Goal: Task Accomplishment & Management: Manage account settings

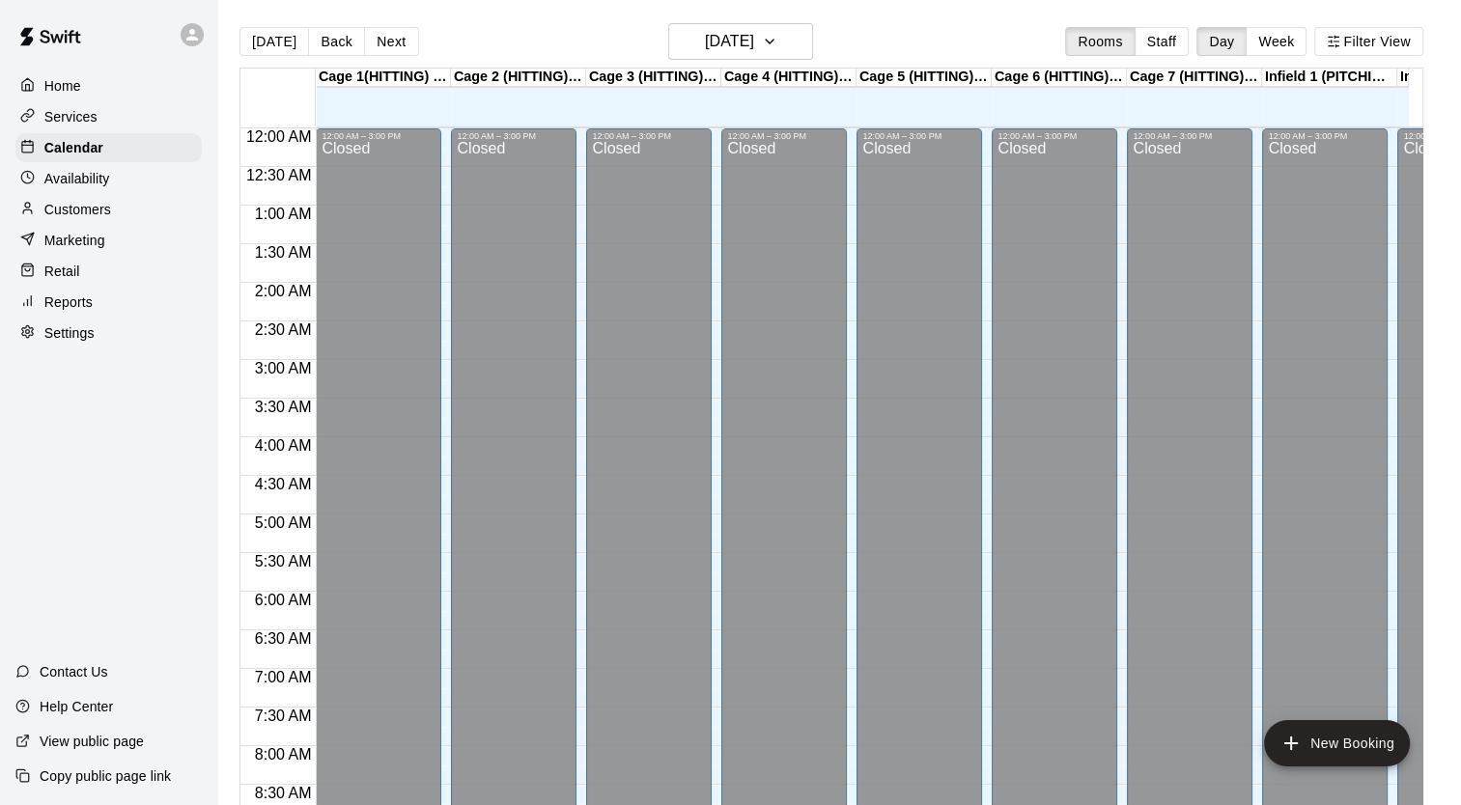
scroll to position [1095, 0]
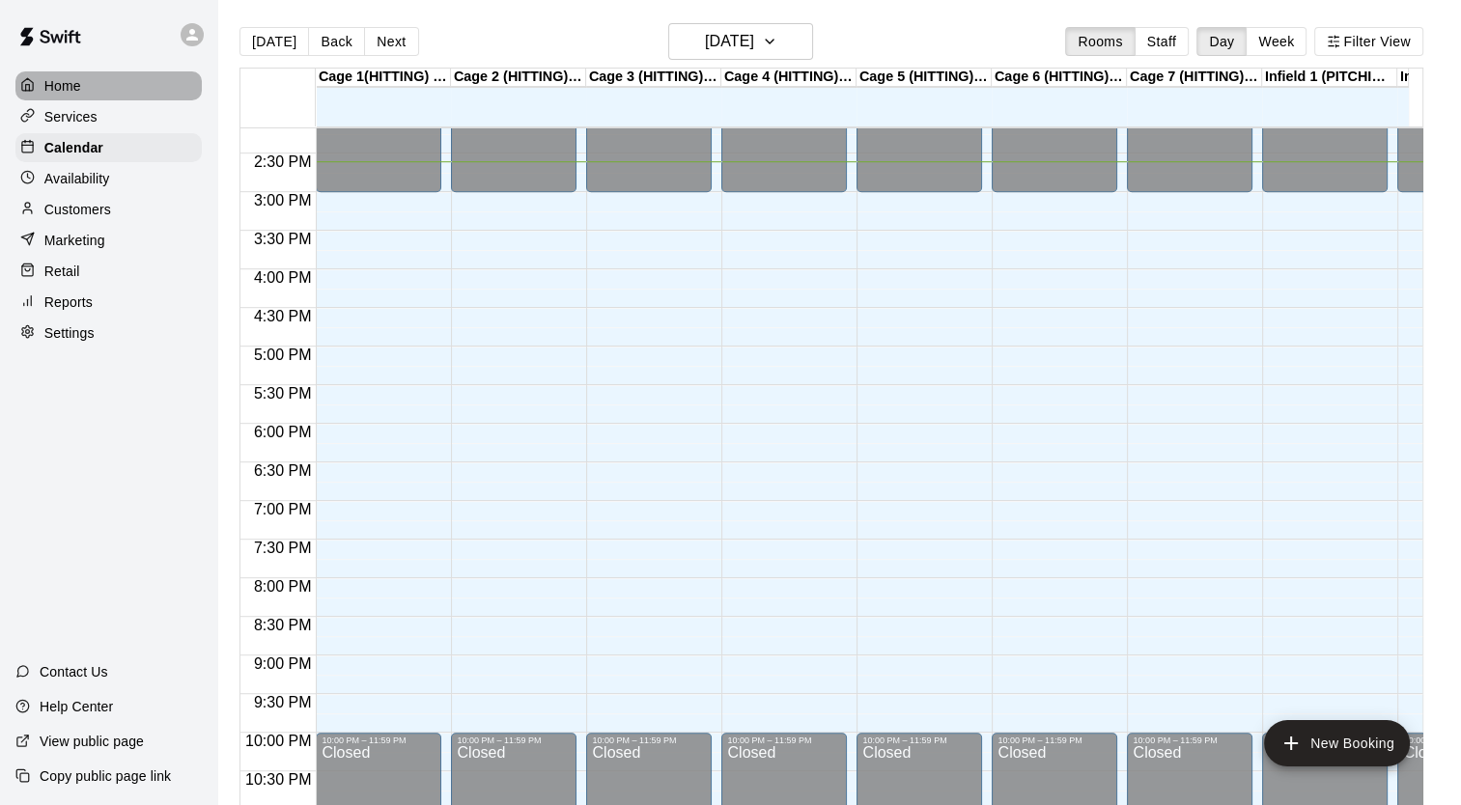
click at [74, 76] on p "Home" at bounding box center [62, 85] width 37 height 19
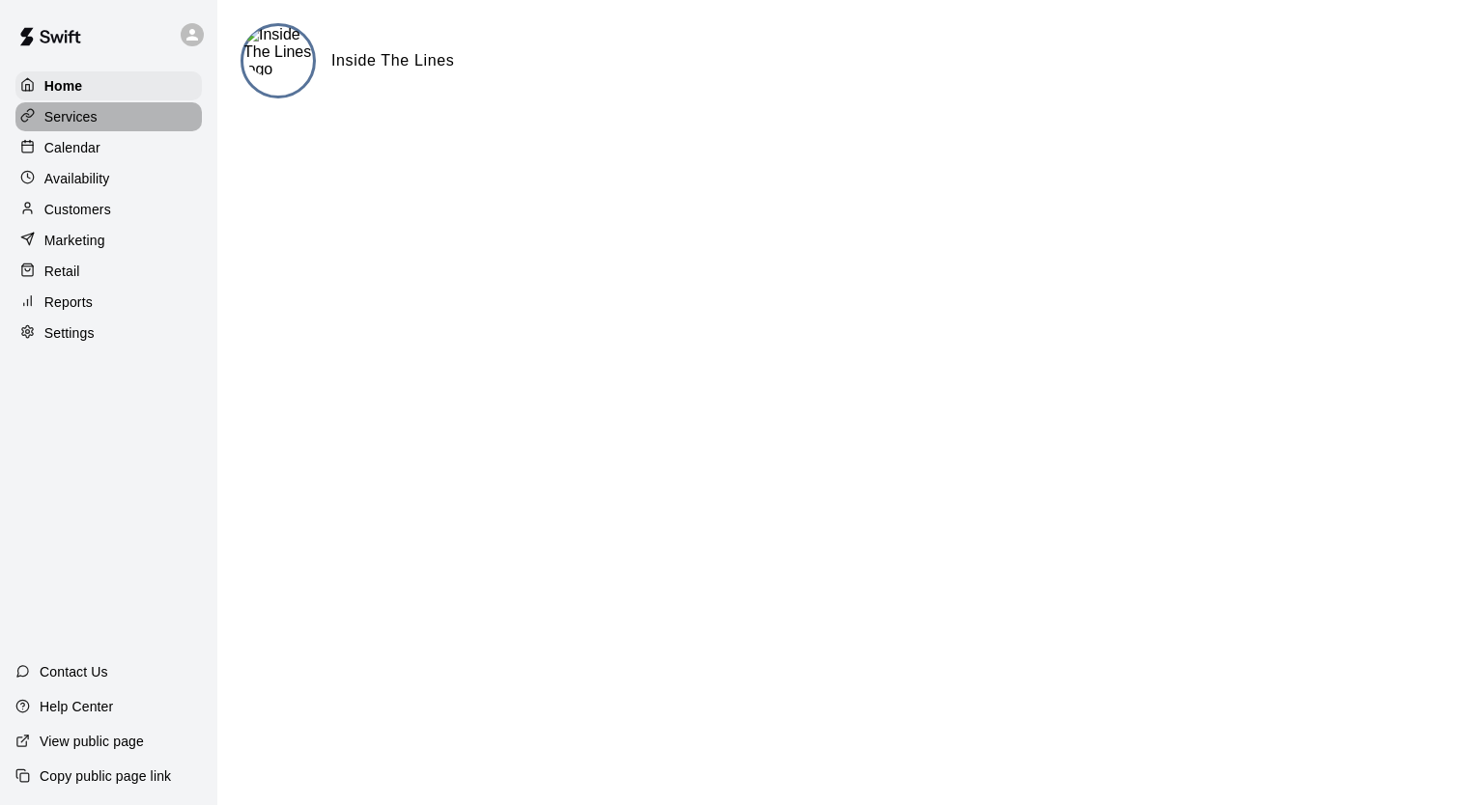
click at [73, 121] on p "Services" at bounding box center [70, 116] width 53 height 19
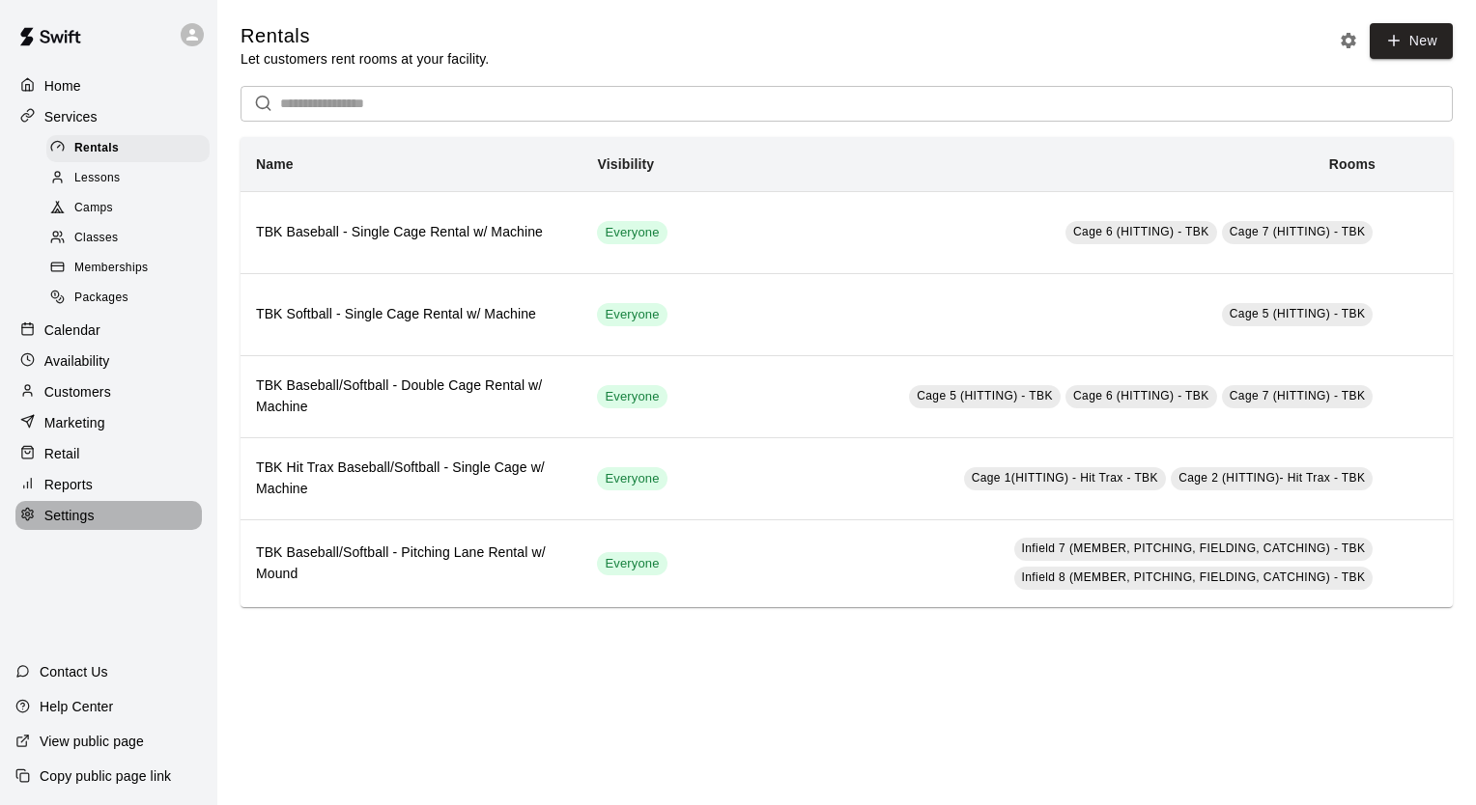
click at [76, 525] on p "Settings" at bounding box center [69, 515] width 50 height 19
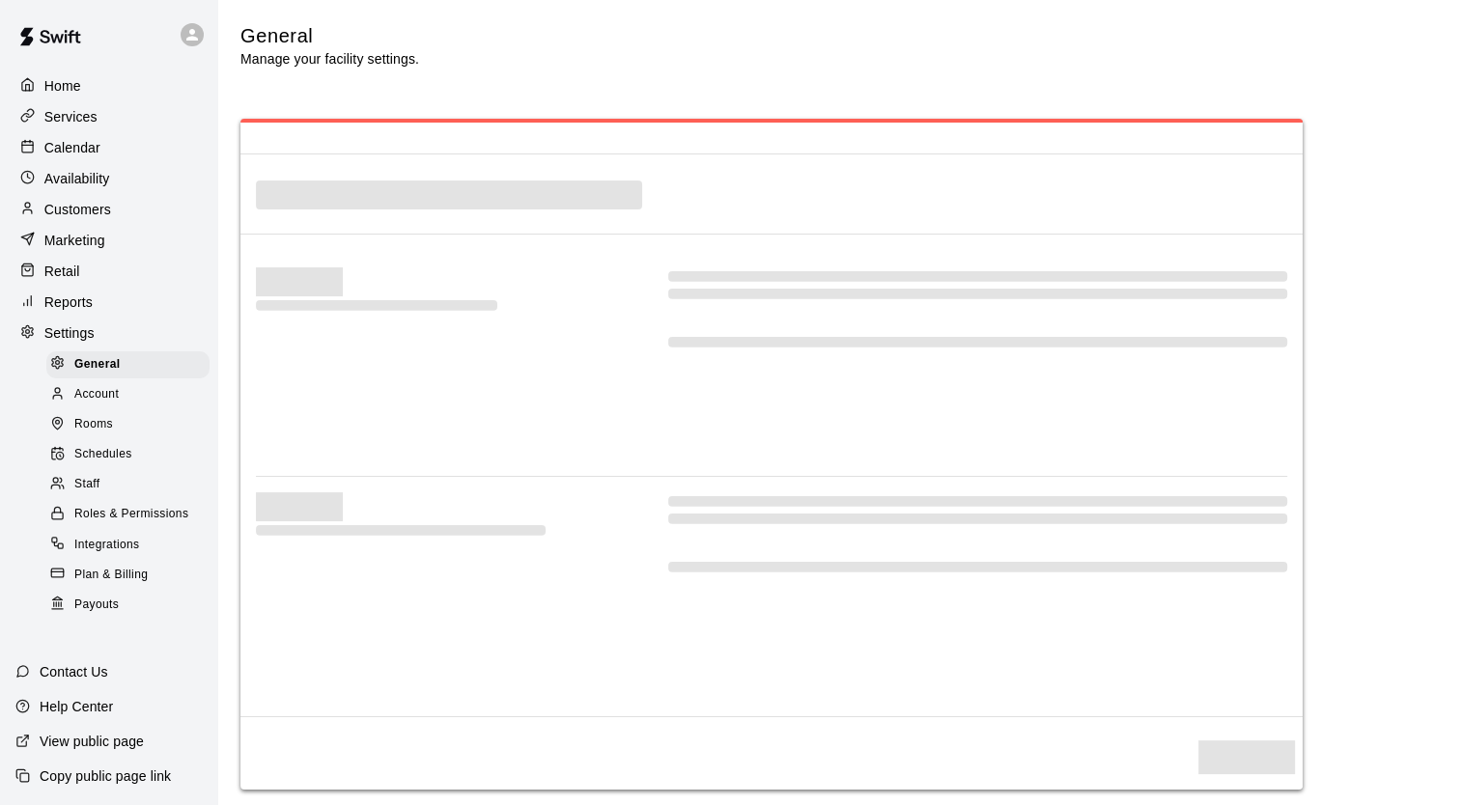
select select "**"
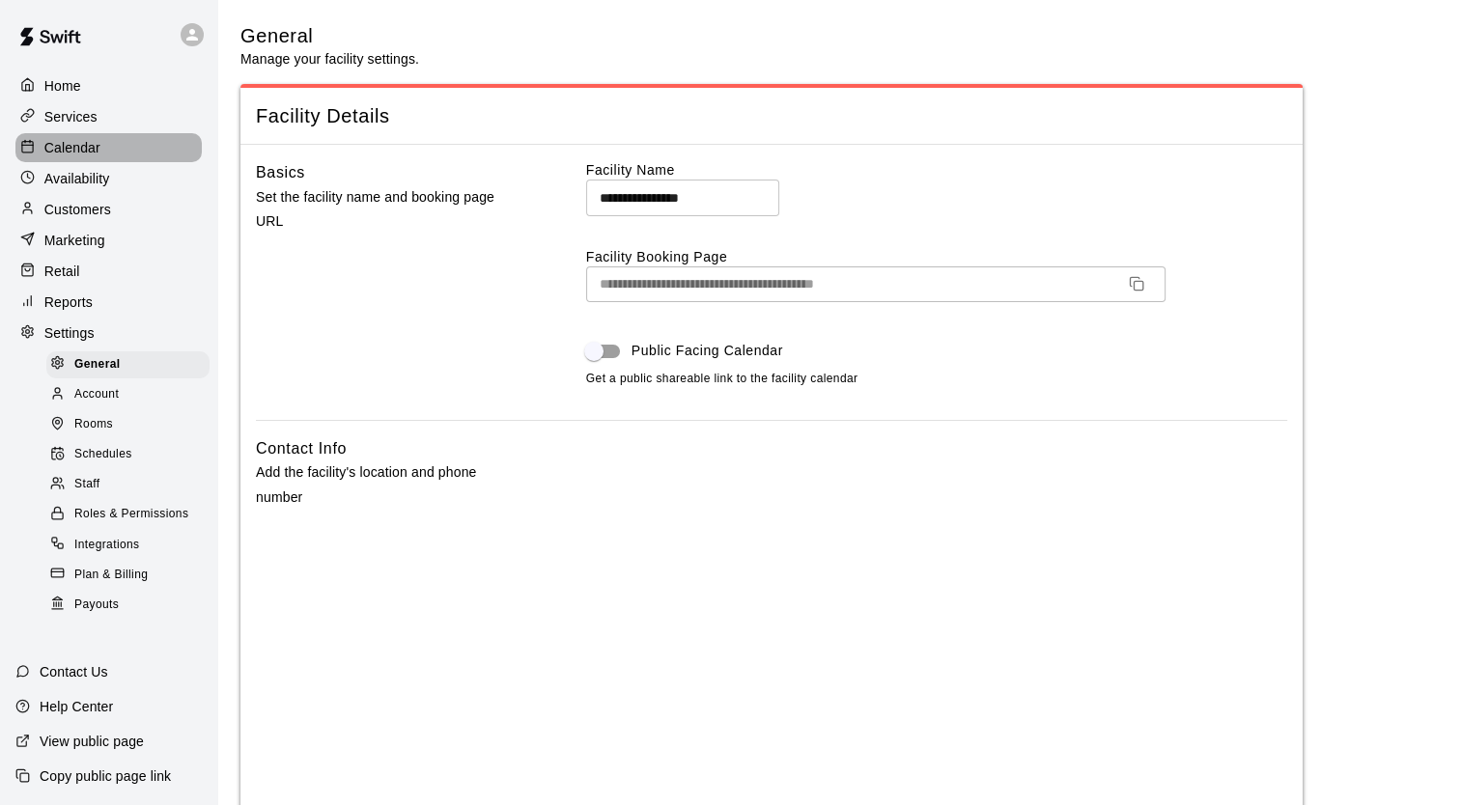
click at [79, 151] on p "Calendar" at bounding box center [72, 147] width 56 height 19
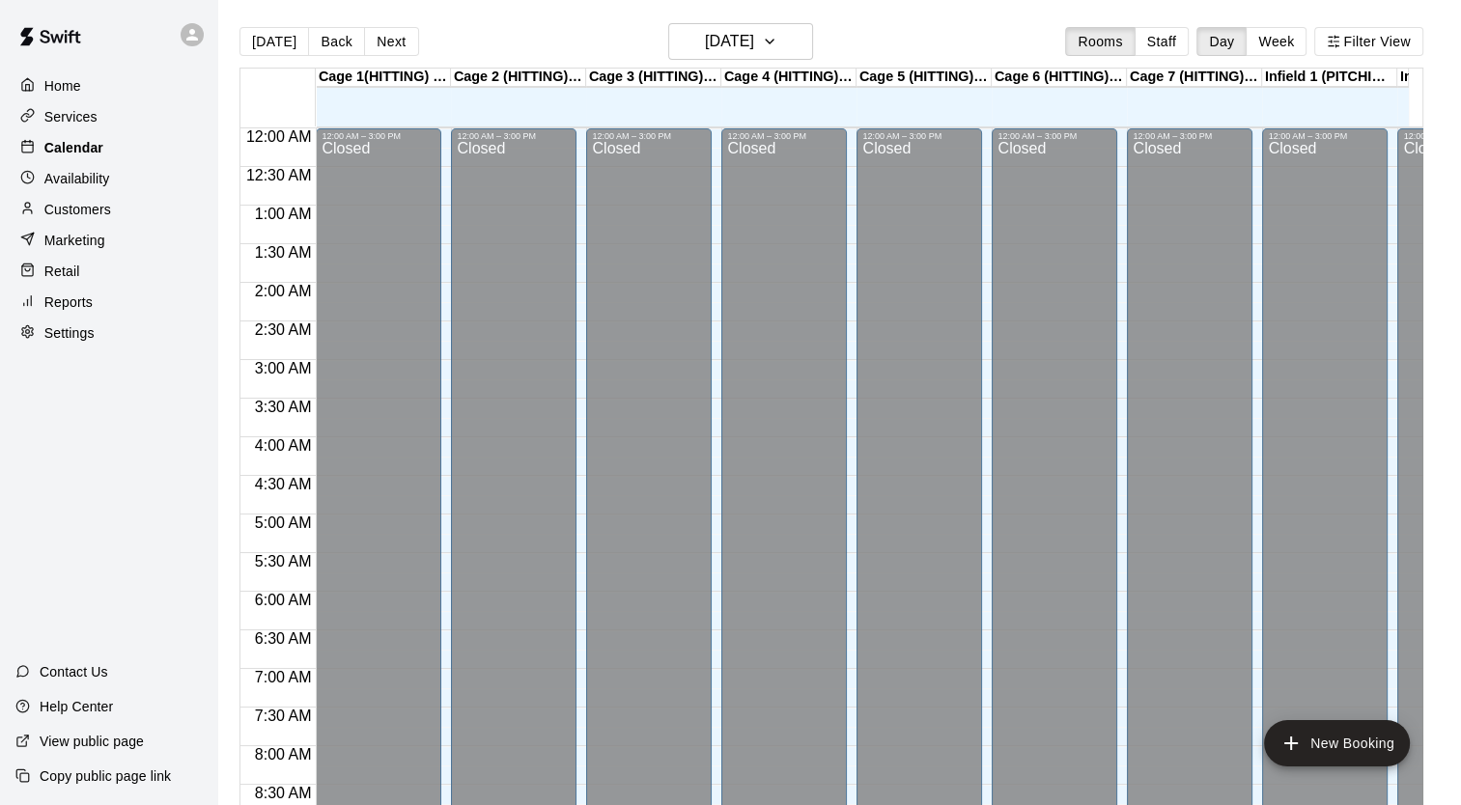
scroll to position [1095, 0]
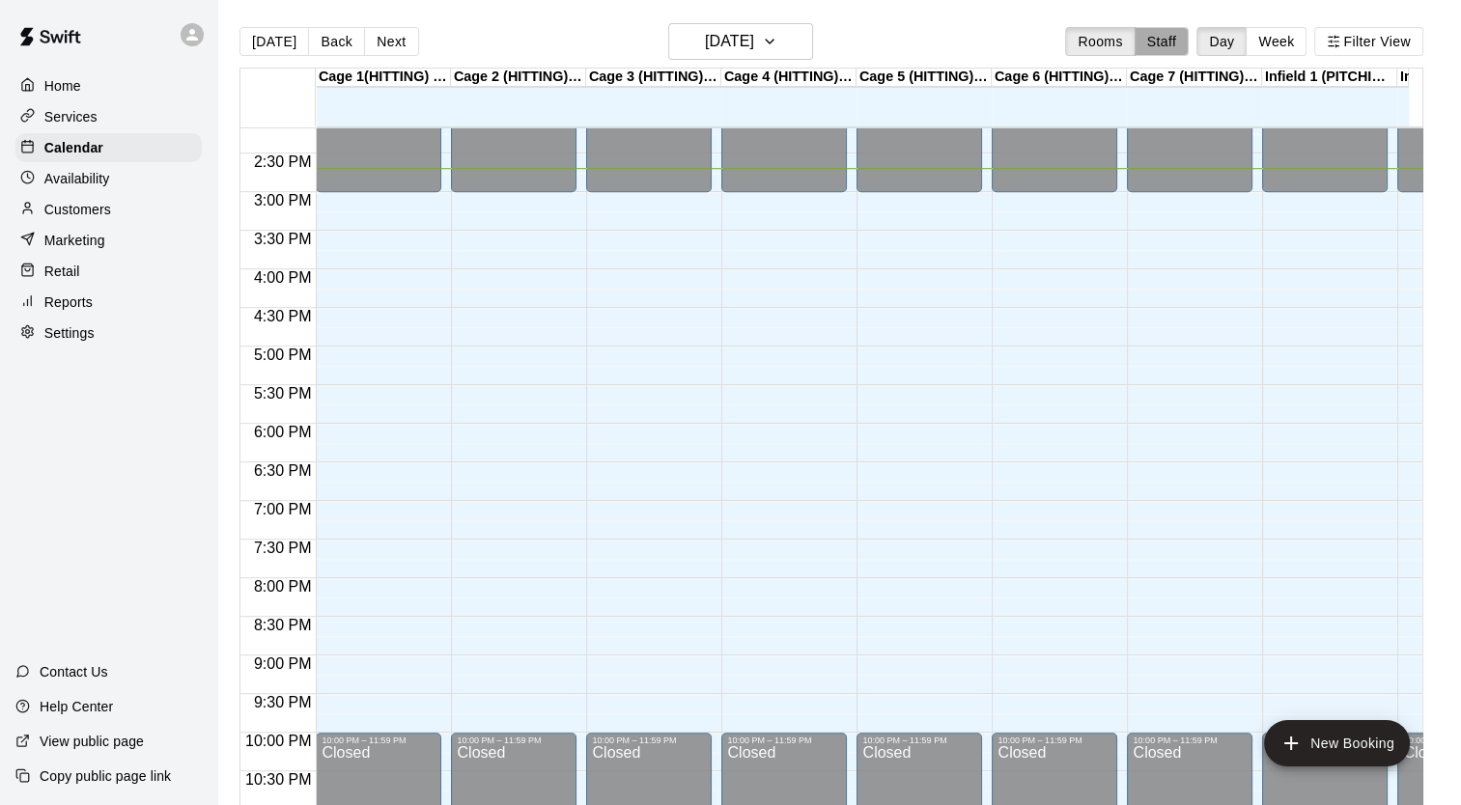
click at [1176, 33] on button "Staff" at bounding box center [1162, 41] width 55 height 29
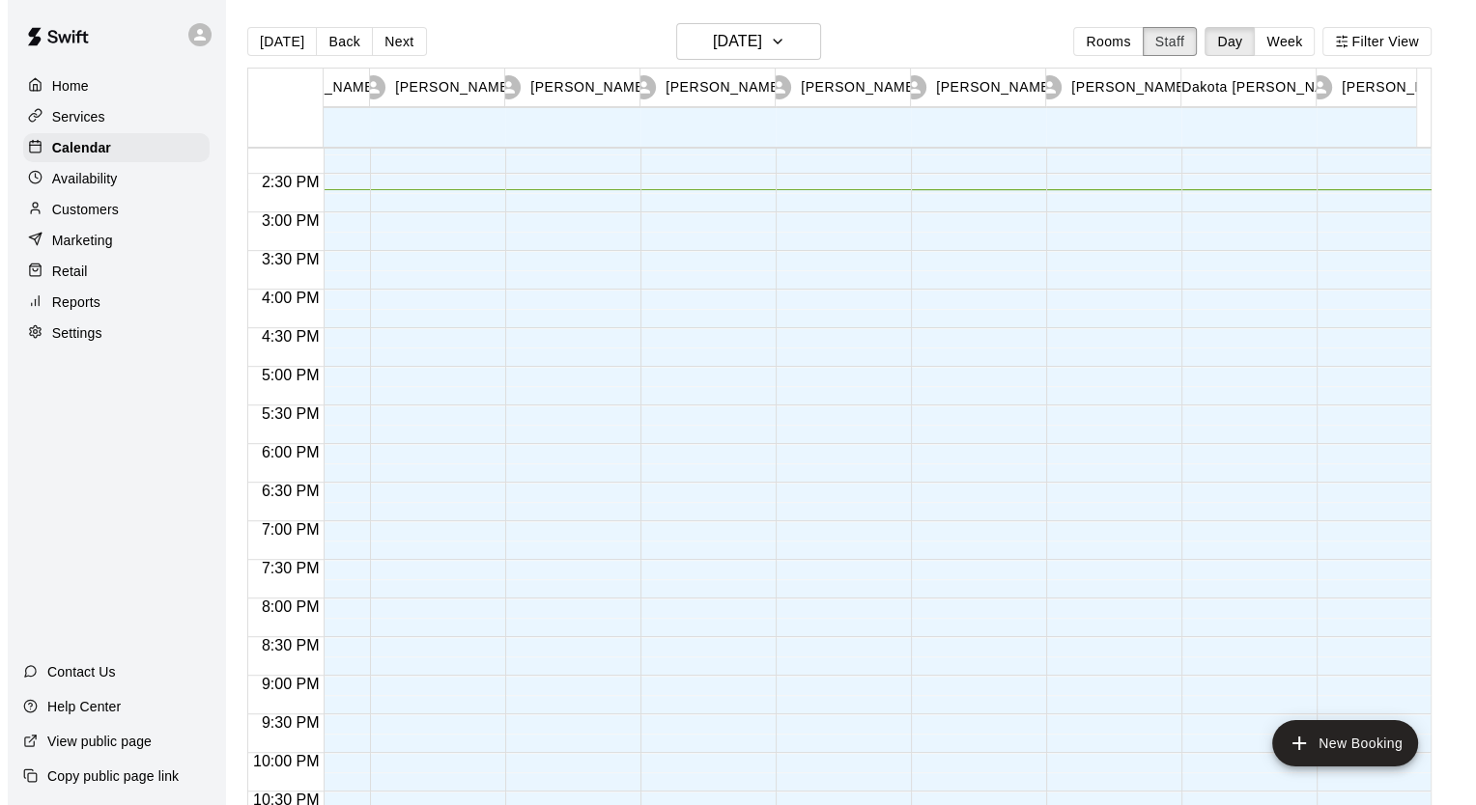
scroll to position [0, 450]
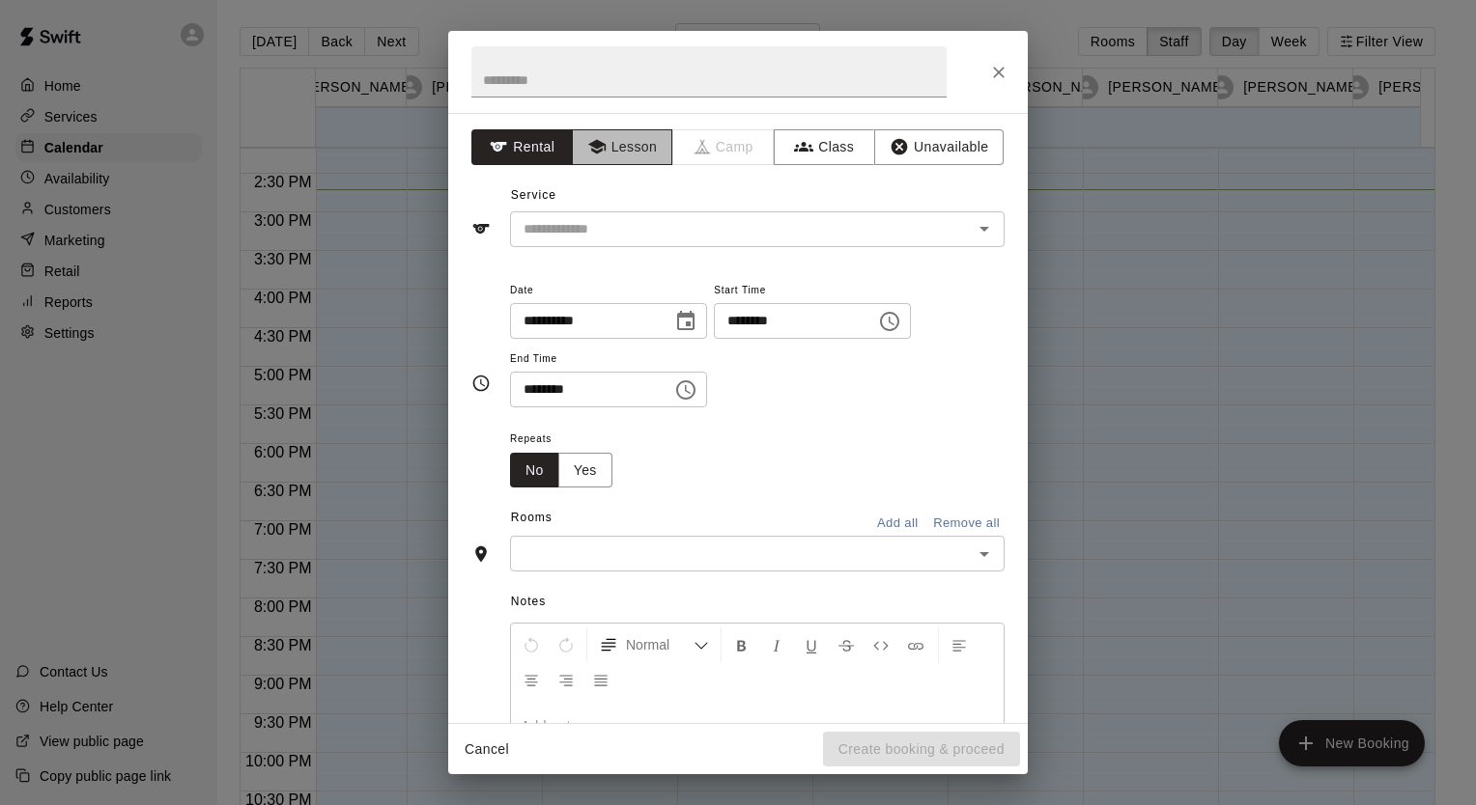
click at [614, 148] on button "Lesson" at bounding box center [622, 147] width 101 height 36
click at [584, 228] on input "text" at bounding box center [729, 229] width 426 height 24
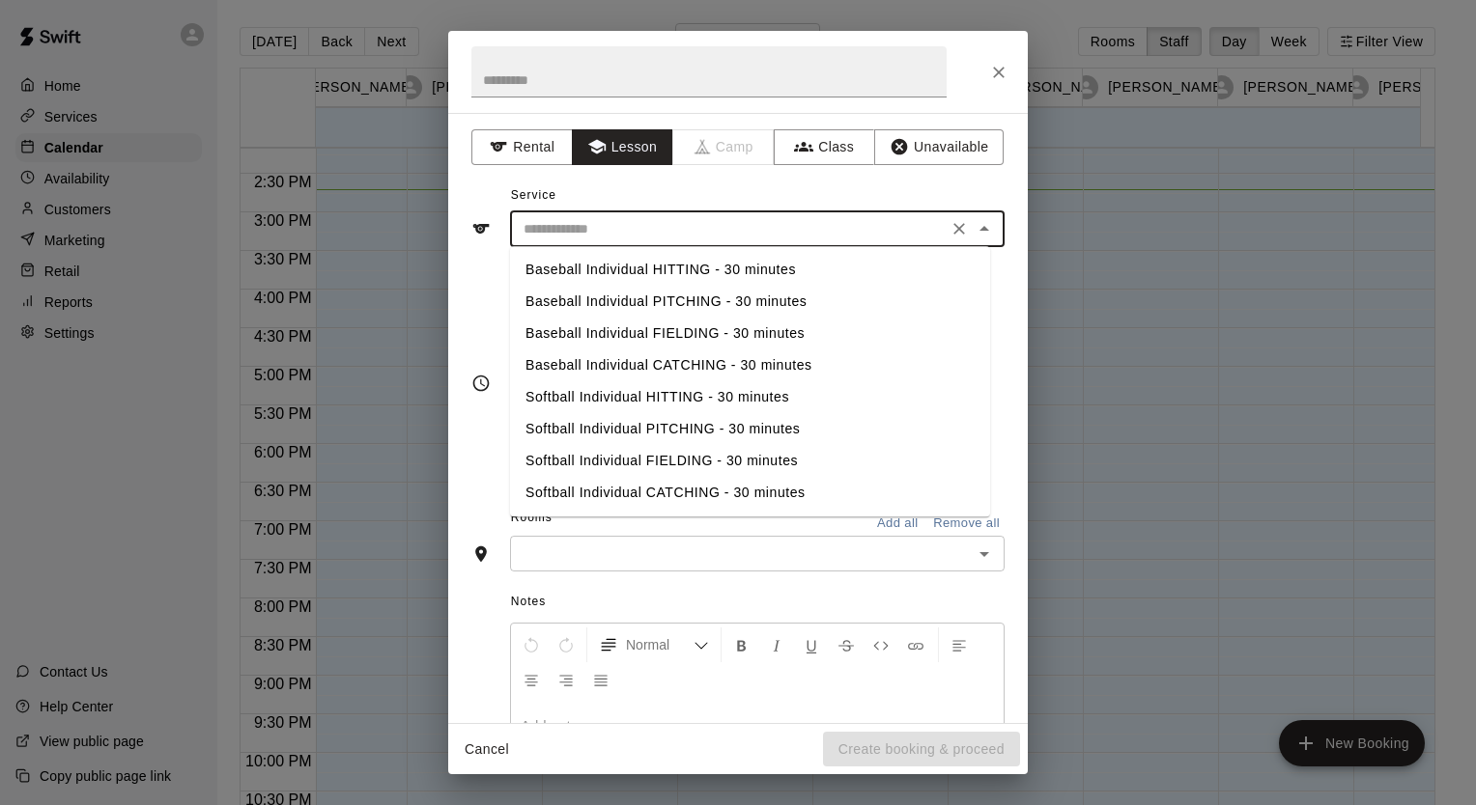
click at [611, 300] on li "Baseball Individual PITCHING - 30 minutes" at bounding box center [750, 302] width 480 height 32
type input "**********"
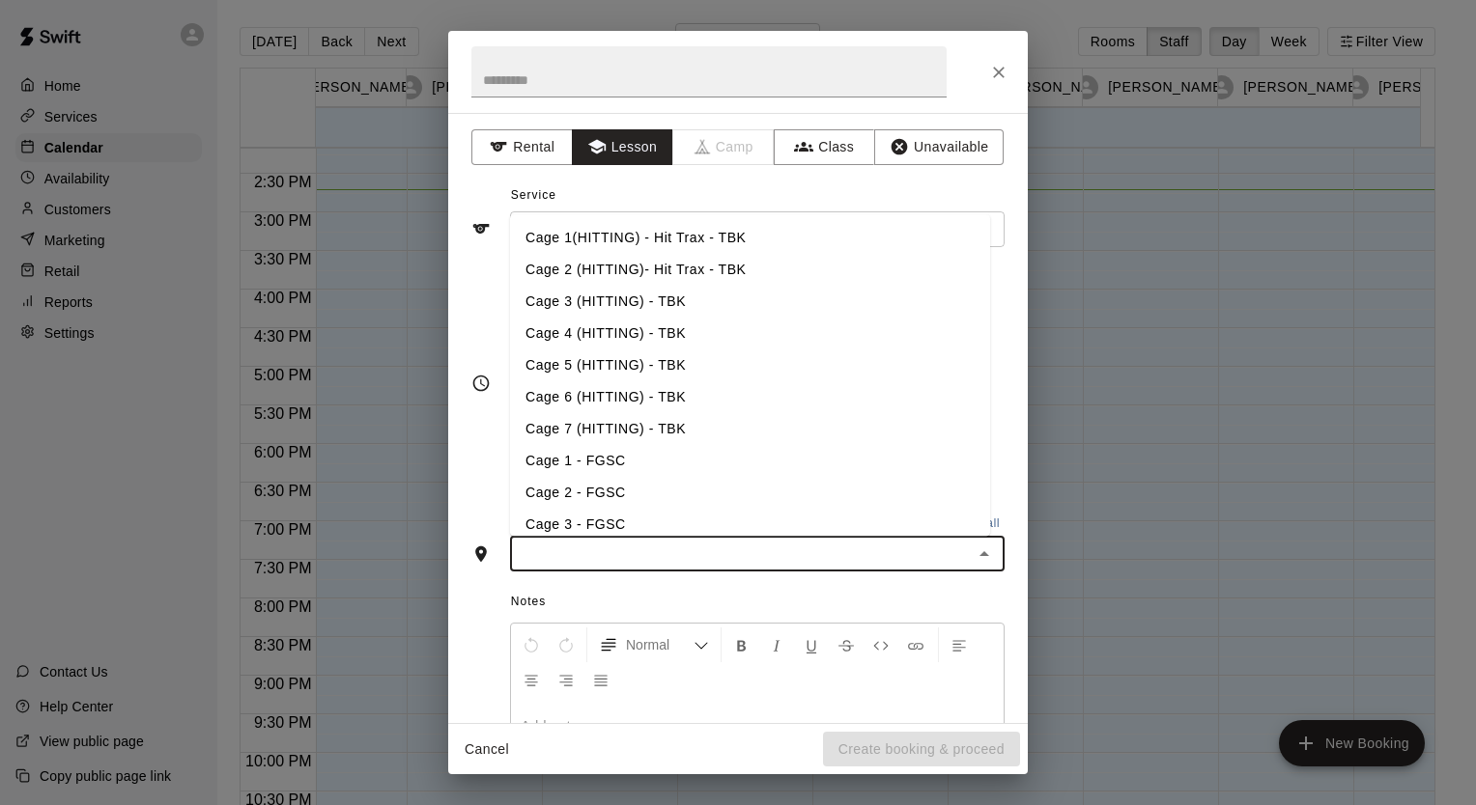
click at [743, 557] on input "text" at bounding box center [741, 554] width 451 height 24
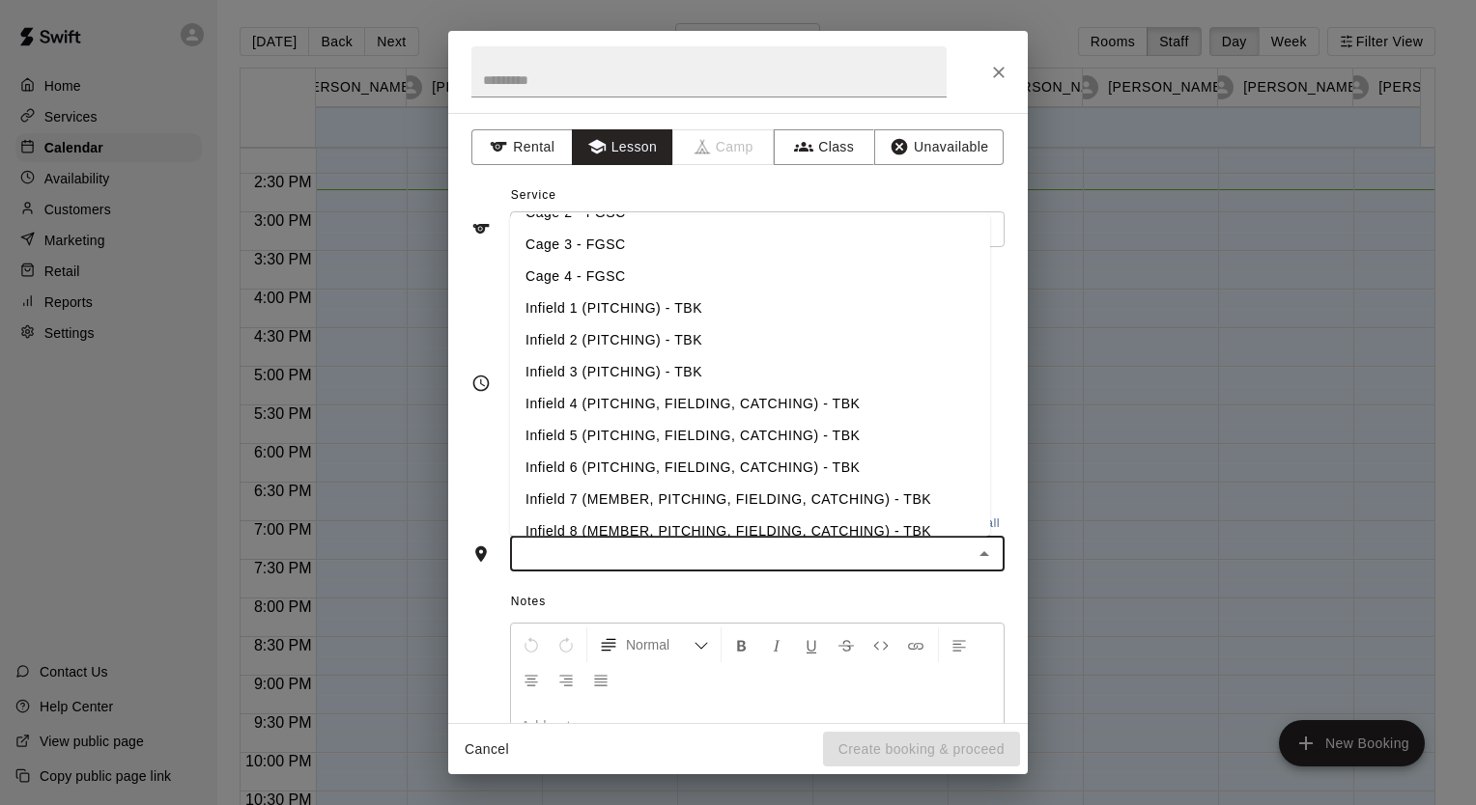
scroll to position [281, 0]
click at [572, 305] on li "Infield 1 (PITCHING) - TBK" at bounding box center [750, 308] width 480 height 32
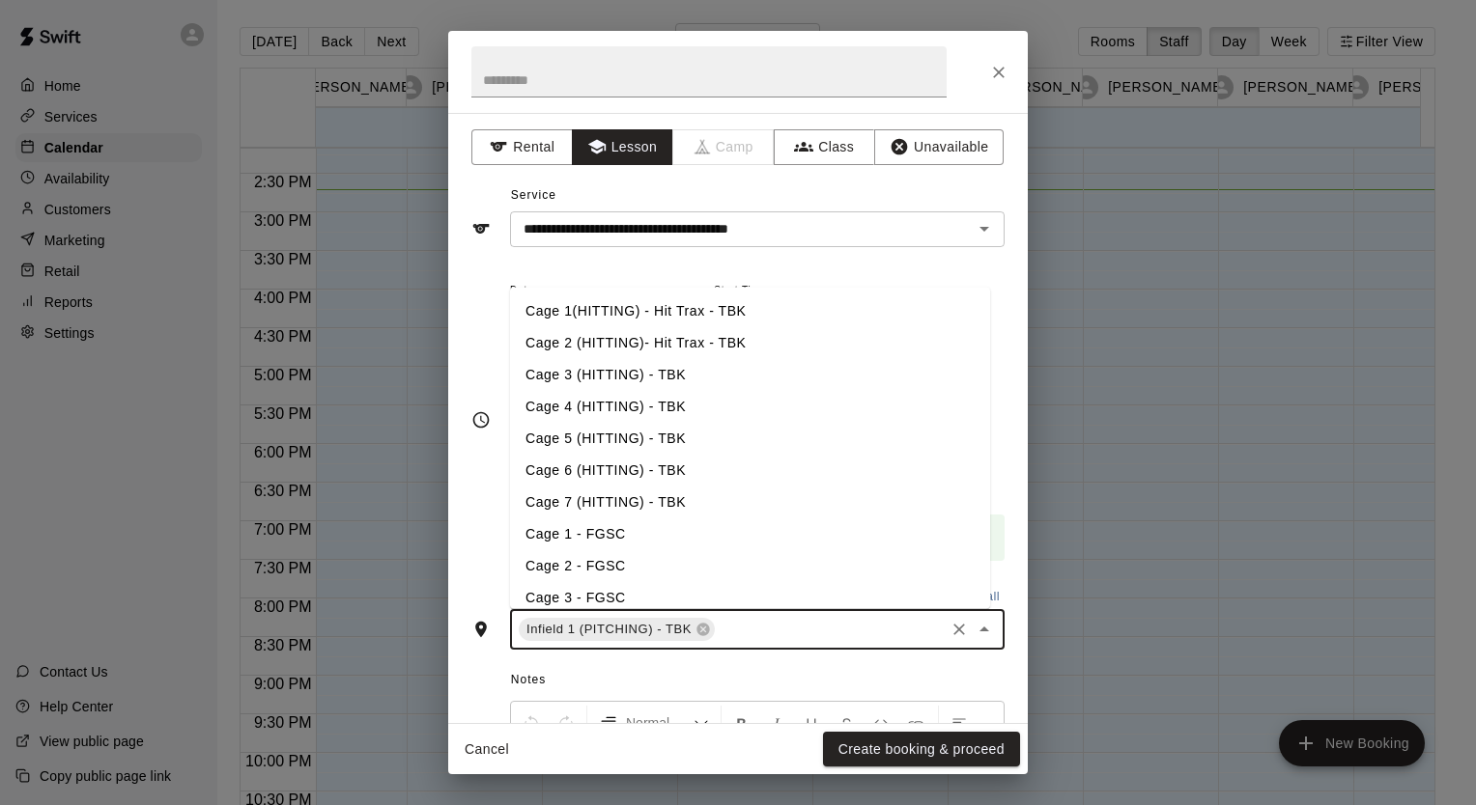
click at [763, 627] on input "text" at bounding box center [829, 630] width 224 height 24
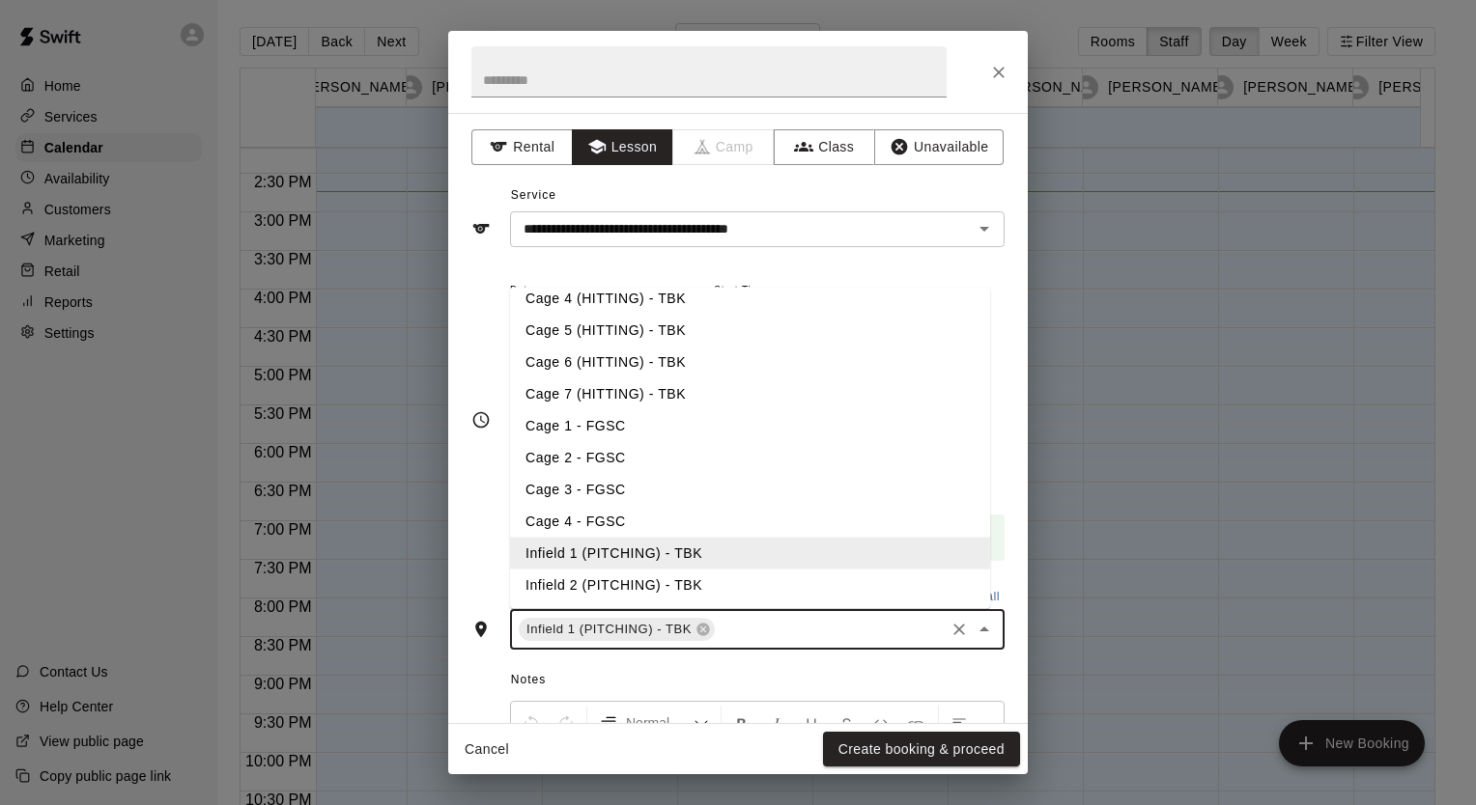
scroll to position [110, 0]
click at [595, 576] on li "Infield 2 (PITCHING) - TBK" at bounding box center [750, 583] width 480 height 32
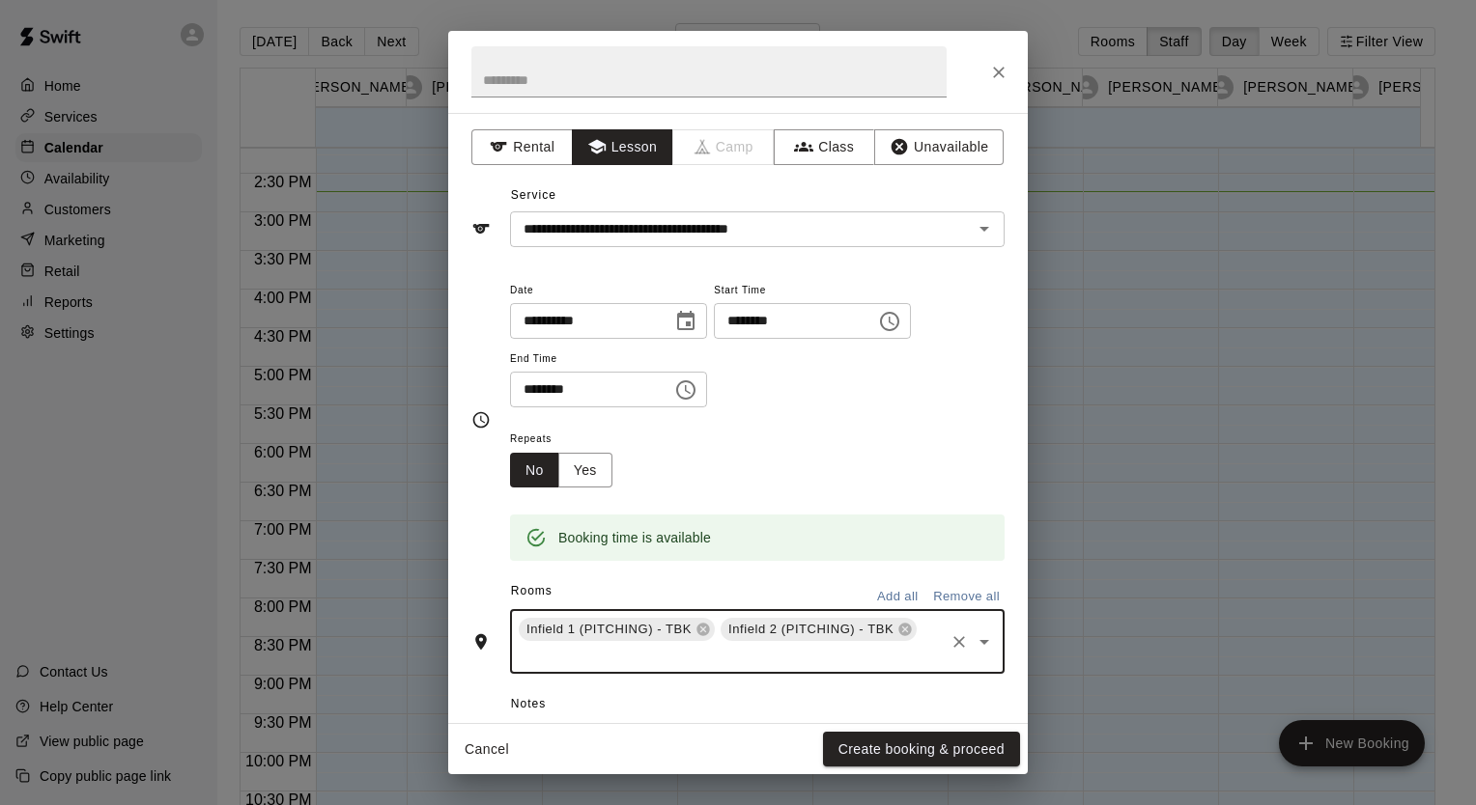
scroll to position [262, 0]
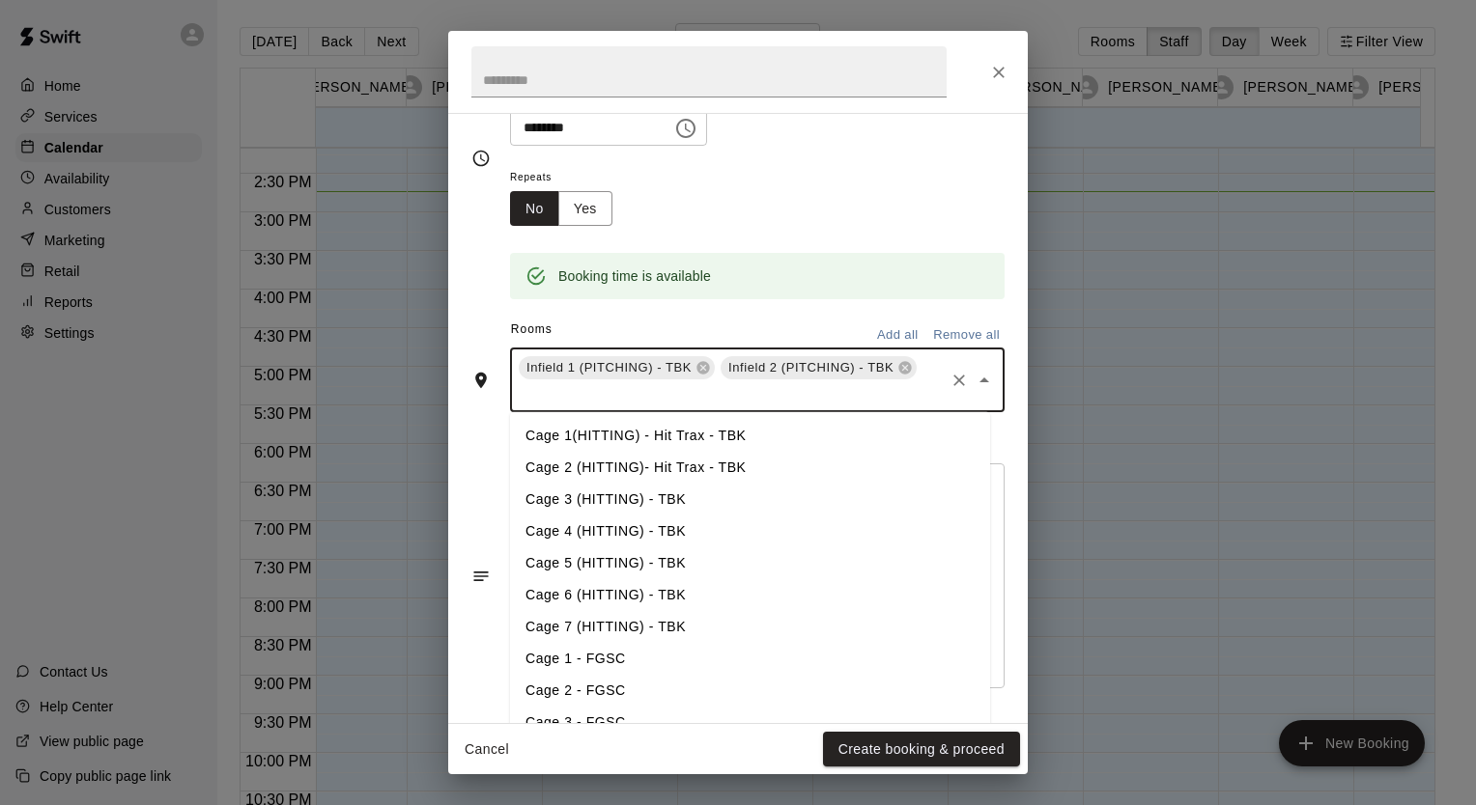
click at [769, 403] on input "text" at bounding box center [729, 394] width 426 height 24
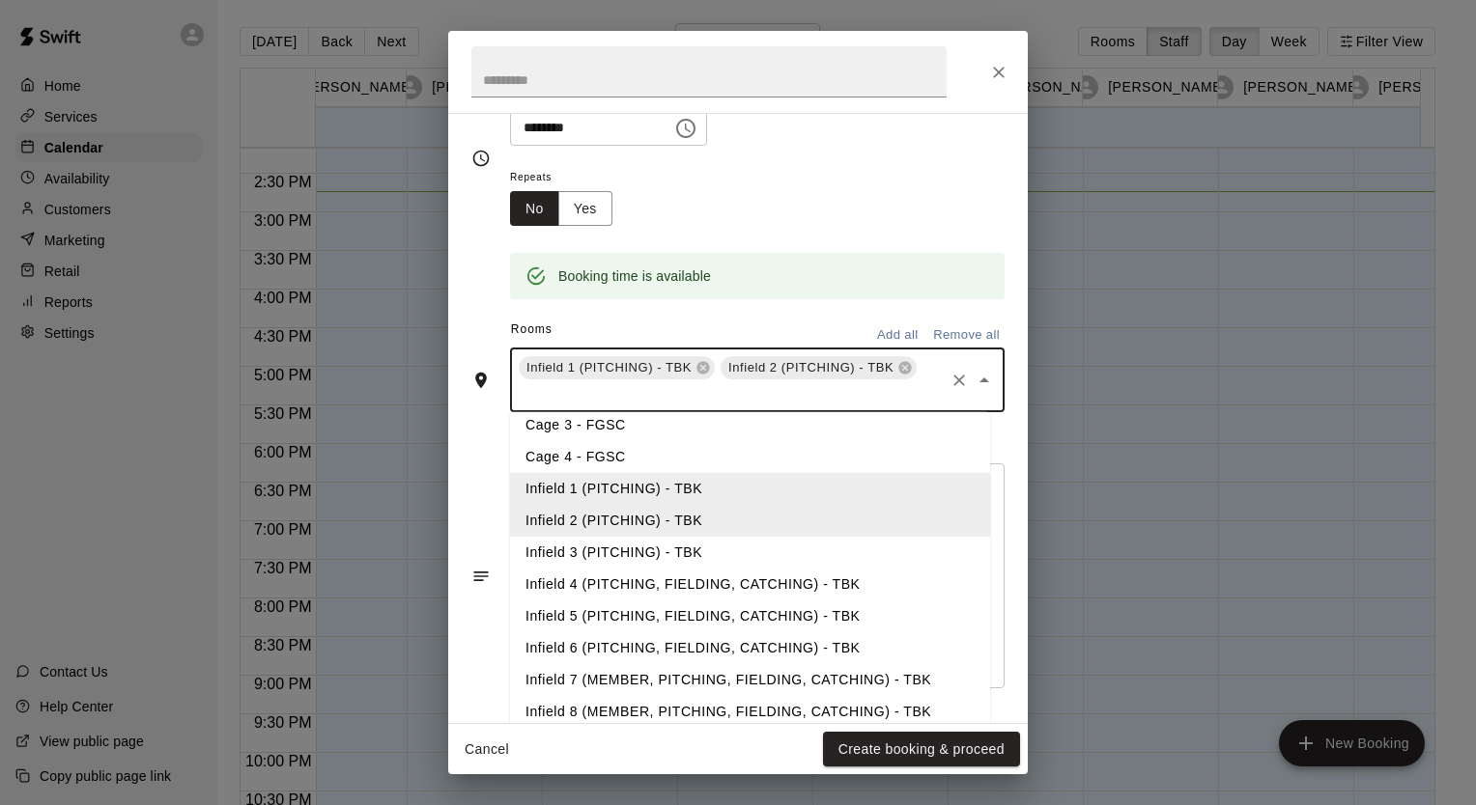
click at [576, 554] on li "Infield 3 (PITCHING) - TBK" at bounding box center [750, 553] width 480 height 32
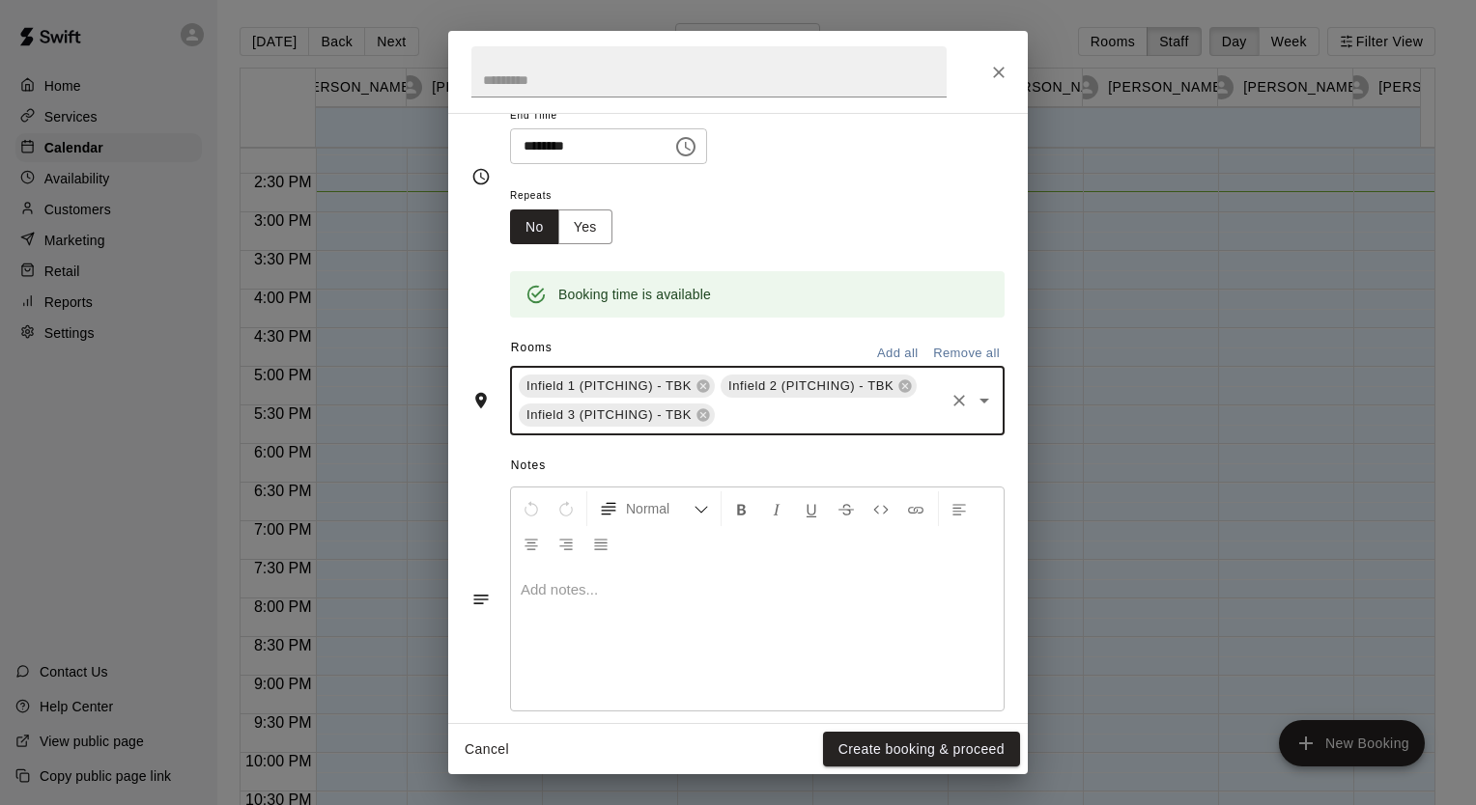
scroll to position [262, 0]
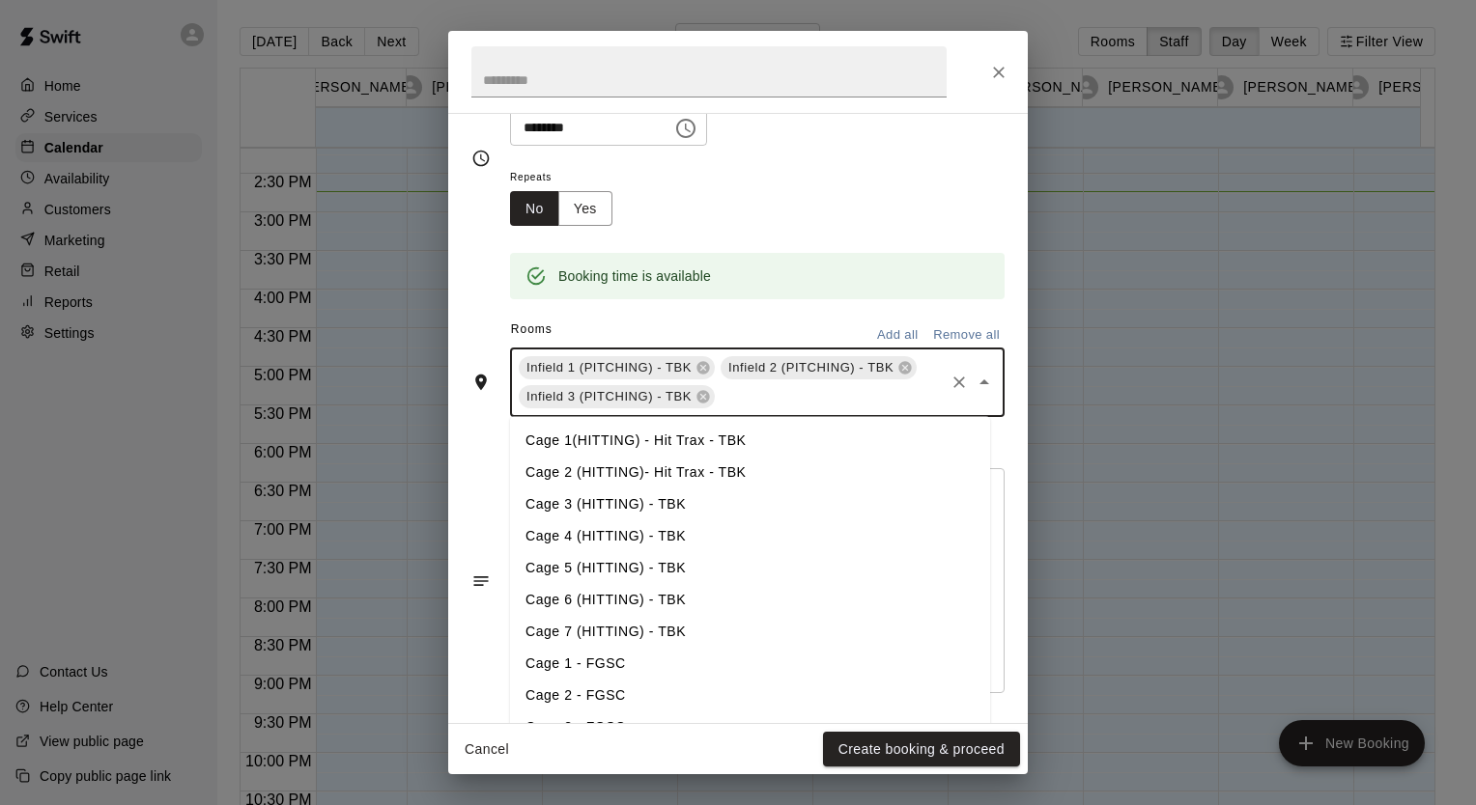
click at [738, 399] on input "text" at bounding box center [829, 397] width 224 height 24
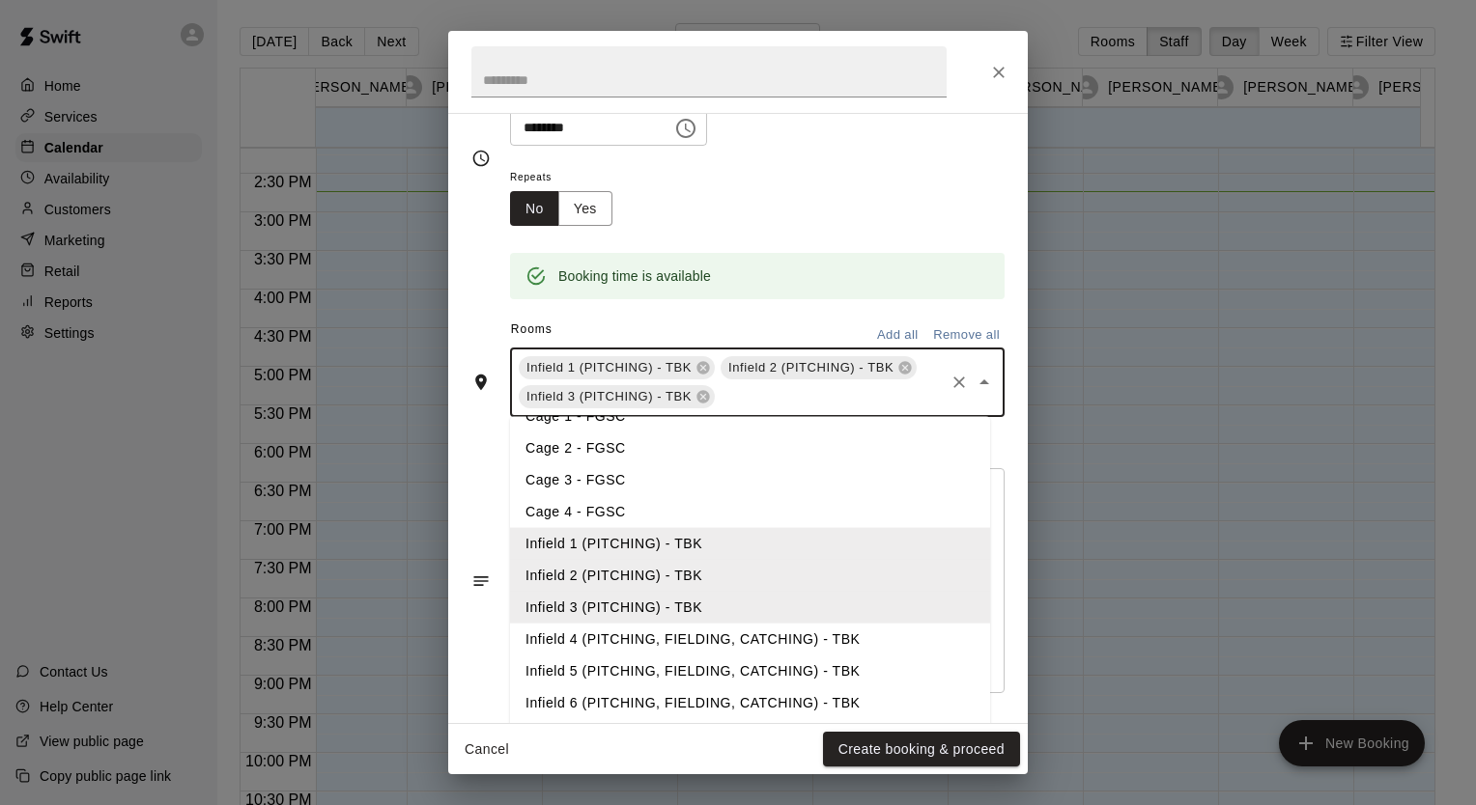
scroll to position [297, 0]
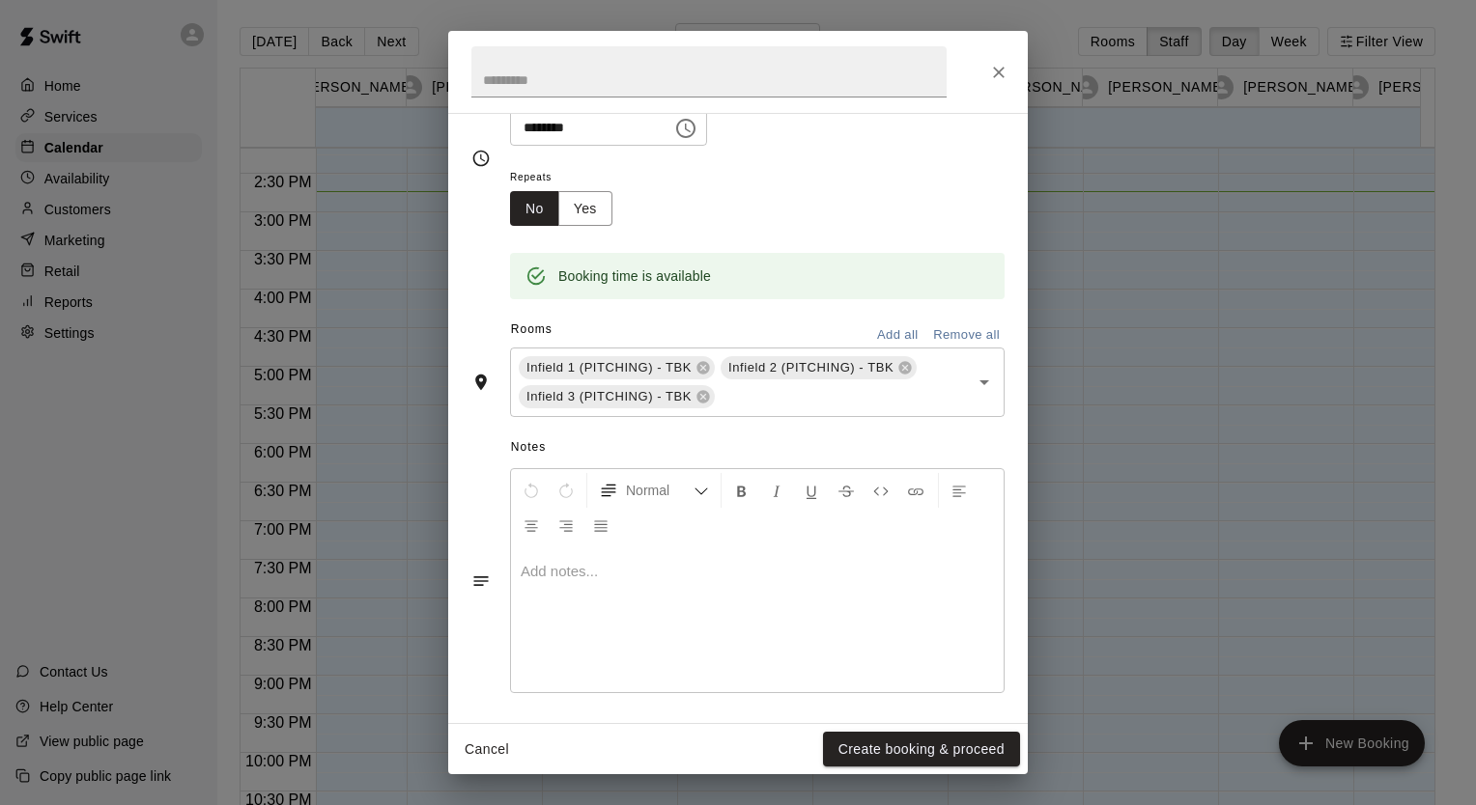
click at [989, 176] on div "Repeats No Yes" at bounding box center [757, 195] width 494 height 61
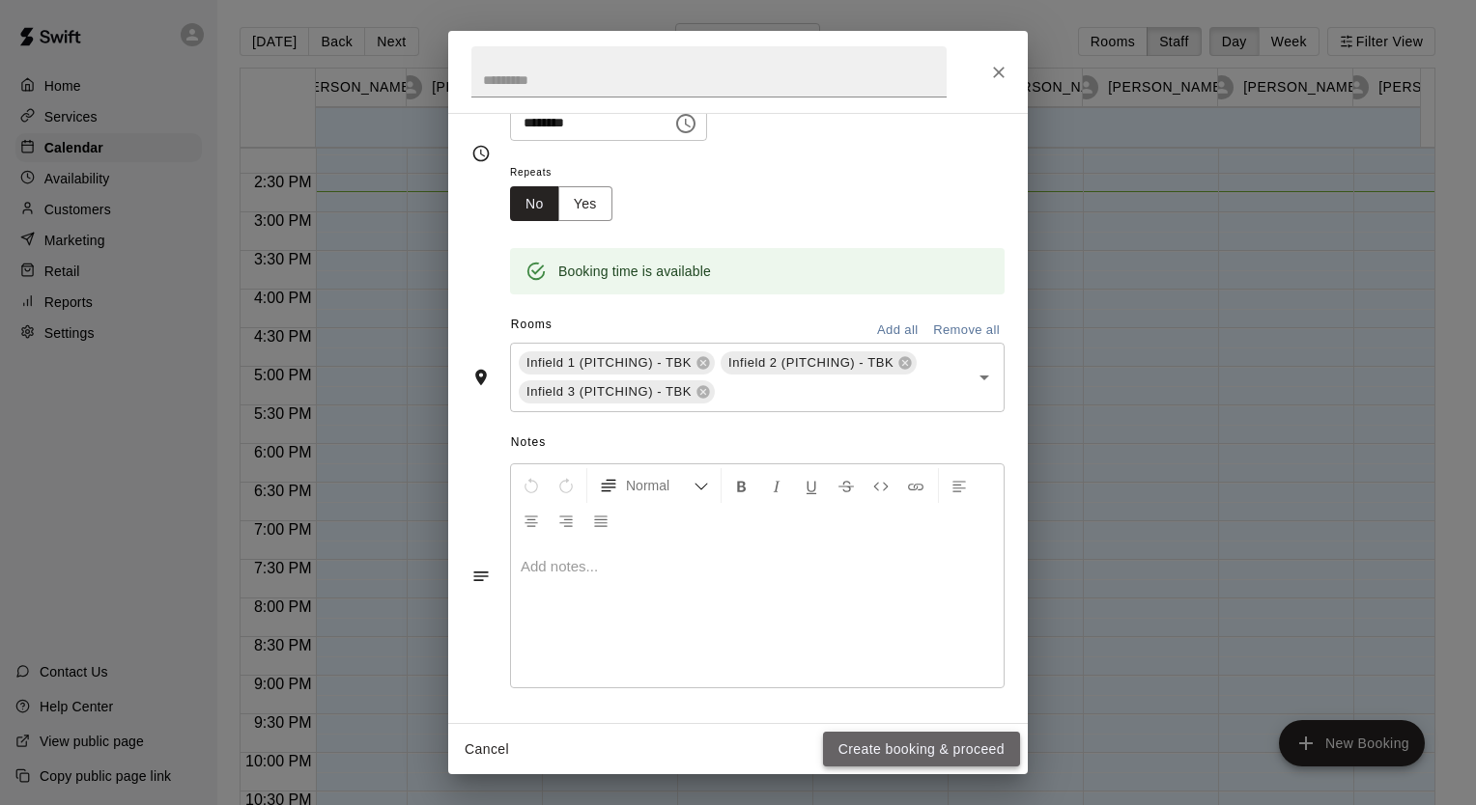
click at [962, 743] on button "Create booking & proceed" at bounding box center [921, 750] width 197 height 36
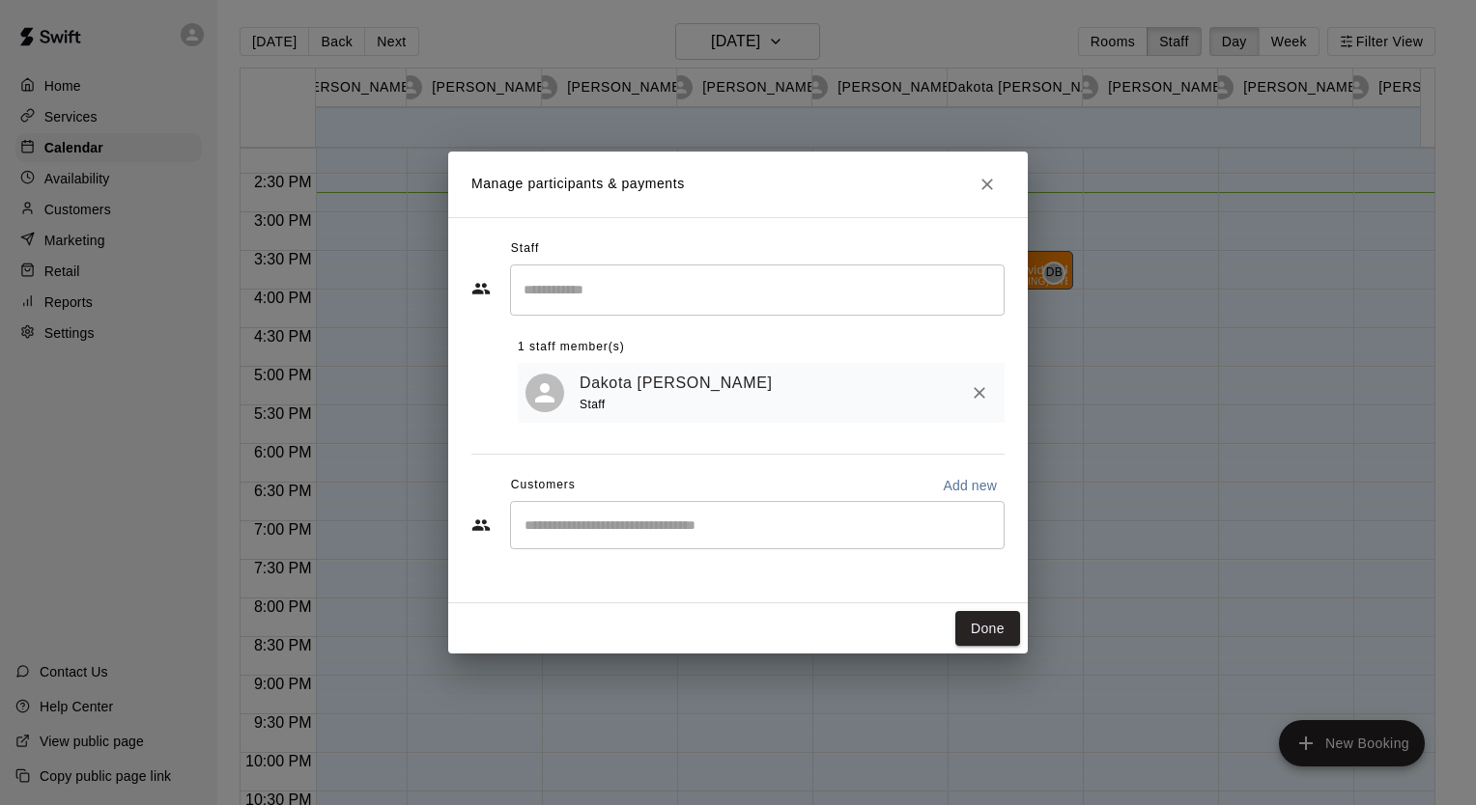
click at [589, 298] on input "Search staff" at bounding box center [757, 290] width 477 height 34
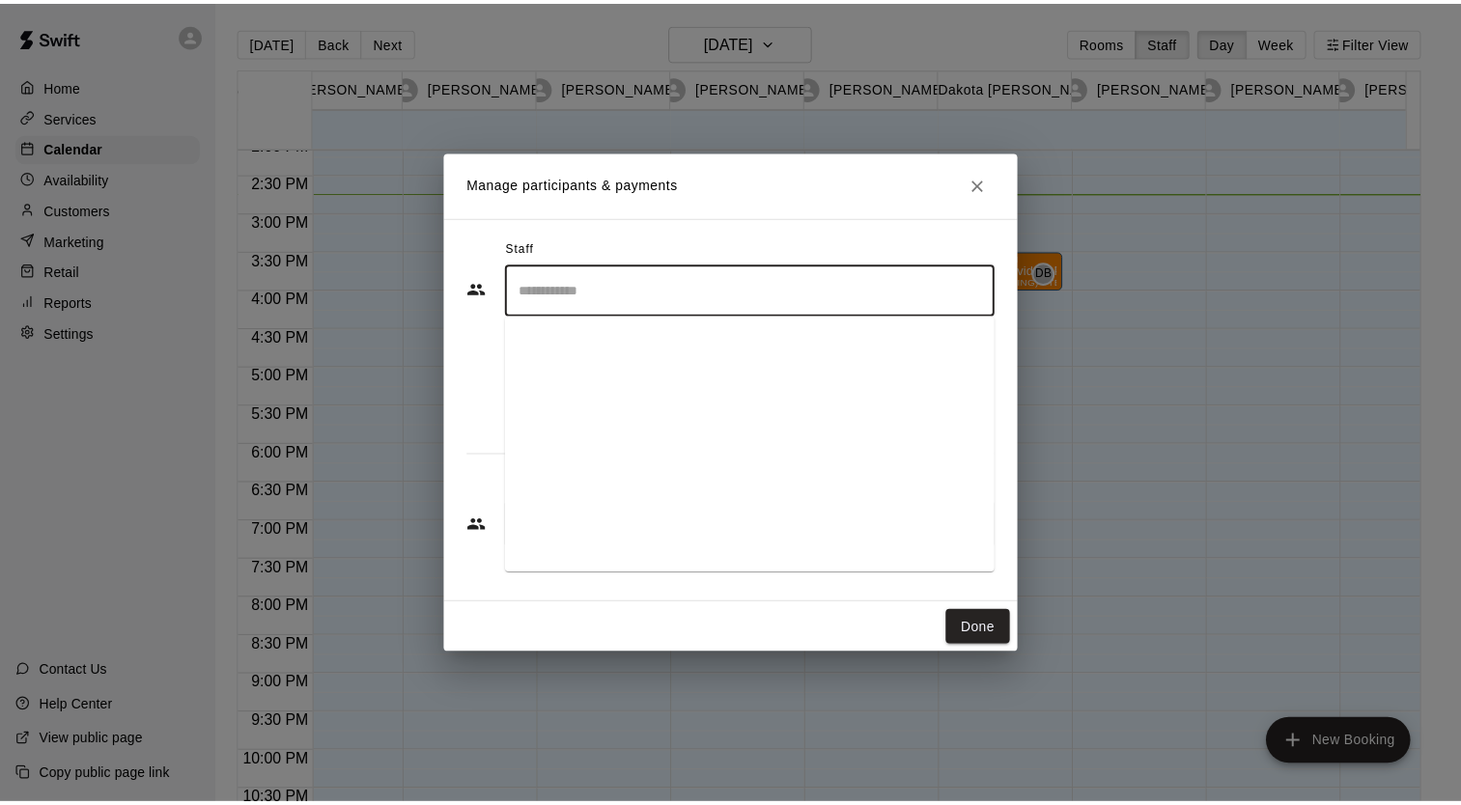
scroll to position [0, 0]
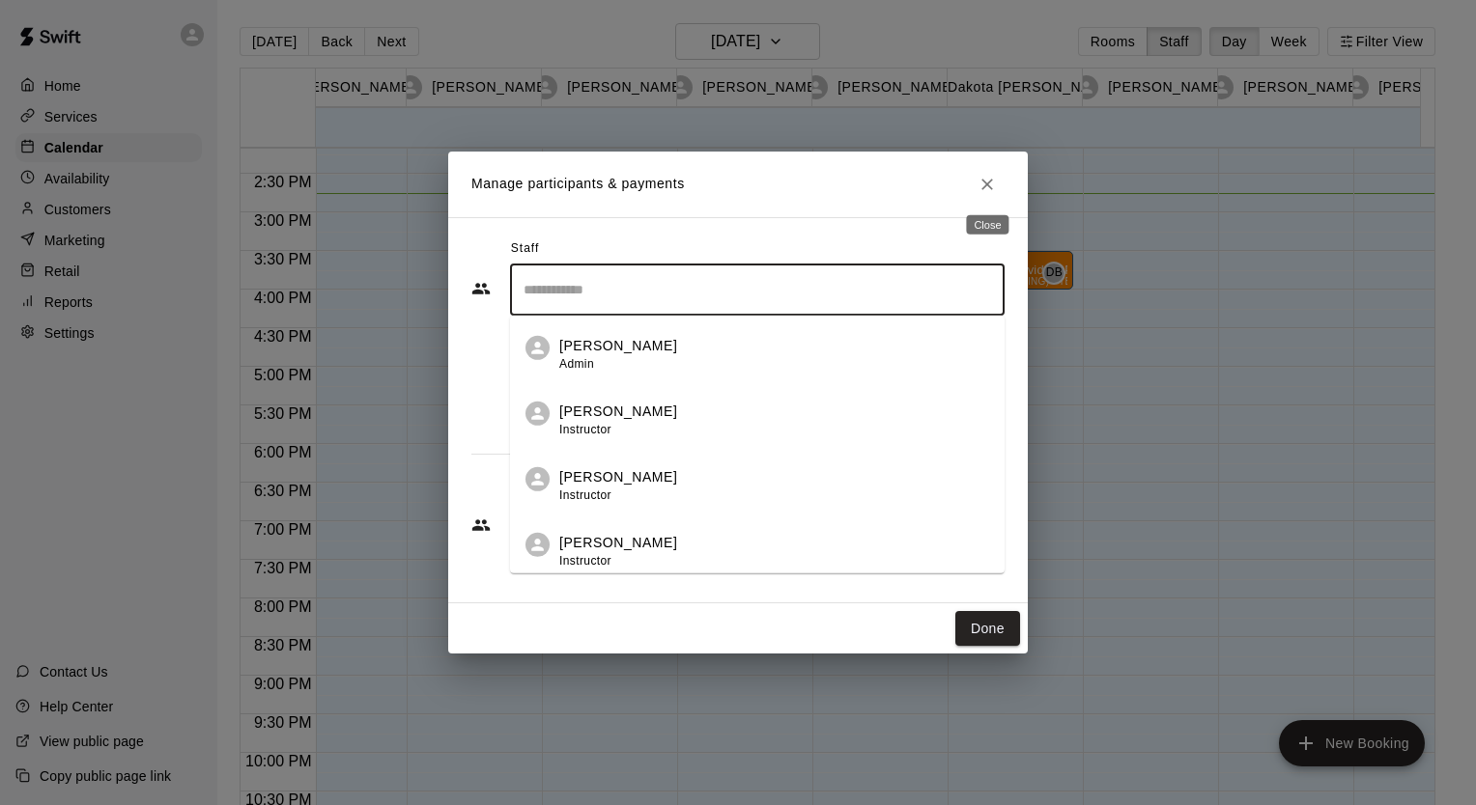
click at [986, 184] on icon "Close" at bounding box center [987, 185] width 12 height 12
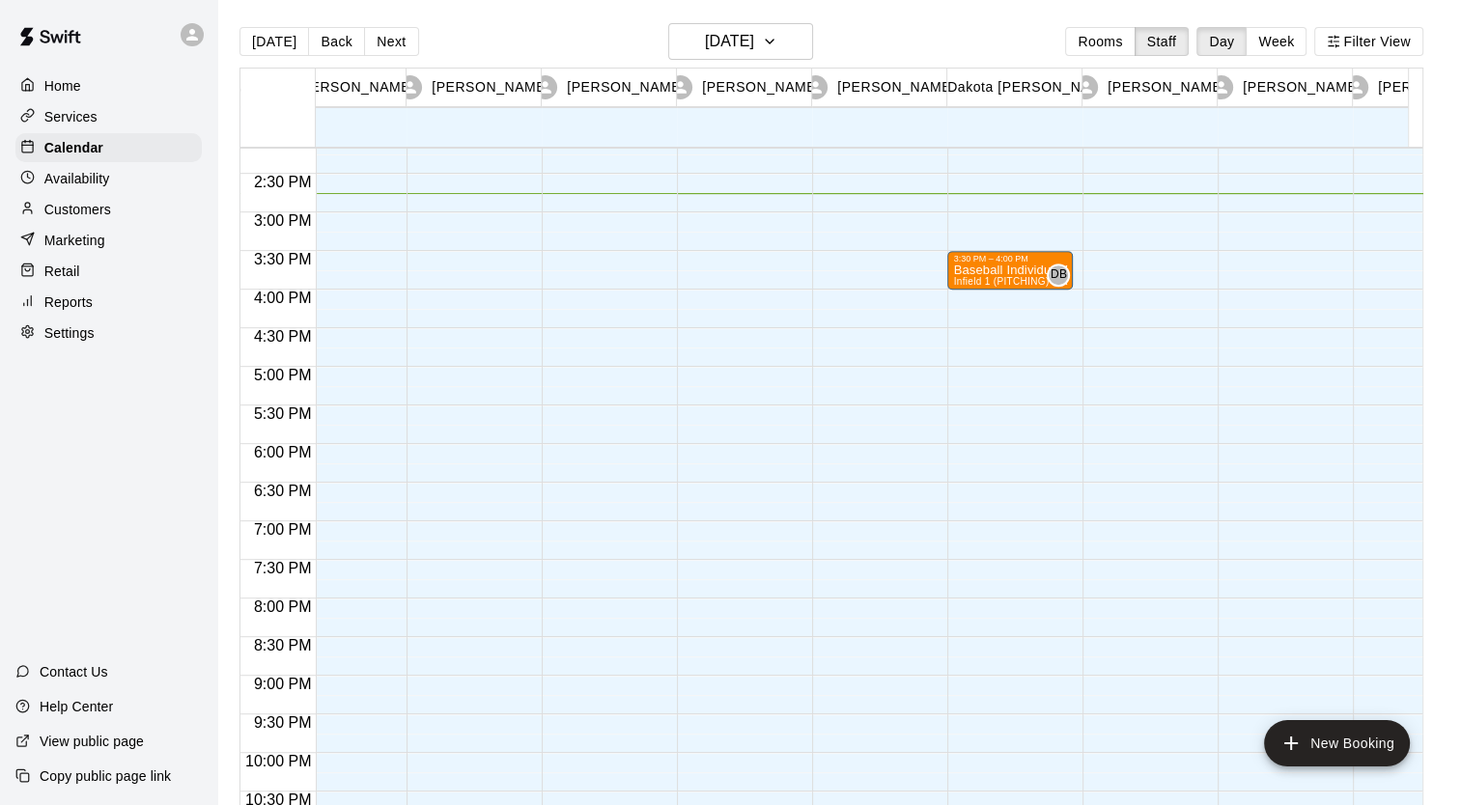
drag, startPoint x: 989, startPoint y: 283, endPoint x: 986, endPoint y: 299, distance: 16.7
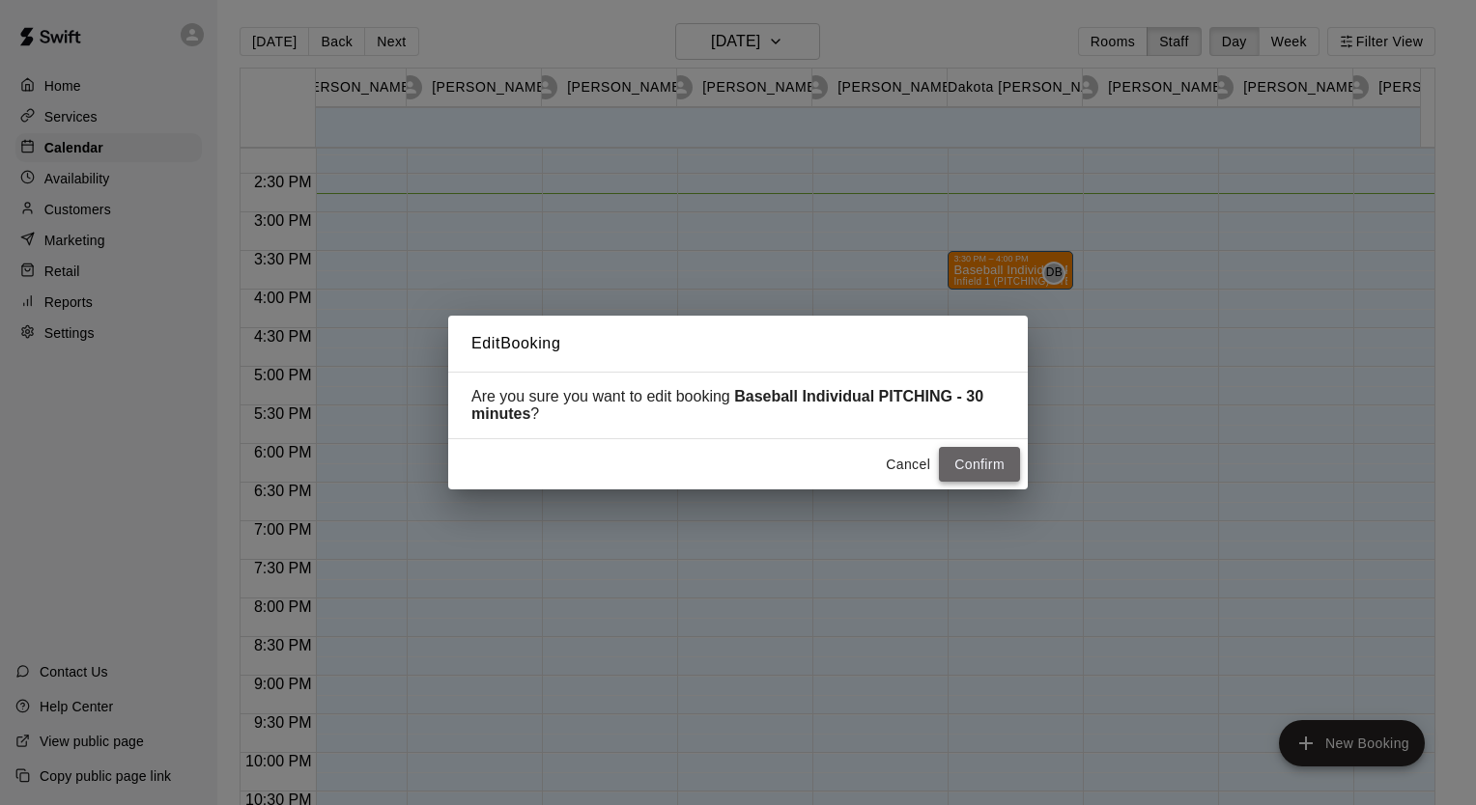
click at [968, 462] on button "Confirm" at bounding box center [979, 465] width 81 height 36
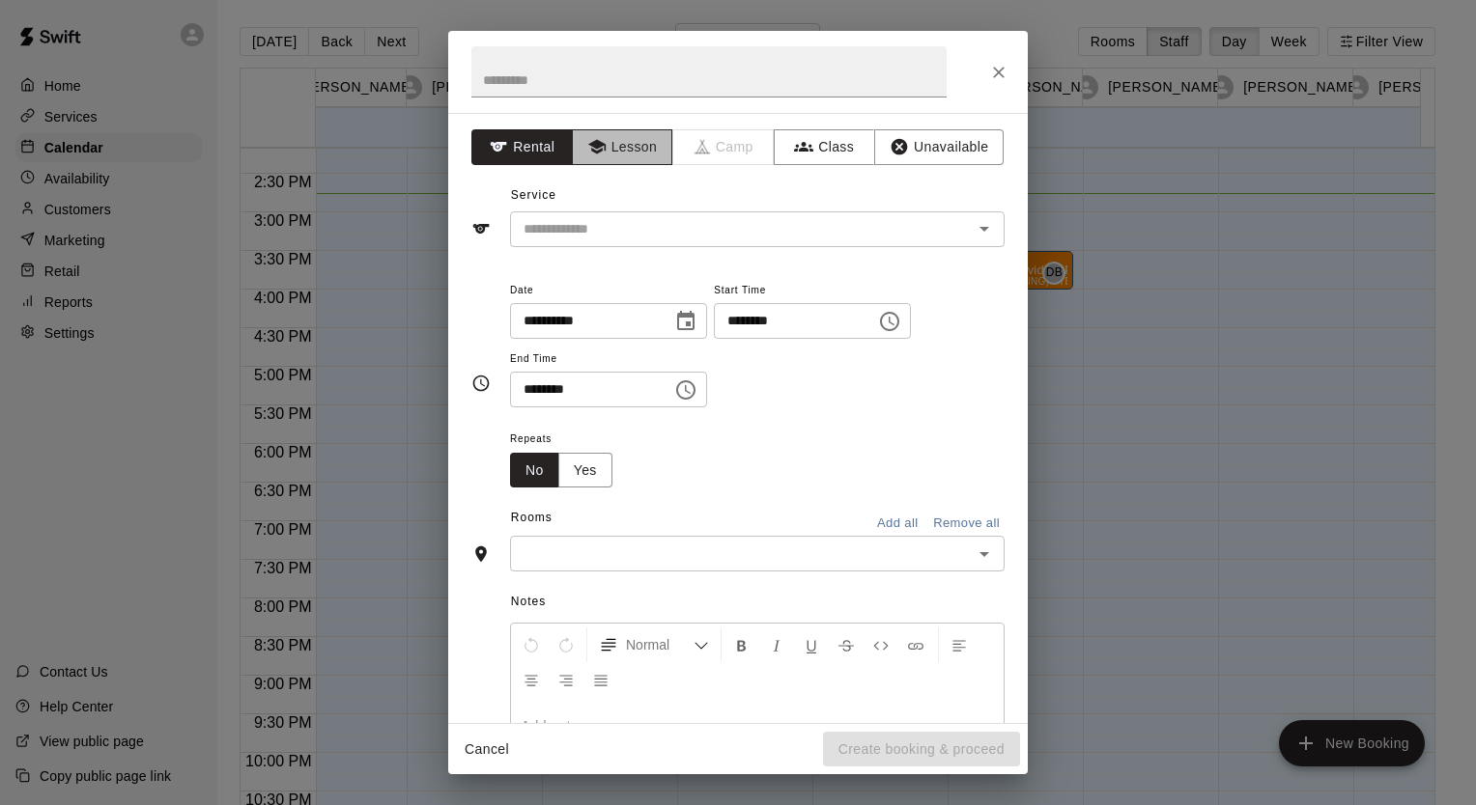
click at [603, 153] on button "Lesson" at bounding box center [622, 147] width 101 height 36
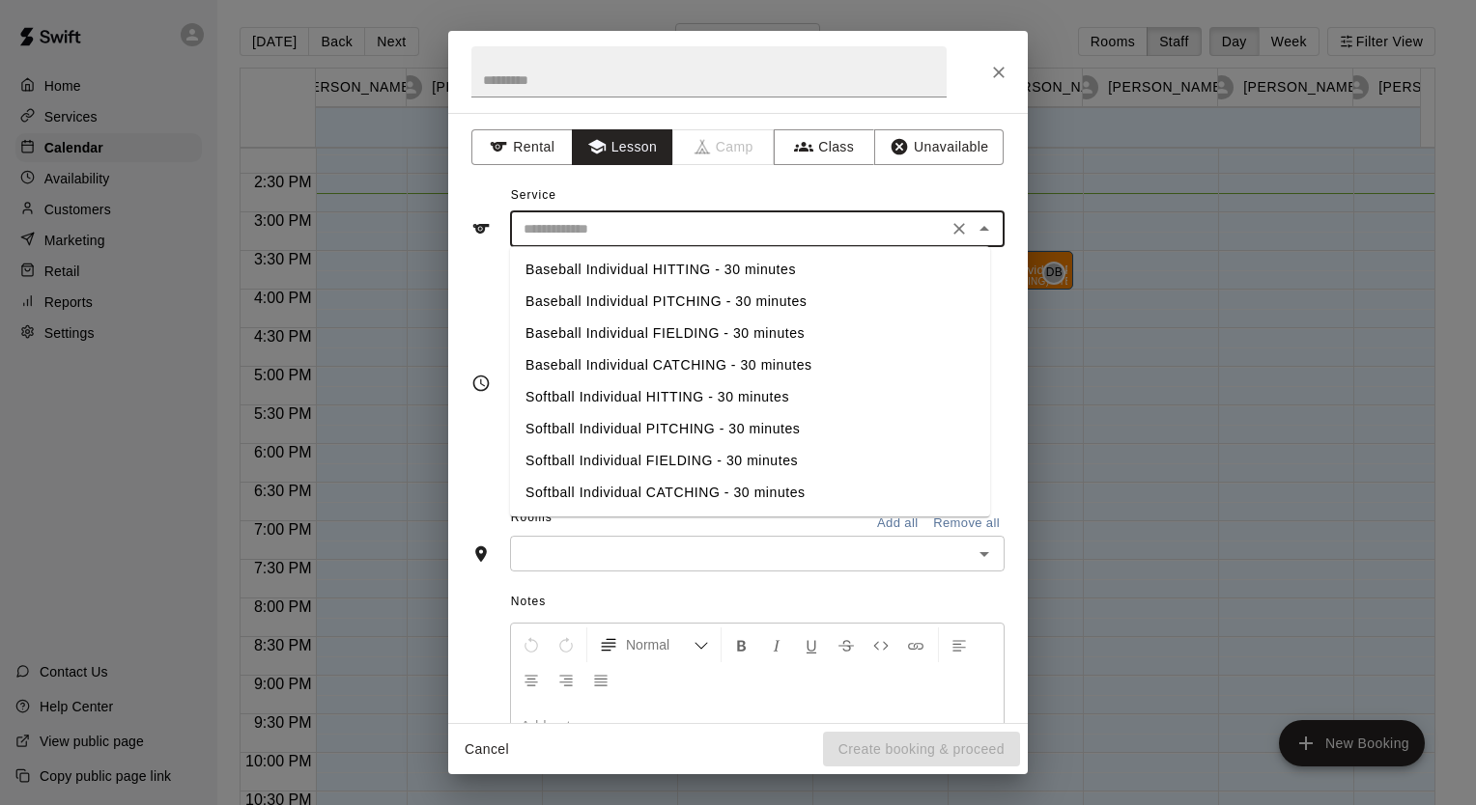
click at [603, 227] on input "text" at bounding box center [729, 229] width 426 height 24
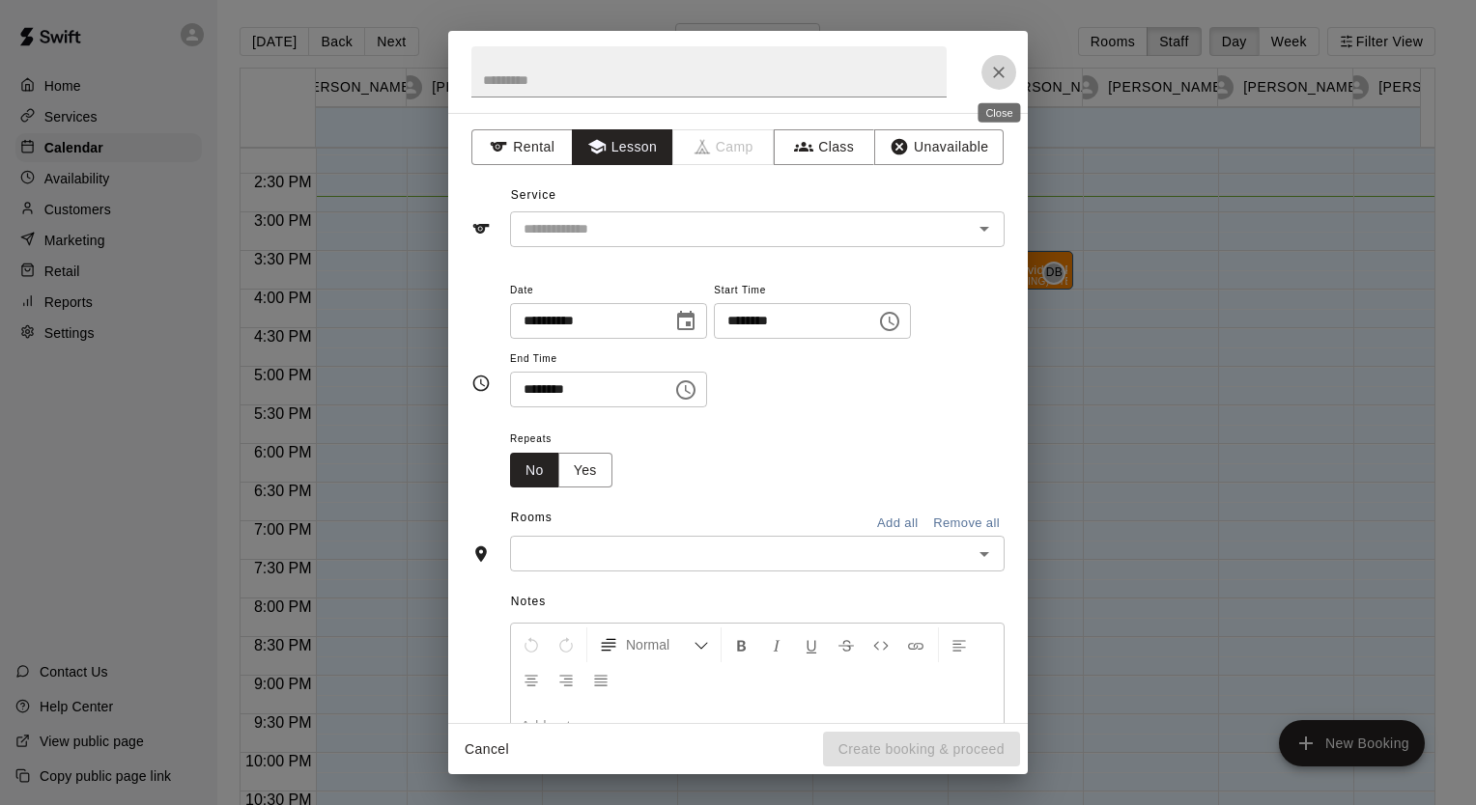
click at [1002, 66] on icon "Close" at bounding box center [998, 72] width 19 height 19
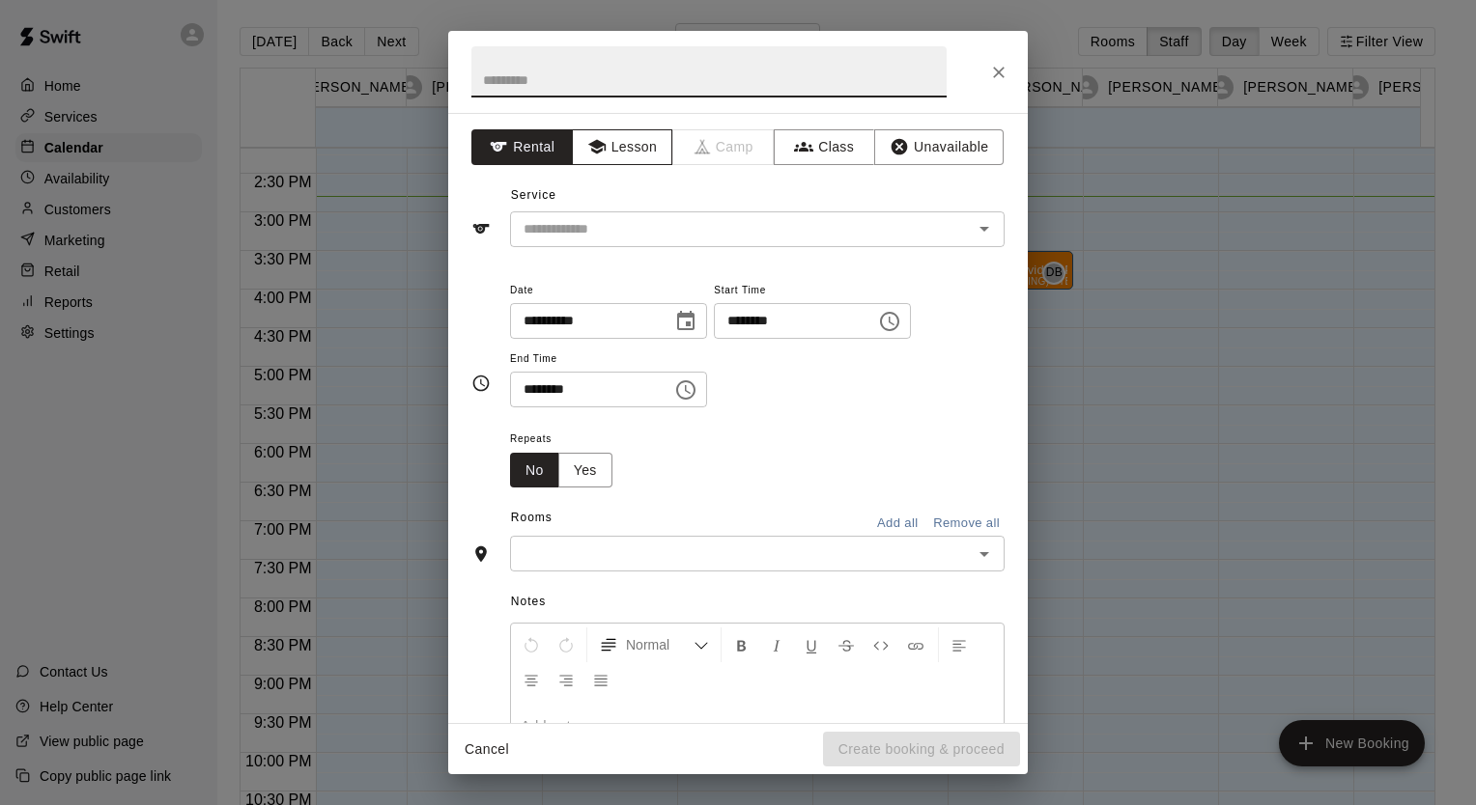
click at [627, 148] on button "Lesson" at bounding box center [622, 147] width 101 height 36
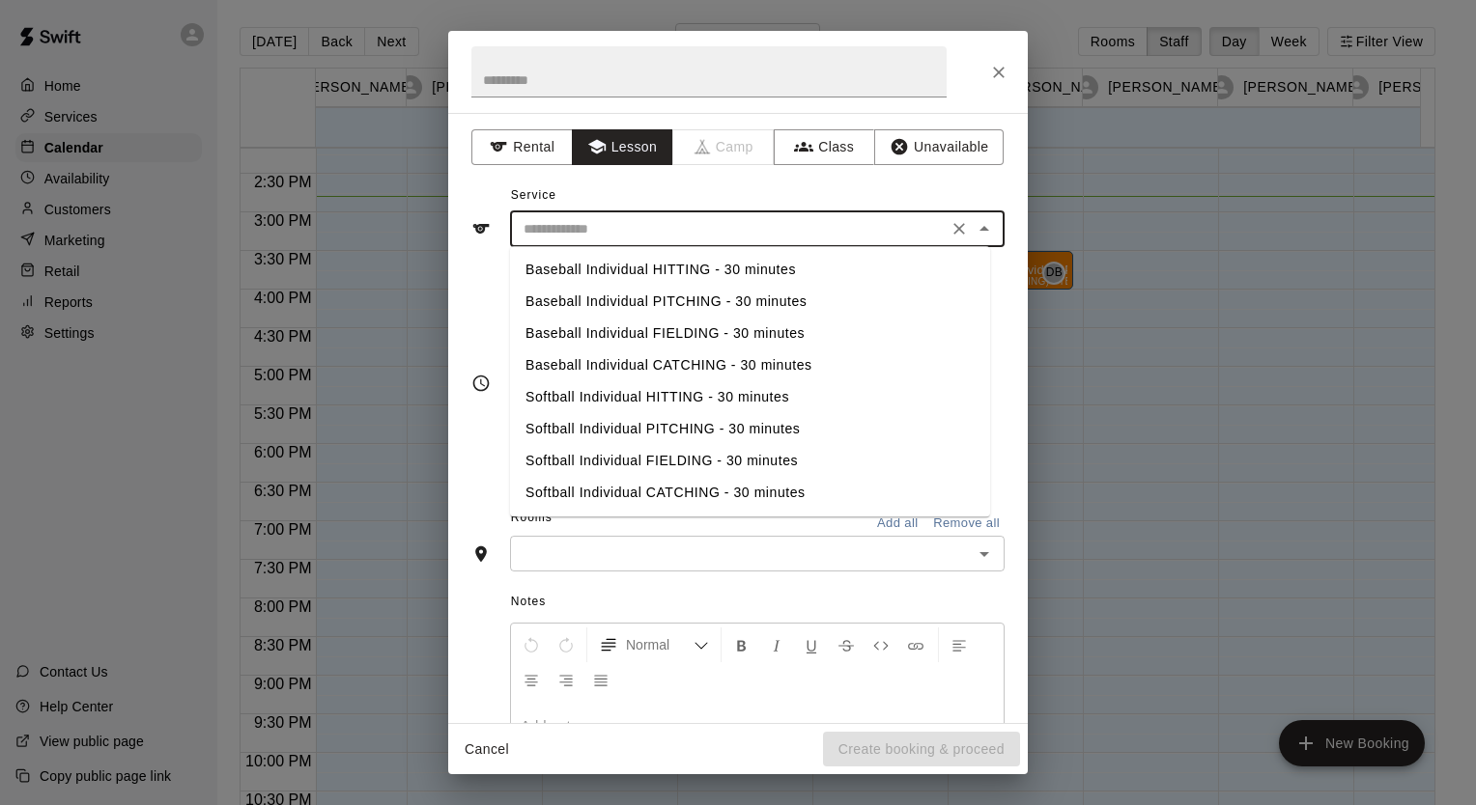
click at [574, 226] on input "text" at bounding box center [729, 229] width 426 height 24
click at [599, 303] on li "Baseball Individual PITCHING - 30 minutes" at bounding box center [750, 302] width 480 height 32
type input "**********"
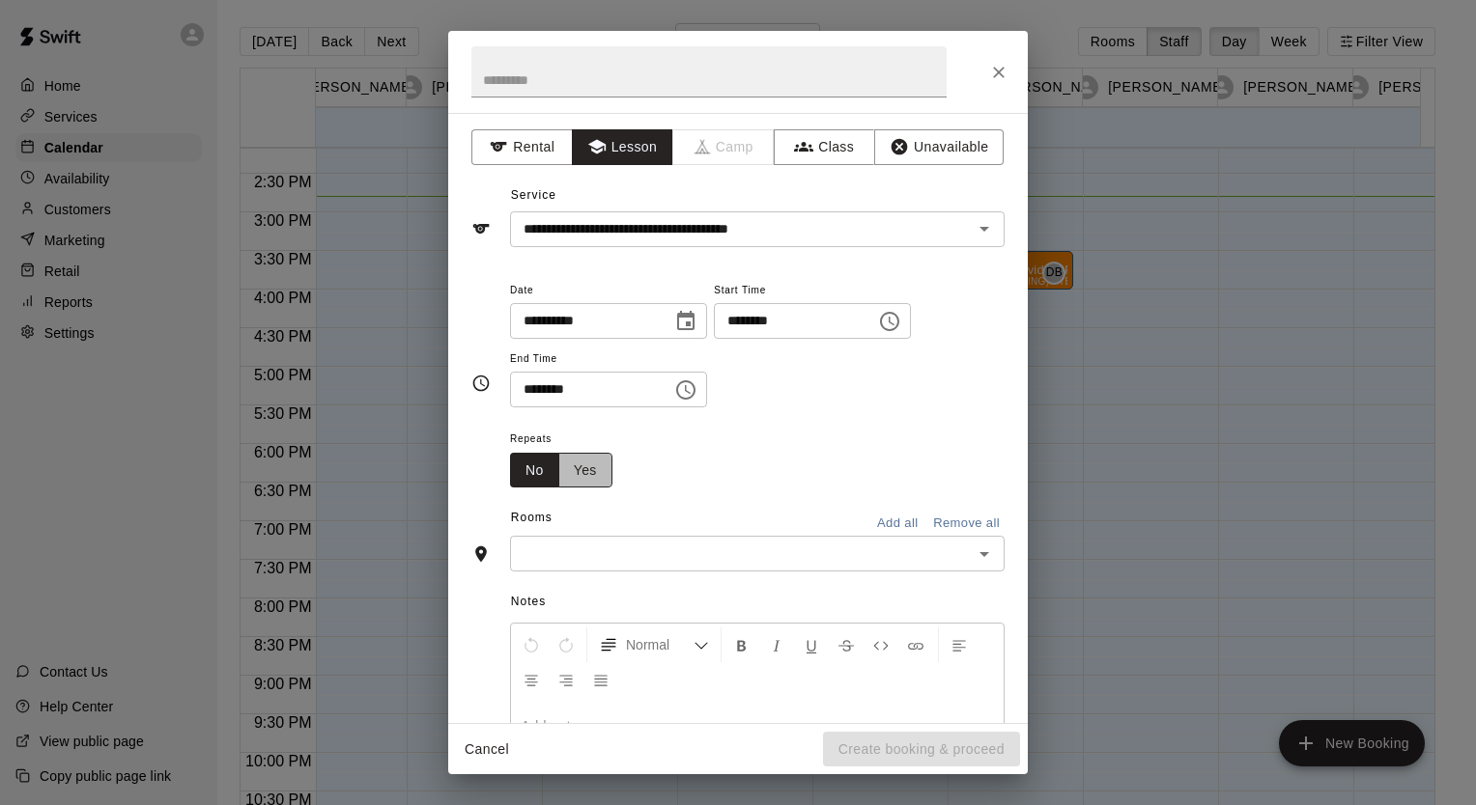
click at [589, 474] on button "Yes" at bounding box center [585, 471] width 54 height 36
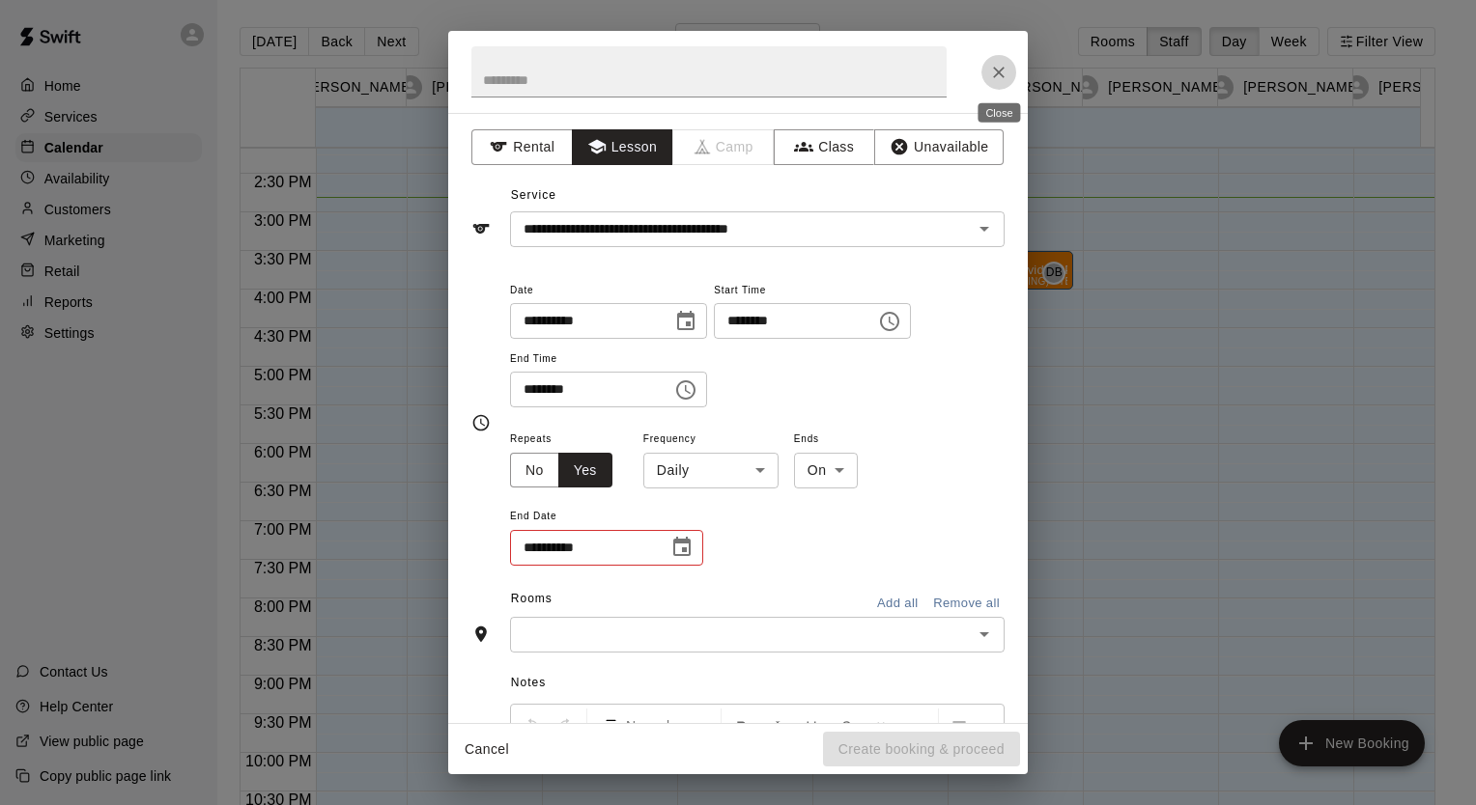
click at [1001, 65] on icon "Close" at bounding box center [998, 72] width 19 height 19
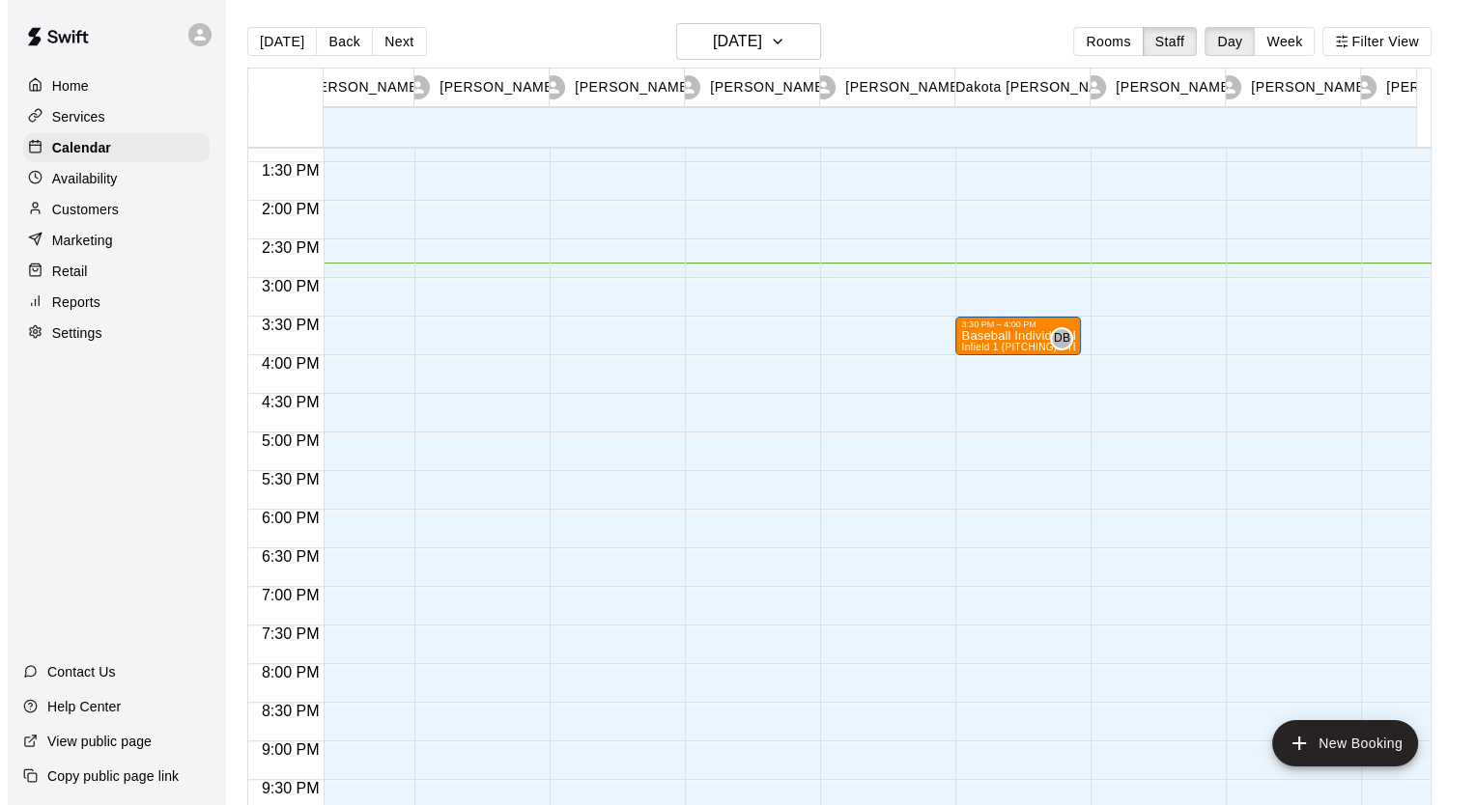
scroll to position [1028, 450]
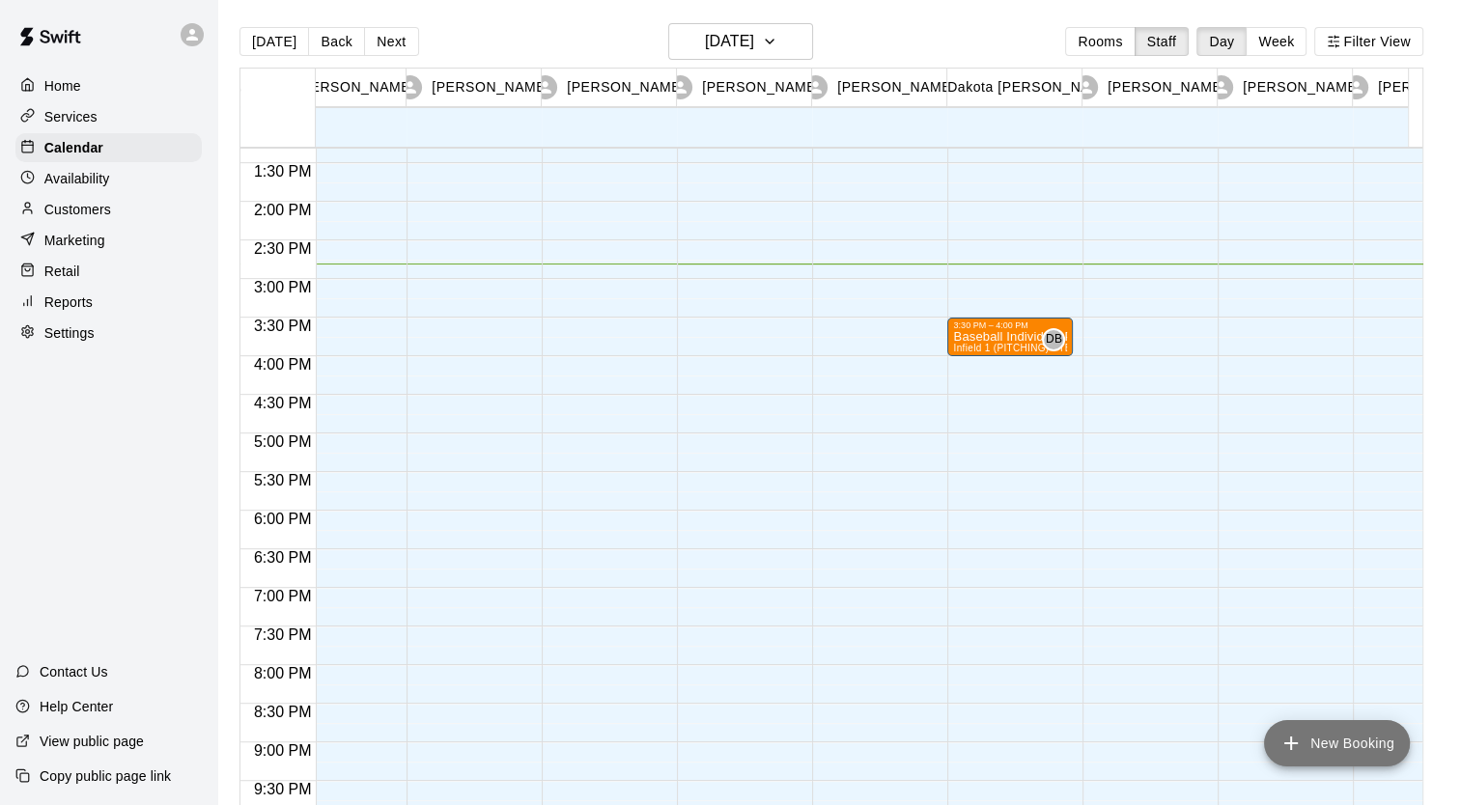
click at [1308, 762] on button "New Booking" at bounding box center [1337, 743] width 146 height 46
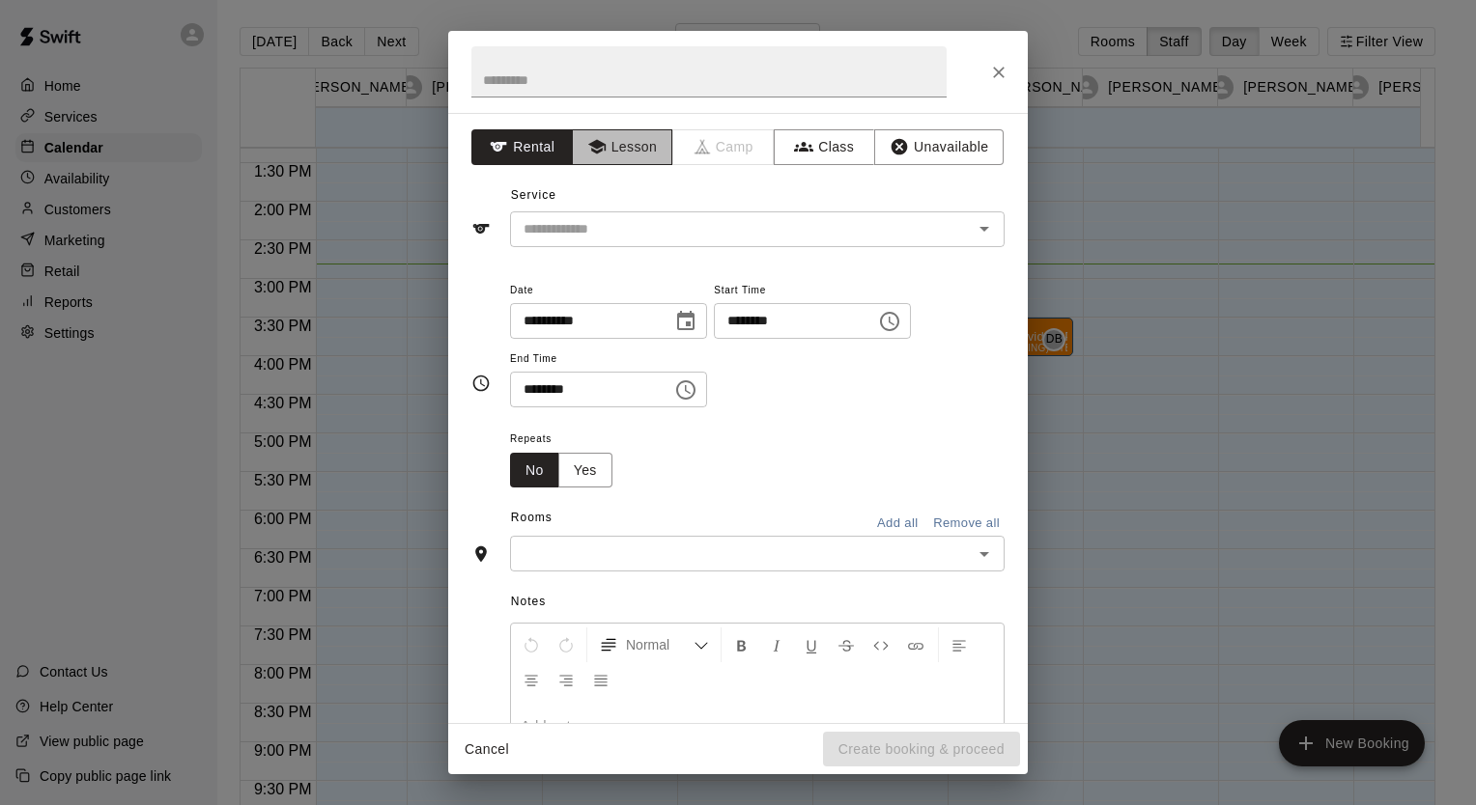
click at [620, 146] on button "Lesson" at bounding box center [622, 147] width 101 height 36
click at [994, 72] on icon "Close" at bounding box center [998, 72] width 19 height 19
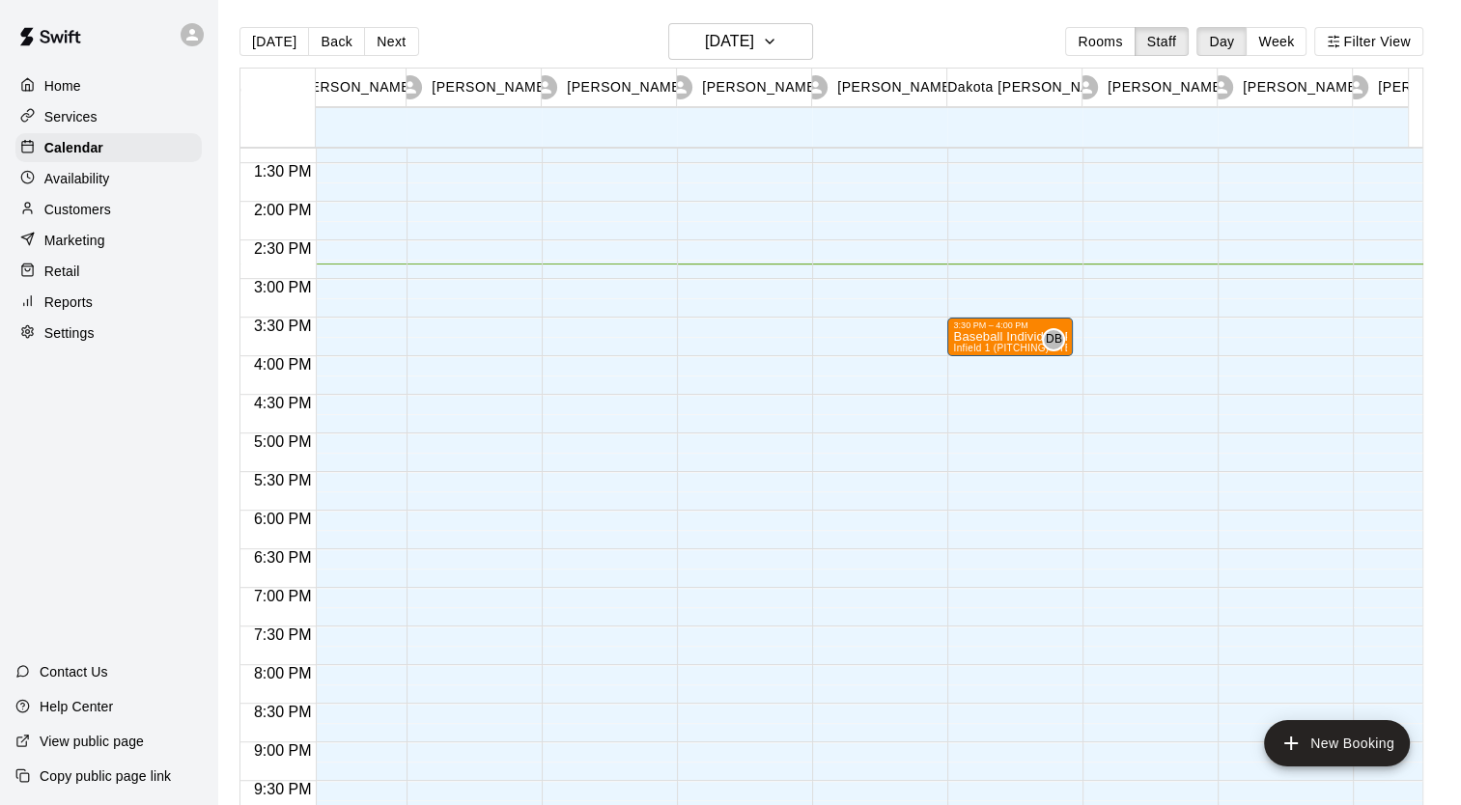
click at [573, 333] on div at bounding box center [605, 47] width 126 height 1854
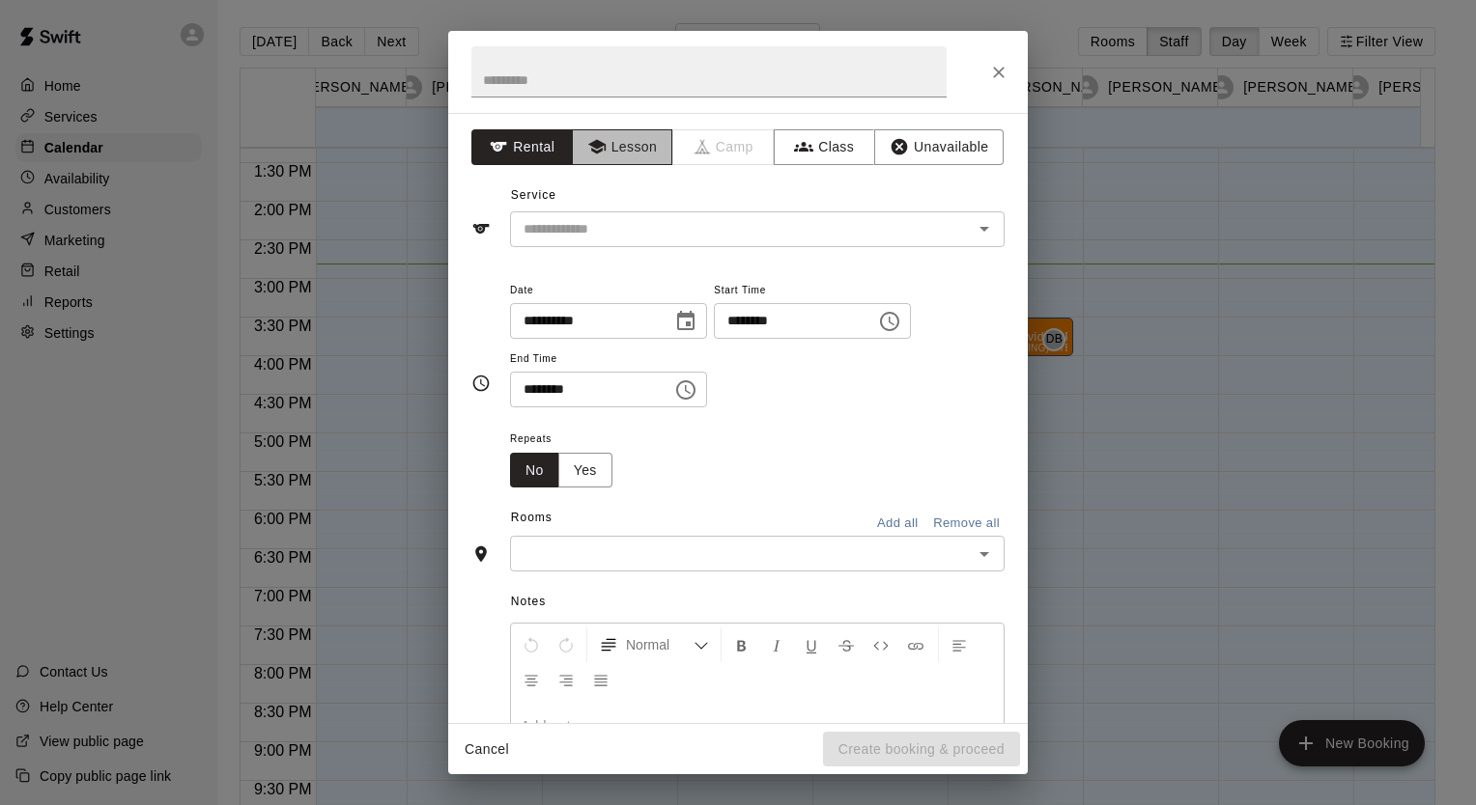
click at [618, 145] on button "Lesson" at bounding box center [622, 147] width 101 height 36
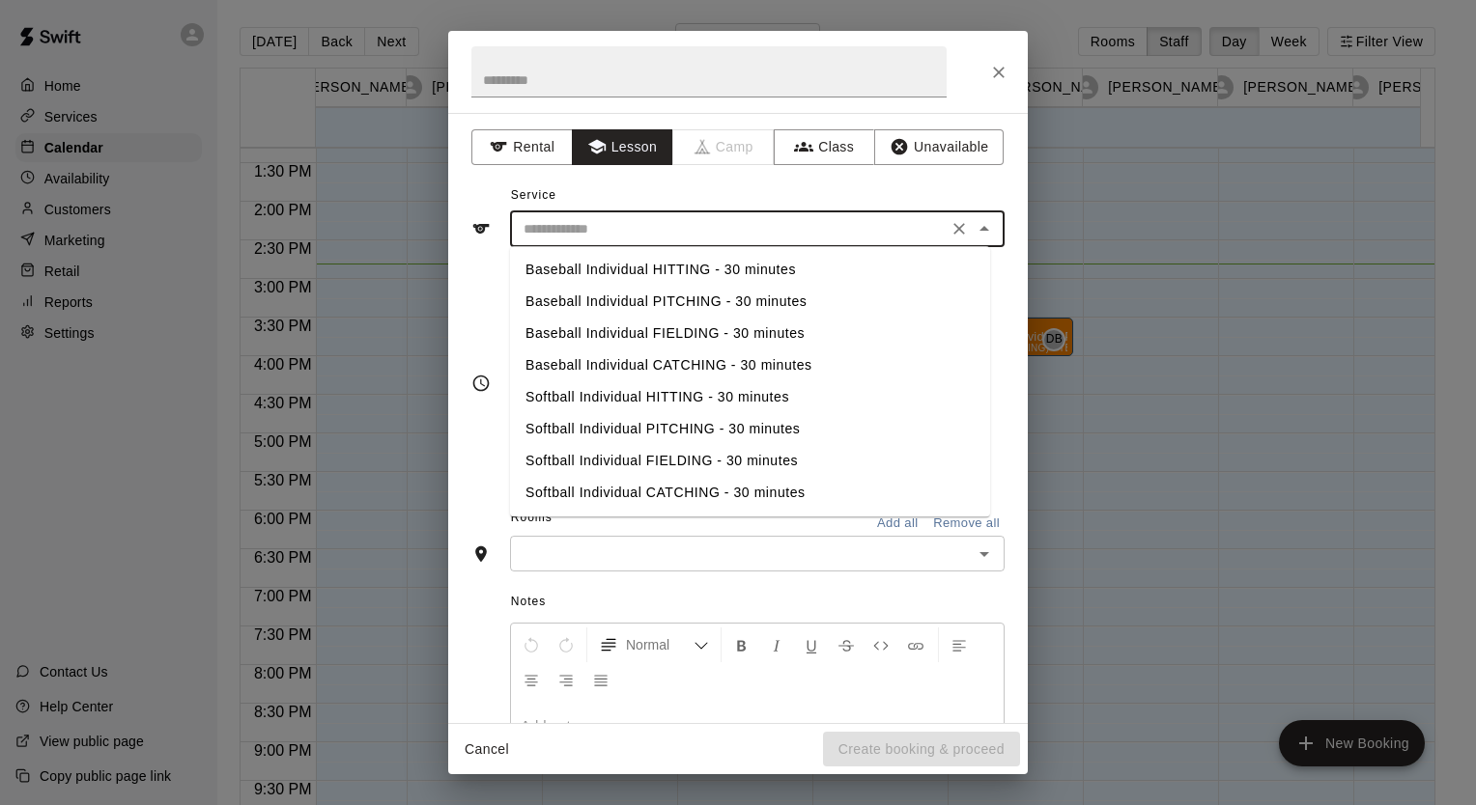
click at [575, 232] on input "text" at bounding box center [729, 229] width 426 height 24
click at [576, 305] on li "Baseball Individual PITCHING - 30 minutes" at bounding box center [750, 302] width 480 height 32
type input "**********"
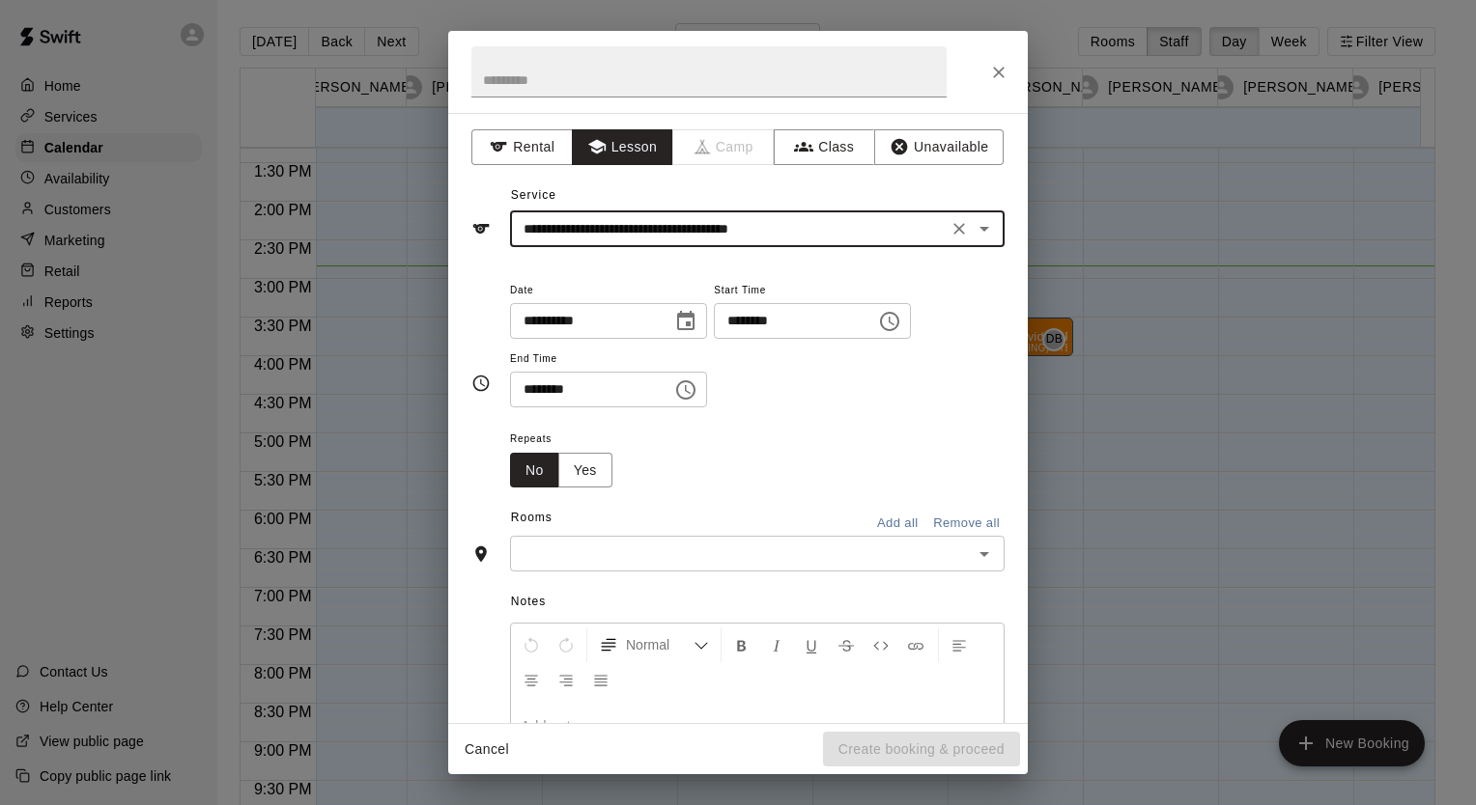
scroll to position [158, 0]
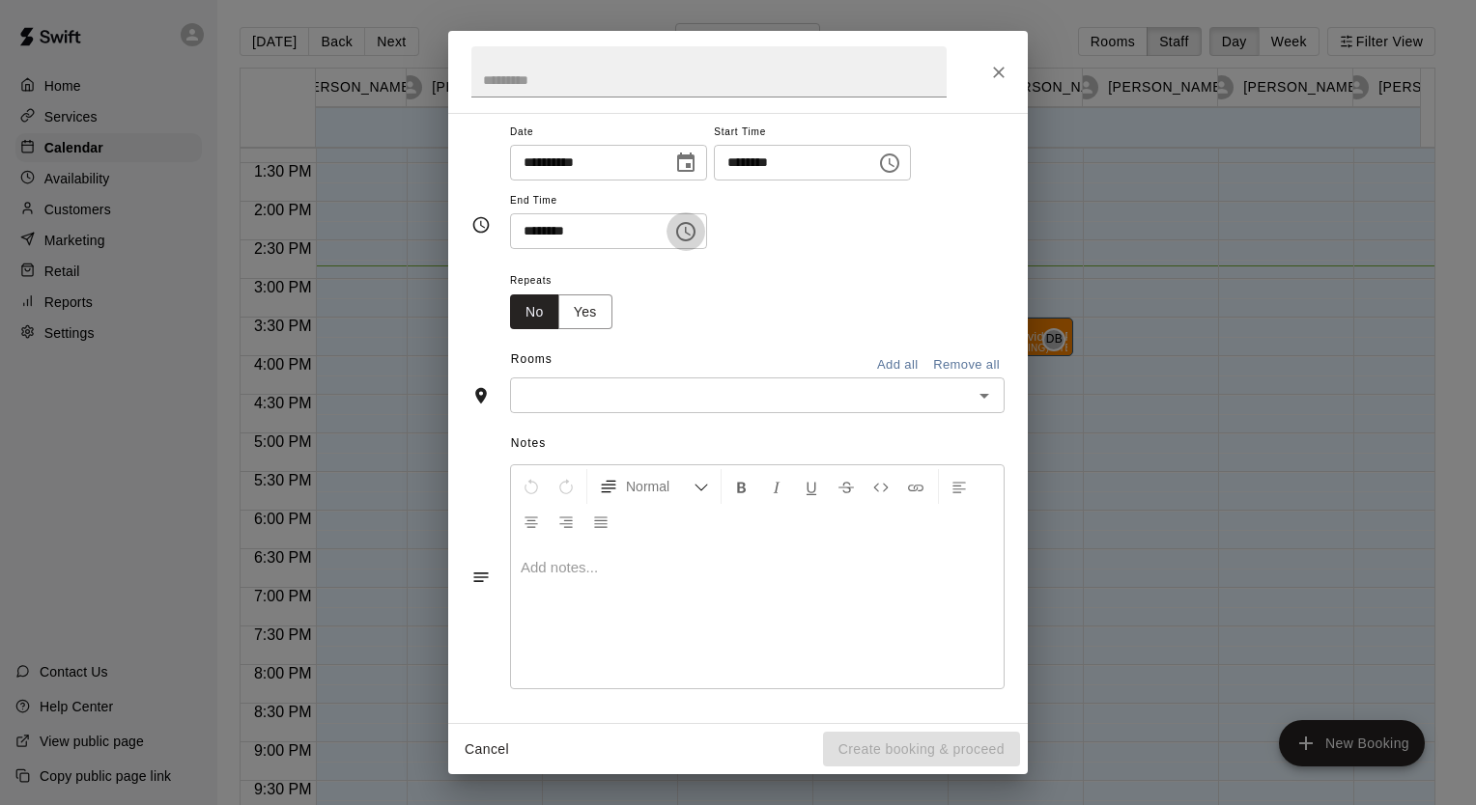
click at [697, 232] on icon "Choose time, selected time is 4:00 PM" at bounding box center [685, 231] width 23 height 23
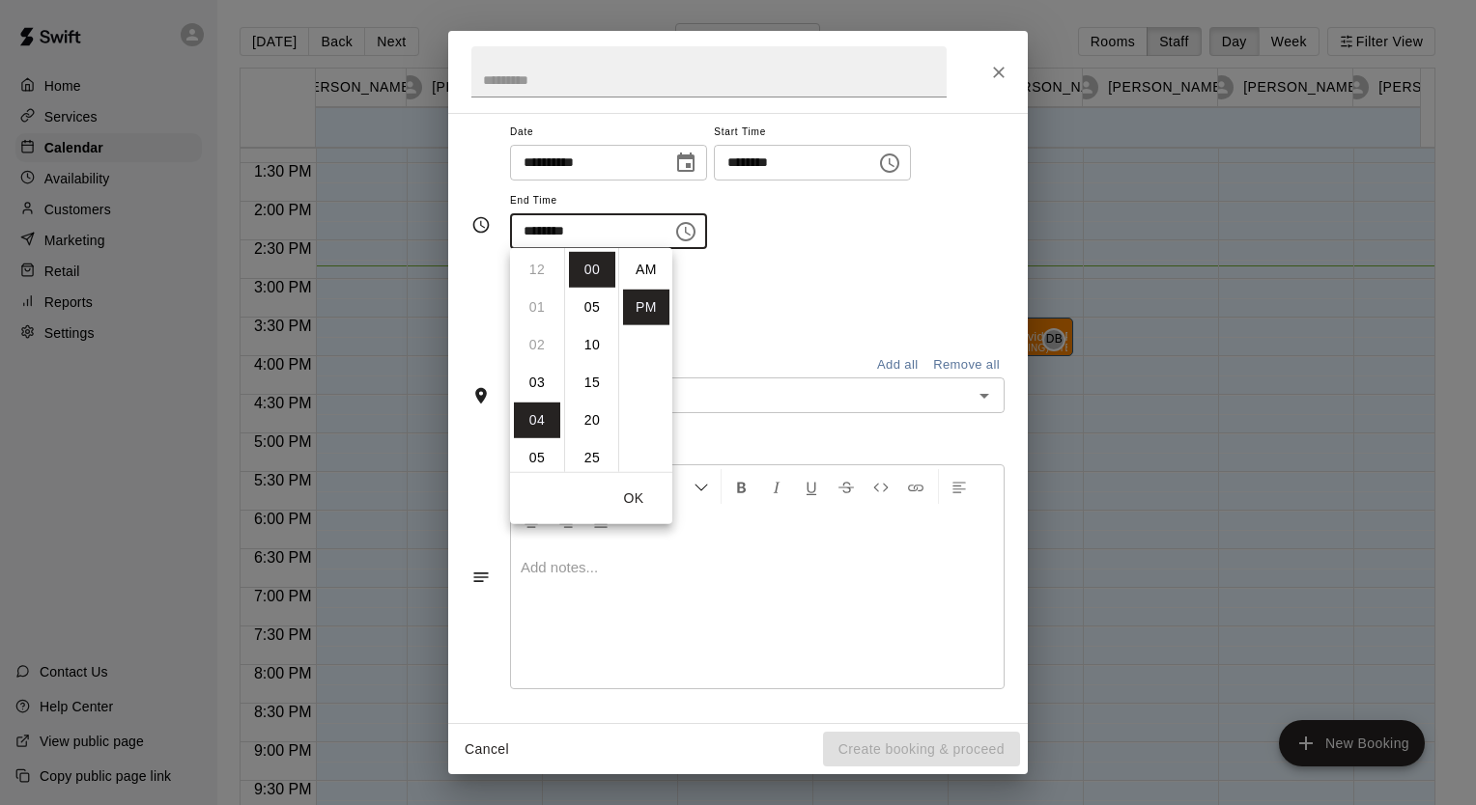
scroll to position [35, 0]
click at [545, 335] on li "06" at bounding box center [537, 345] width 46 height 36
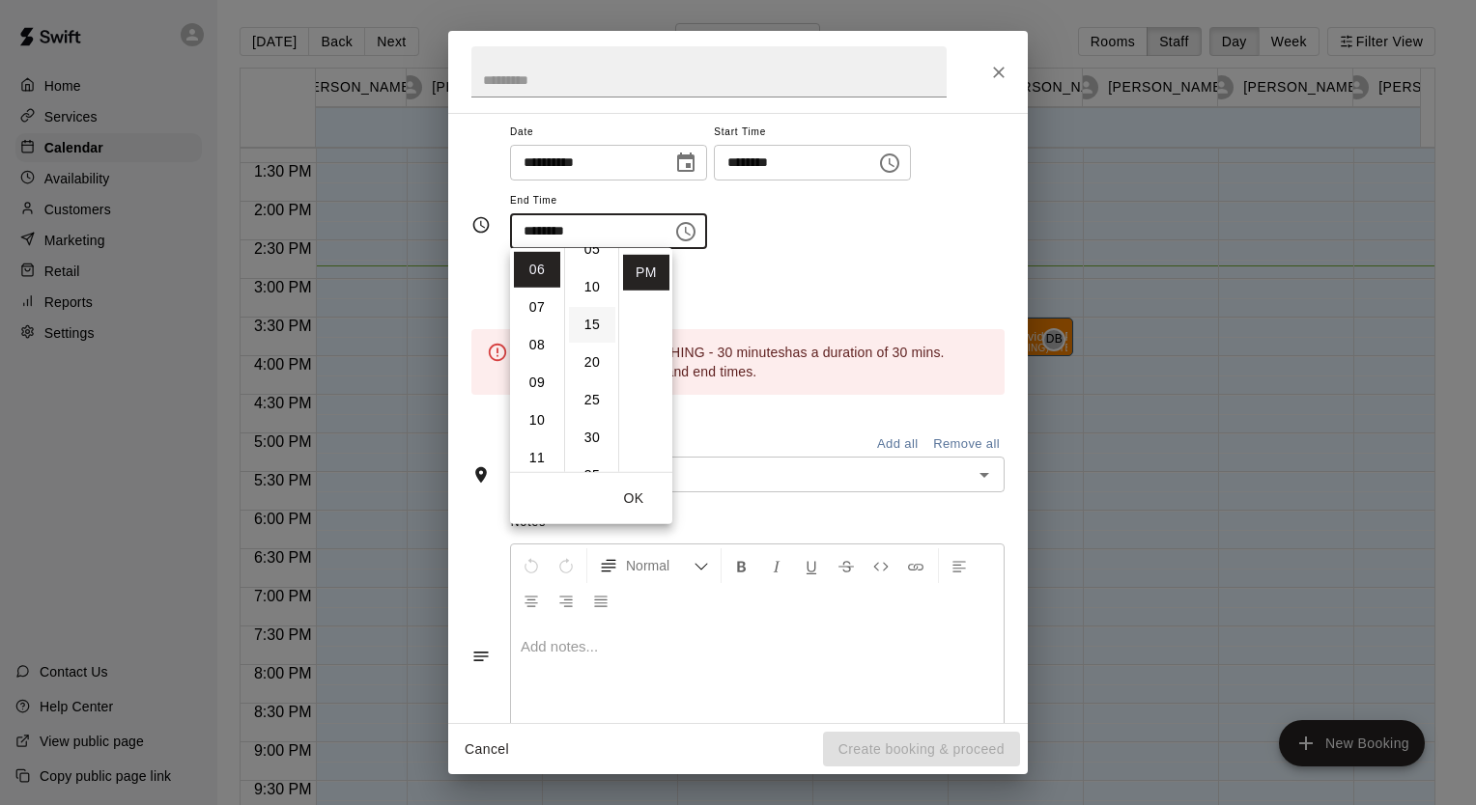
scroll to position [64, 0]
click at [595, 423] on li "30" at bounding box center [592, 432] width 46 height 36
click at [805, 222] on div "**********" at bounding box center [757, 185] width 494 height 130
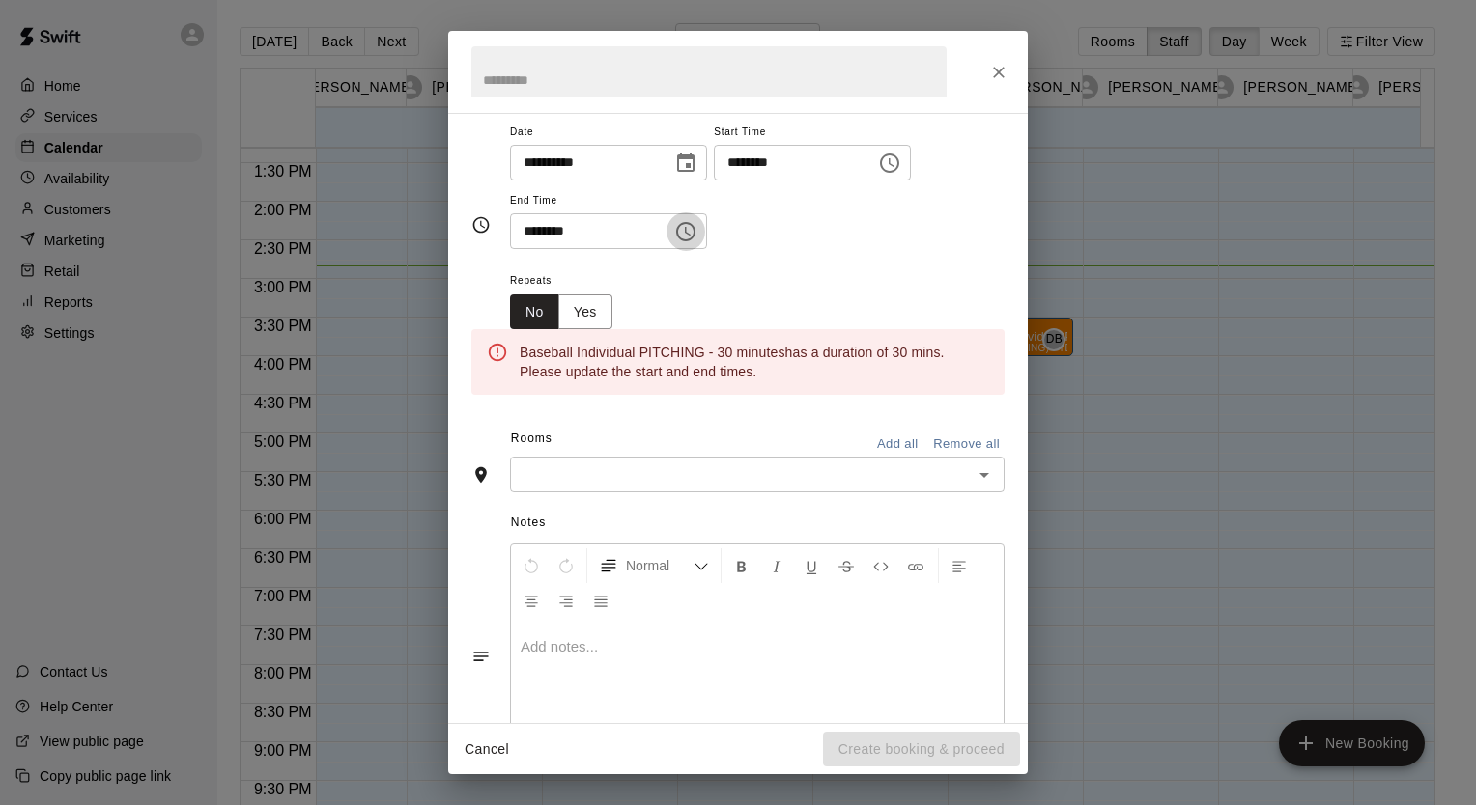
click at [697, 225] on icon "Choose time, selected time is 6:30 PM" at bounding box center [685, 231] width 23 height 23
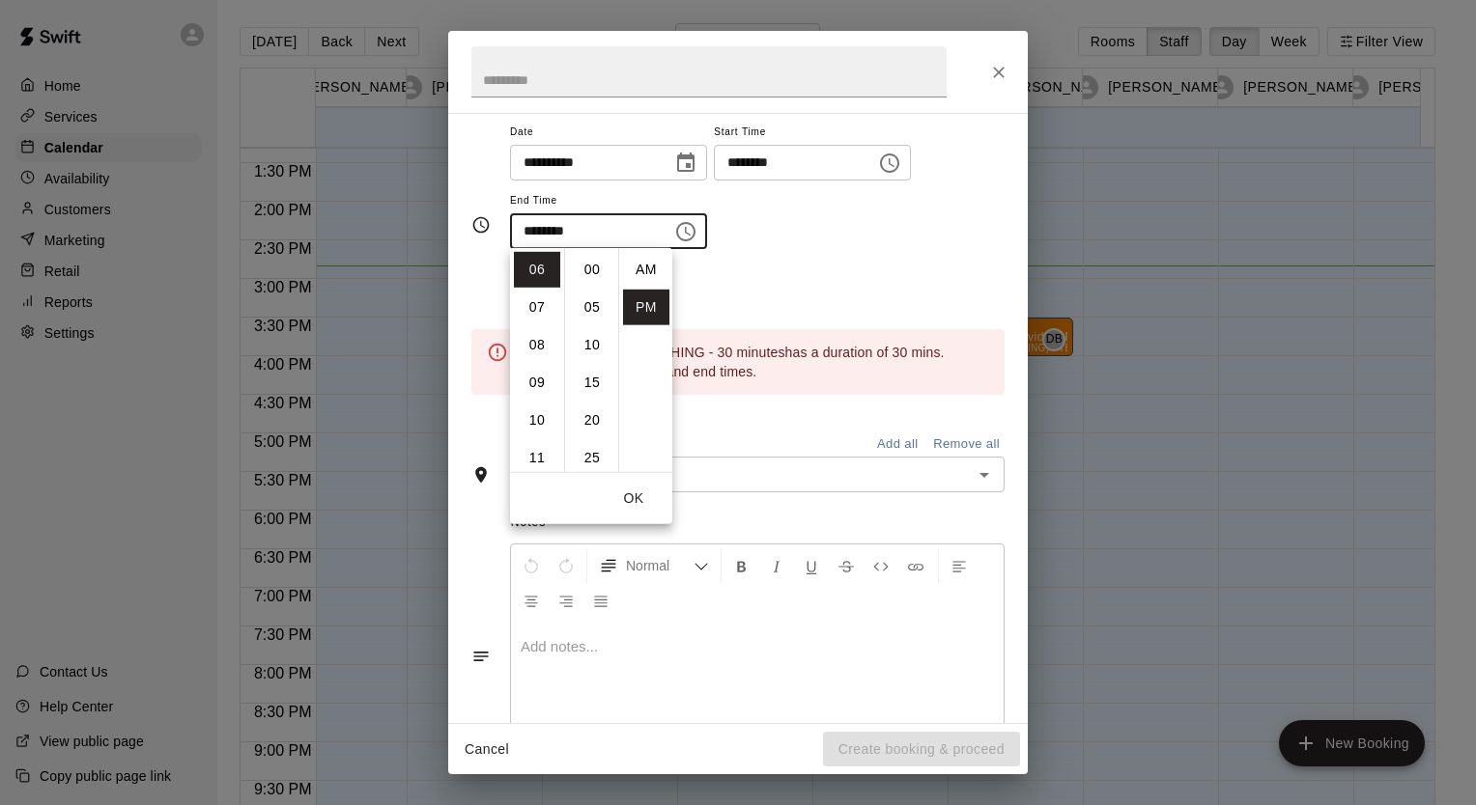
scroll to position [35, 0]
click at [538, 284] on li "04" at bounding box center [537, 278] width 46 height 36
click at [597, 265] on li "00" at bounding box center [592, 270] width 46 height 36
type input "********"
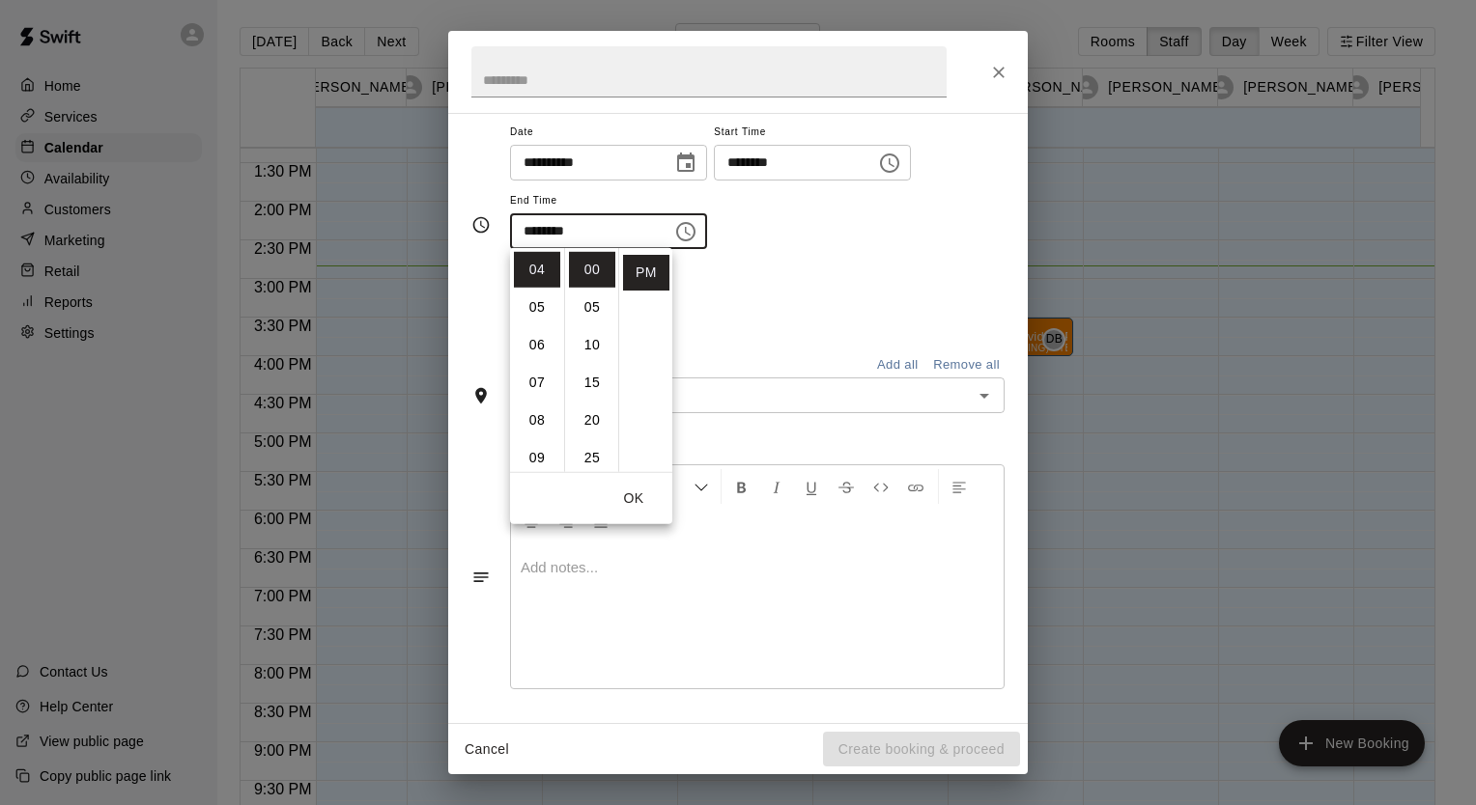
click at [915, 222] on div "**********" at bounding box center [757, 185] width 494 height 130
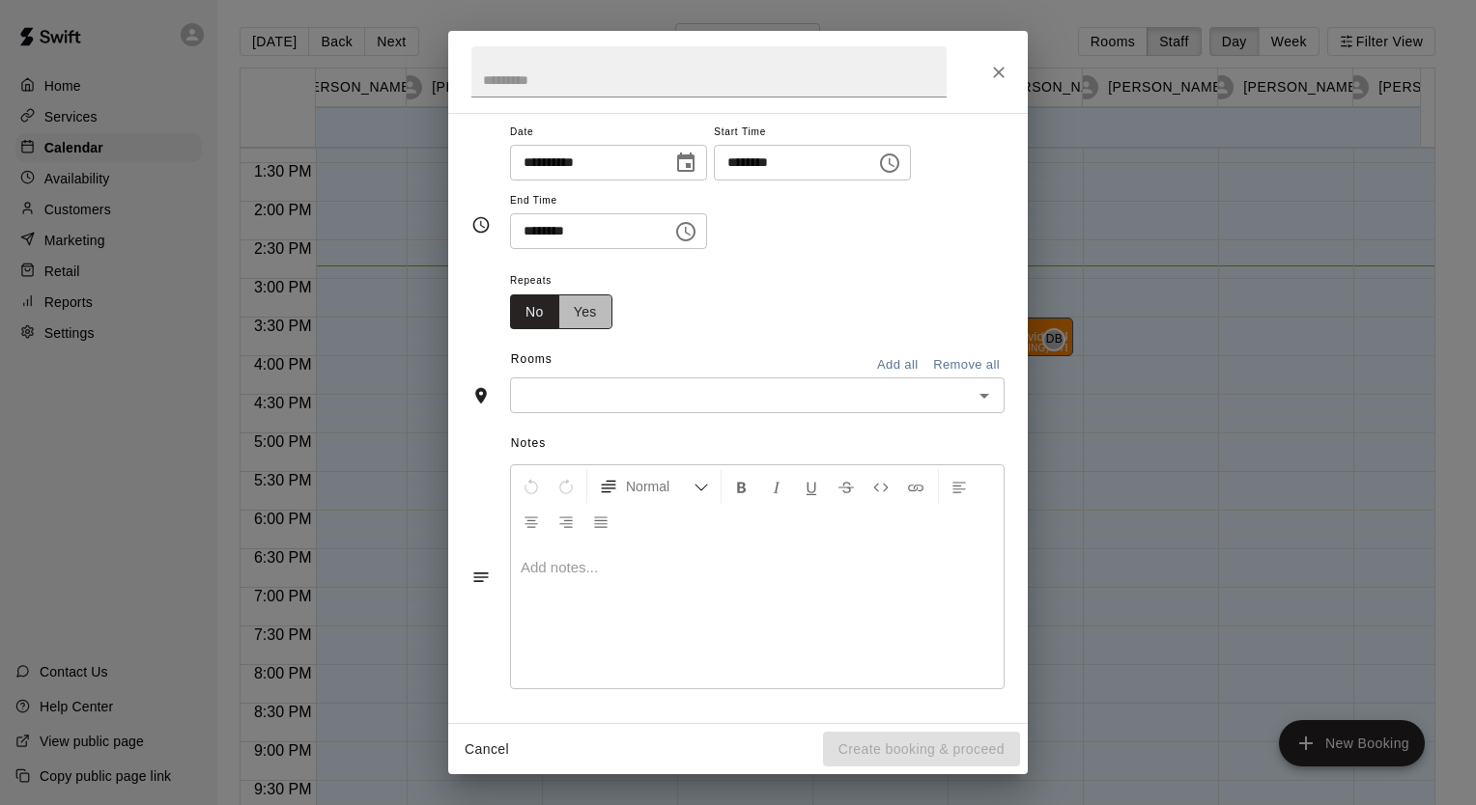
click at [588, 319] on button "Yes" at bounding box center [585, 313] width 54 height 36
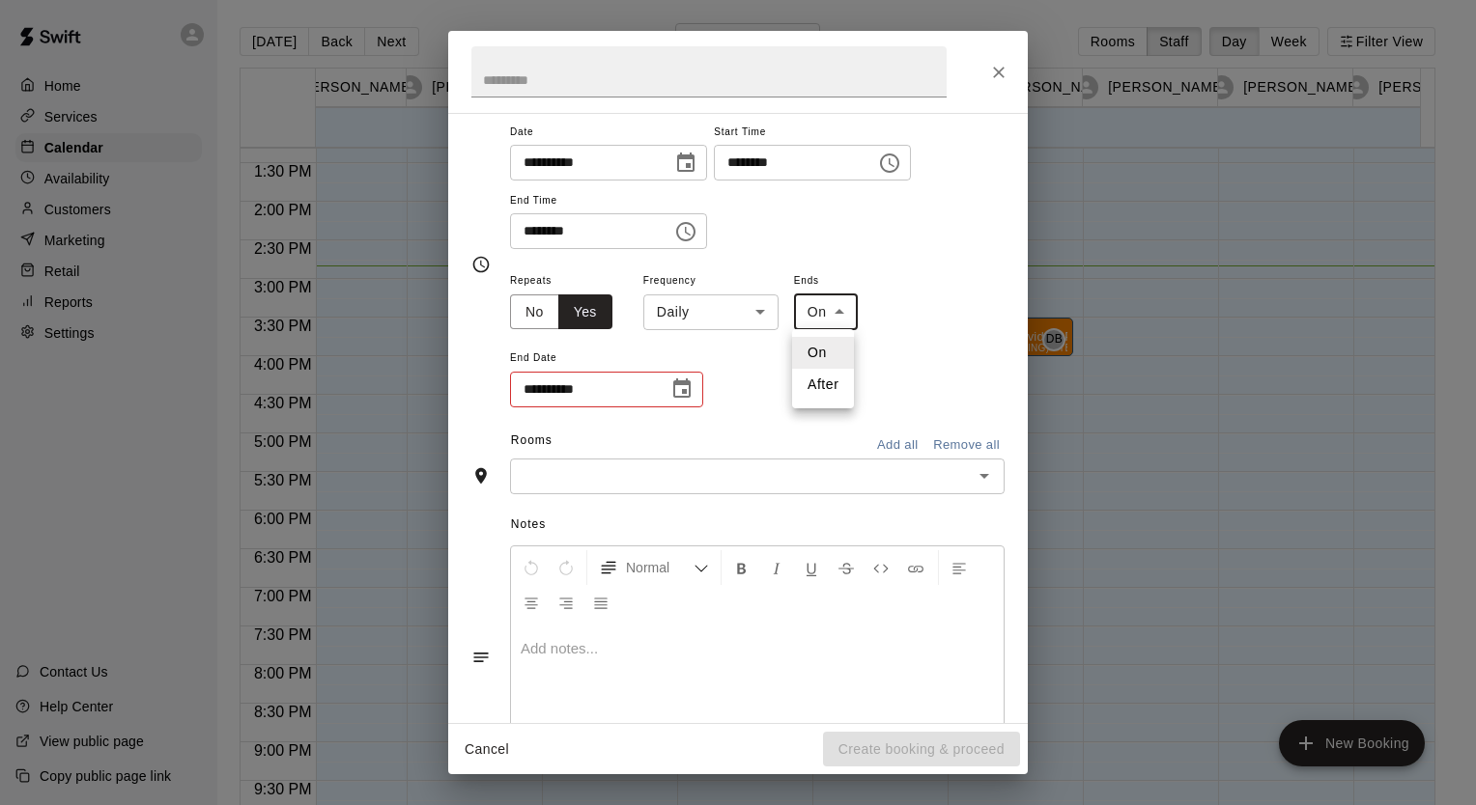
click at [834, 319] on body "Home Services Calendar Availability Customers Marketing Retail Reports Settings…" at bounding box center [738, 418] width 1476 height 836
click at [684, 392] on div at bounding box center [738, 402] width 1476 height 805
click at [684, 392] on icon "Choose date" at bounding box center [681, 388] width 17 height 19
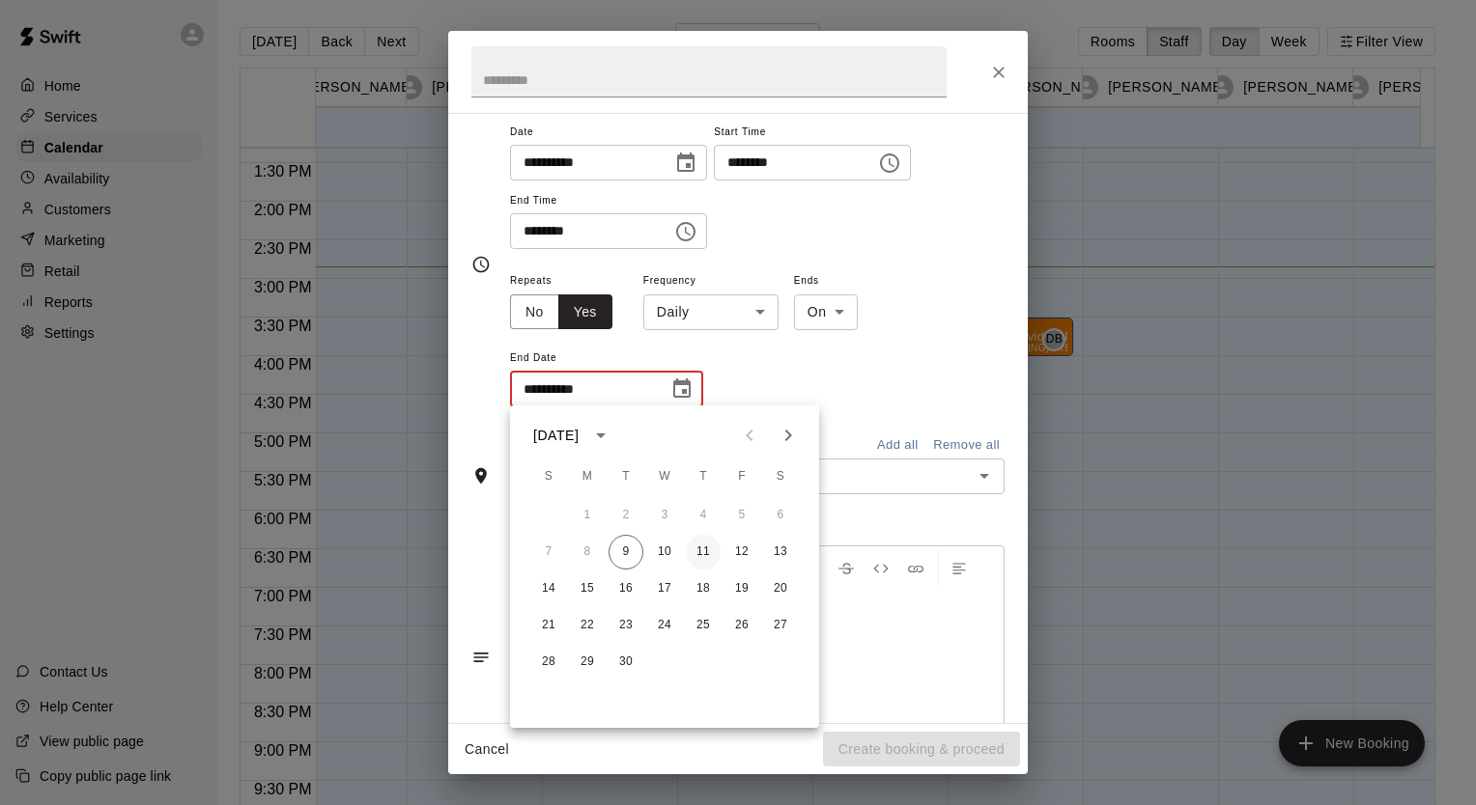
click at [703, 548] on button "11" at bounding box center [703, 552] width 35 height 35
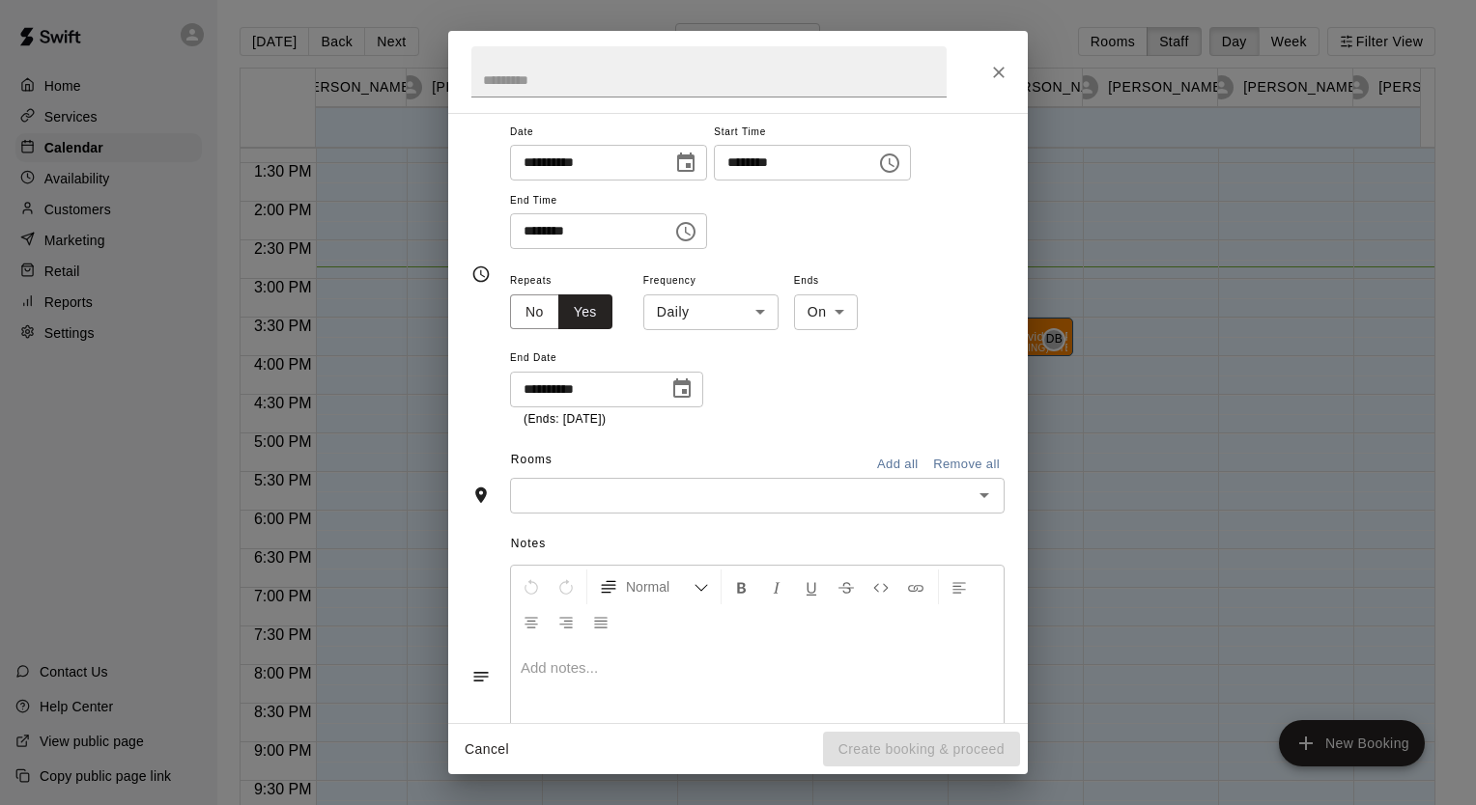
type input "**********"
click at [822, 480] on div "​" at bounding box center [757, 496] width 494 height 36
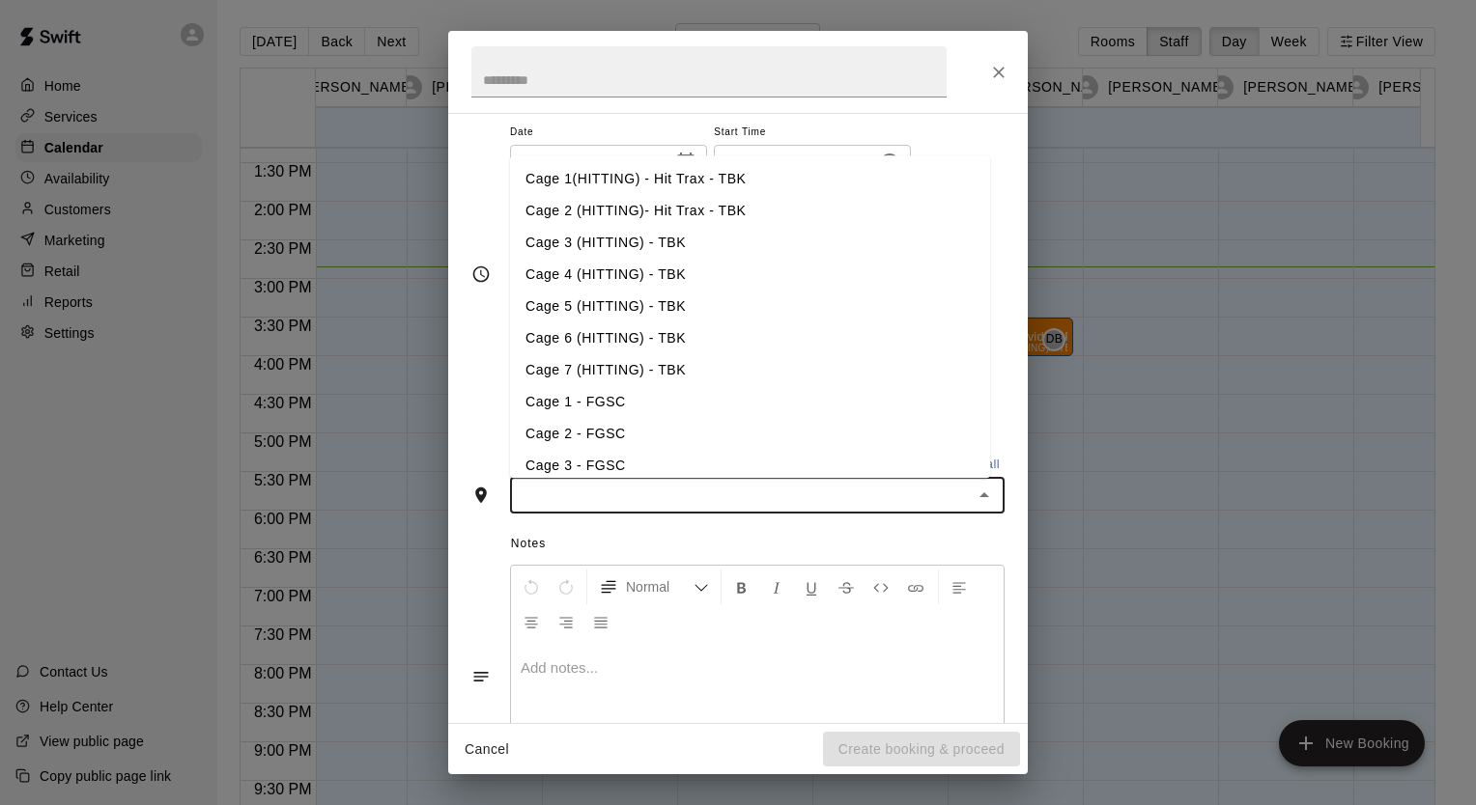
scroll to position [297, 0]
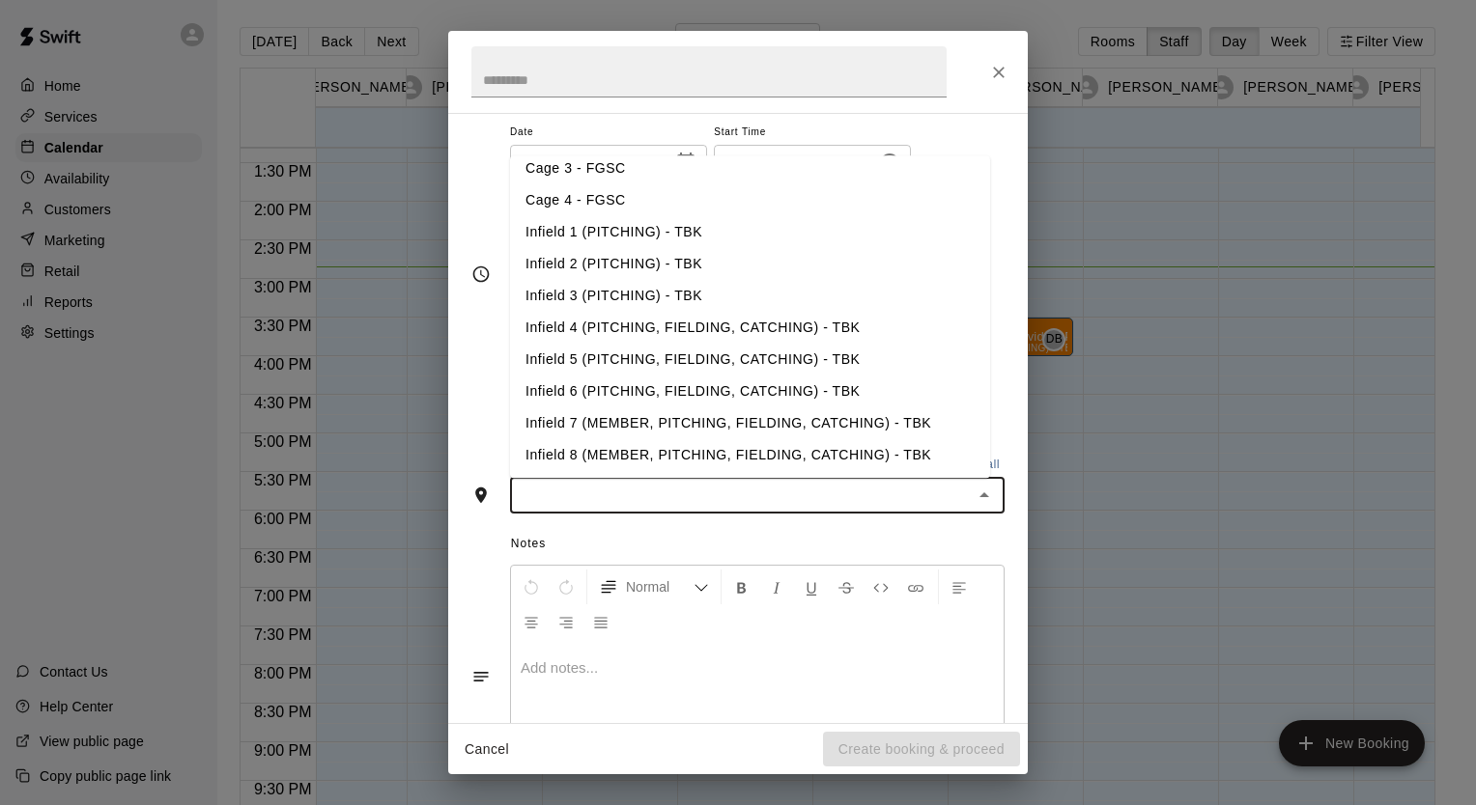
click at [627, 235] on li "Infield 1 (PITCHING) - TBK" at bounding box center [750, 232] width 480 height 32
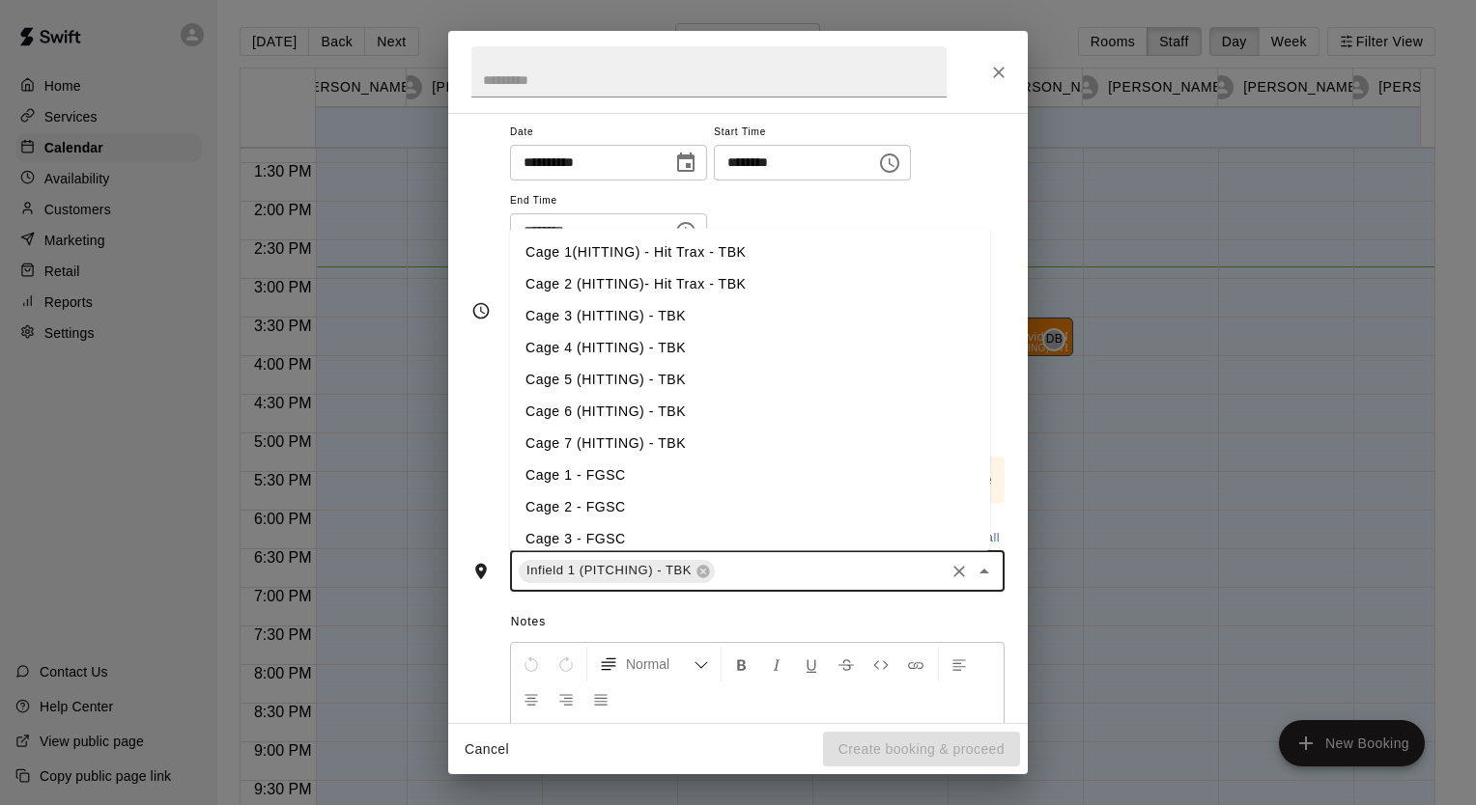
click at [775, 571] on input "text" at bounding box center [829, 571] width 224 height 24
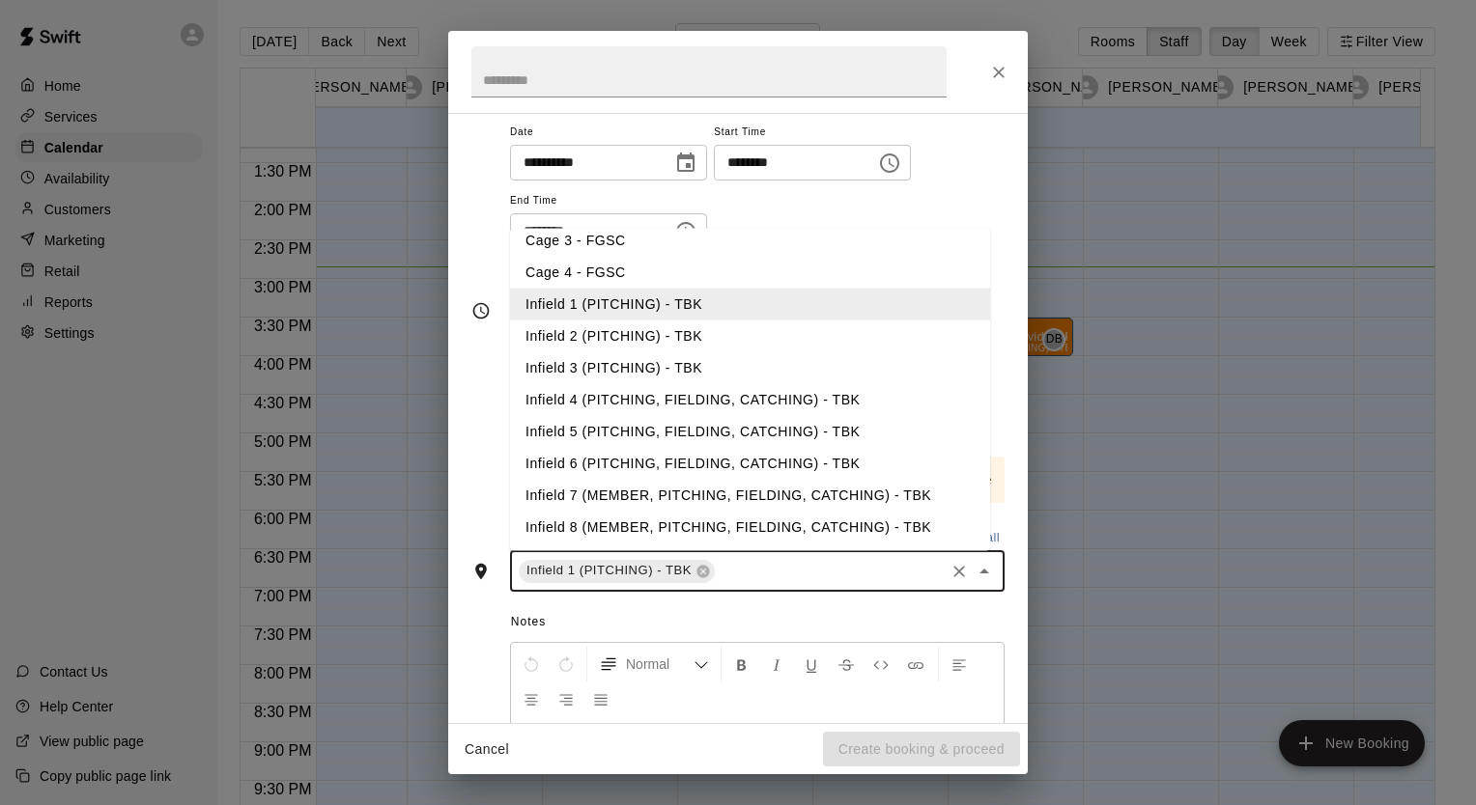
click at [615, 334] on li "Infield 2 (PITCHING) - TBK" at bounding box center [750, 337] width 480 height 32
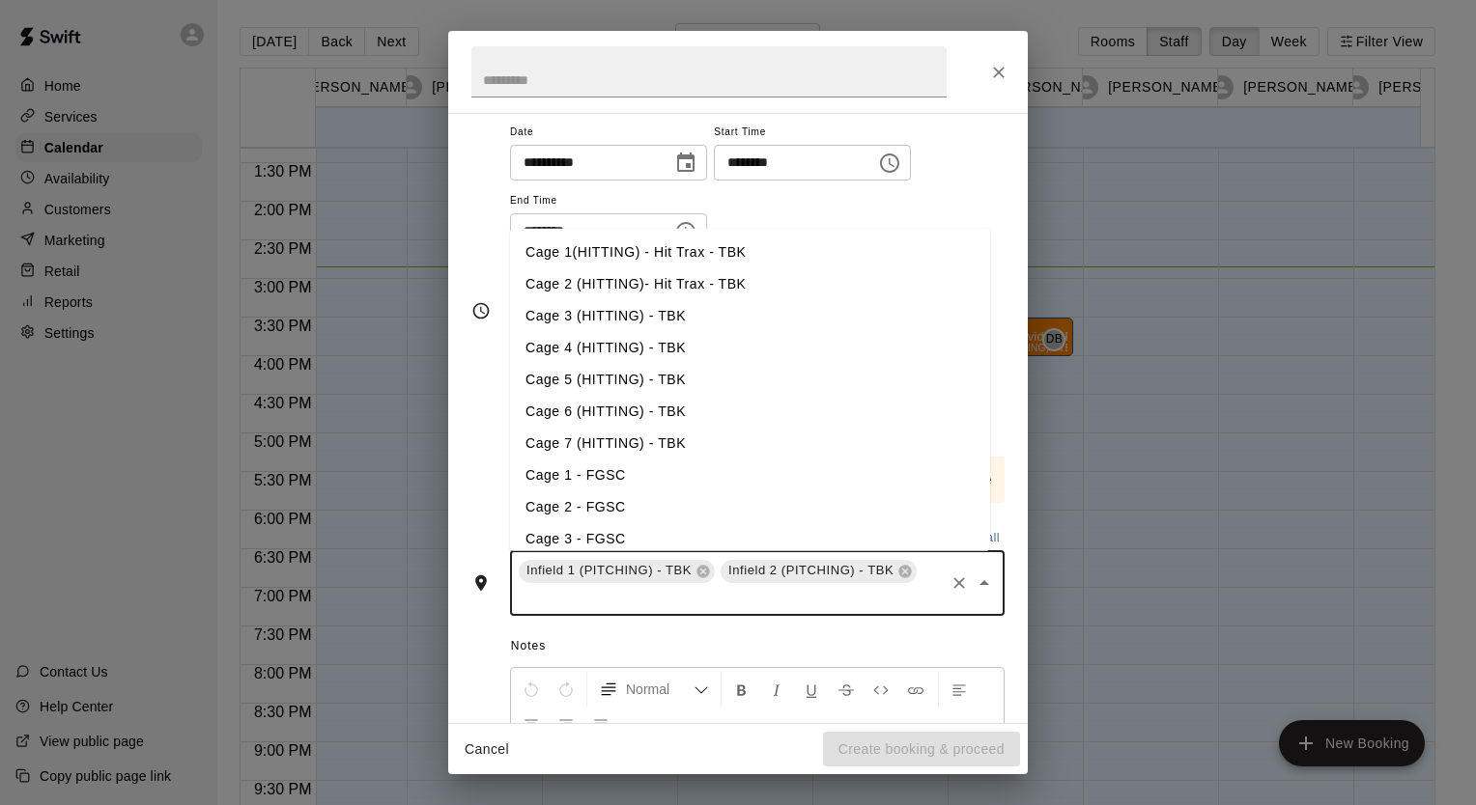
click at [661, 601] on input "text" at bounding box center [729, 598] width 426 height 24
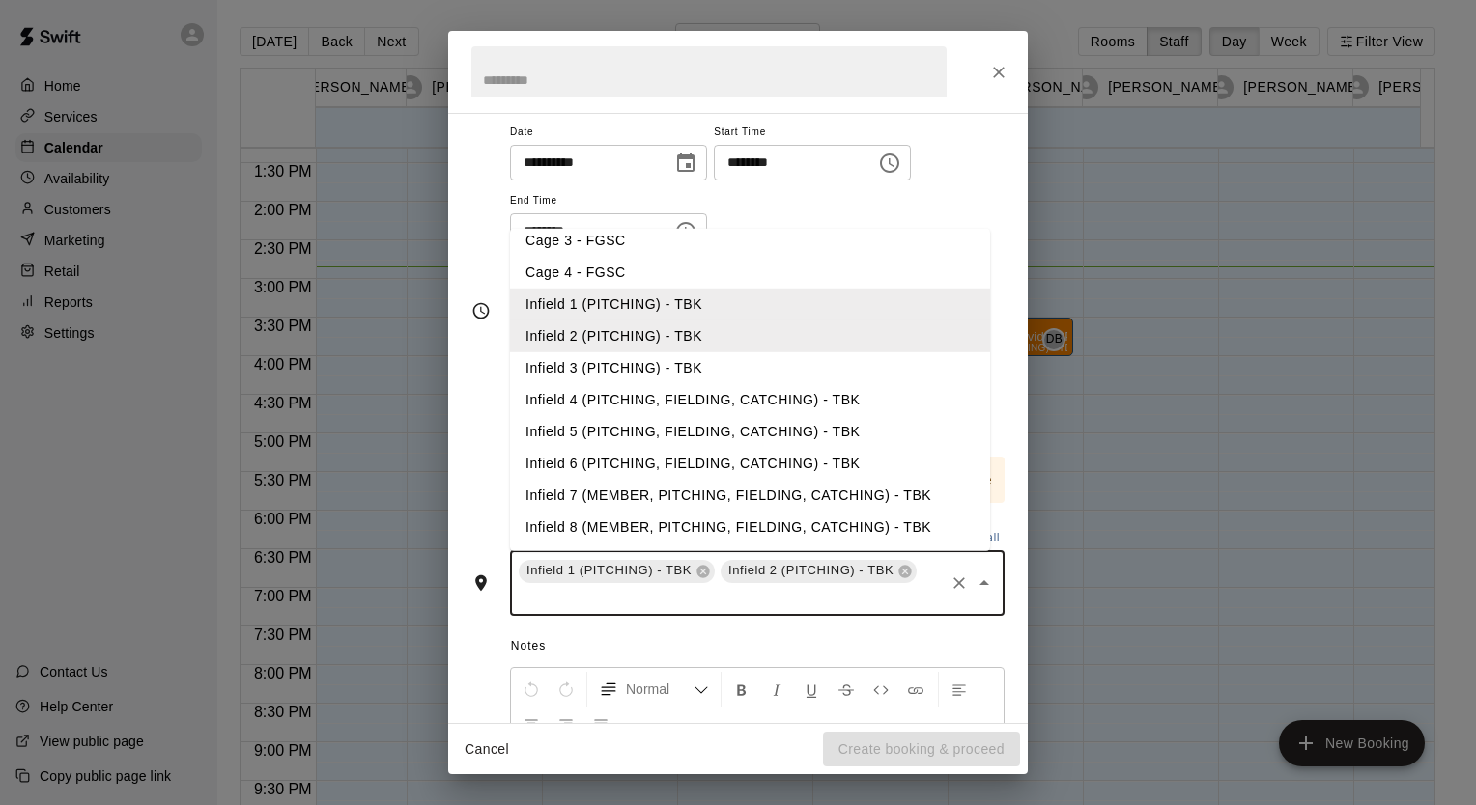
click at [592, 365] on li "Infield 3 (PITCHING) - TBK" at bounding box center [750, 368] width 480 height 32
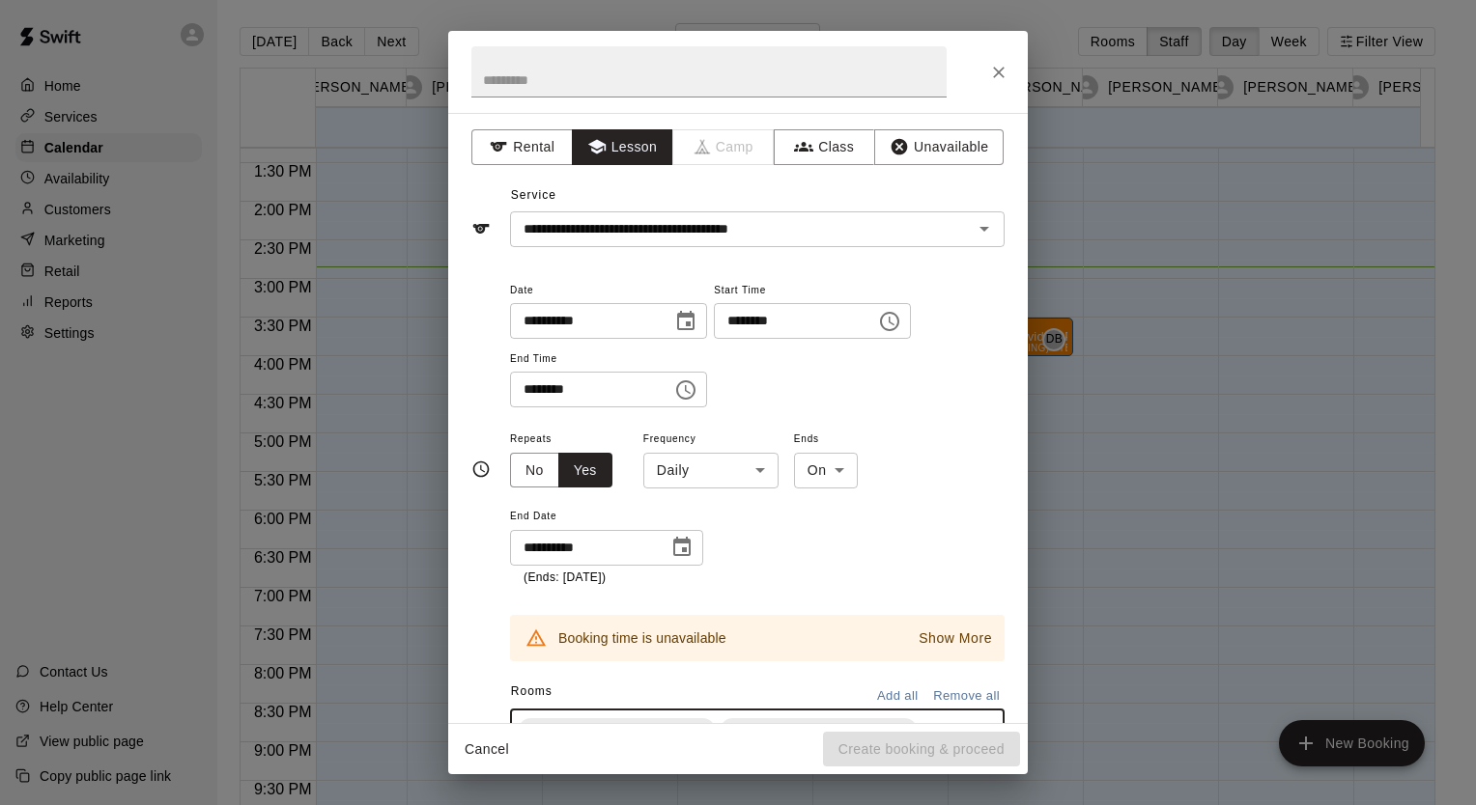
scroll to position [366, 0]
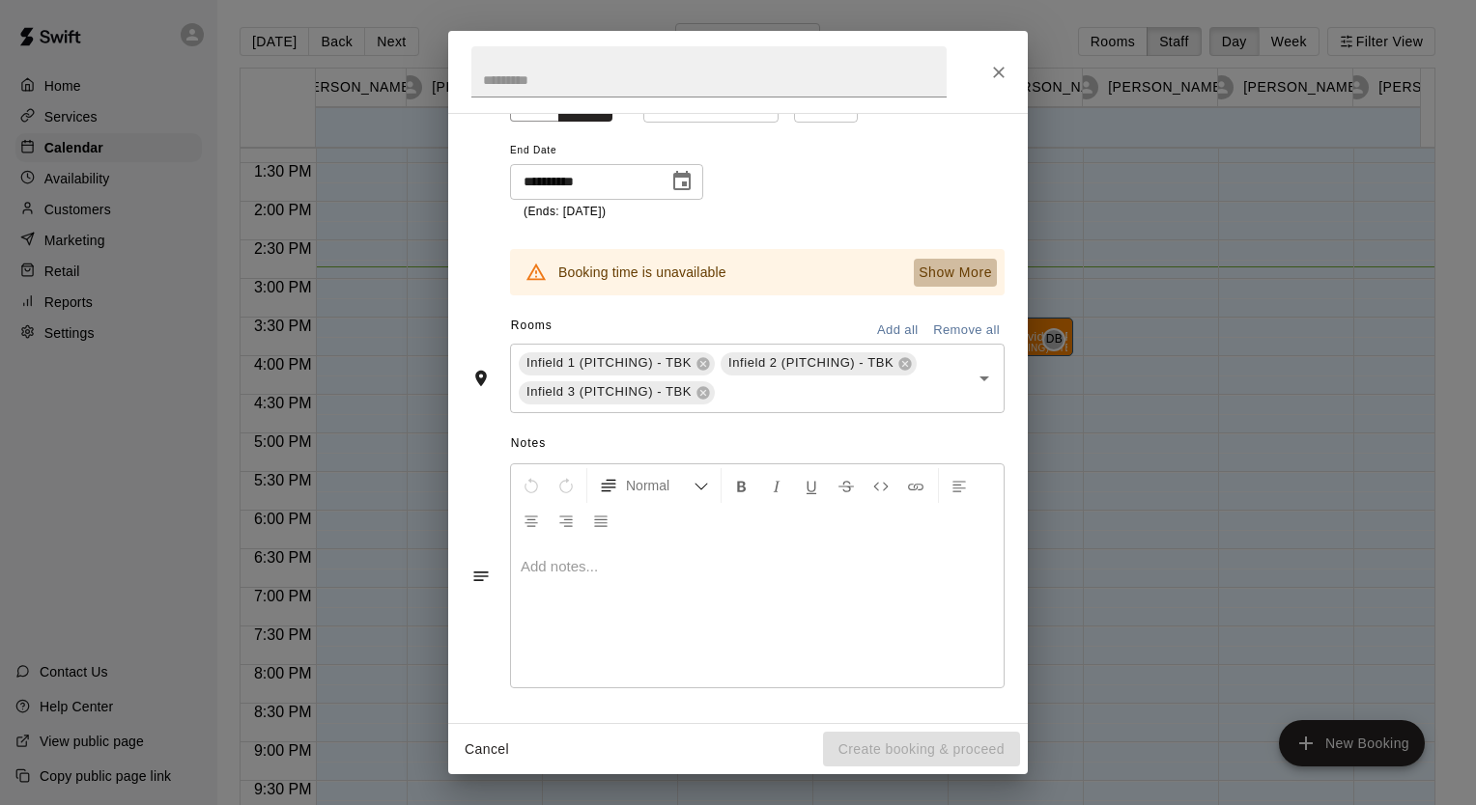
click at [926, 273] on p "Show More" at bounding box center [954, 273] width 73 height 20
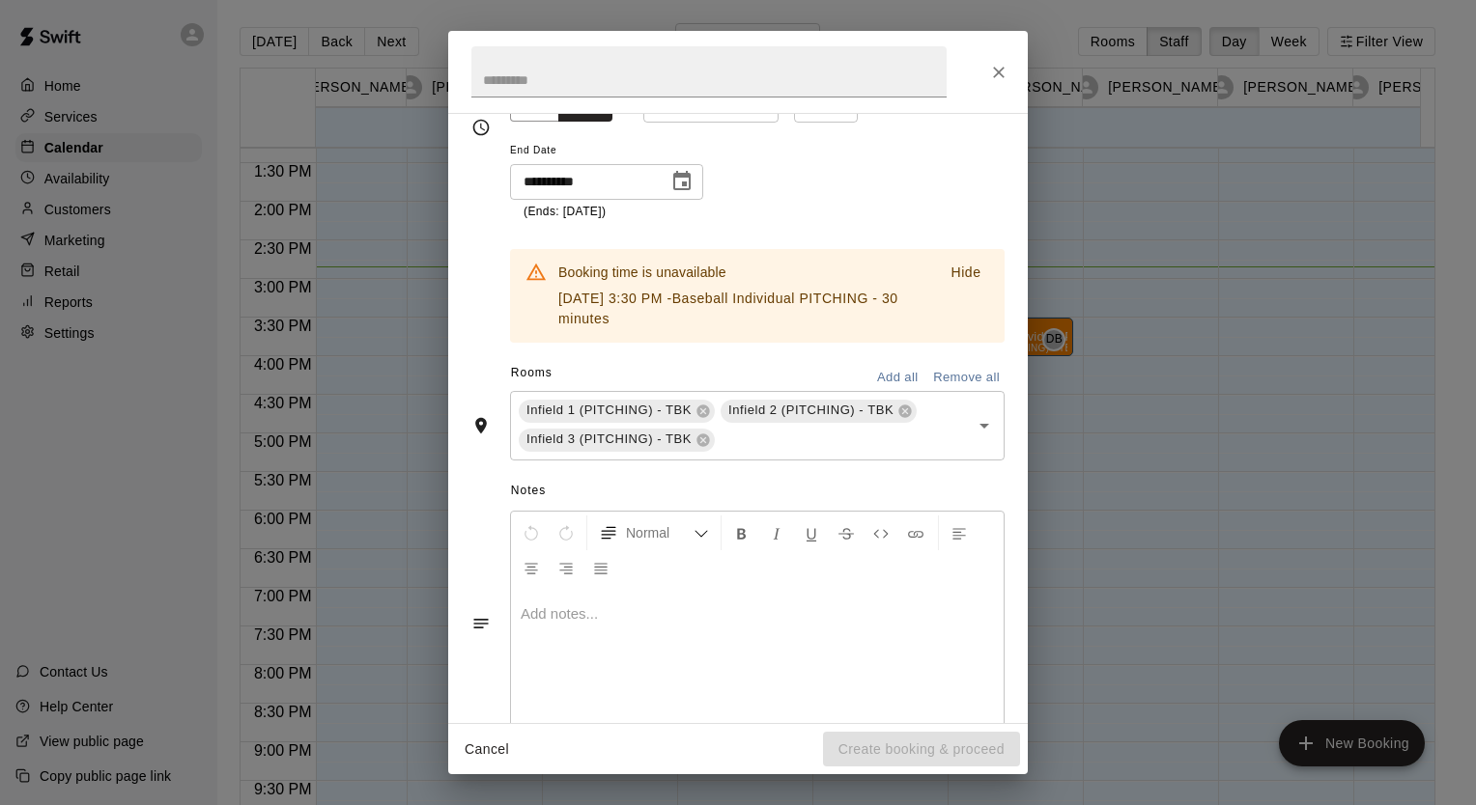
click at [818, 200] on div "**********" at bounding box center [757, 141] width 494 height 160
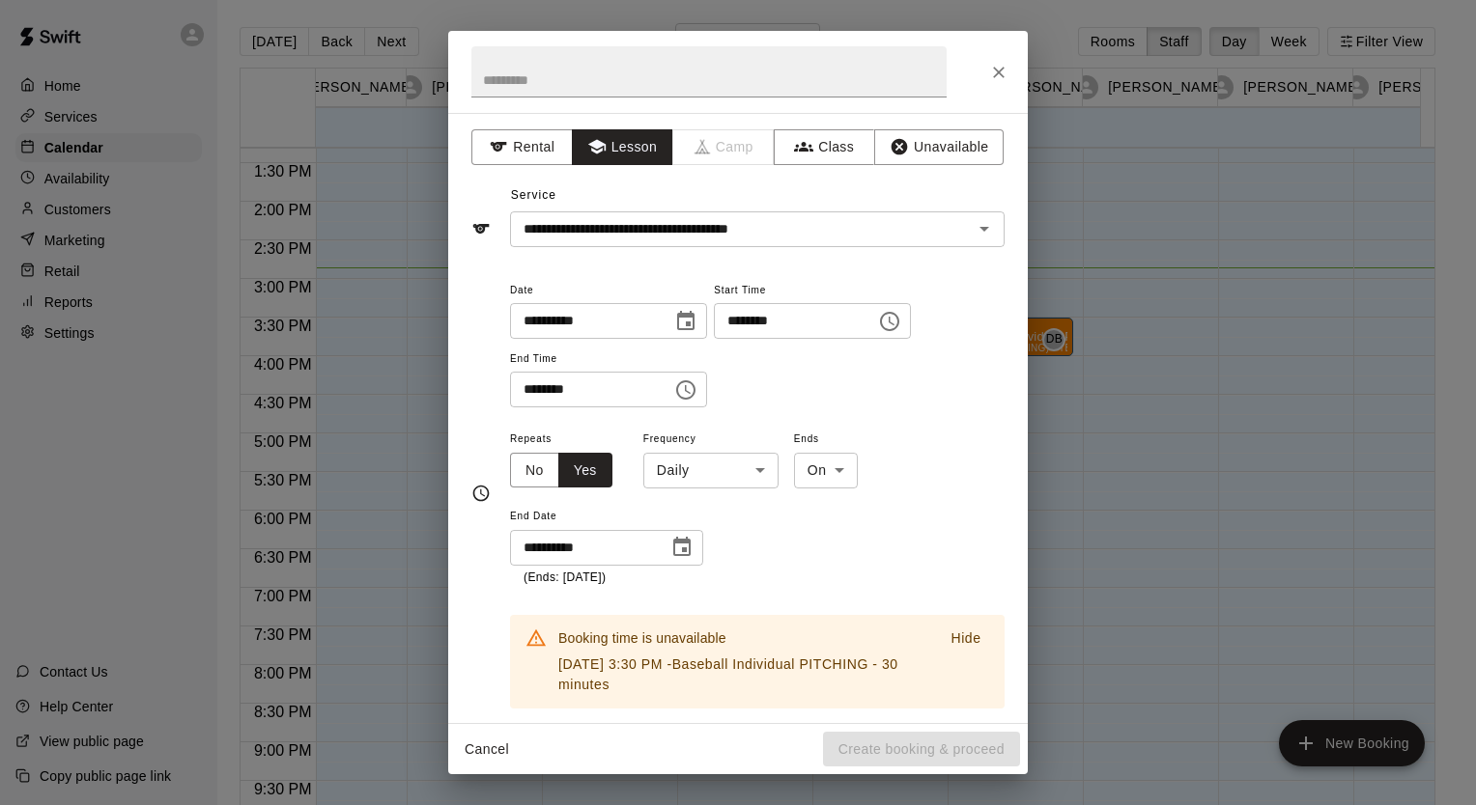
scroll to position [413, 0]
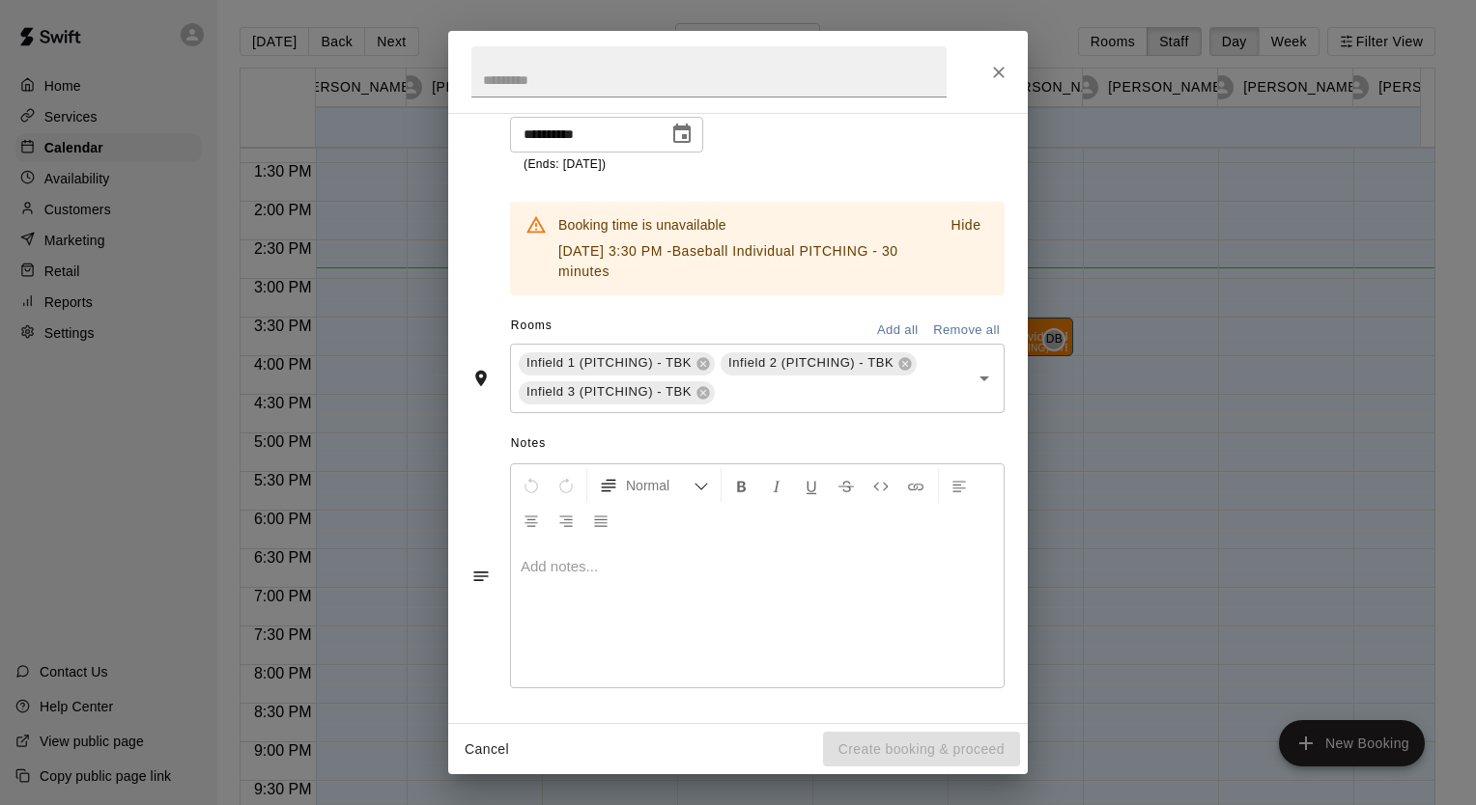
click at [918, 551] on div at bounding box center [757, 615] width 492 height 145
click at [901, 742] on div "Cancel Create booking & proceed" at bounding box center [737, 749] width 579 height 51
click at [999, 75] on icon "Close" at bounding box center [998, 72] width 19 height 19
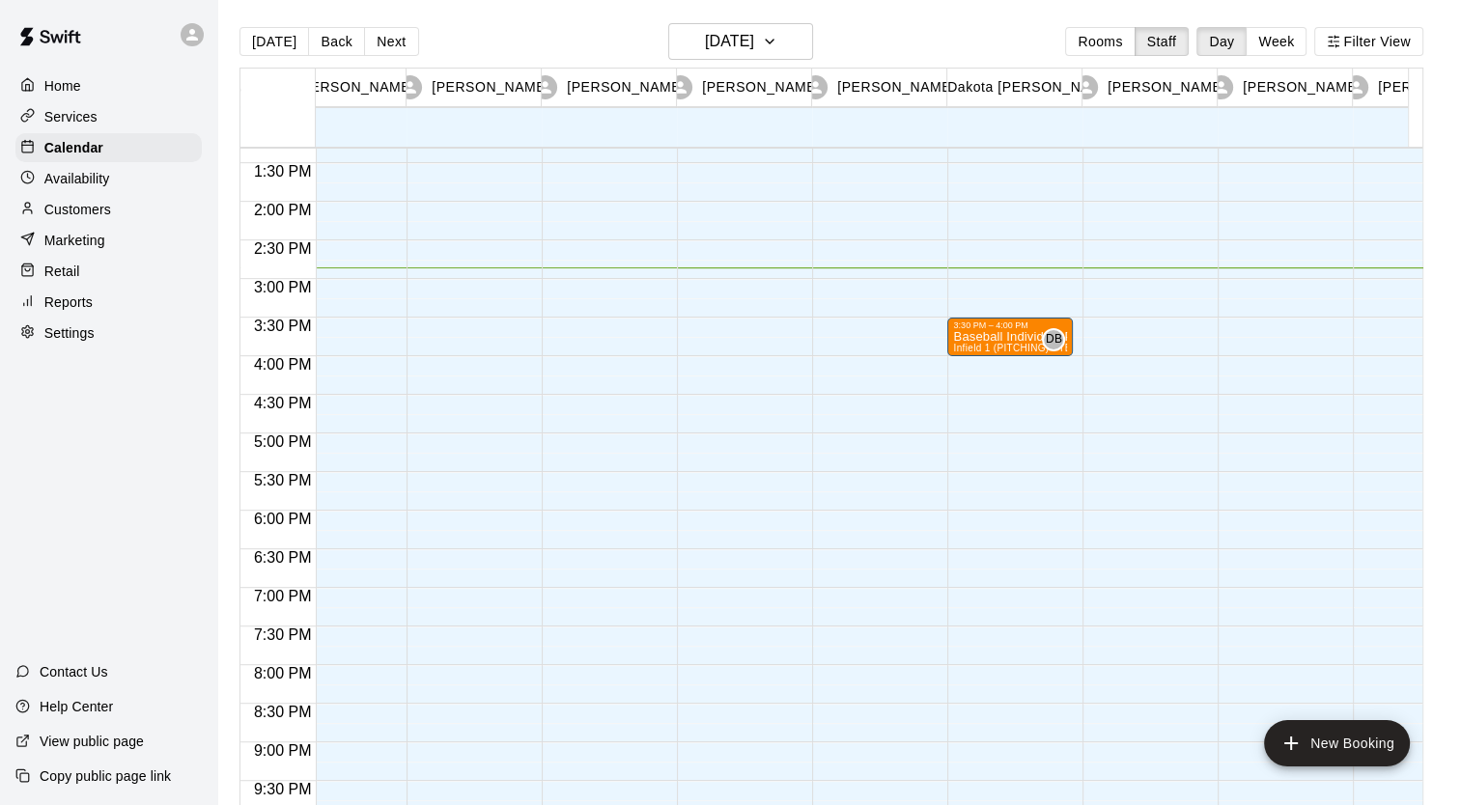
click at [595, 326] on div at bounding box center [605, 47] width 126 height 1854
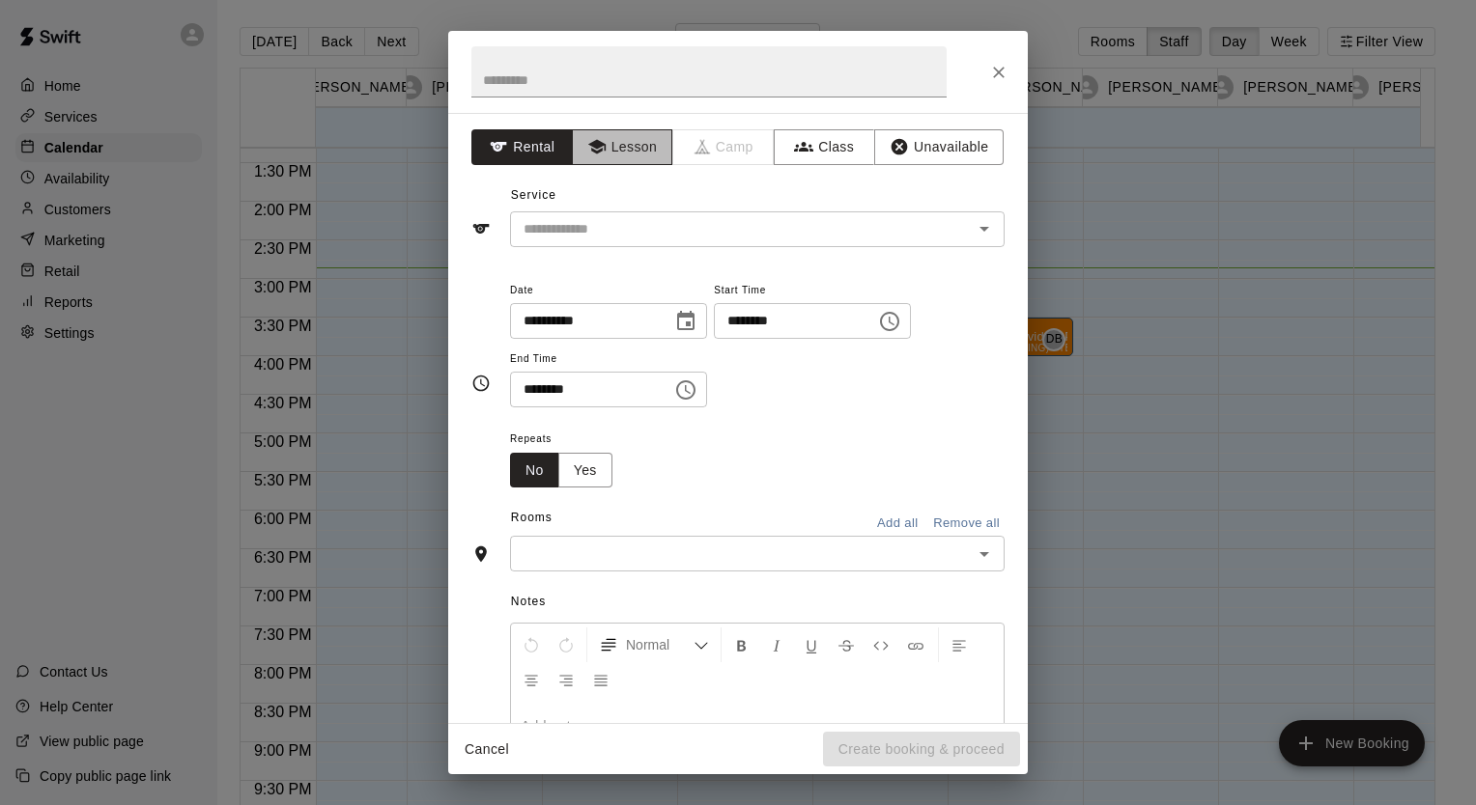
click at [603, 145] on button "Lesson" at bounding box center [622, 147] width 101 height 36
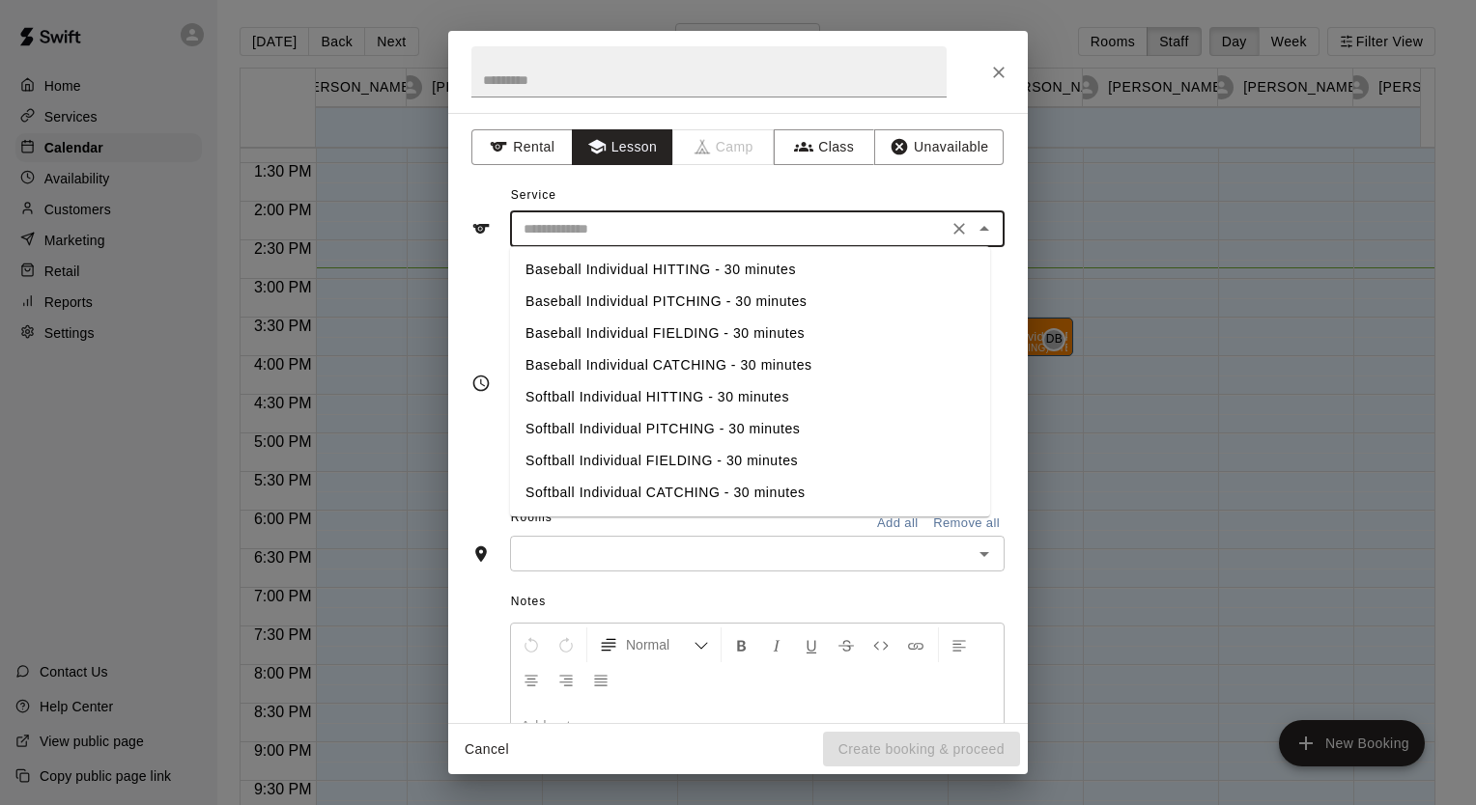
click at [568, 222] on input "text" at bounding box center [729, 229] width 426 height 24
click at [569, 299] on li "Baseball Individual PITCHING - 30 minutes" at bounding box center [750, 302] width 480 height 32
type input "**********"
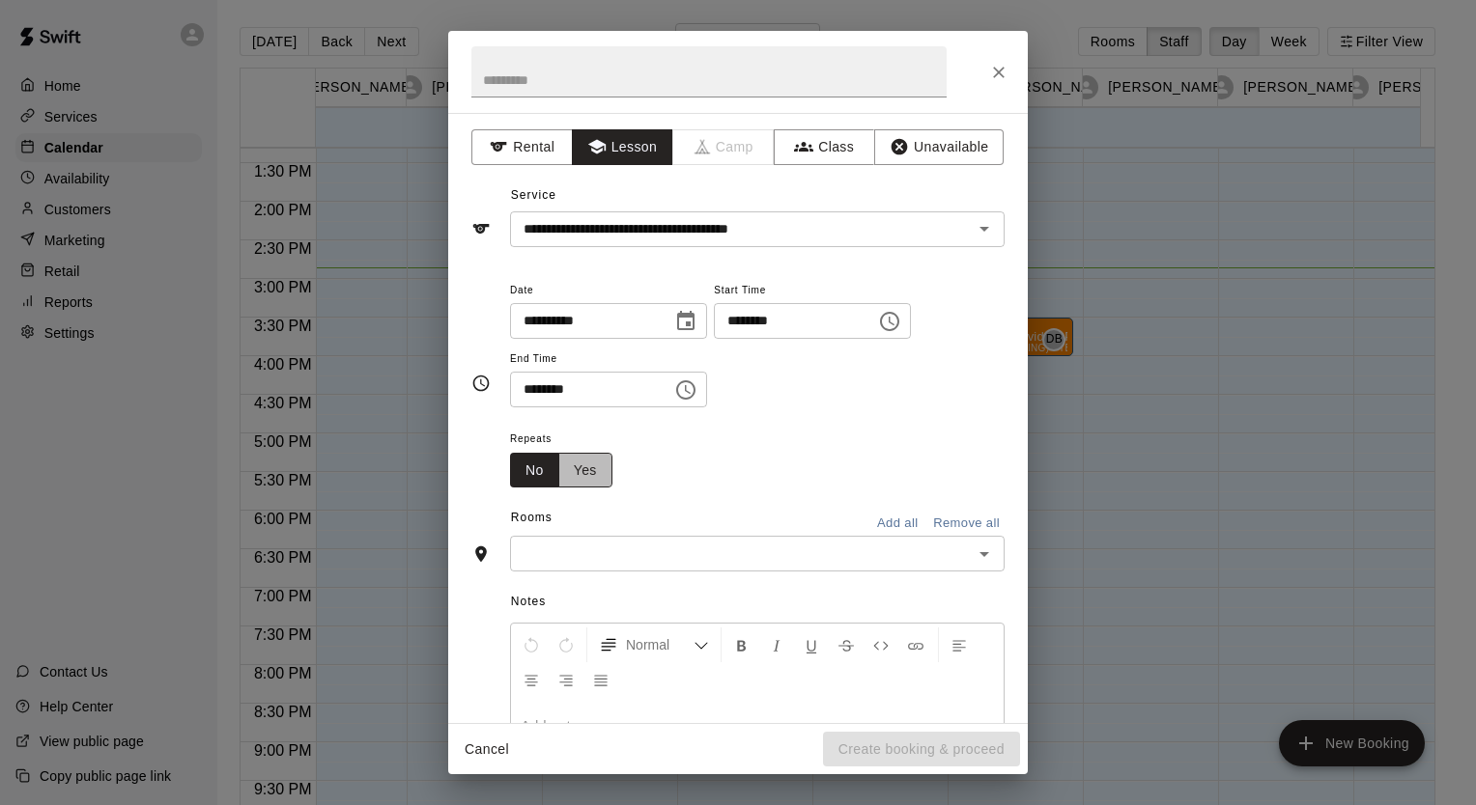
click at [591, 477] on button "Yes" at bounding box center [585, 471] width 54 height 36
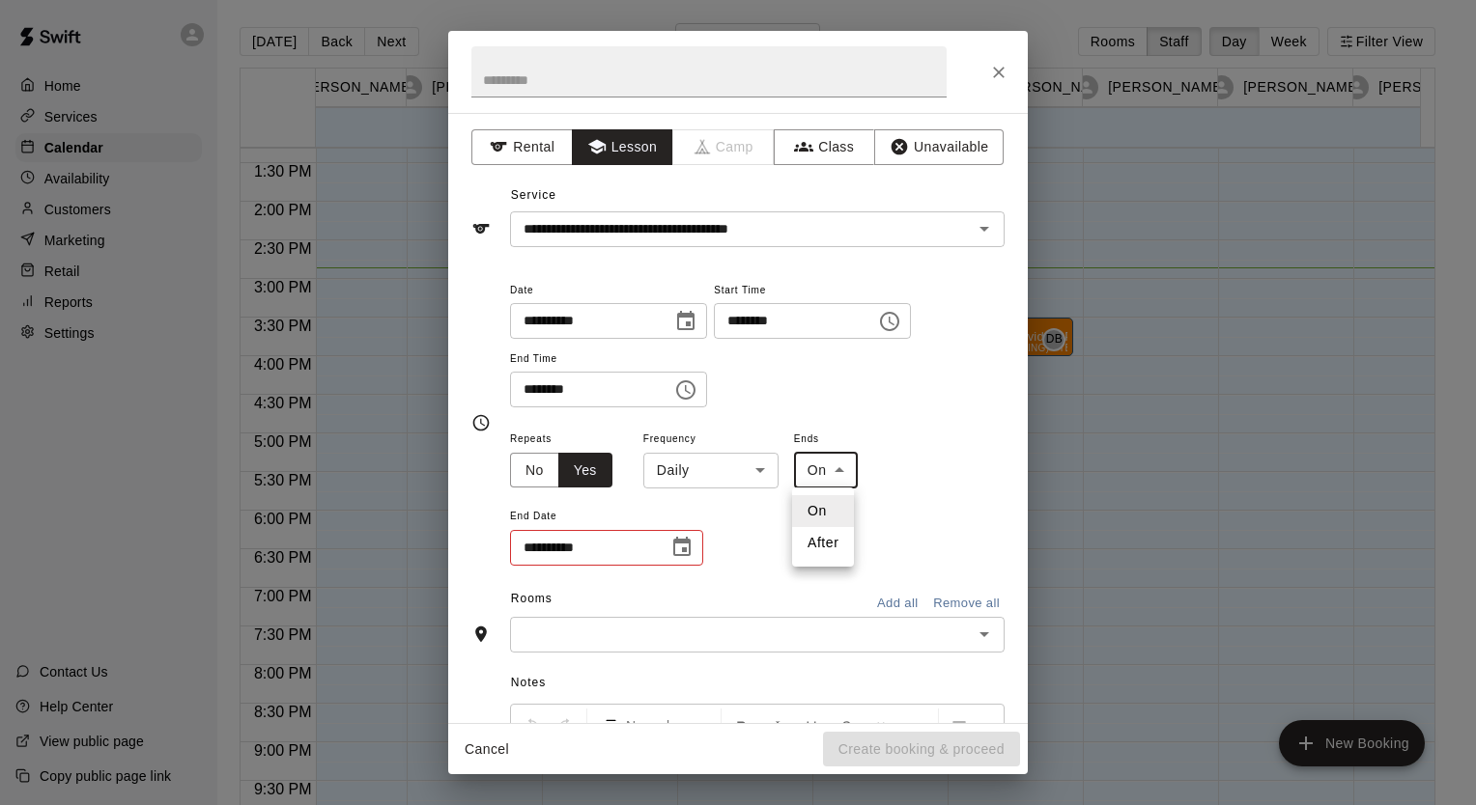
click at [827, 468] on body "Home Services Calendar Availability Customers Marketing Retail Reports Settings…" at bounding box center [738, 418] width 1476 height 836
click at [814, 508] on li "On" at bounding box center [823, 511] width 62 height 32
click at [680, 549] on icon "Choose date" at bounding box center [681, 547] width 23 height 23
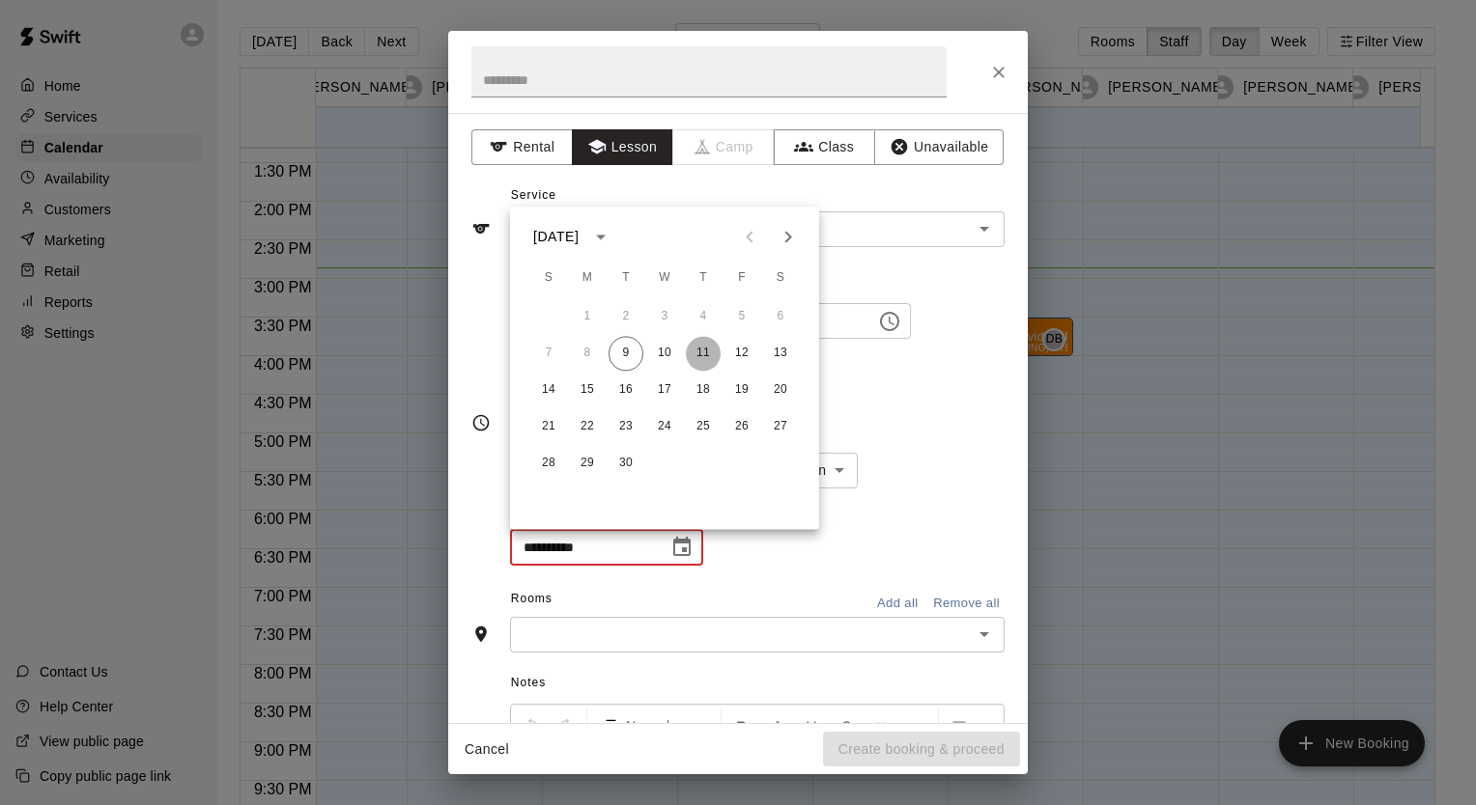
click at [705, 358] on button "11" at bounding box center [703, 353] width 35 height 35
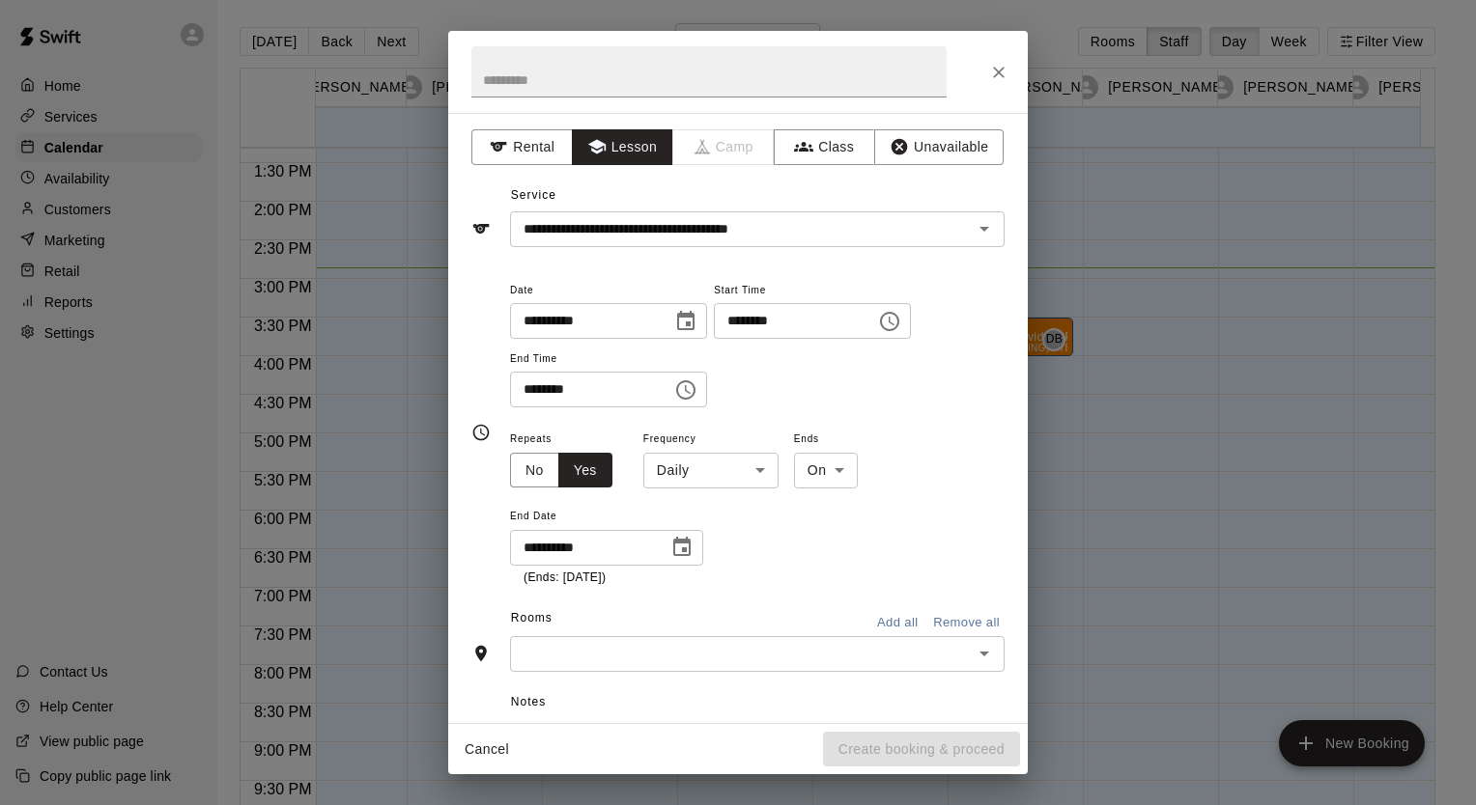
scroll to position [259, 0]
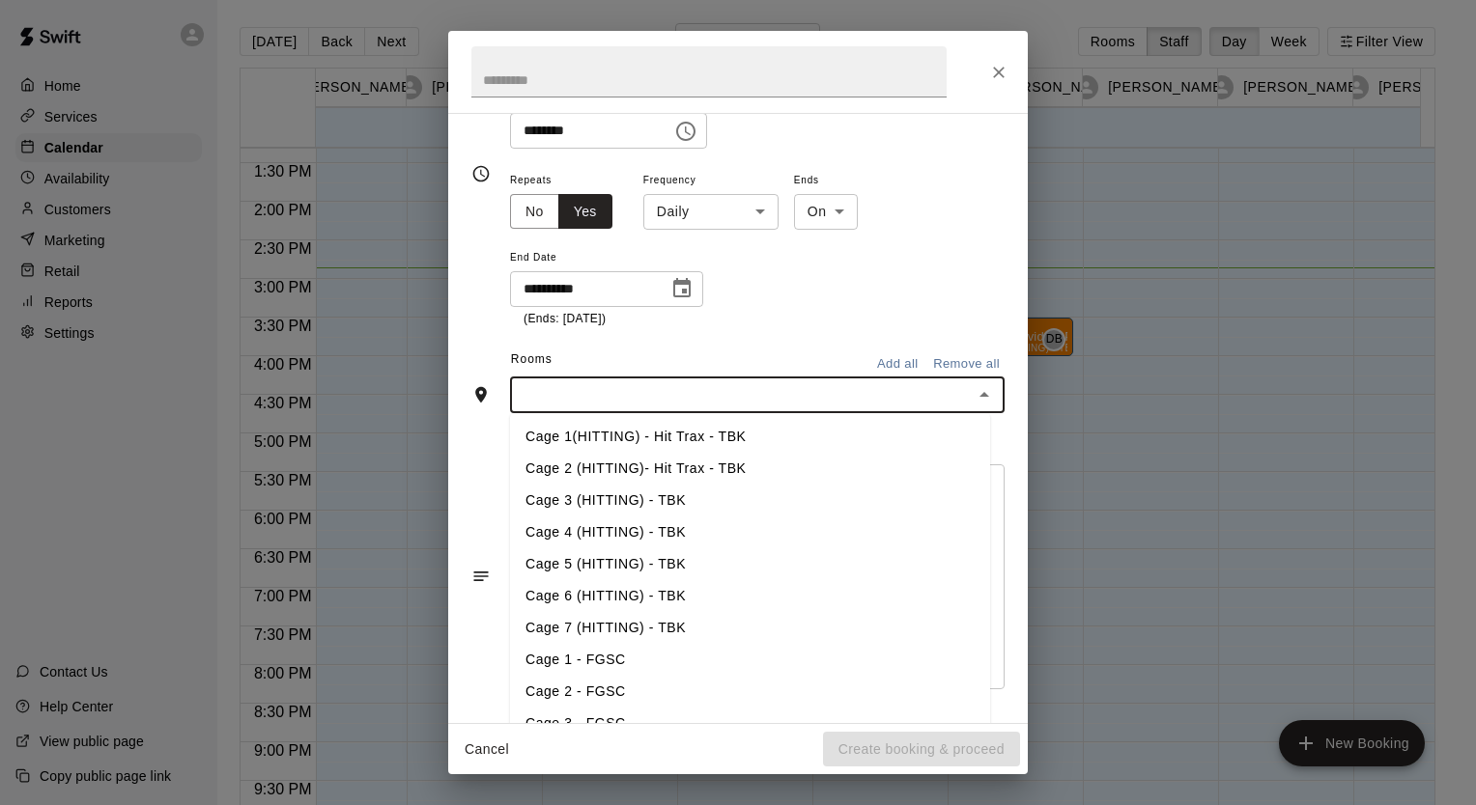
click at [685, 387] on input "text" at bounding box center [741, 395] width 451 height 24
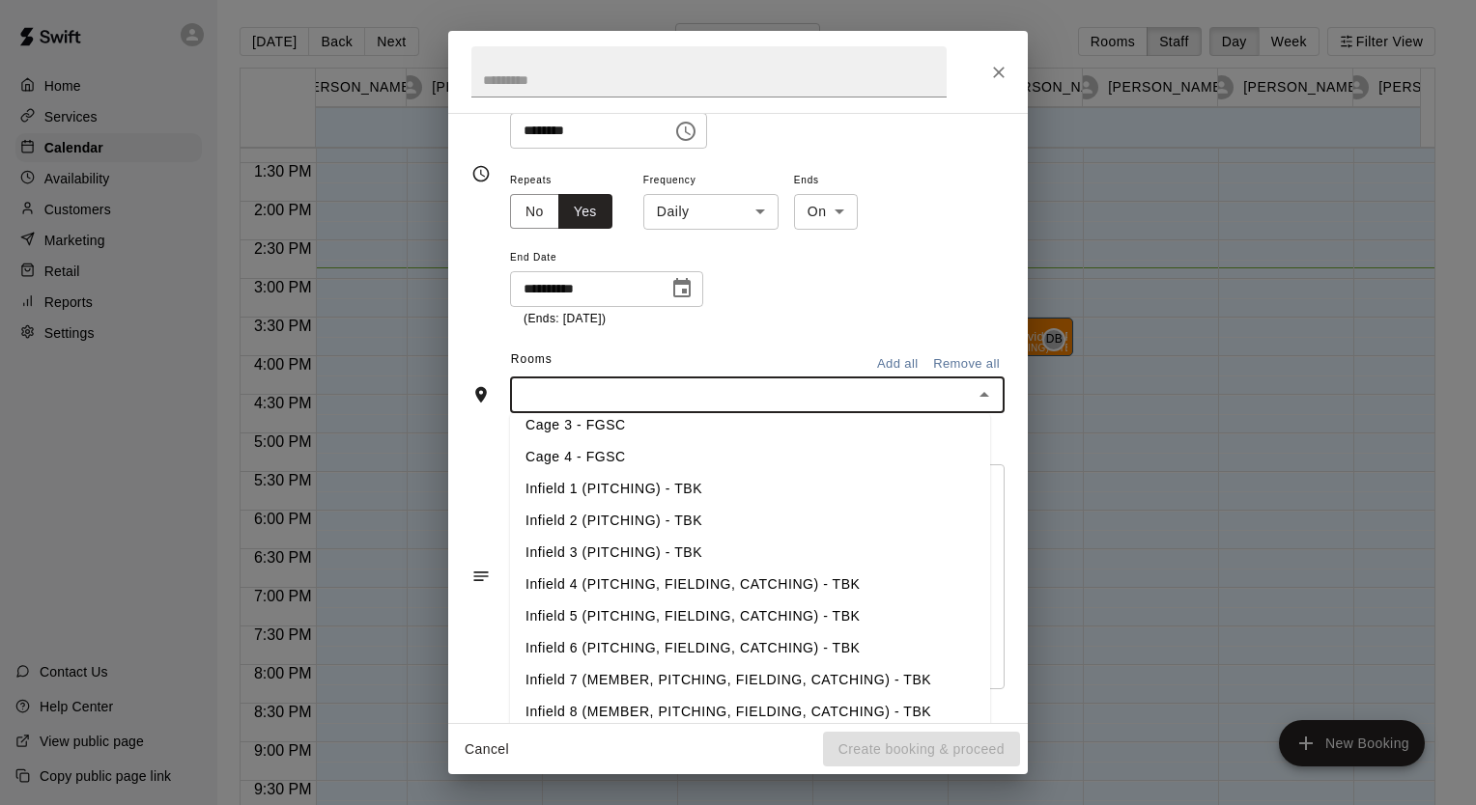
click at [556, 488] on li "Infield 1 (PITCHING) - TBK" at bounding box center [750, 489] width 480 height 32
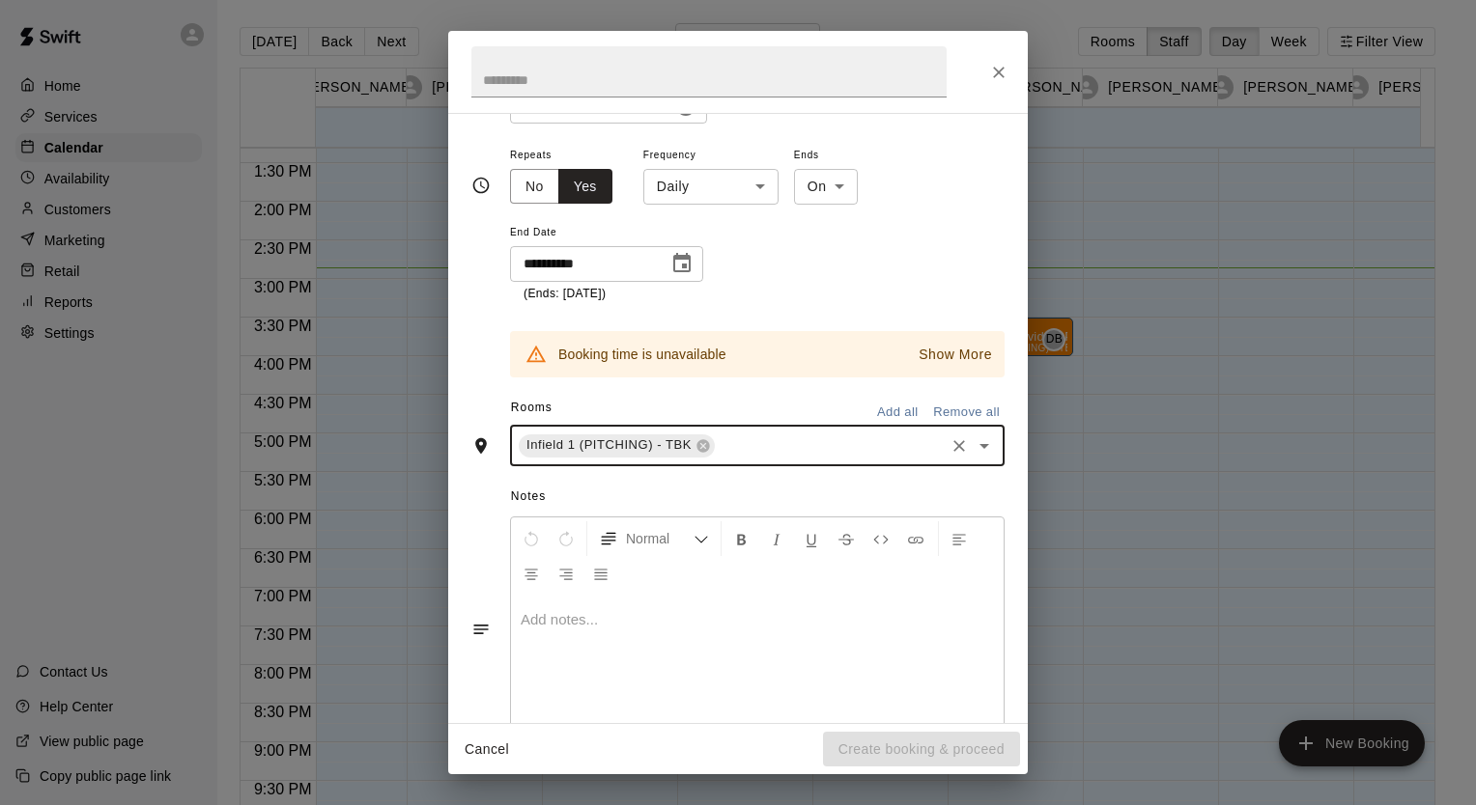
scroll to position [295, 0]
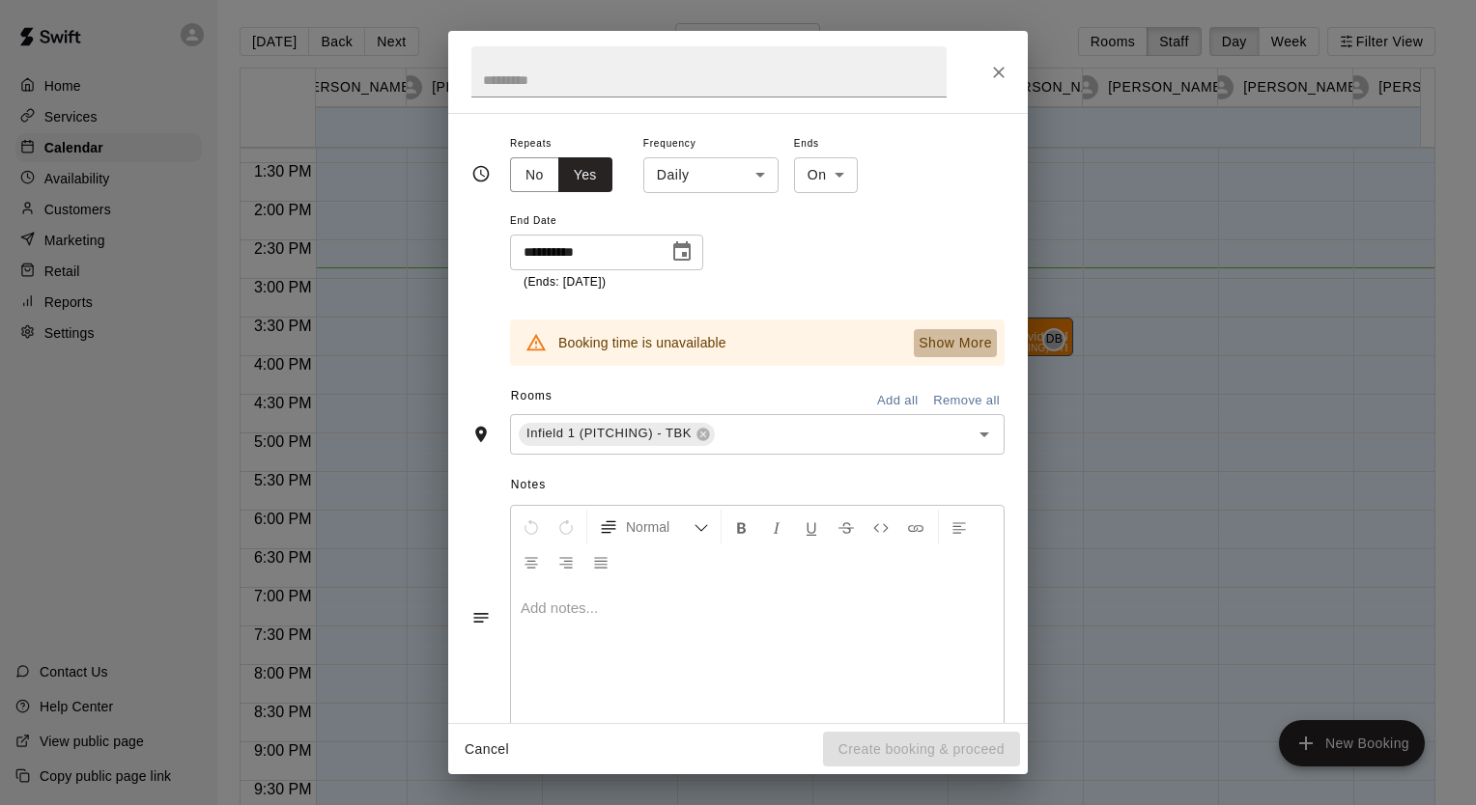
click at [933, 339] on p "Show More" at bounding box center [954, 343] width 73 height 20
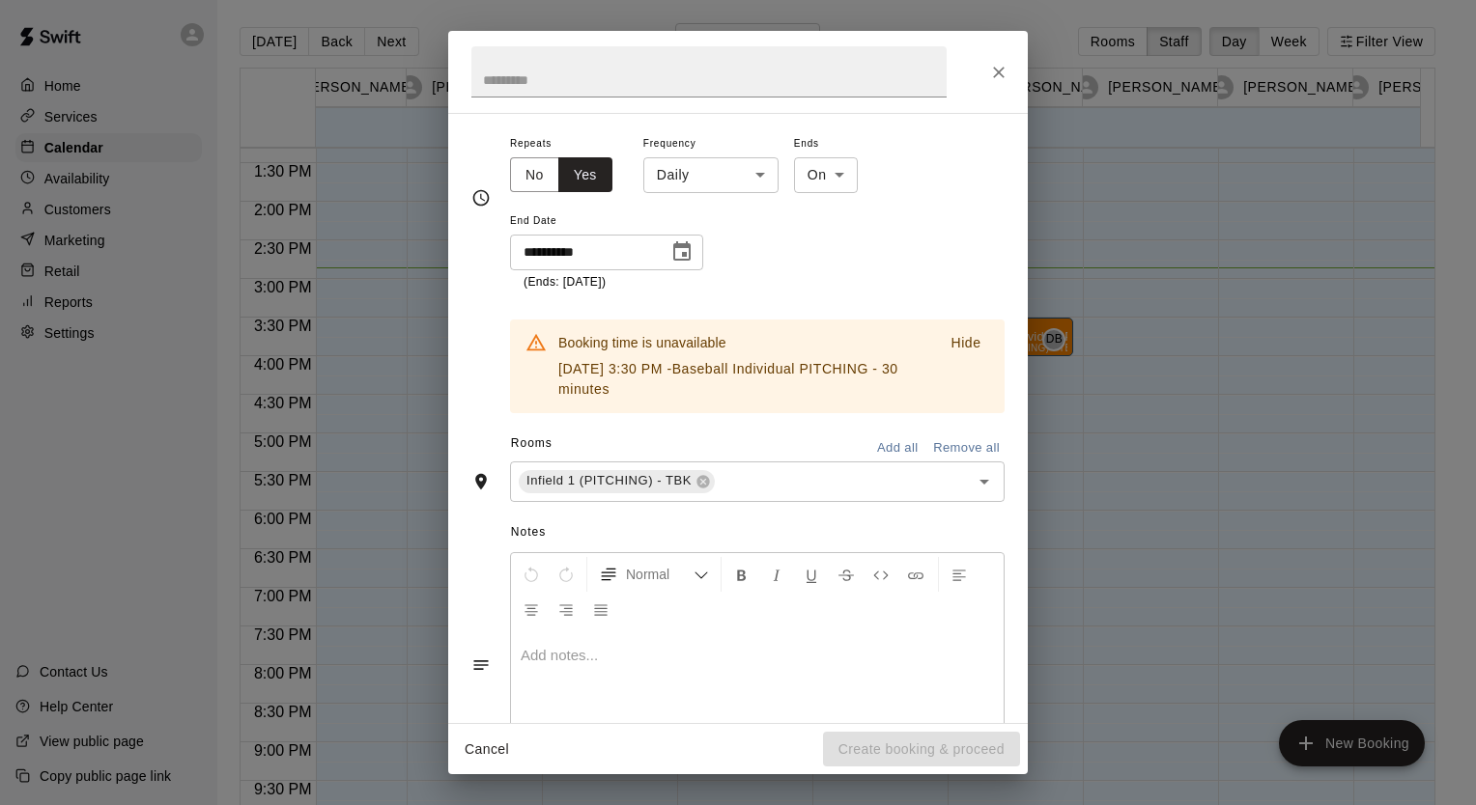
scroll to position [320, 0]
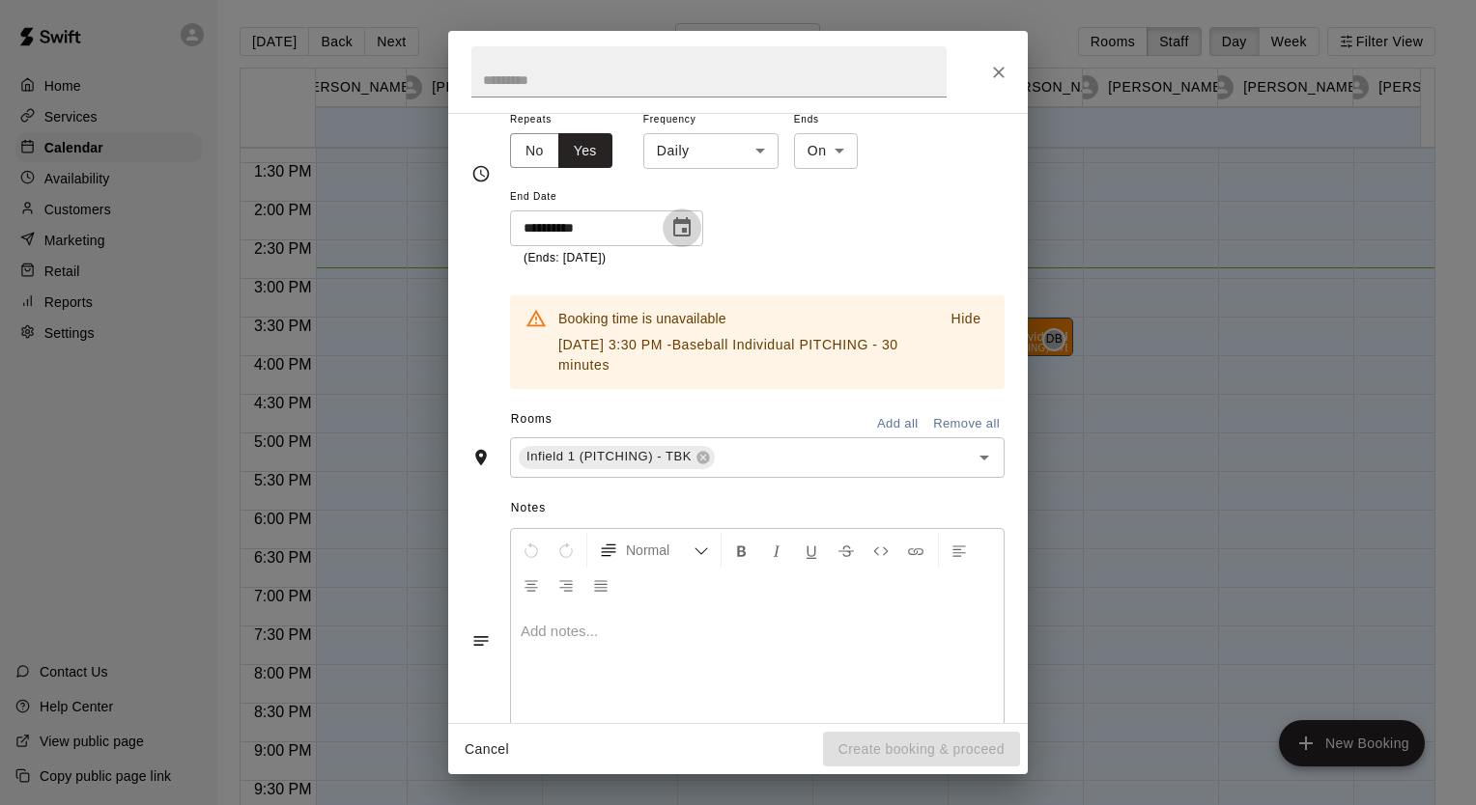
click at [683, 217] on icon "Choose date, selected date is Sep 11, 2025" at bounding box center [681, 227] width 23 height 23
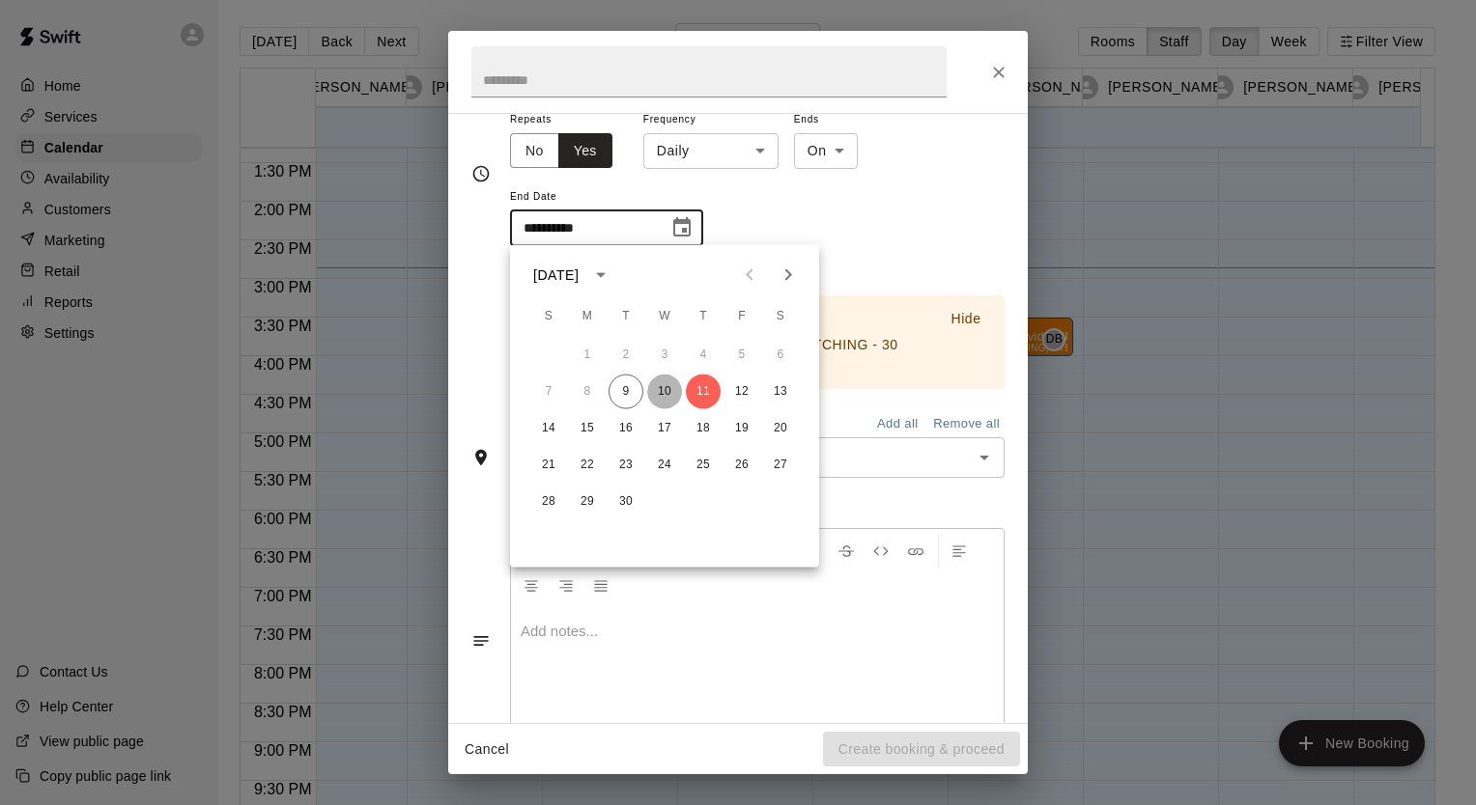
click at [665, 388] on button "10" at bounding box center [664, 392] width 35 height 35
type input "**********"
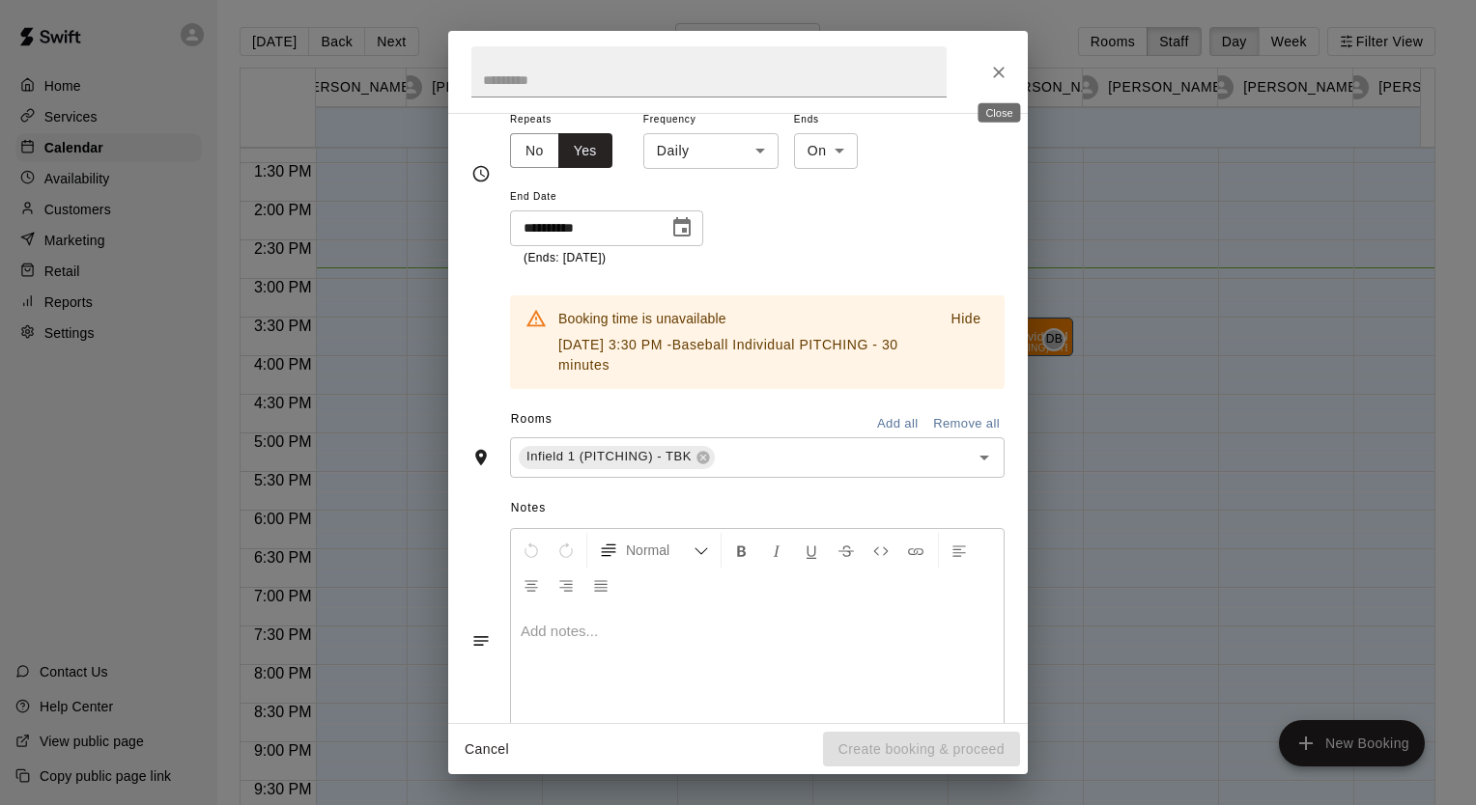
click at [998, 65] on icon "Close" at bounding box center [998, 72] width 19 height 19
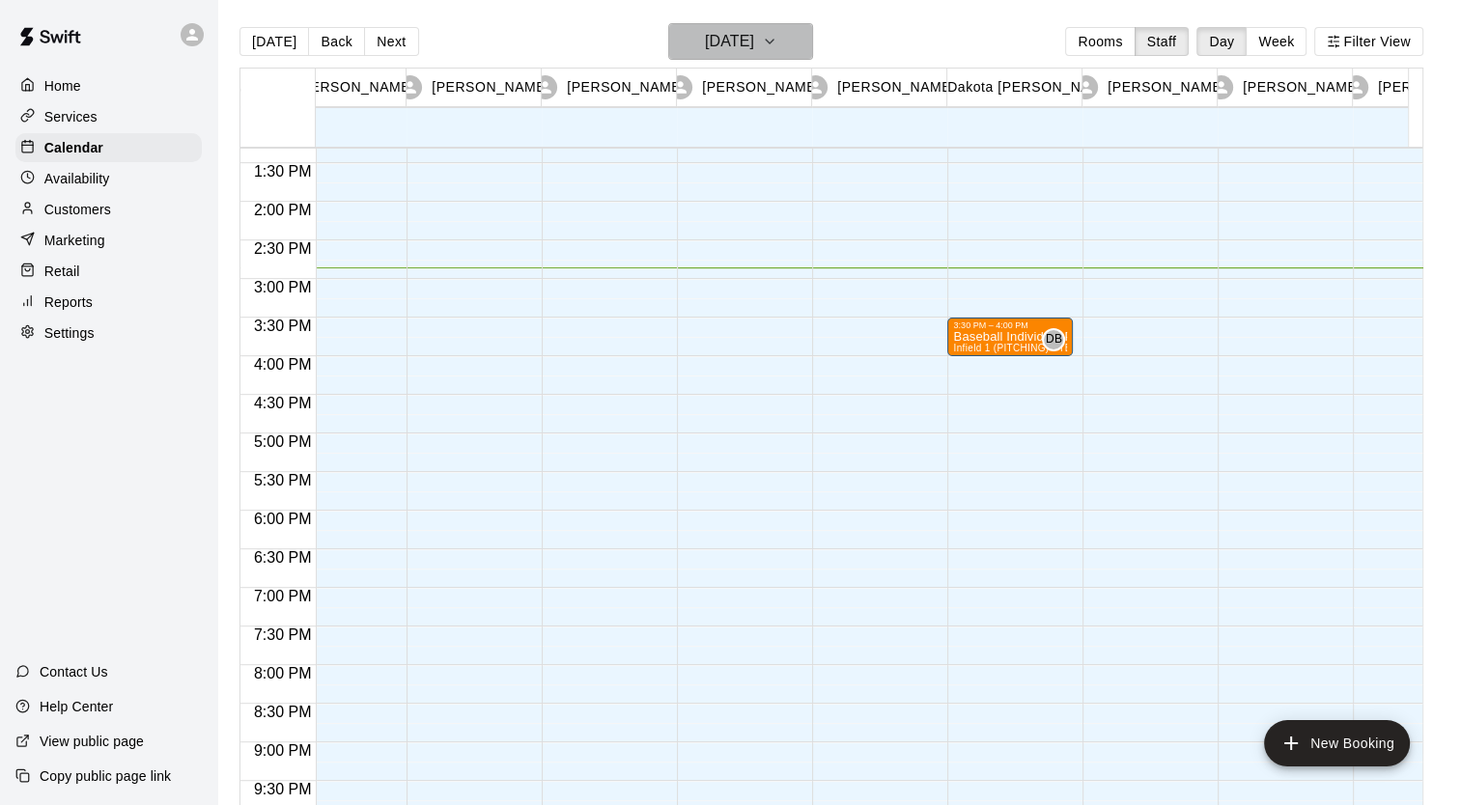
click at [777, 35] on icon "button" at bounding box center [769, 41] width 15 height 23
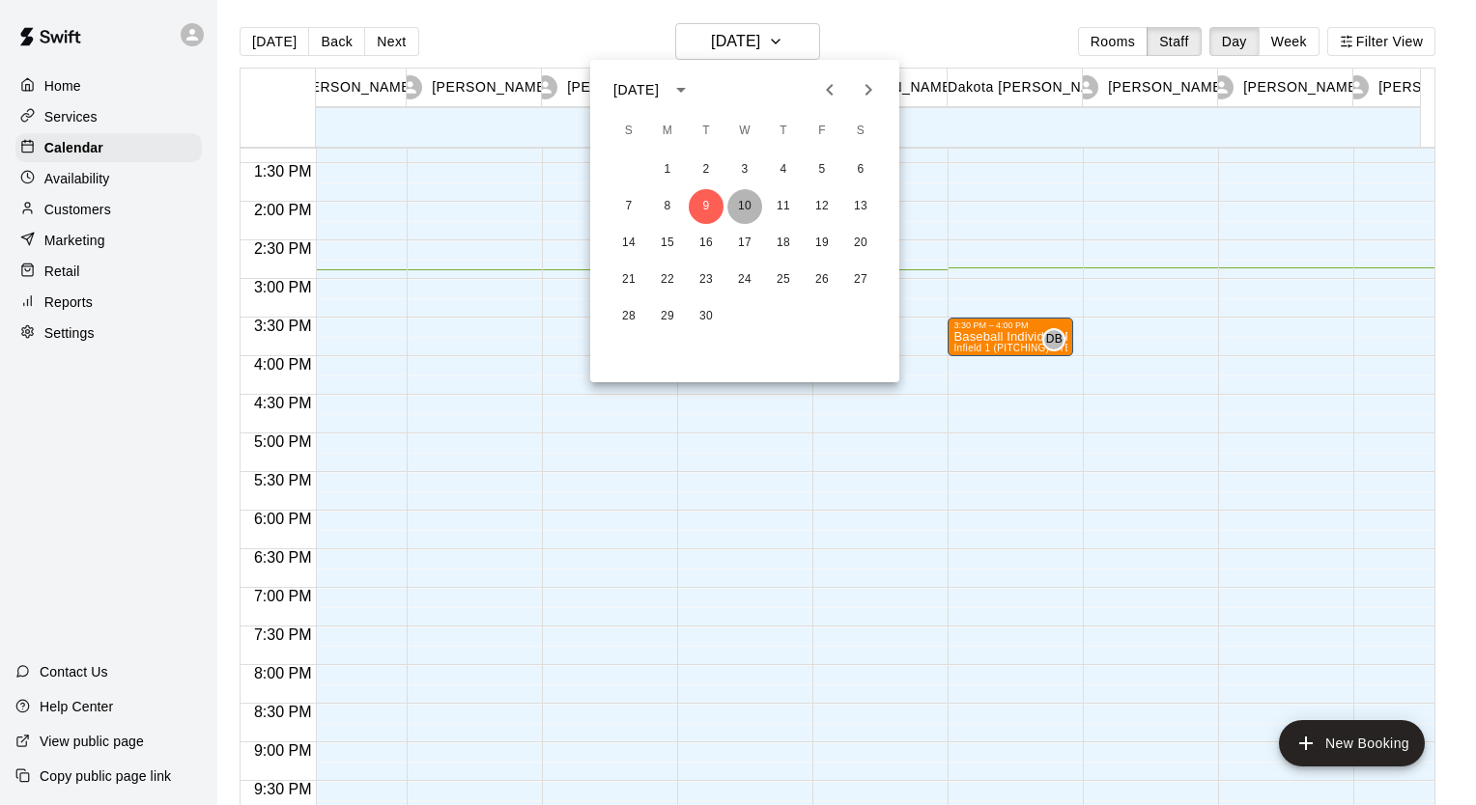
click at [745, 204] on button "10" at bounding box center [744, 206] width 35 height 35
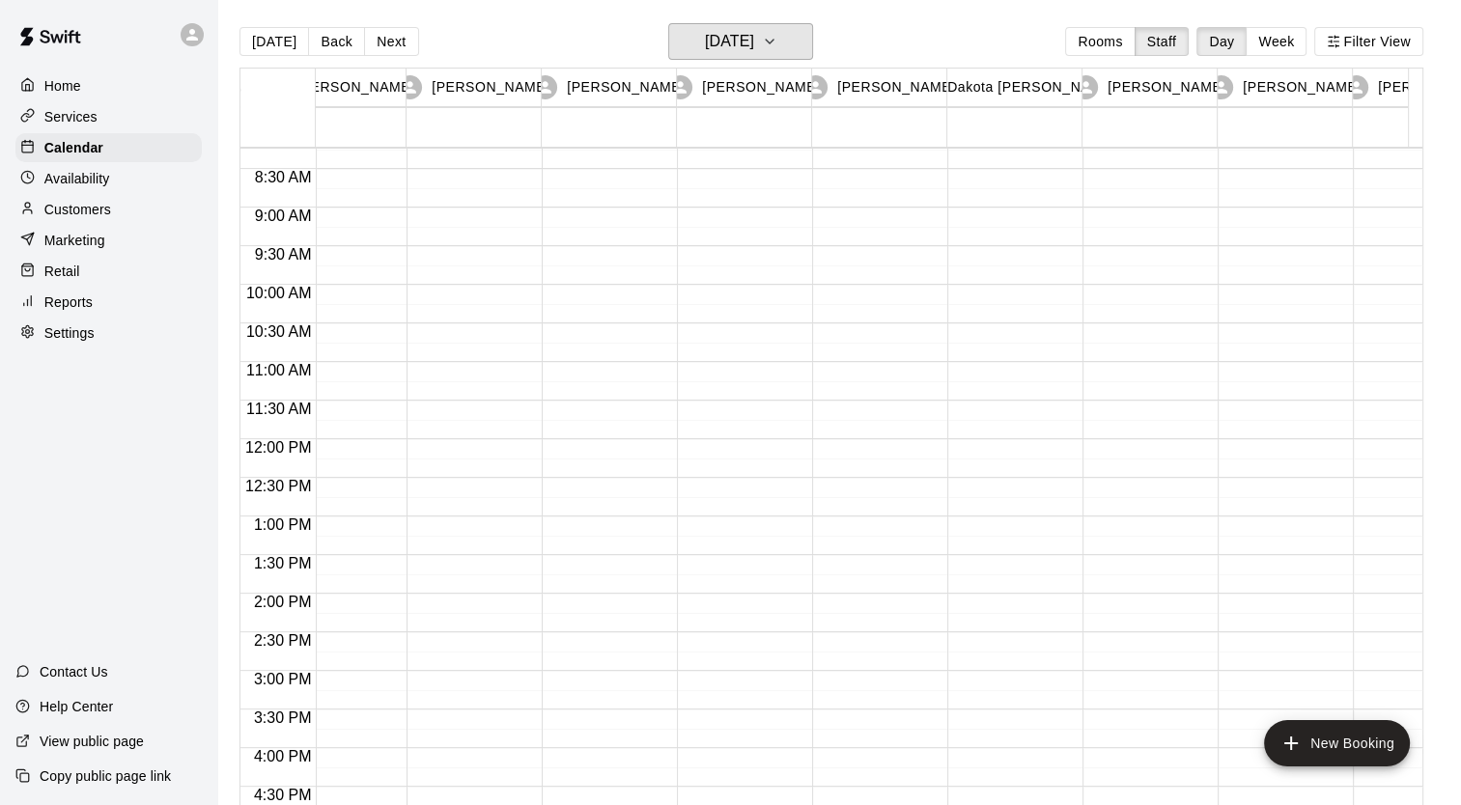
scroll to position [635, 450]
click at [278, 41] on button "[DATE]" at bounding box center [274, 41] width 70 height 29
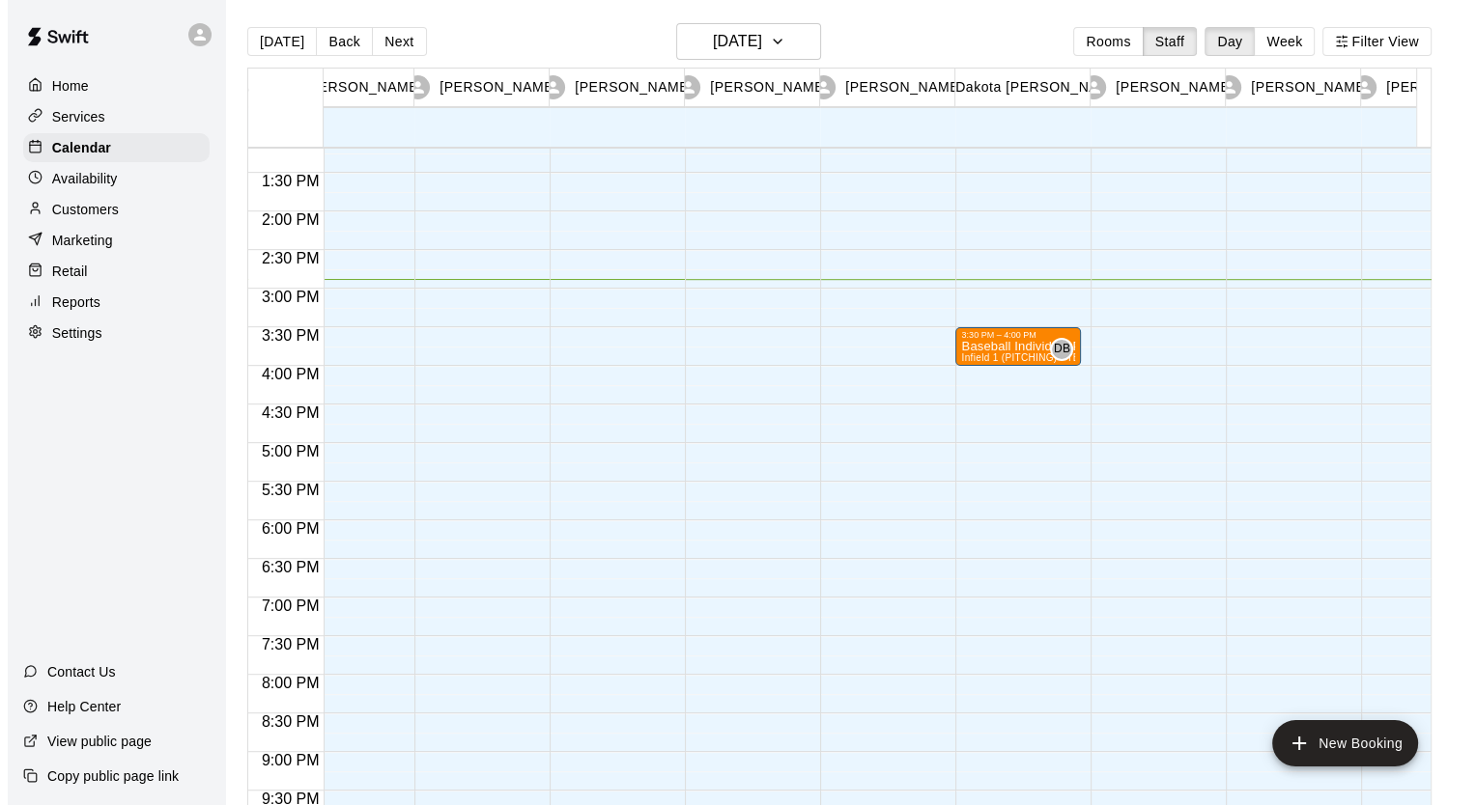
scroll to position [1029, 450]
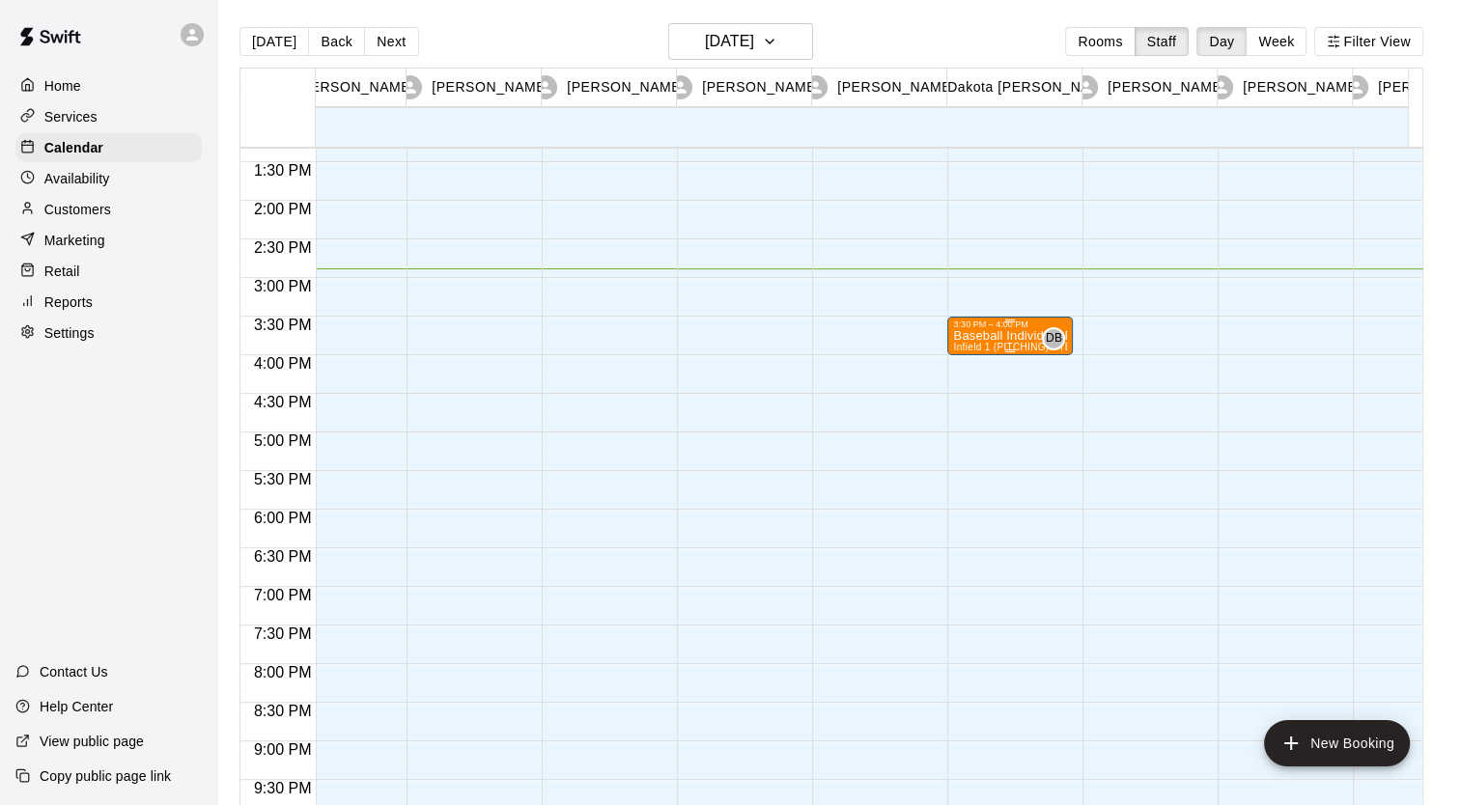
click at [997, 336] on p "Baseball Individual PITCHING - 30 minutes" at bounding box center [1010, 336] width 114 height 0
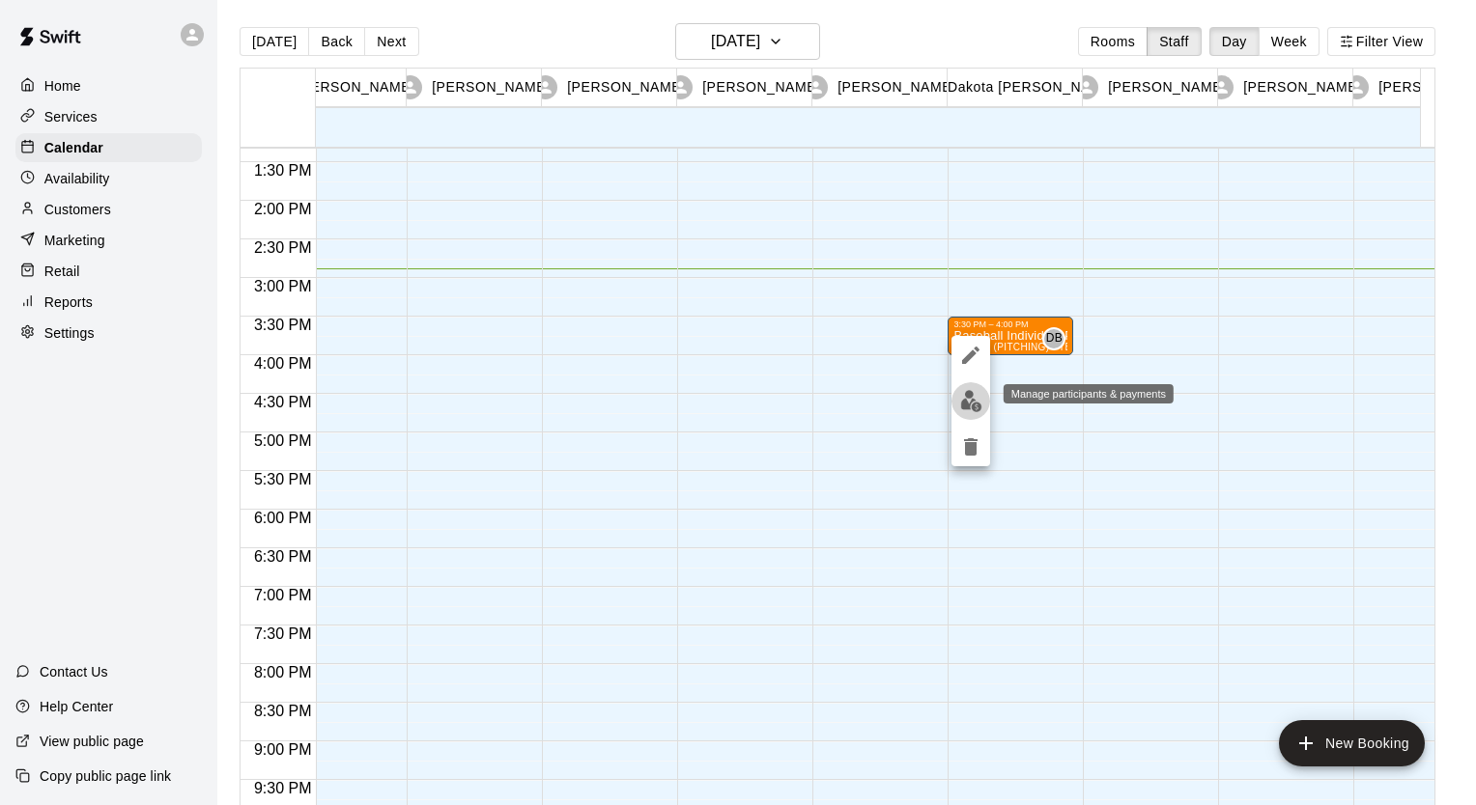
click at [970, 406] on img "edit" at bounding box center [971, 401] width 22 height 22
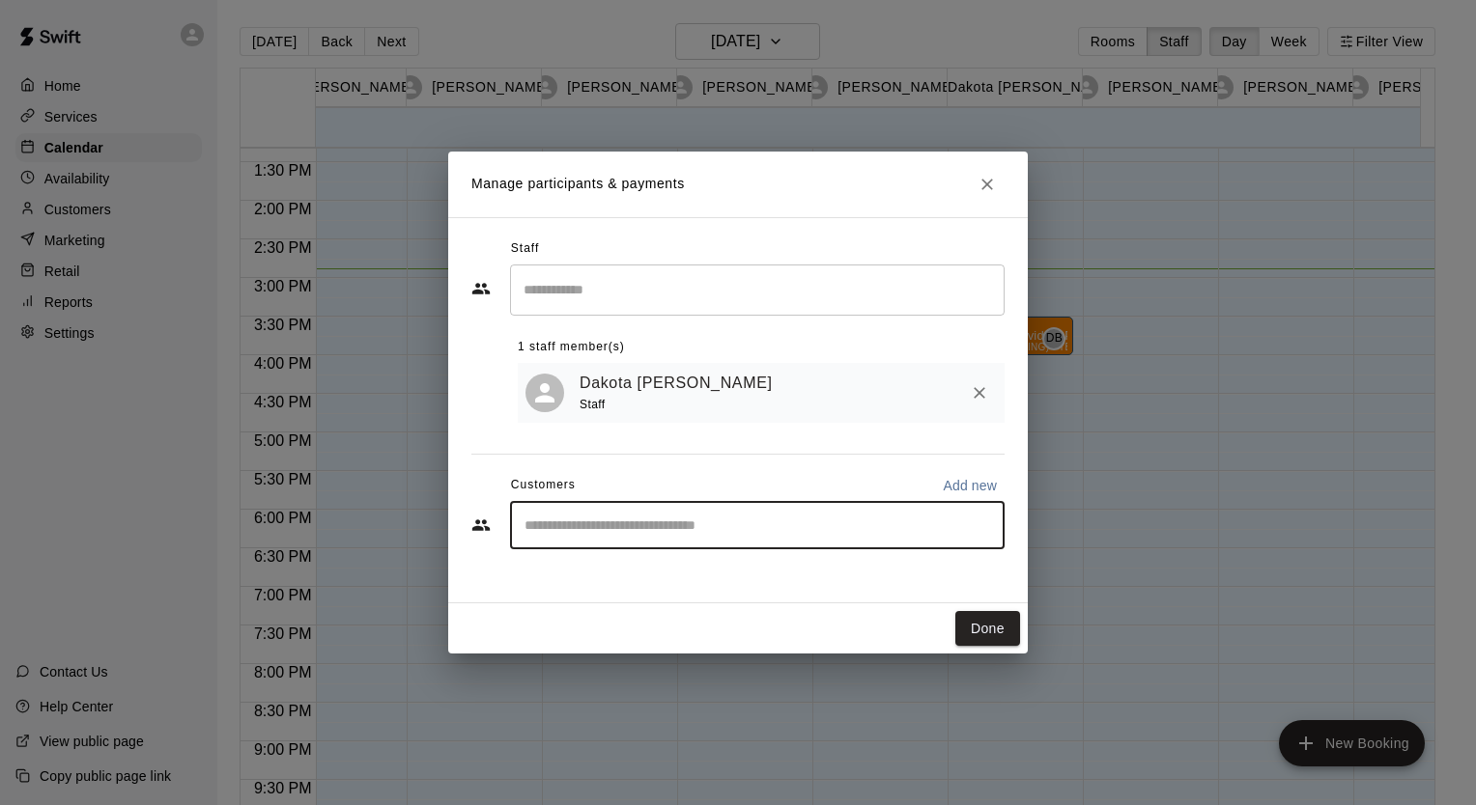
click at [760, 519] on input "Start typing to search customers..." at bounding box center [757, 525] width 477 height 19
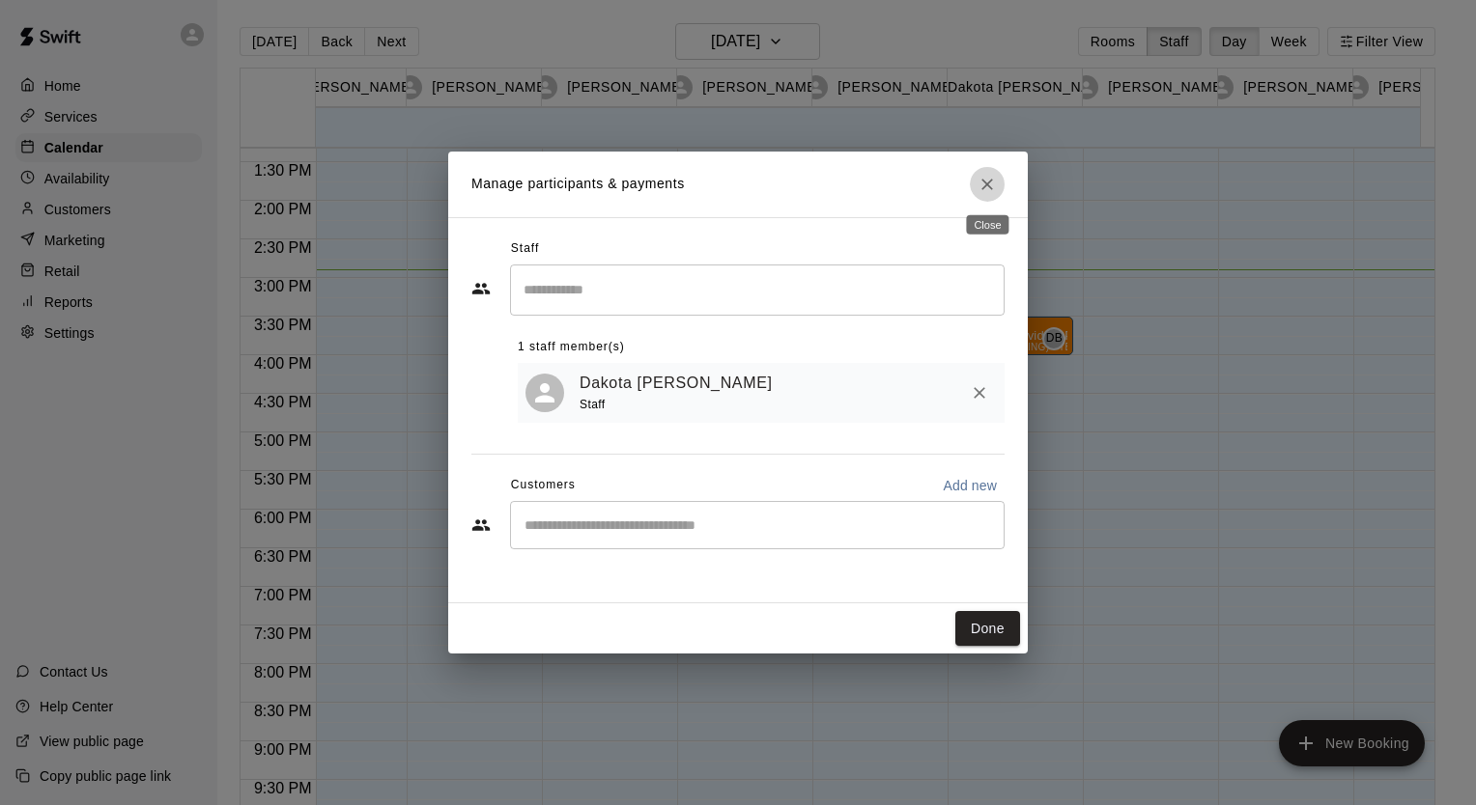
click at [986, 180] on icon "Close" at bounding box center [986, 184] width 19 height 19
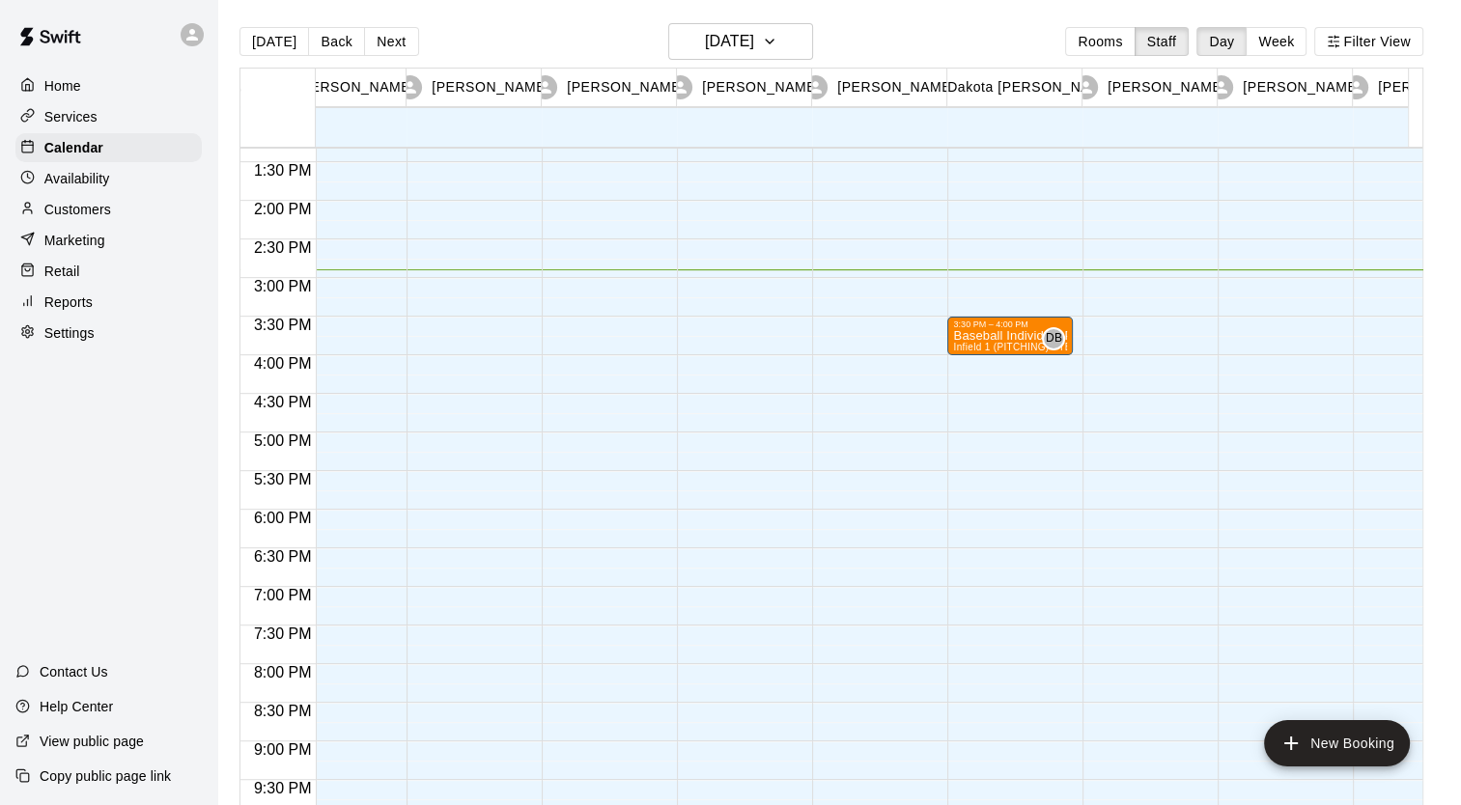
click at [557, 338] on div at bounding box center [605, 46] width 126 height 1854
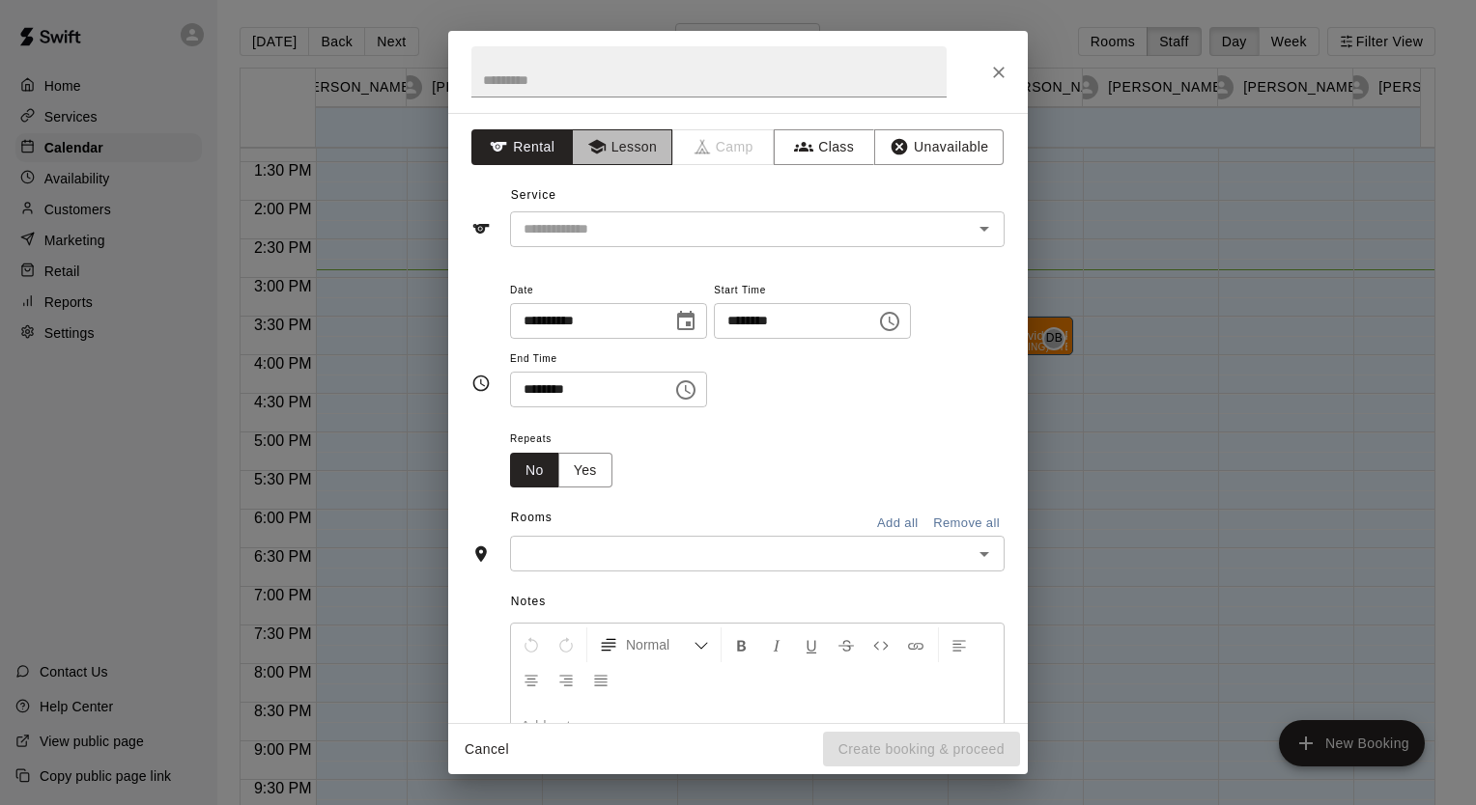
click at [610, 152] on button "Lesson" at bounding box center [622, 147] width 101 height 36
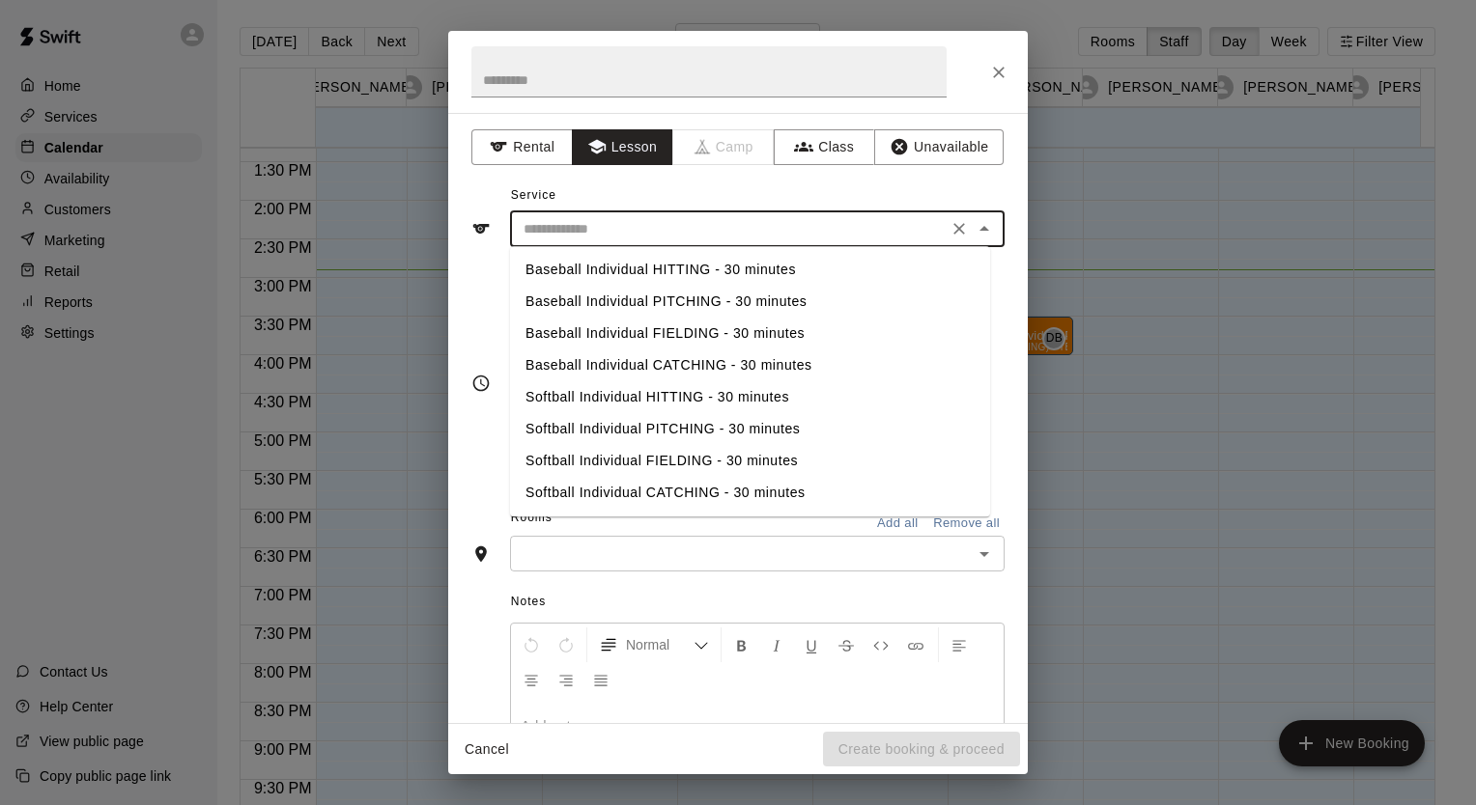
click at [549, 224] on input "text" at bounding box center [729, 229] width 426 height 24
click at [599, 294] on li "Baseball Individual PITCHING - 30 minutes" at bounding box center [750, 302] width 480 height 32
type input "**********"
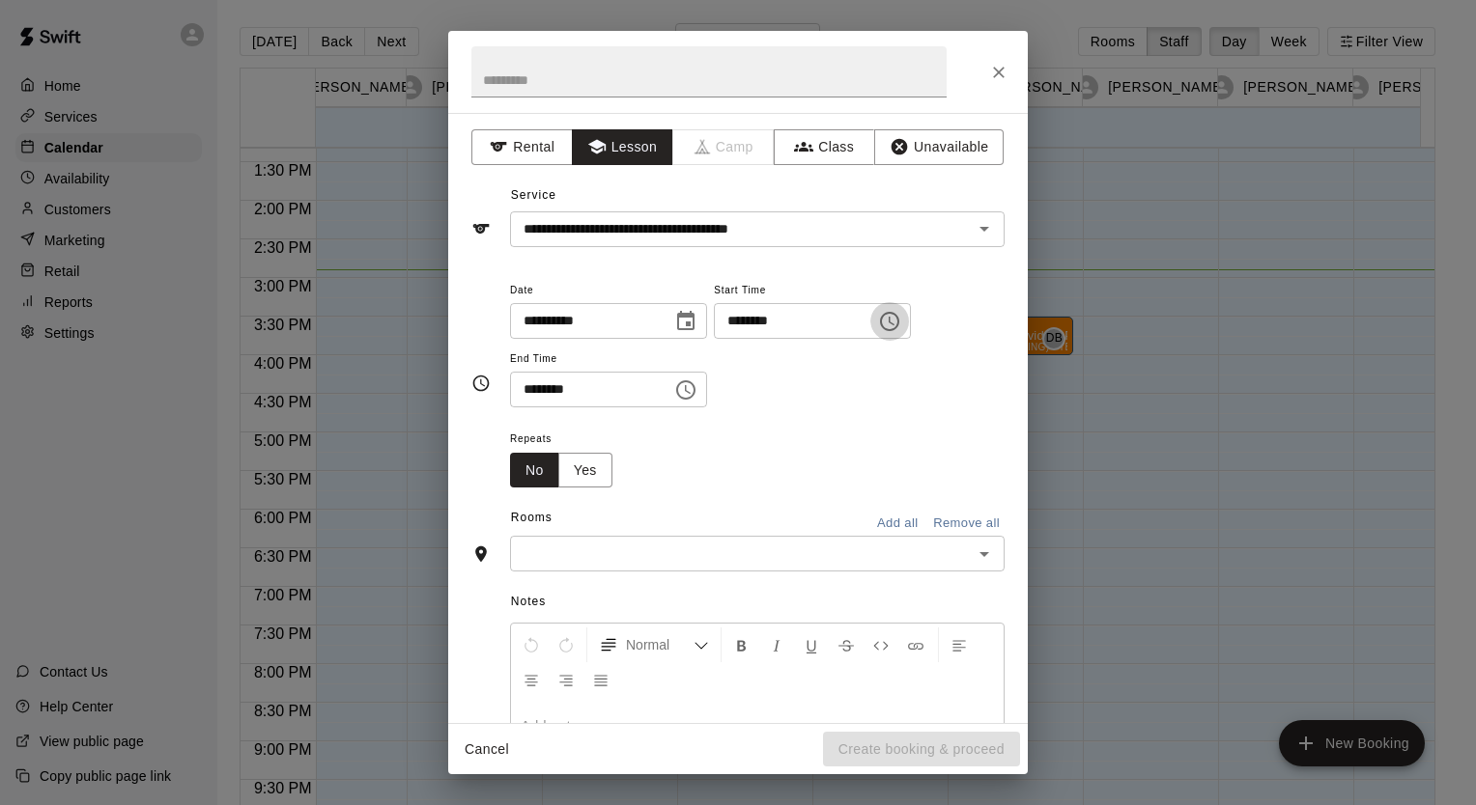
click at [901, 321] on icon "Choose time, selected time is 3:45 PM" at bounding box center [889, 321] width 23 height 23
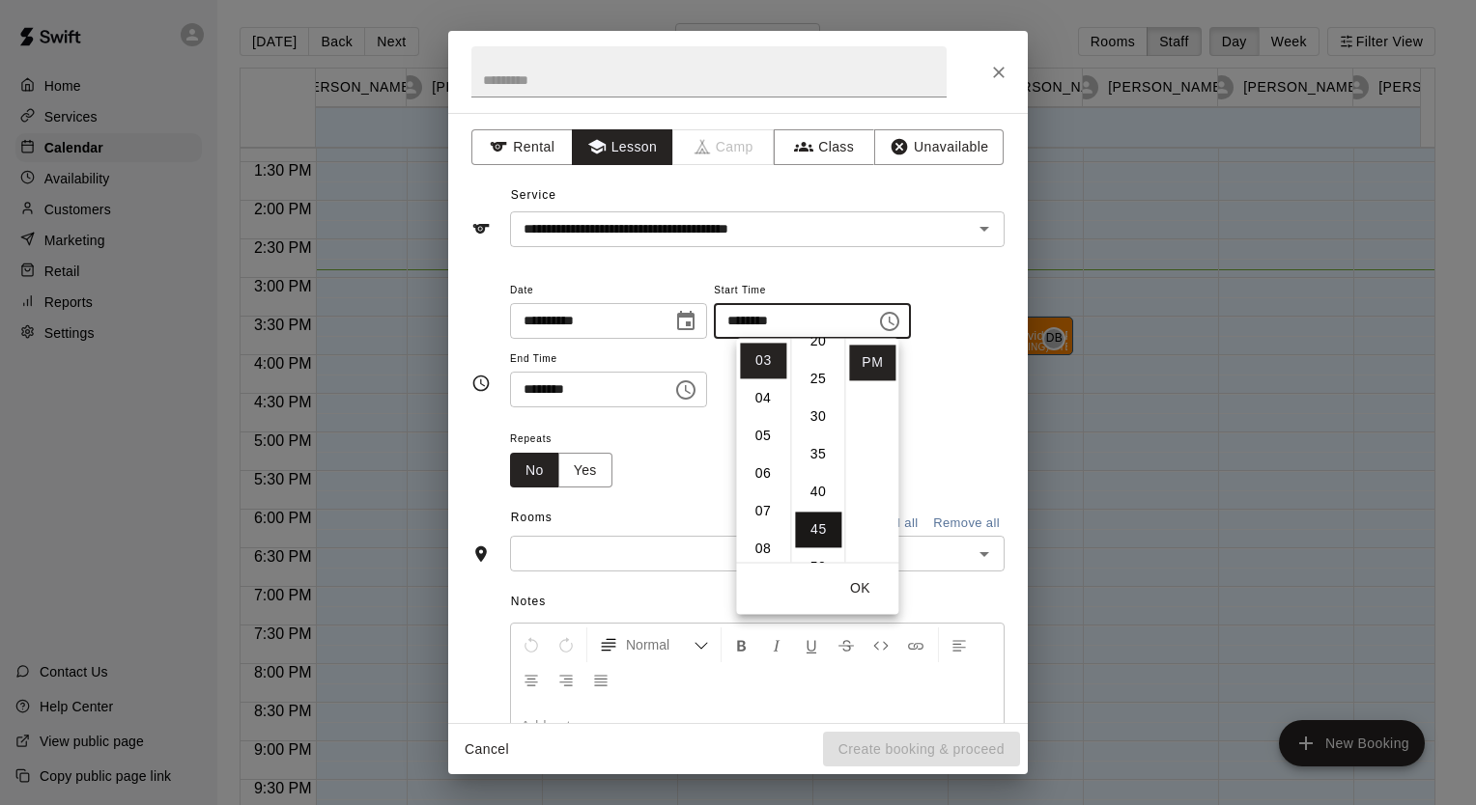
scroll to position [168, 0]
click at [816, 422] on li "30" at bounding box center [818, 418] width 46 height 36
type input "********"
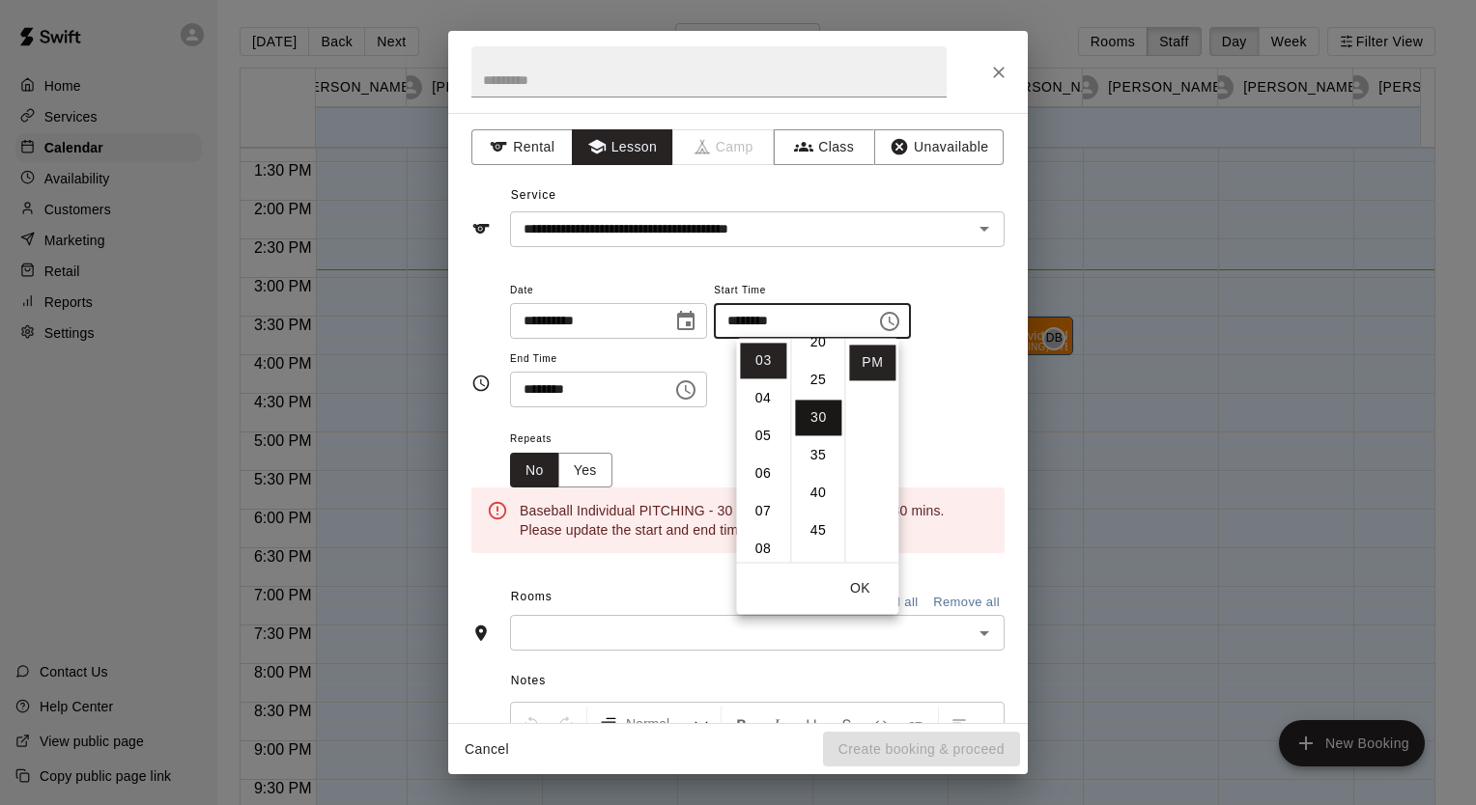
scroll to position [226, 0]
click at [697, 396] on icon "Choose time, selected time is 4:15 PM" at bounding box center [685, 390] width 23 height 23
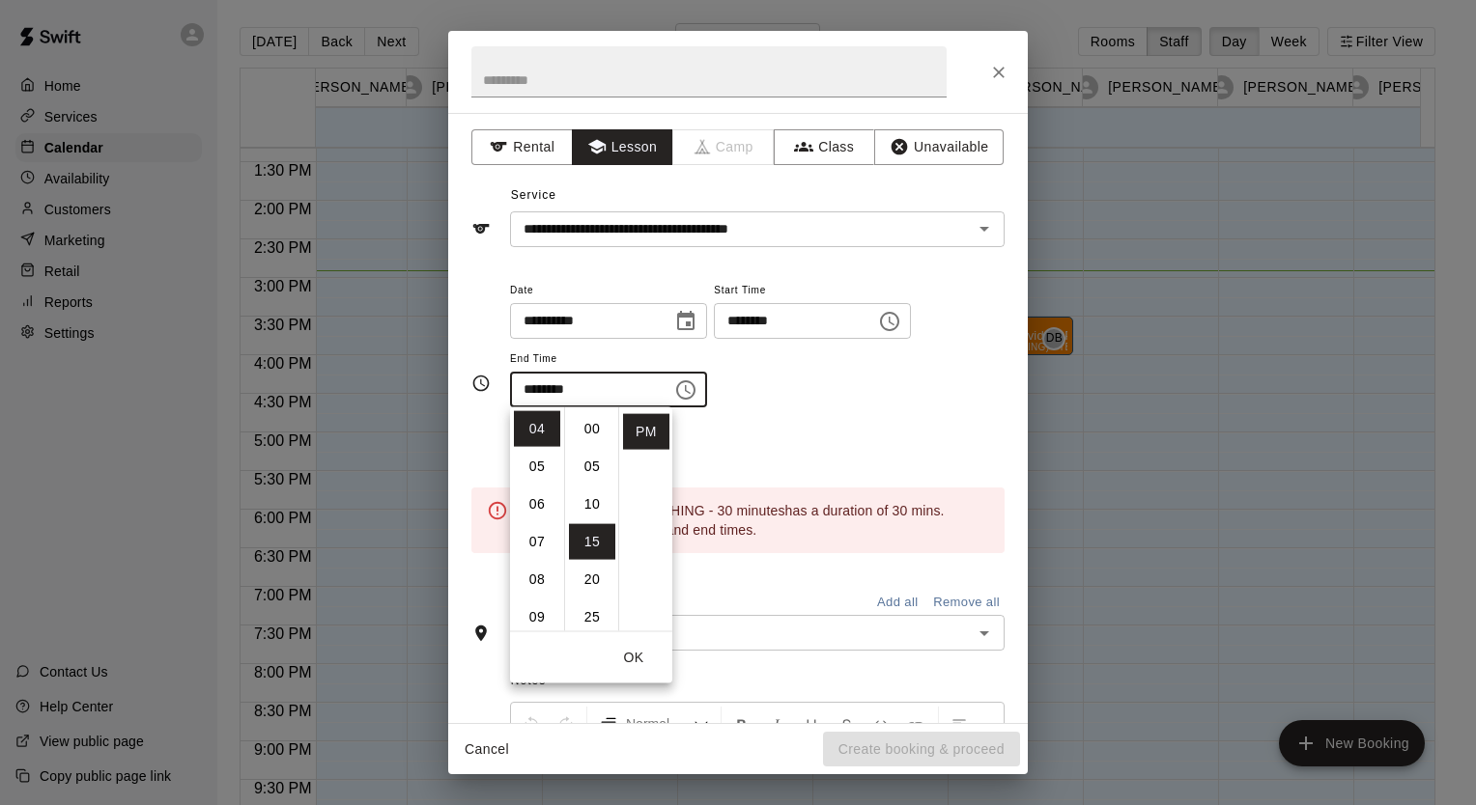
scroll to position [0, 0]
click at [594, 432] on li "00" at bounding box center [592, 429] width 46 height 36
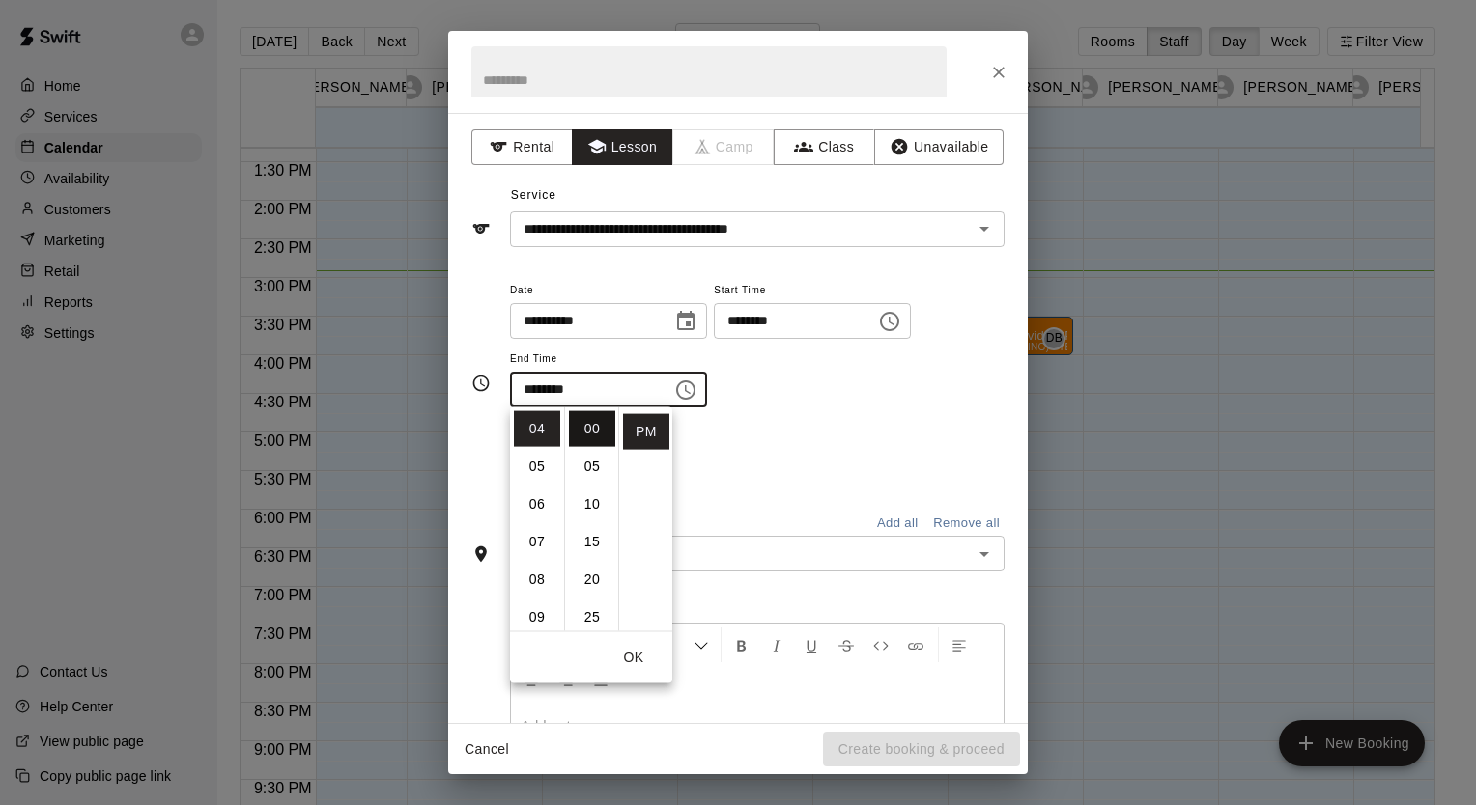
type input "********"
click at [915, 379] on div "**********" at bounding box center [757, 343] width 494 height 130
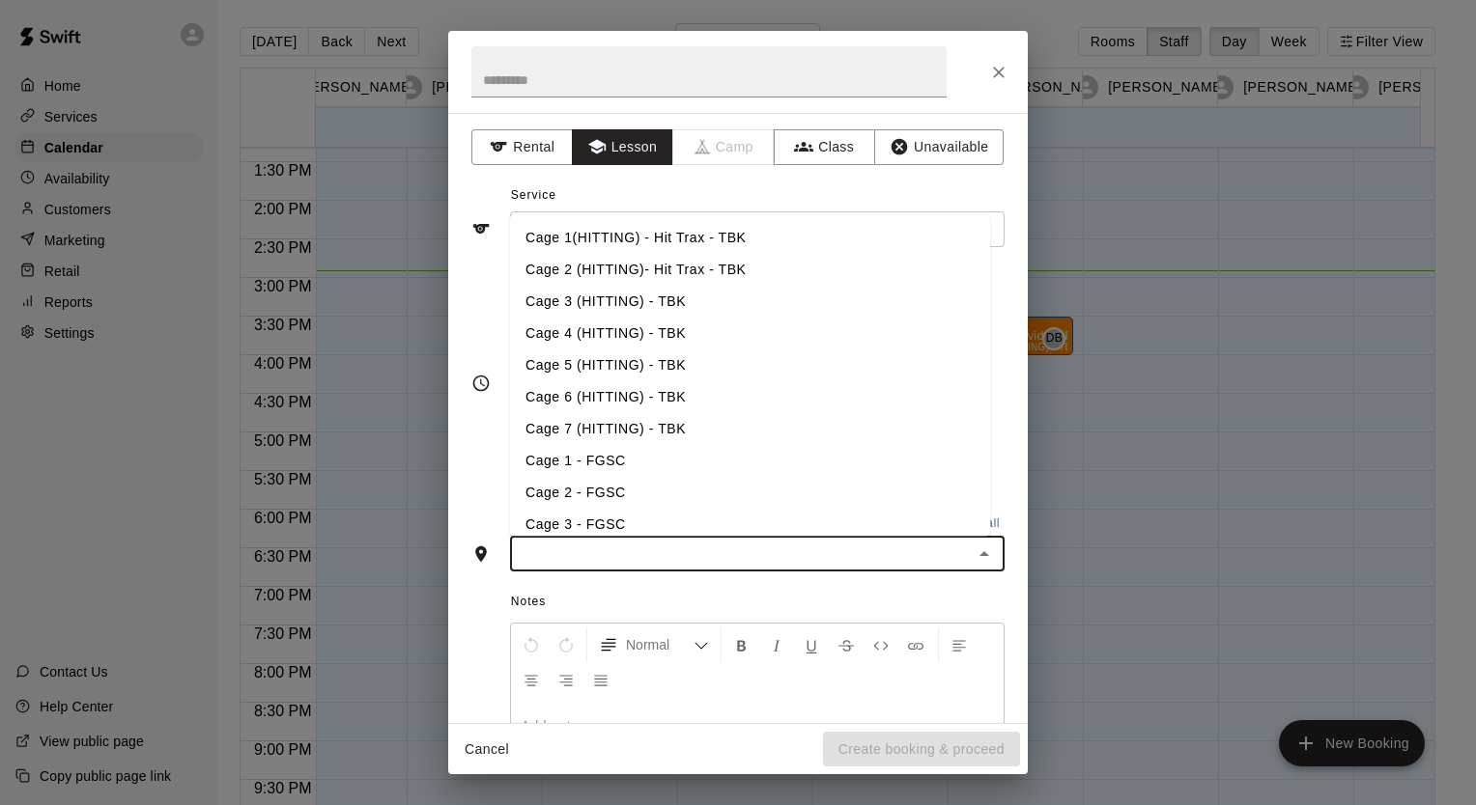
click at [690, 562] on input "text" at bounding box center [741, 554] width 451 height 24
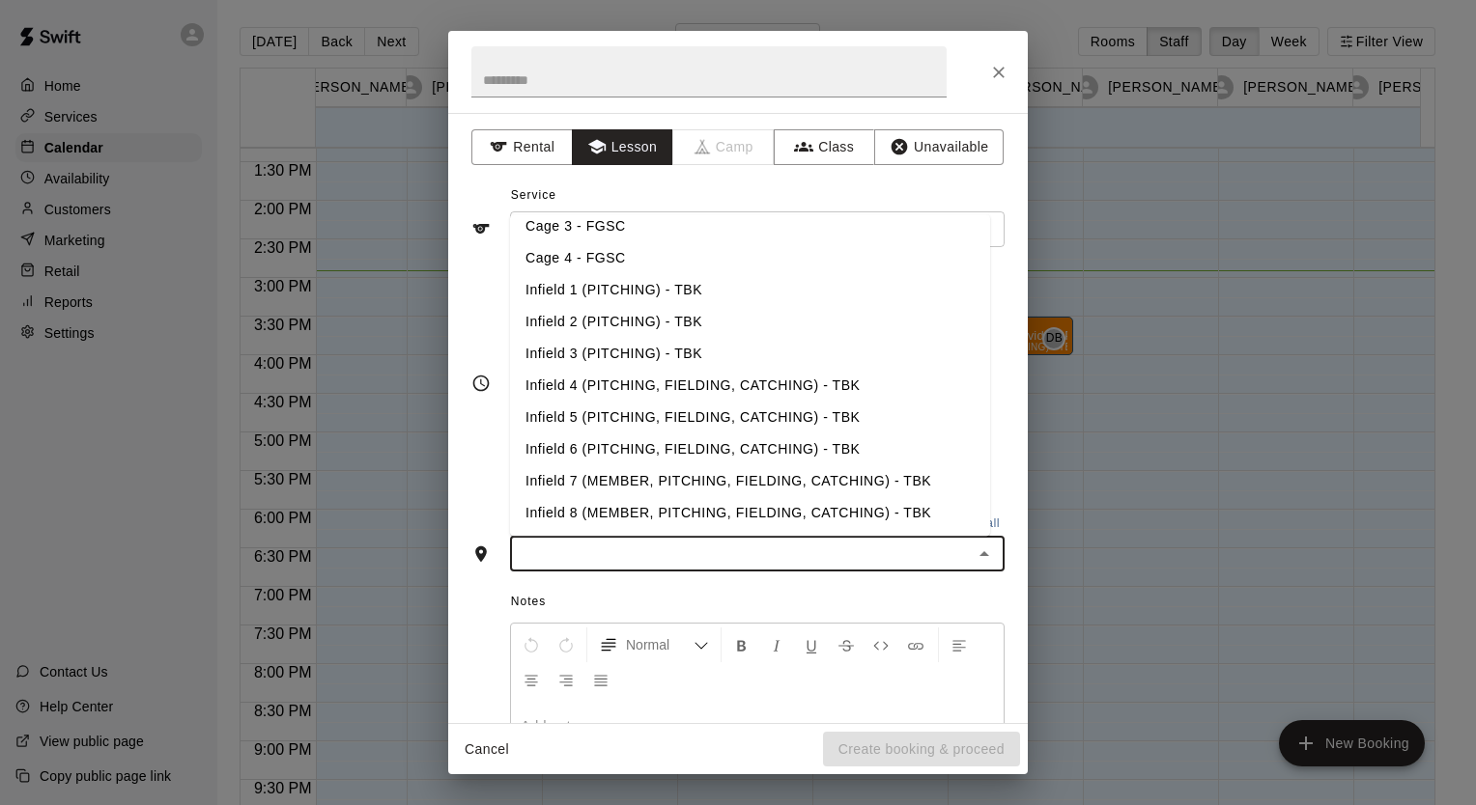
click at [587, 288] on li "Infield 1 (PITCHING) - TBK" at bounding box center [750, 290] width 480 height 32
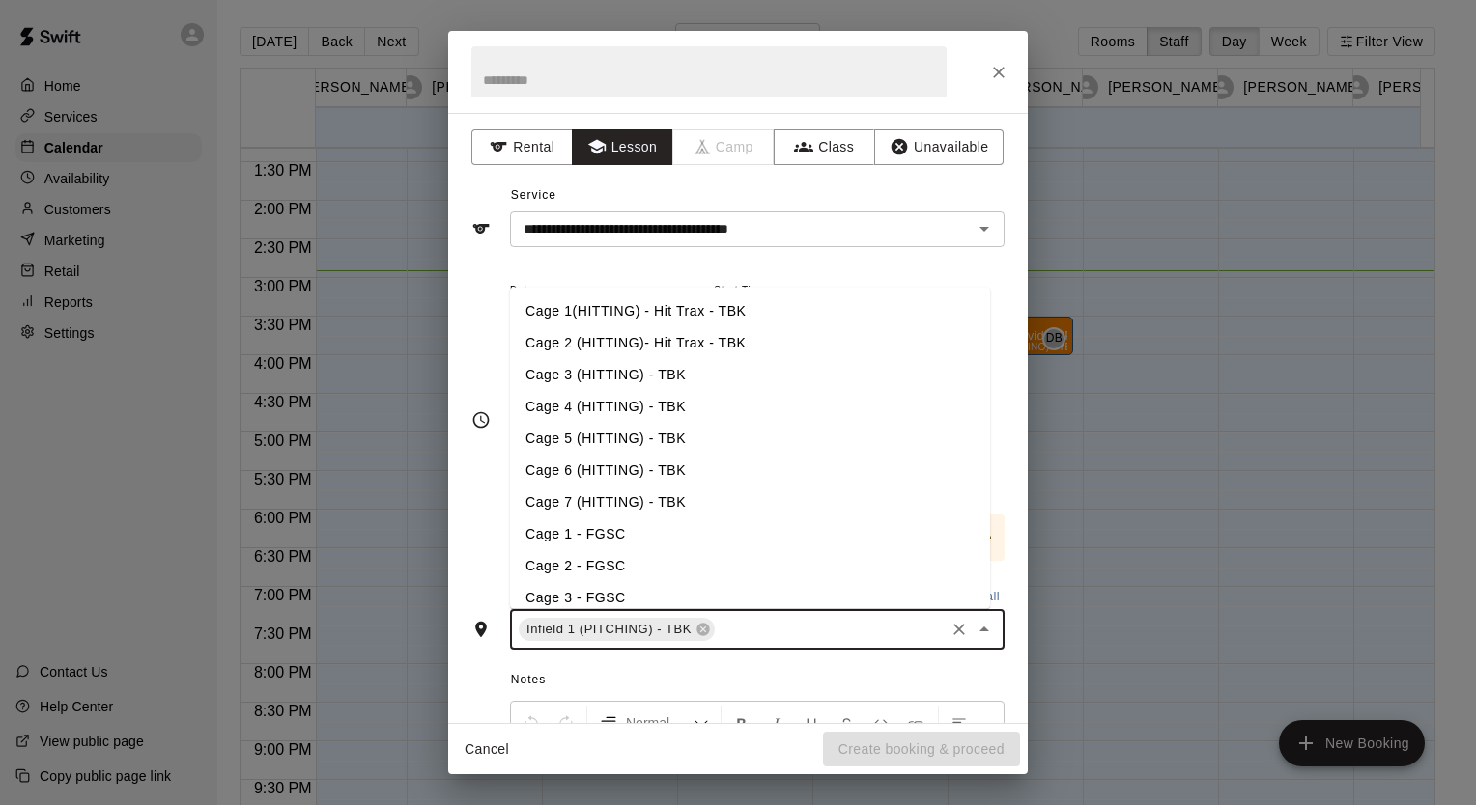
click at [747, 620] on input "text" at bounding box center [829, 630] width 224 height 24
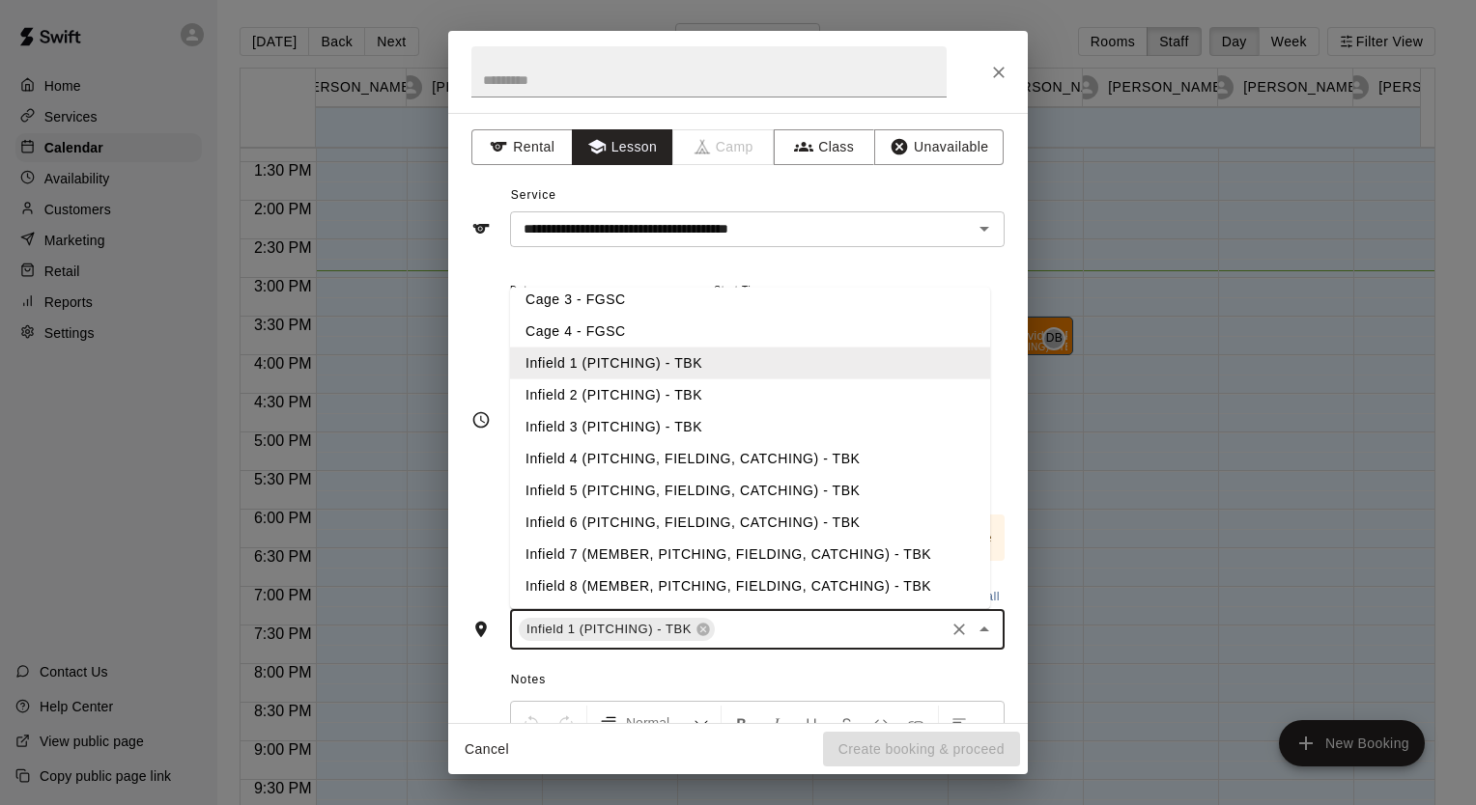
click at [562, 415] on li "Infield 3 (PITCHING) - TBK" at bounding box center [750, 426] width 480 height 32
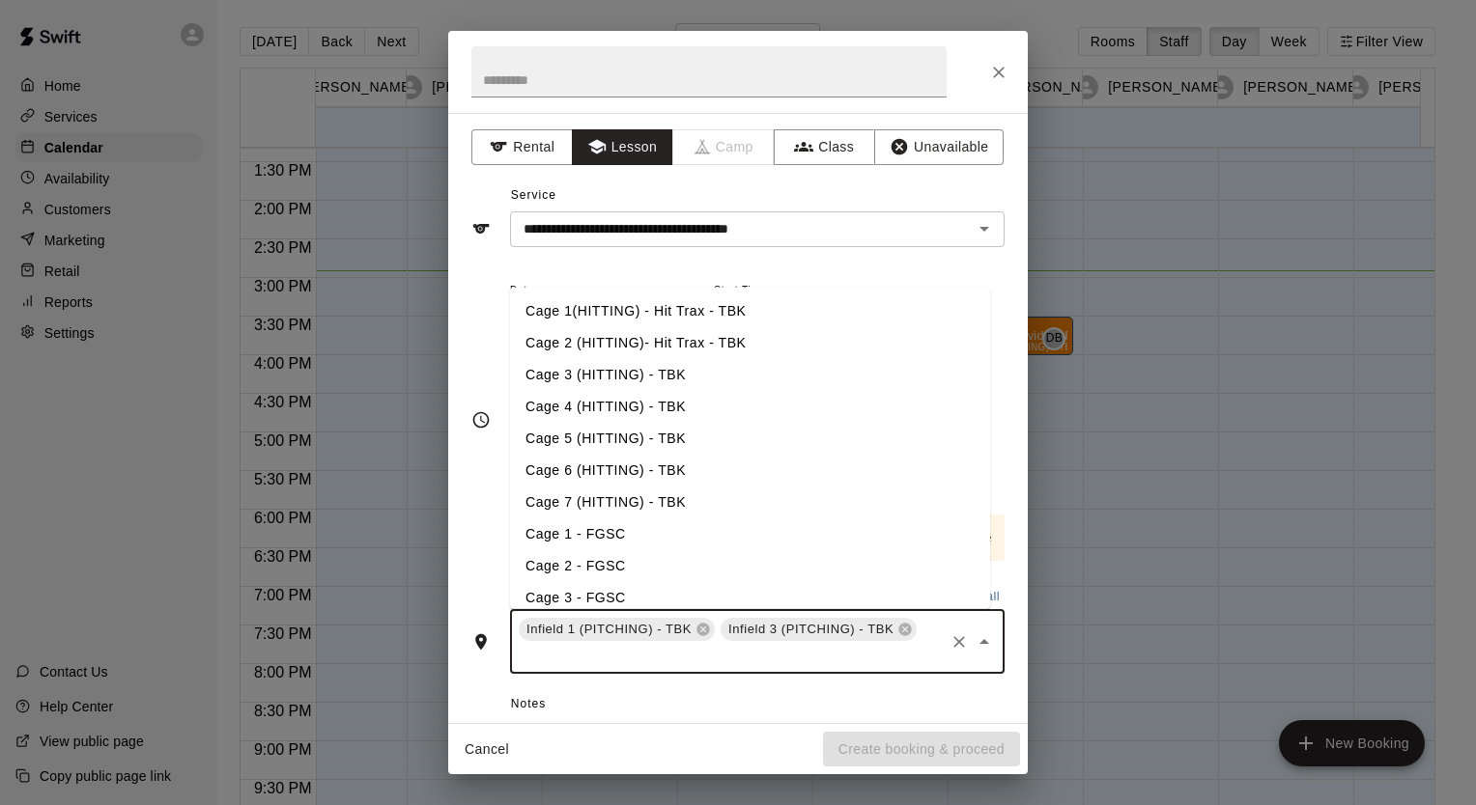
click at [751, 652] on input "text" at bounding box center [729, 656] width 426 height 24
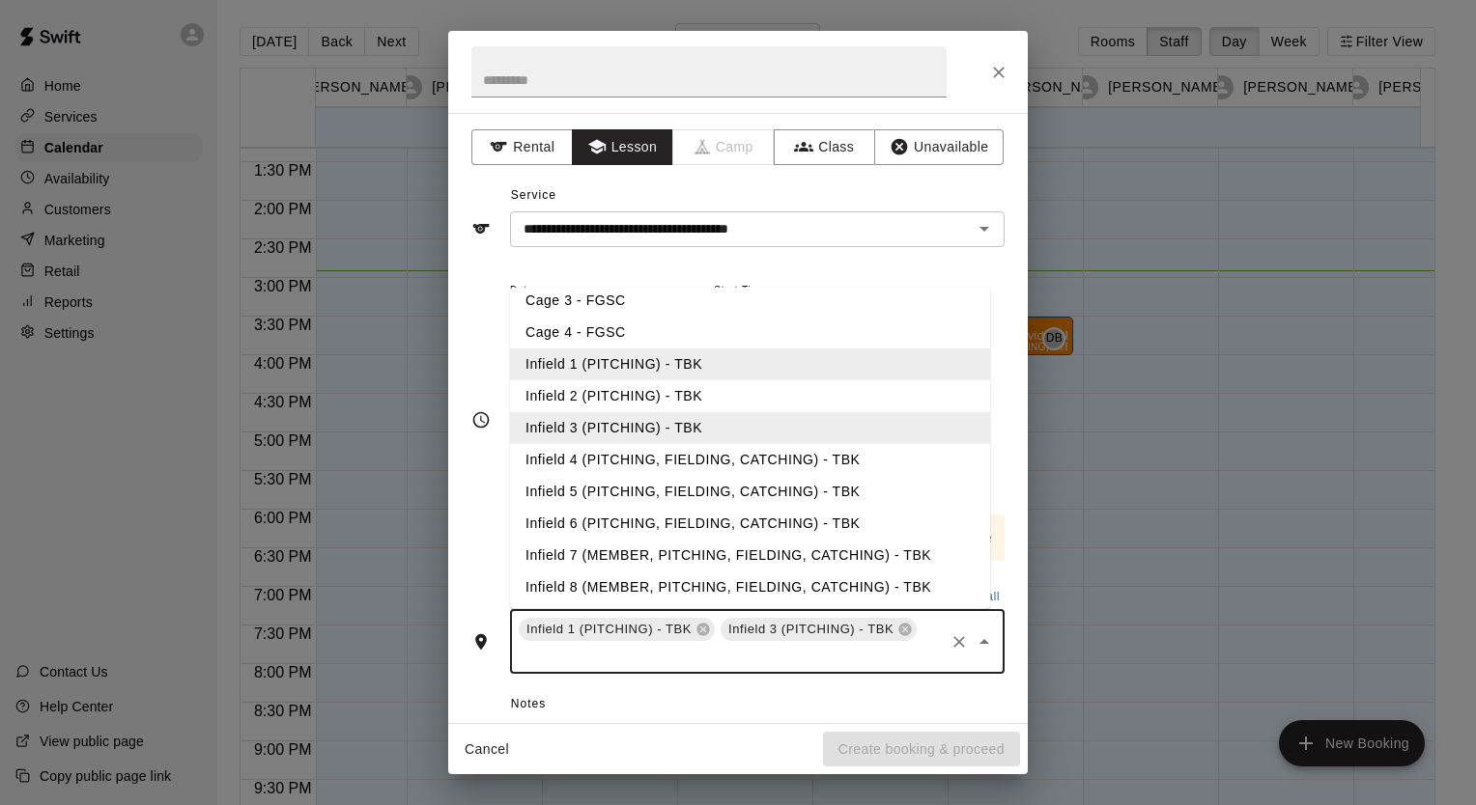
click at [606, 402] on li "Infield 2 (PITCHING) - TBK" at bounding box center [750, 396] width 480 height 32
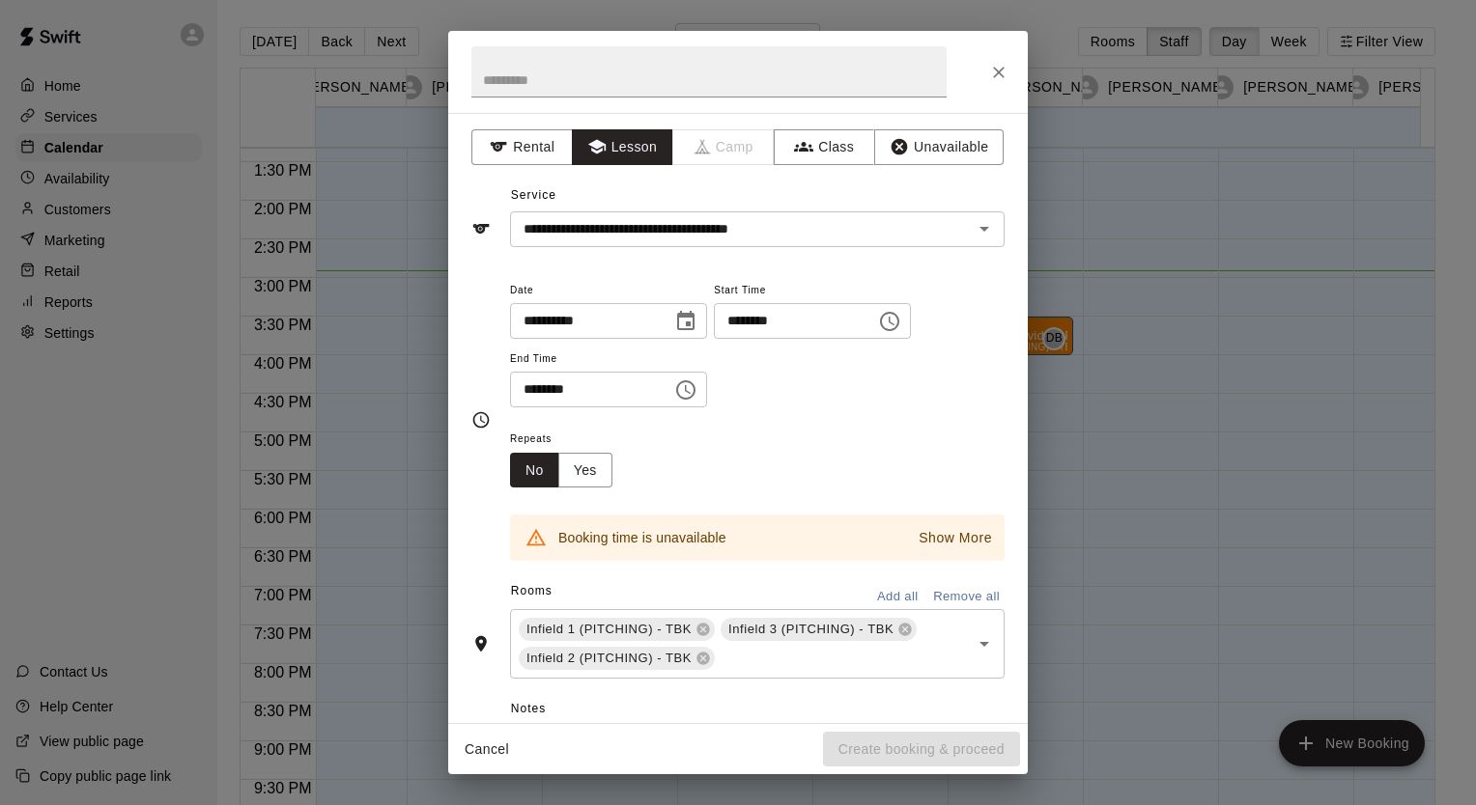
click at [812, 438] on div "Repeats No Yes" at bounding box center [757, 457] width 494 height 61
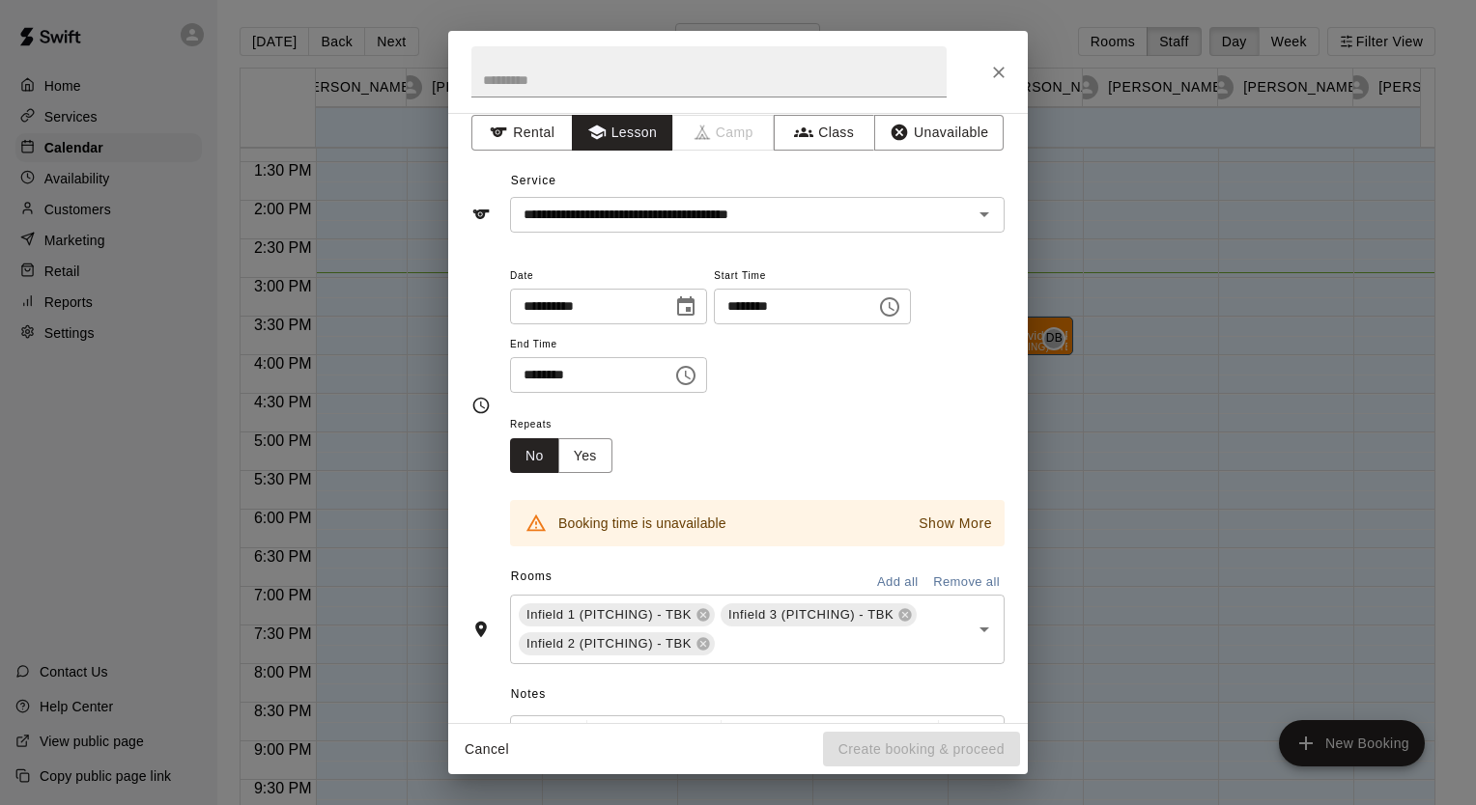
scroll to position [0, 0]
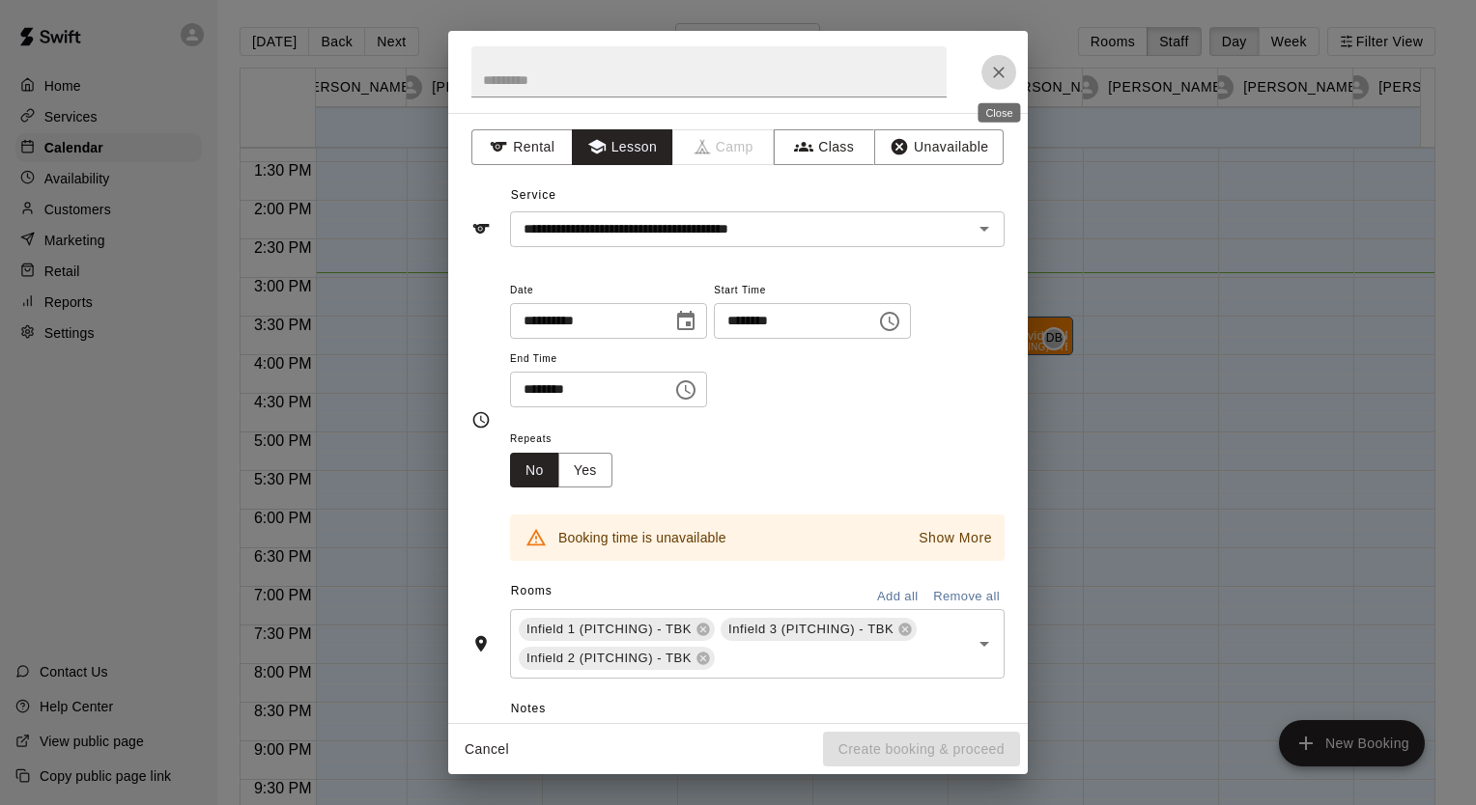
click at [997, 71] on icon "Close" at bounding box center [999, 73] width 12 height 12
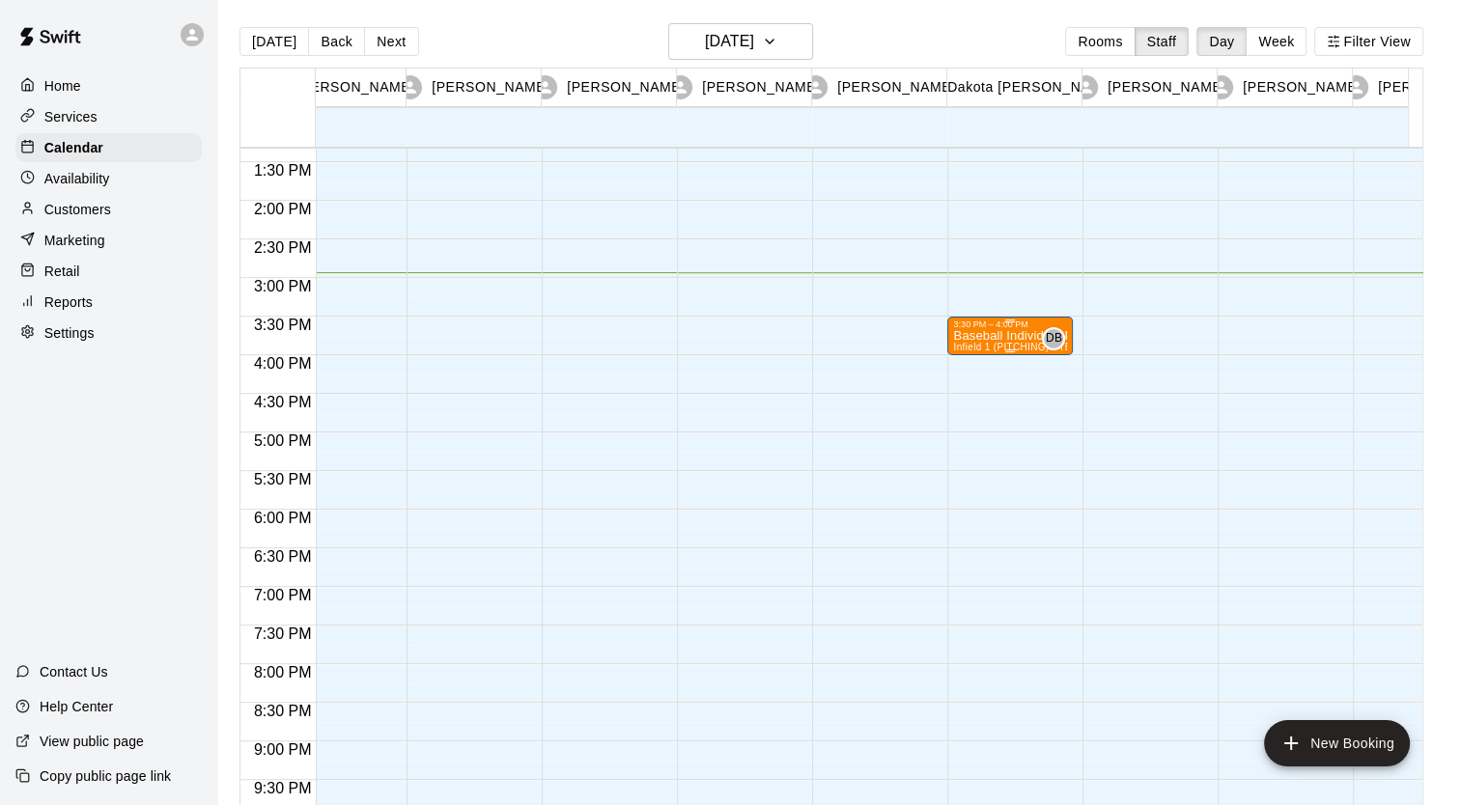
click at [961, 336] on p "Baseball Individual PITCHING - 30 minutes" at bounding box center [1010, 336] width 114 height 0
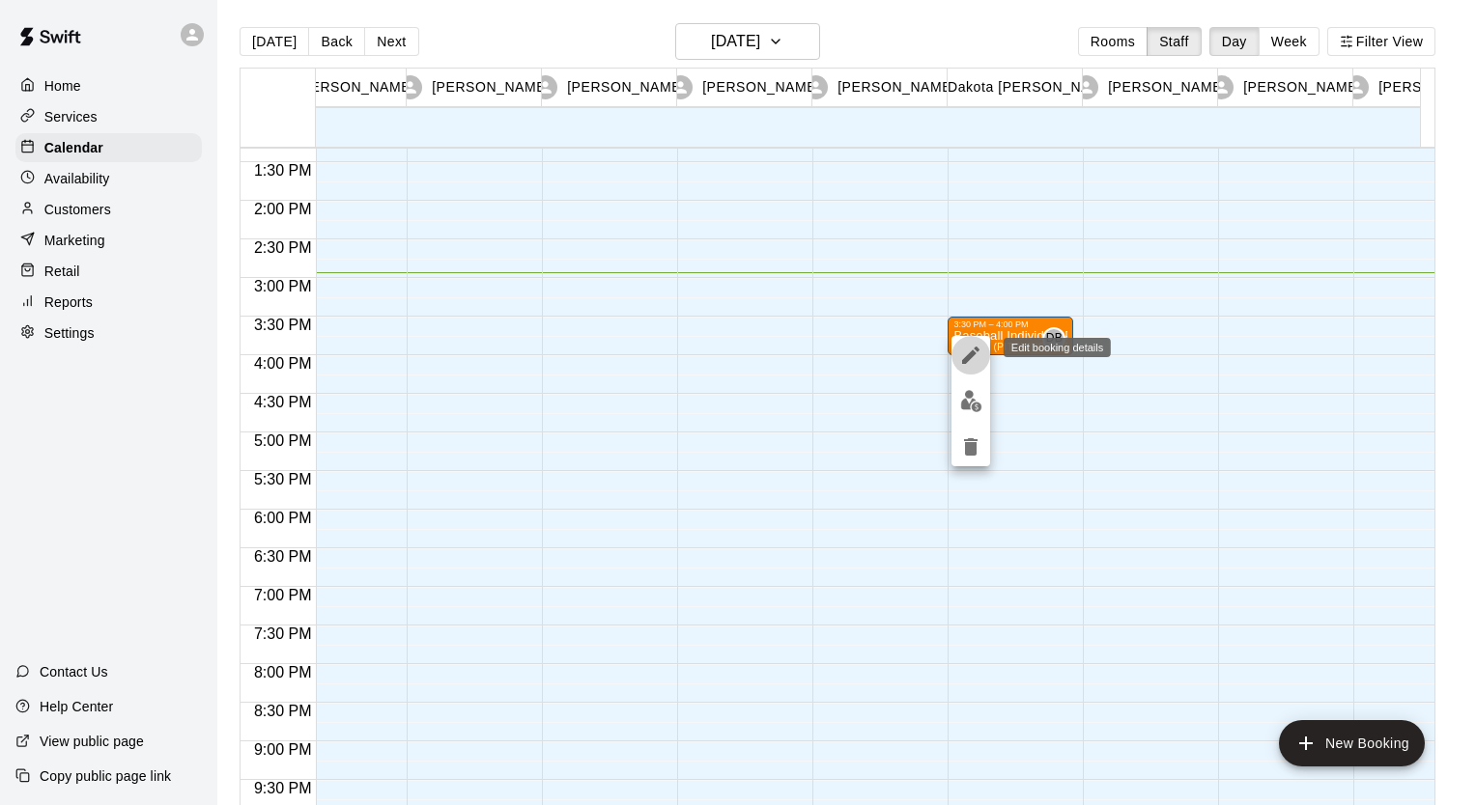
click at [963, 359] on icon "edit" at bounding box center [970, 355] width 17 height 17
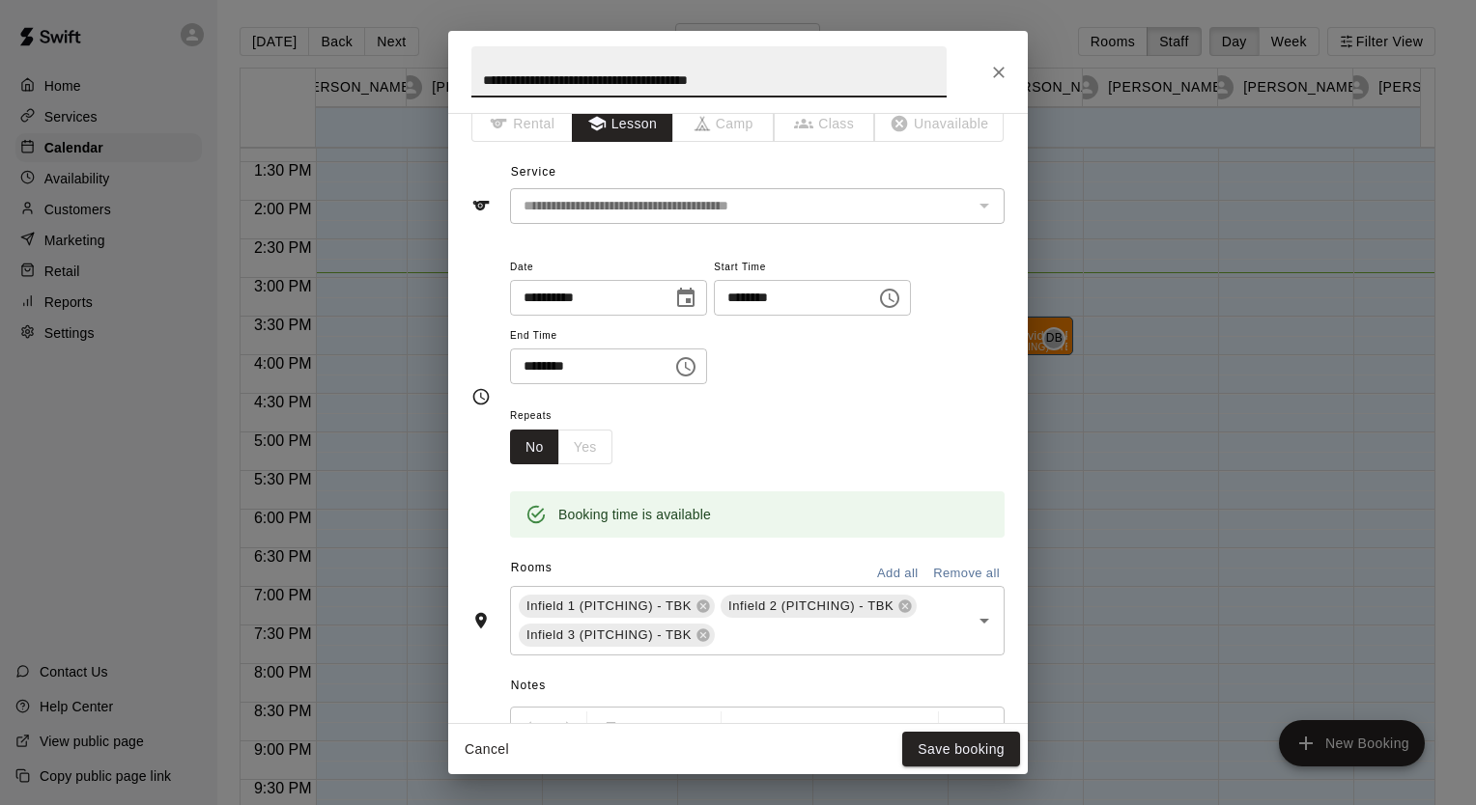
scroll to position [22, 0]
click at [950, 747] on button "Save booking" at bounding box center [961, 750] width 118 height 36
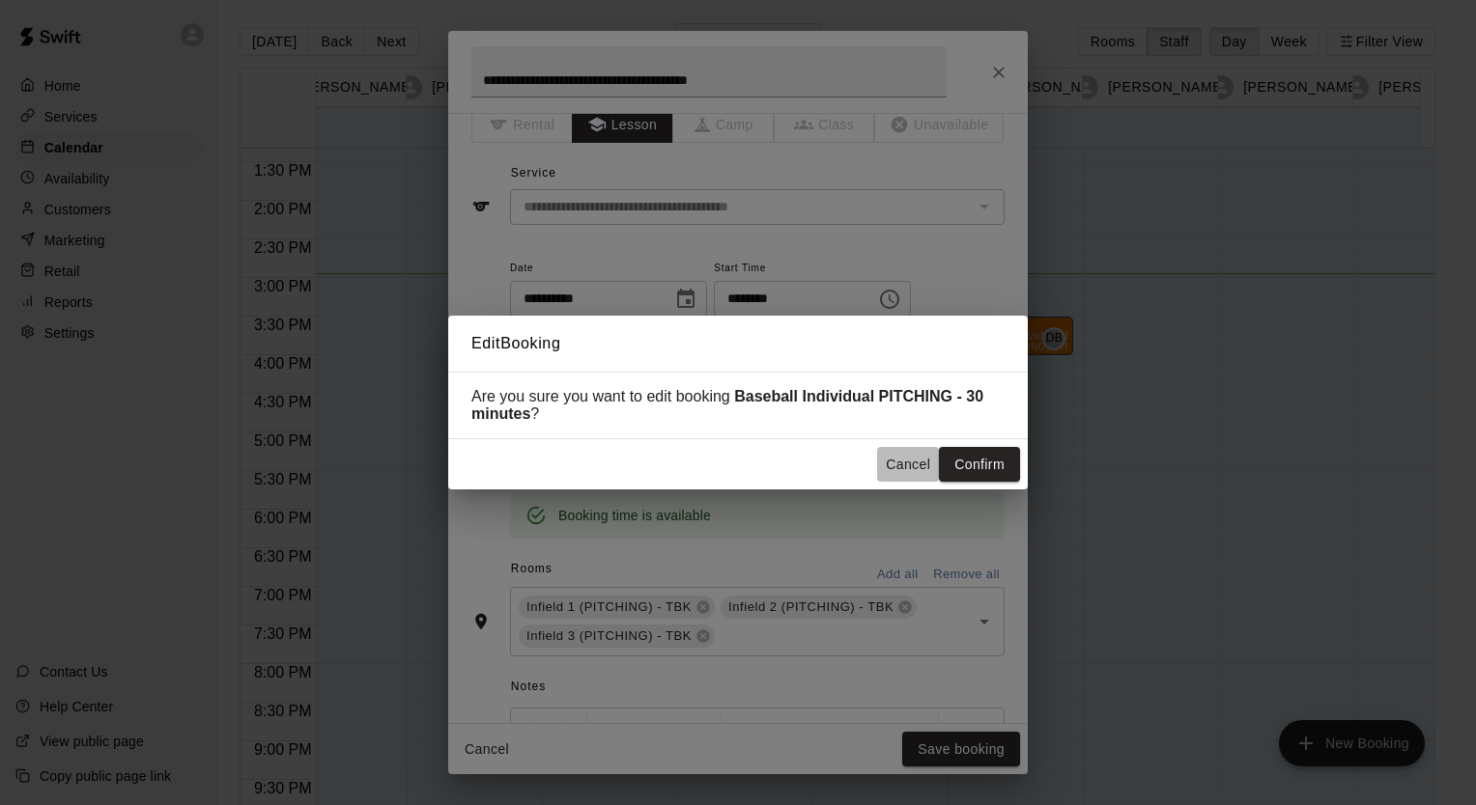
click at [901, 468] on button "Cancel" at bounding box center [908, 465] width 62 height 36
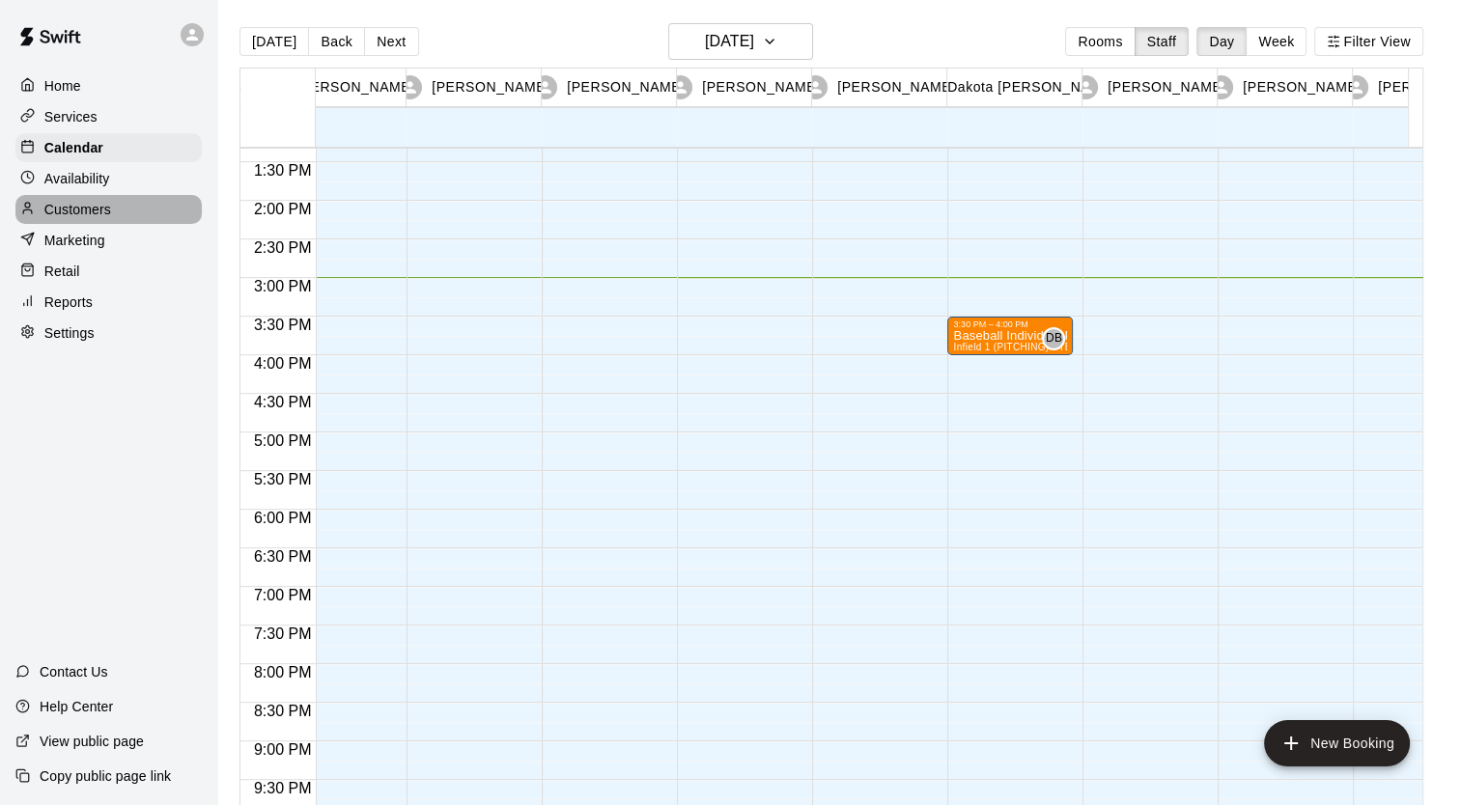
click at [100, 210] on p "Customers" at bounding box center [77, 209] width 67 height 19
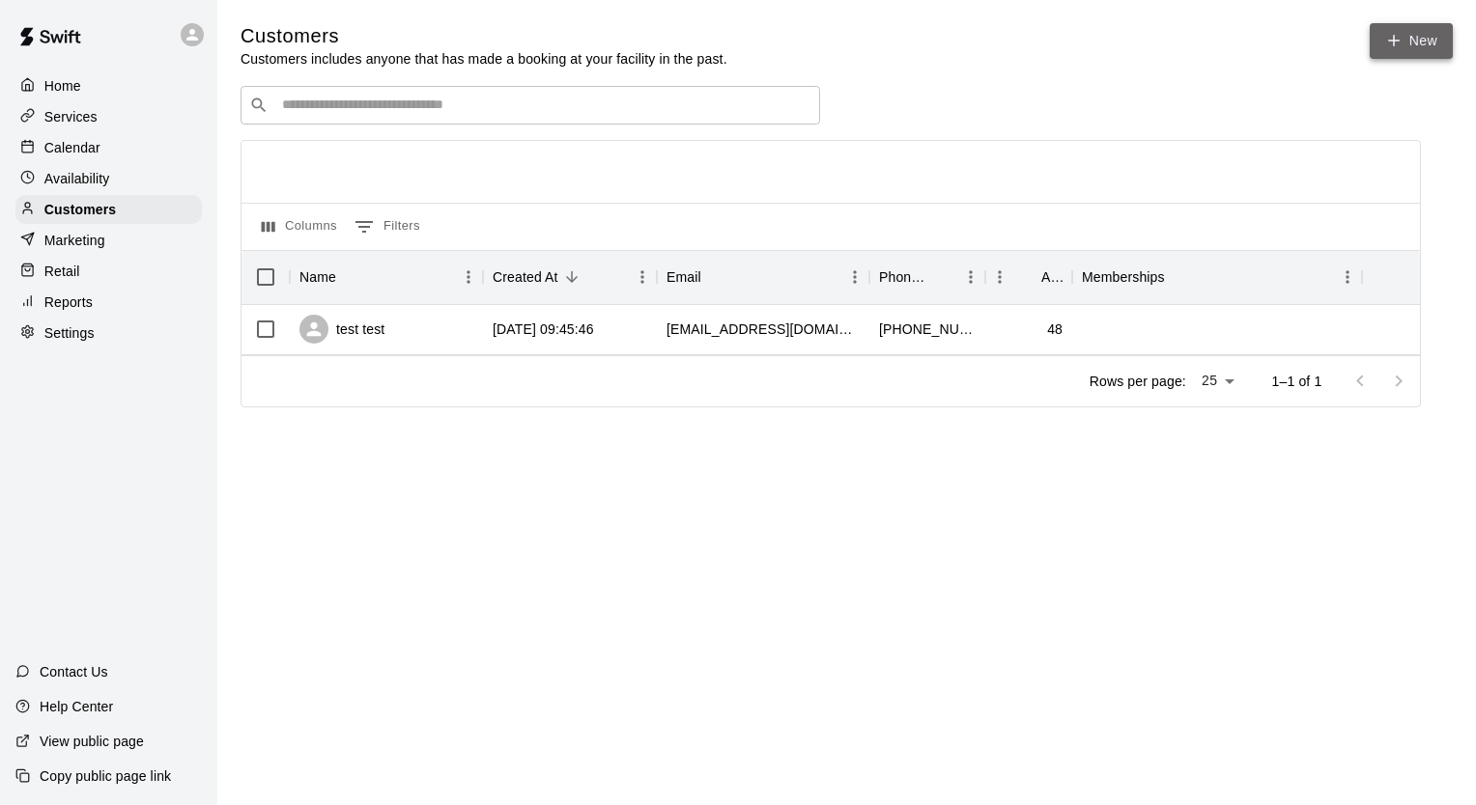
click at [1400, 32] on icon at bounding box center [1393, 40] width 17 height 17
select select "**"
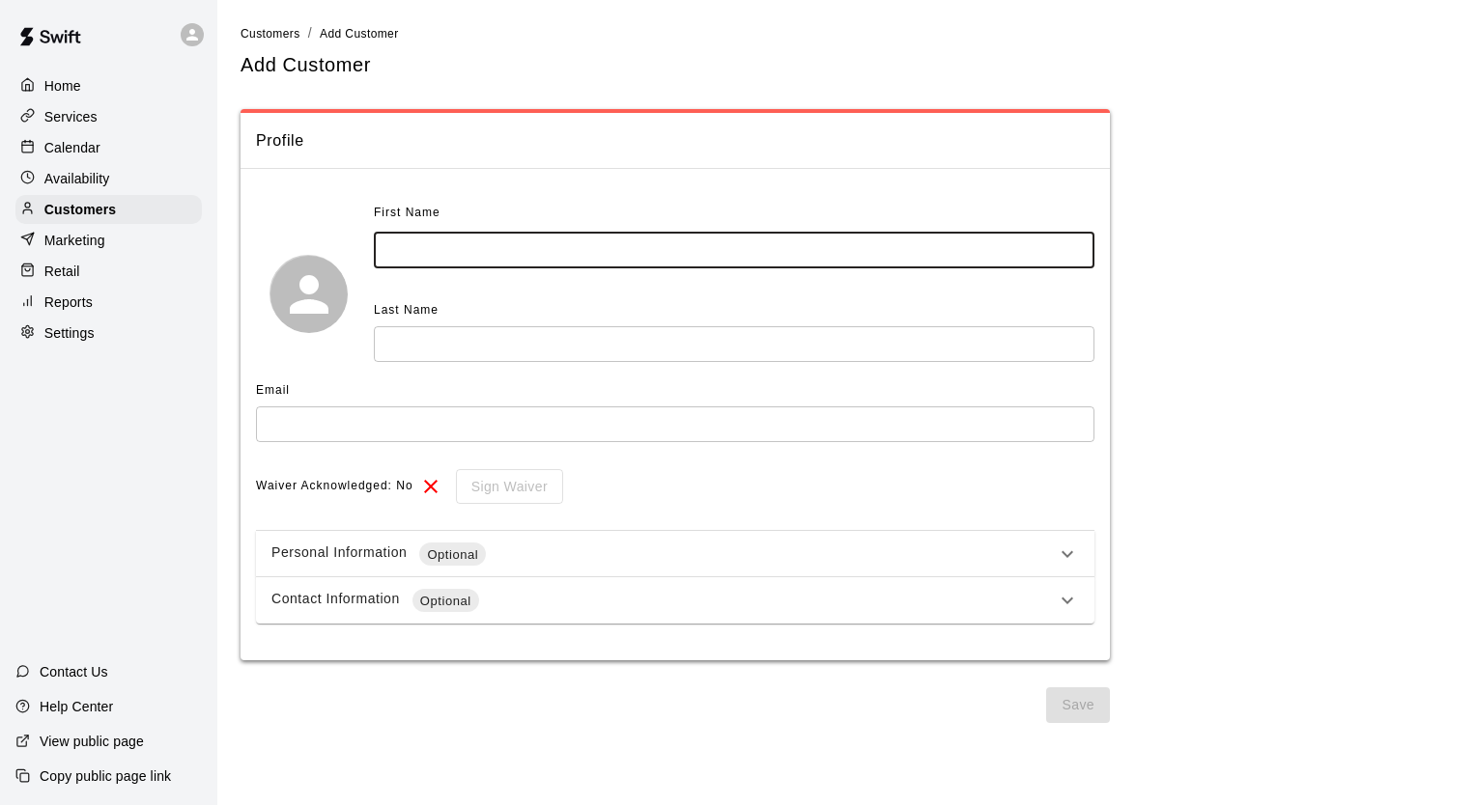
click at [529, 243] on input "text" at bounding box center [734, 251] width 720 height 36
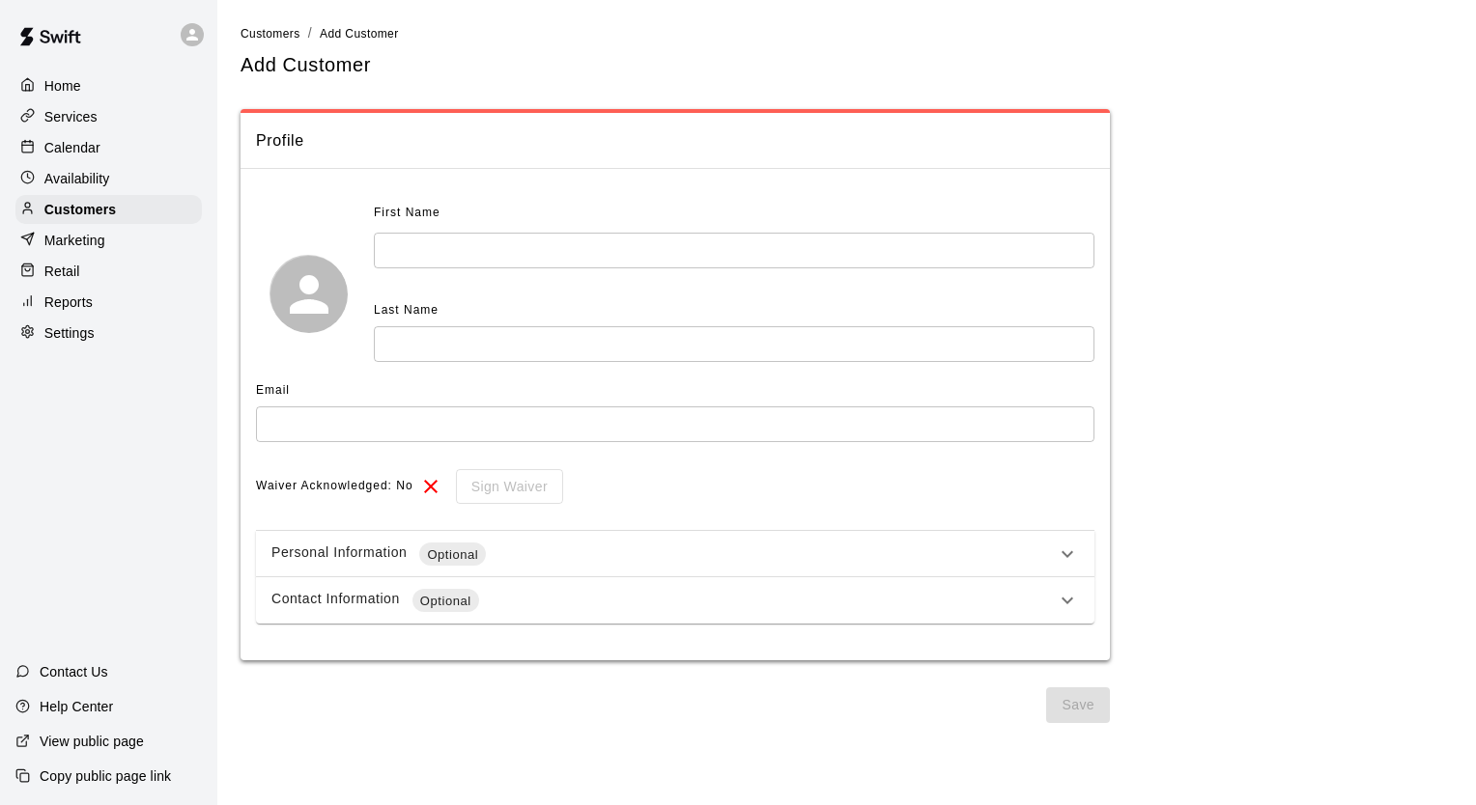
click at [266, 25] on link "Customers" at bounding box center [270, 32] width 60 height 15
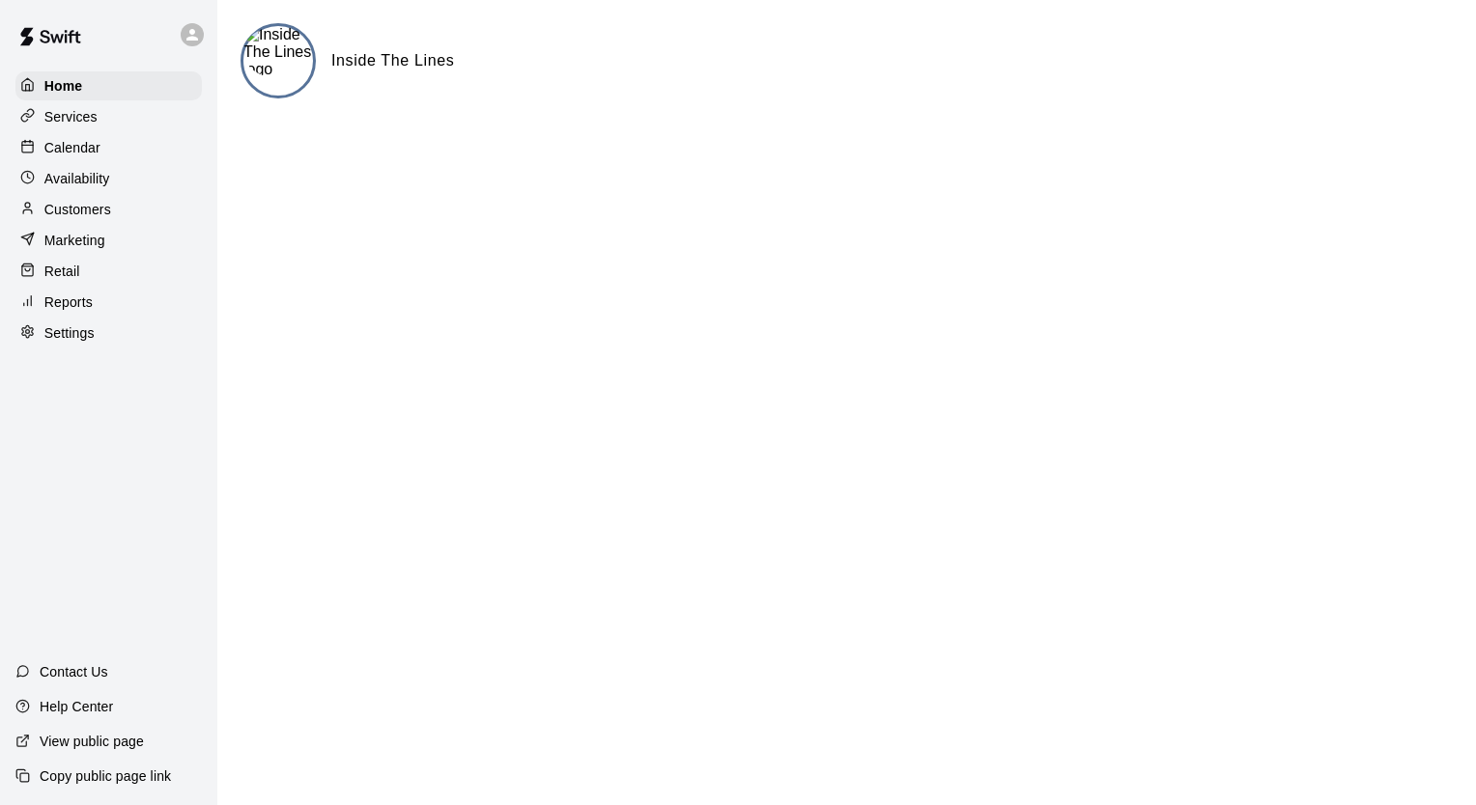
click at [66, 155] on p "Calendar" at bounding box center [72, 147] width 56 height 19
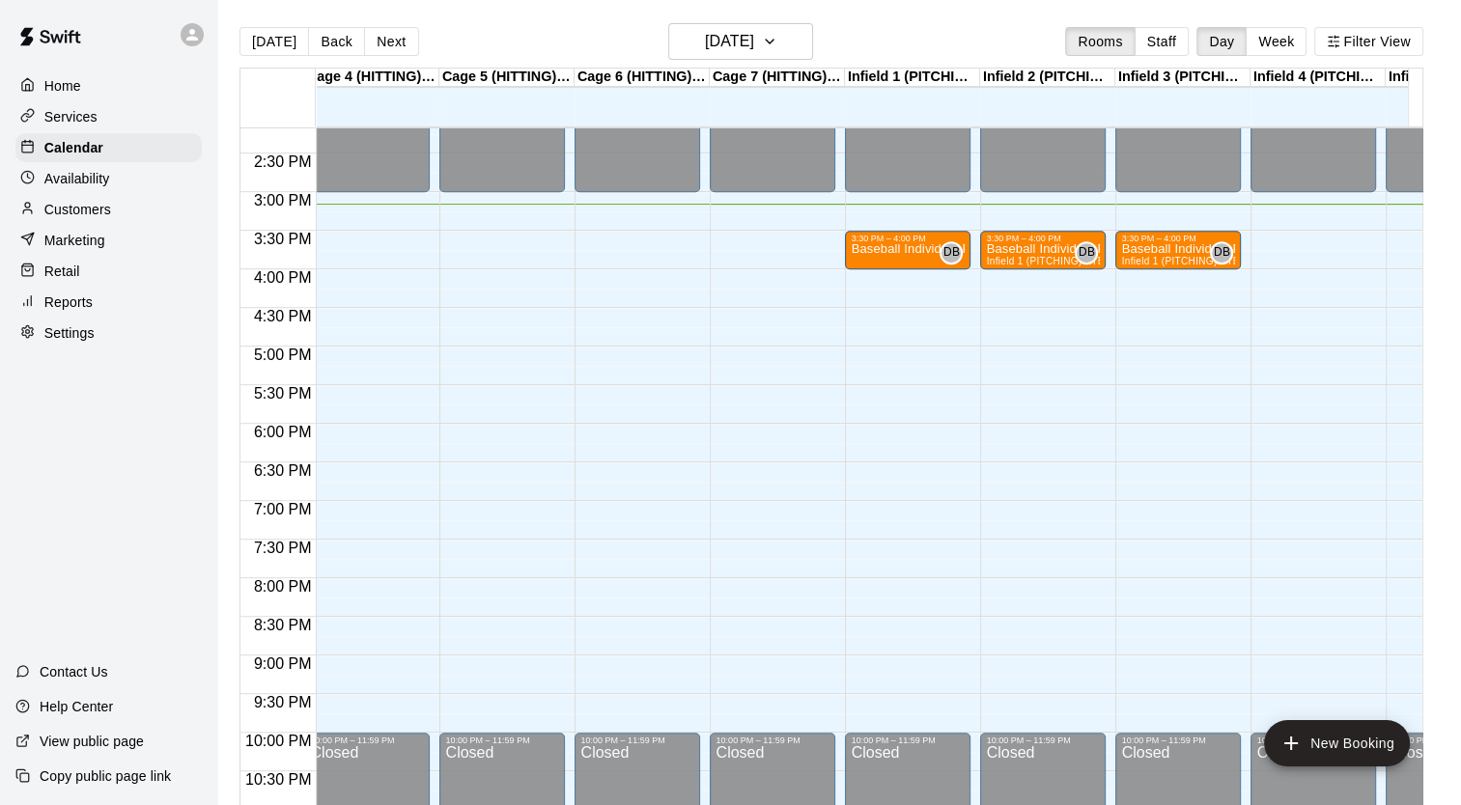
scroll to position [0, 420]
click at [905, 249] on p "Baseball Individual PITCHING - 30 minutes" at bounding box center [905, 249] width 114 height 0
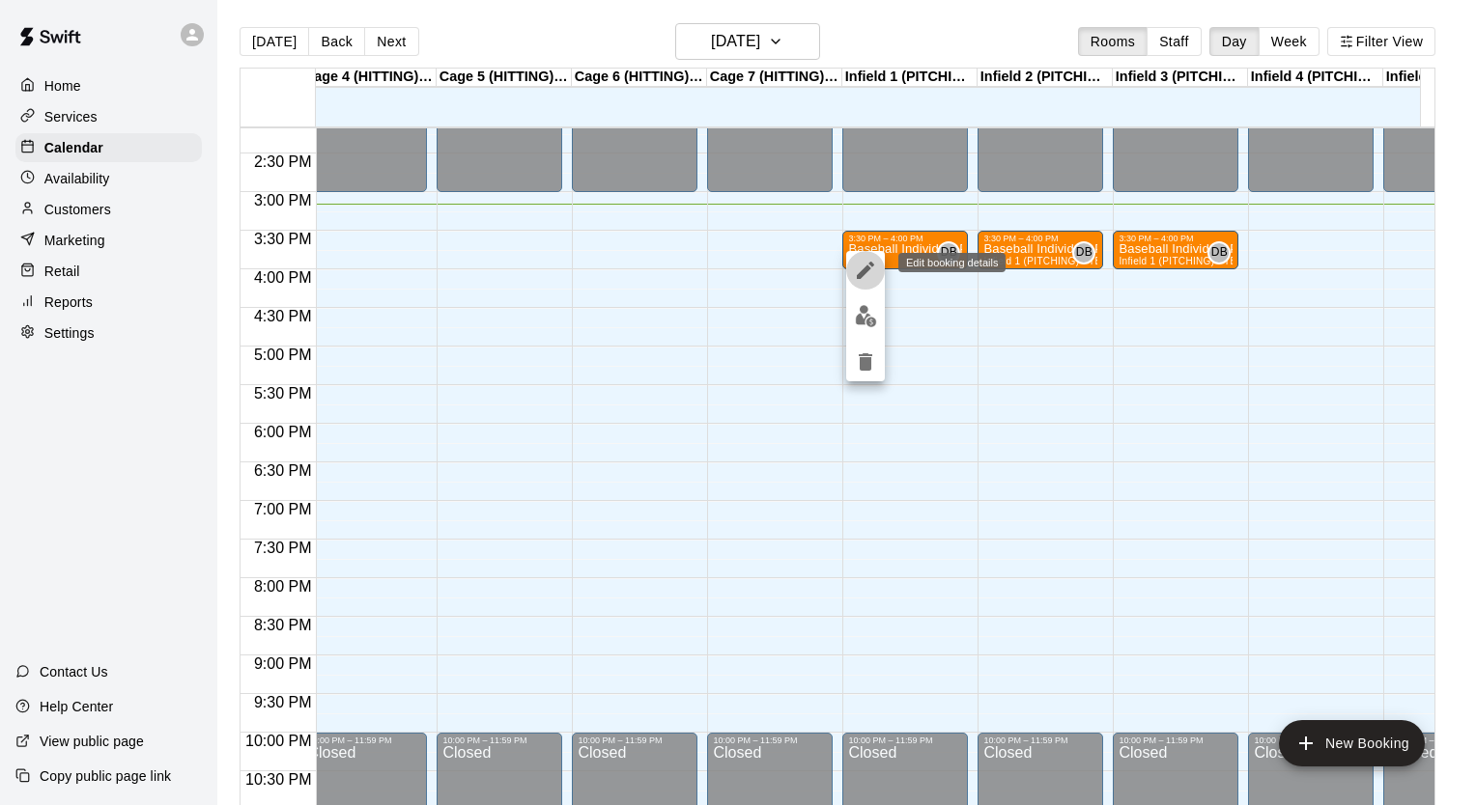
click at [869, 270] on icon "edit" at bounding box center [865, 270] width 23 height 23
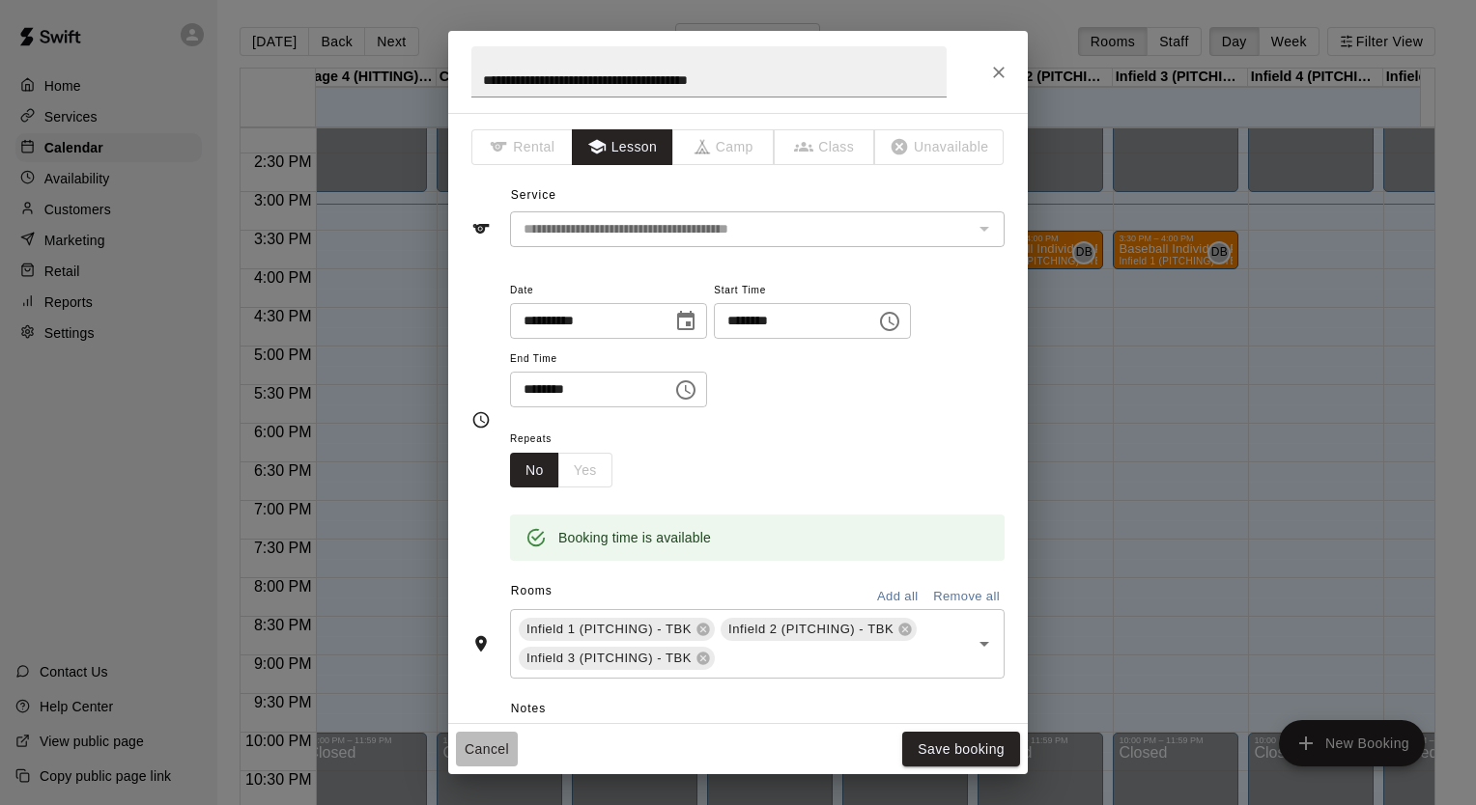
click at [492, 747] on button "Cancel" at bounding box center [487, 750] width 62 height 36
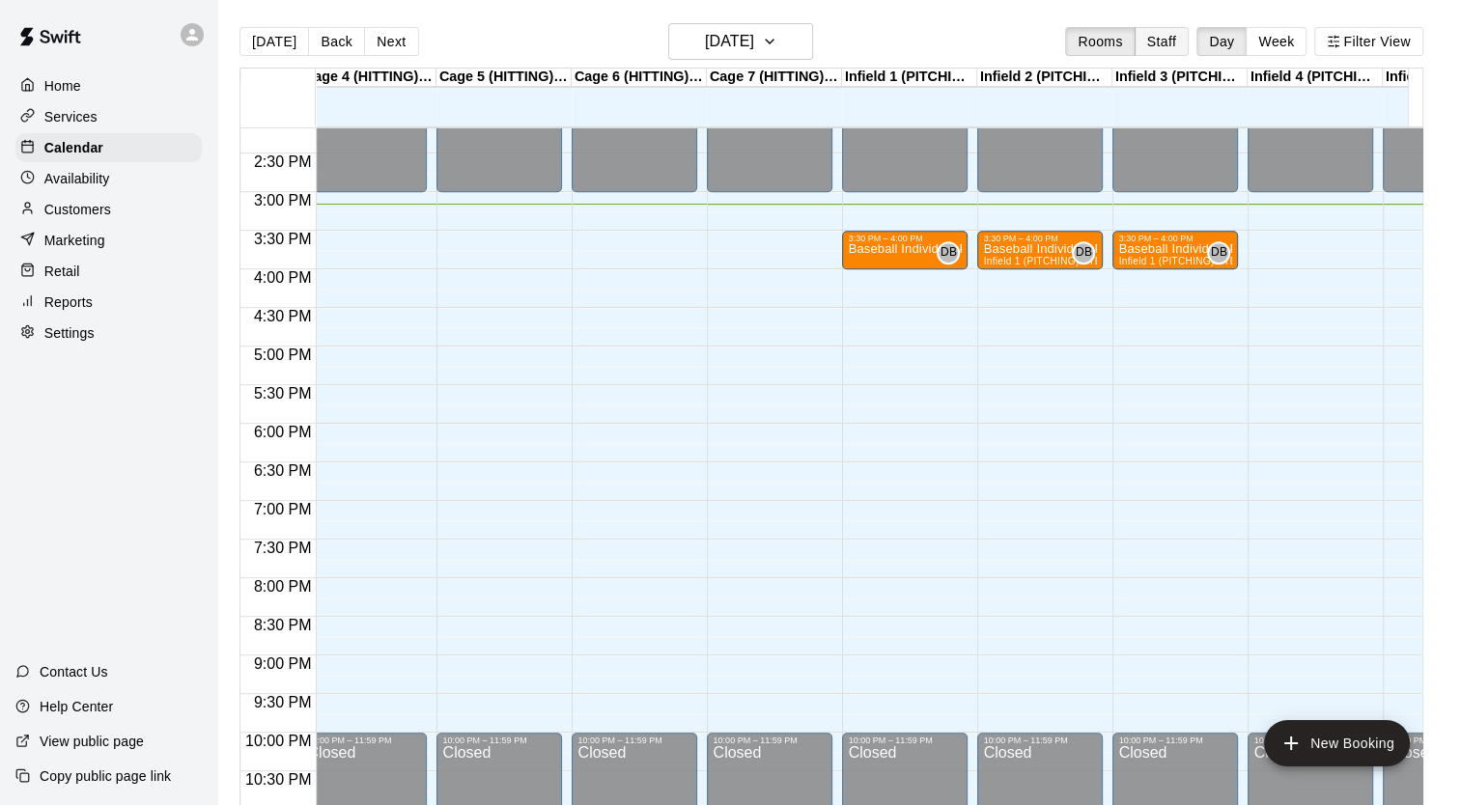
click at [1182, 34] on button "Staff" at bounding box center [1162, 41] width 55 height 29
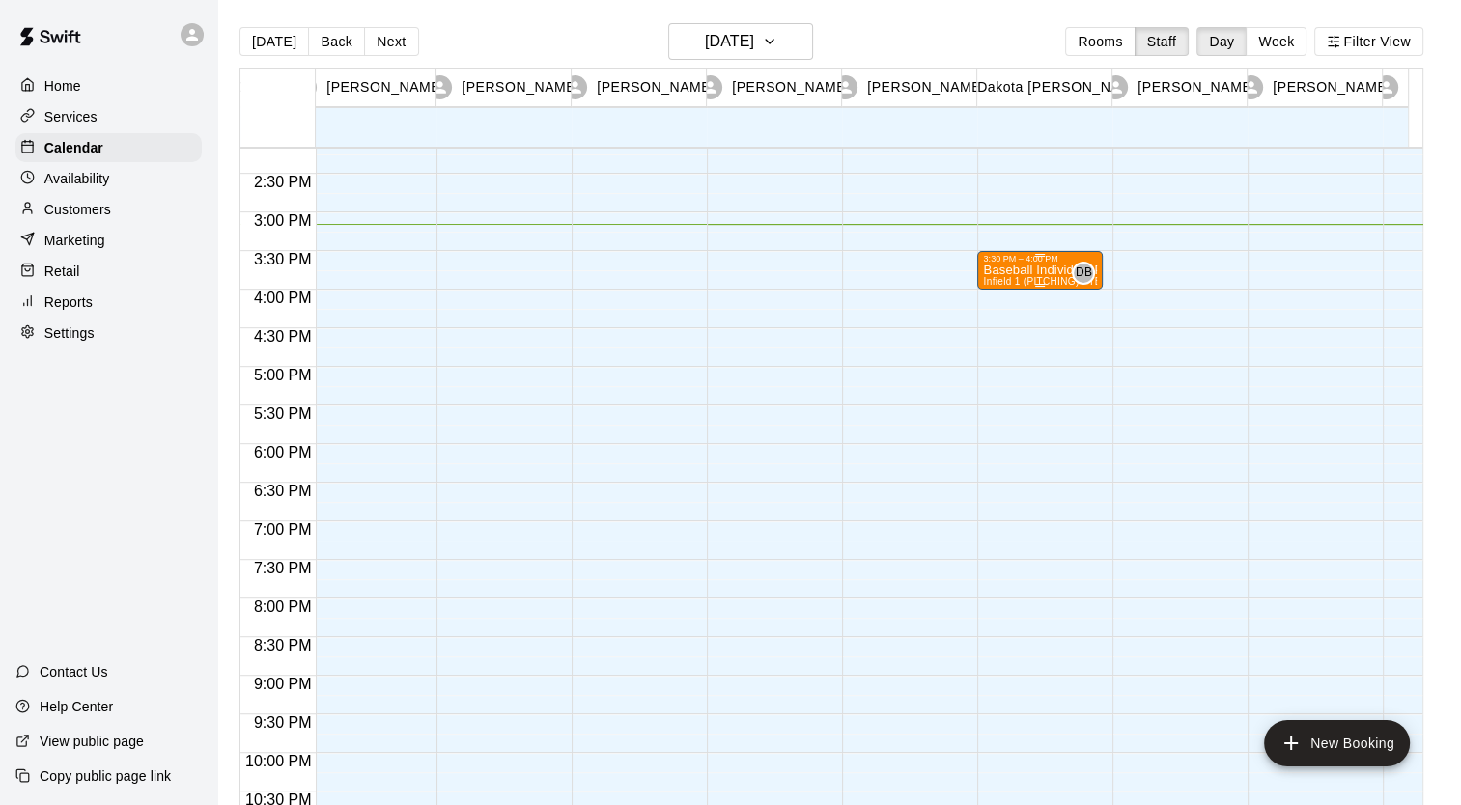
click at [1031, 270] on p "Baseball Individual PITCHING - 30 minutes" at bounding box center [1040, 270] width 114 height 0
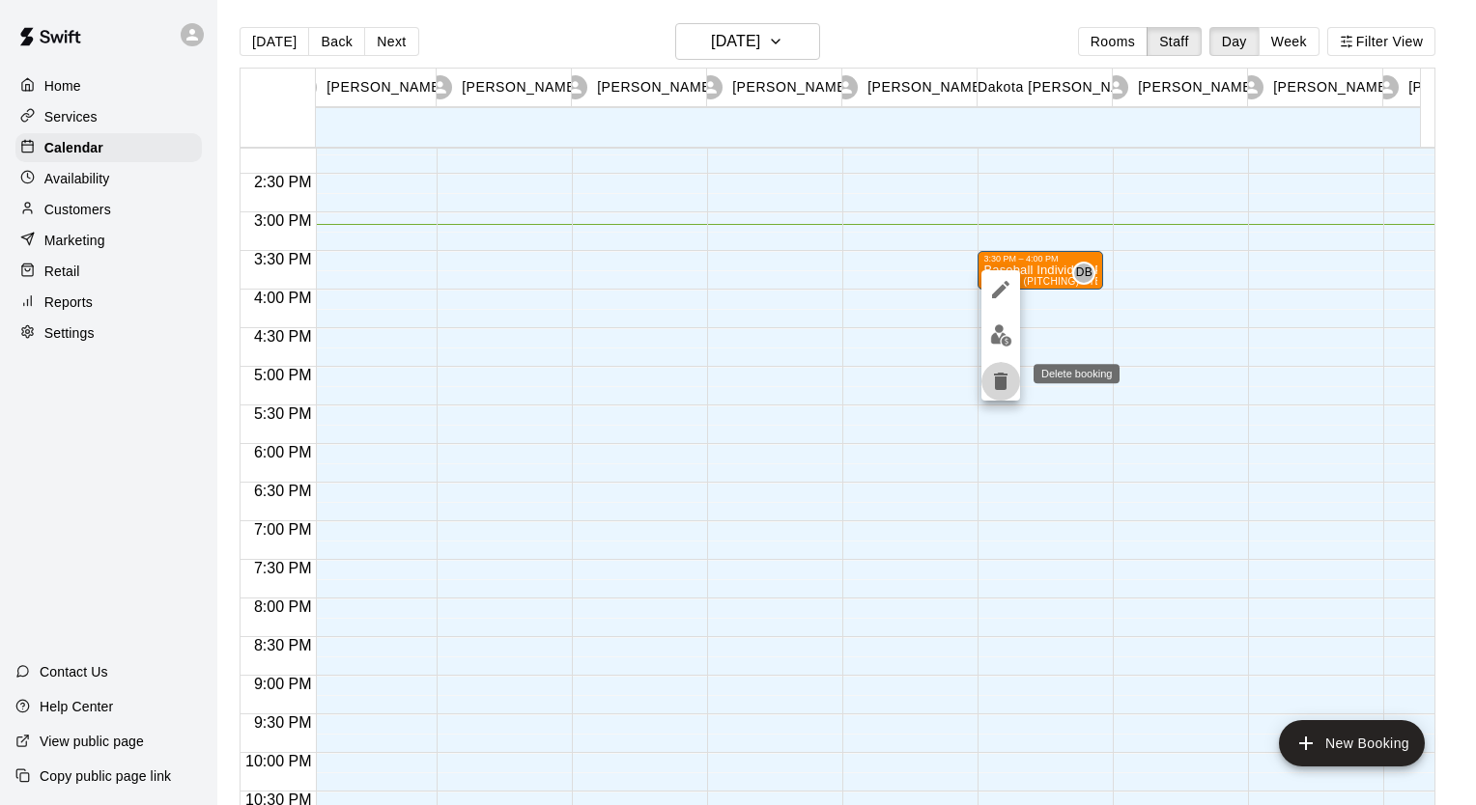
click at [1002, 377] on icon "delete" at bounding box center [1001, 381] width 14 height 17
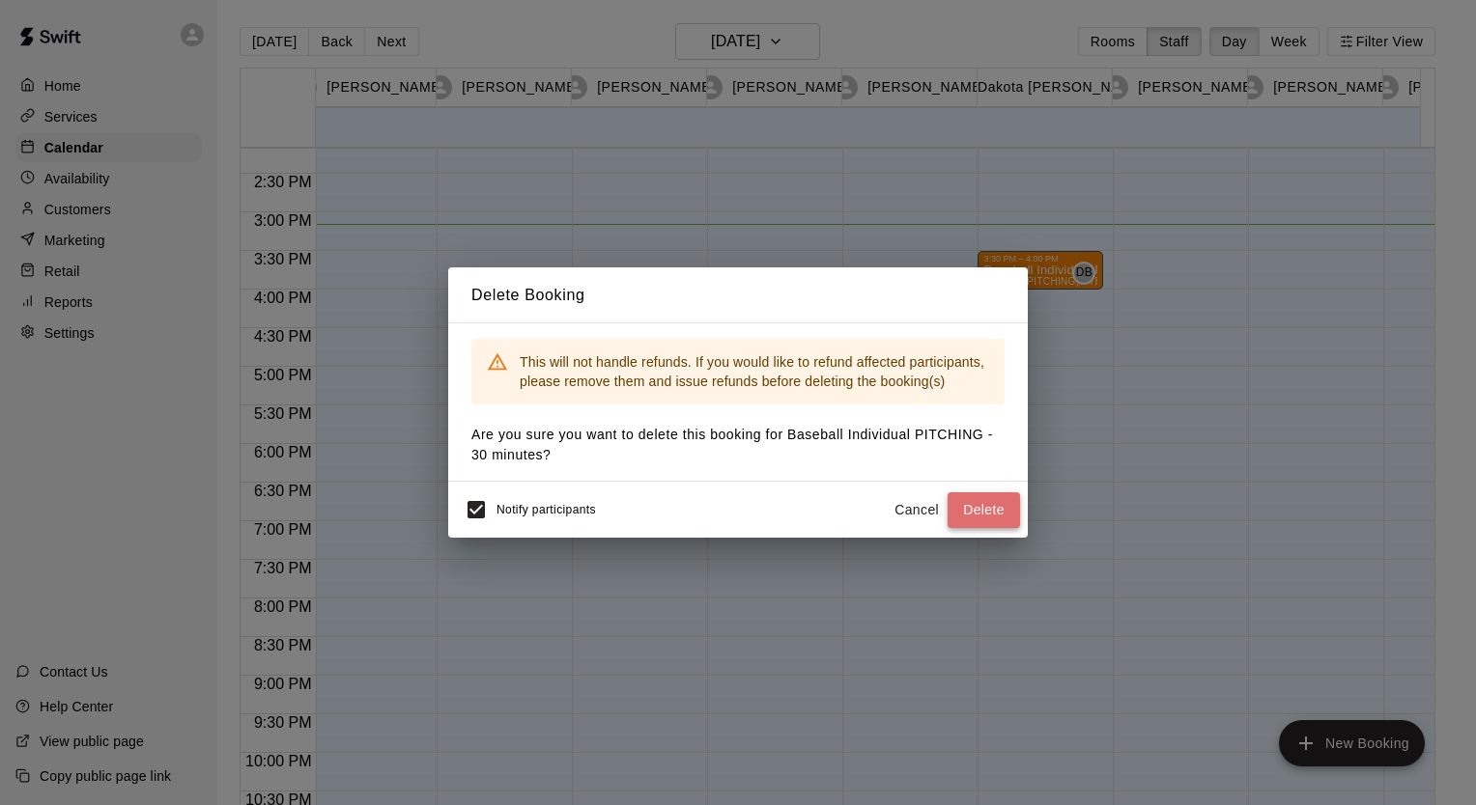
click at [982, 504] on button "Delete" at bounding box center [983, 510] width 72 height 36
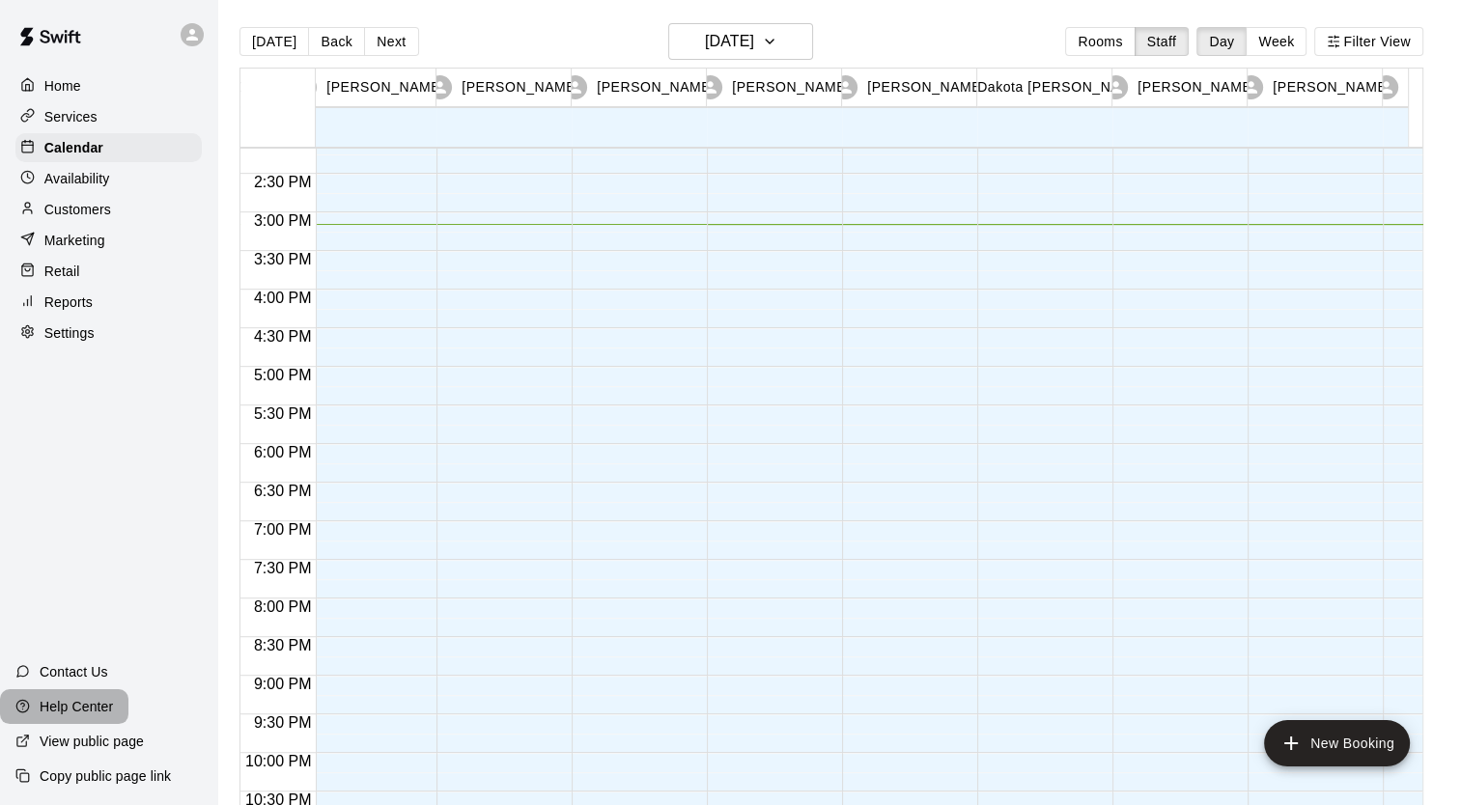
click at [70, 704] on p "Help Center" at bounding box center [76, 706] width 73 height 19
click at [94, 219] on p "Customers" at bounding box center [77, 209] width 67 height 19
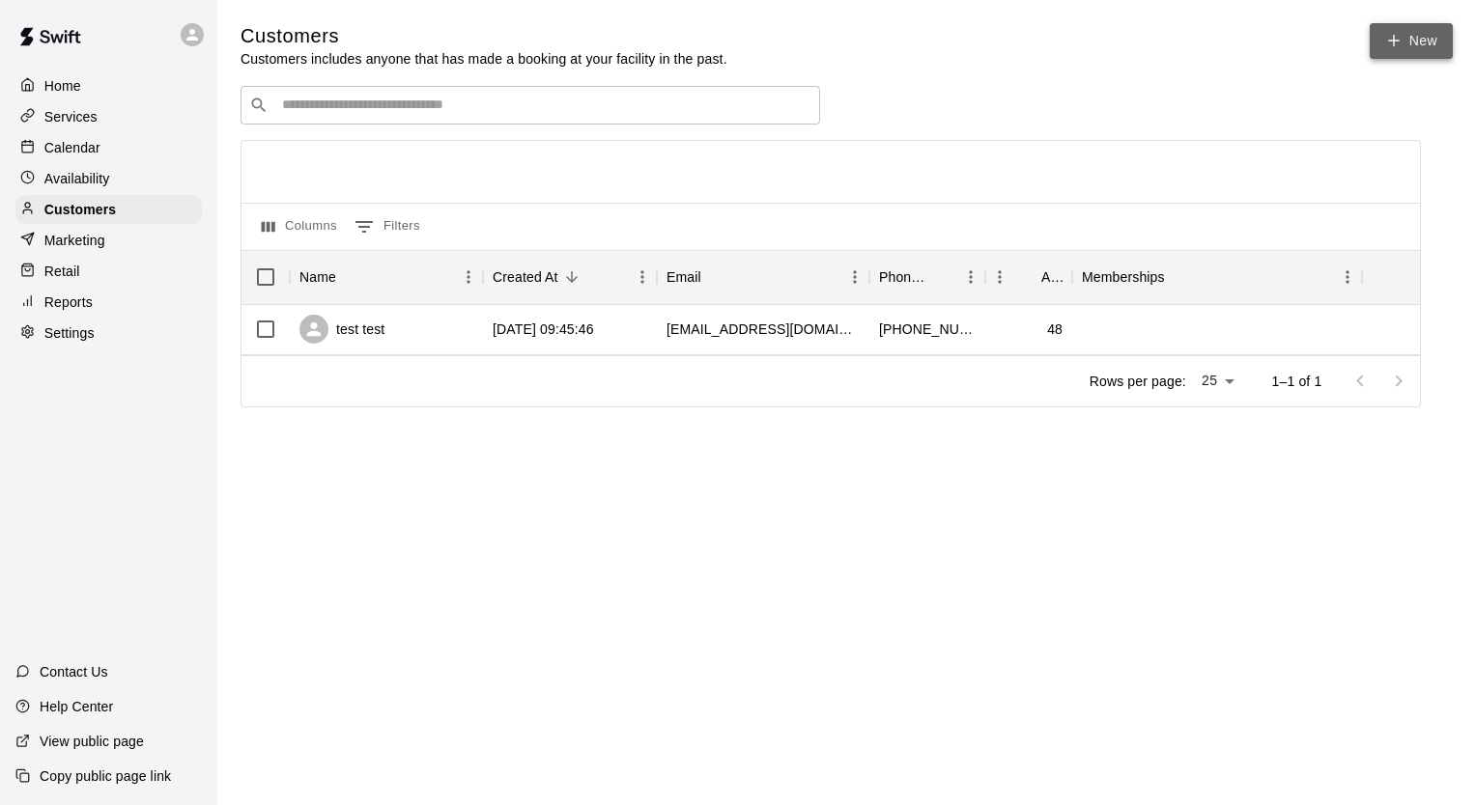
click at [1425, 37] on link "New" at bounding box center [1410, 41] width 83 height 36
select select "**"
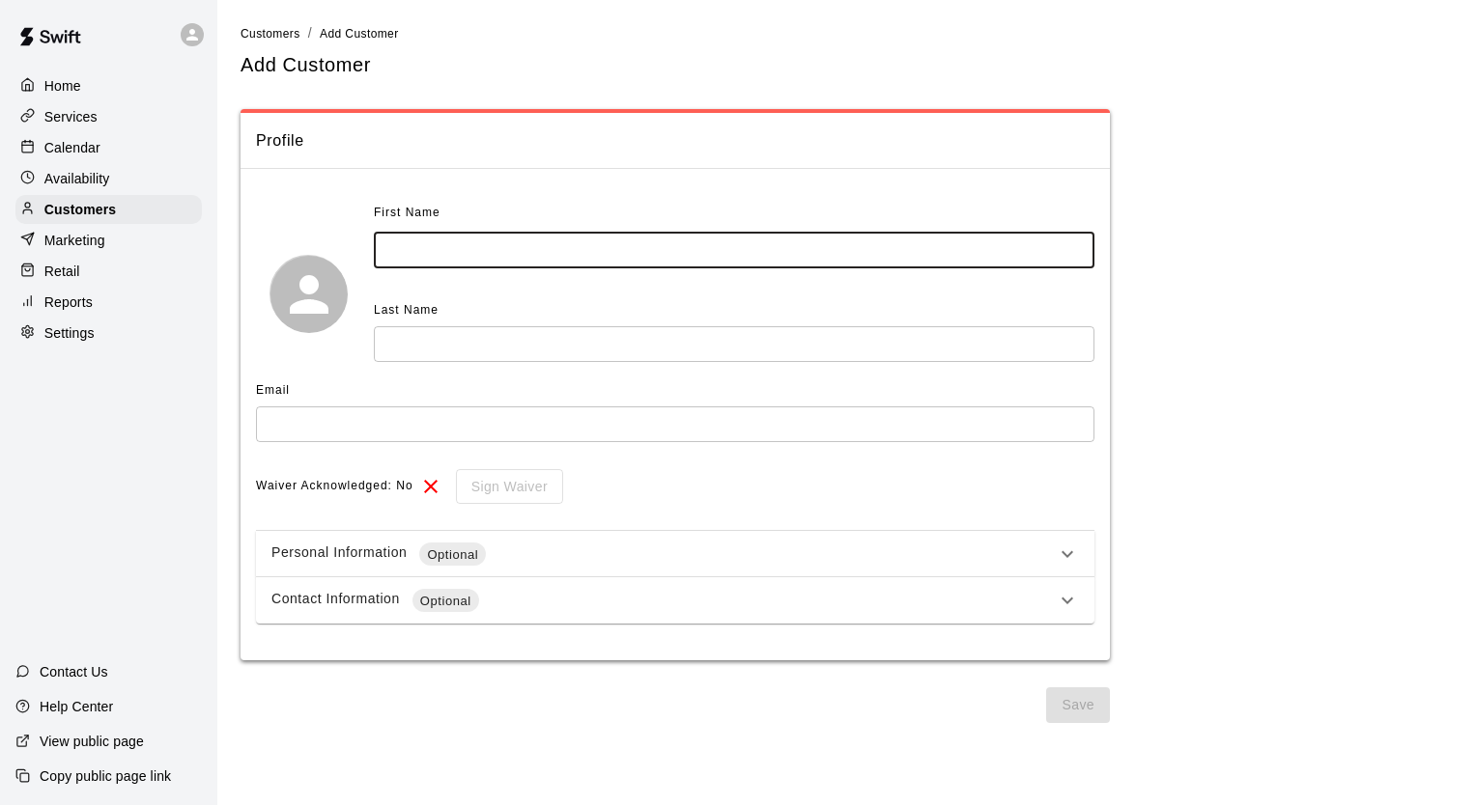
click at [554, 249] on input "text" at bounding box center [734, 251] width 720 height 36
type input "***"
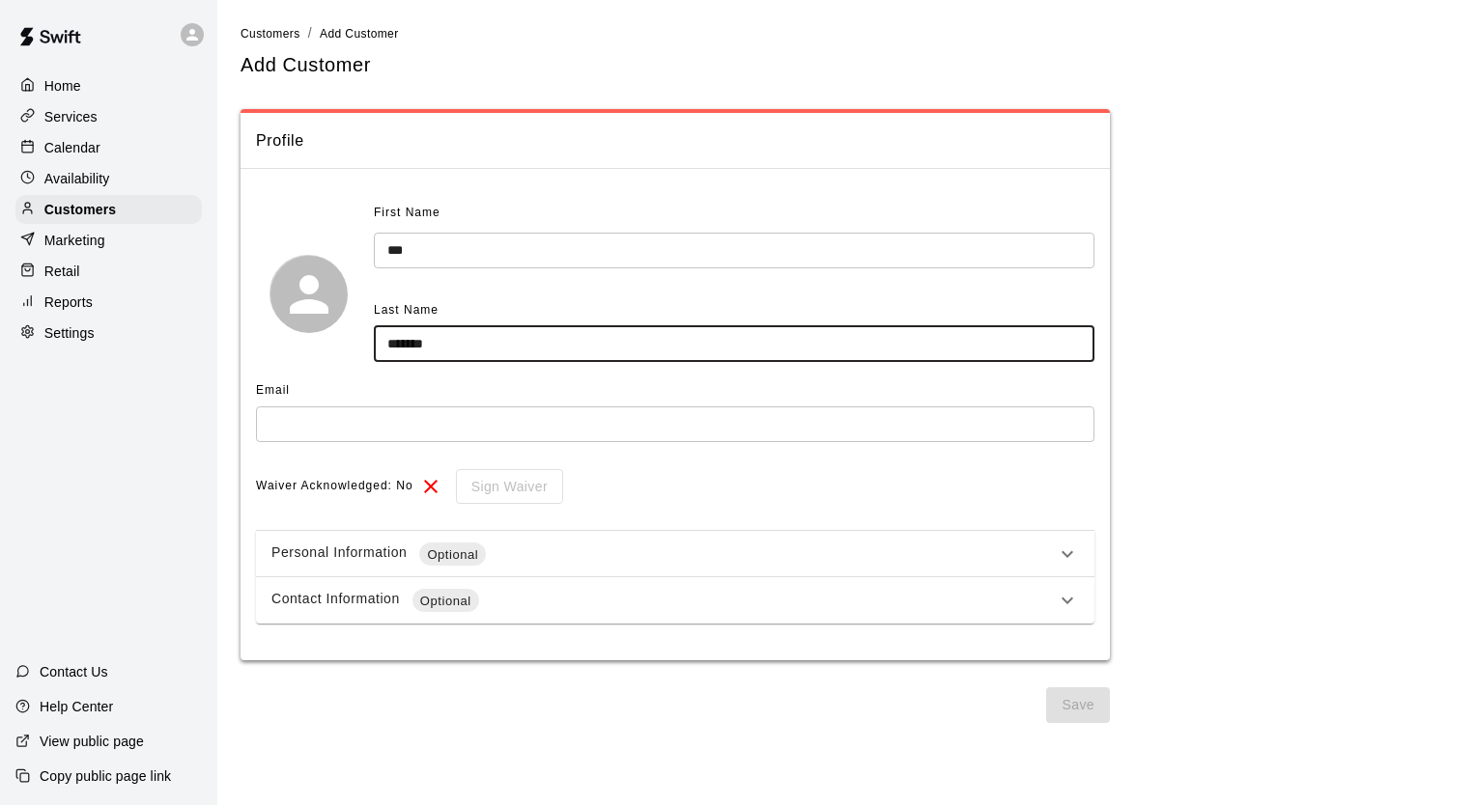
type input "*******"
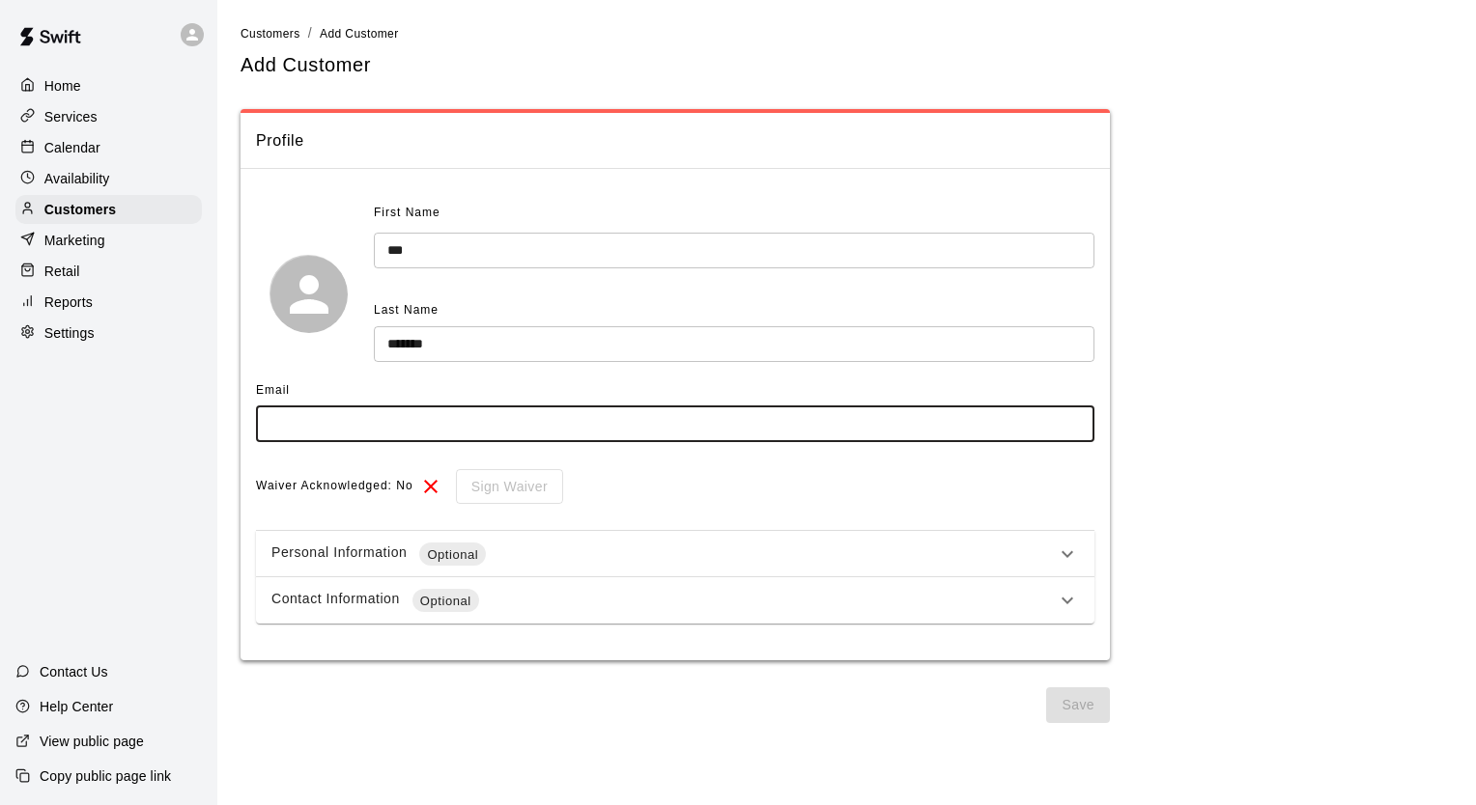
click at [321, 421] on input "text" at bounding box center [675, 425] width 838 height 36
paste input "**********"
type input "**********"
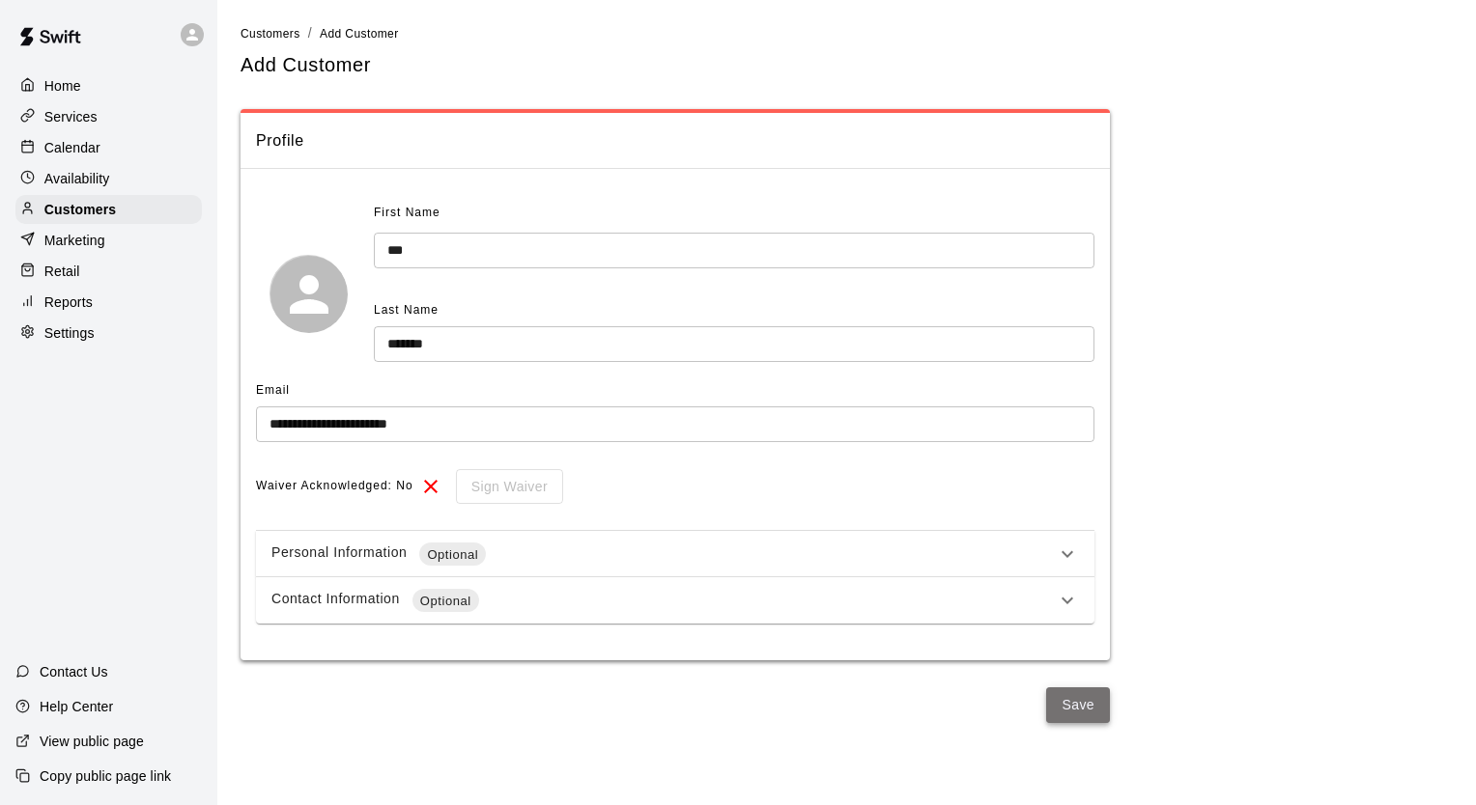
click at [1089, 711] on button "Save" at bounding box center [1078, 706] width 64 height 36
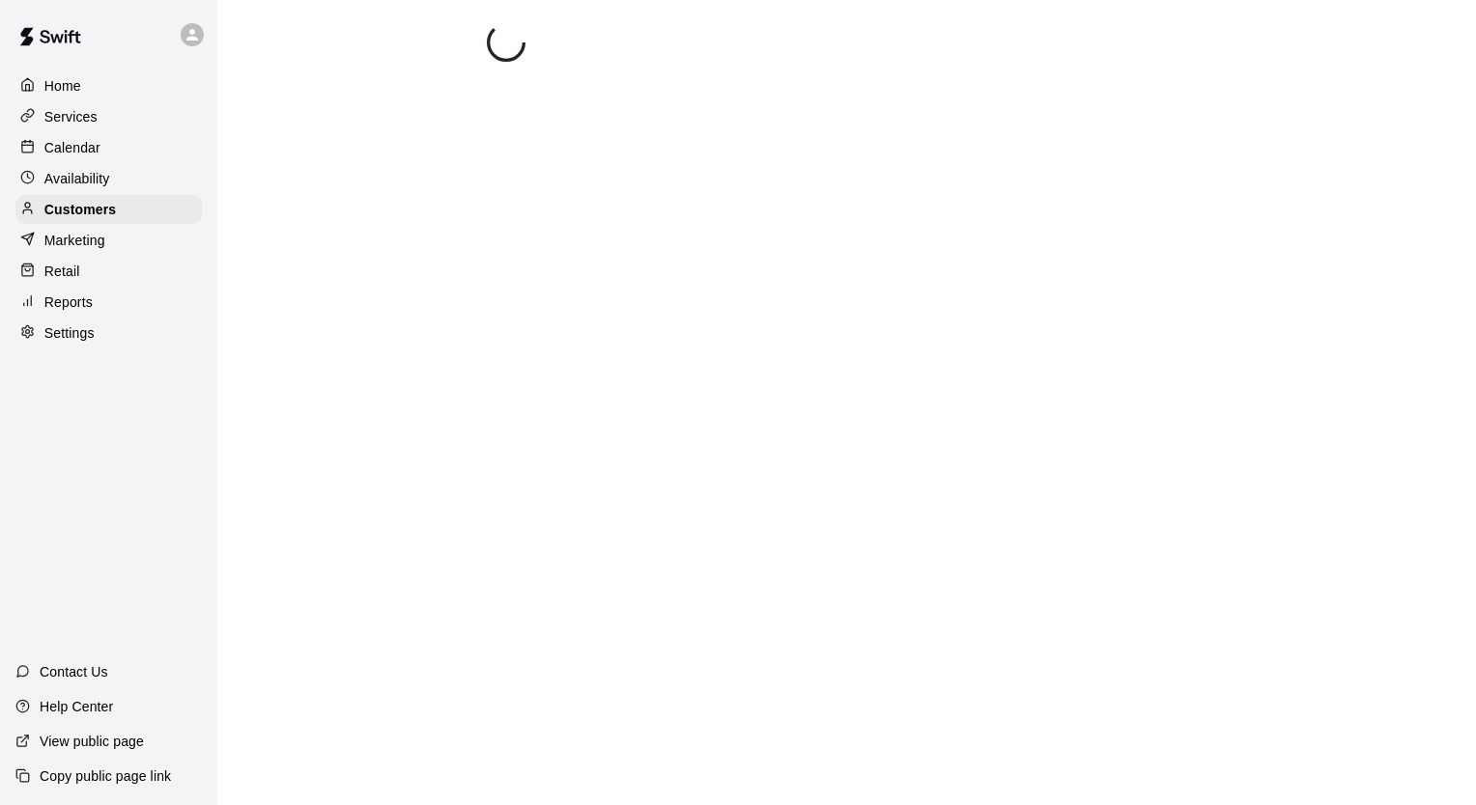
select select "**"
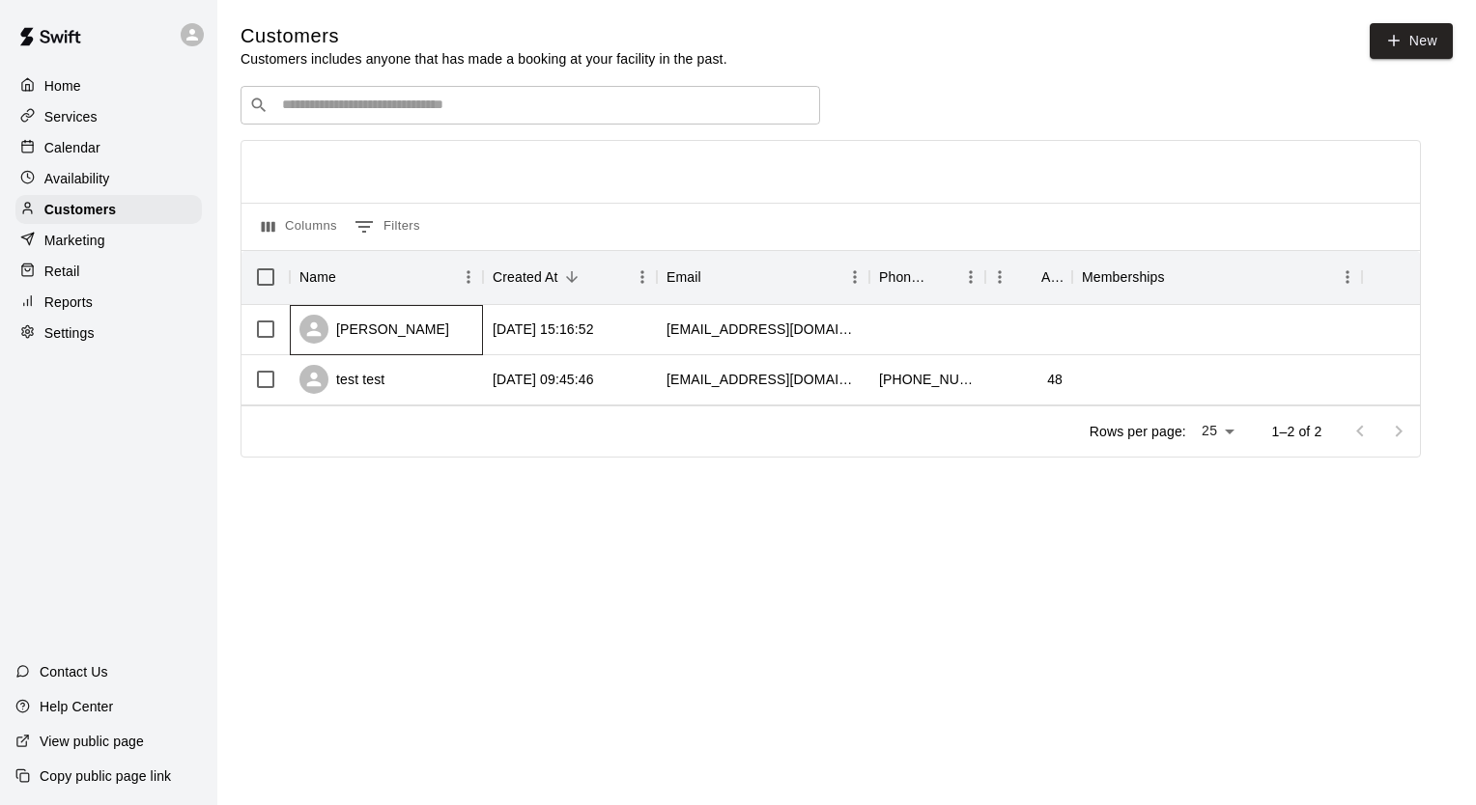
click at [371, 326] on div "[PERSON_NAME]" at bounding box center [374, 329] width 150 height 29
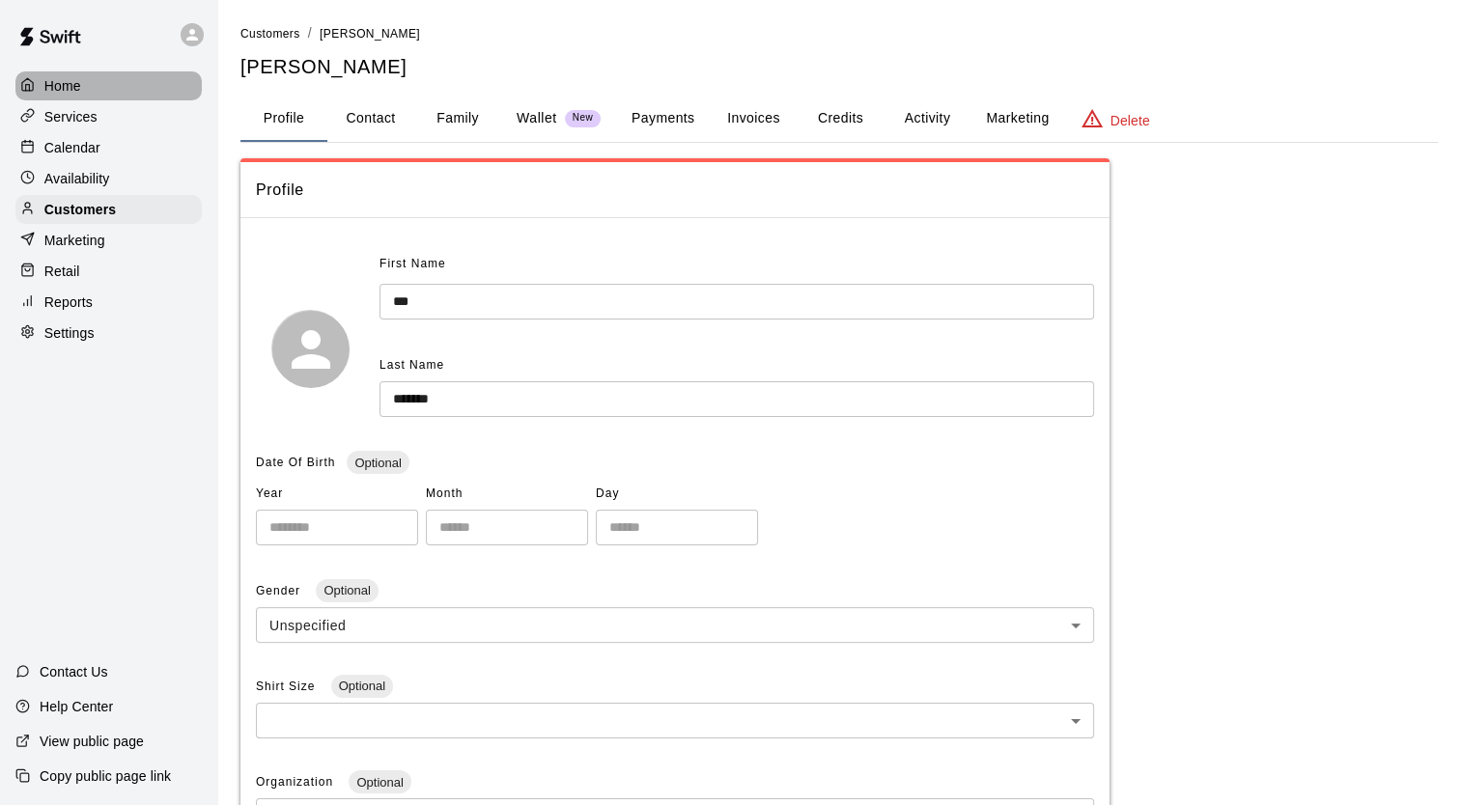
click at [65, 91] on p "Home" at bounding box center [62, 85] width 37 height 19
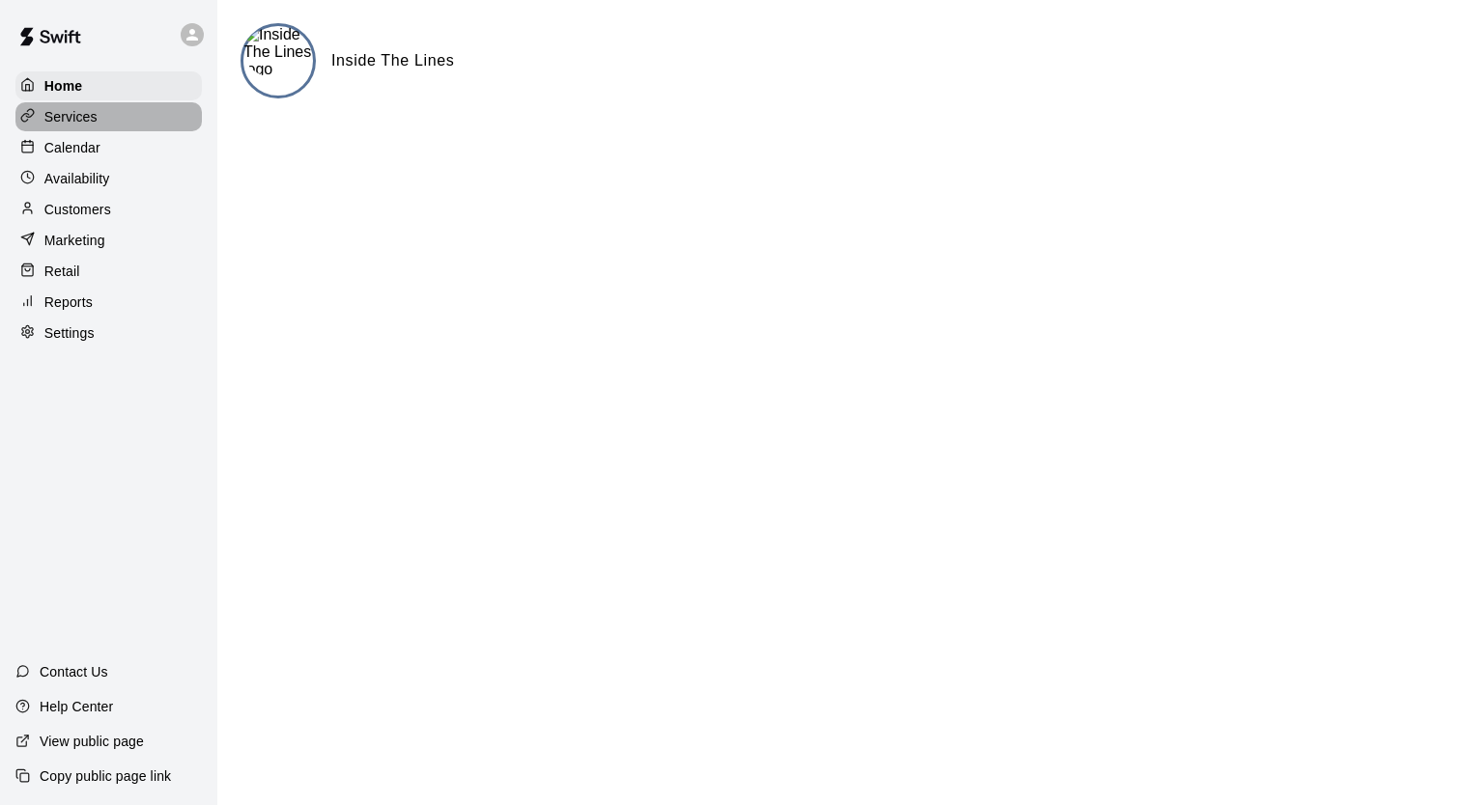
click at [62, 118] on p "Services" at bounding box center [70, 116] width 53 height 19
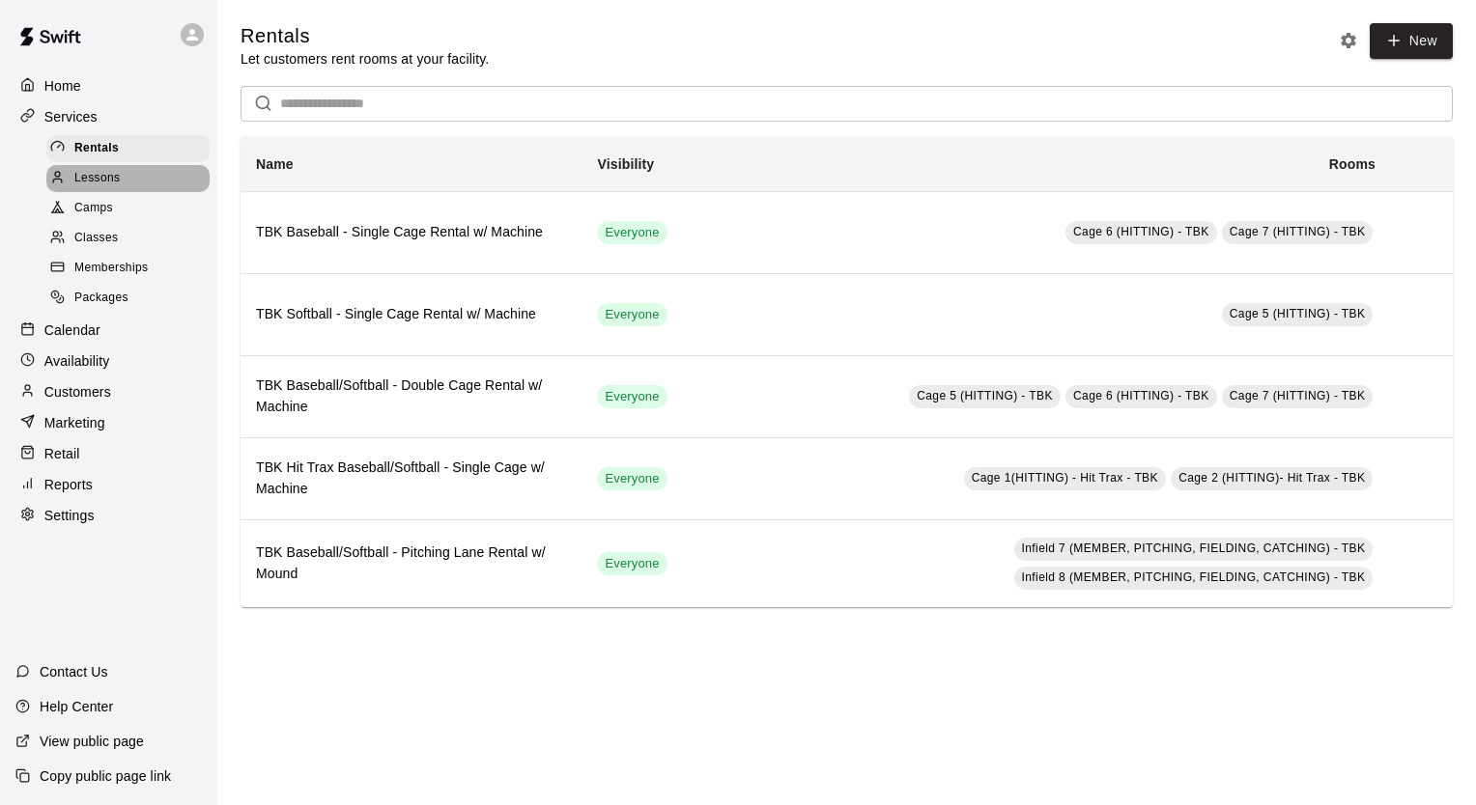
click at [85, 187] on span "Lessons" at bounding box center [97, 178] width 46 height 19
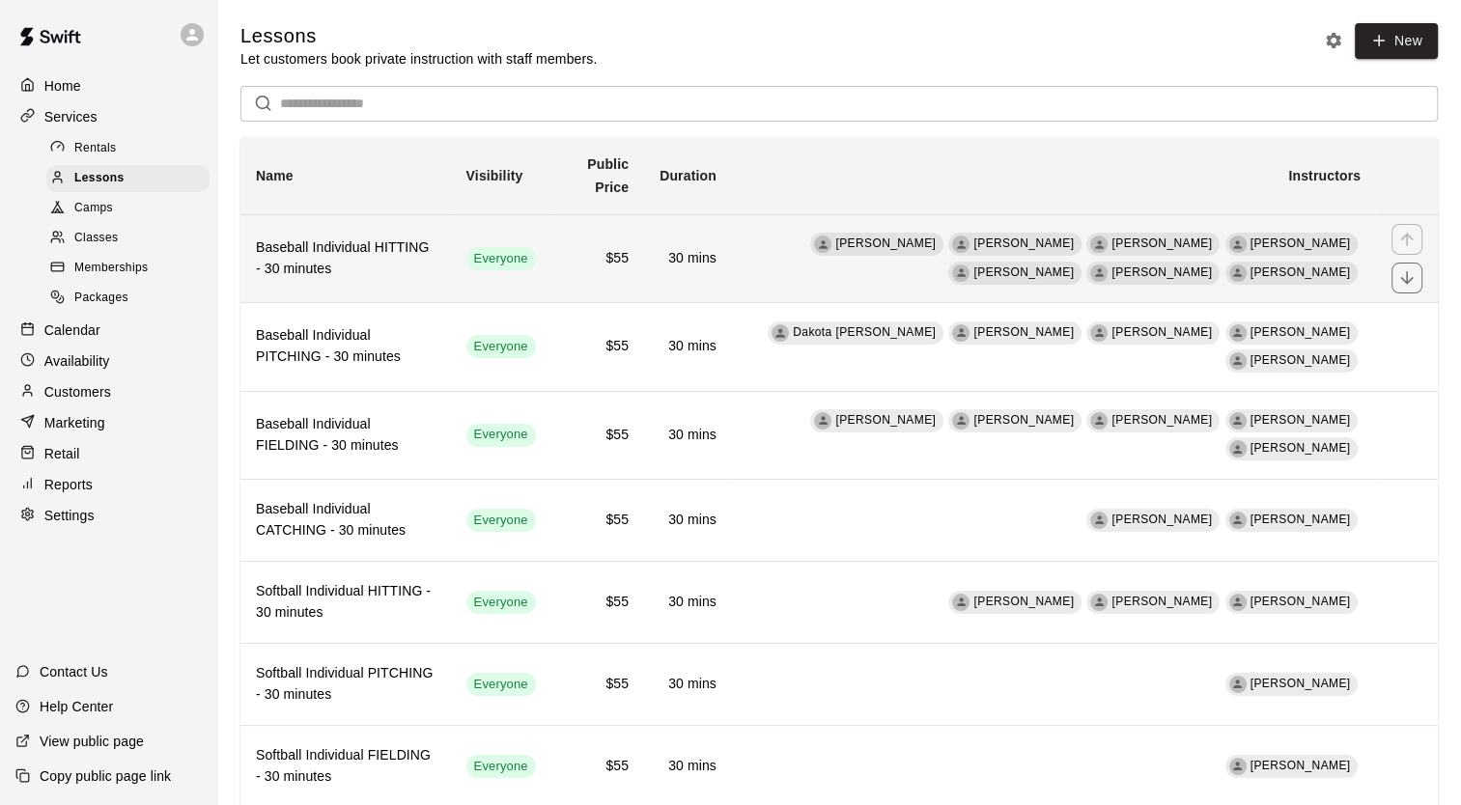
click at [340, 261] on h6 "Baseball Individual HITTING - 30 minutes" at bounding box center [346, 259] width 180 height 42
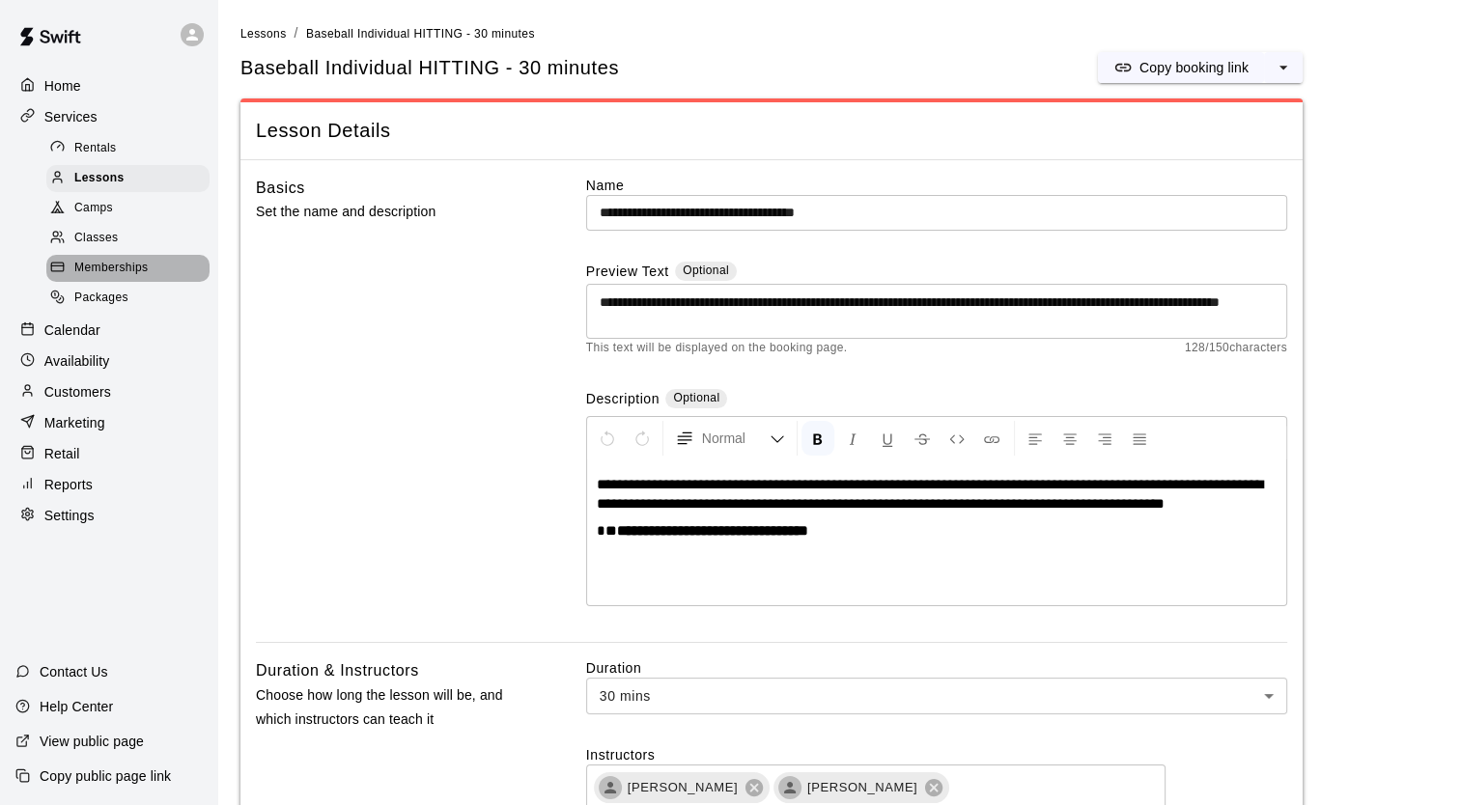
click at [92, 278] on span "Memberships" at bounding box center [110, 268] width 73 height 19
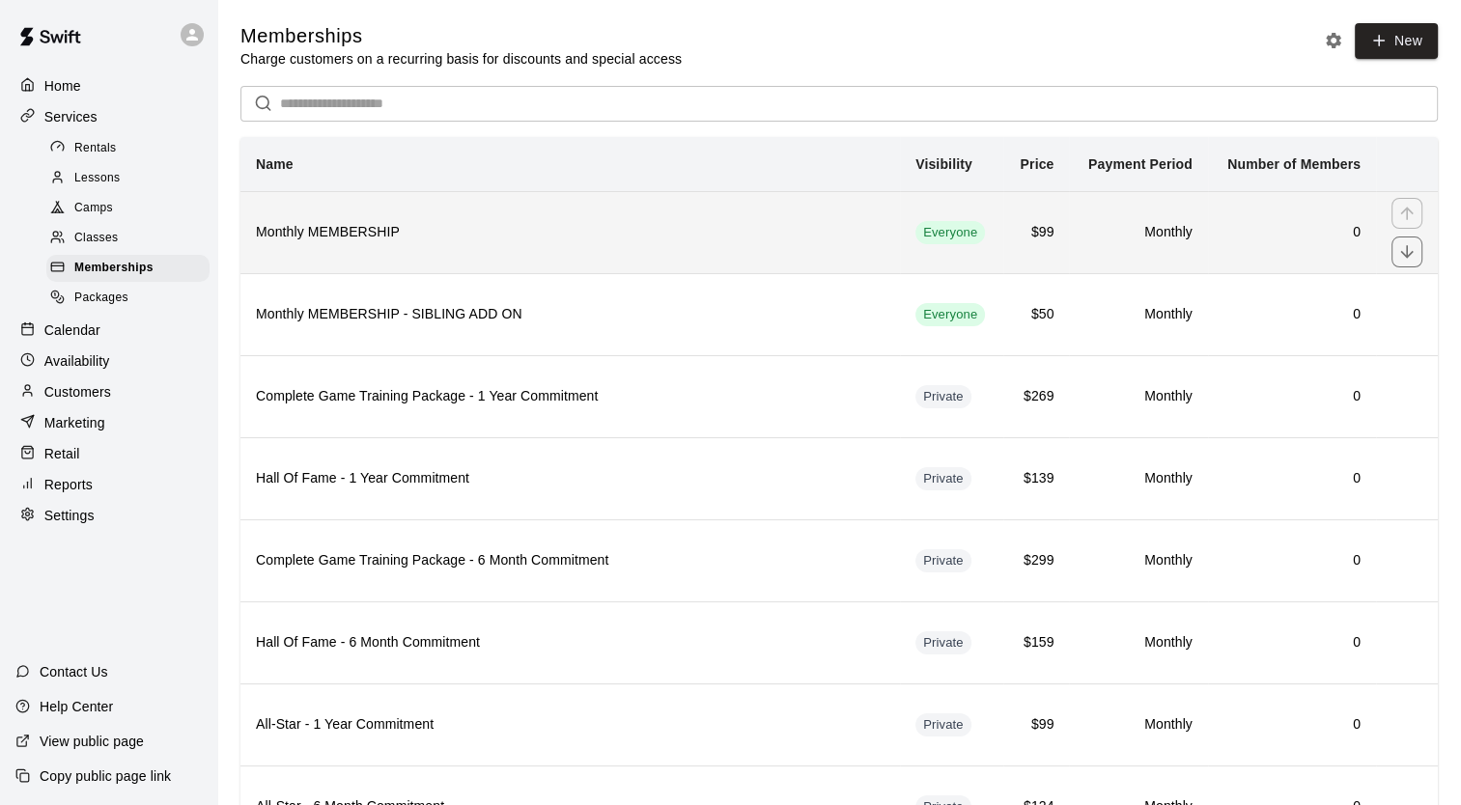
click at [311, 232] on h6 "Monthly MEMBERSHIP" at bounding box center [570, 232] width 629 height 21
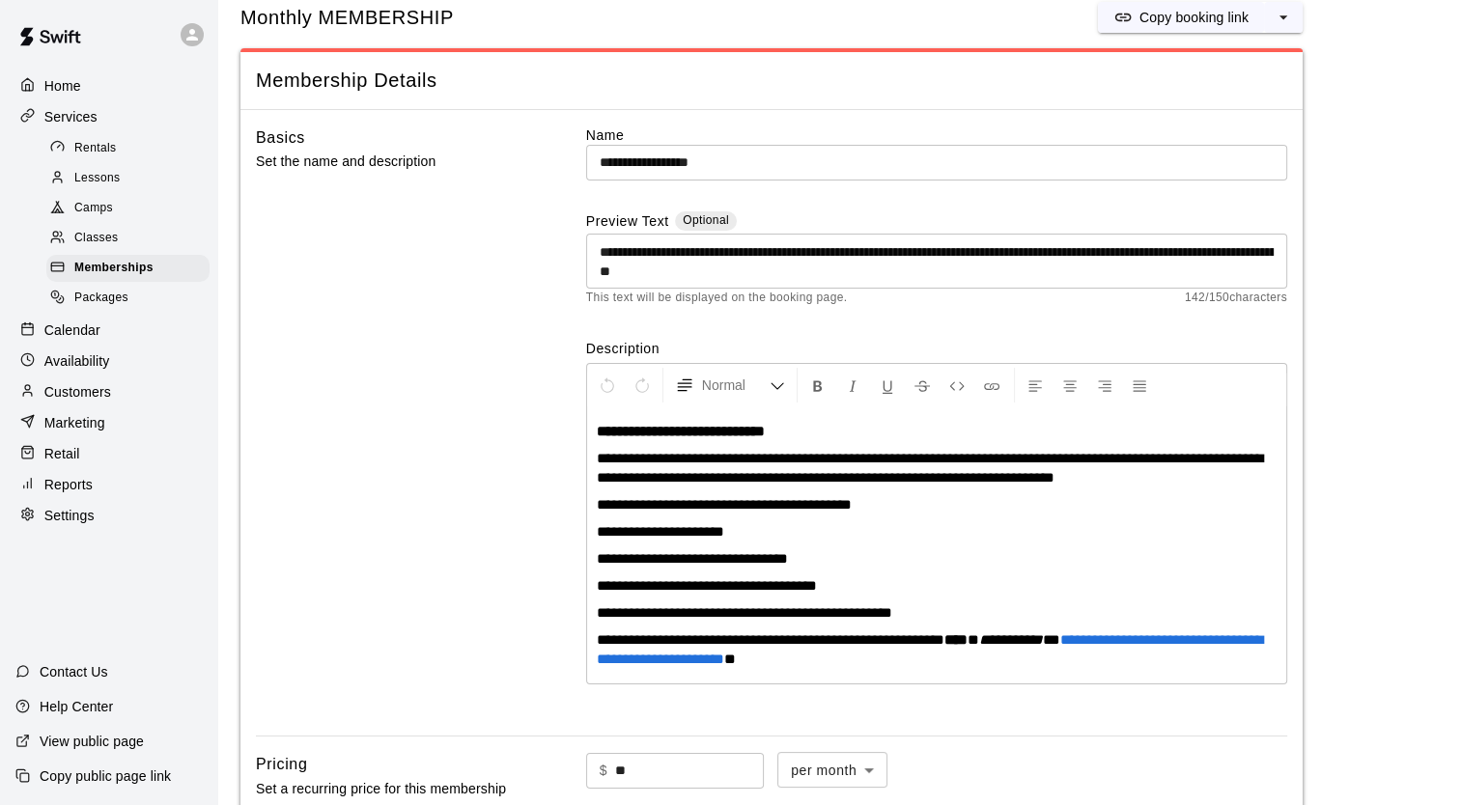
scroll to position [50, 0]
click at [59, 118] on p "Services" at bounding box center [70, 116] width 53 height 19
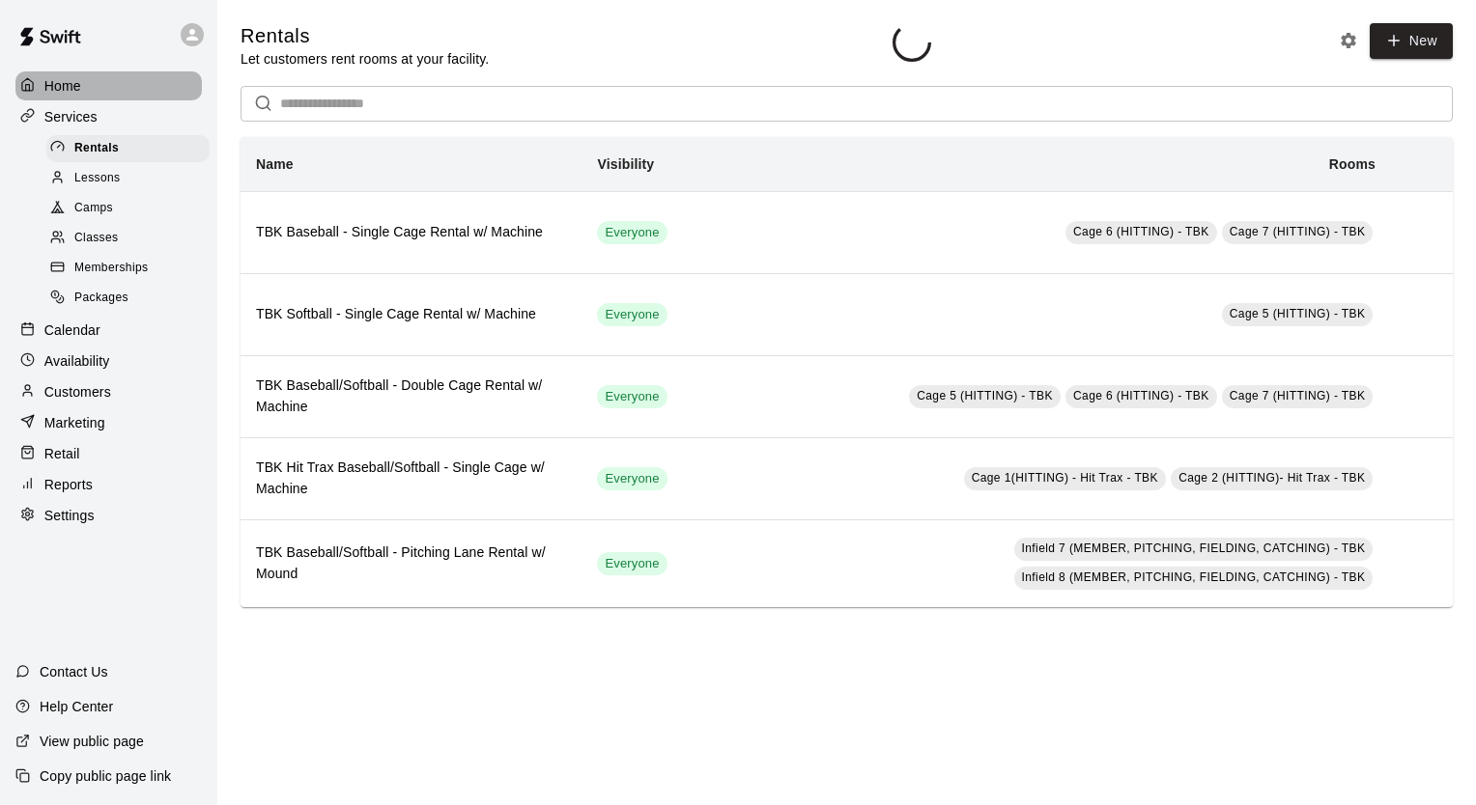
click at [58, 85] on p "Home" at bounding box center [62, 85] width 37 height 19
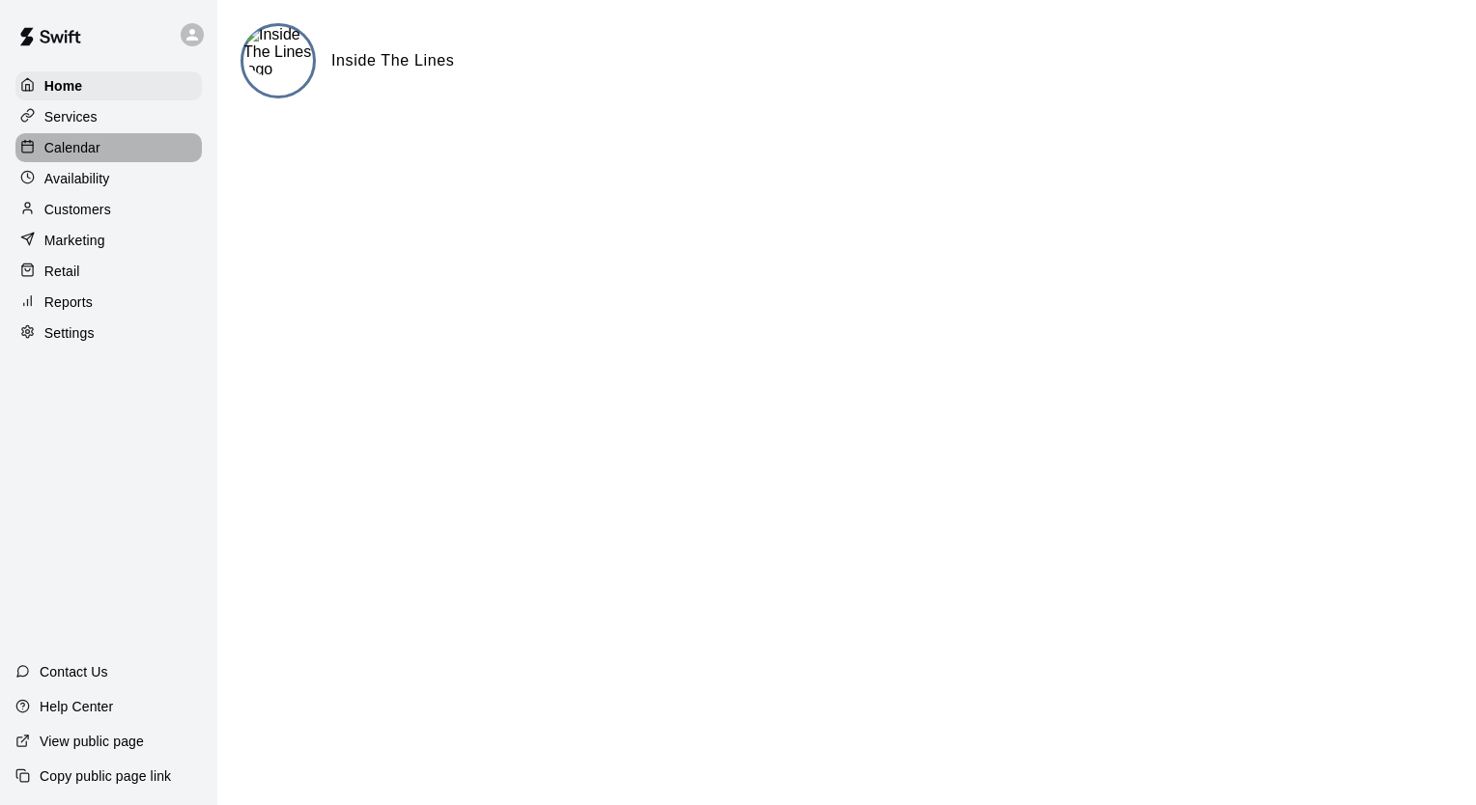
click at [58, 153] on p "Calendar" at bounding box center [72, 147] width 56 height 19
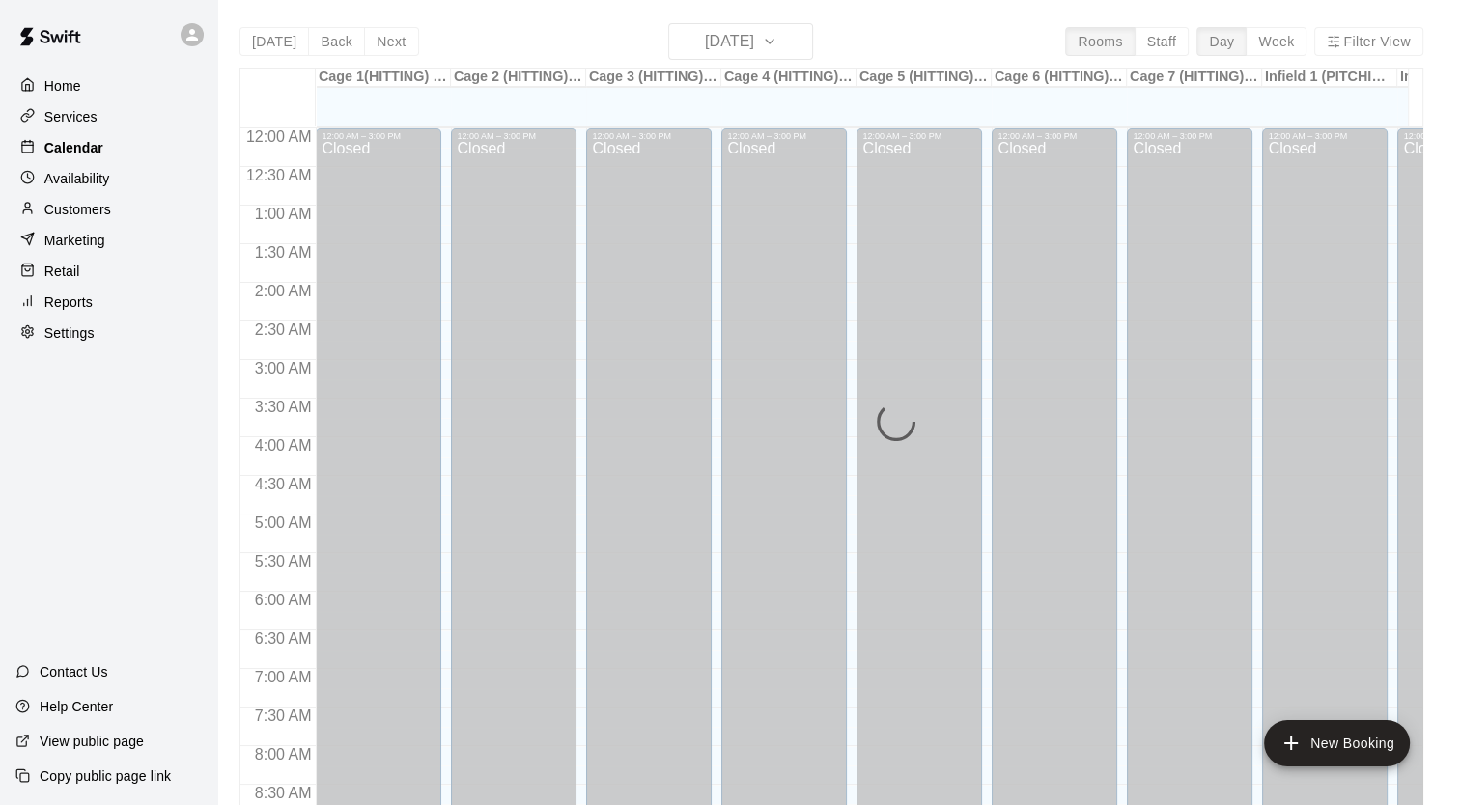
scroll to position [1095, 0]
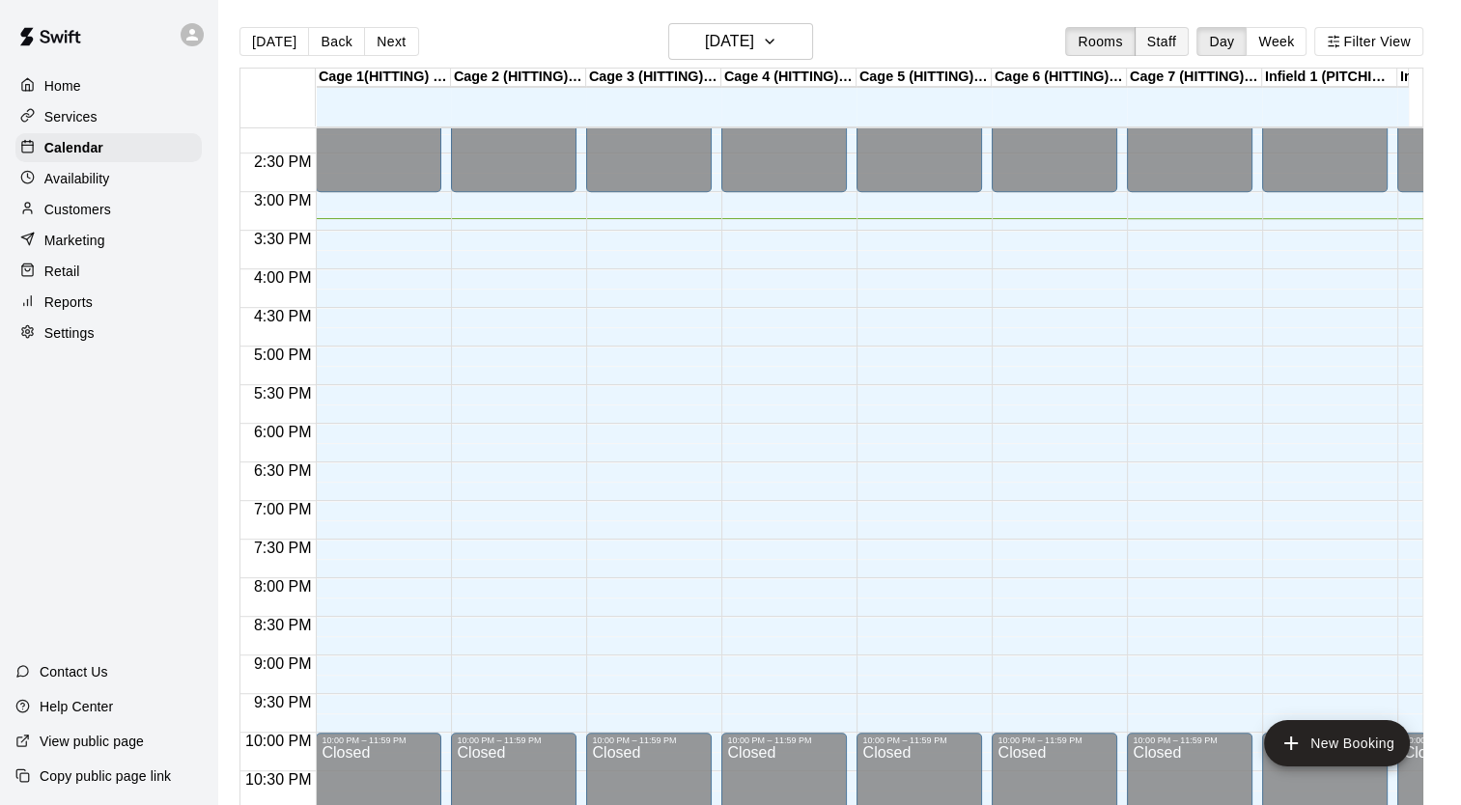
click at [1173, 46] on button "Staff" at bounding box center [1162, 41] width 55 height 29
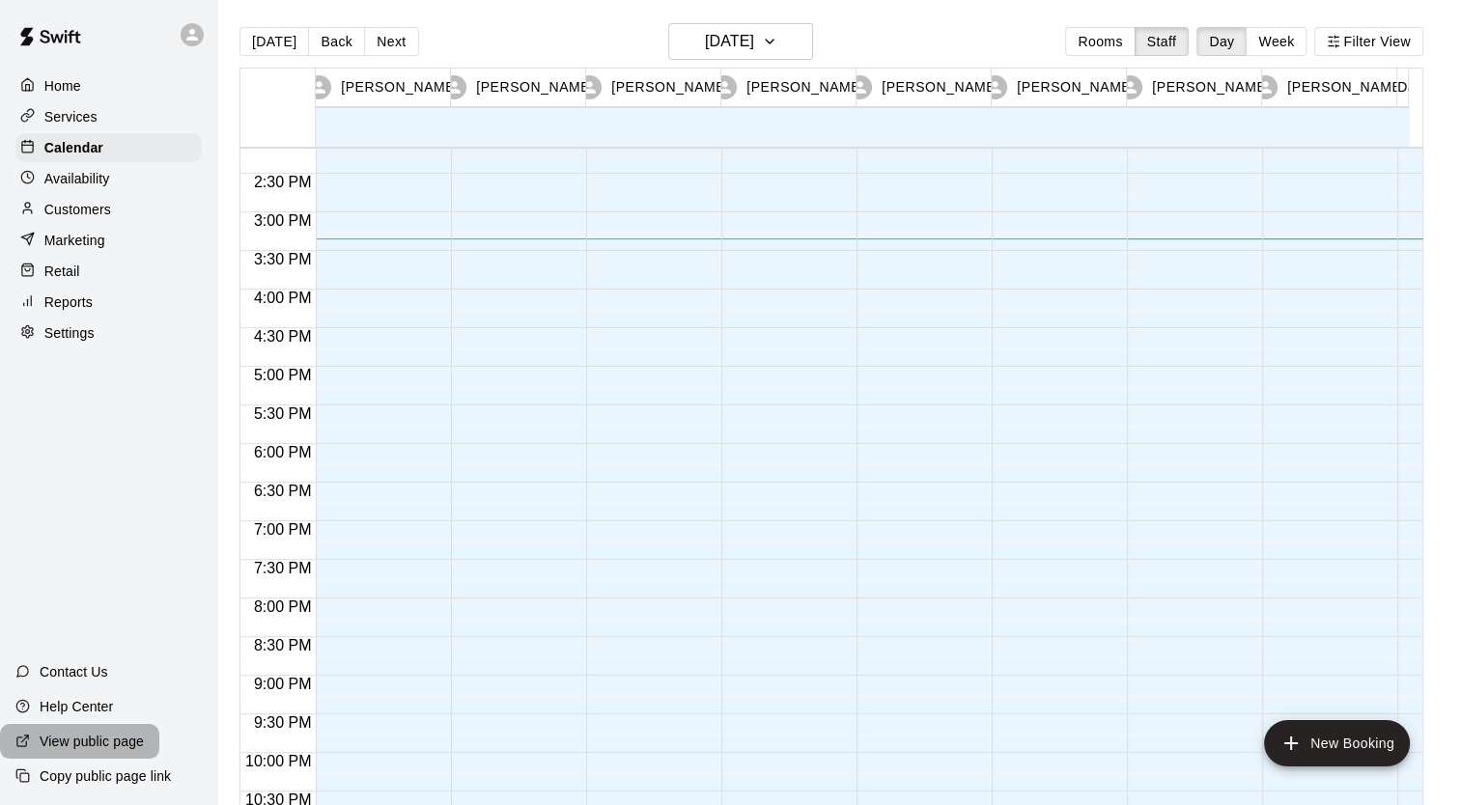
click at [75, 745] on p "View public page" at bounding box center [92, 741] width 104 height 19
click at [67, 91] on p "Home" at bounding box center [62, 85] width 37 height 19
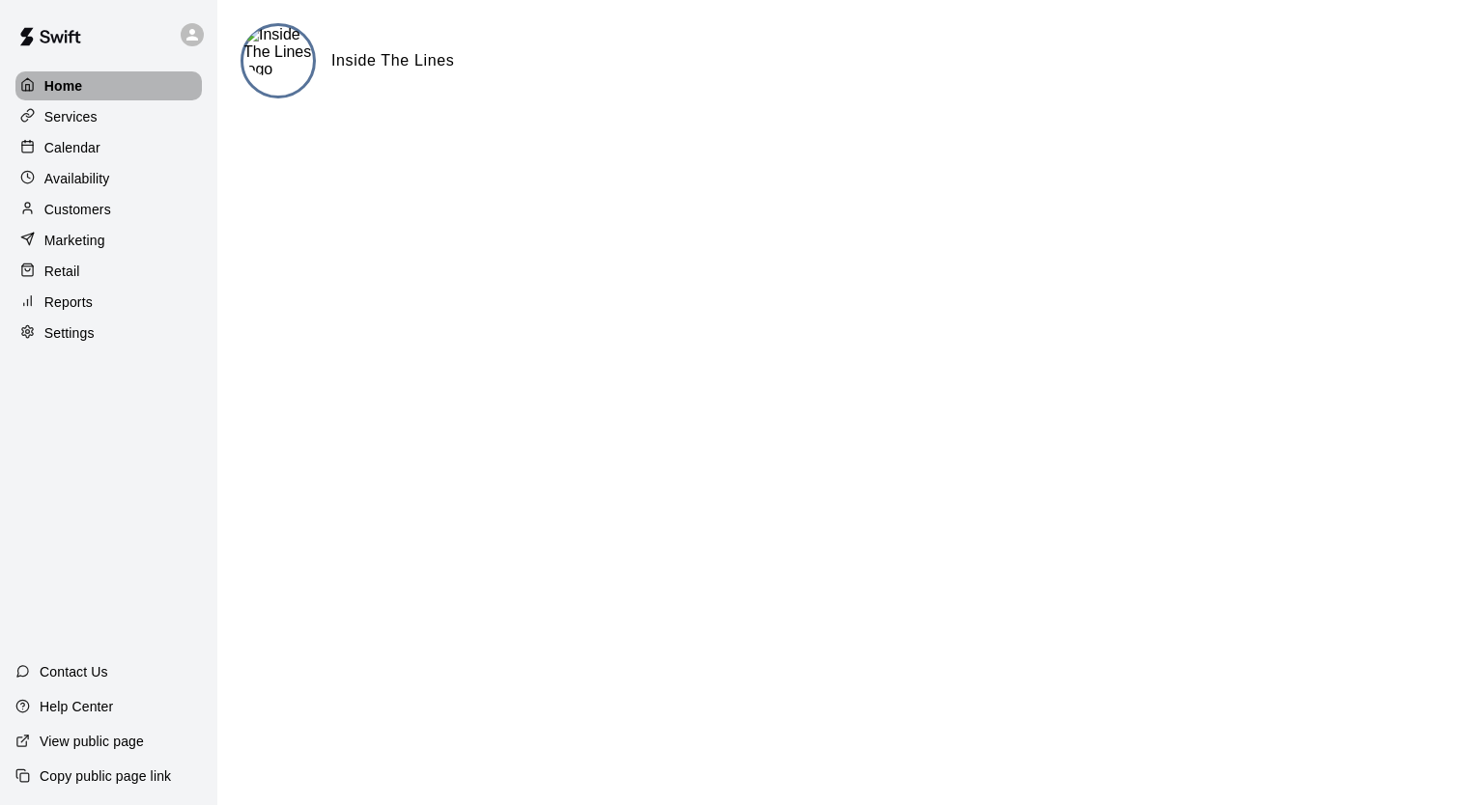
click at [62, 77] on p "Home" at bounding box center [63, 85] width 39 height 19
click at [80, 161] on div "Calendar" at bounding box center [108, 147] width 186 height 29
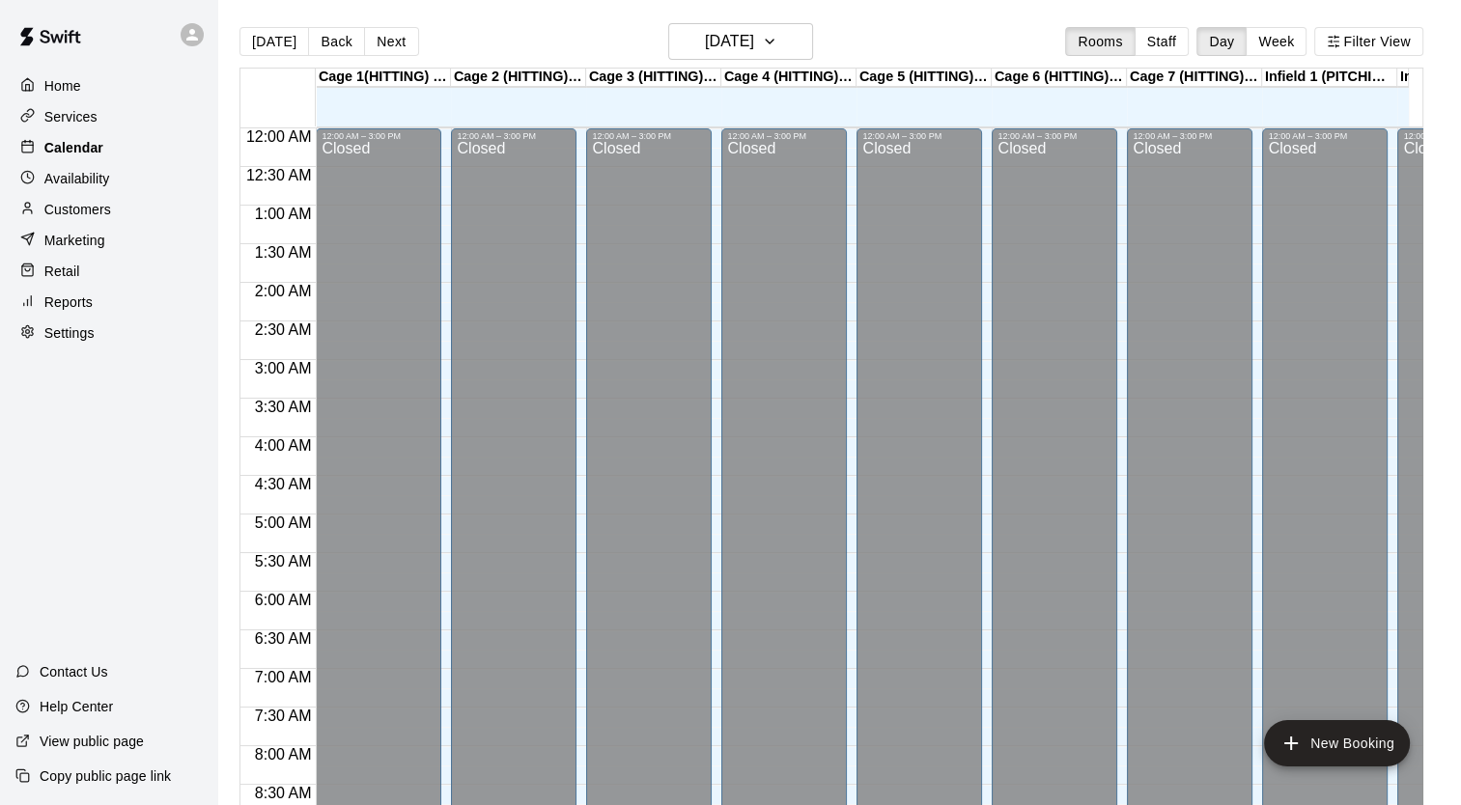
scroll to position [1095, 0]
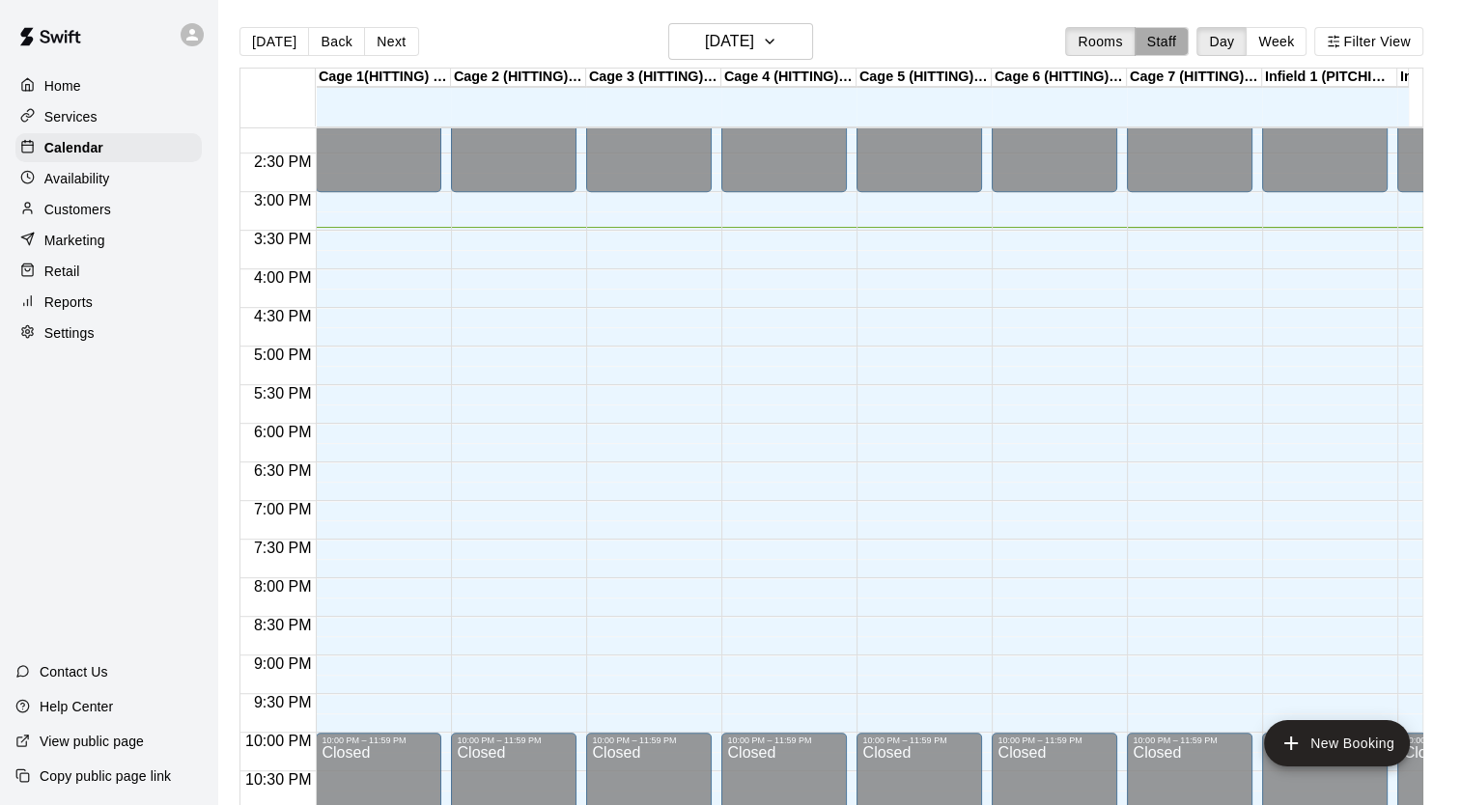
click at [1178, 44] on button "Staff" at bounding box center [1162, 41] width 55 height 29
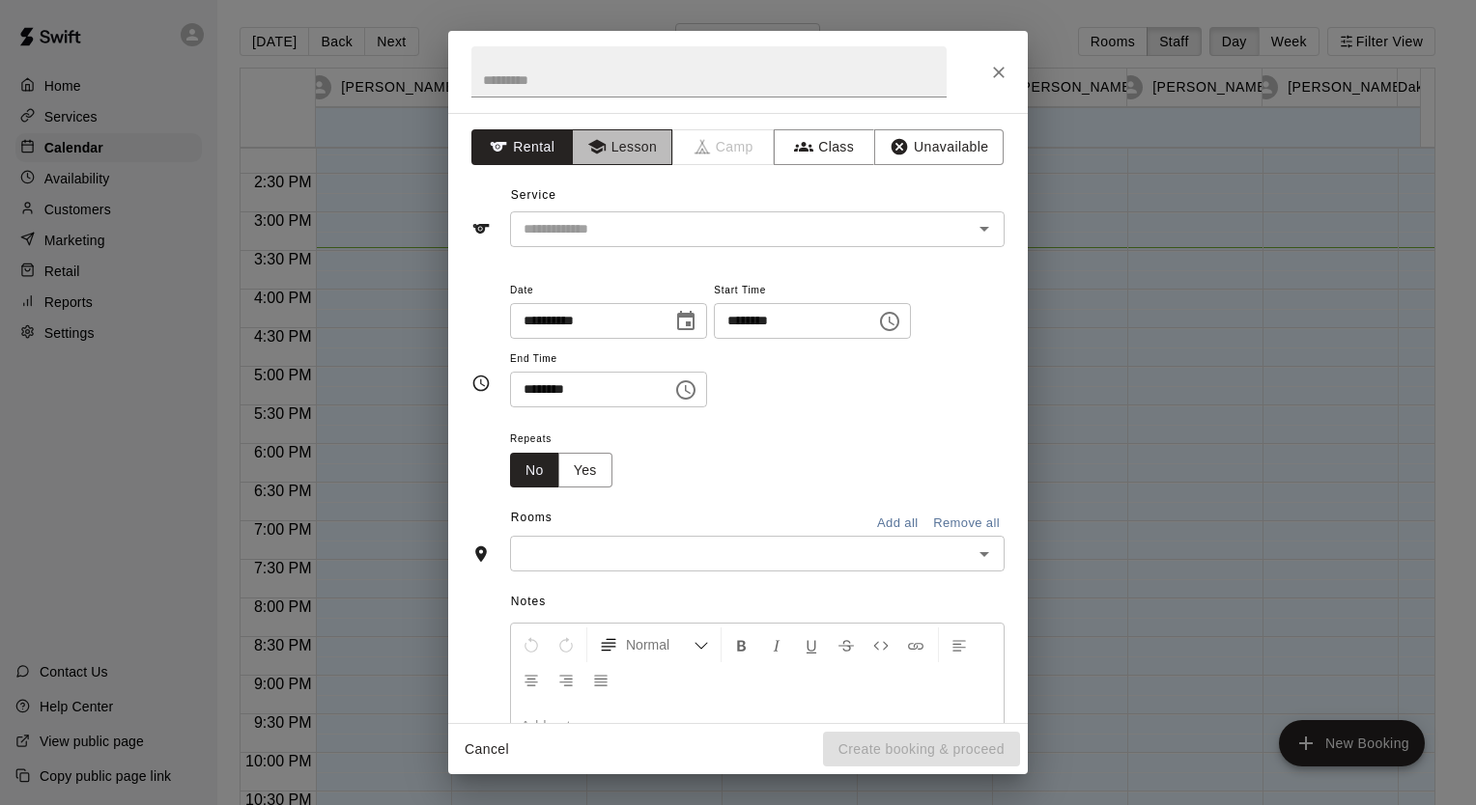
click at [620, 153] on button "Lesson" at bounding box center [622, 147] width 101 height 36
click at [571, 241] on div "​" at bounding box center [757, 229] width 494 height 36
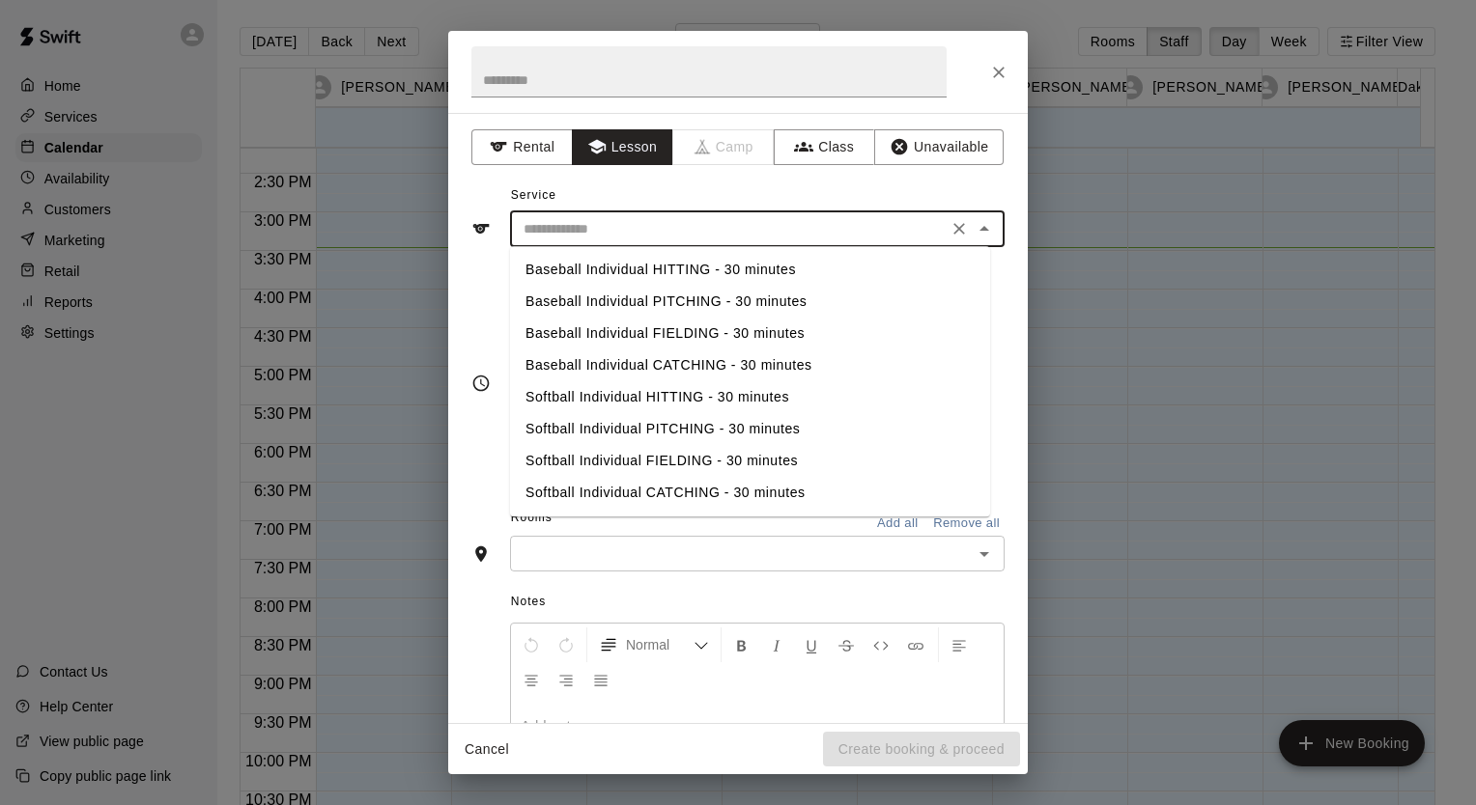
click at [625, 300] on li "Baseball Individual PITCHING - 30 minutes" at bounding box center [750, 302] width 480 height 32
type input "**********"
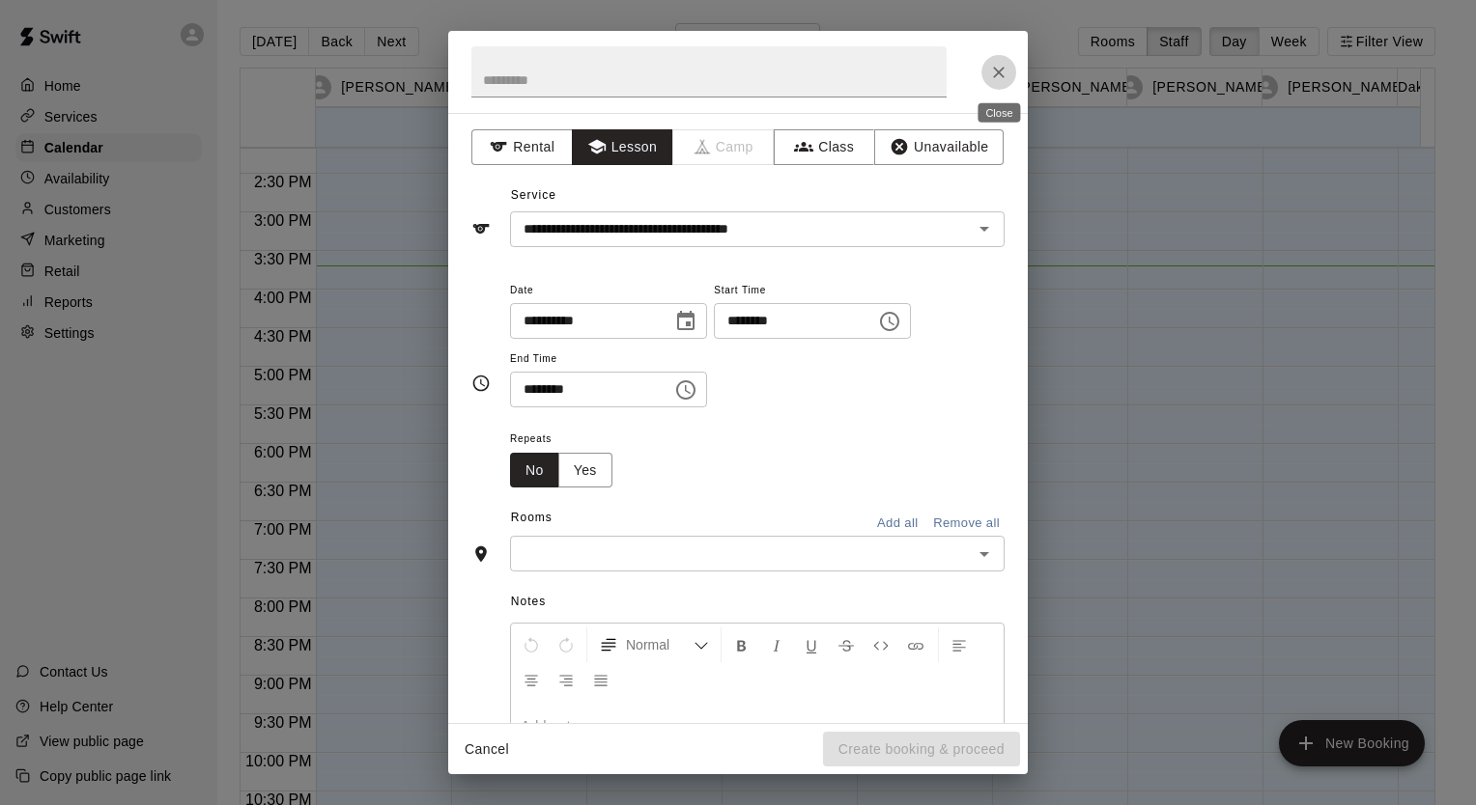
click at [1000, 70] on icon "Close" at bounding box center [999, 73] width 12 height 12
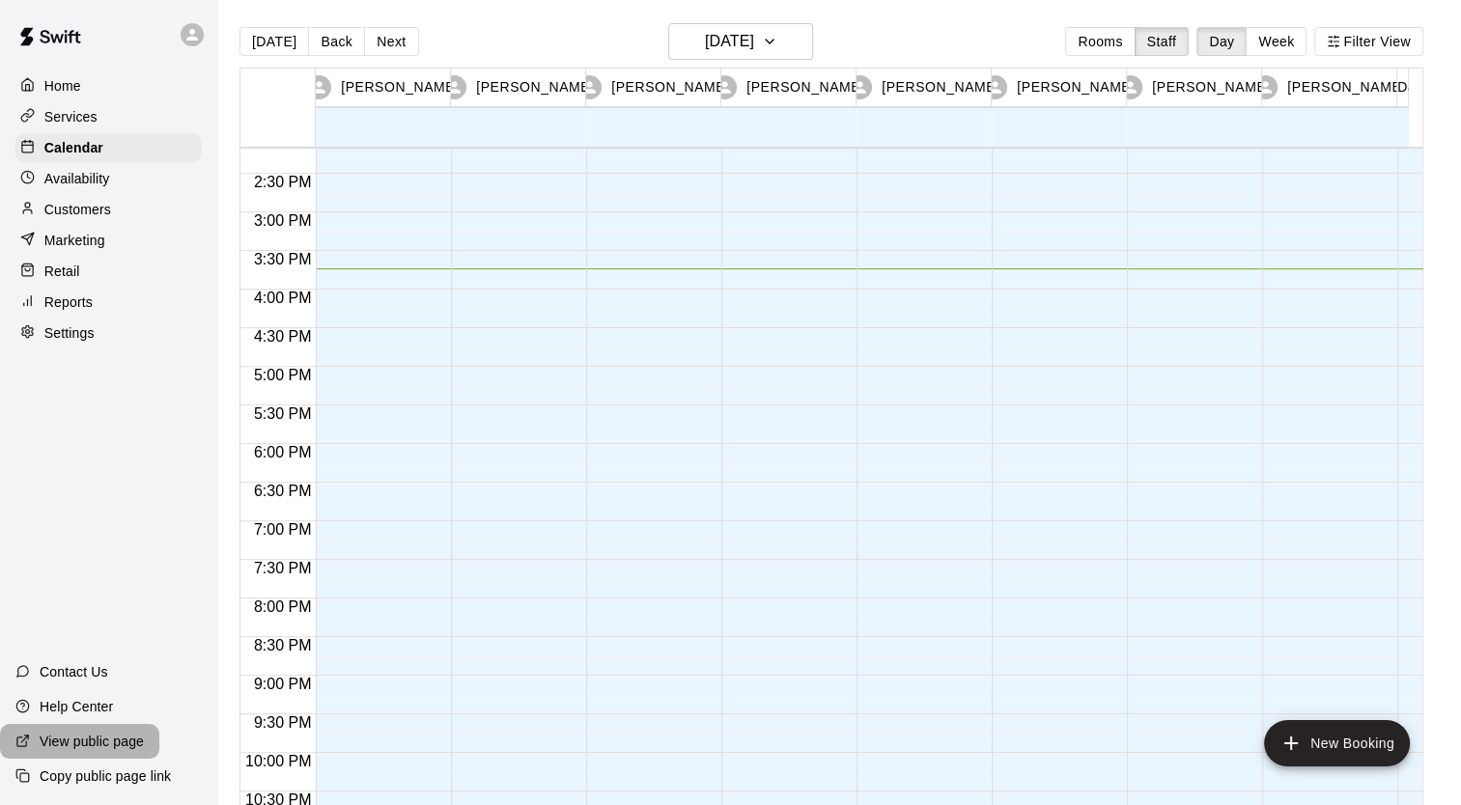
click at [90, 742] on p "View public page" at bounding box center [92, 741] width 104 height 19
click at [69, 214] on p "Customers" at bounding box center [77, 209] width 67 height 19
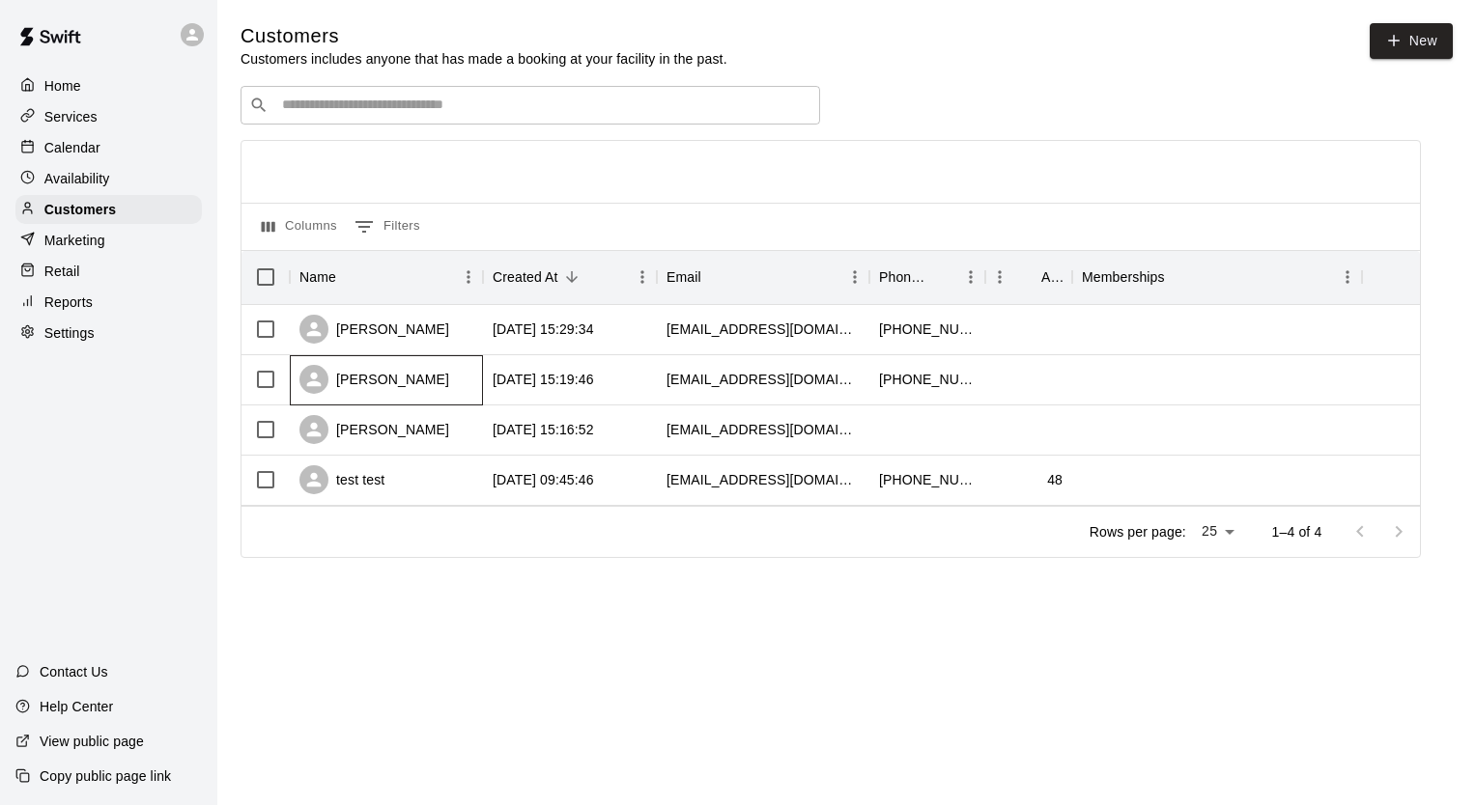
click at [367, 384] on div "Trent Carel" at bounding box center [374, 379] width 150 height 29
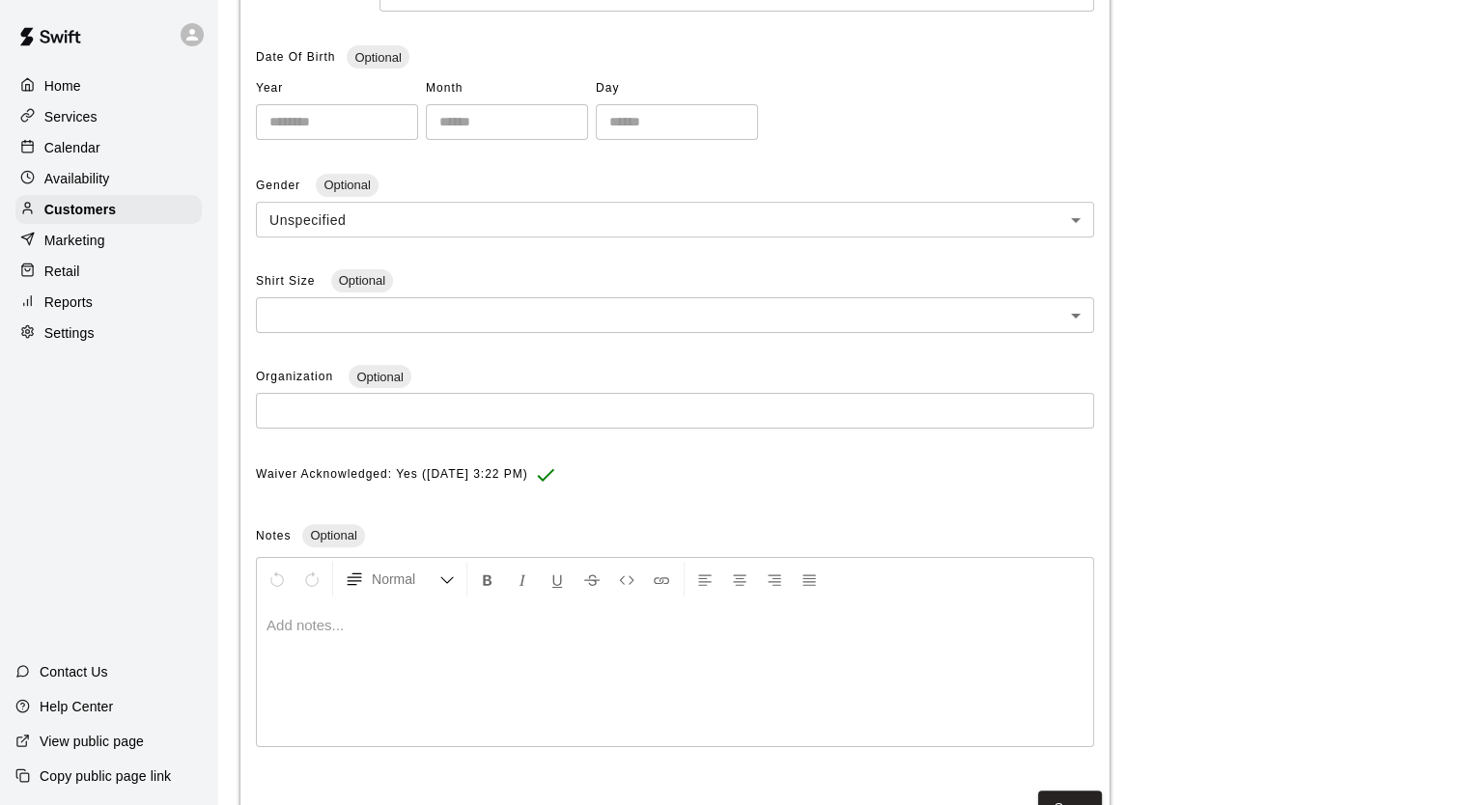
scroll to position [479, 0]
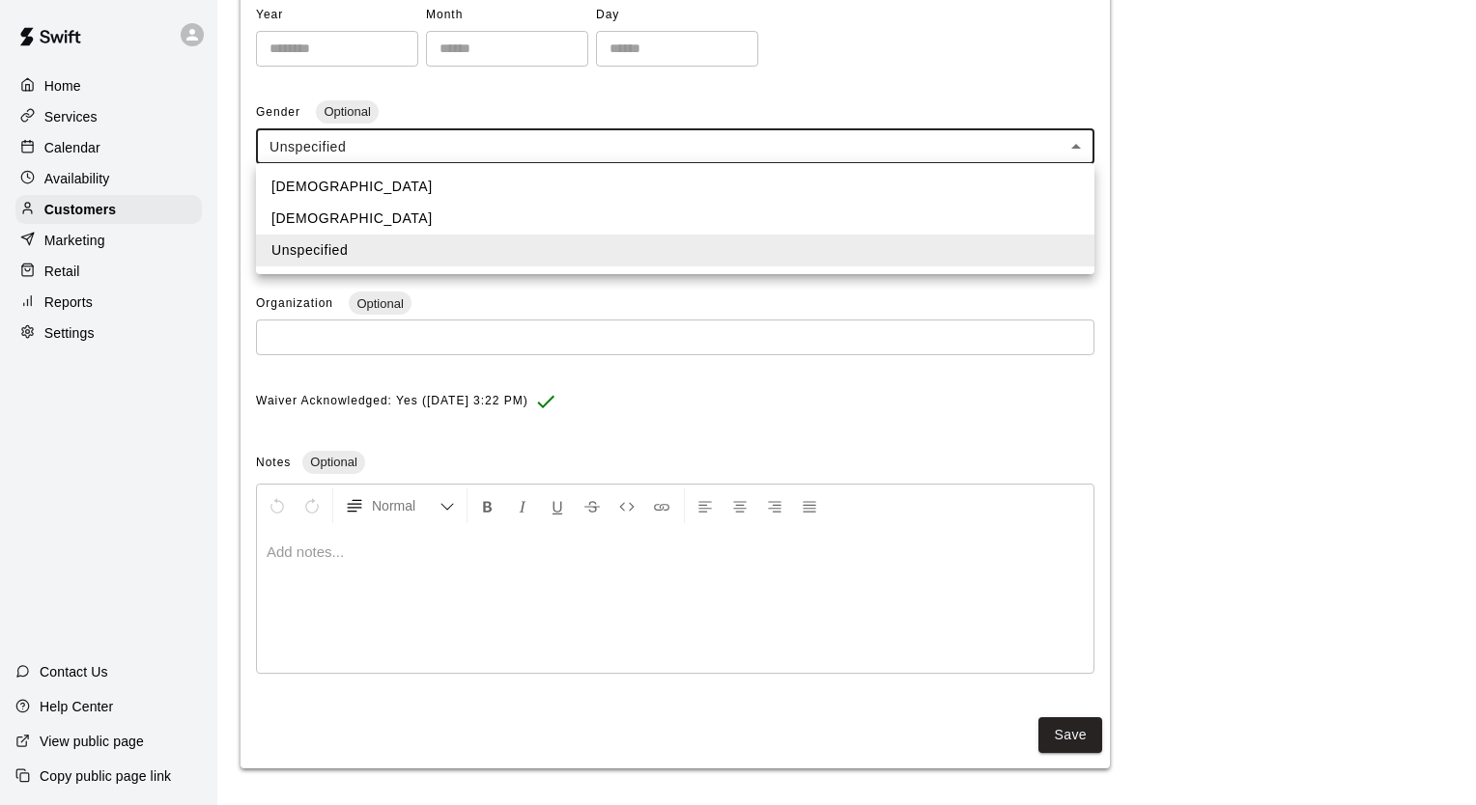
click at [797, 143] on body "**********" at bounding box center [738, 164] width 1476 height 1286
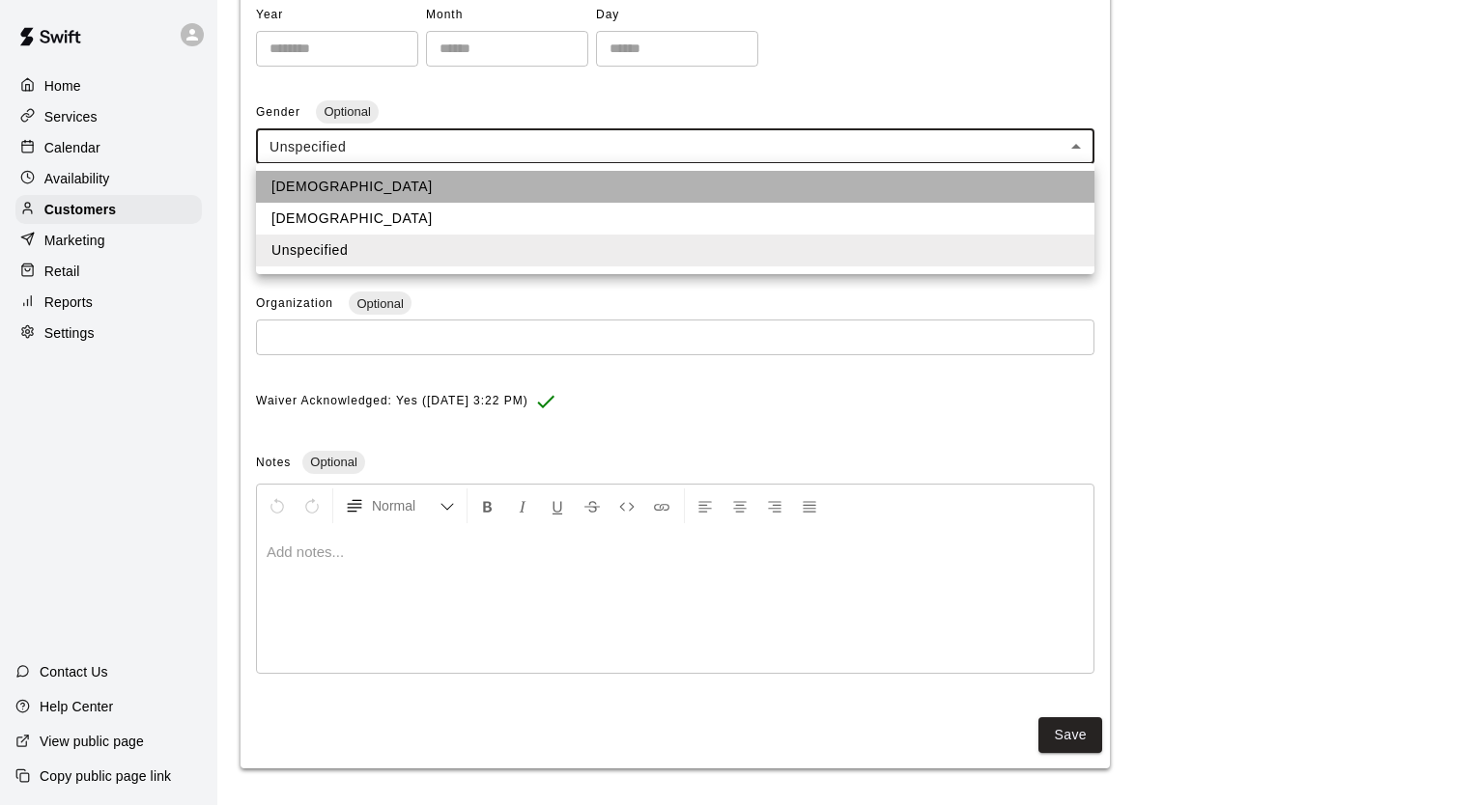
click at [357, 189] on li "Male" at bounding box center [675, 187] width 838 height 32
type input "****"
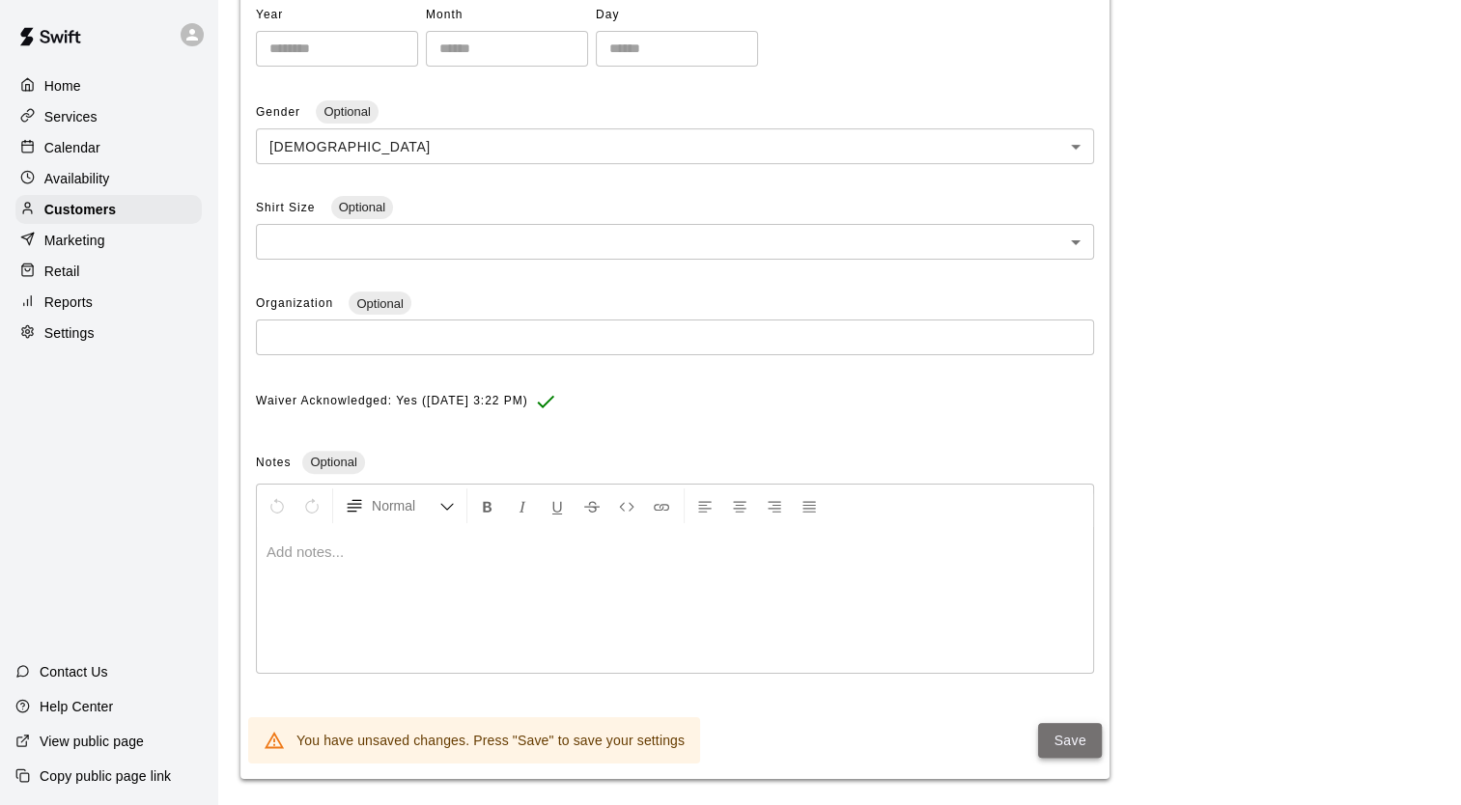
click at [1047, 732] on button "Save" at bounding box center [1070, 741] width 64 height 36
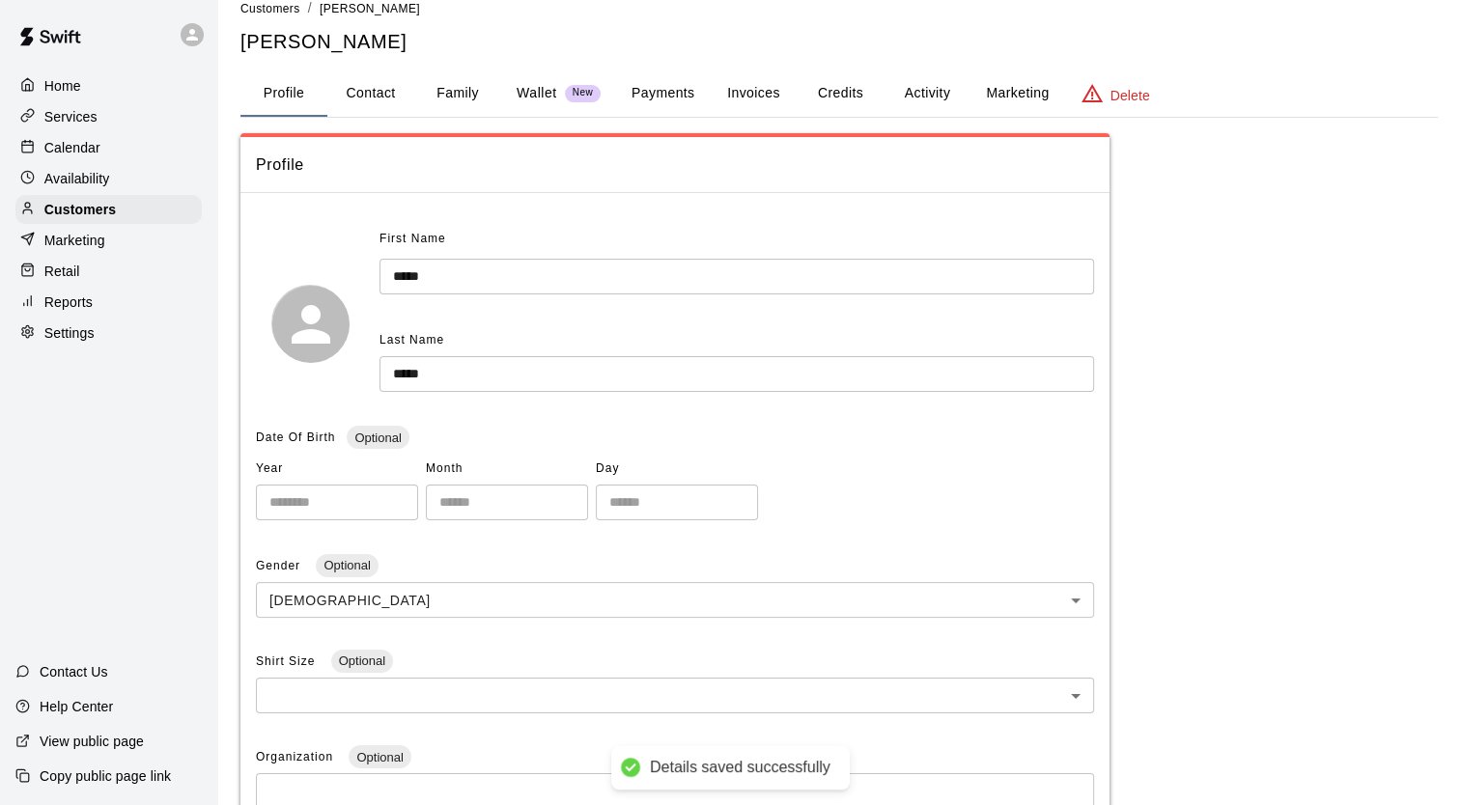
scroll to position [0, 0]
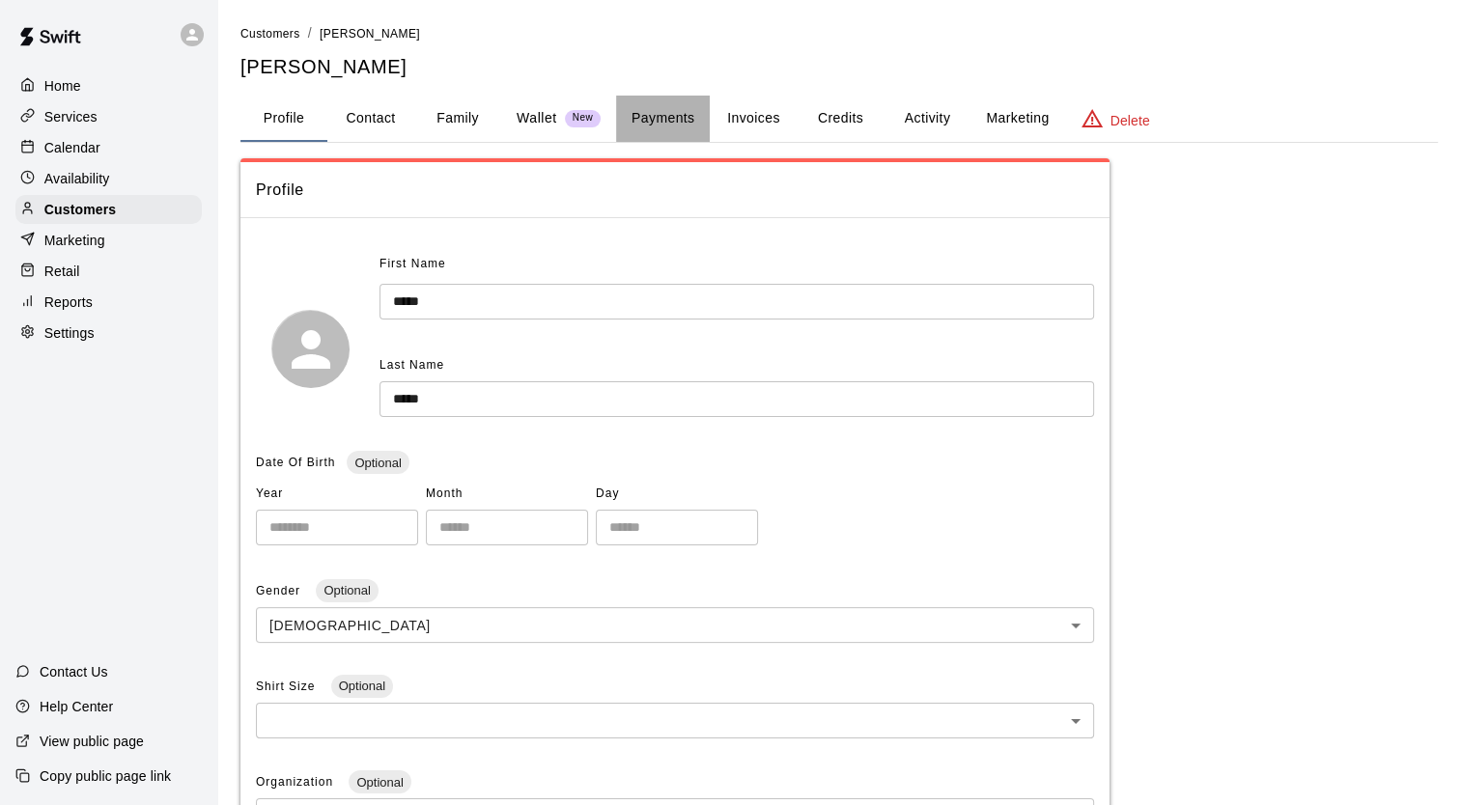
click at [661, 123] on button "Payments" at bounding box center [663, 119] width 94 height 46
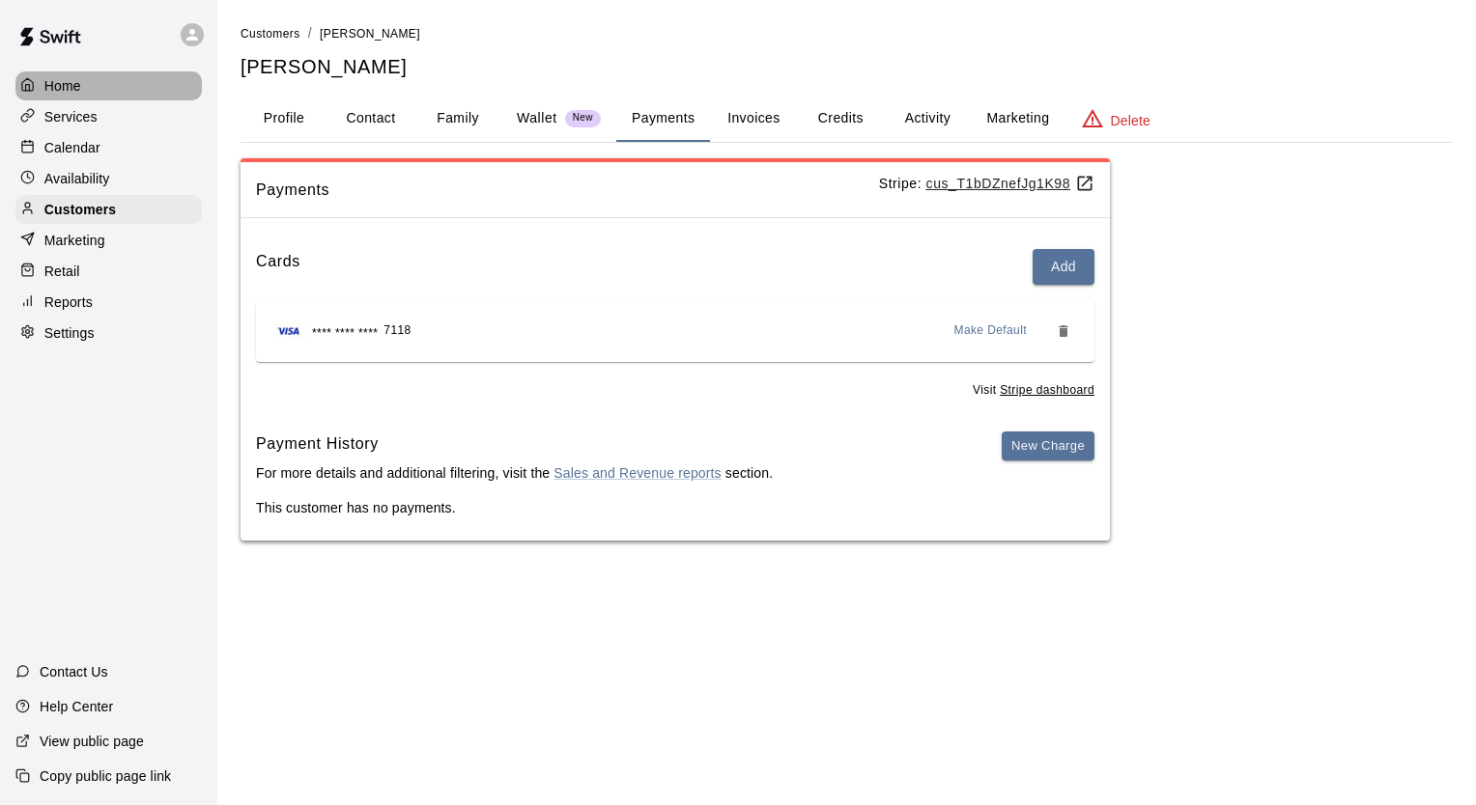
click at [62, 91] on p "Home" at bounding box center [62, 85] width 37 height 19
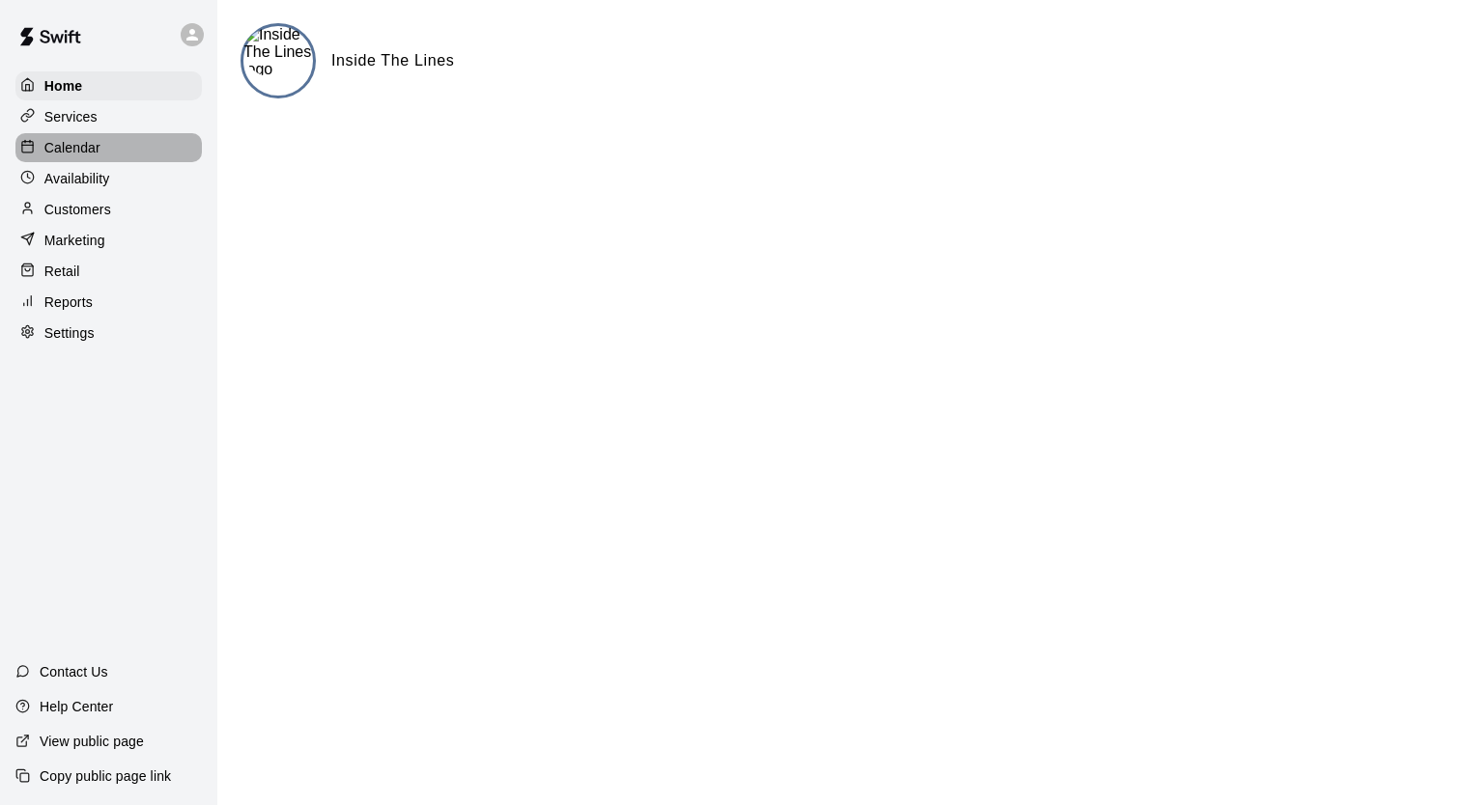
click at [67, 153] on p "Calendar" at bounding box center [72, 147] width 56 height 19
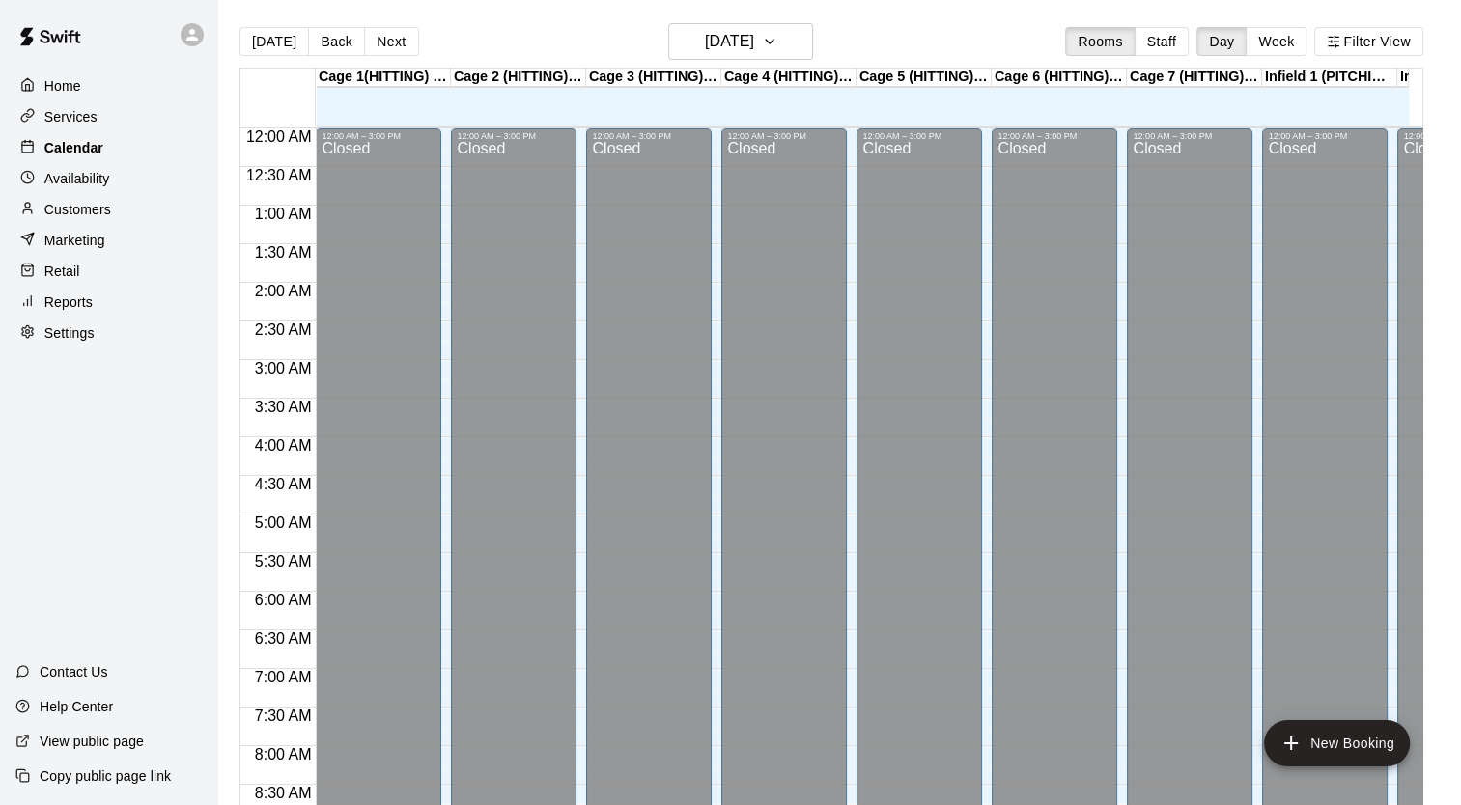
scroll to position [1095, 0]
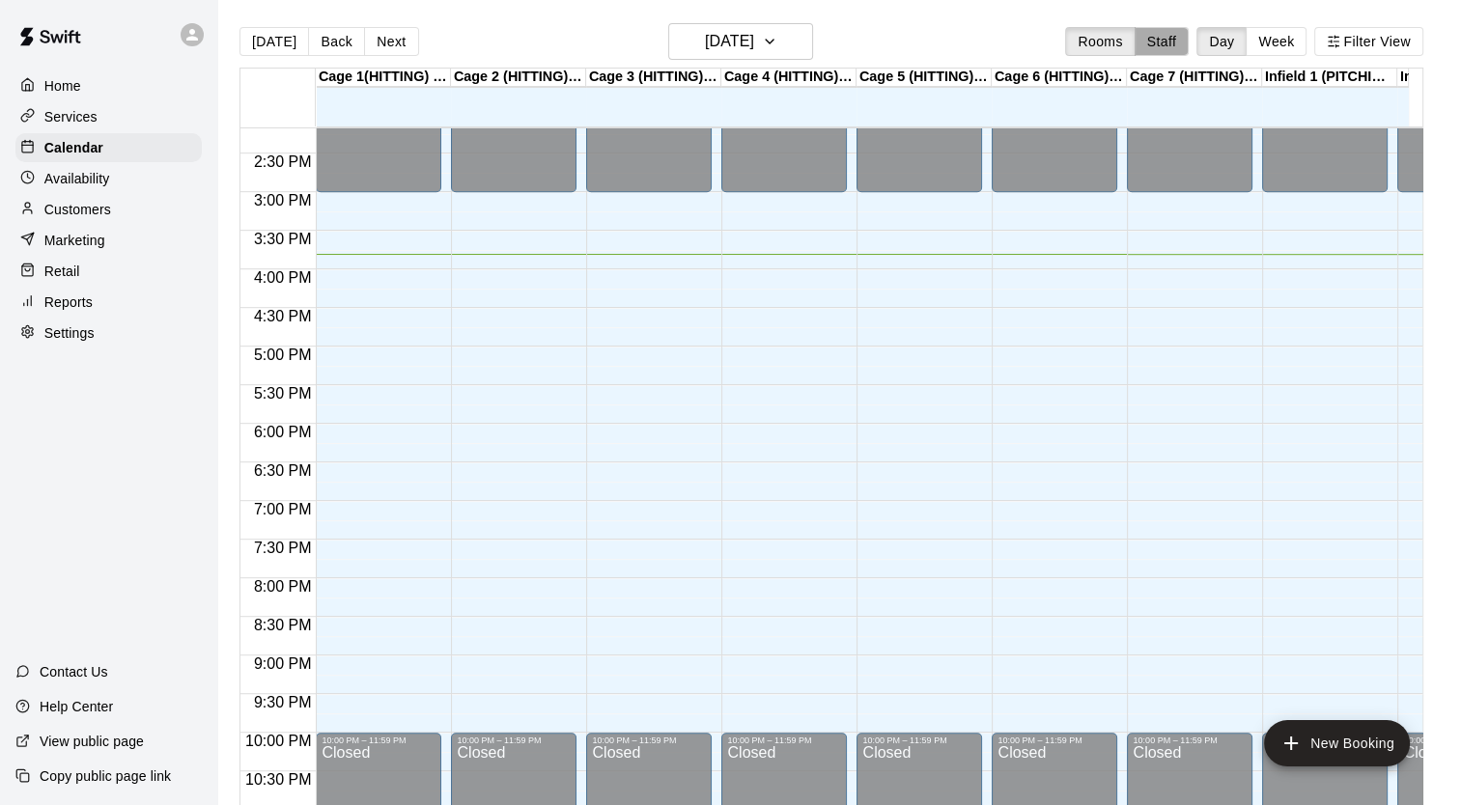
click at [1178, 41] on button "Staff" at bounding box center [1162, 41] width 55 height 29
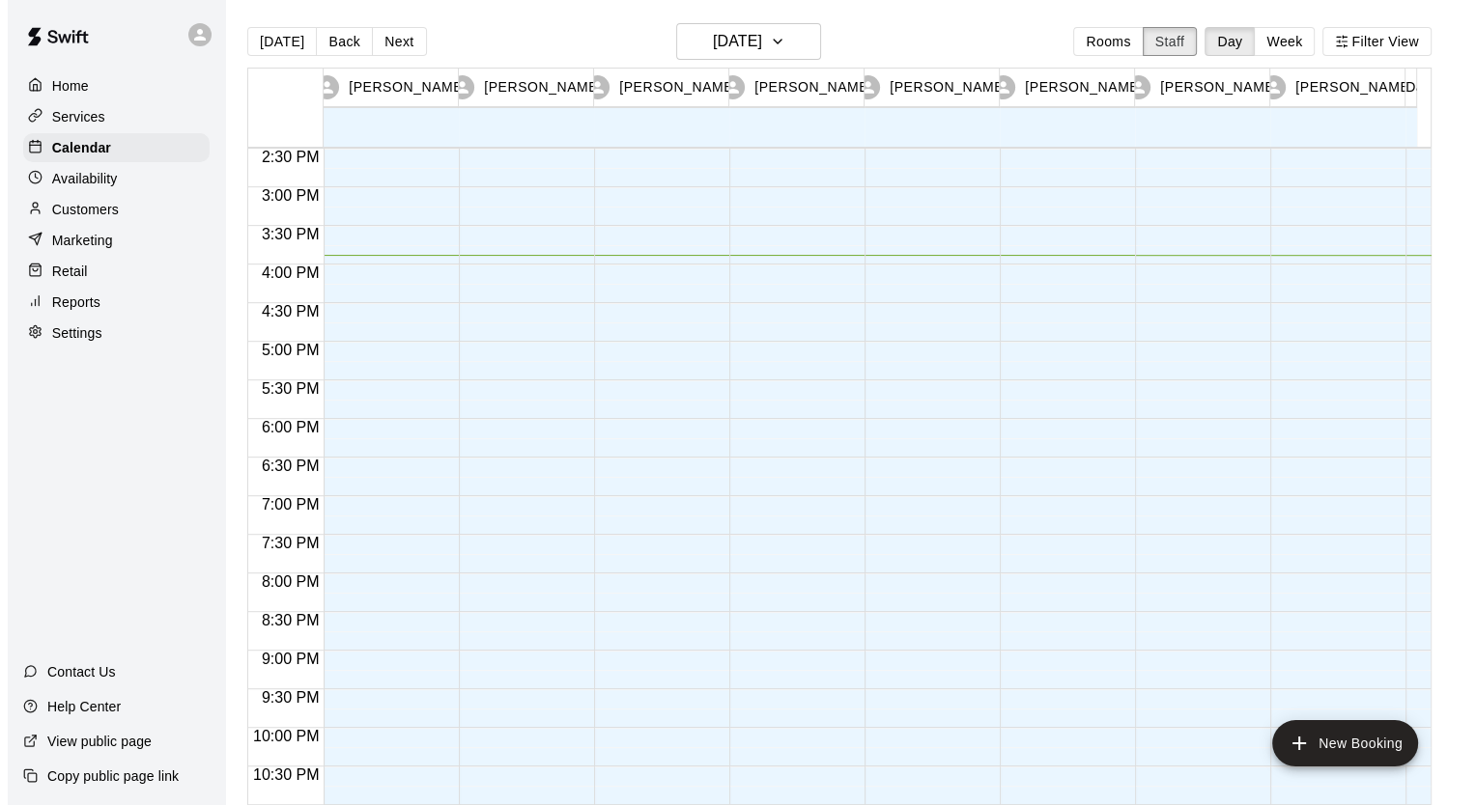
scroll to position [1011, 0]
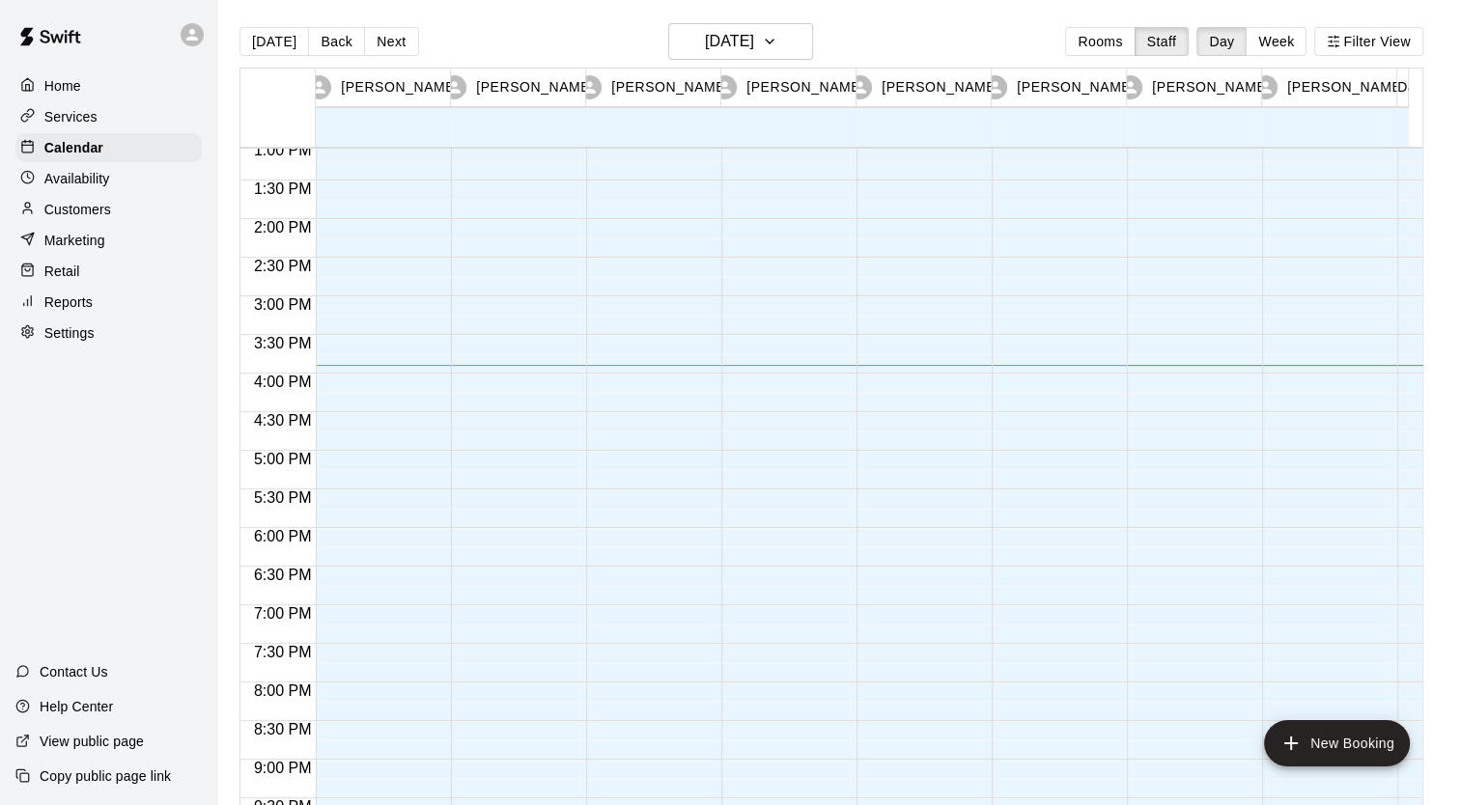
click at [775, 350] on div at bounding box center [784, 65] width 126 height 1854
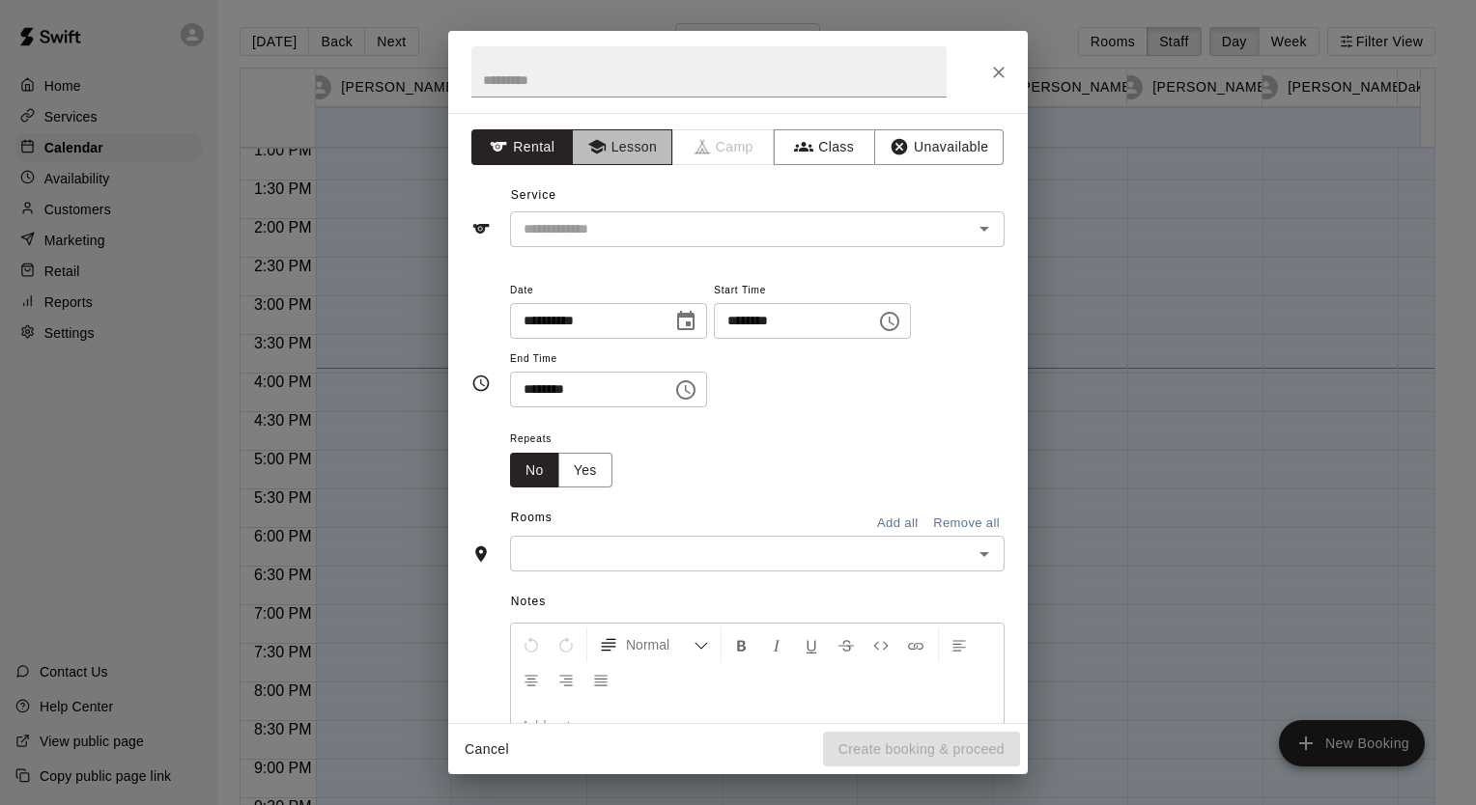
click at [633, 139] on button "Lesson" at bounding box center [622, 147] width 101 height 36
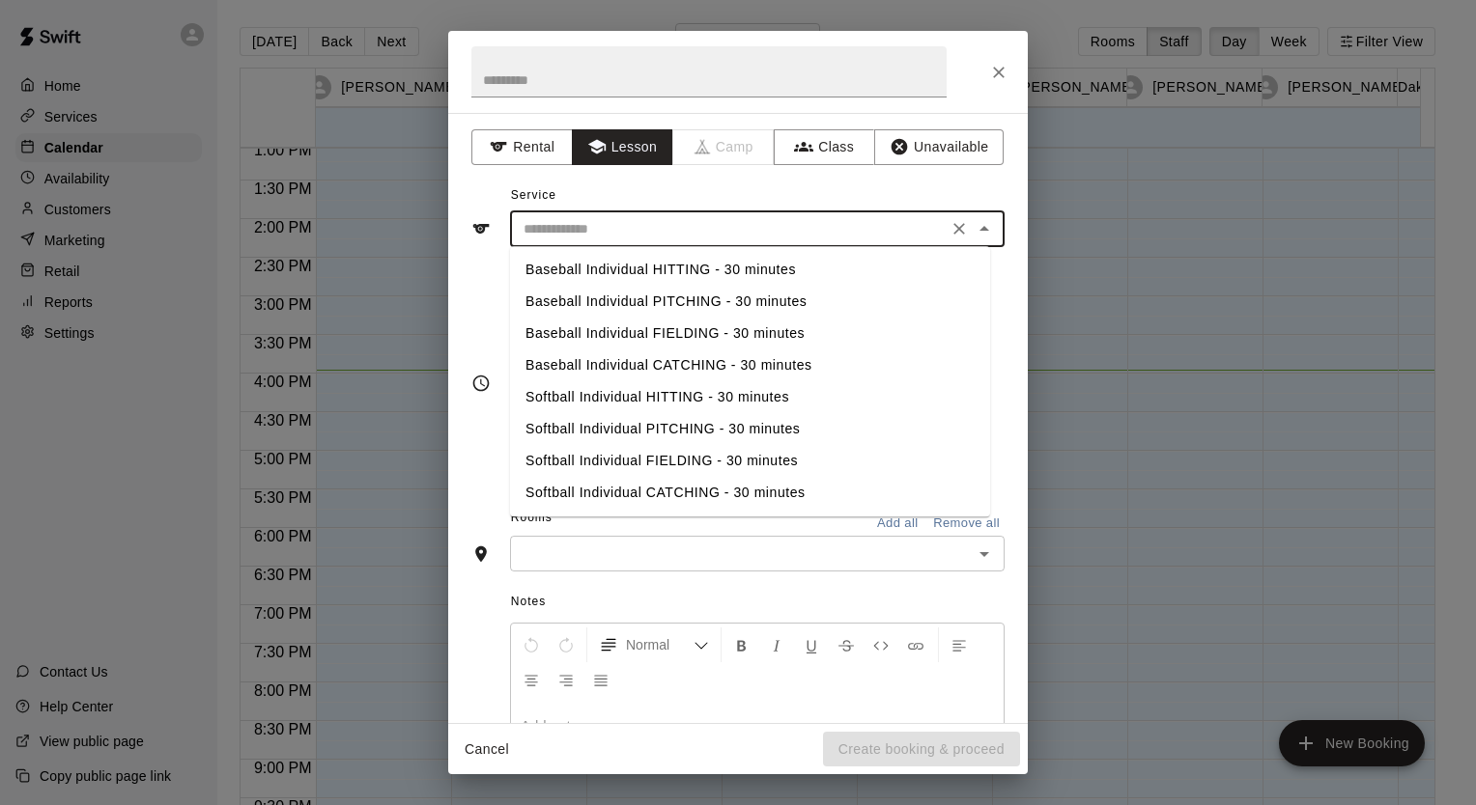
click at [572, 229] on input "text" at bounding box center [729, 229] width 426 height 24
click at [567, 300] on li "Baseball Individual PITCHING - 30 minutes" at bounding box center [750, 302] width 480 height 32
type input "**********"
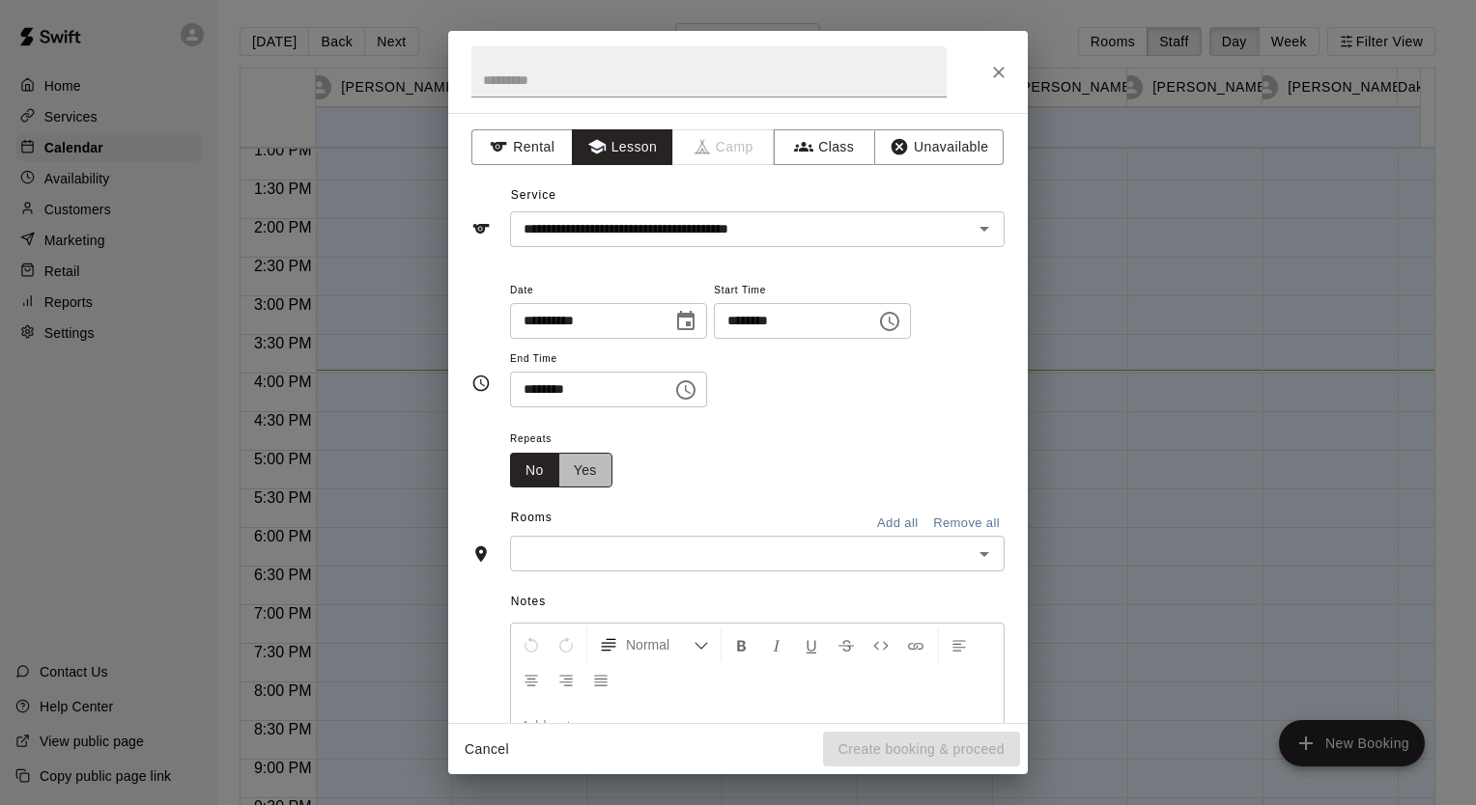
click at [579, 469] on button "Yes" at bounding box center [585, 471] width 54 height 36
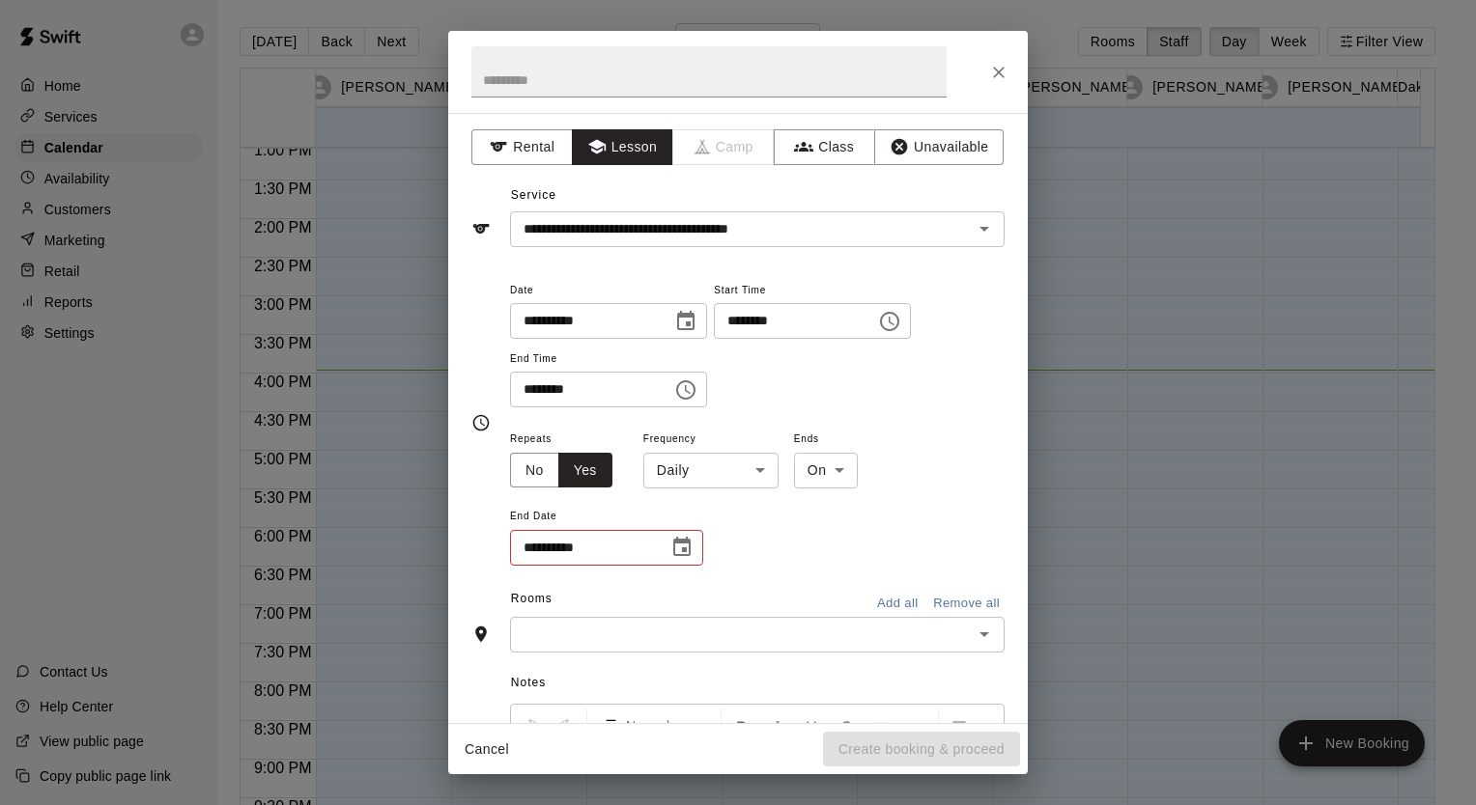
click at [836, 473] on body "**********" at bounding box center [738, 418] width 1476 height 836
click at [682, 546] on div at bounding box center [738, 402] width 1476 height 805
click at [682, 546] on icon "Choose date" at bounding box center [681, 547] width 23 height 23
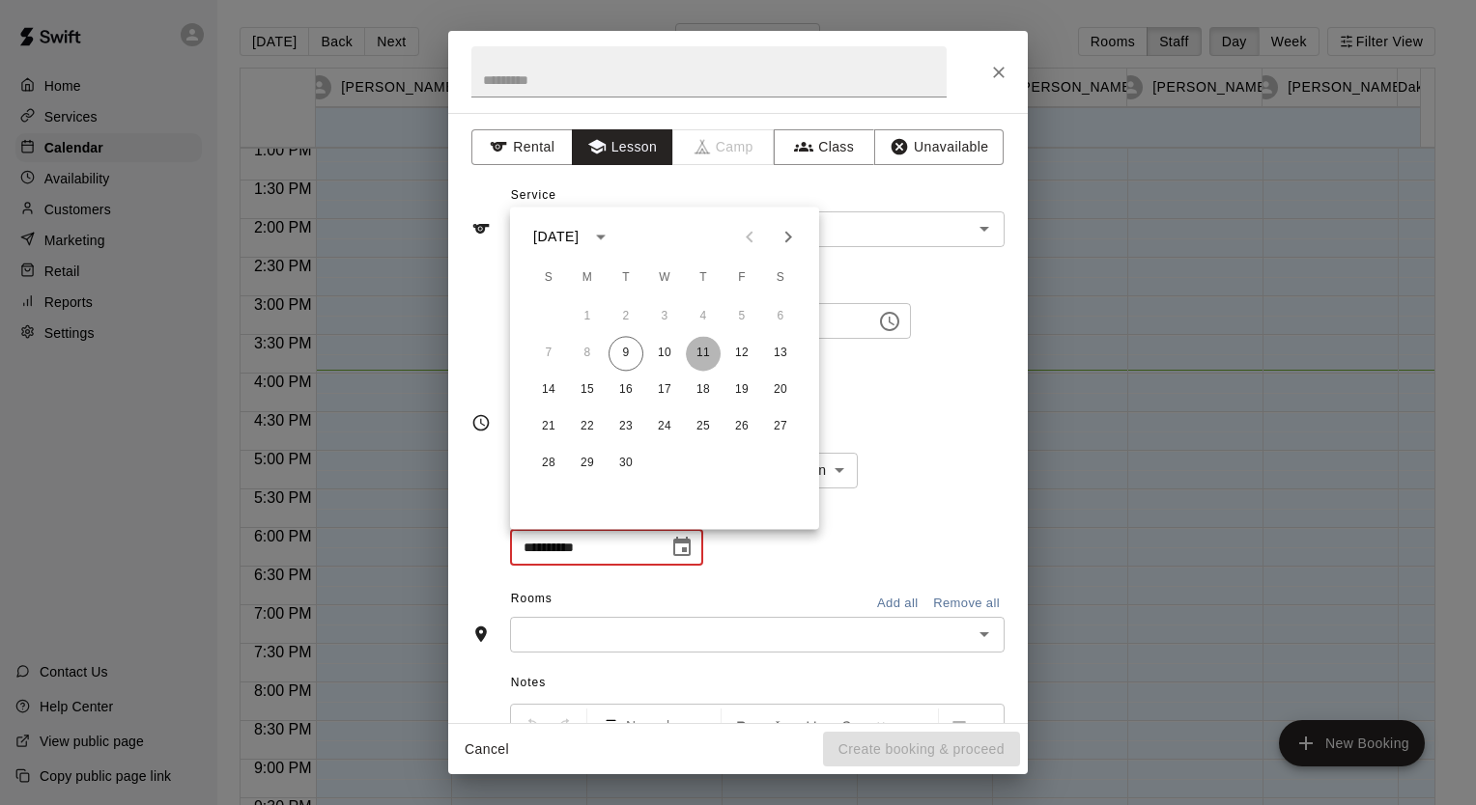
click at [706, 351] on button "11" at bounding box center [703, 353] width 35 height 35
type input "**********"
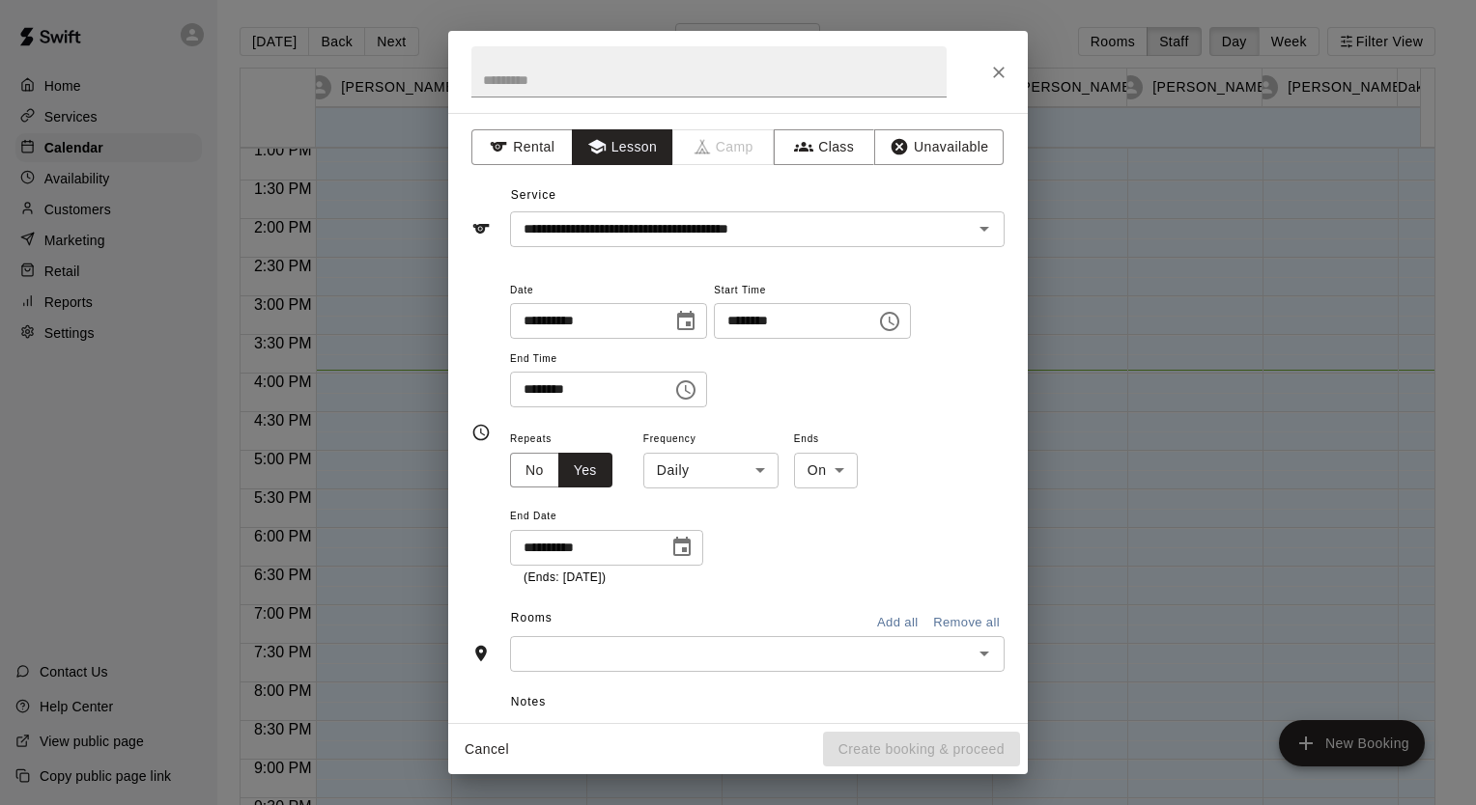
scroll to position [259, 0]
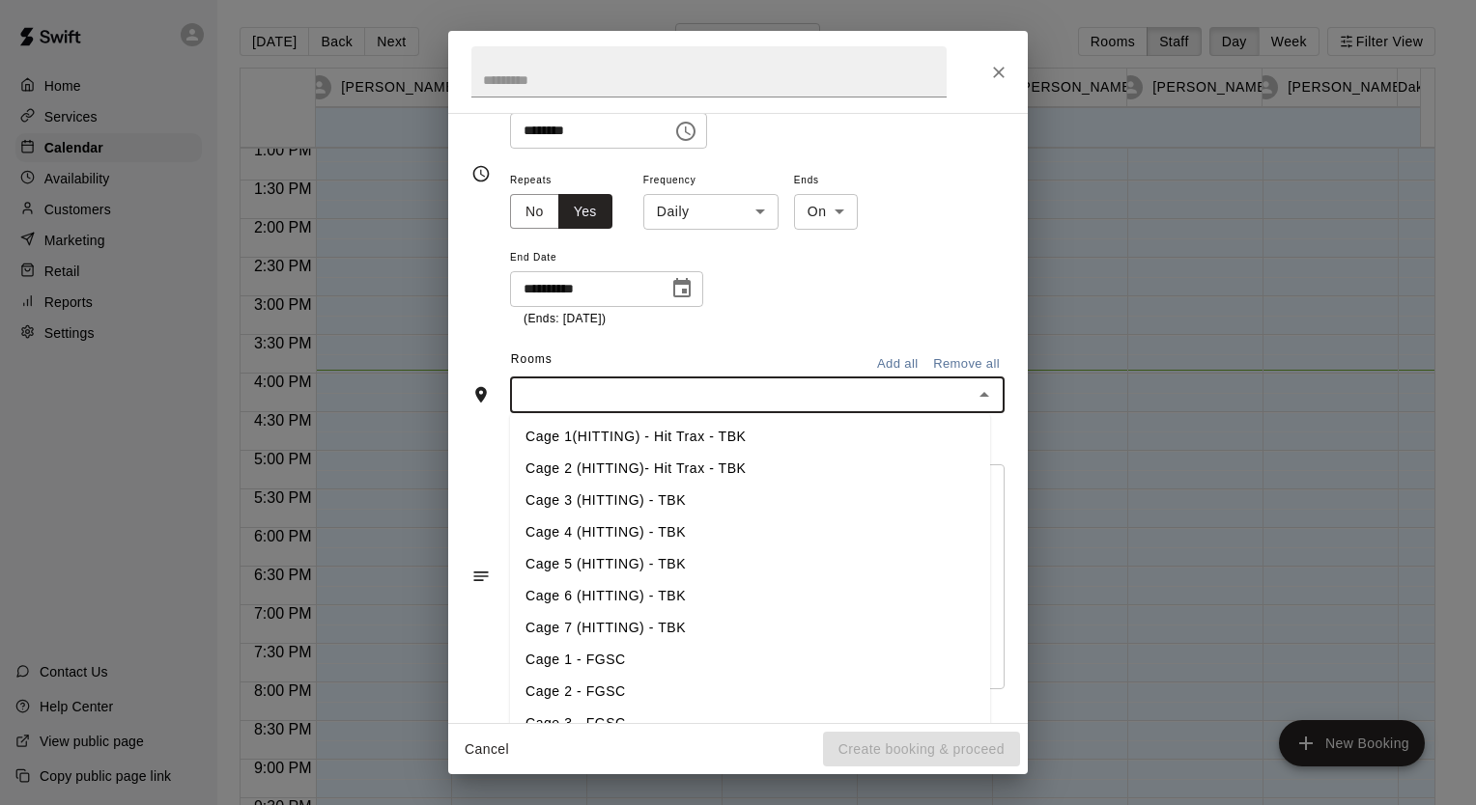
click at [630, 388] on input "text" at bounding box center [741, 395] width 451 height 24
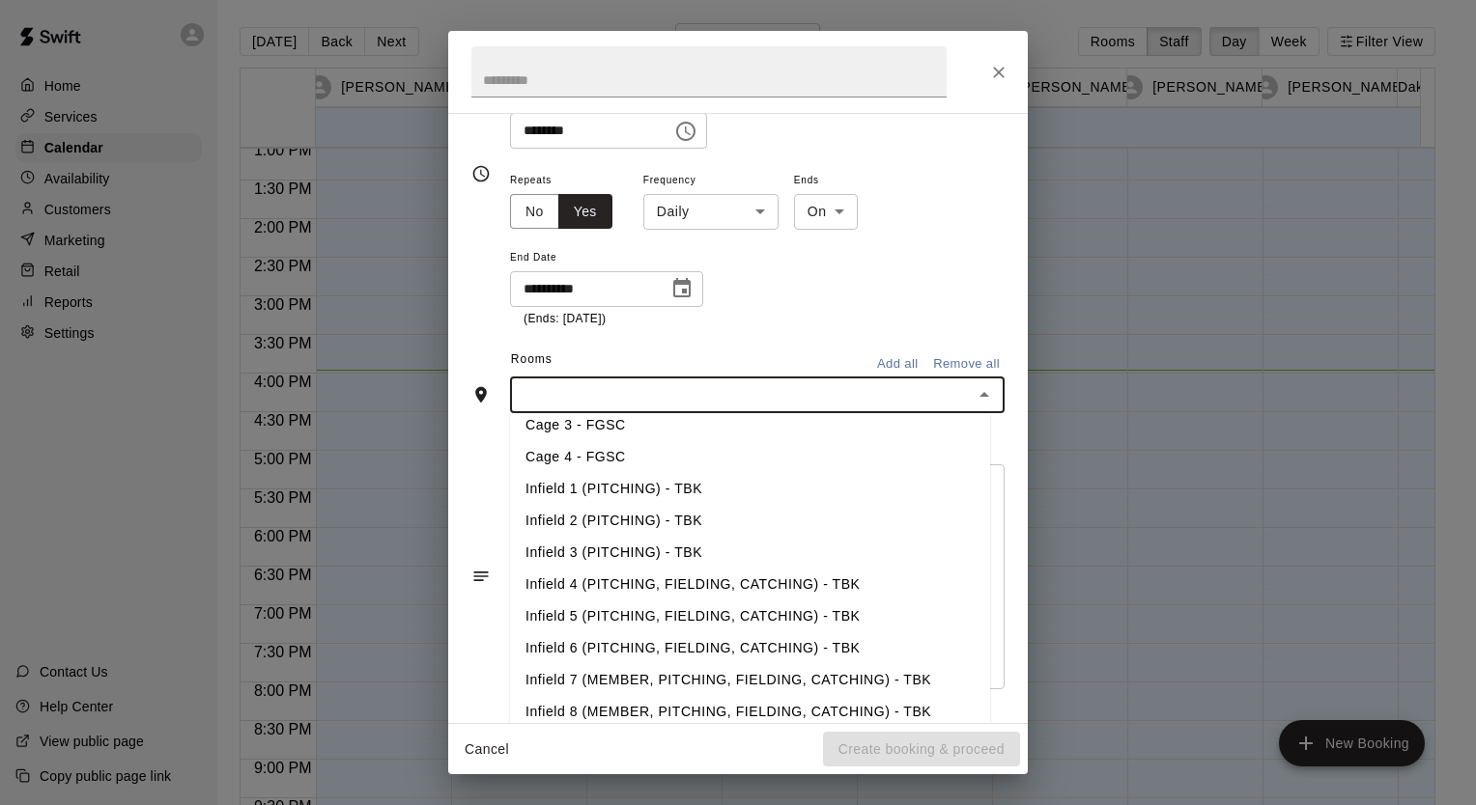
click at [548, 479] on li "Infield 1 (PITCHING) - TBK" at bounding box center [750, 489] width 480 height 32
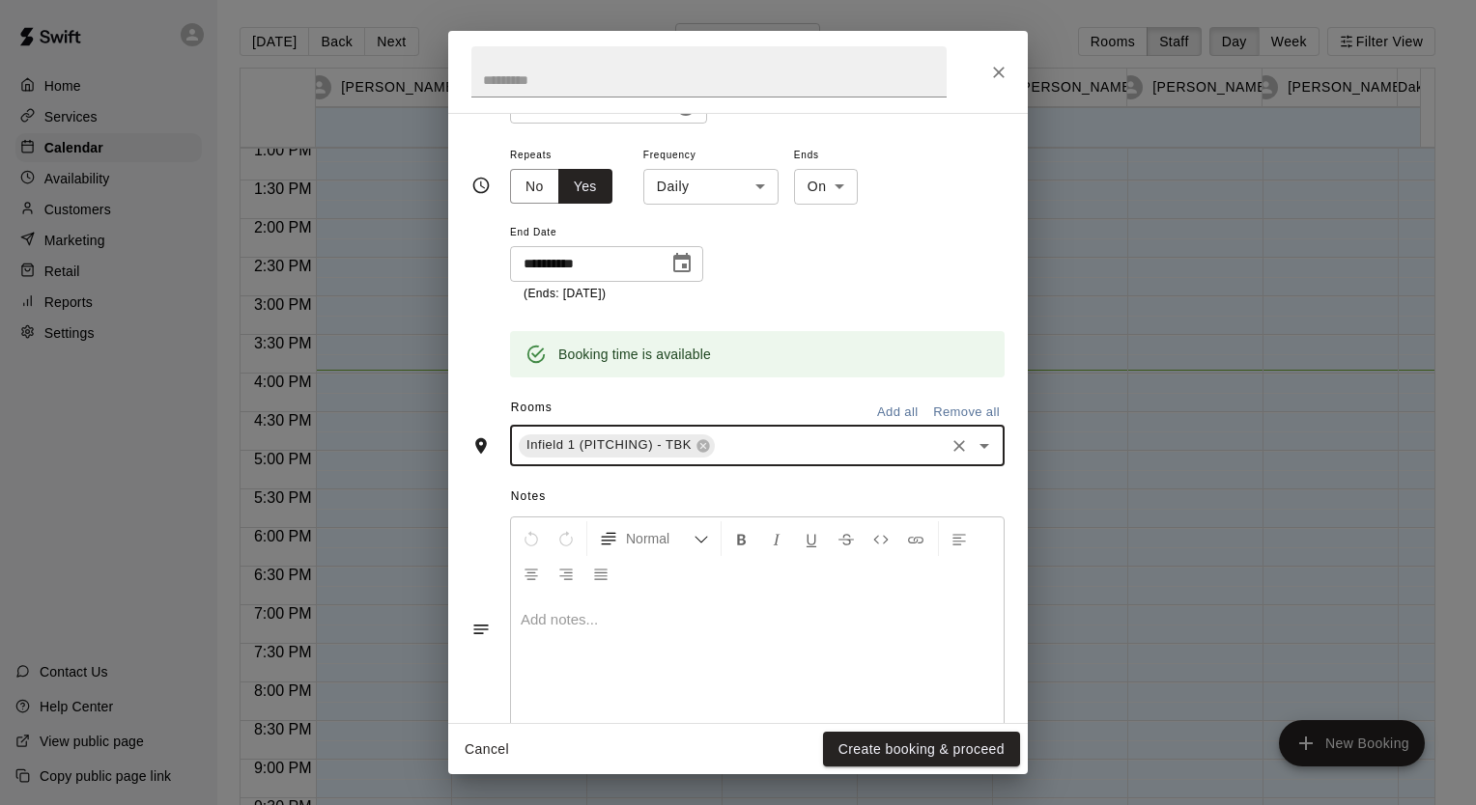
scroll to position [295, 0]
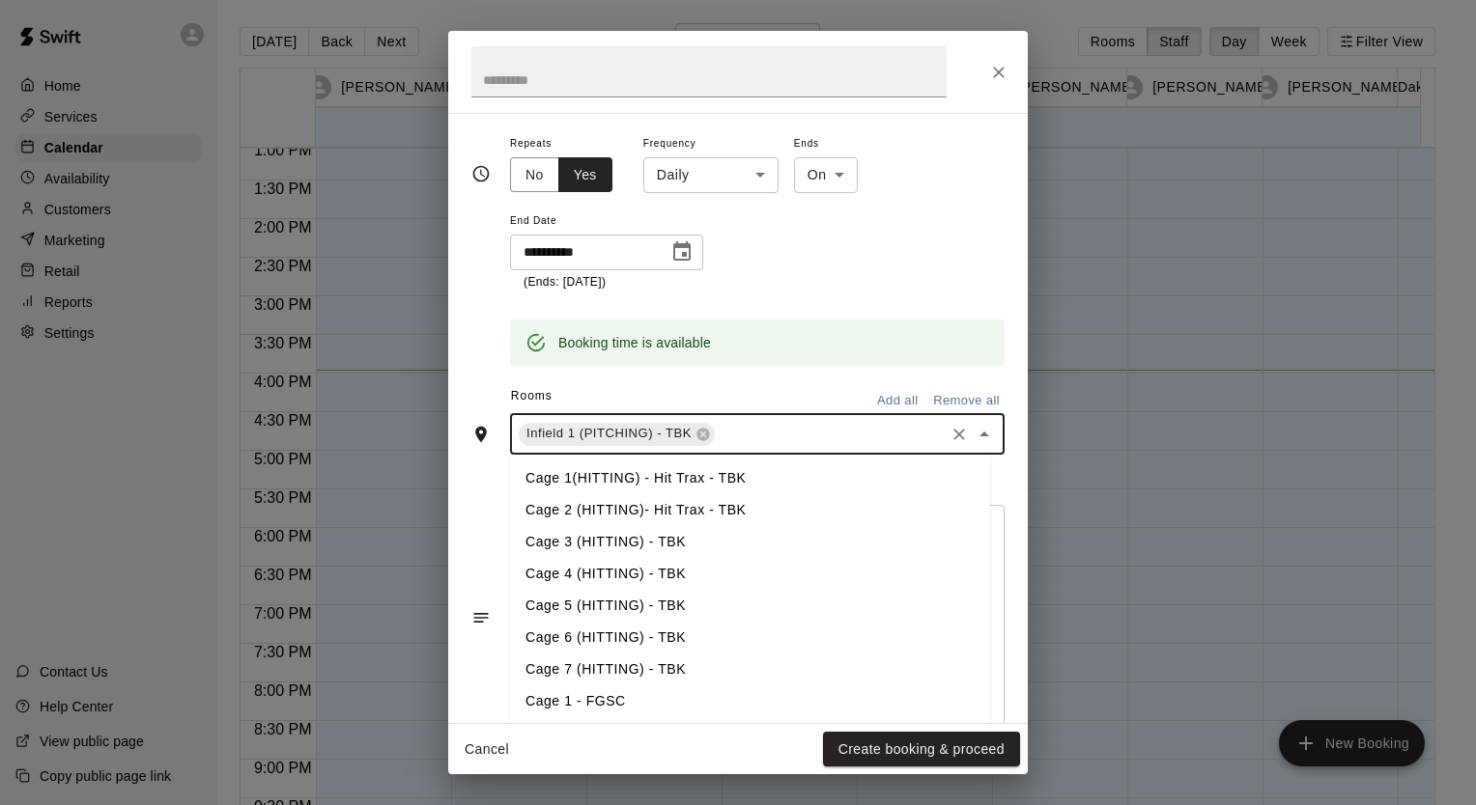
click at [755, 432] on input "text" at bounding box center [829, 434] width 224 height 24
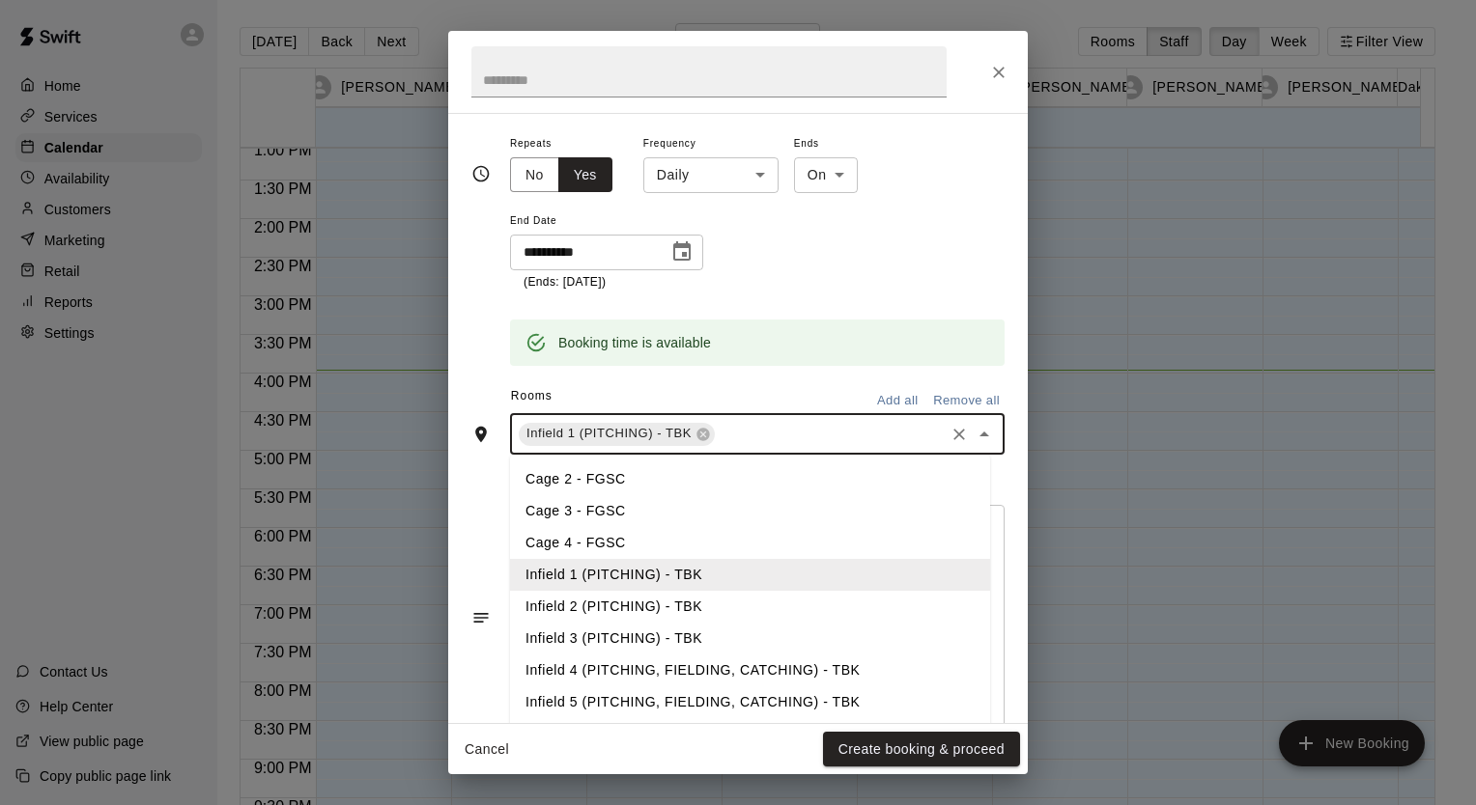
scroll to position [255, 0]
click at [664, 608] on li "Infield 2 (PITCHING) - TBK" at bounding box center [750, 606] width 480 height 32
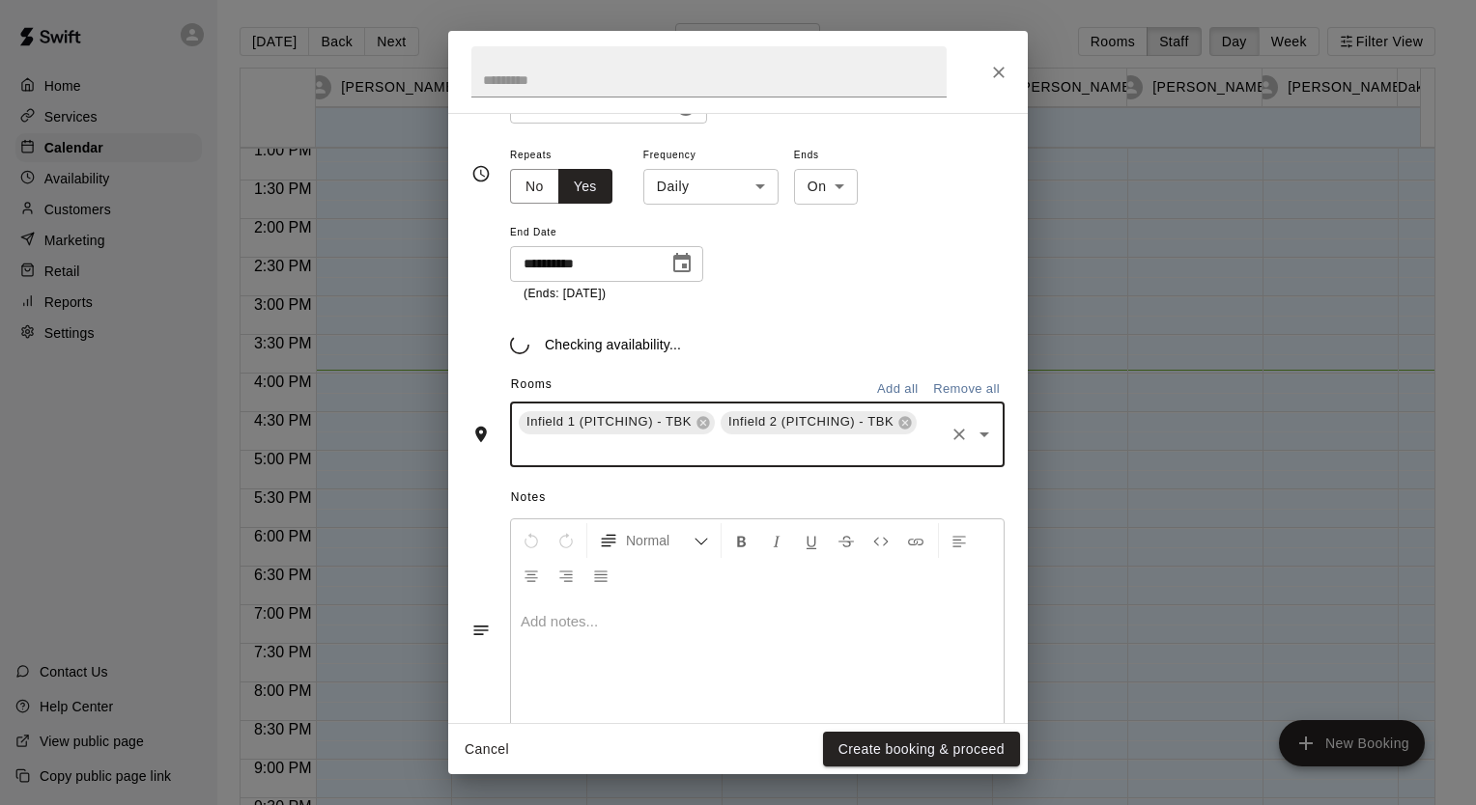
scroll to position [295, 0]
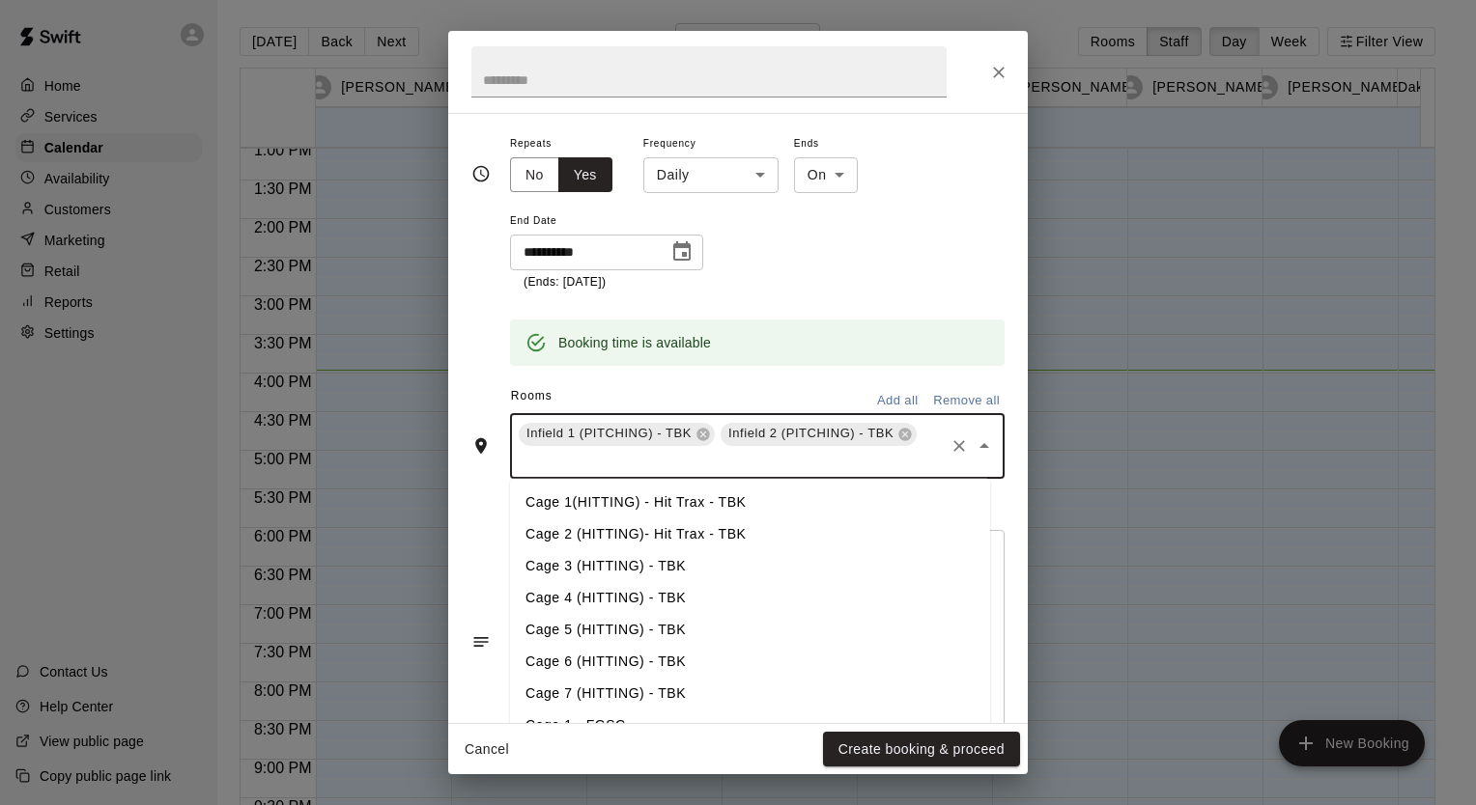
click at [864, 465] on input "text" at bounding box center [729, 461] width 426 height 24
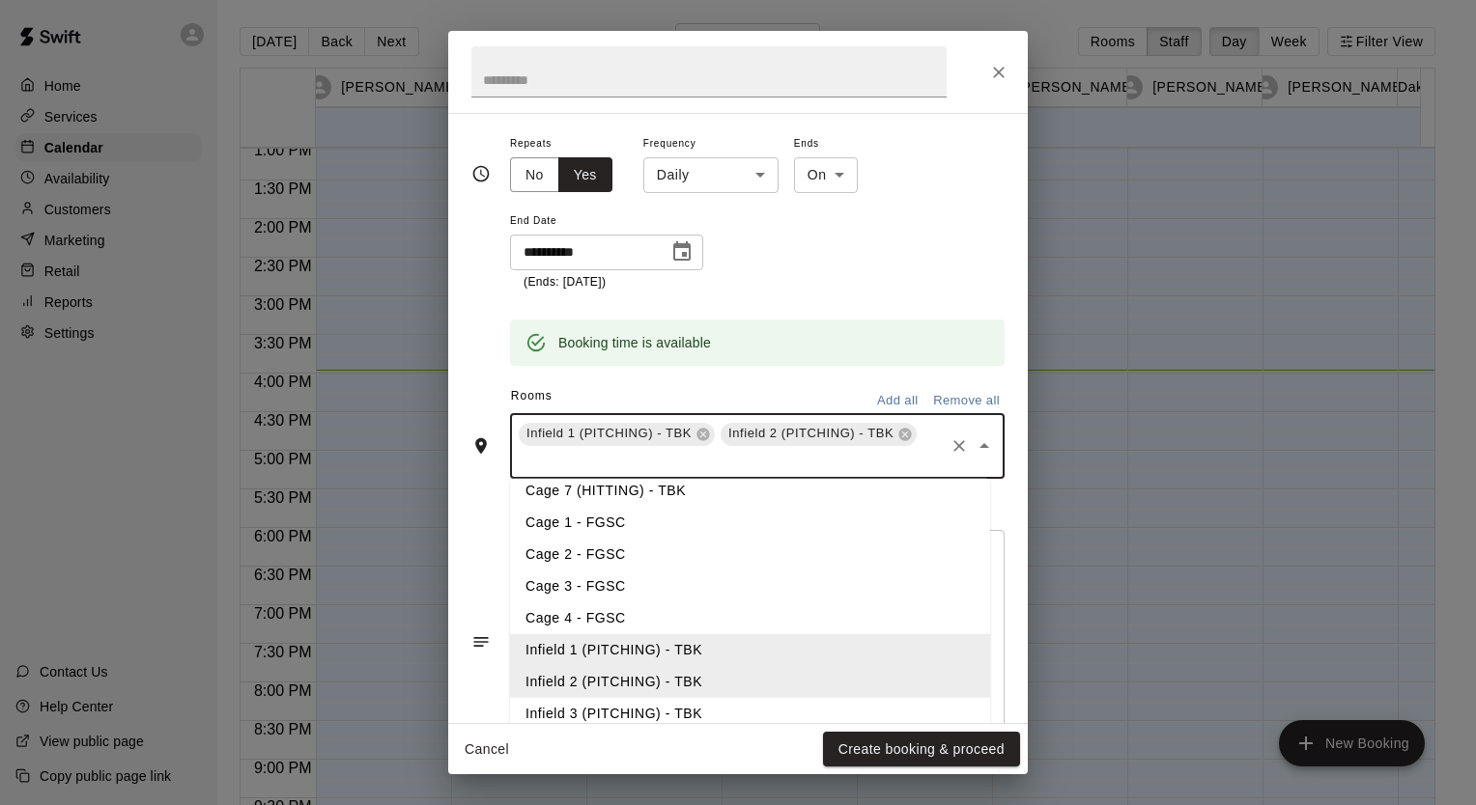
scroll to position [205, 0]
click at [625, 695] on li "Infield 3 (PITCHING) - TBK" at bounding box center [750, 711] width 480 height 32
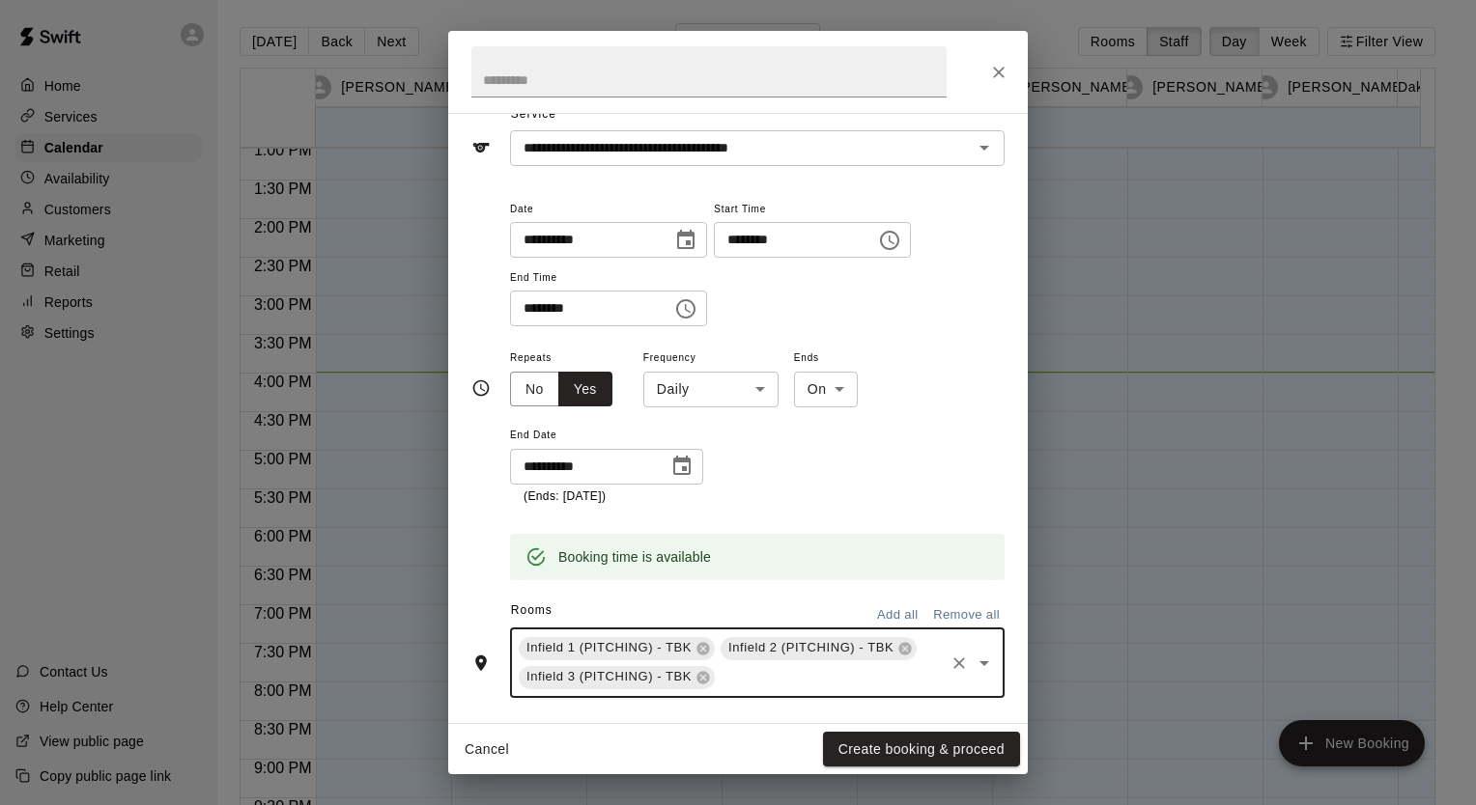
scroll to position [77, 0]
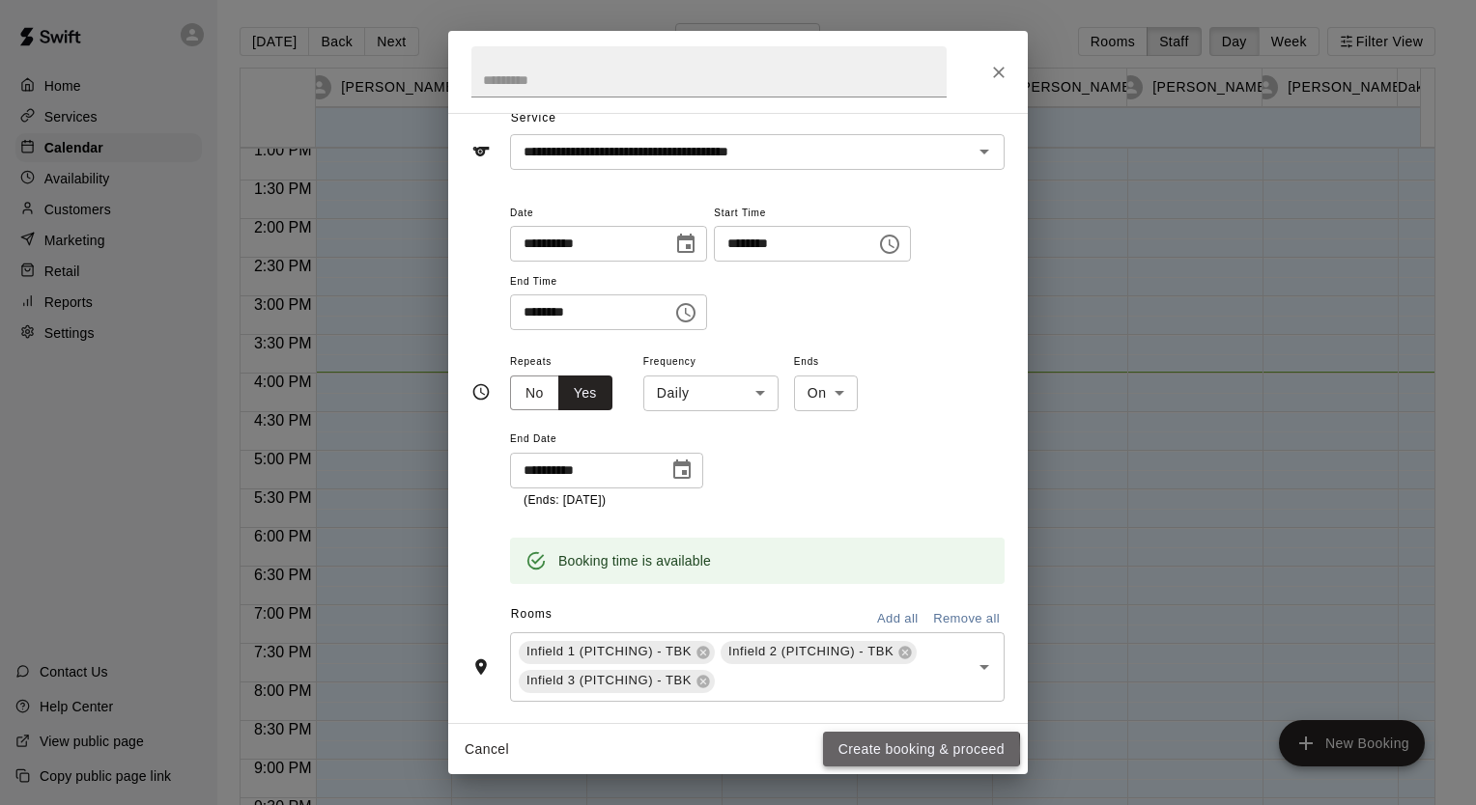
click at [857, 751] on button "Create booking & proceed" at bounding box center [921, 750] width 197 height 36
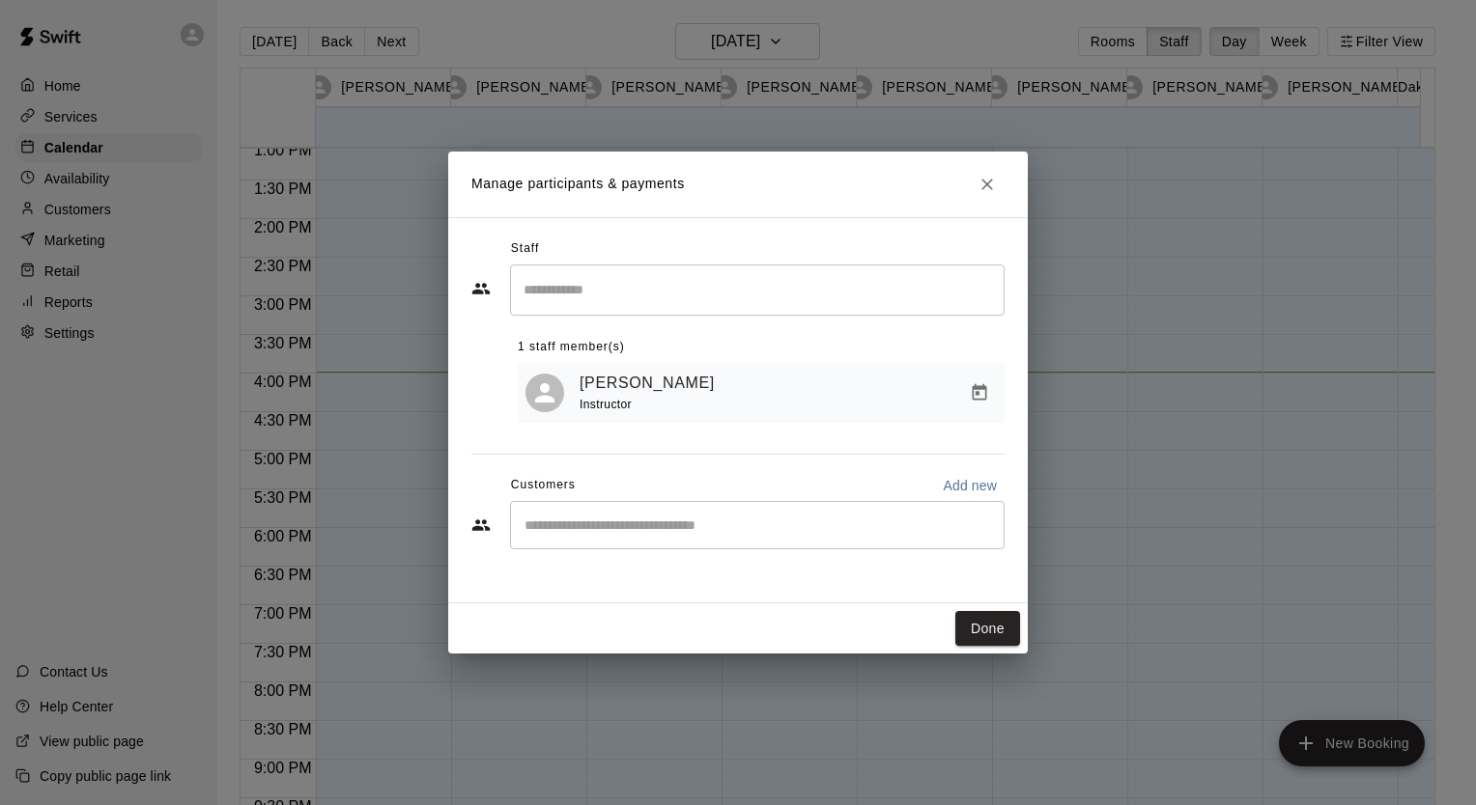
click at [687, 392] on div "Ian Fink Instructor" at bounding box center [787, 393] width 417 height 45
click at [621, 287] on input "Search staff" at bounding box center [757, 290] width 477 height 34
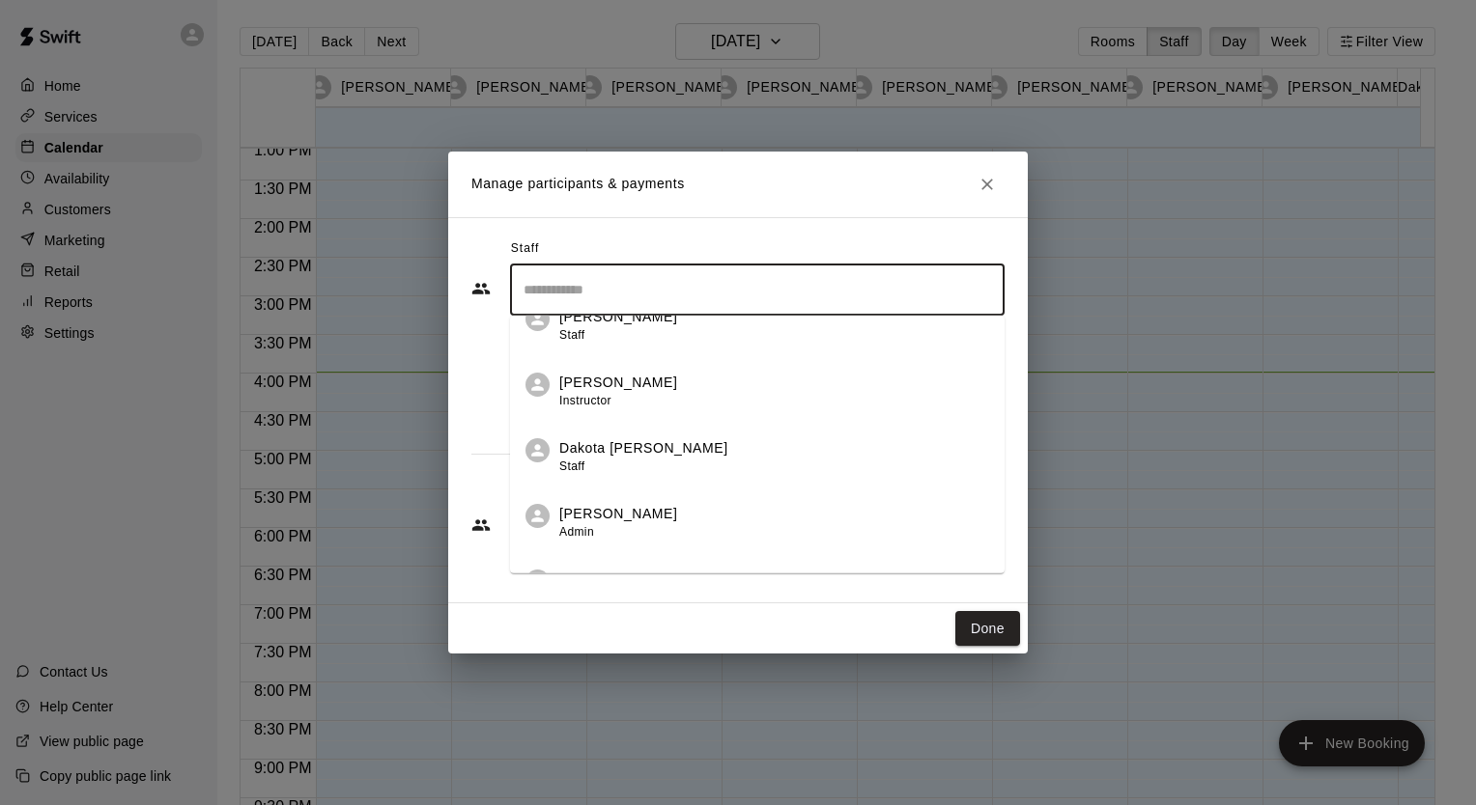
scroll to position [358, 0]
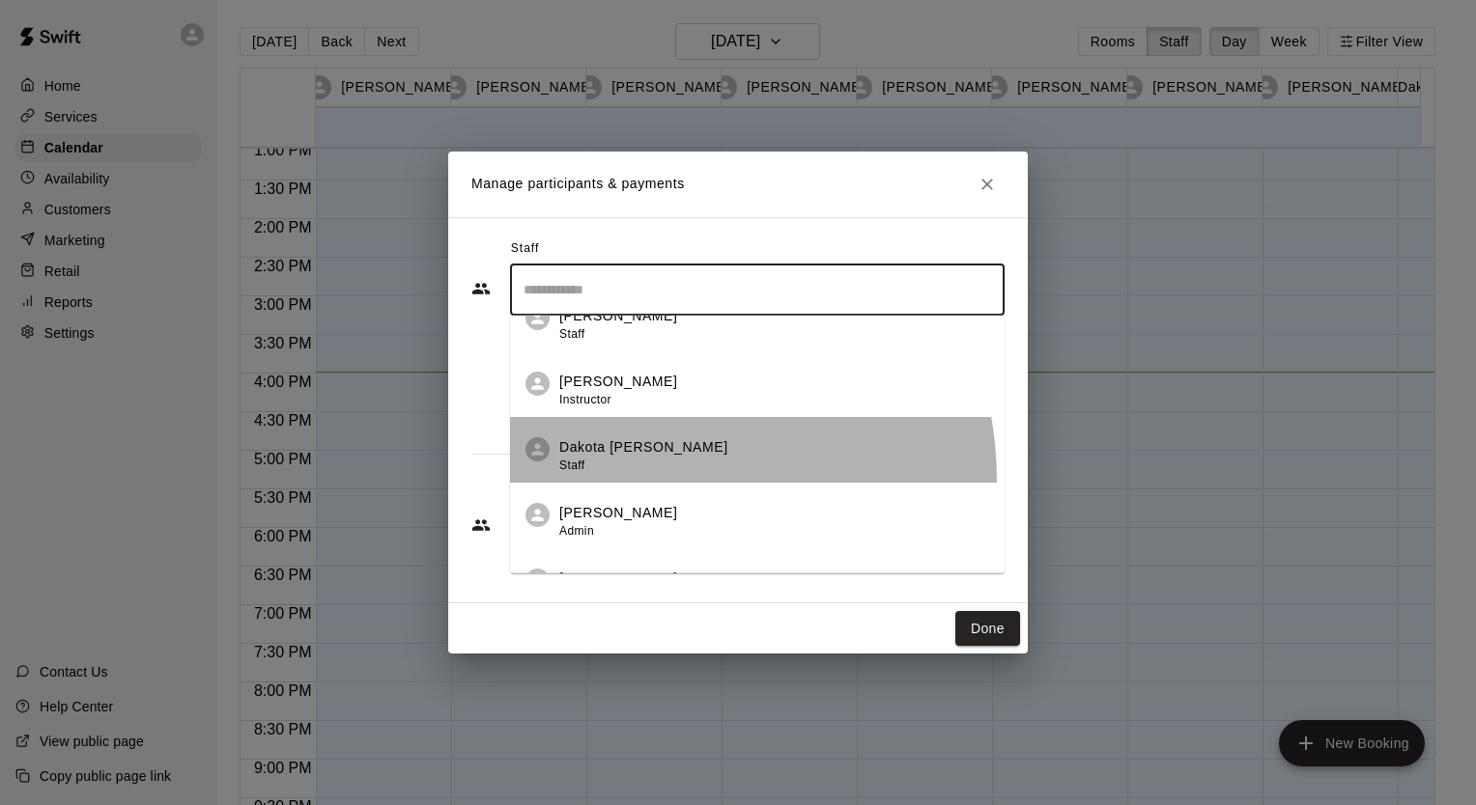
click at [616, 481] on li "Dakota Bacus Staff" at bounding box center [757, 450] width 494 height 66
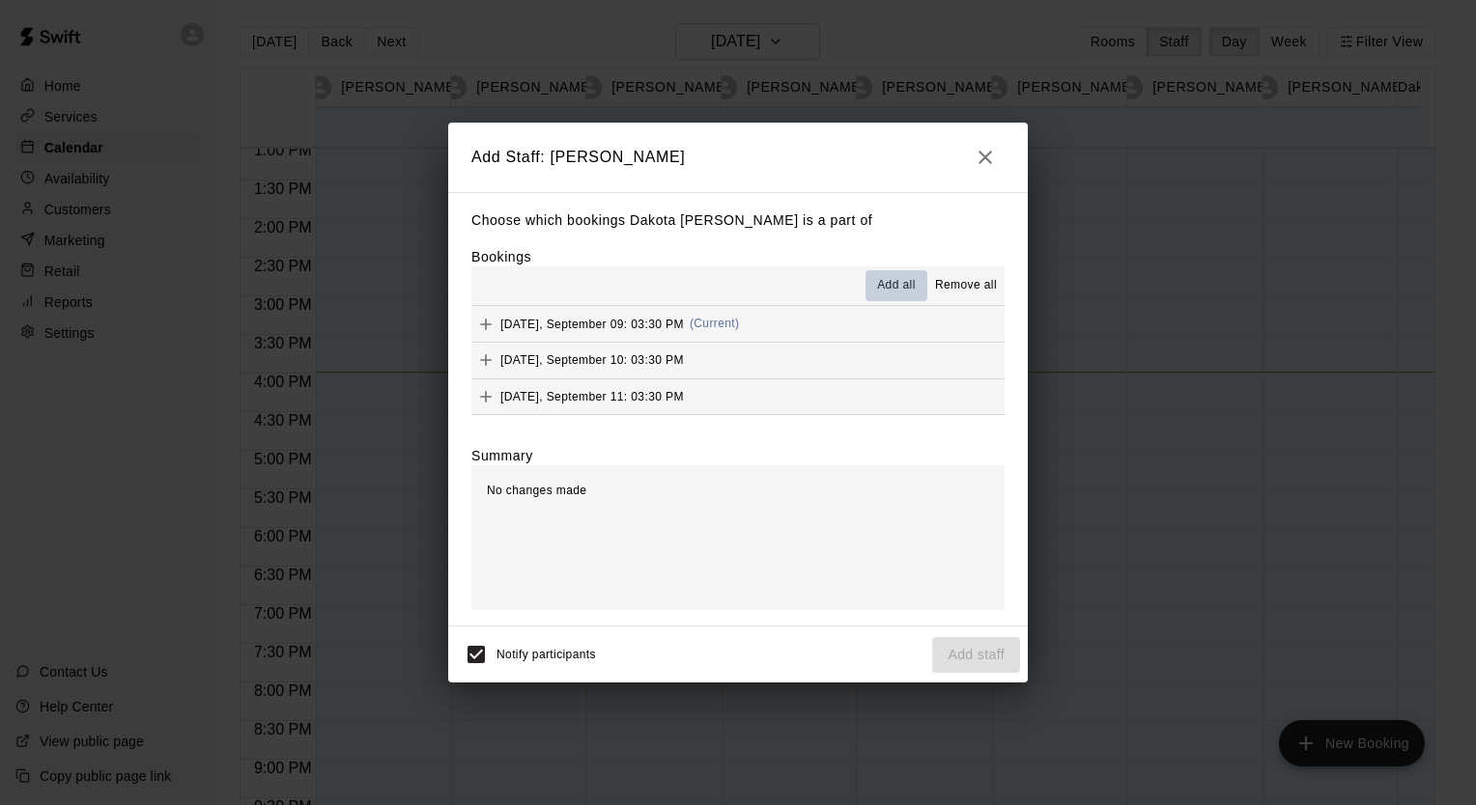
click at [888, 292] on span "Add all" at bounding box center [896, 285] width 39 height 19
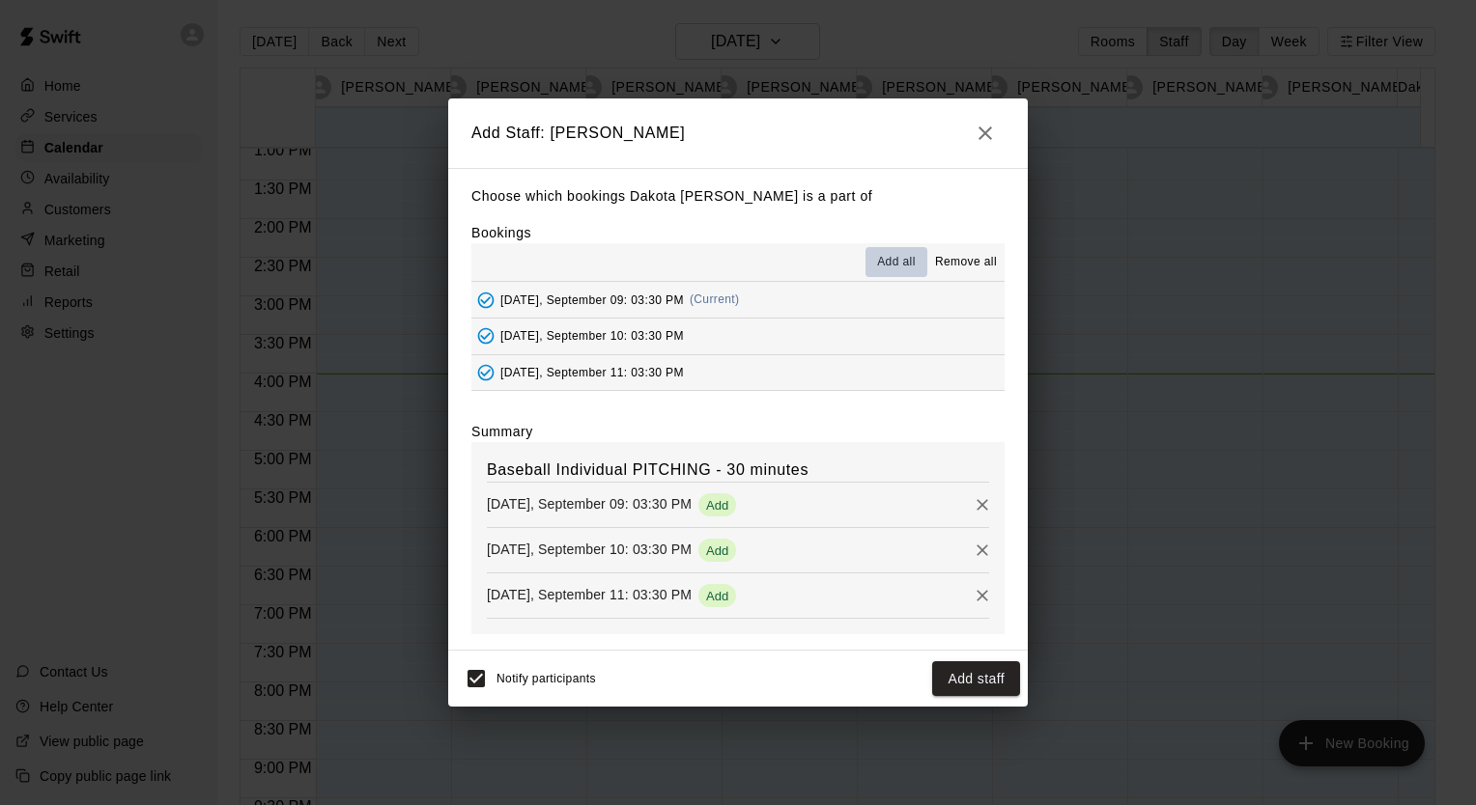
click at [908, 260] on span "Add all" at bounding box center [896, 262] width 39 height 19
click at [957, 665] on button "Add staff" at bounding box center [976, 679] width 88 height 36
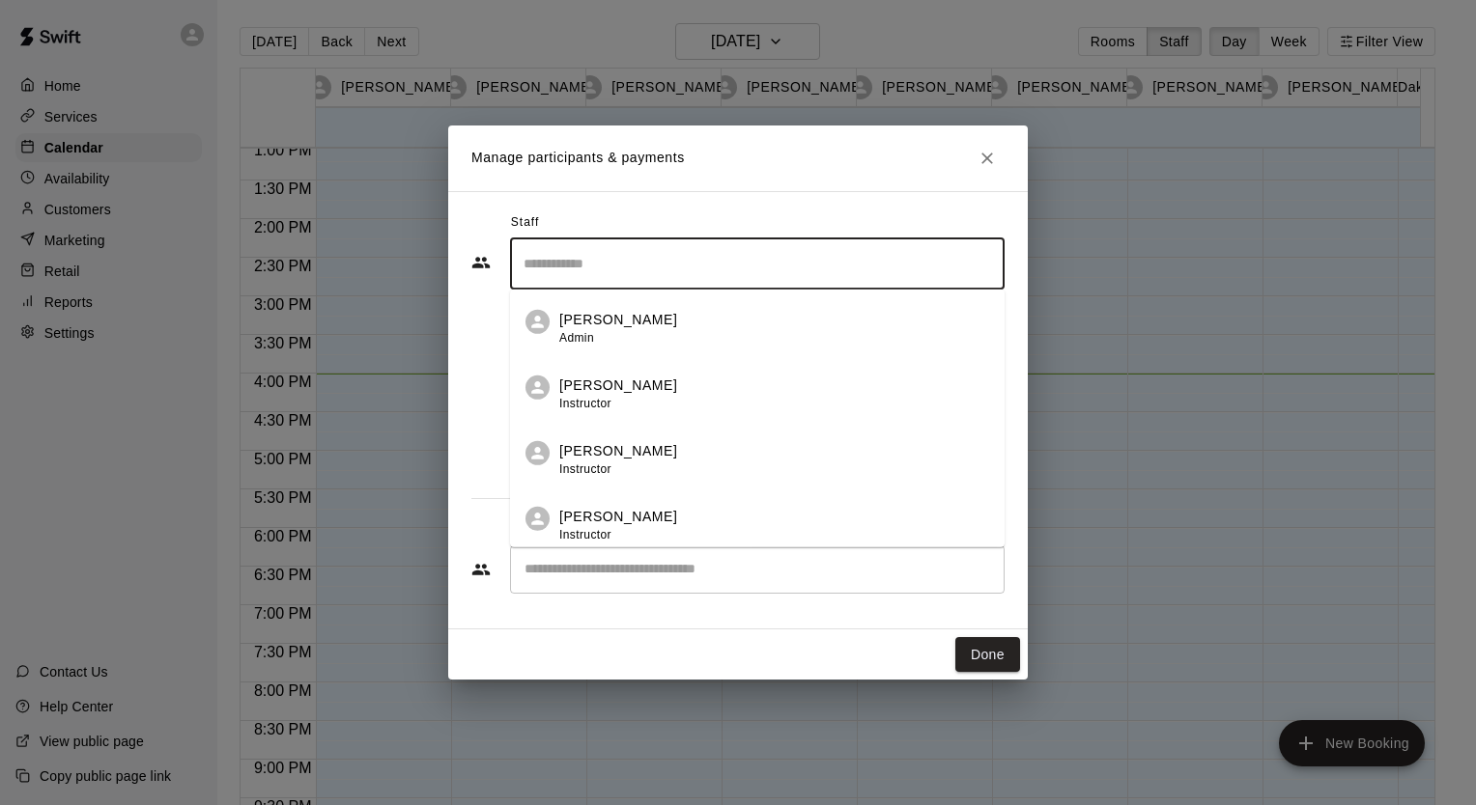
click at [656, 247] on input "Search staff" at bounding box center [757, 264] width 477 height 34
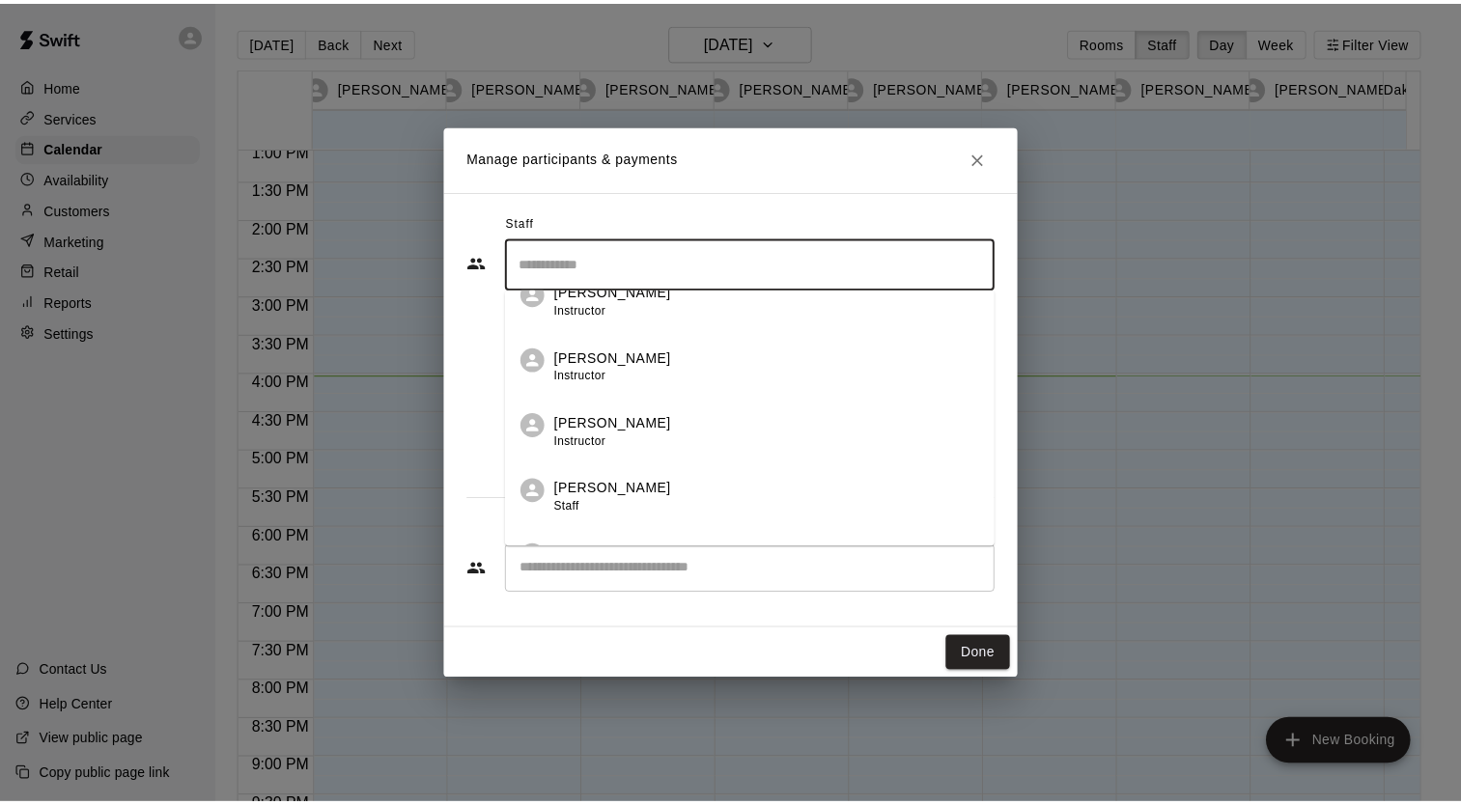
scroll to position [157, 0]
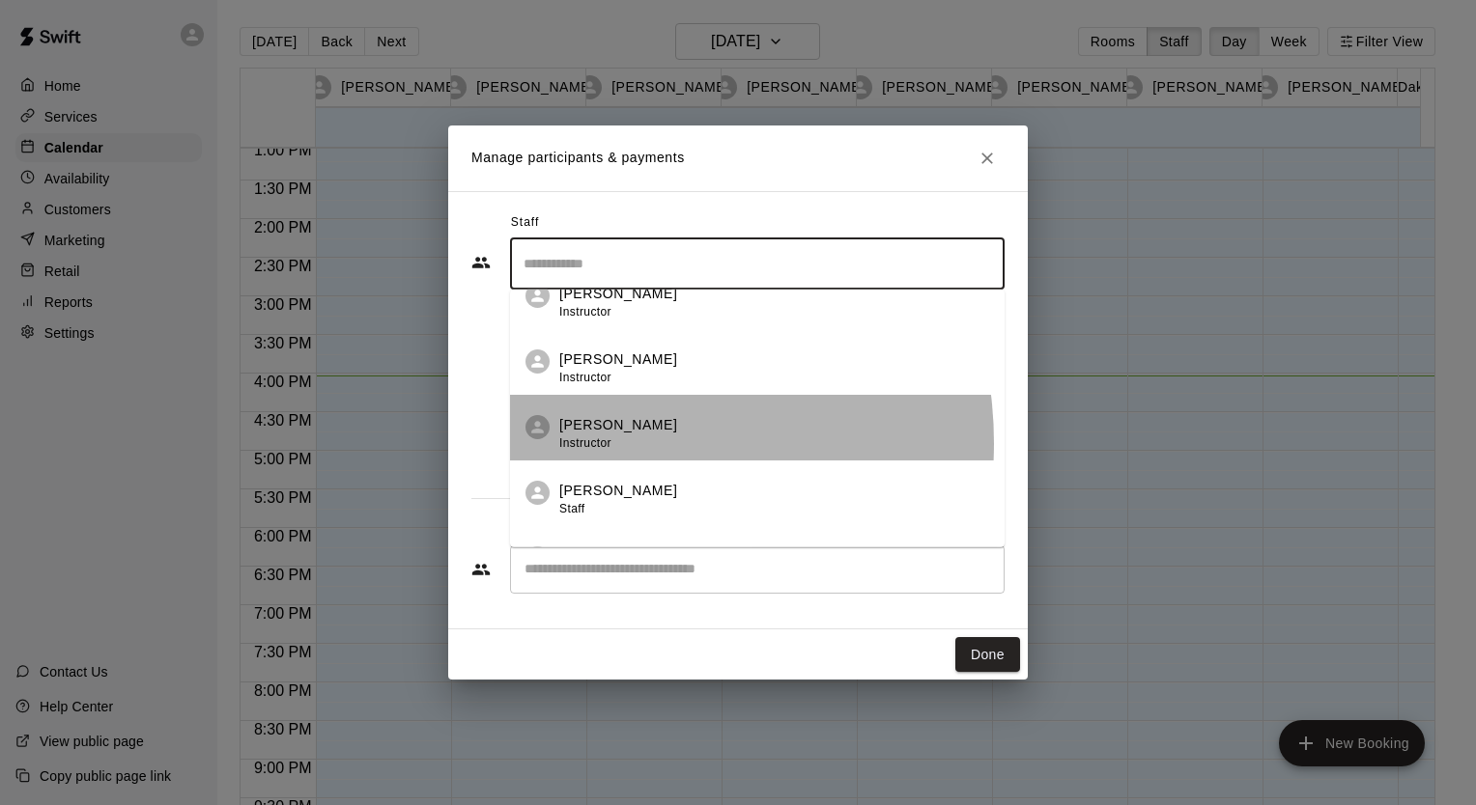
click at [595, 440] on span "Instructor" at bounding box center [585, 443] width 52 height 14
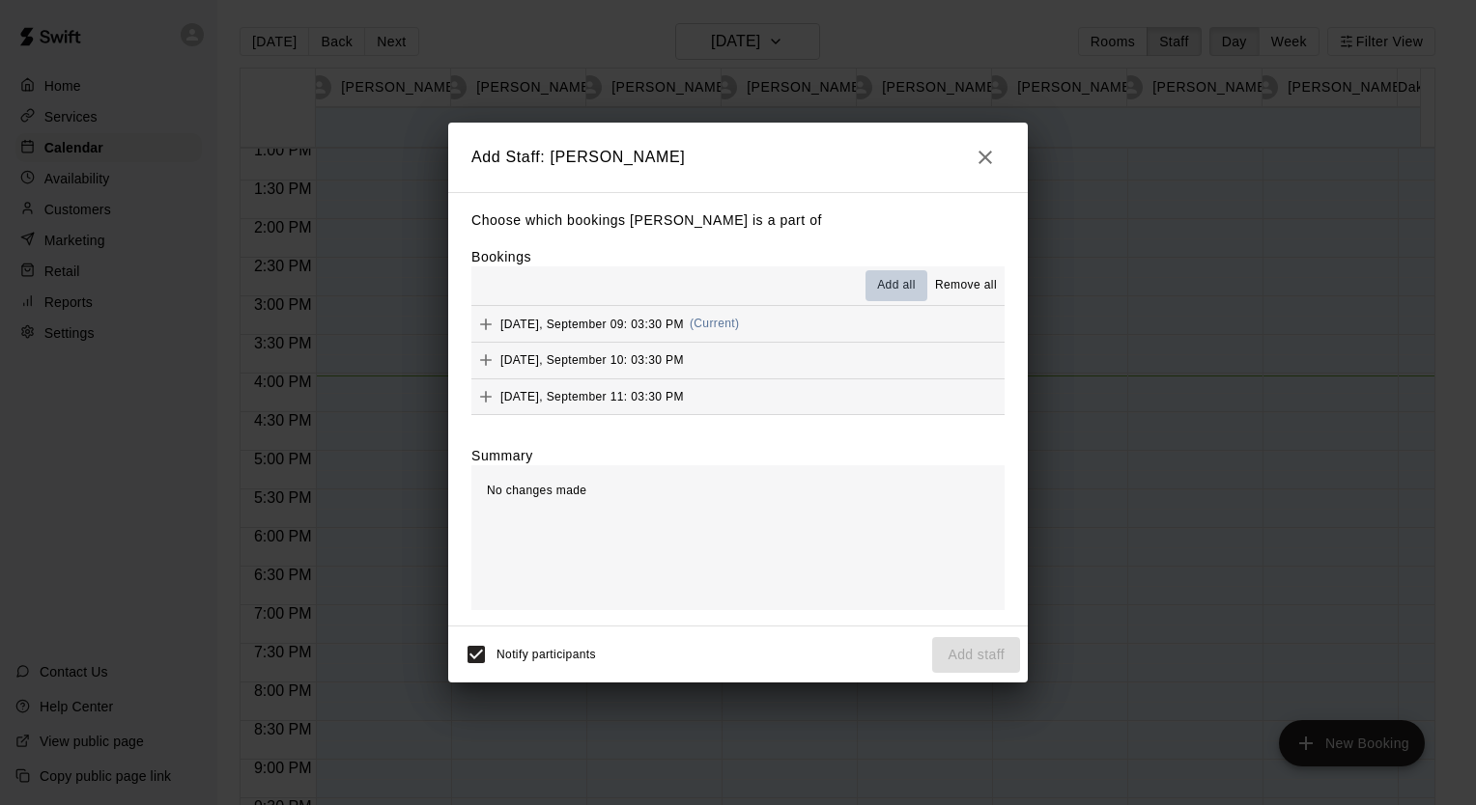
click at [893, 288] on span "Add all" at bounding box center [896, 285] width 39 height 19
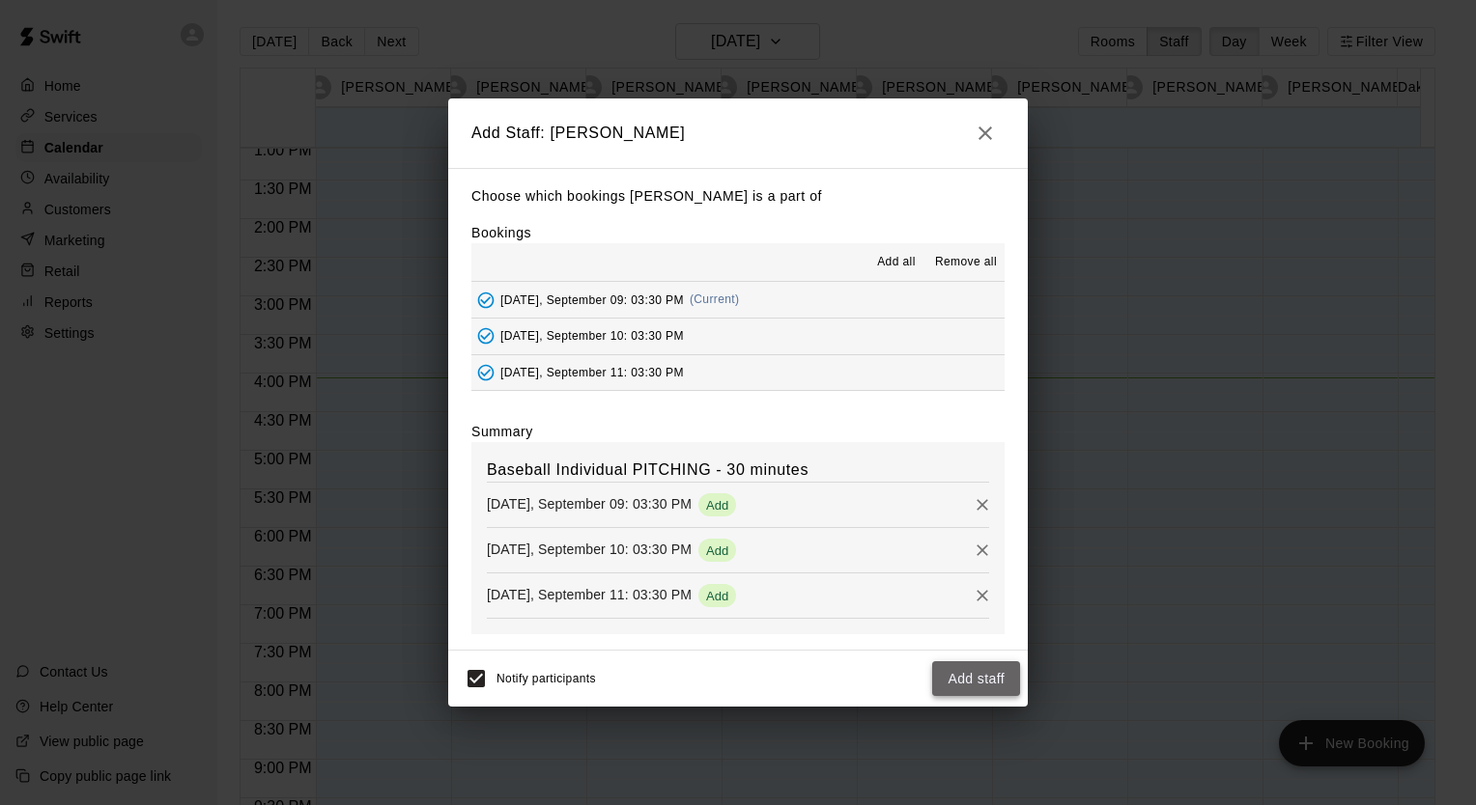
click at [962, 676] on button "Add staff" at bounding box center [976, 679] width 88 height 36
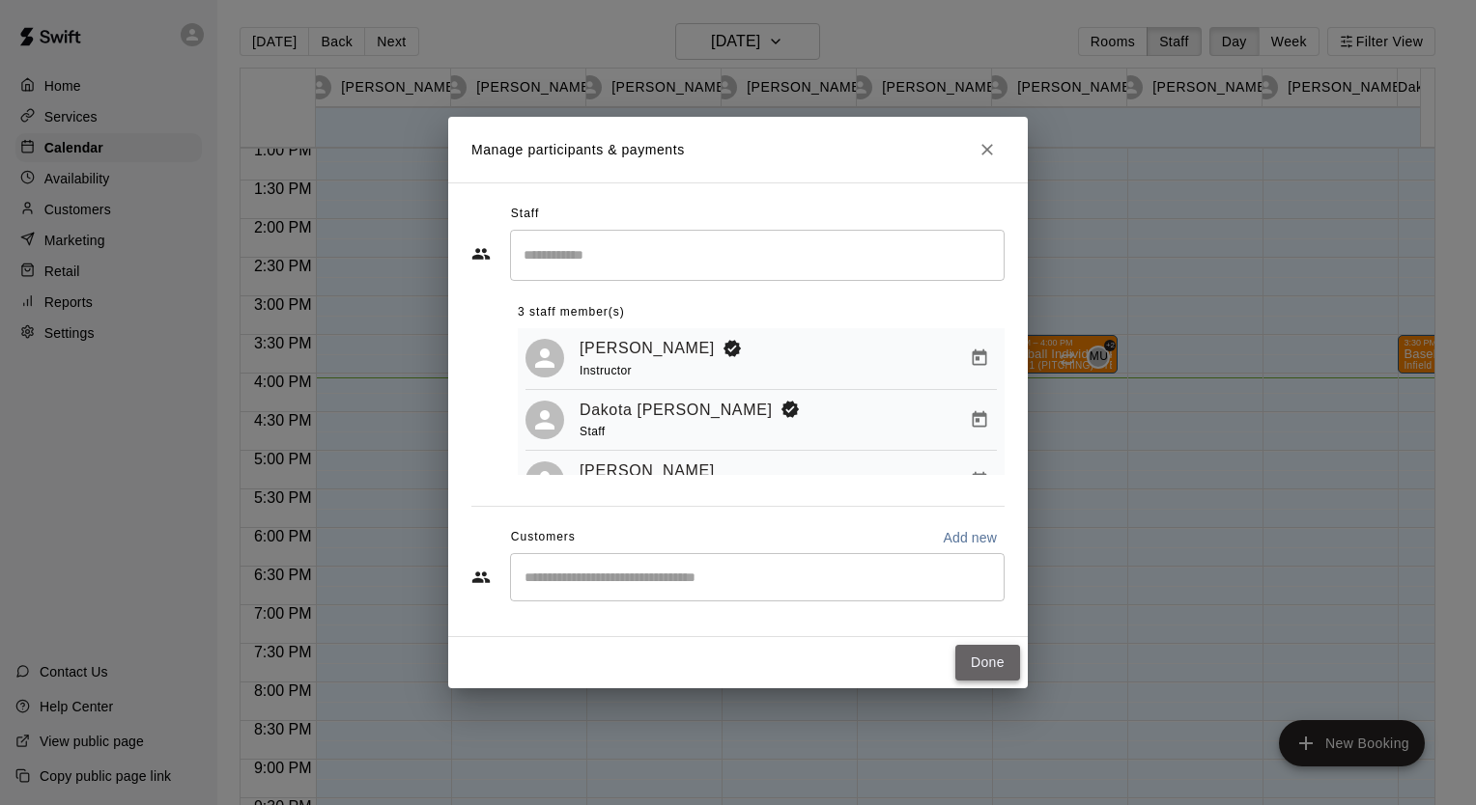
click at [983, 659] on button "Done" at bounding box center [987, 663] width 65 height 36
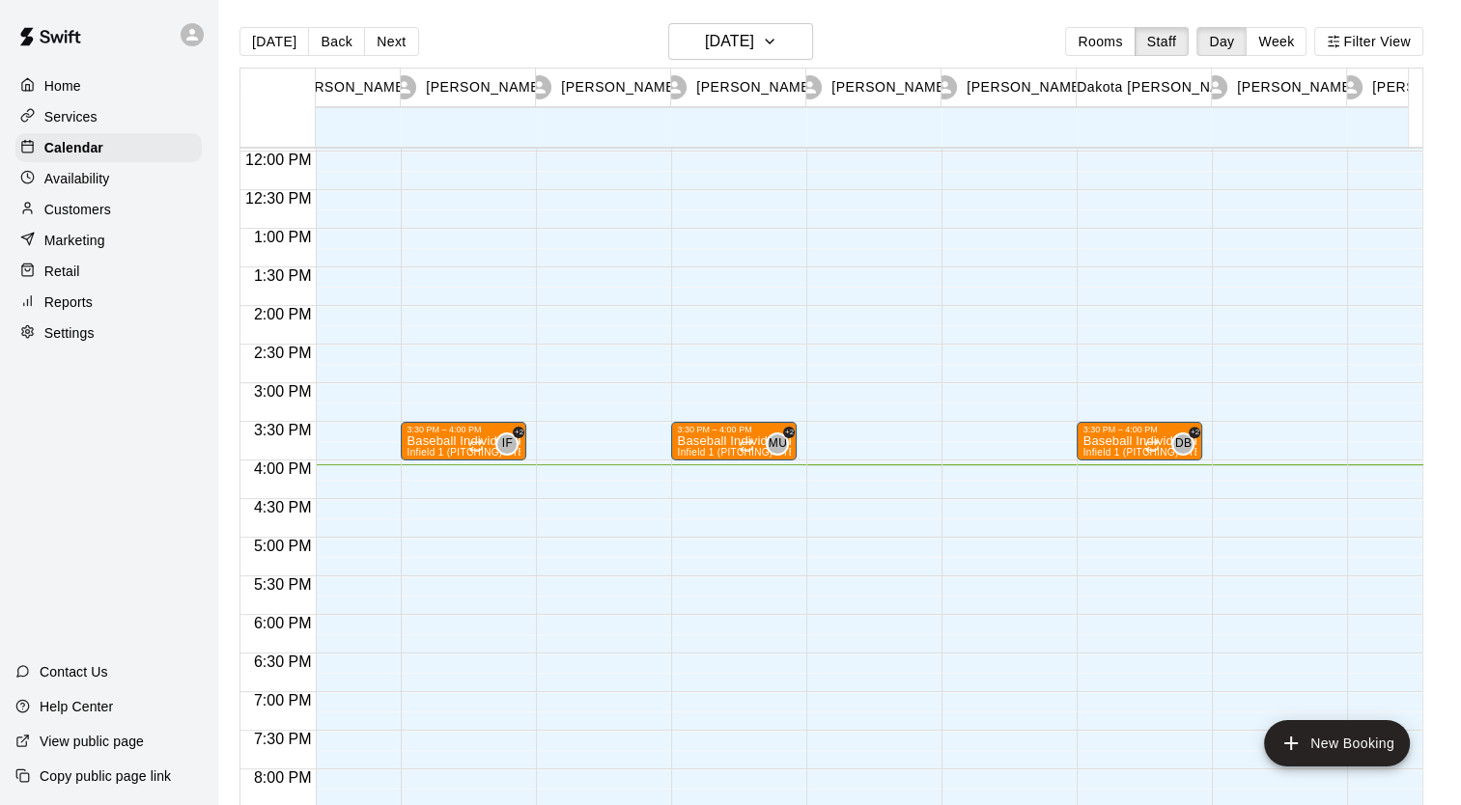
scroll to position [0, 0]
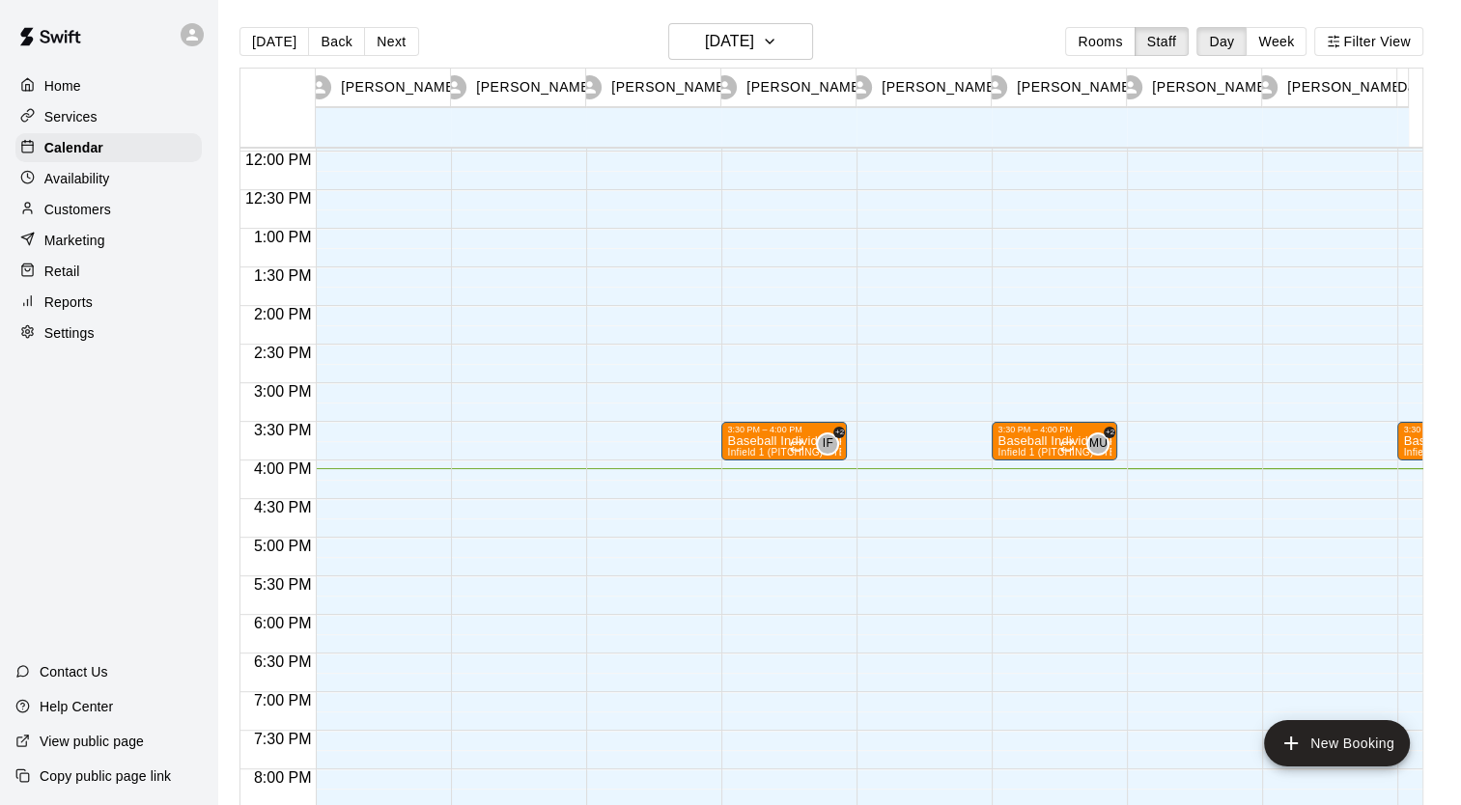
click at [765, 485] on div "3:30 PM – 4:00 PM Baseball Individual PITCHING - 30 minutes Infield 1 (PITCHING…" at bounding box center [784, 152] width 126 height 1854
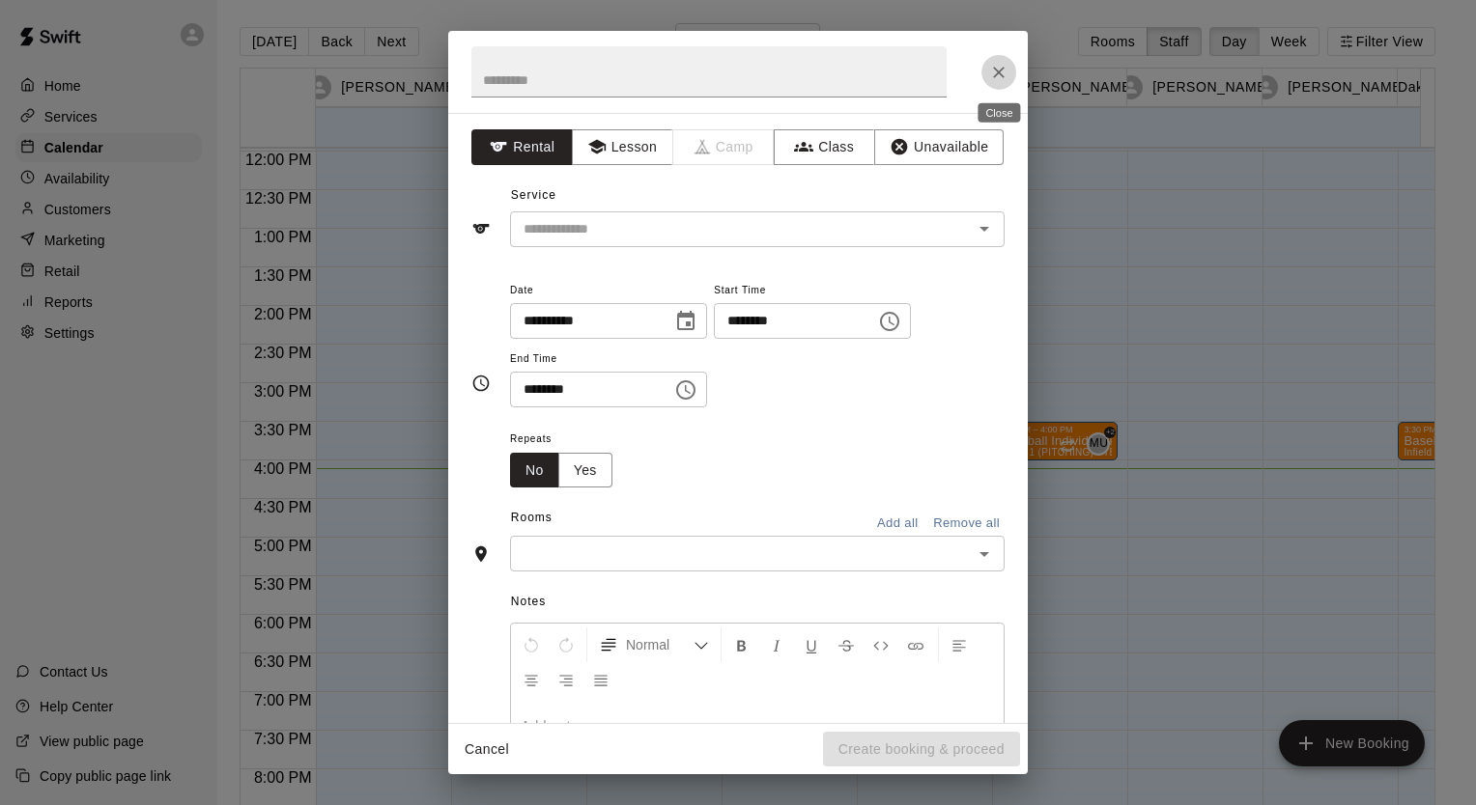
click at [993, 68] on icon "Close" at bounding box center [998, 72] width 19 height 19
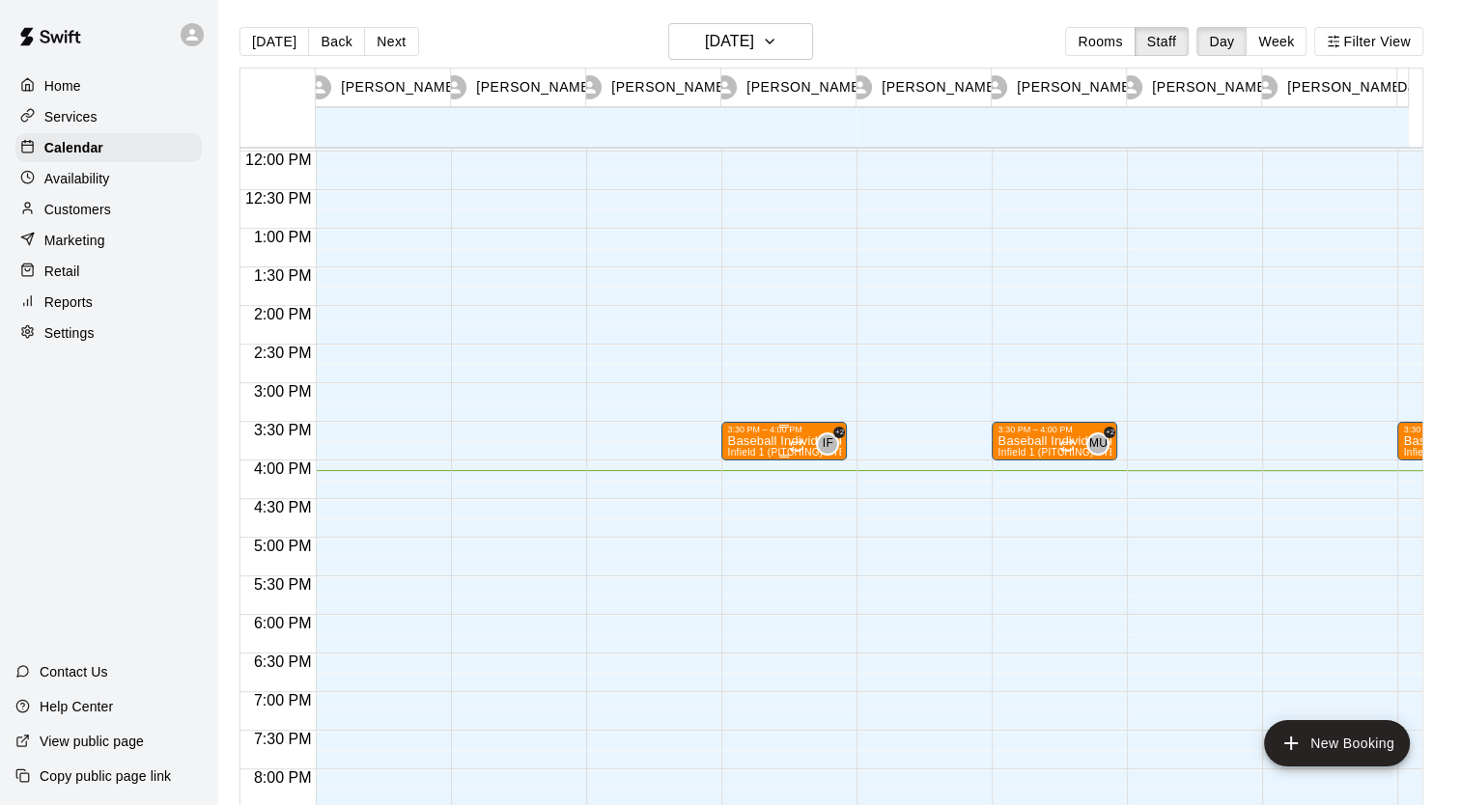
click at [769, 441] on p "Baseball Individual PITCHING - 30 minutes" at bounding box center [784, 441] width 114 height 0
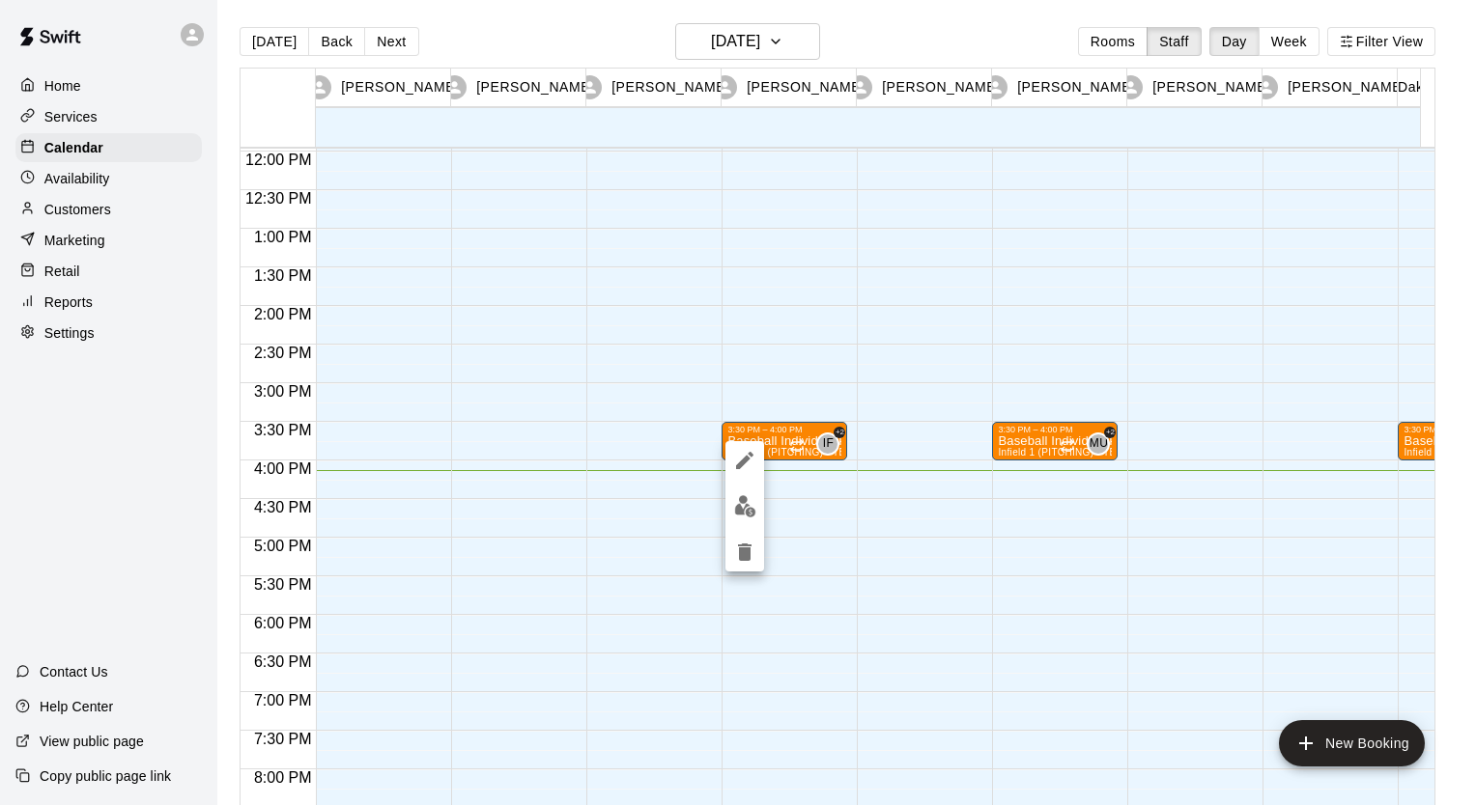
click at [692, 238] on div at bounding box center [738, 402] width 1476 height 805
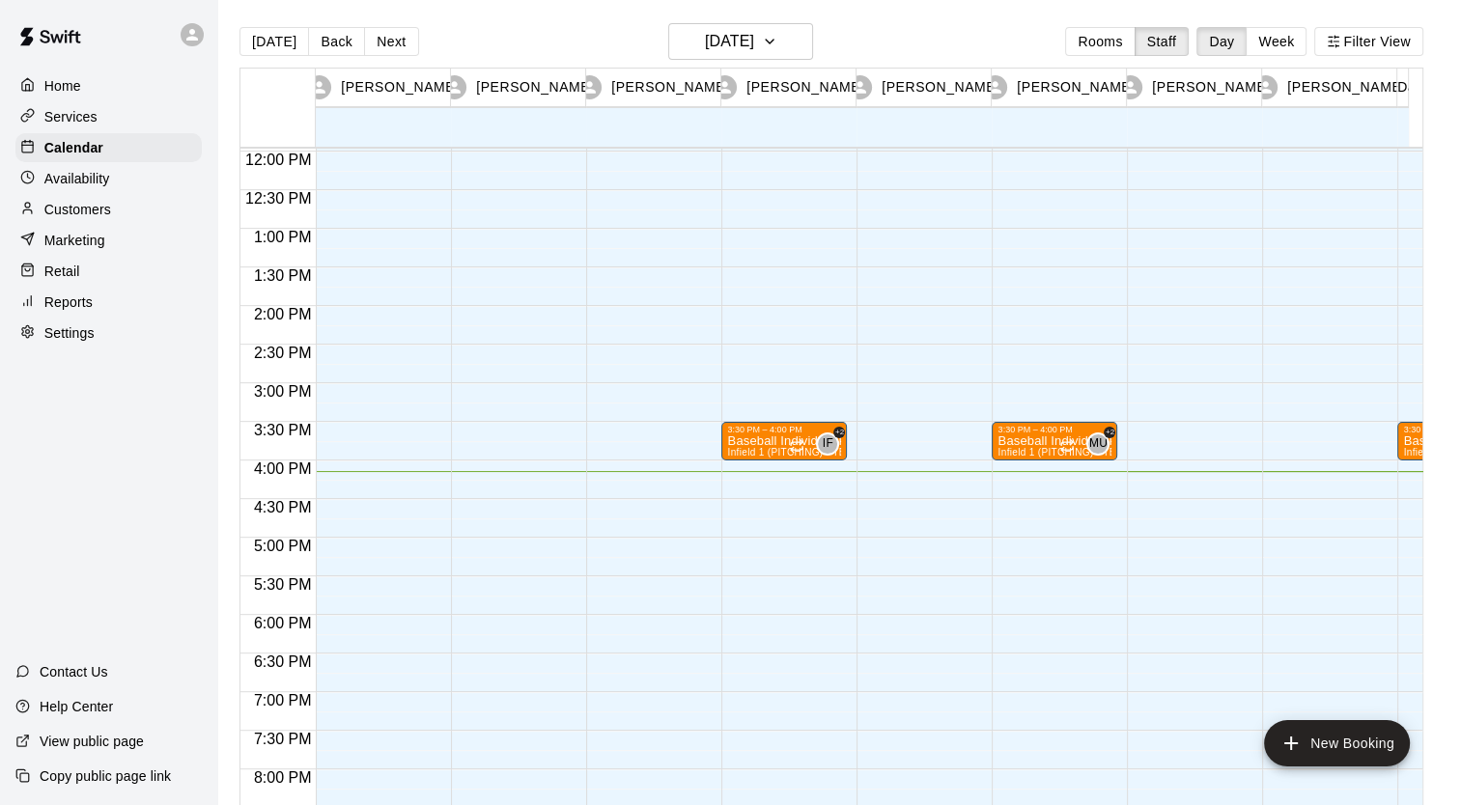
click at [763, 480] on div "3:30 PM – 4:00 PM Baseball Individual PITCHING - 30 minutes Infield 1 (PITCHING…" at bounding box center [784, 152] width 126 height 1854
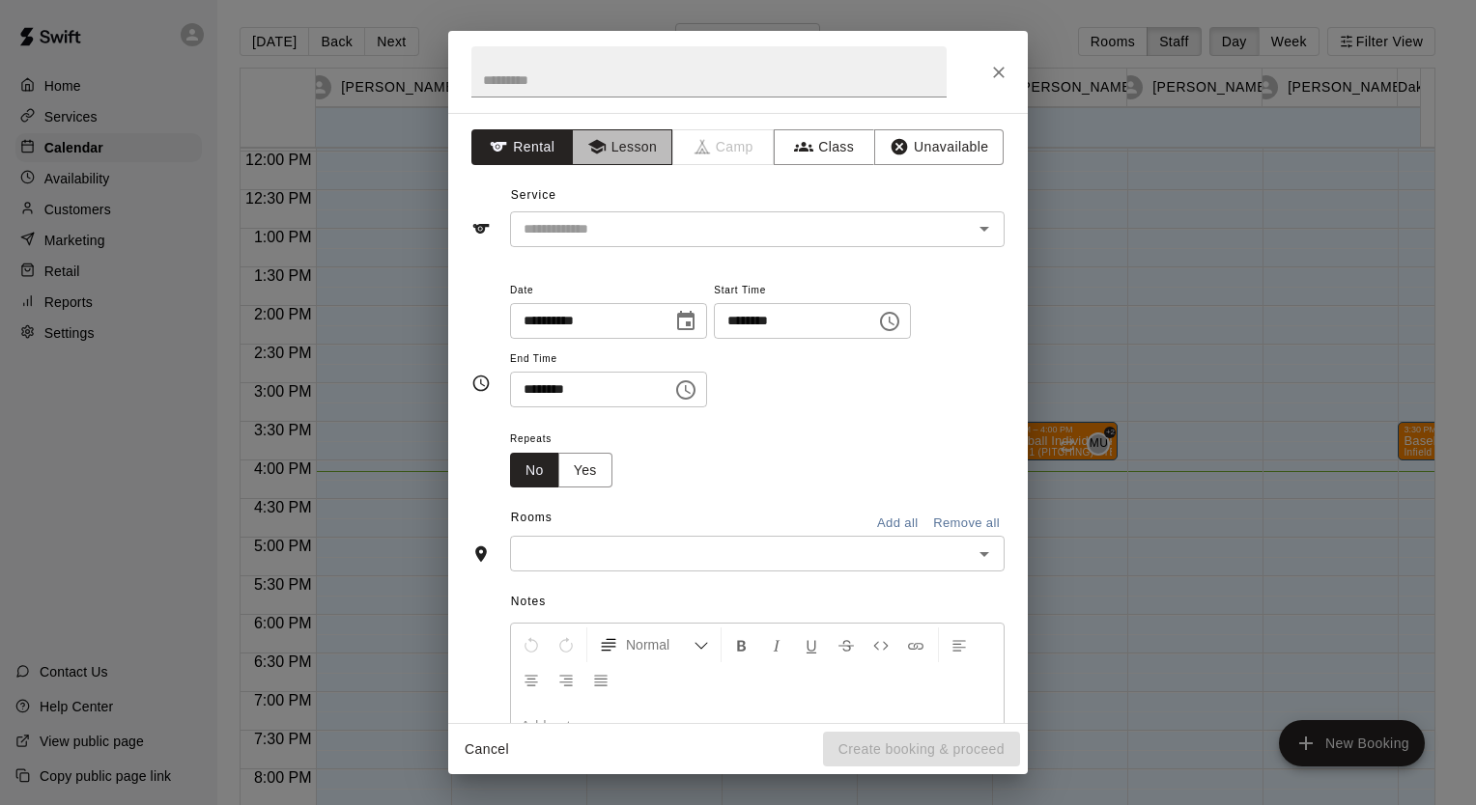
click at [626, 143] on button "Lesson" at bounding box center [622, 147] width 101 height 36
click at [1001, 72] on icon "Close" at bounding box center [998, 72] width 19 height 19
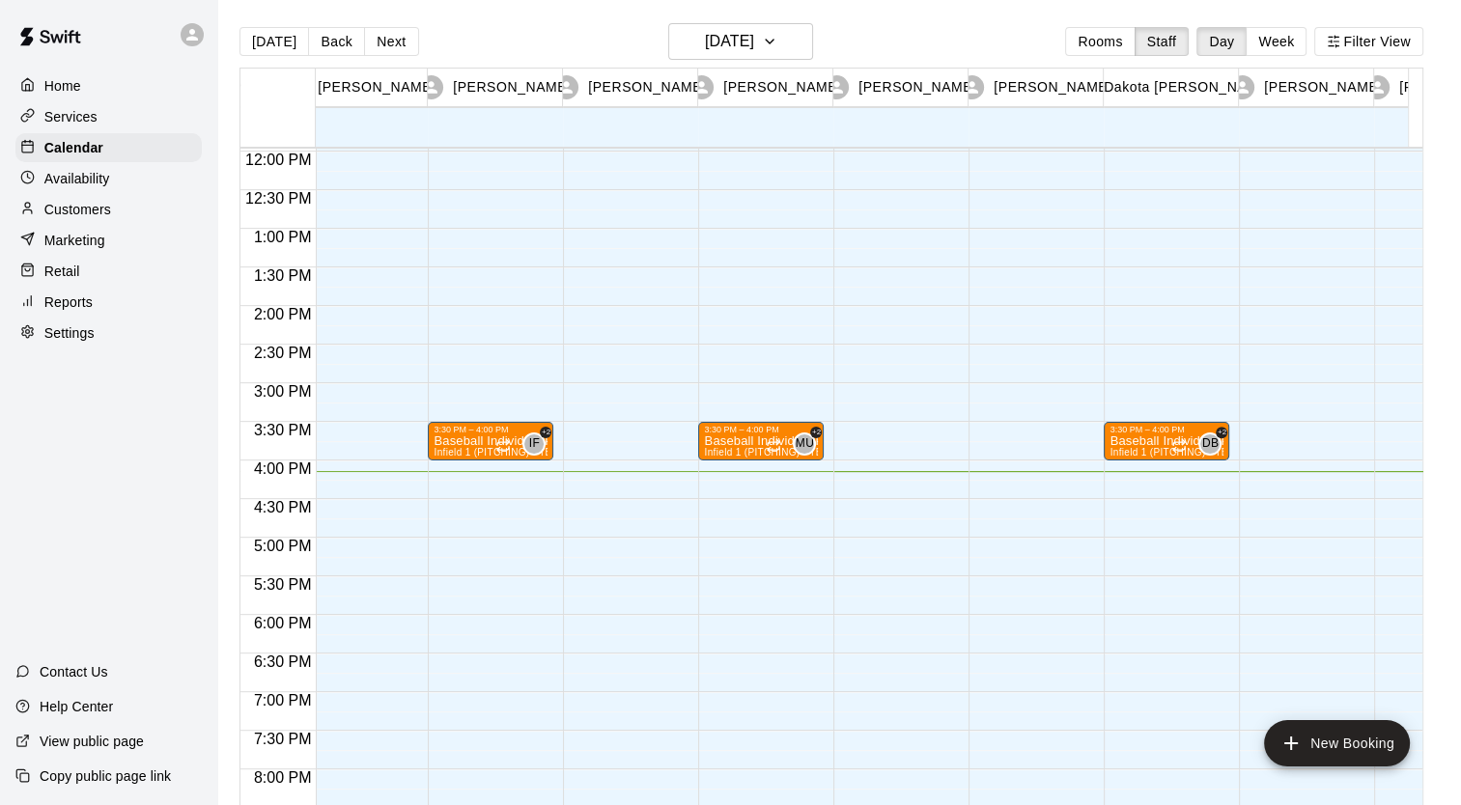
scroll to position [0, 292]
click at [1111, 37] on button "Rooms" at bounding box center [1100, 41] width 70 height 29
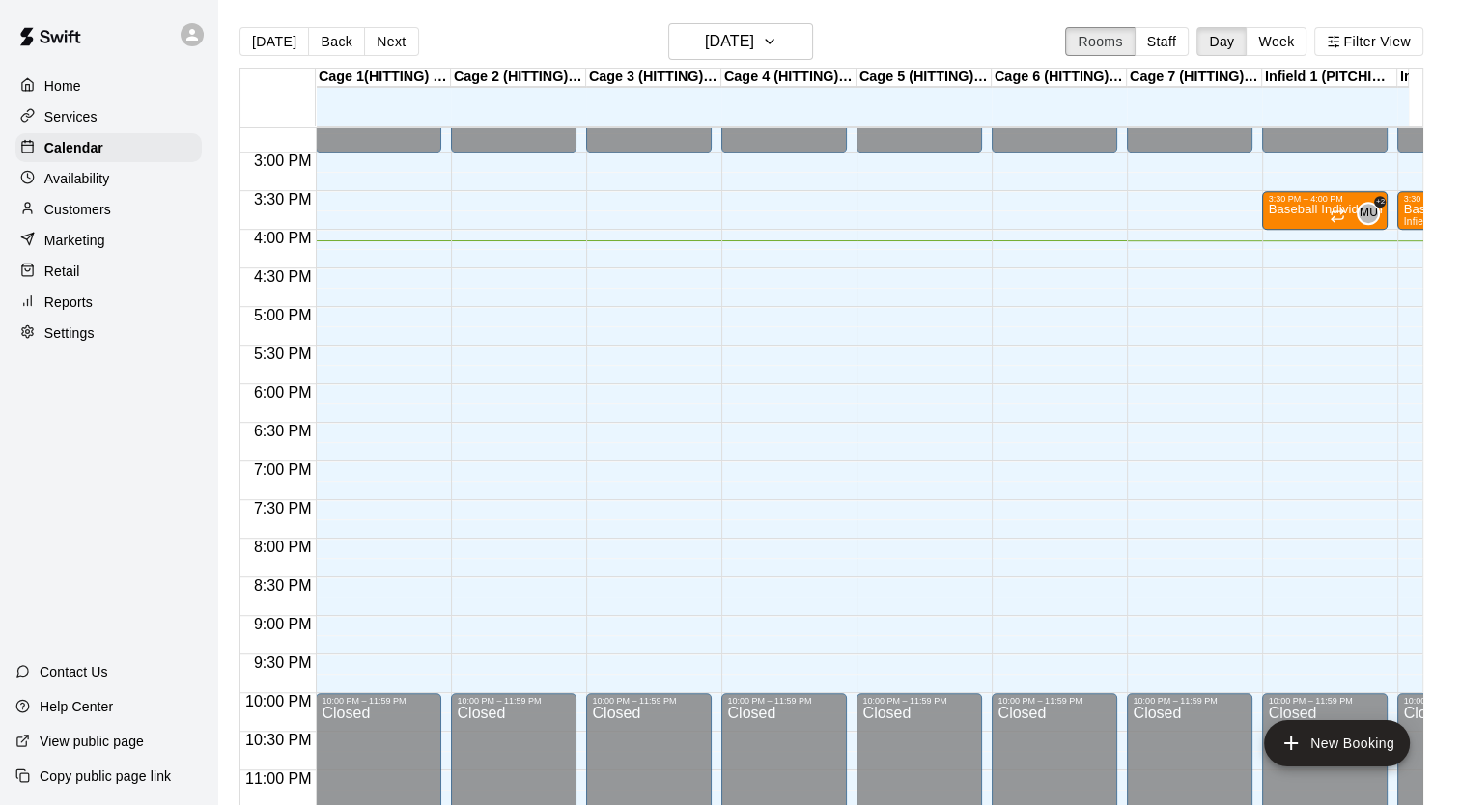
scroll to position [1136, 0]
click at [68, 705] on p "Help Center" at bounding box center [76, 706] width 73 height 19
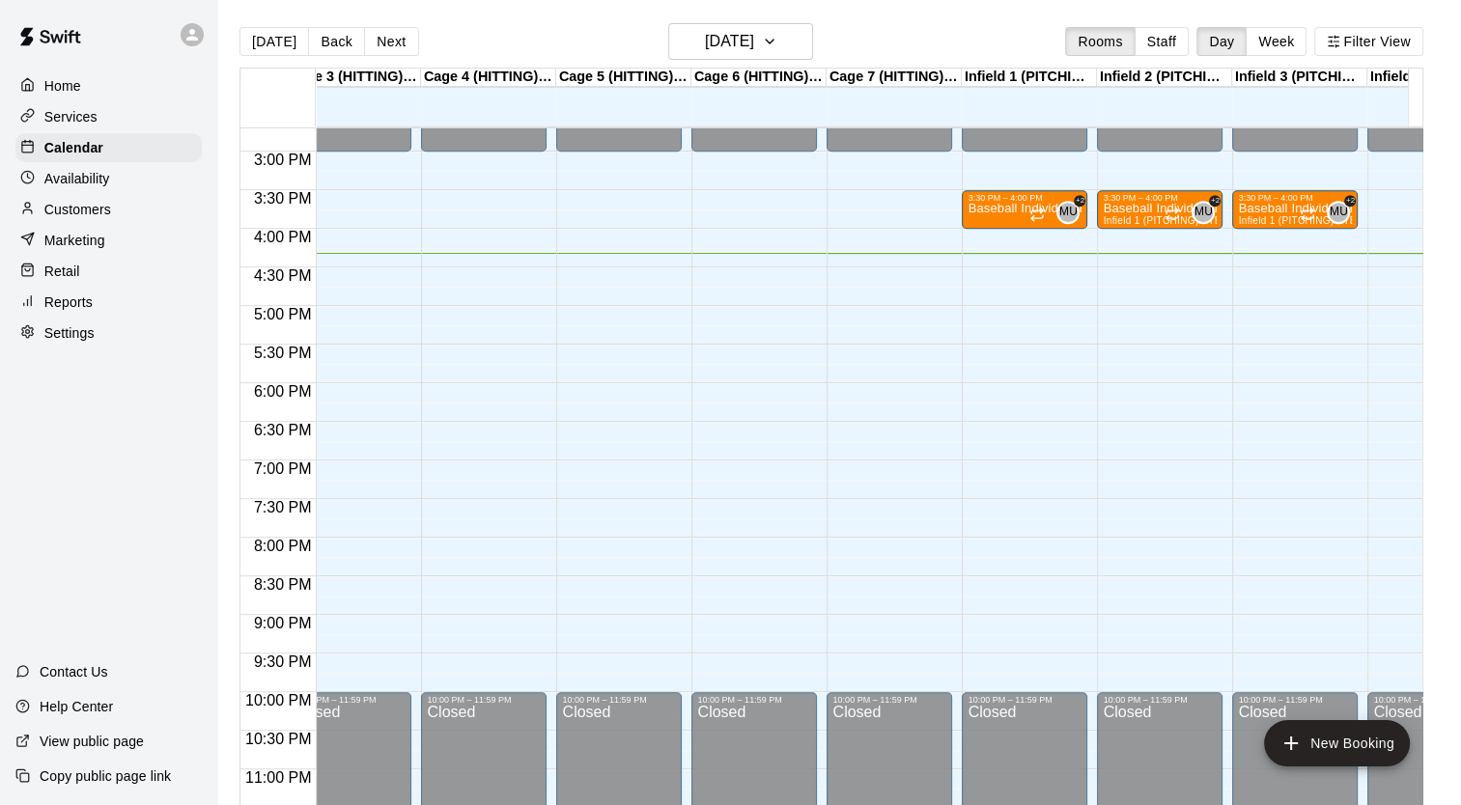
scroll to position [0, 305]
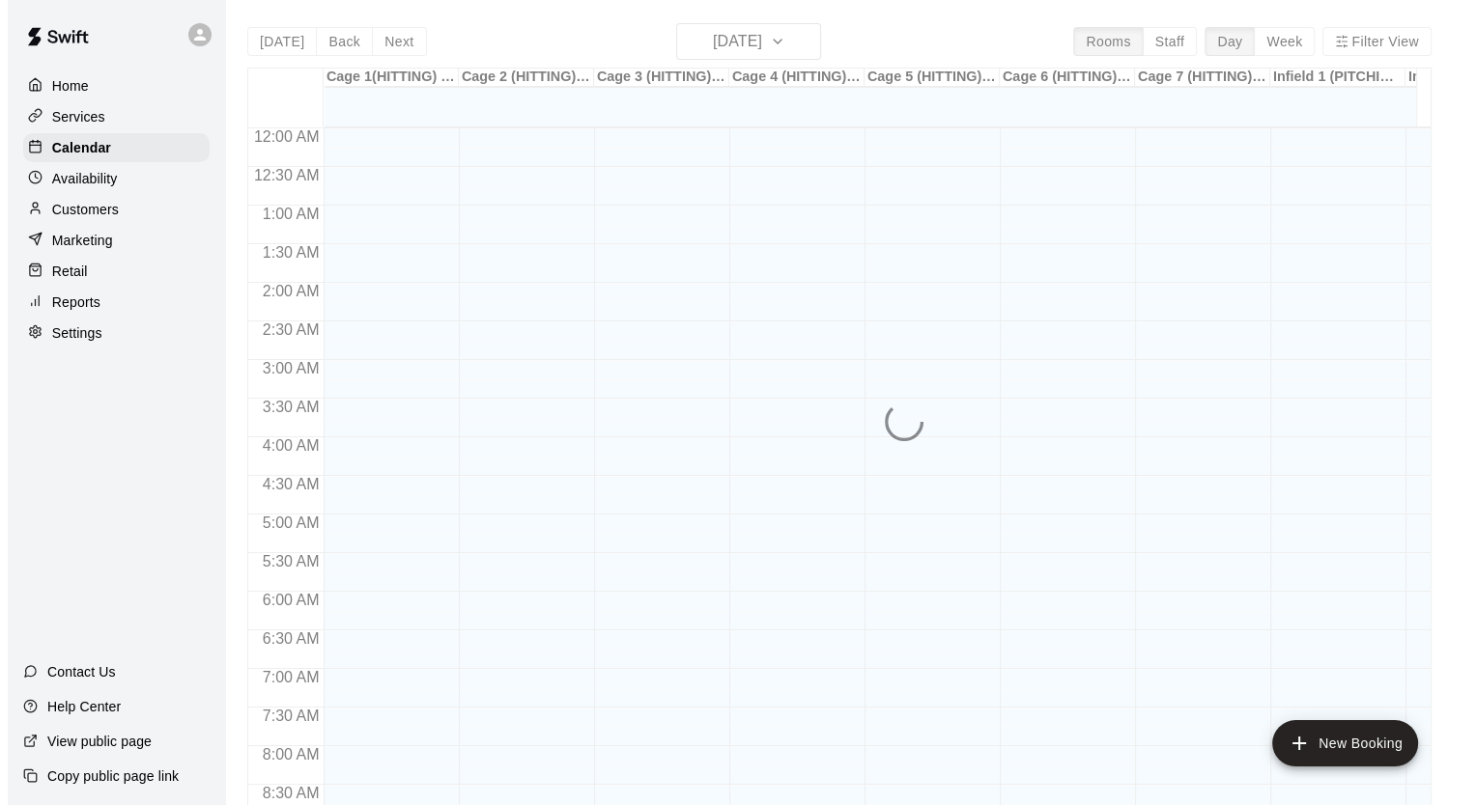
scroll to position [1095, 0]
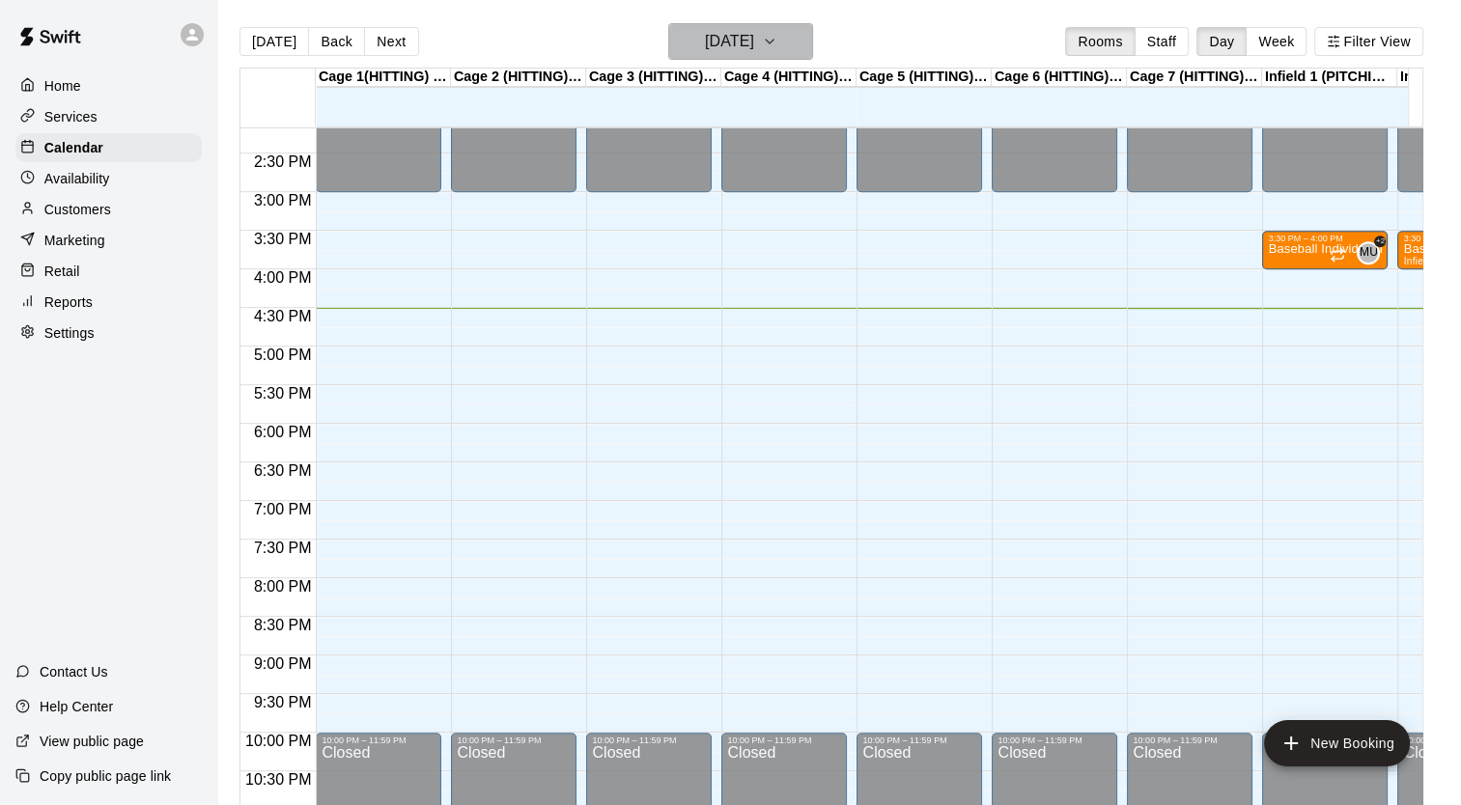
click at [774, 41] on icon "button" at bounding box center [770, 42] width 8 height 4
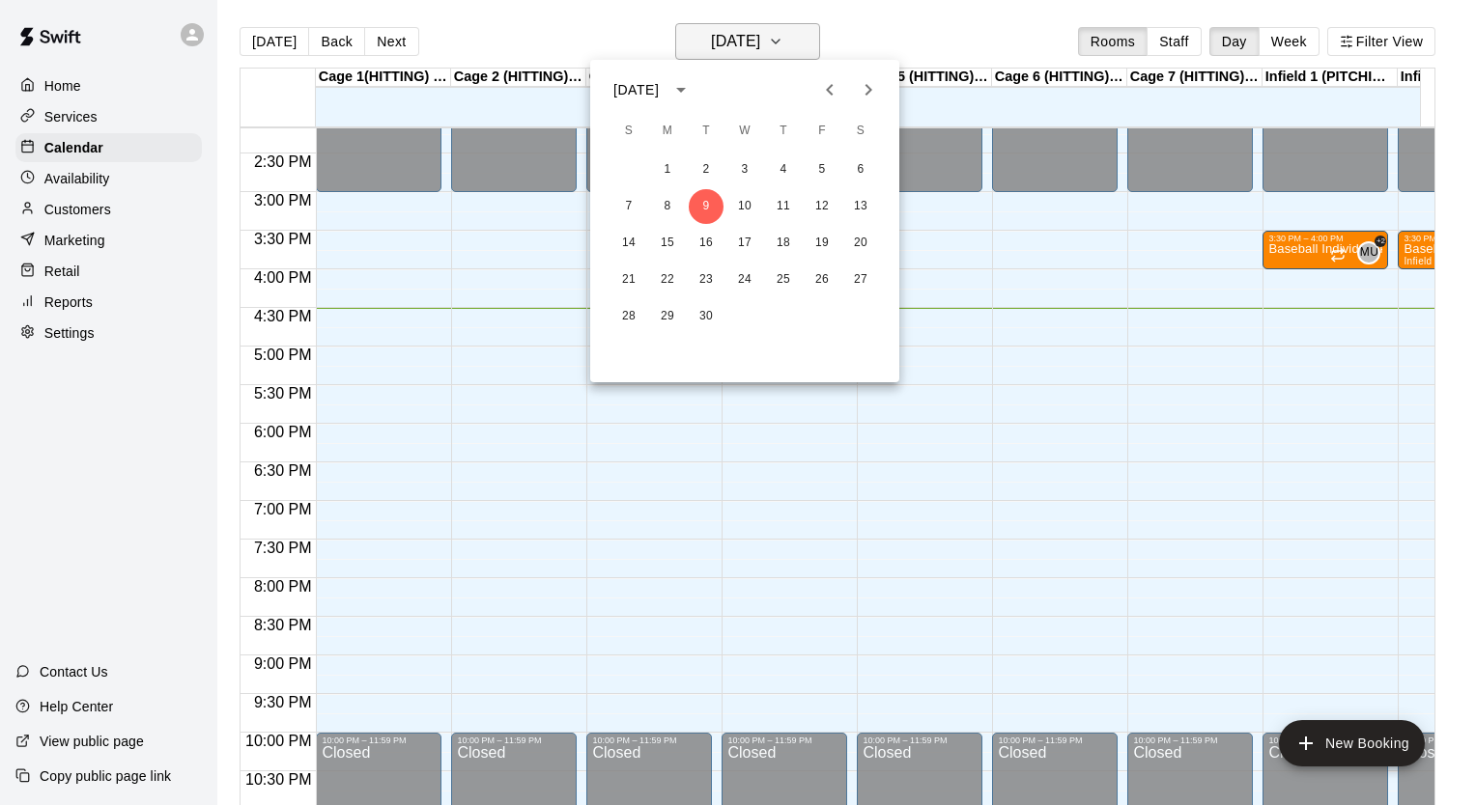
click at [802, 41] on div at bounding box center [738, 402] width 1476 height 805
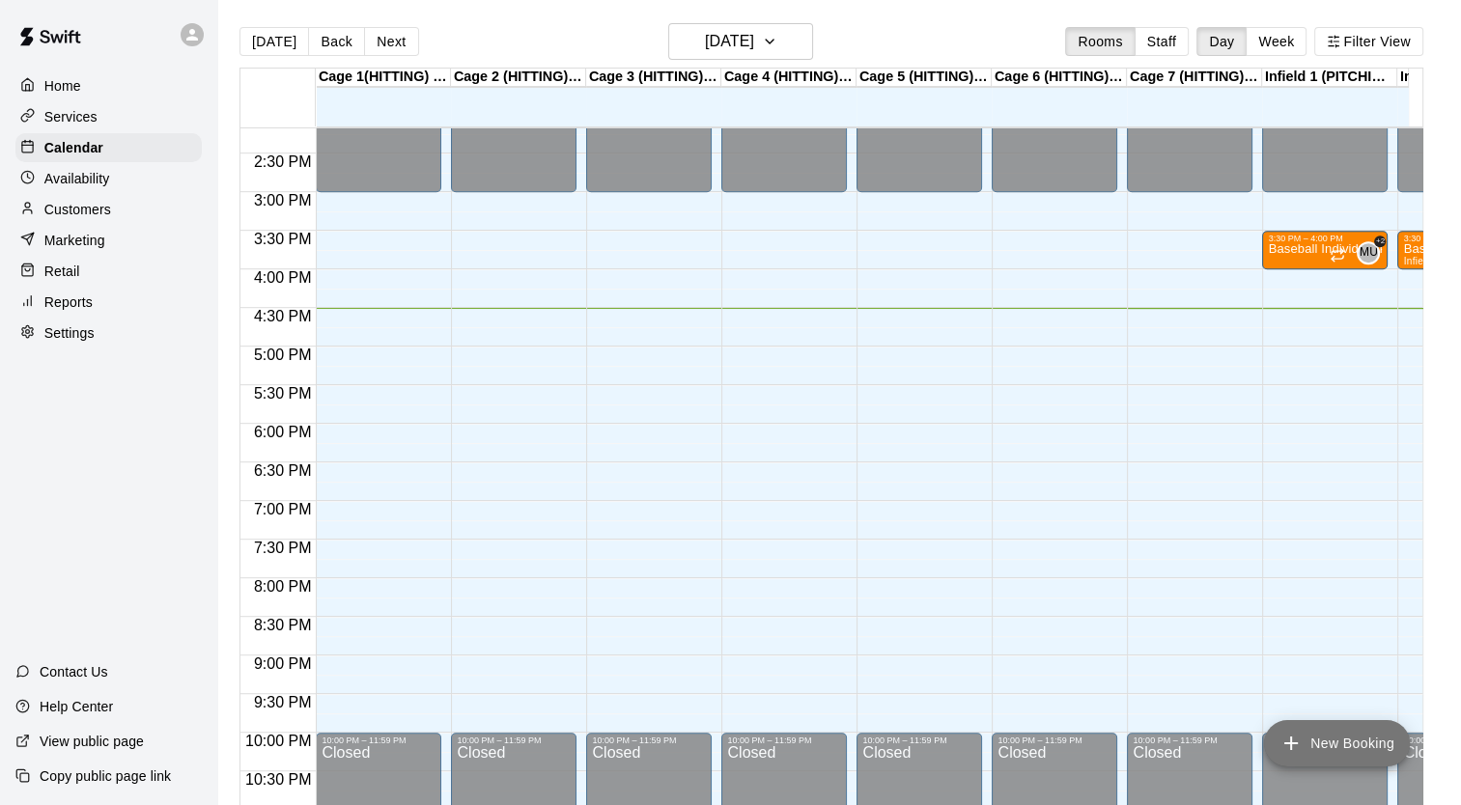
click at [1306, 749] on button "New Booking" at bounding box center [1337, 743] width 146 height 46
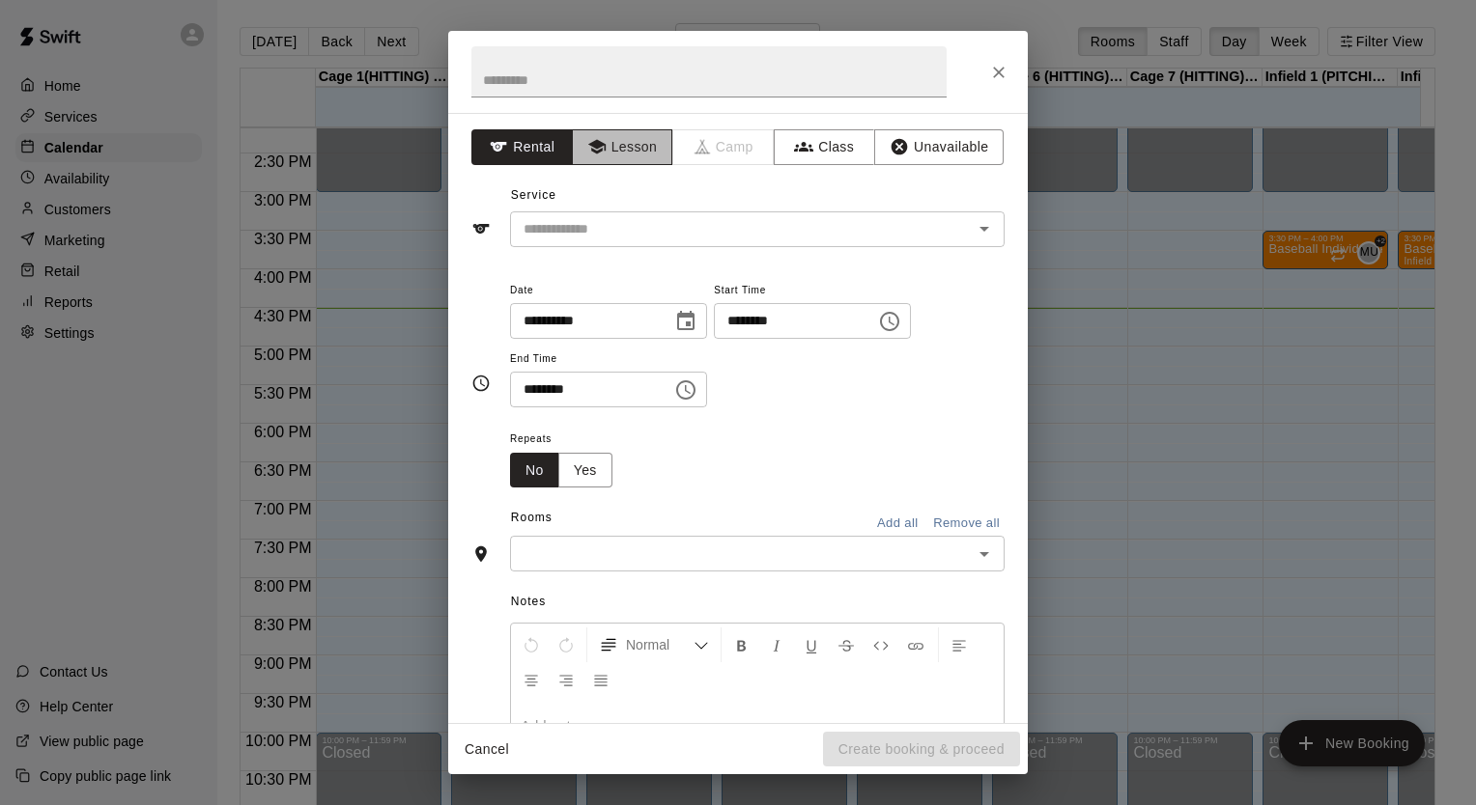
click at [610, 154] on button "Lesson" at bounding box center [622, 147] width 101 height 36
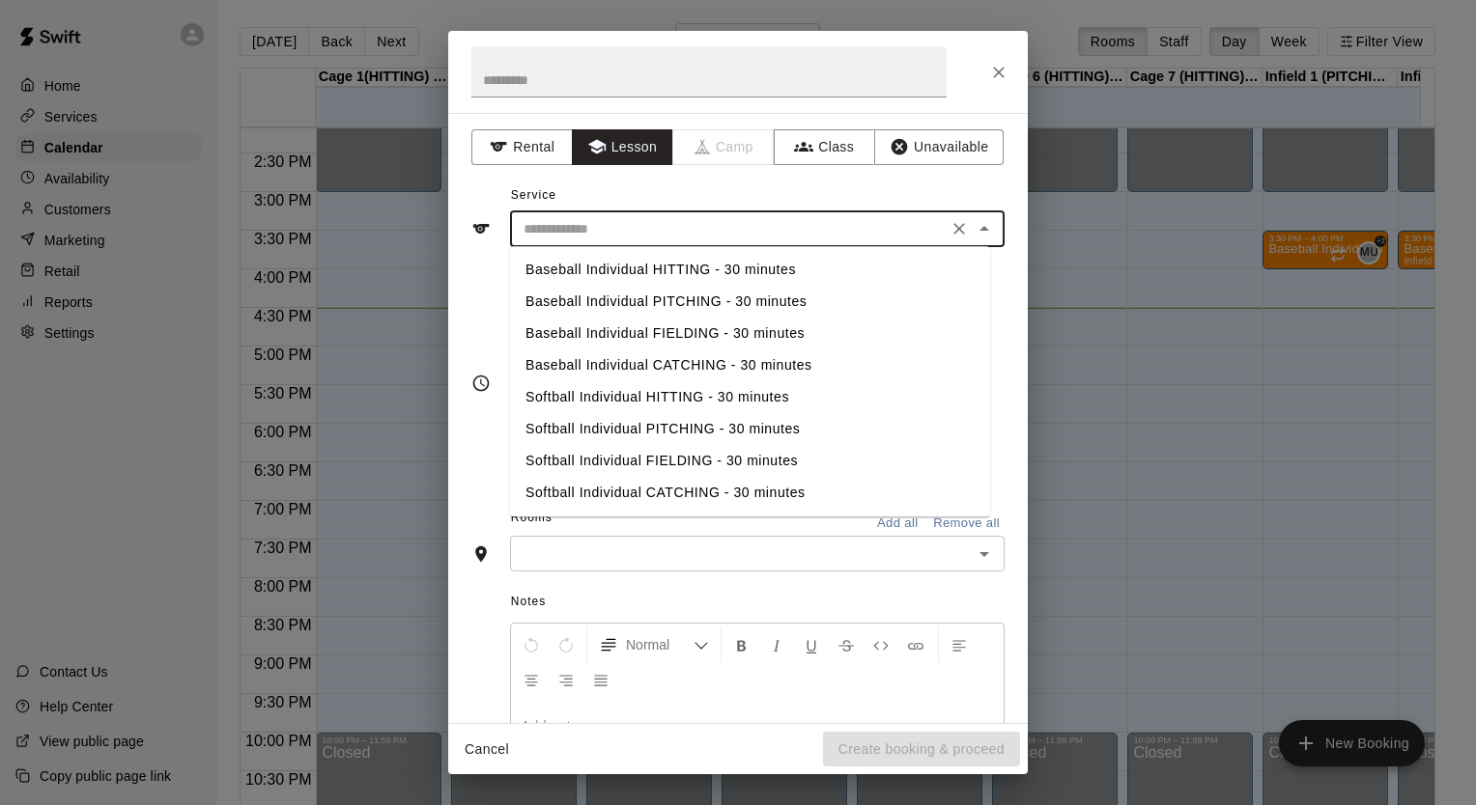
click at [583, 223] on input "text" at bounding box center [729, 229] width 426 height 24
click at [627, 276] on li "Baseball Individual HITTING - 30 minutes" at bounding box center [750, 270] width 480 height 32
type input "**********"
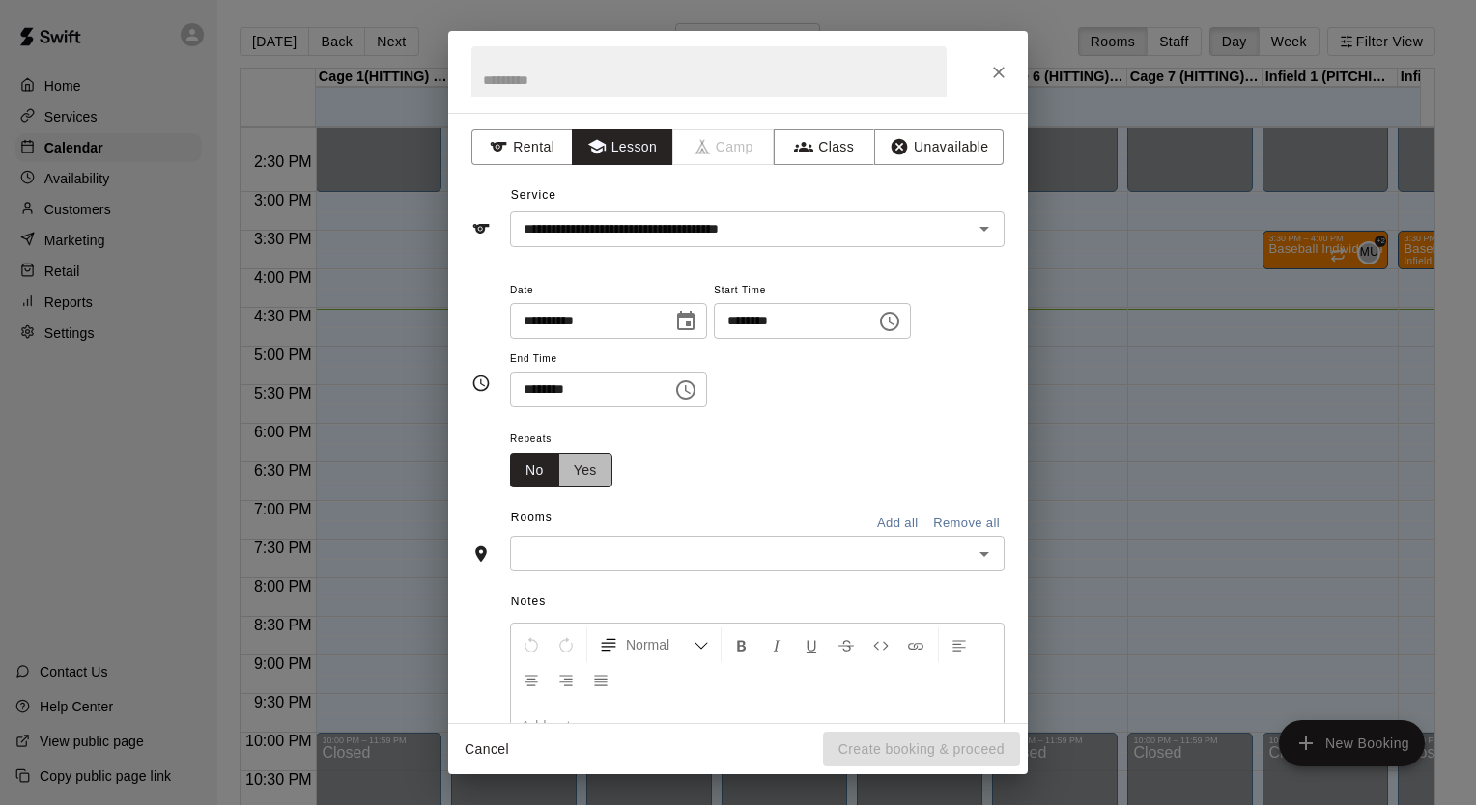
click at [582, 473] on button "Yes" at bounding box center [585, 471] width 54 height 36
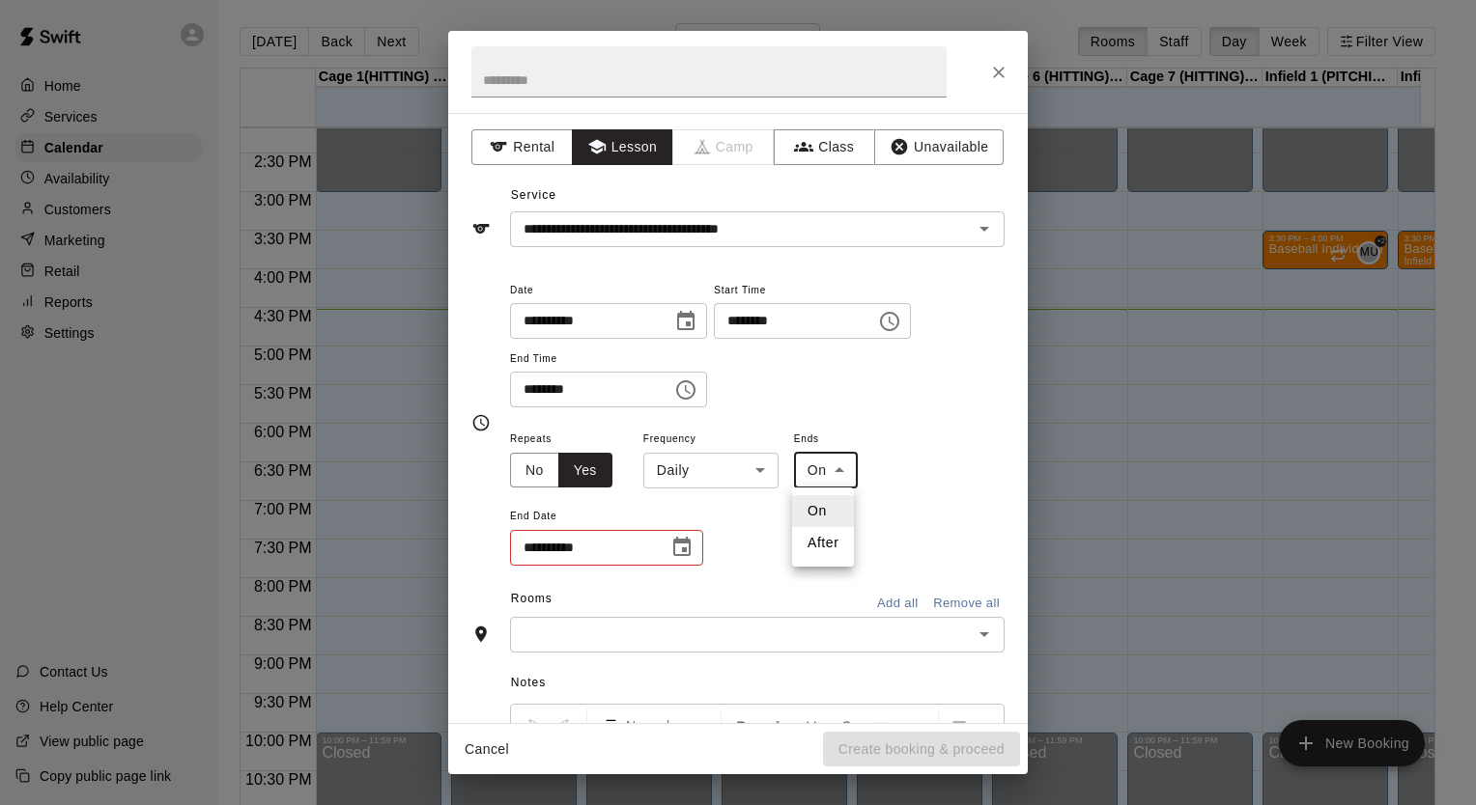
click at [830, 473] on body "Home Services Calendar Availability Customers Marketing Retail Reports Settings…" at bounding box center [738, 418] width 1476 height 836
click at [816, 554] on li "After" at bounding box center [823, 543] width 62 height 32
type input "*****"
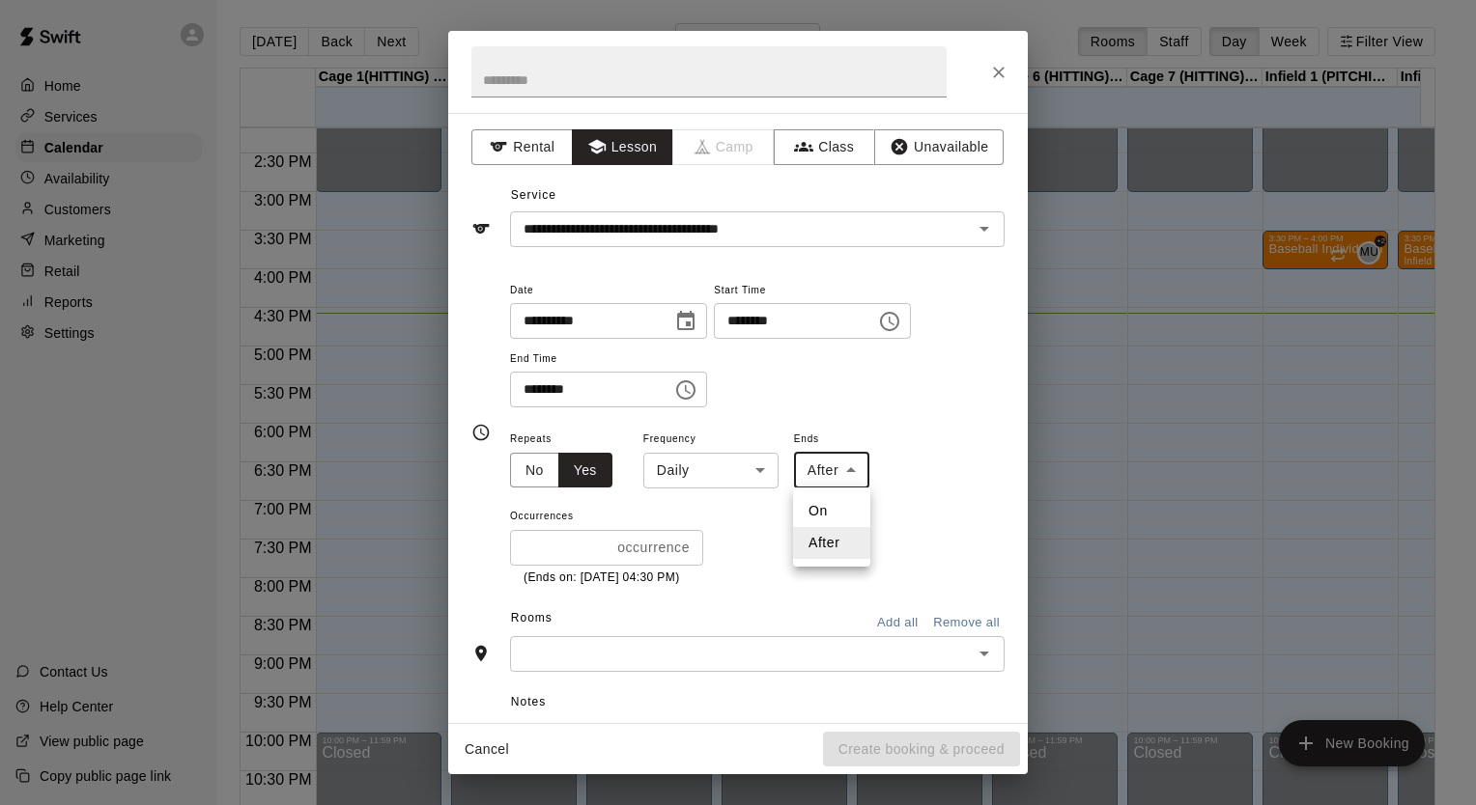
click at [857, 471] on body "Home Services Calendar Availability Customers Marketing Retail Reports Settings…" at bounding box center [738, 418] width 1476 height 836
click at [865, 403] on div at bounding box center [738, 402] width 1476 height 805
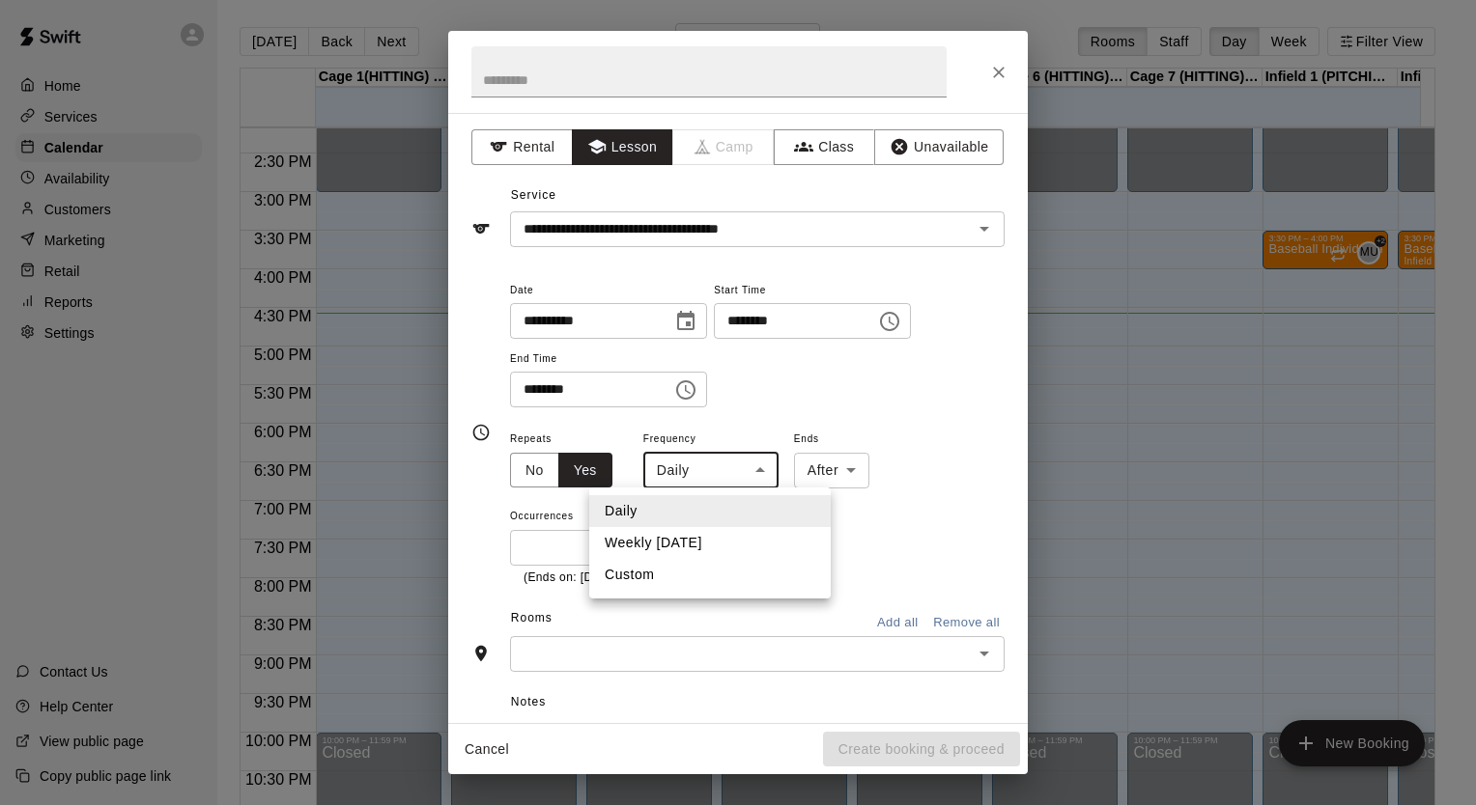
click at [712, 463] on body "Home Services Calendar Availability Customers Marketing Retail Reports Settings…" at bounding box center [738, 418] width 1476 height 836
click at [596, 410] on div at bounding box center [738, 402] width 1476 height 805
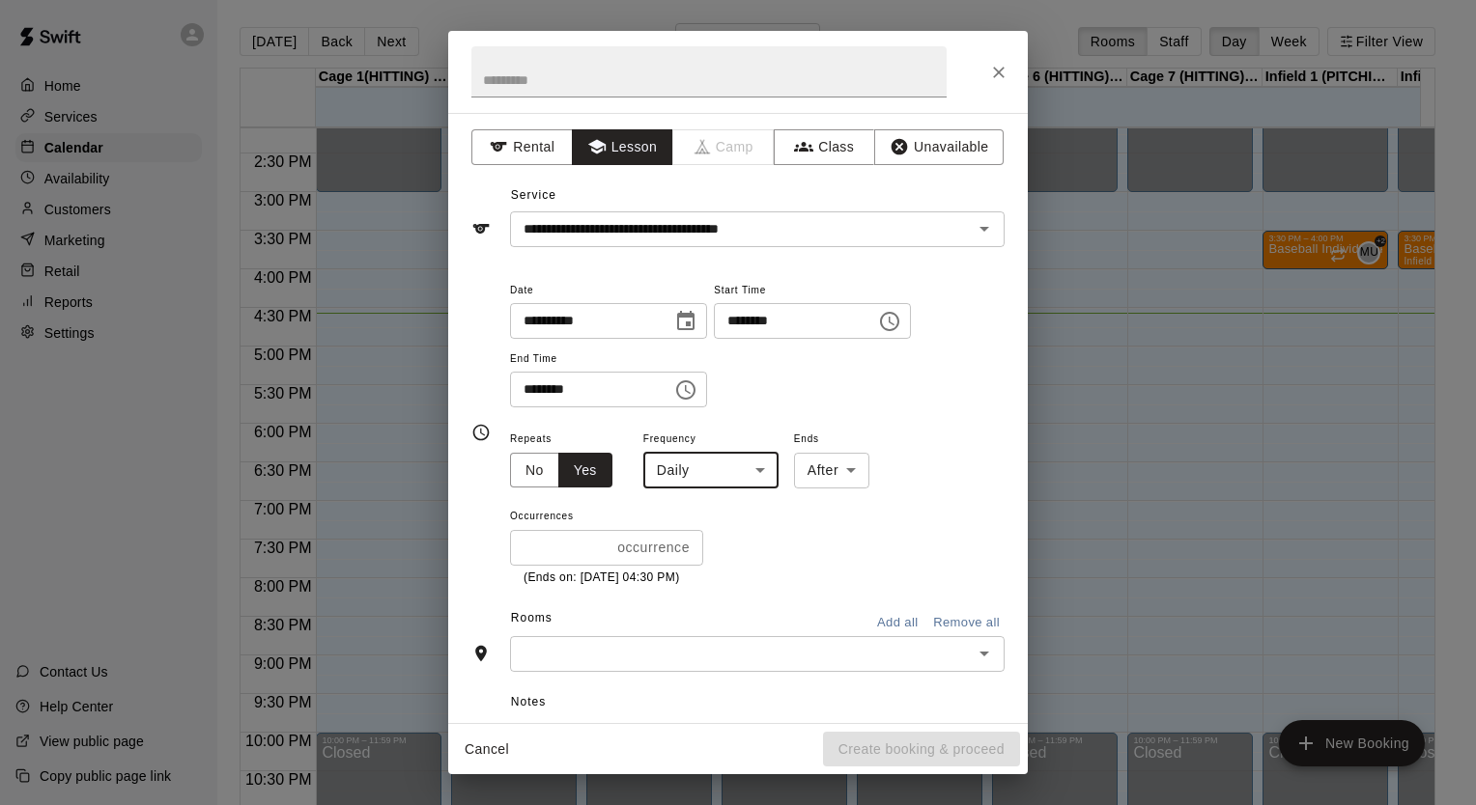
click at [846, 466] on body "Home Services Calendar Availability Customers Marketing Retail Reports Settings…" at bounding box center [738, 418] width 1476 height 836
click at [932, 398] on div at bounding box center [738, 402] width 1476 height 805
click at [523, 462] on button "No" at bounding box center [534, 471] width 49 height 36
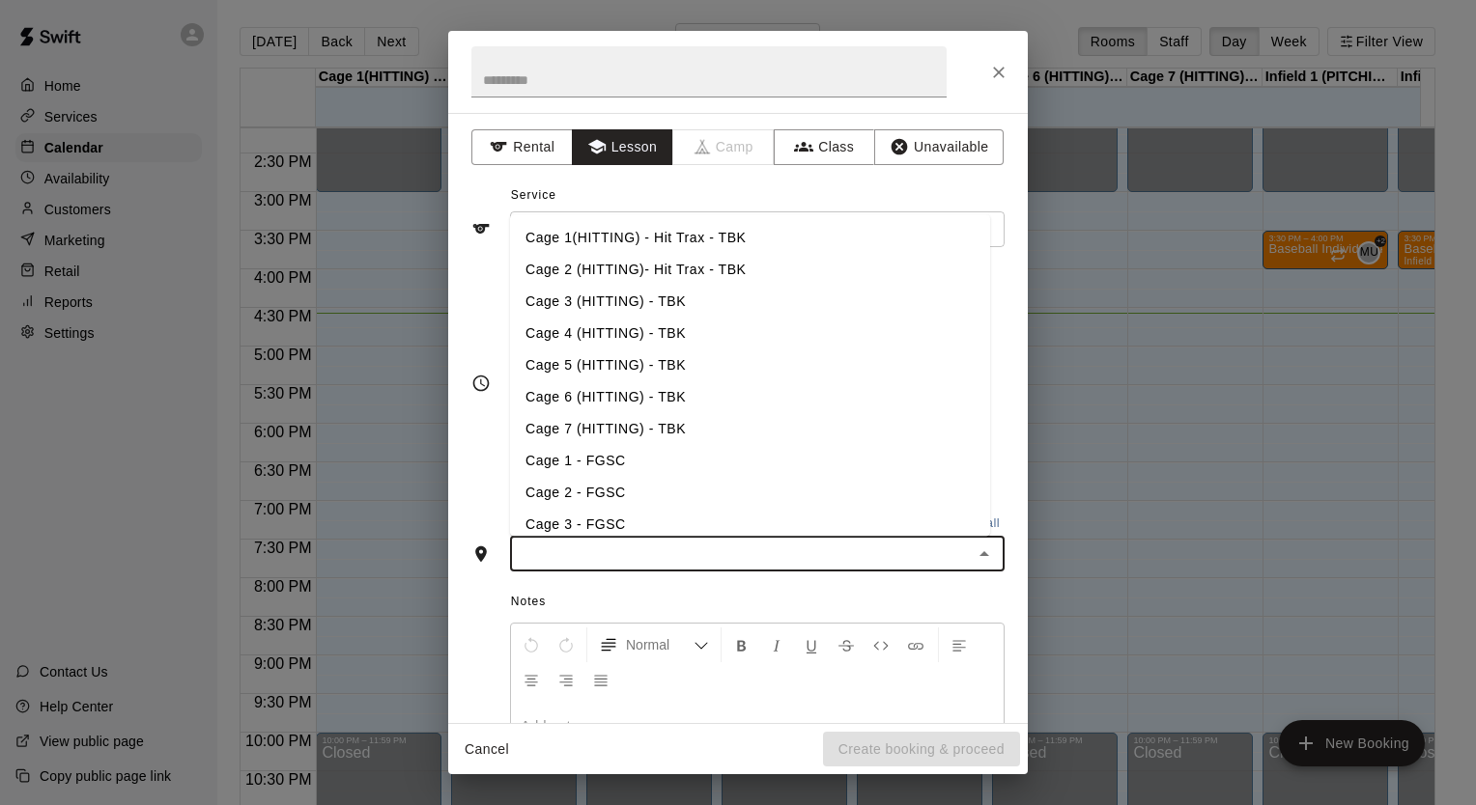
click at [549, 542] on input "text" at bounding box center [741, 554] width 451 height 24
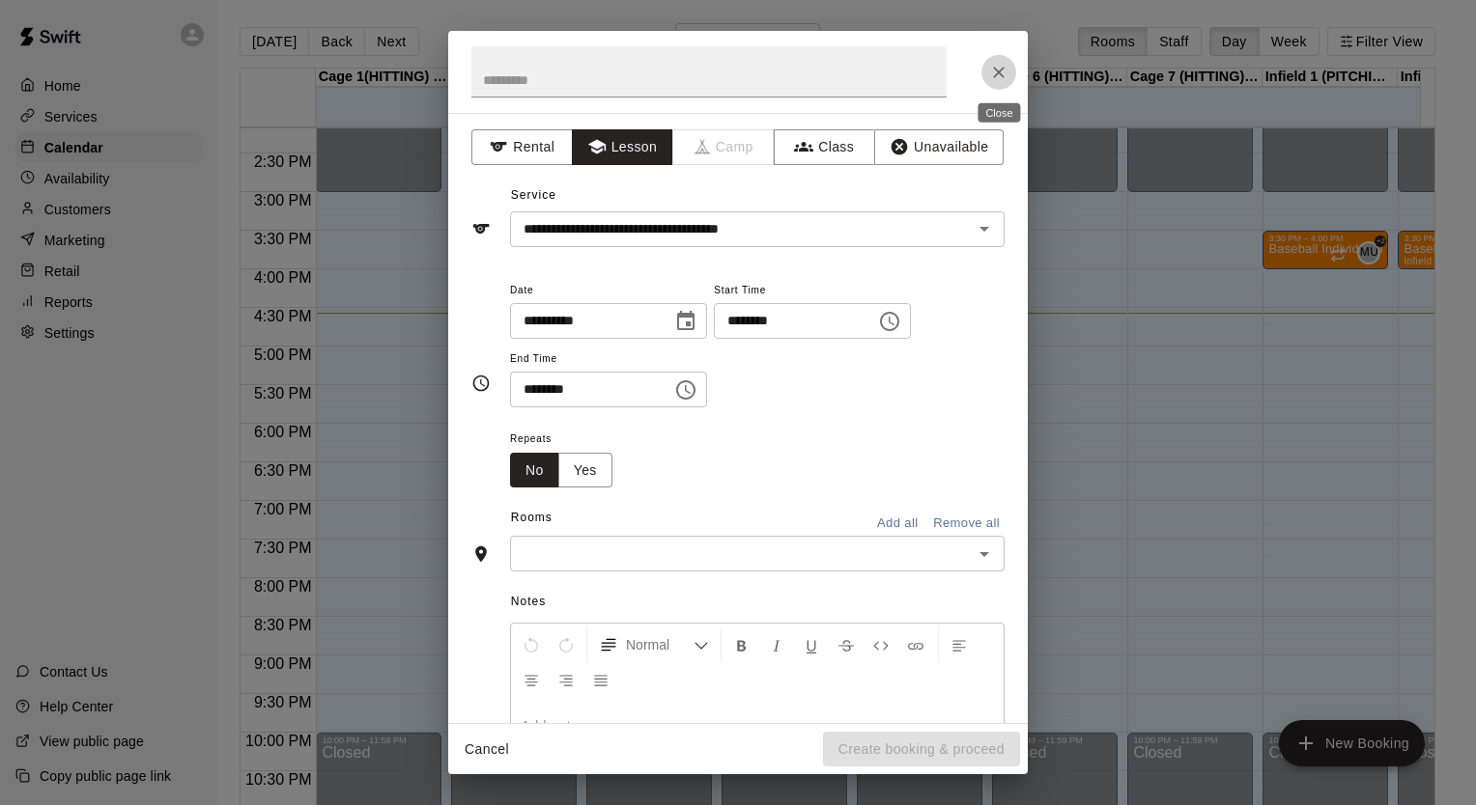
click at [997, 74] on icon "Close" at bounding box center [998, 72] width 19 height 19
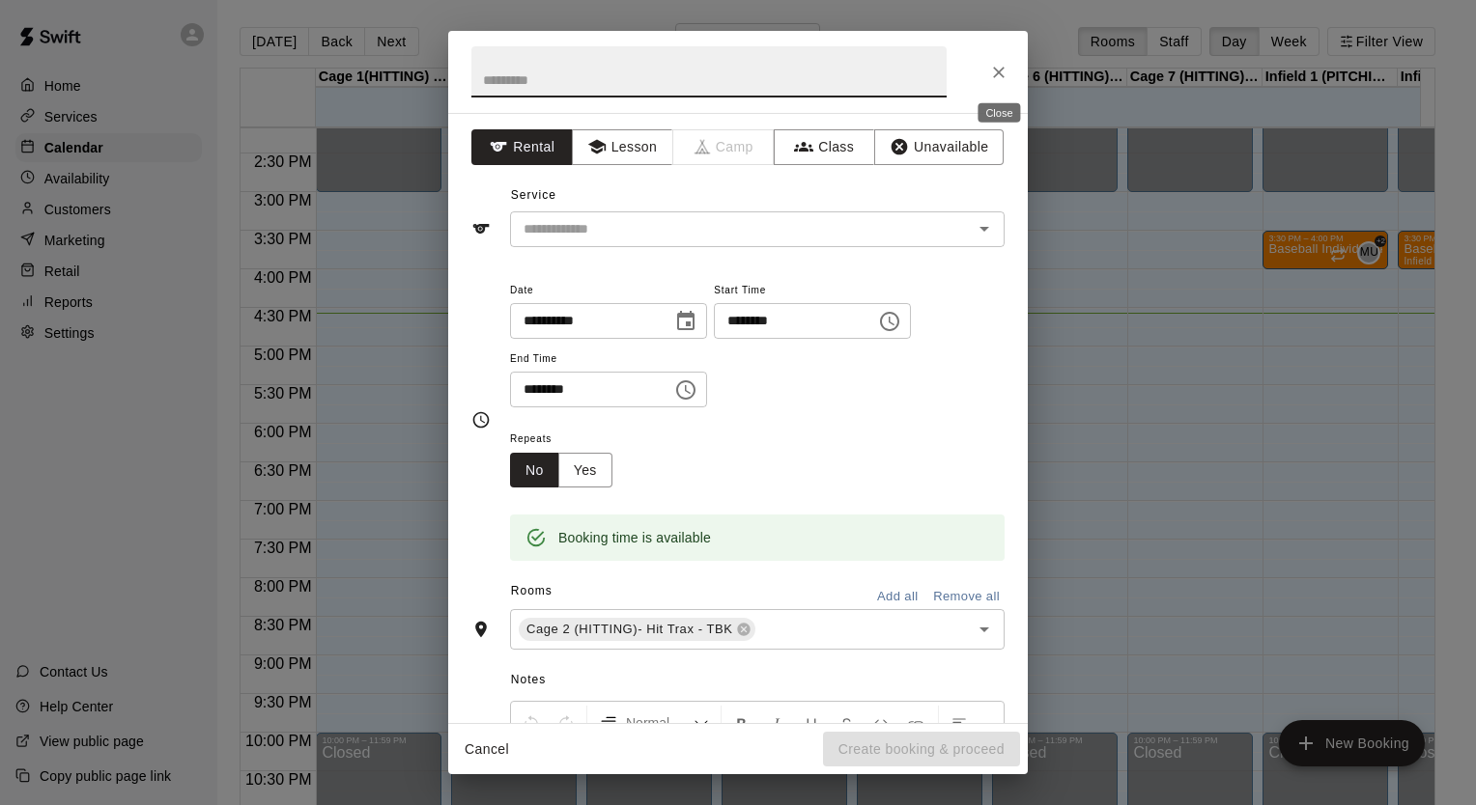
click at [992, 70] on icon "Close" at bounding box center [998, 72] width 19 height 19
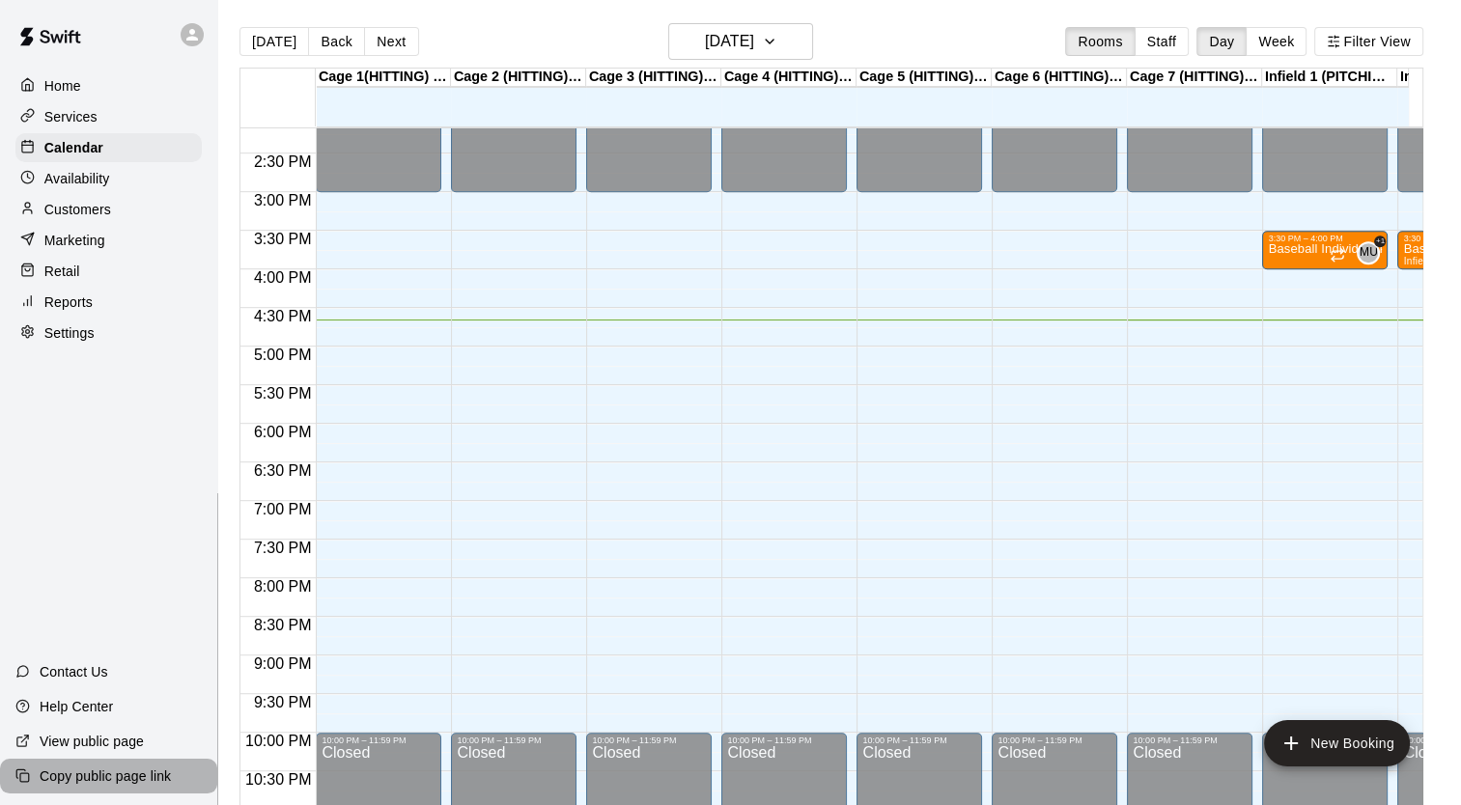
click at [66, 783] on p "Copy public page link" at bounding box center [105, 776] width 131 height 19
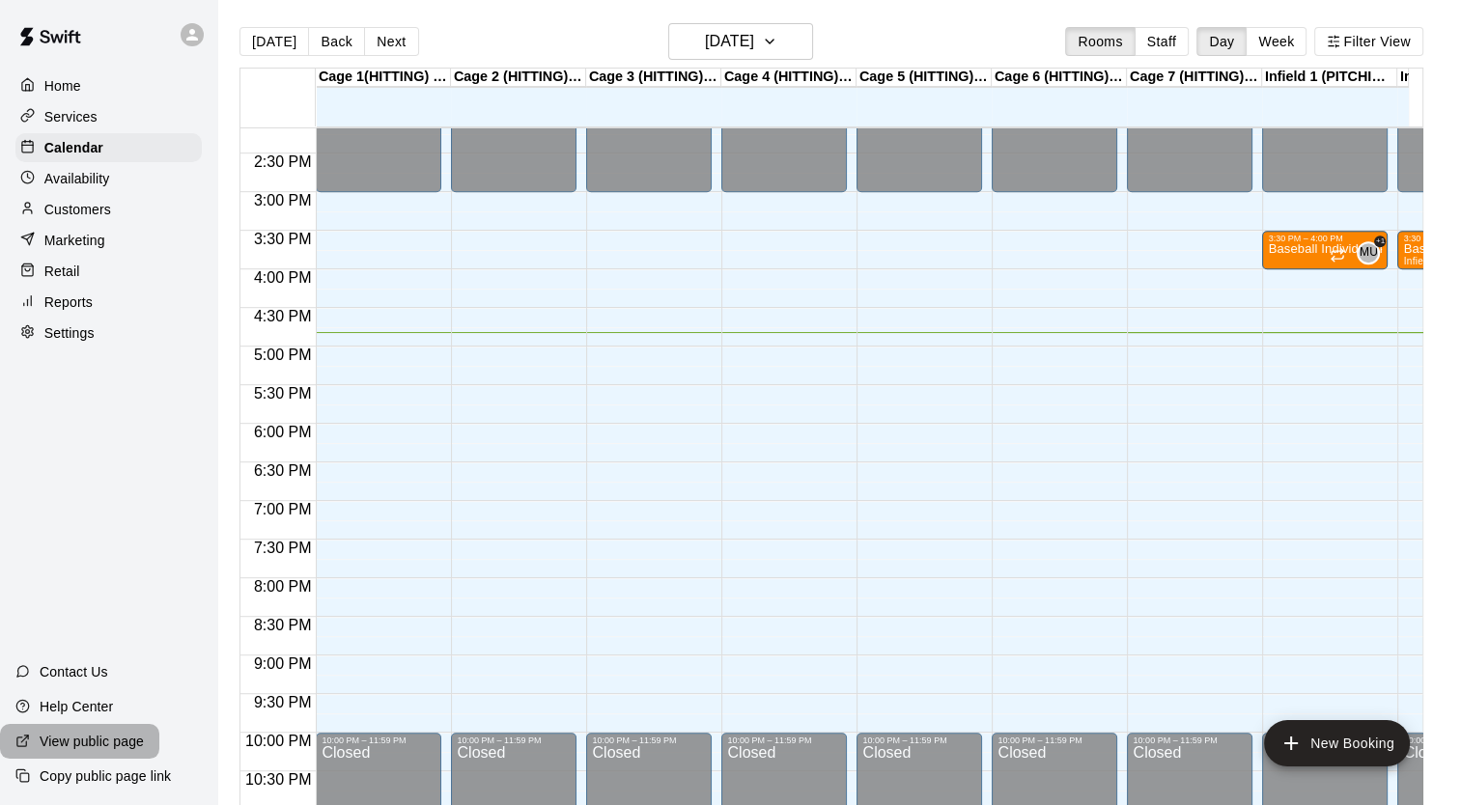
click at [70, 742] on p "View public page" at bounding box center [92, 741] width 104 height 19
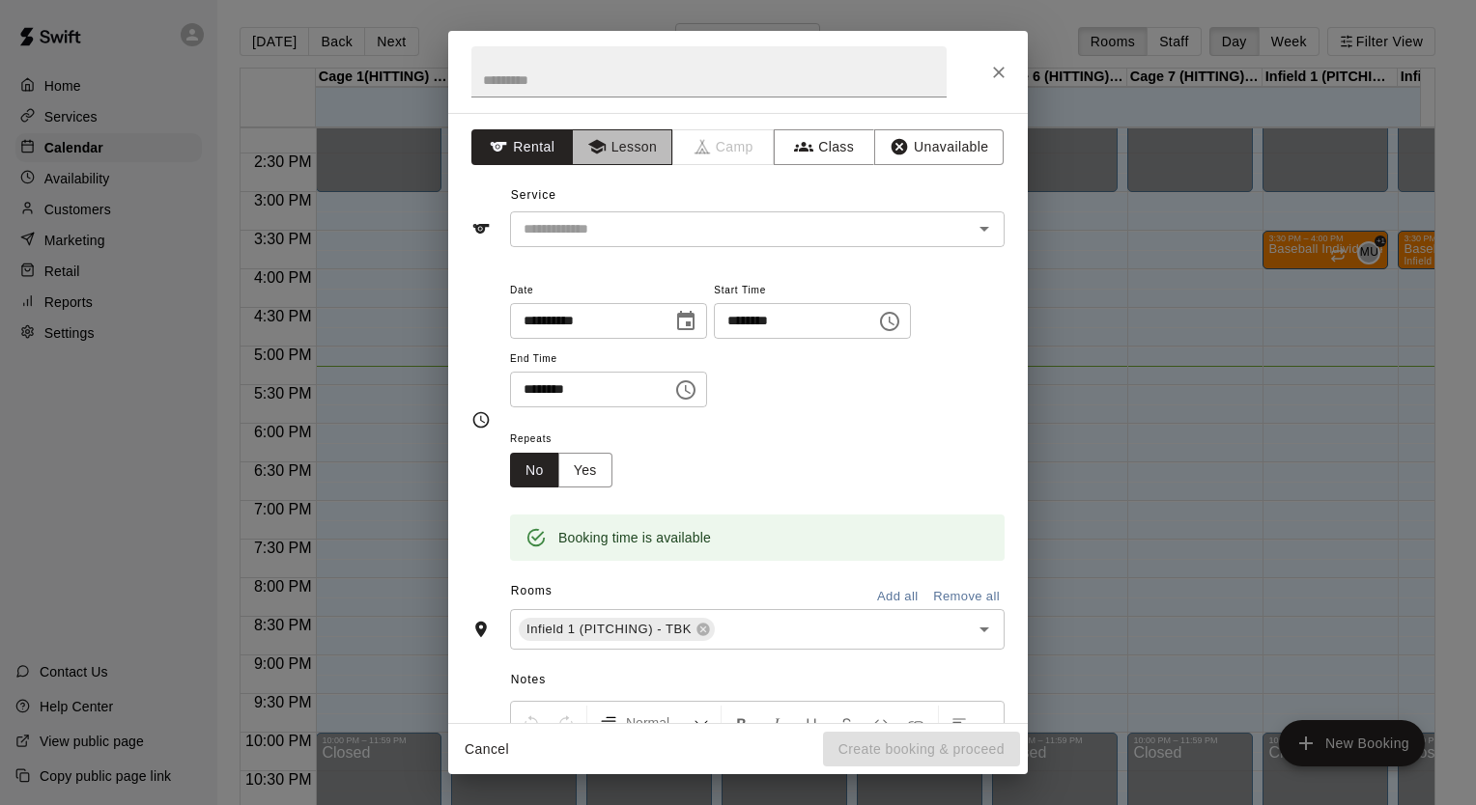
click at [606, 155] on button "Lesson" at bounding box center [622, 147] width 101 height 36
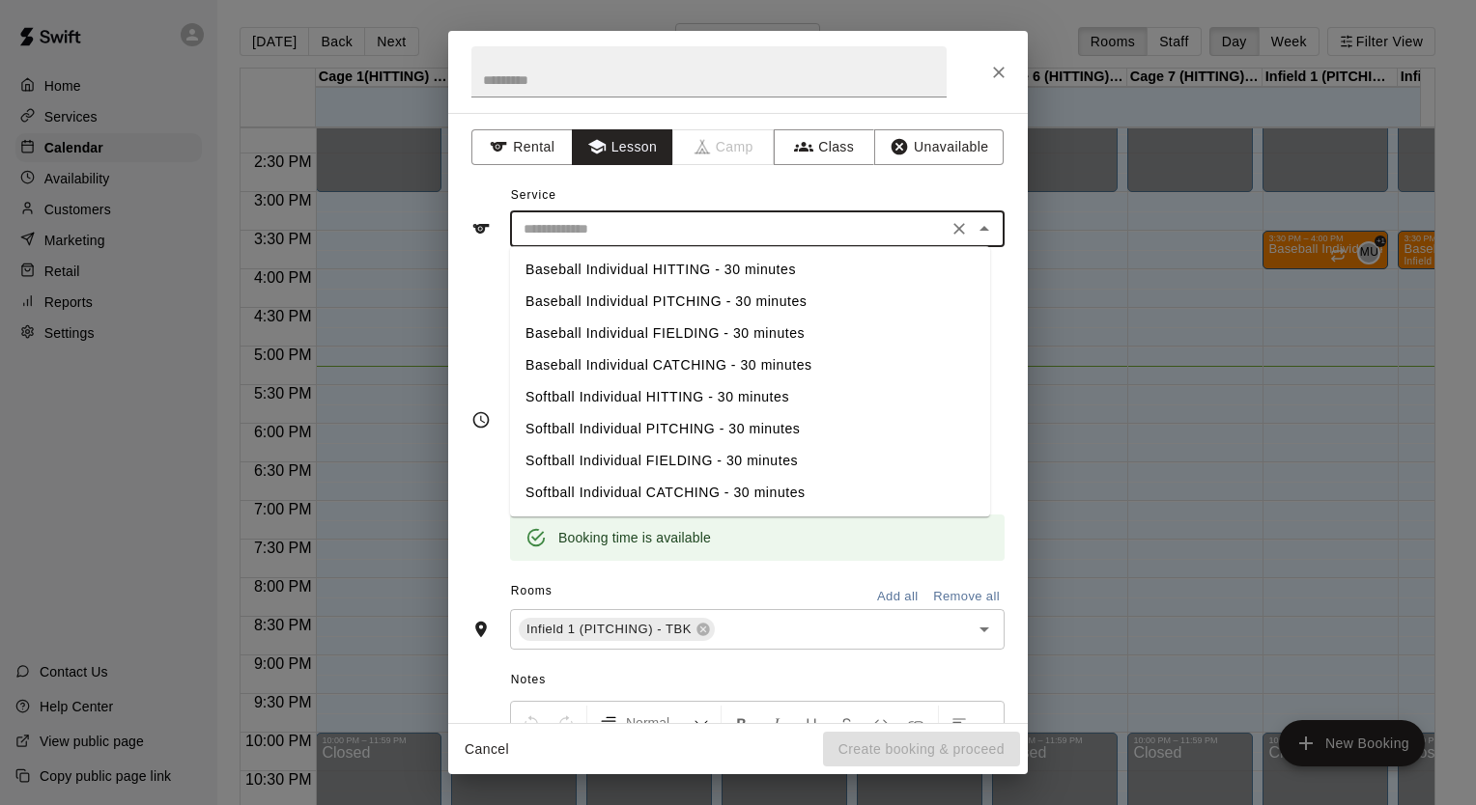
click at [545, 221] on input "text" at bounding box center [729, 229] width 426 height 24
click at [593, 299] on li "Baseball Individual PITCHING - 30 minutes" at bounding box center [750, 302] width 480 height 32
type input "**********"
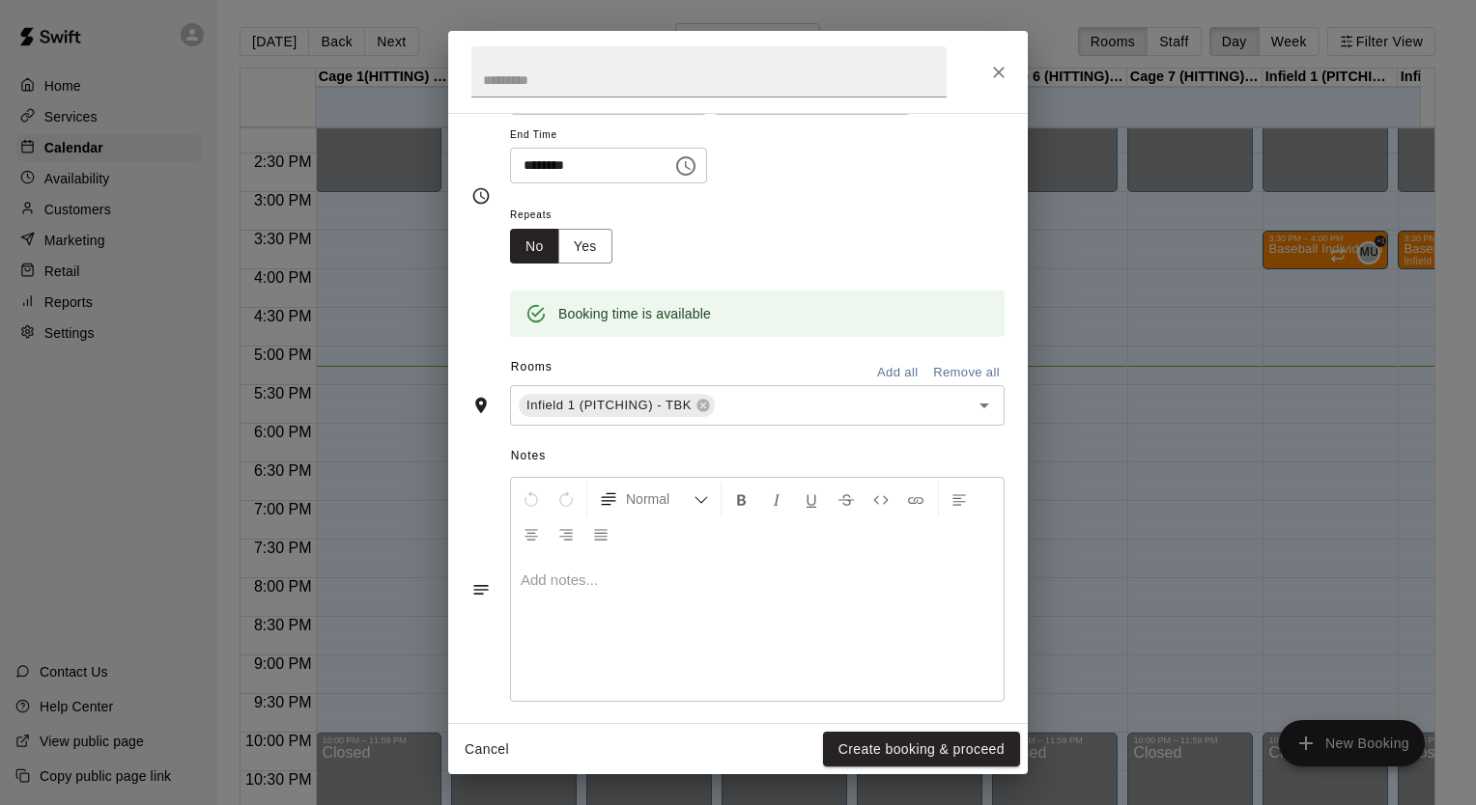
scroll to position [232, 0]
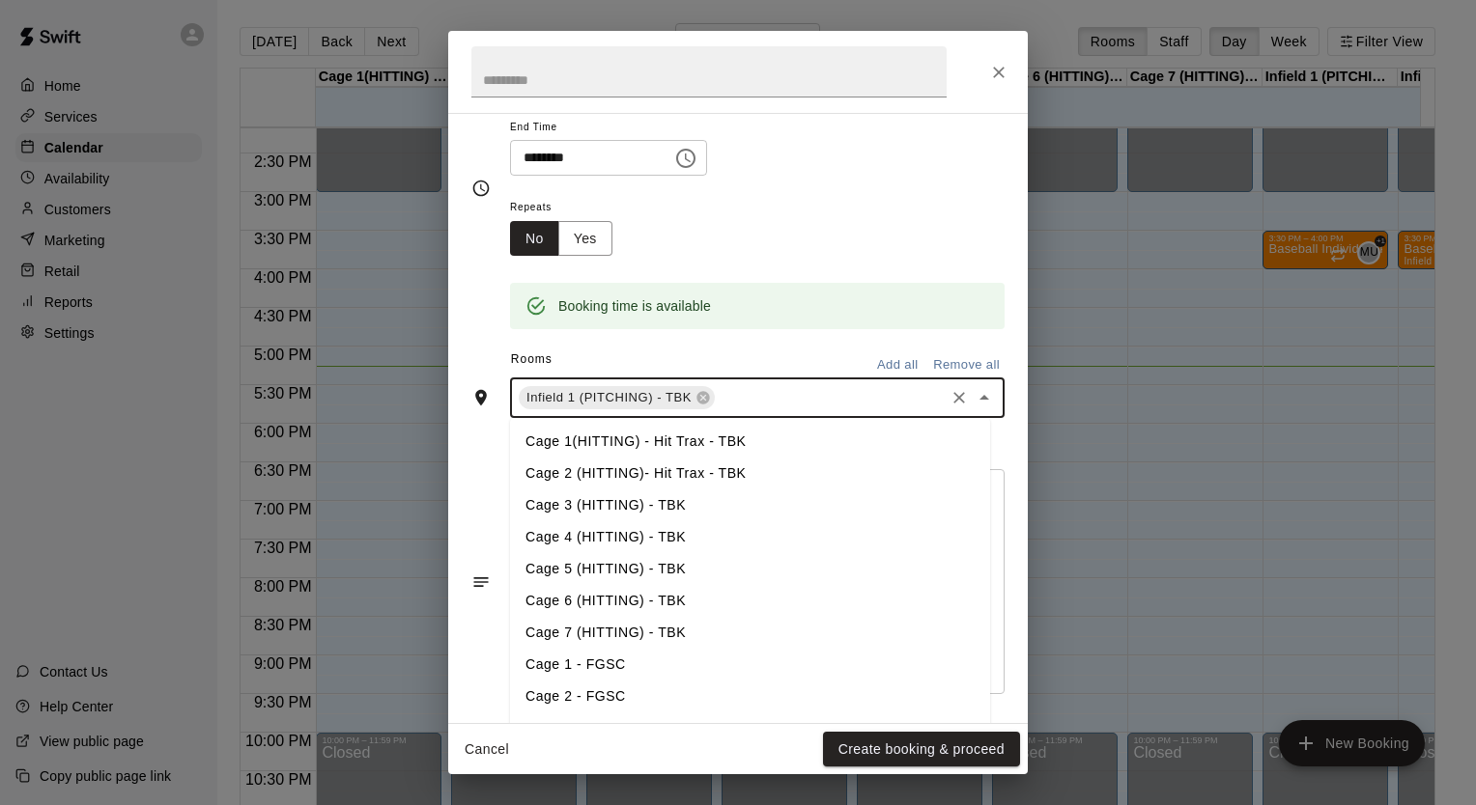
click at [794, 402] on input "text" at bounding box center [829, 398] width 224 height 24
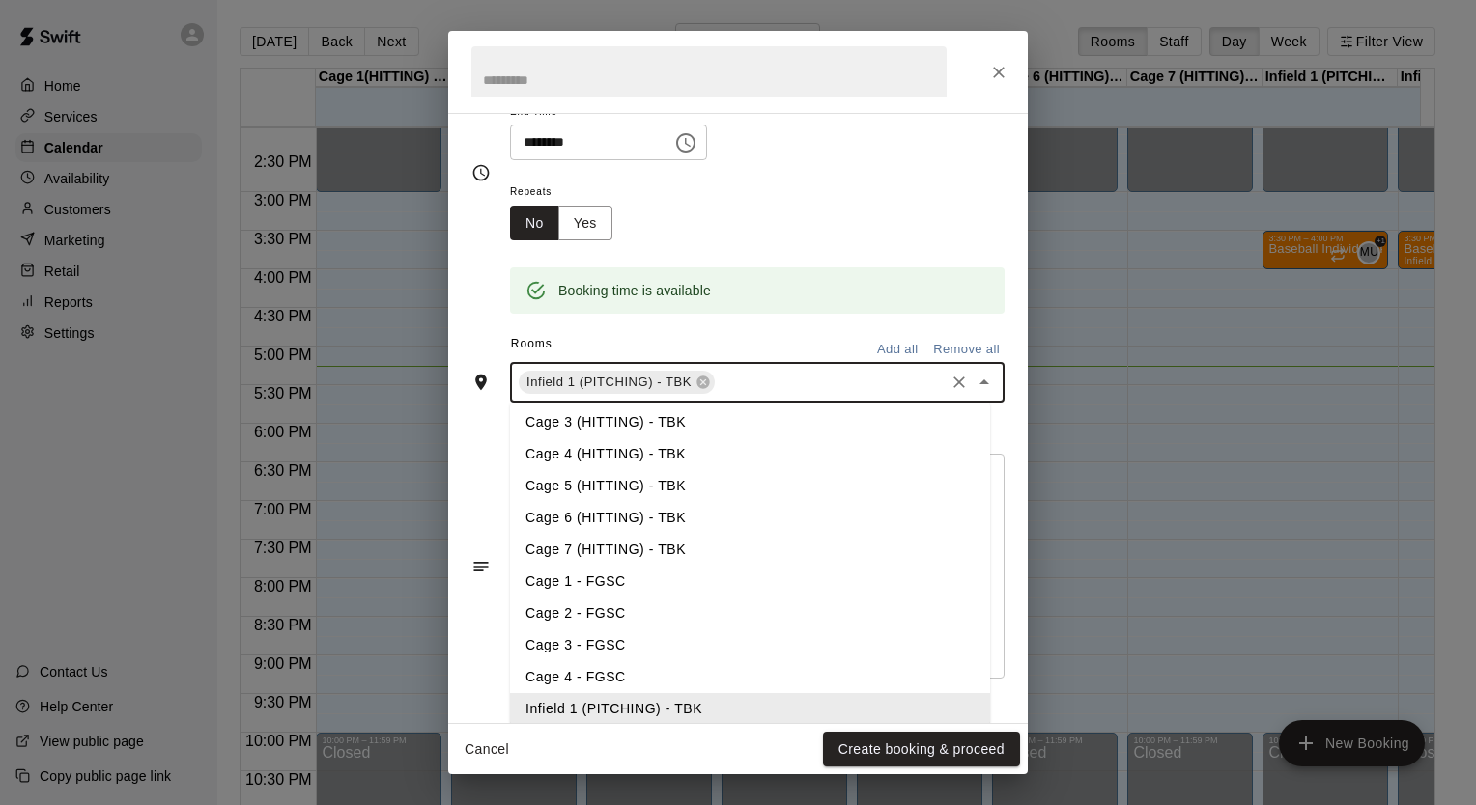
scroll to position [297, 0]
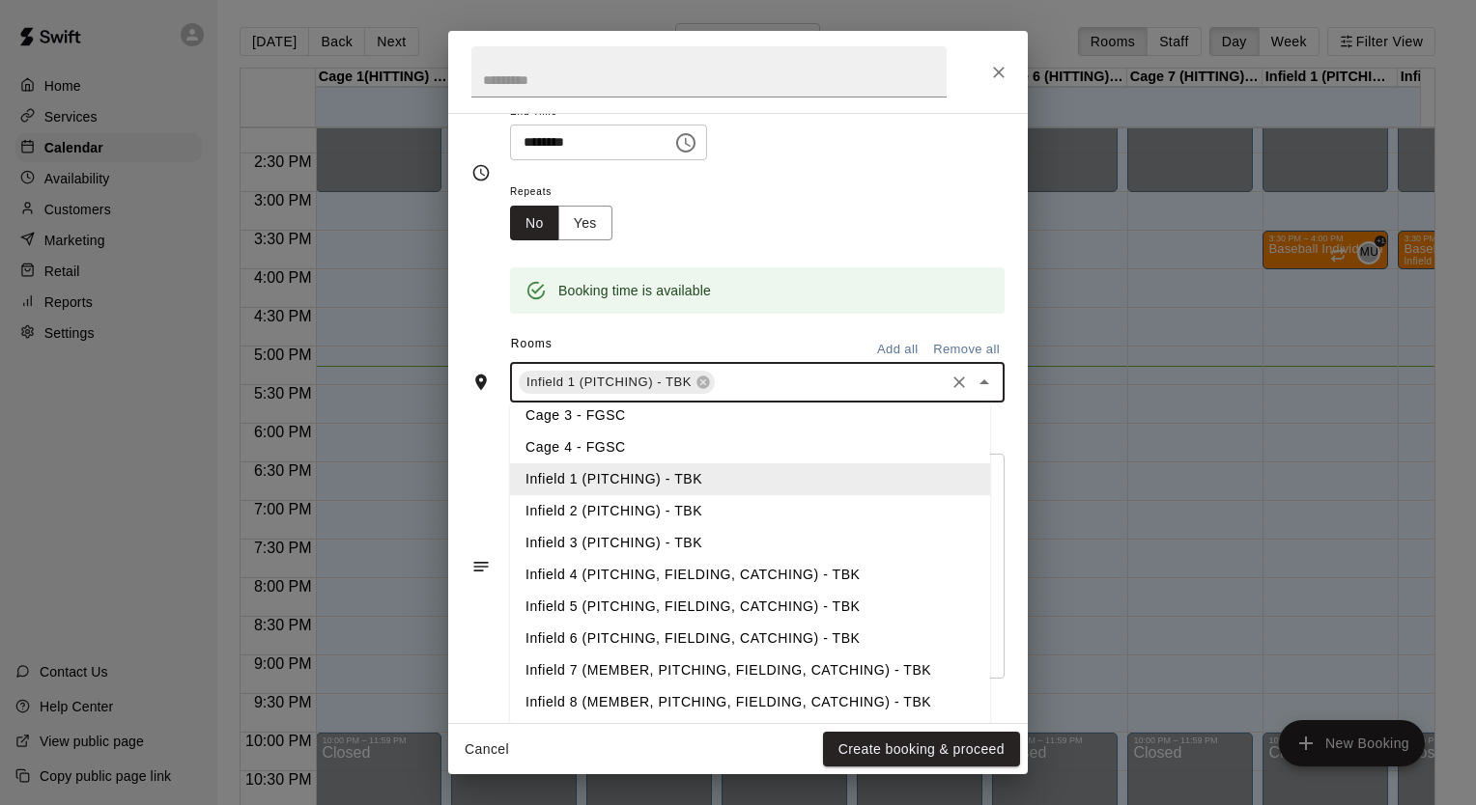
click at [634, 509] on li "Infield 2 (PITCHING) - TBK" at bounding box center [750, 511] width 480 height 32
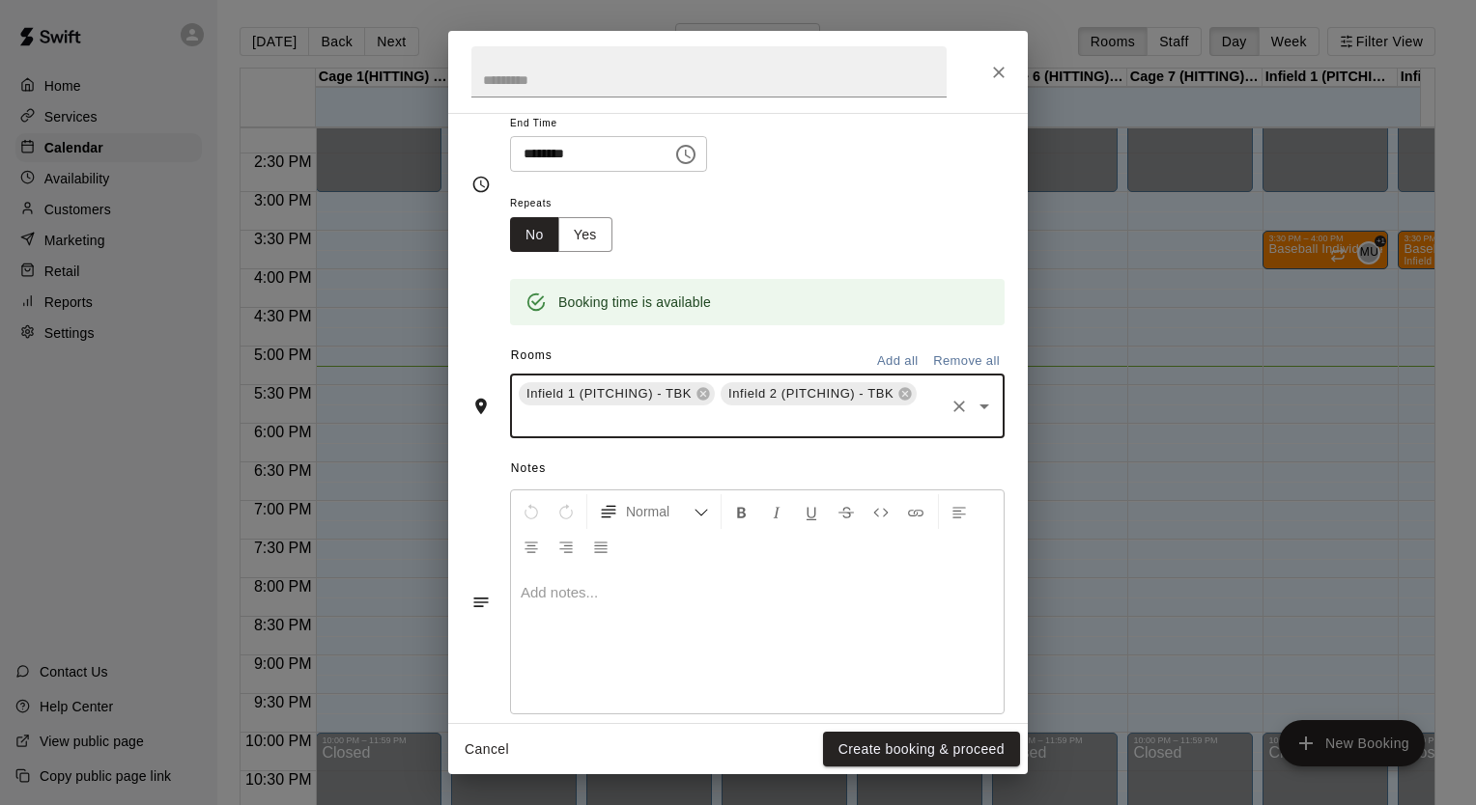
scroll to position [247, 0]
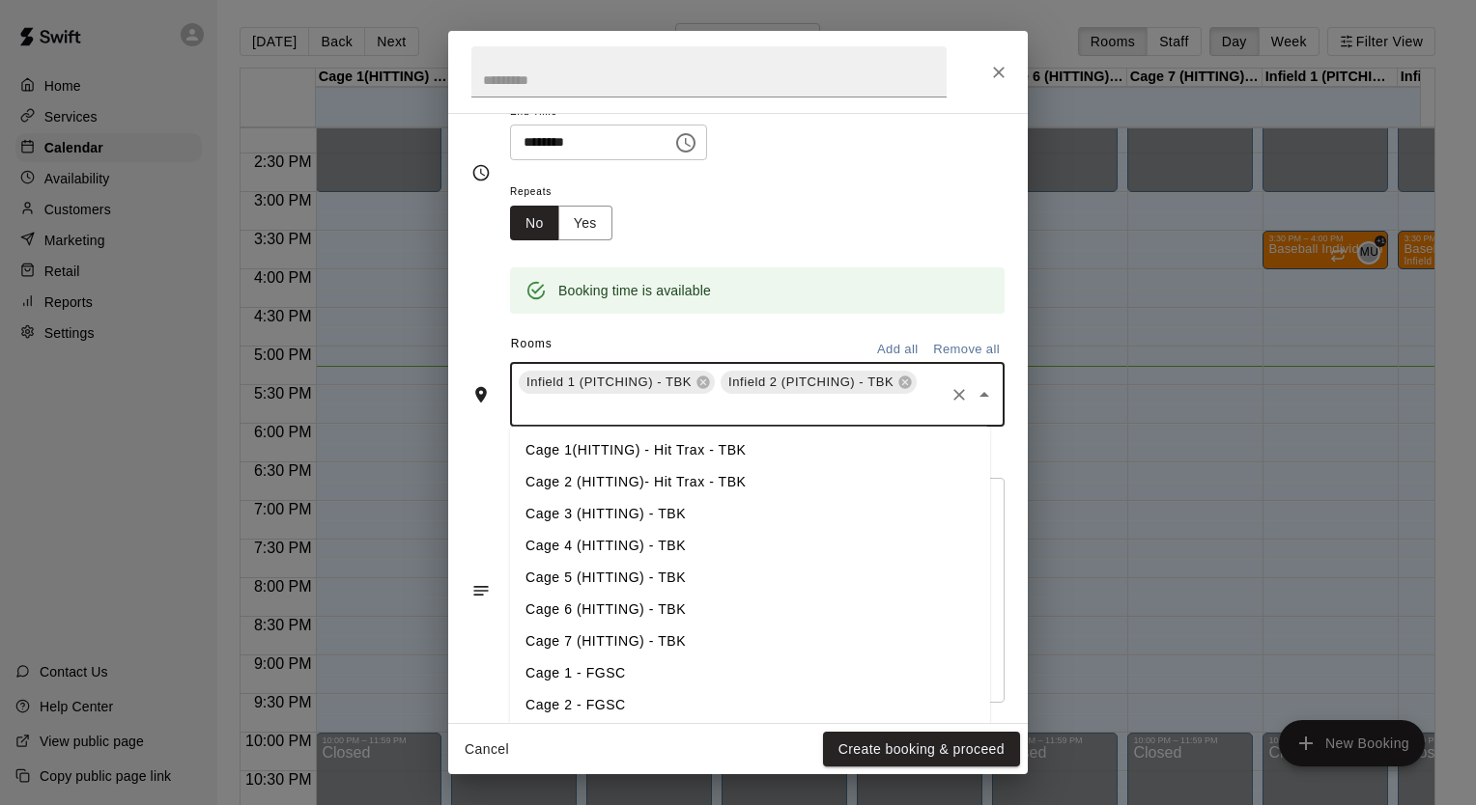
click at [723, 415] on input "text" at bounding box center [729, 409] width 426 height 24
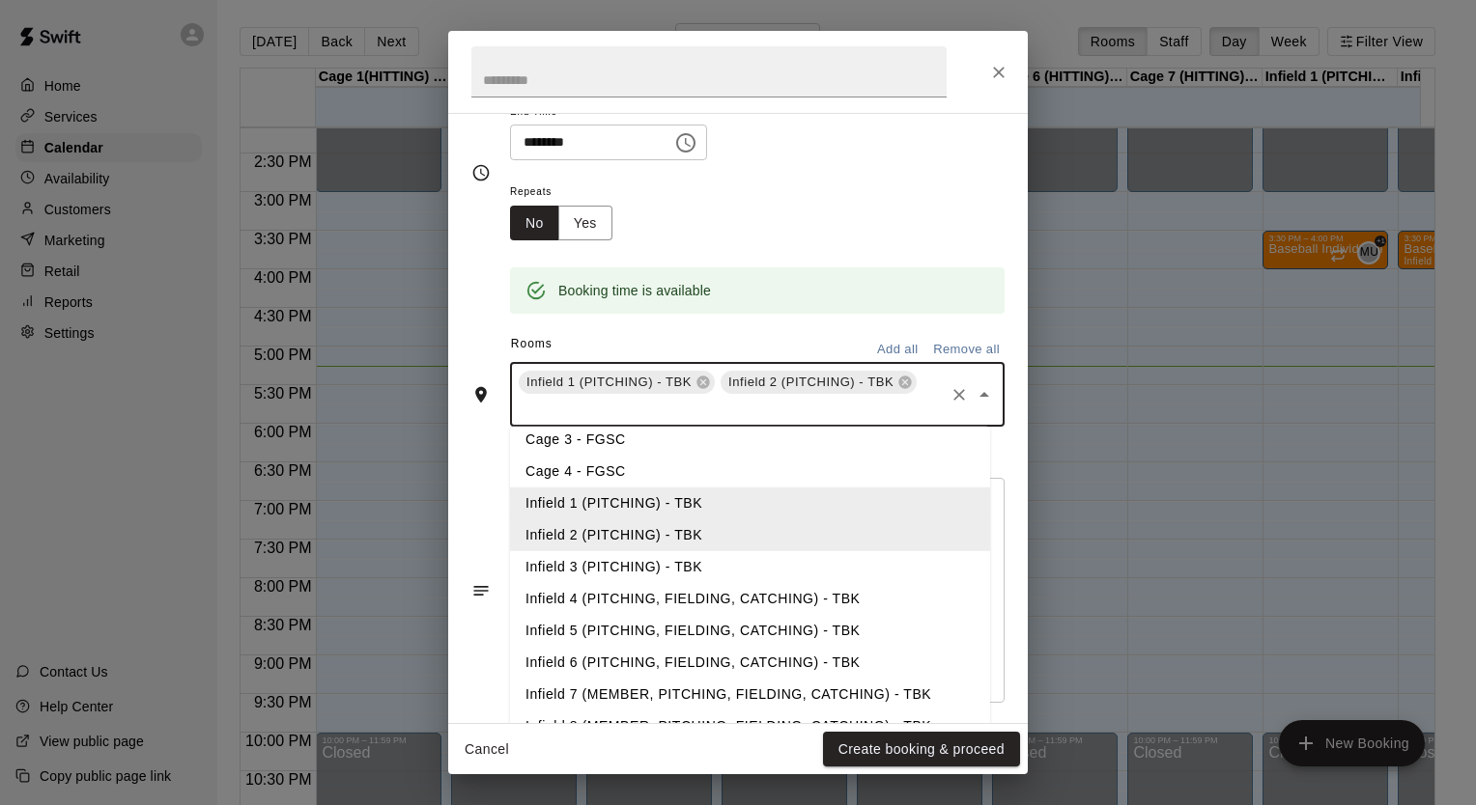
click at [610, 570] on li "Infield 3 (PITCHING) - TBK" at bounding box center [750, 567] width 480 height 32
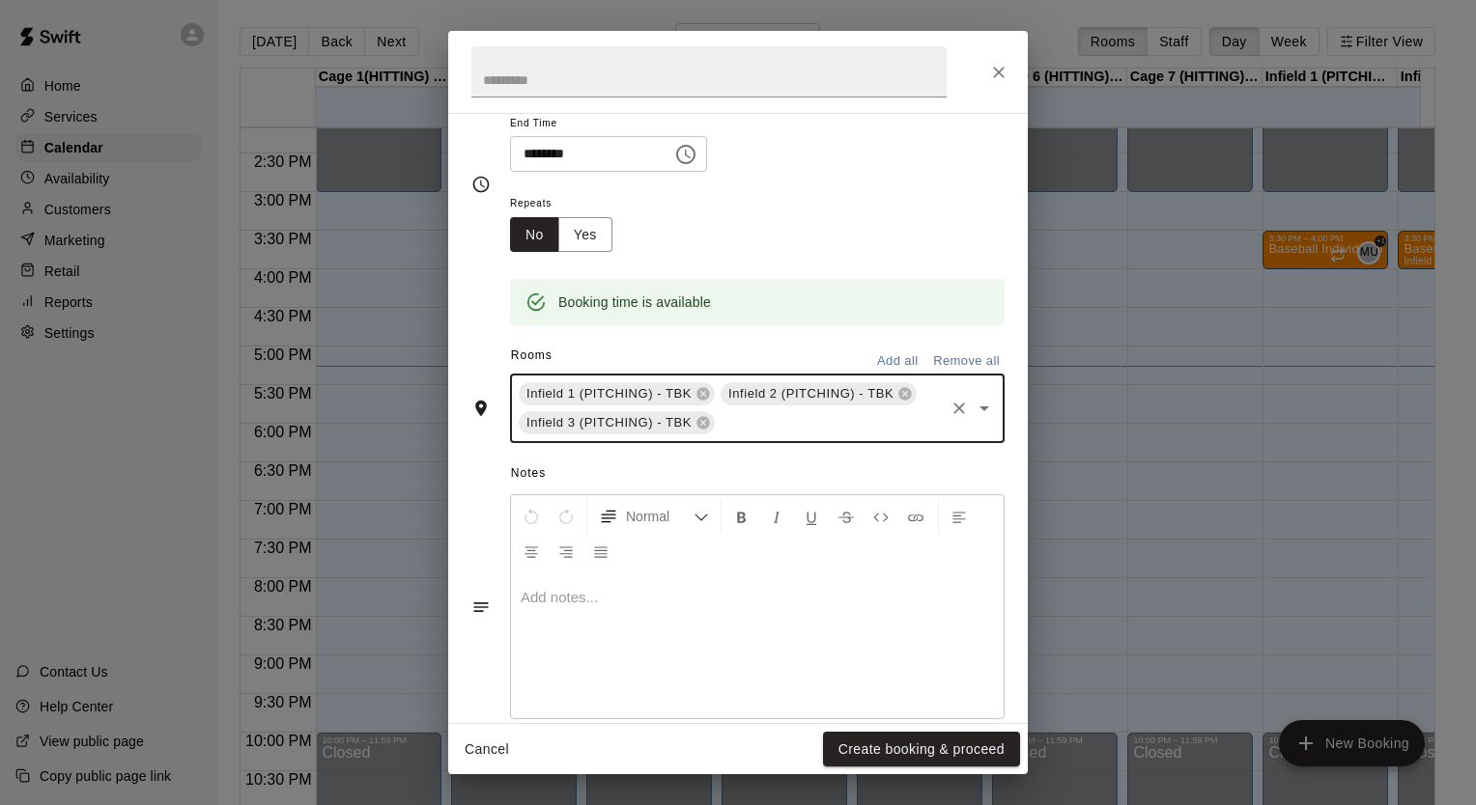
scroll to position [247, 0]
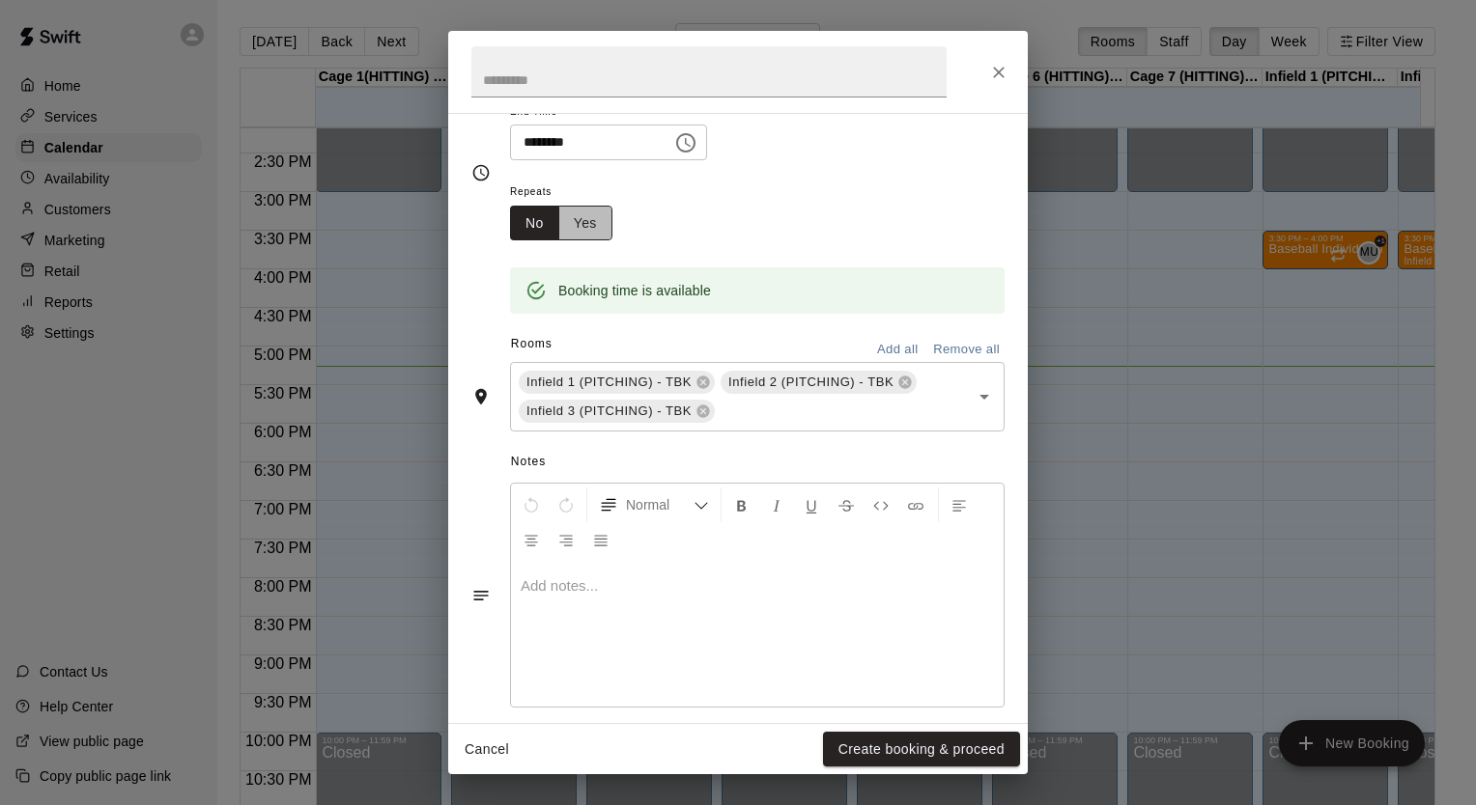
click at [596, 231] on button "Yes" at bounding box center [585, 224] width 54 height 36
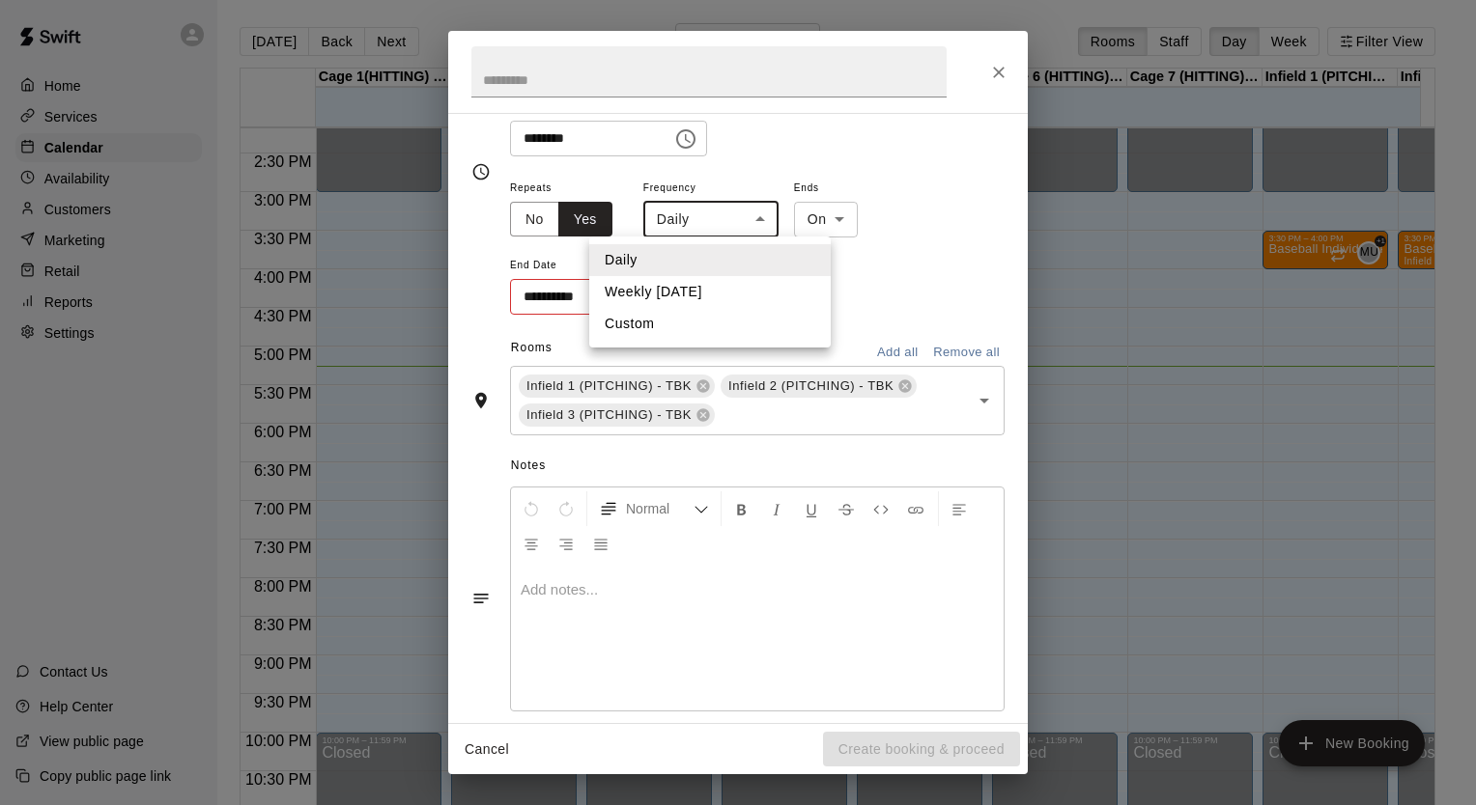
click at [715, 226] on body "Home Services Calendar Availability Customers Marketing Retail Reports Settings…" at bounding box center [738, 418] width 1476 height 836
click at [661, 292] on li "Weekly on Tuesday" at bounding box center [709, 292] width 241 height 32
type input "******"
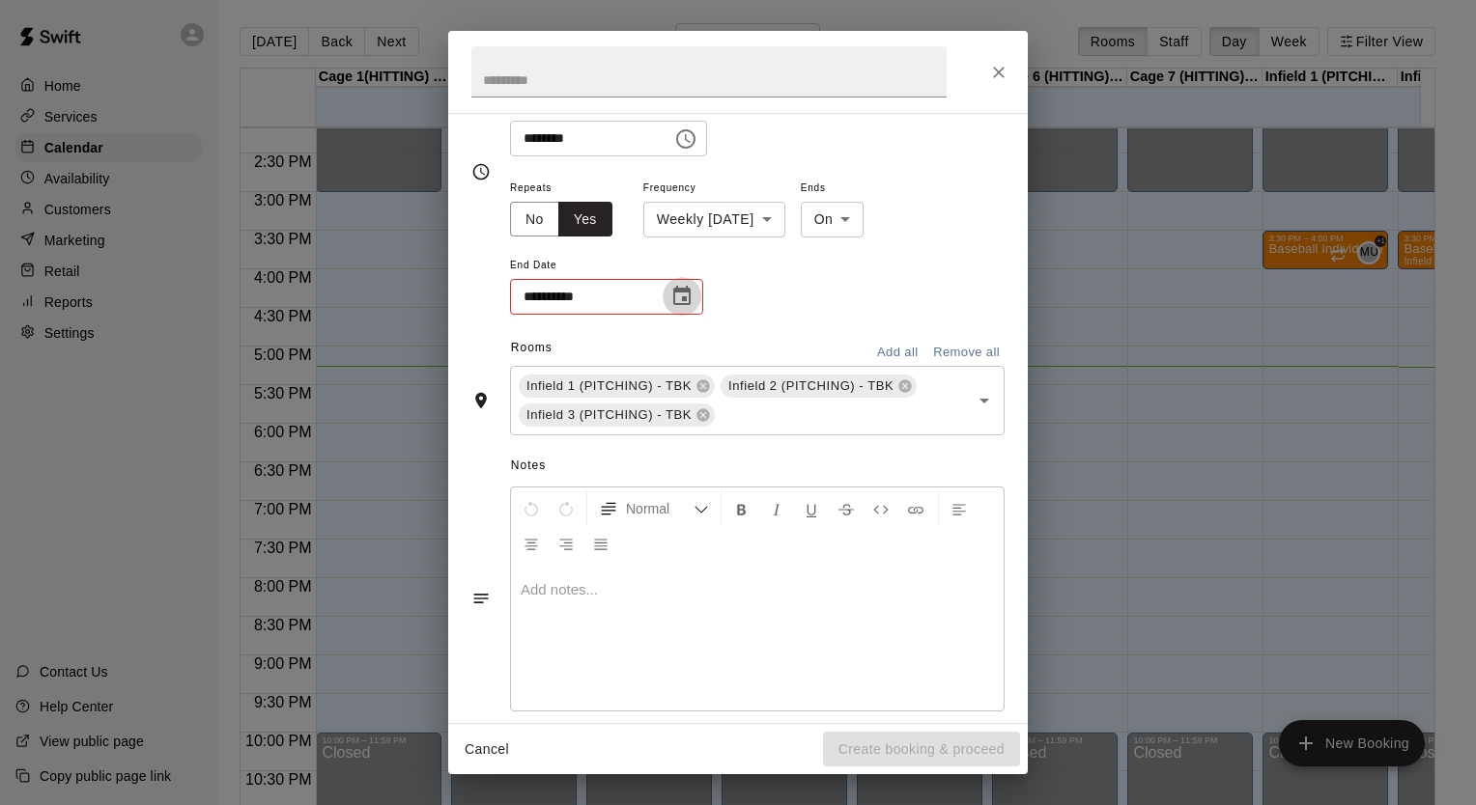
click at [680, 289] on icon "Choose date" at bounding box center [681, 295] width 17 height 19
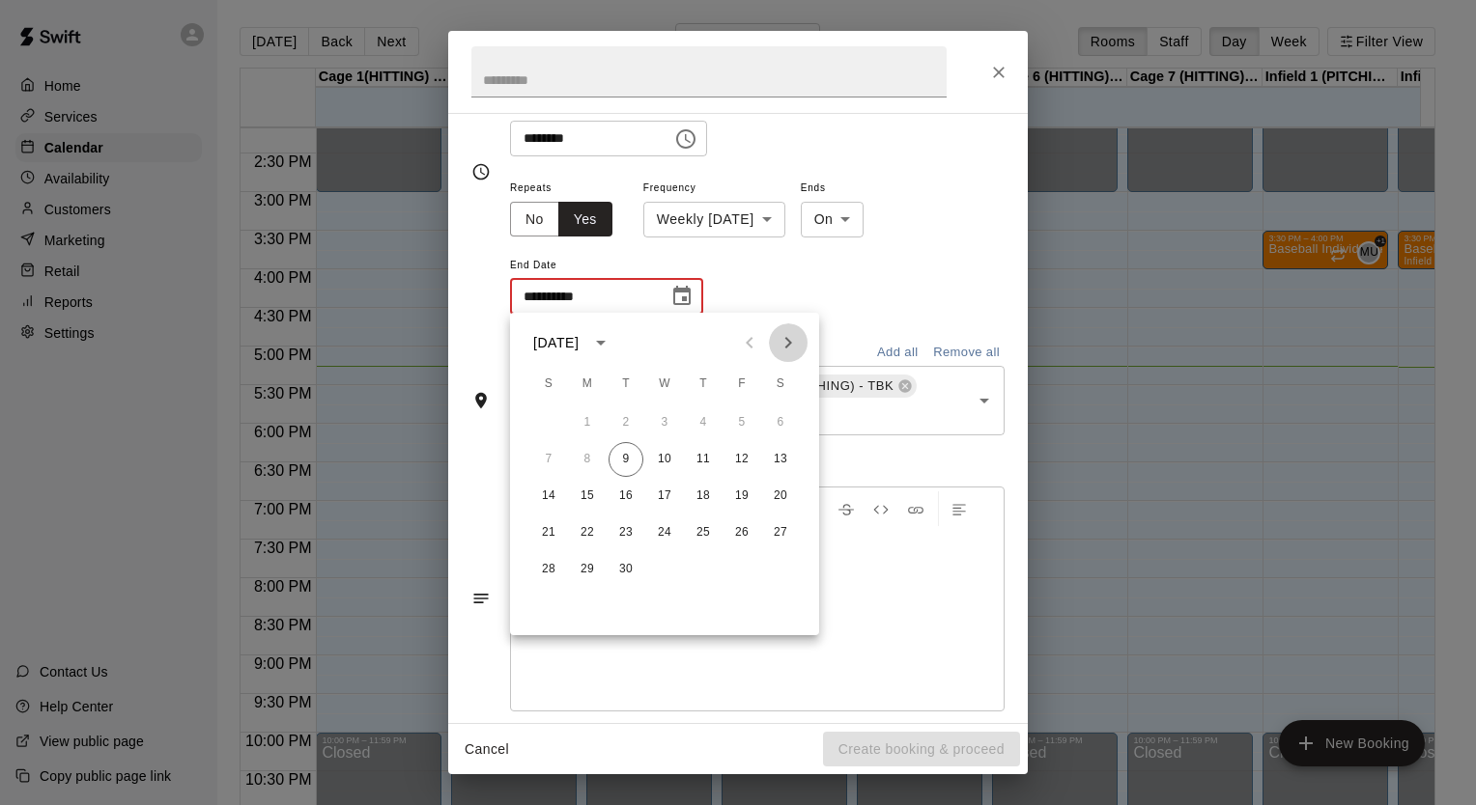
click at [782, 344] on icon "Next month" at bounding box center [787, 342] width 23 height 23
click at [624, 460] on button "7" at bounding box center [625, 459] width 35 height 35
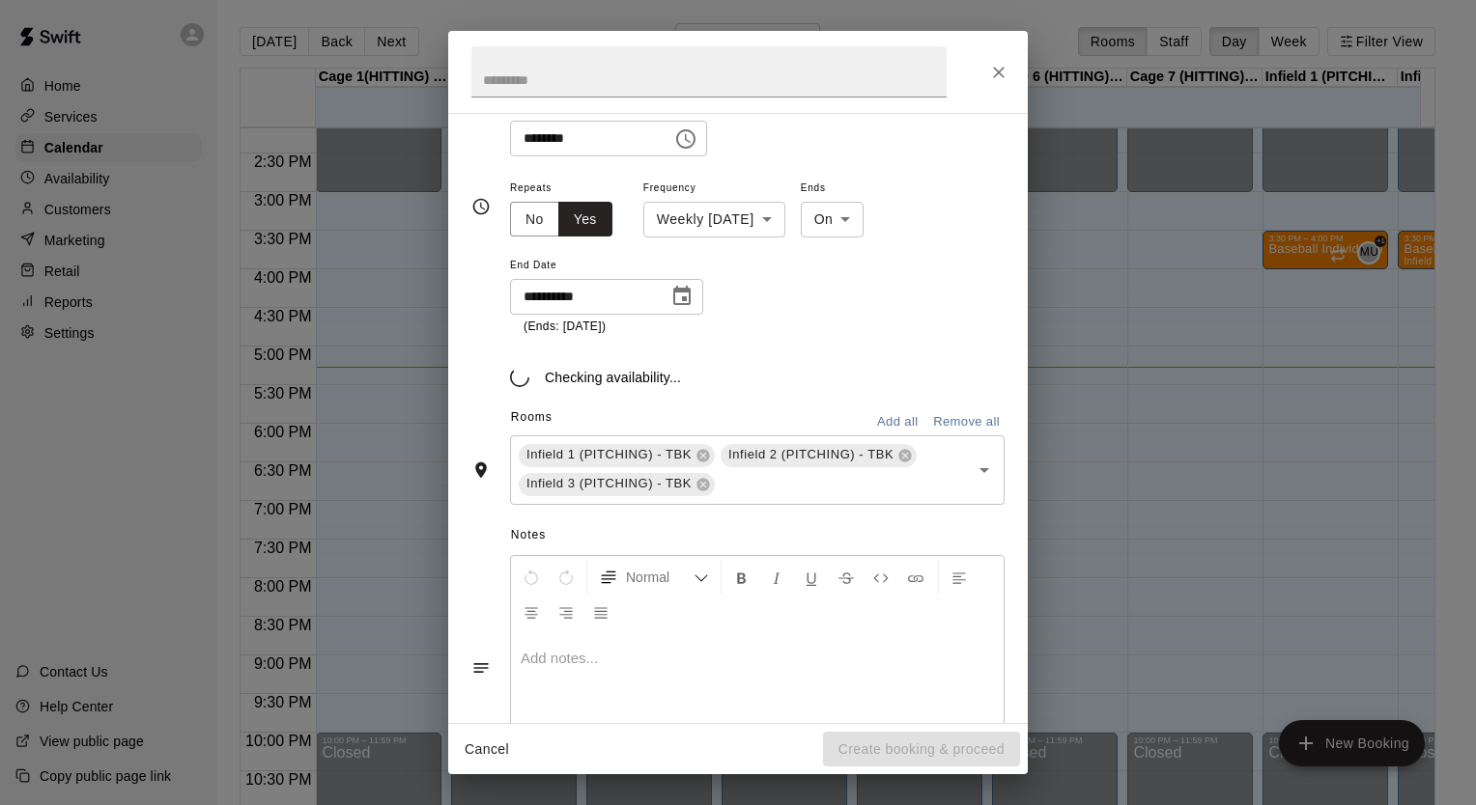
type input "**********"
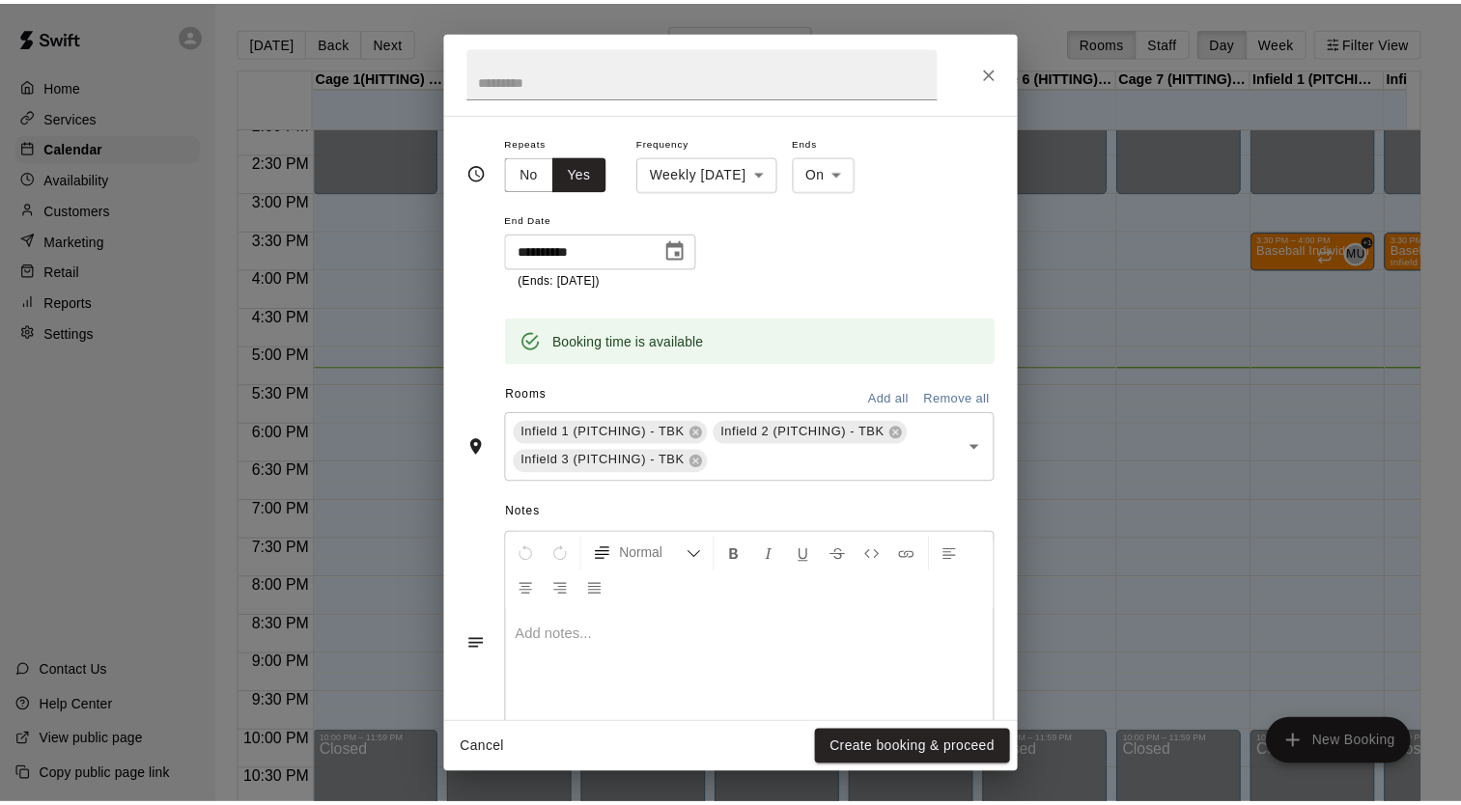
scroll to position [366, 0]
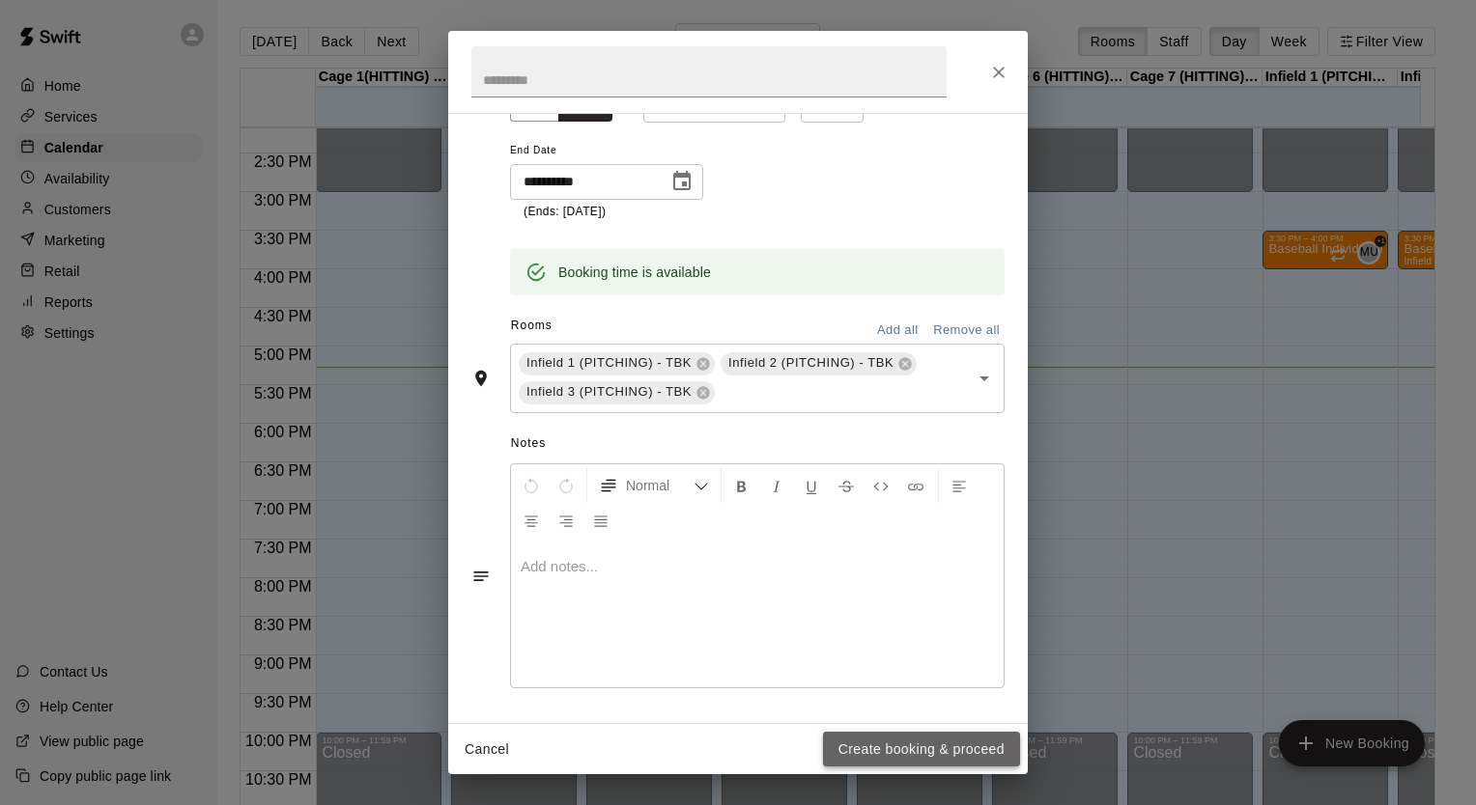
click at [890, 741] on button "Create booking & proceed" at bounding box center [921, 750] width 197 height 36
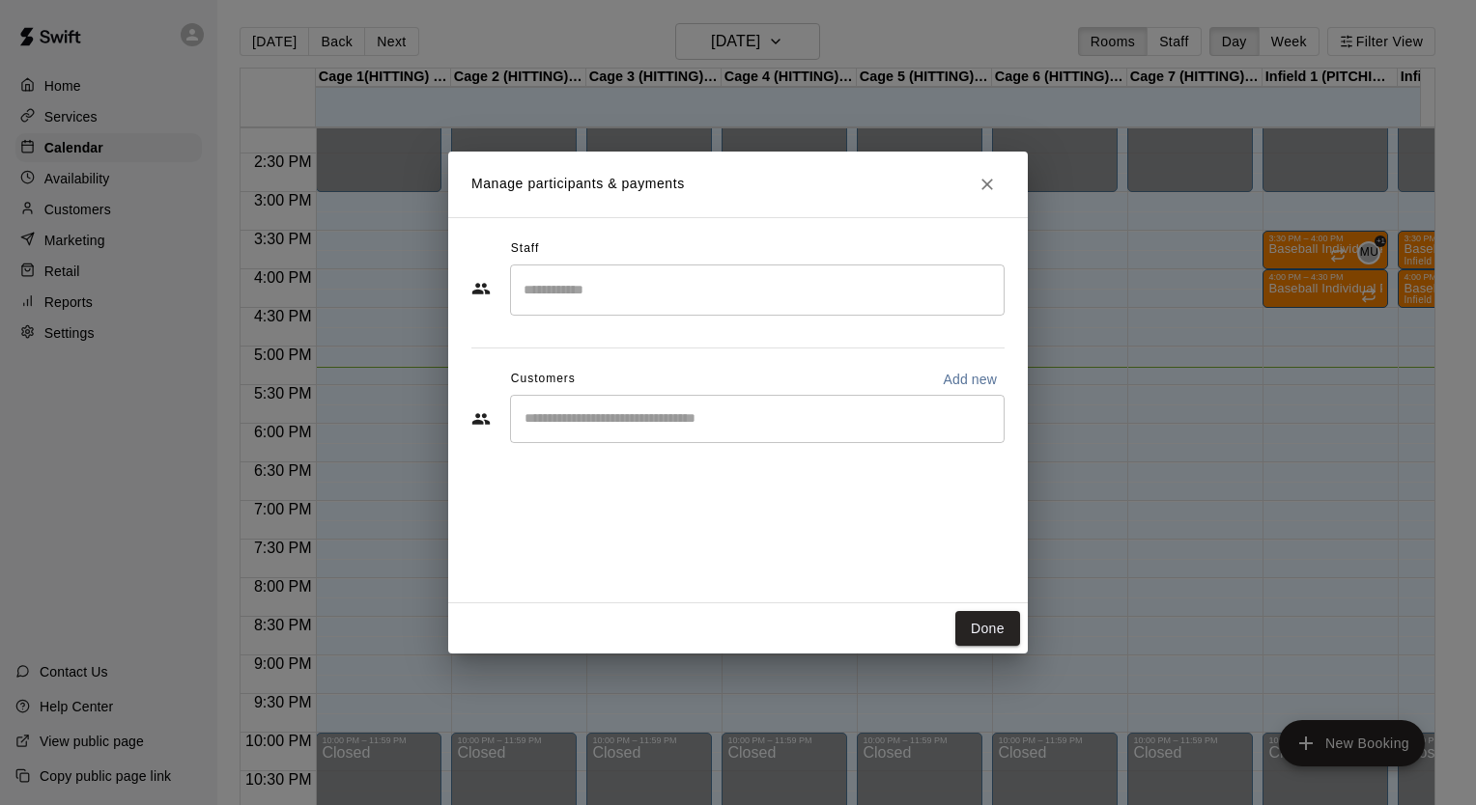
click at [700, 299] on input "Search staff" at bounding box center [757, 290] width 477 height 34
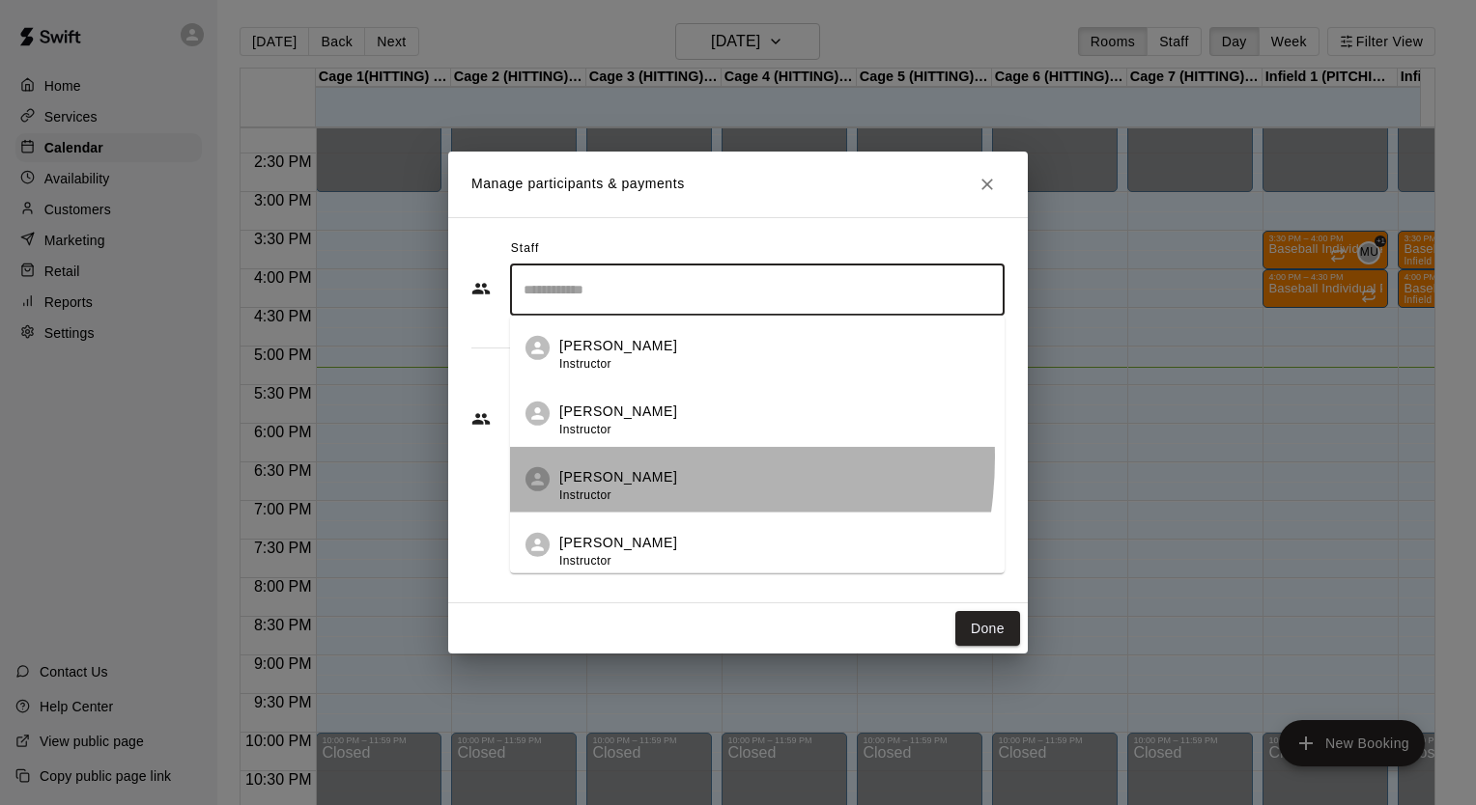
click at [600, 458] on li "Ian Fink Instructor" at bounding box center [757, 480] width 494 height 66
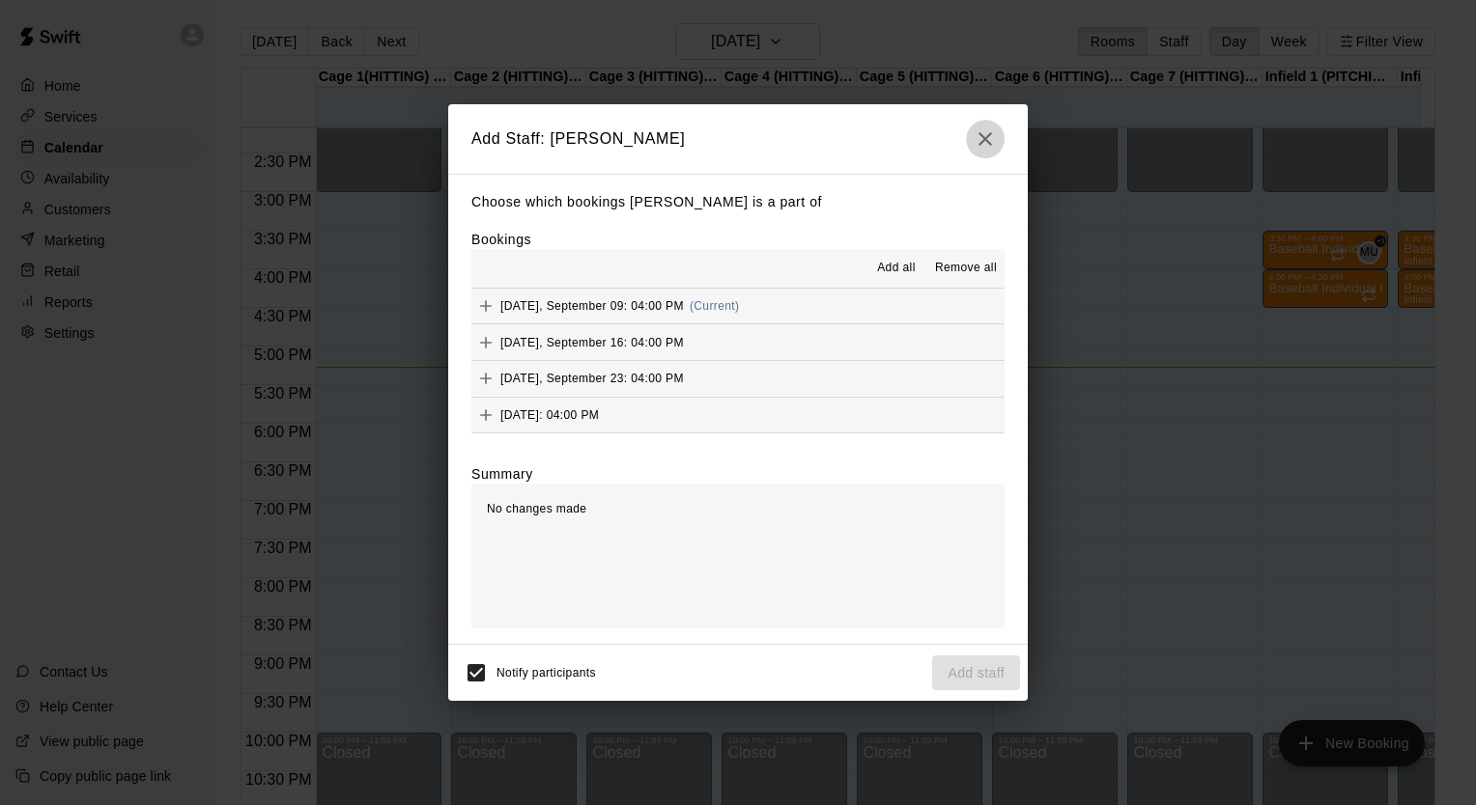
click at [987, 141] on icon "button" at bounding box center [985, 139] width 14 height 14
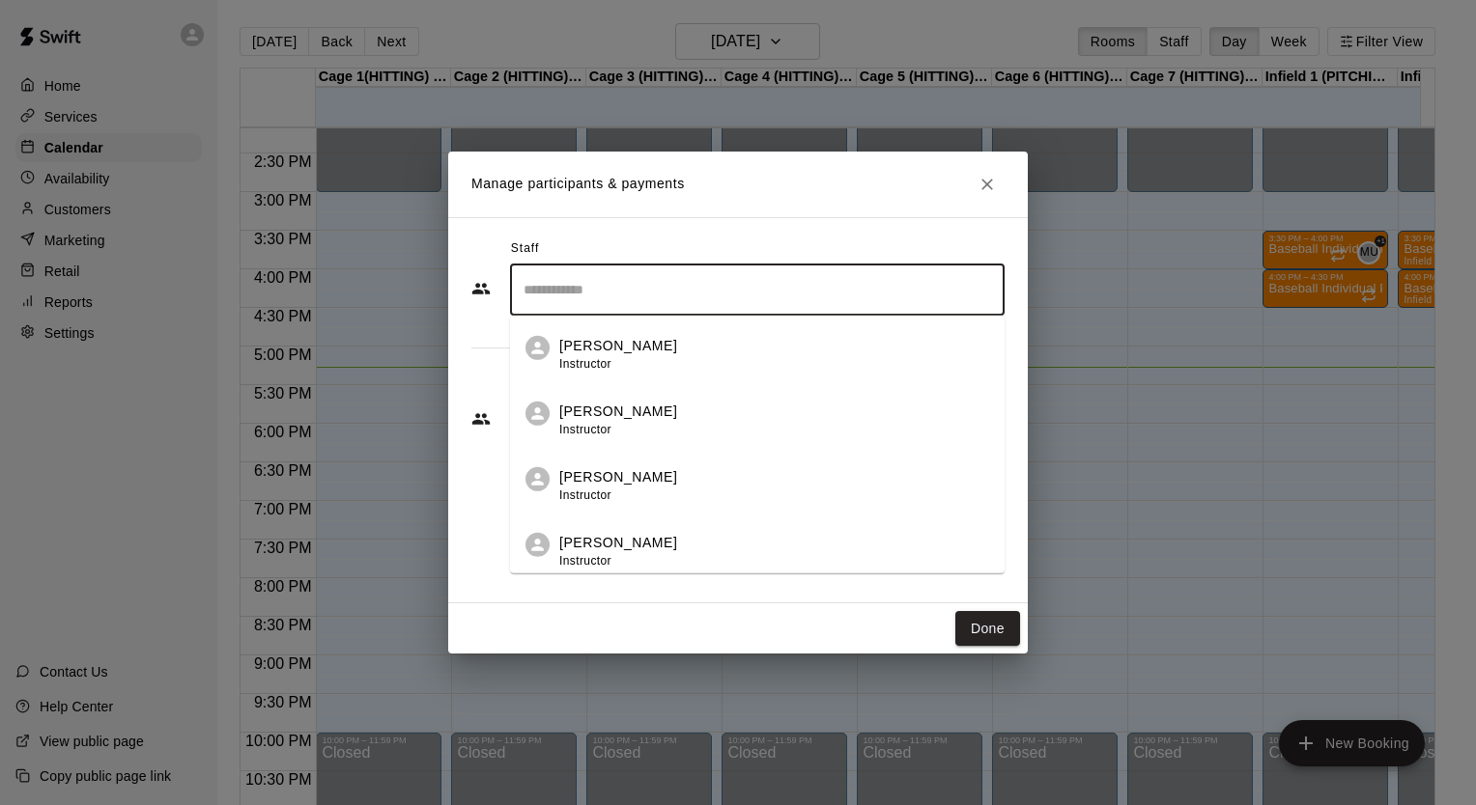
click at [733, 292] on input "Search staff" at bounding box center [757, 290] width 477 height 34
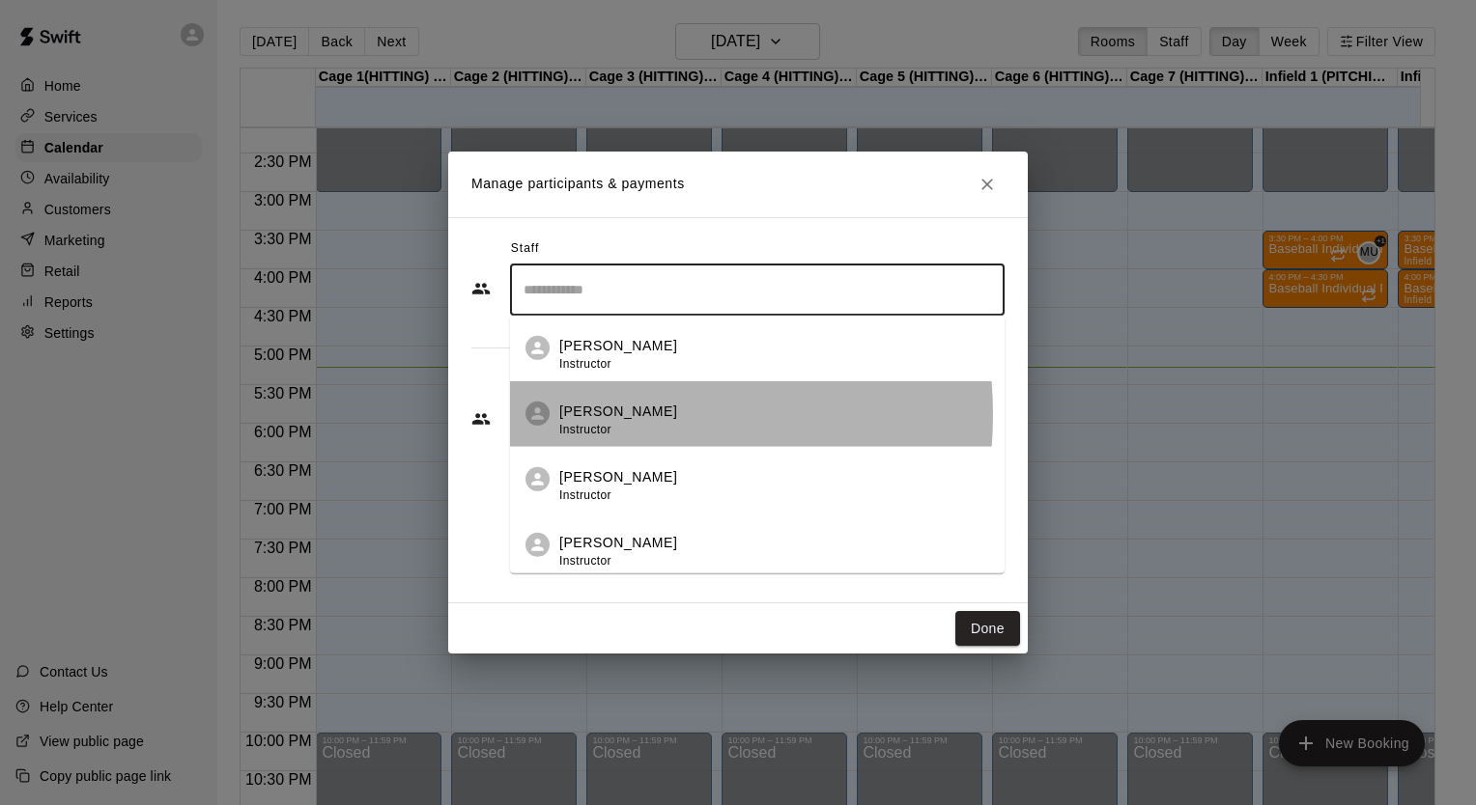
click at [595, 415] on p "Connor Riley" at bounding box center [618, 412] width 118 height 20
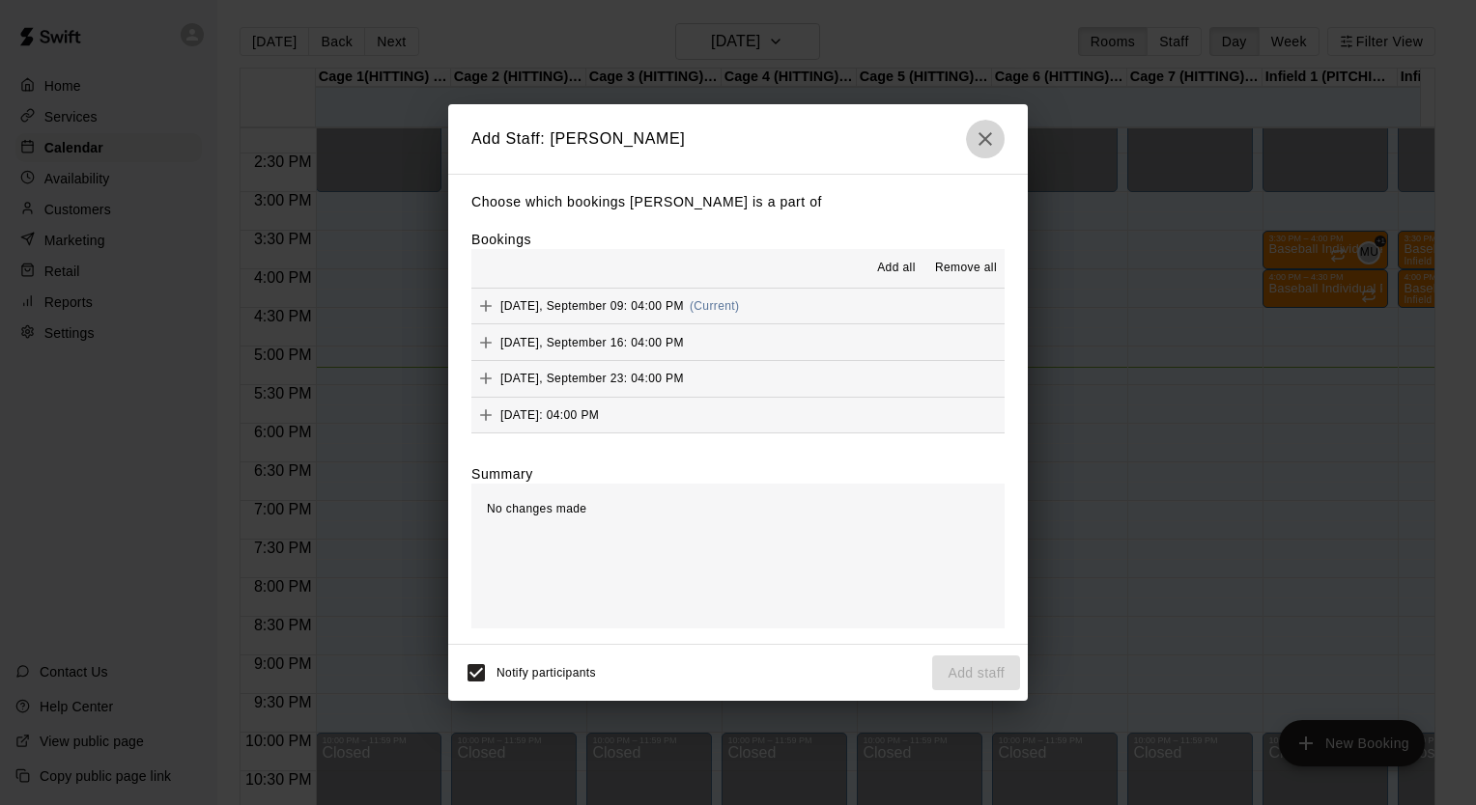
click at [977, 141] on icon "button" at bounding box center [984, 138] width 23 height 23
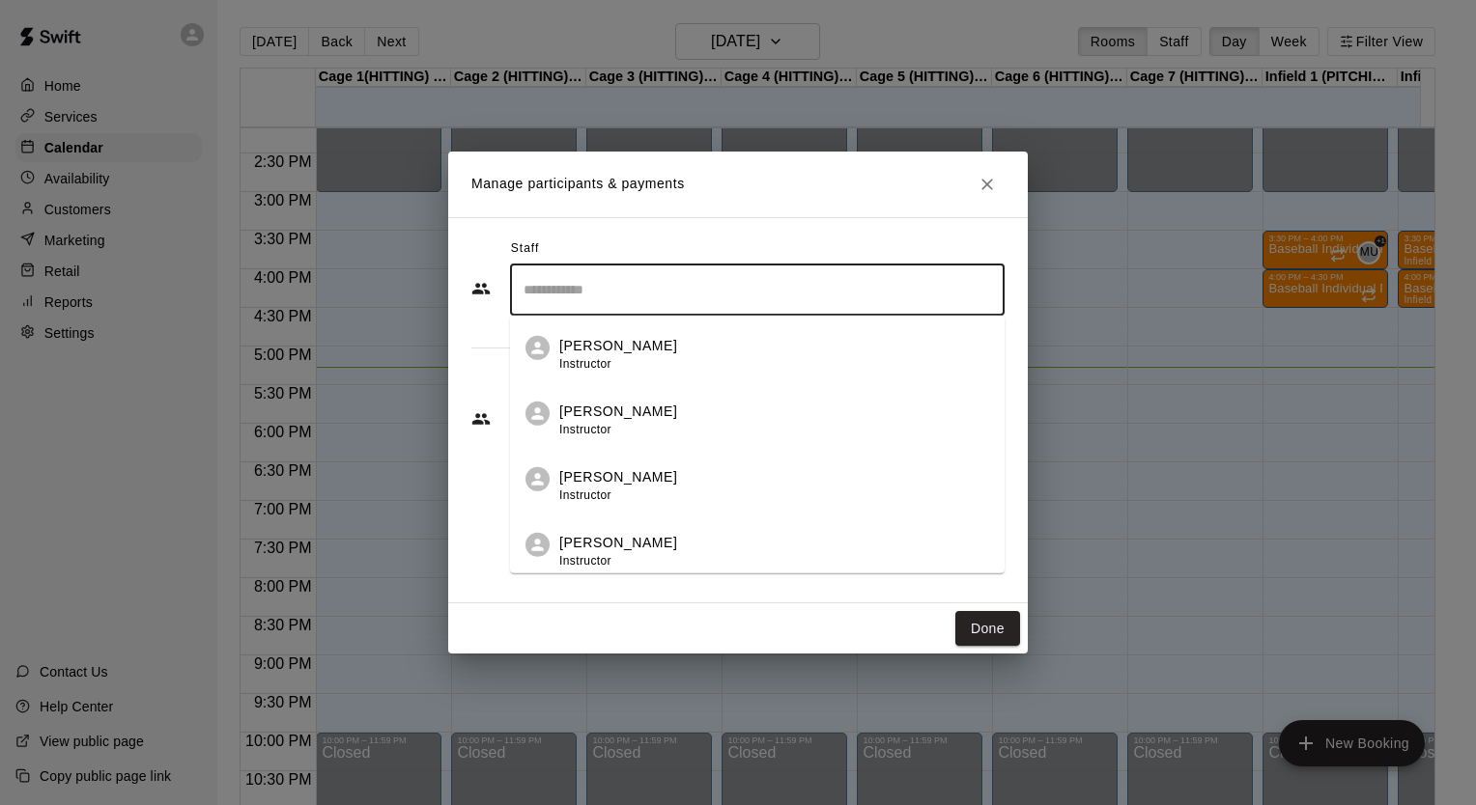
click at [722, 295] on input "Search staff" at bounding box center [757, 290] width 477 height 34
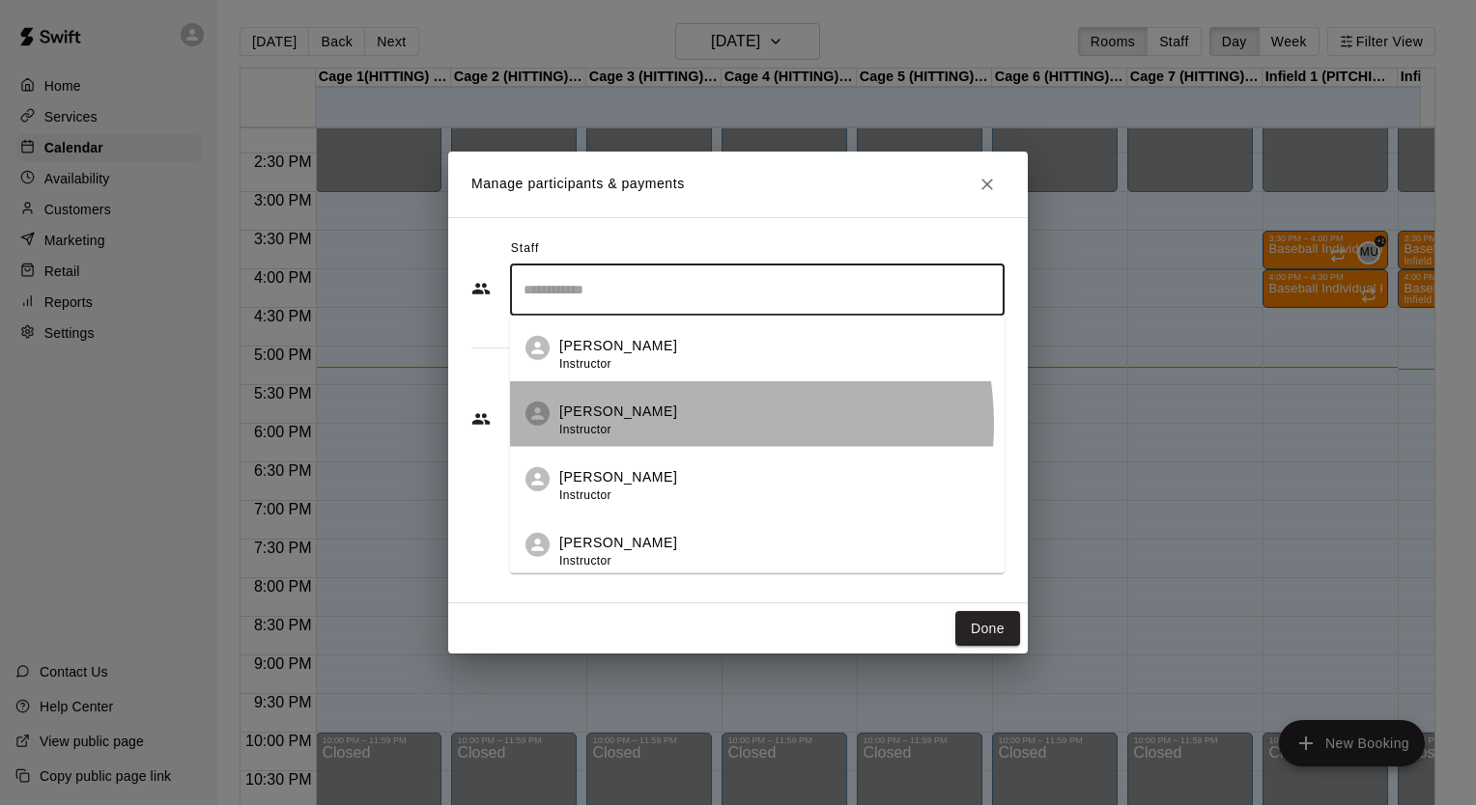
click at [673, 425] on div "Connor Riley Instructor" at bounding box center [774, 421] width 430 height 38
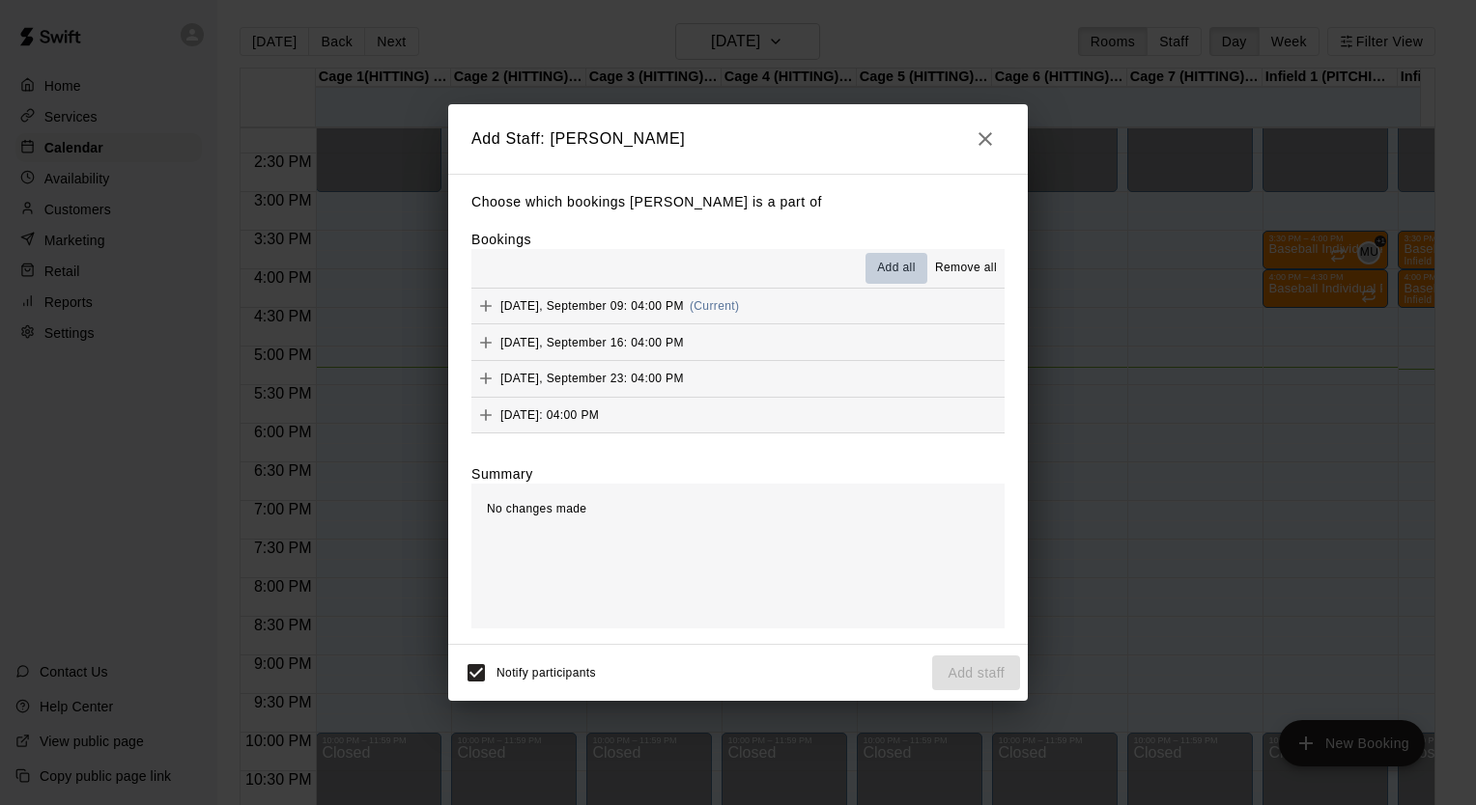
click at [893, 267] on span "Add all" at bounding box center [896, 268] width 39 height 19
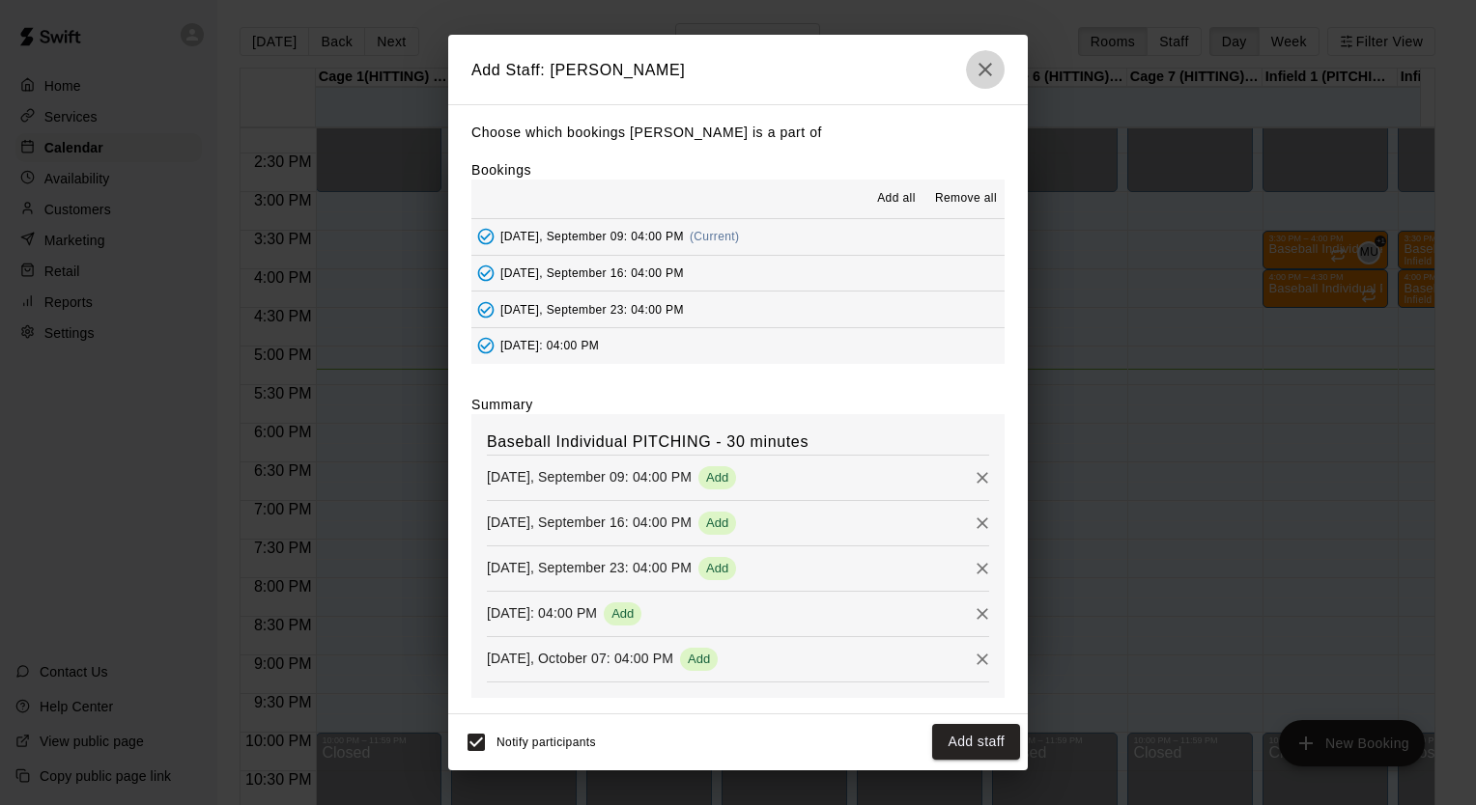
click at [977, 68] on icon "button" at bounding box center [984, 69] width 23 height 23
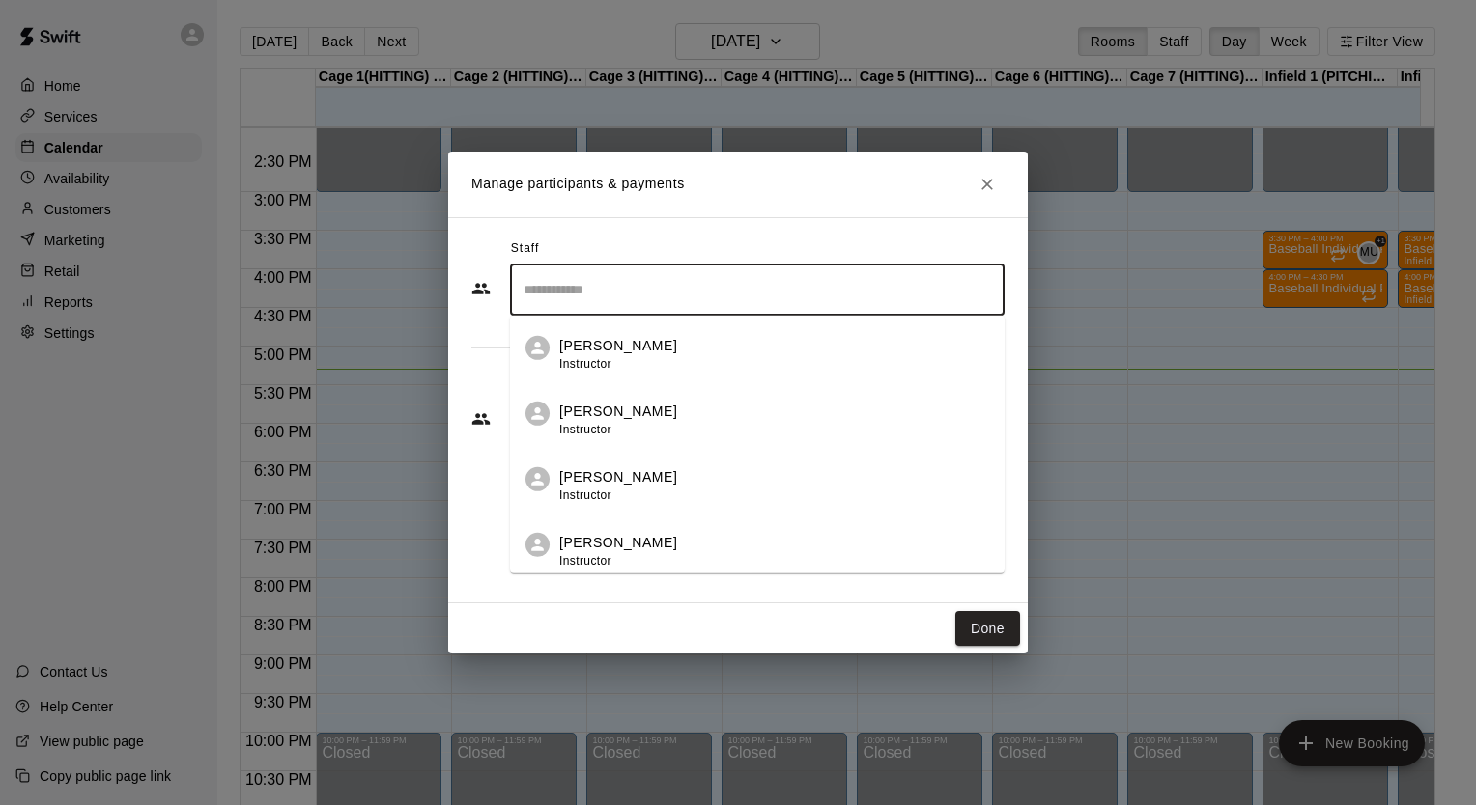
click at [622, 292] on input "Search staff" at bounding box center [757, 290] width 477 height 34
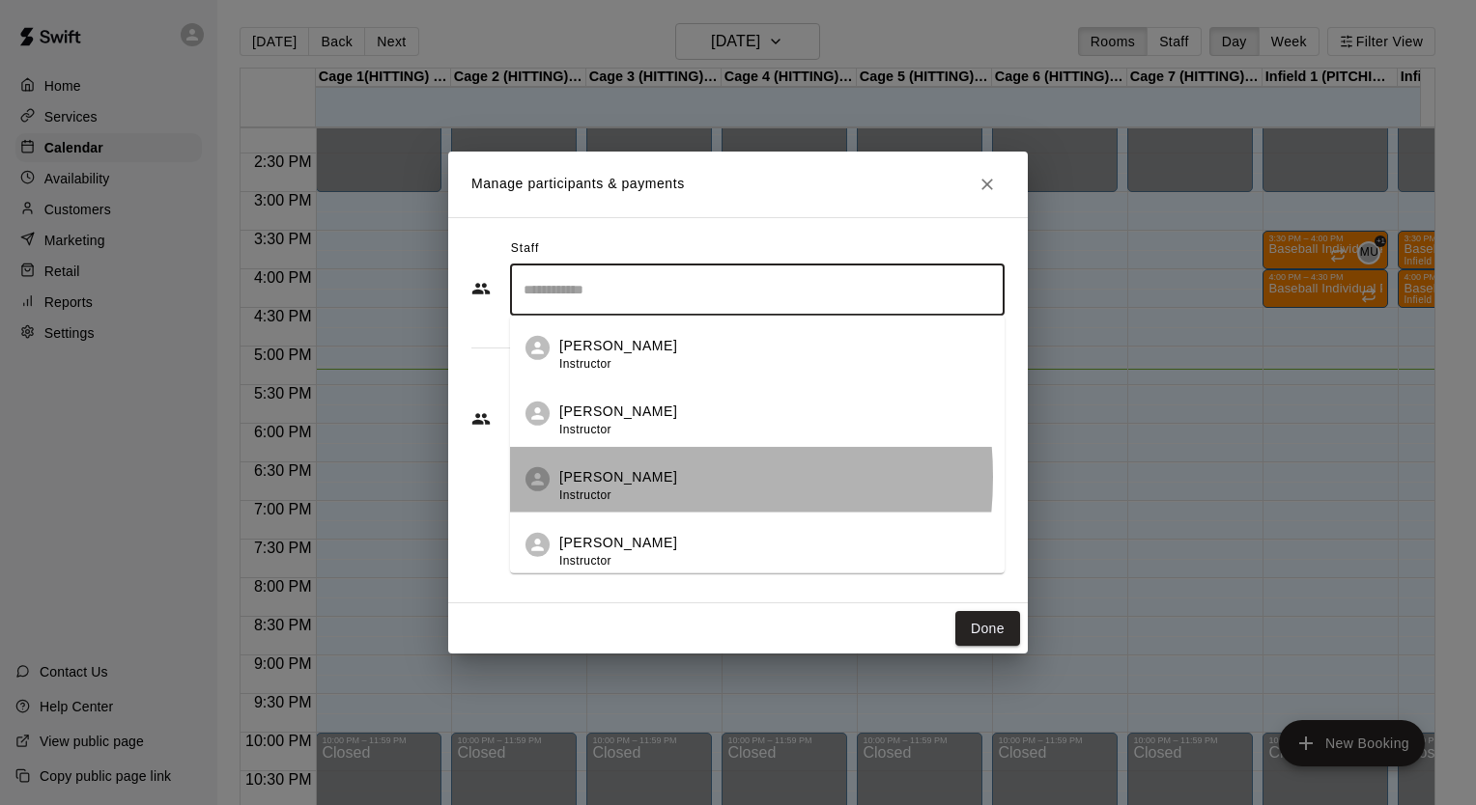
click at [602, 478] on p "Ian Fink" at bounding box center [618, 477] width 118 height 20
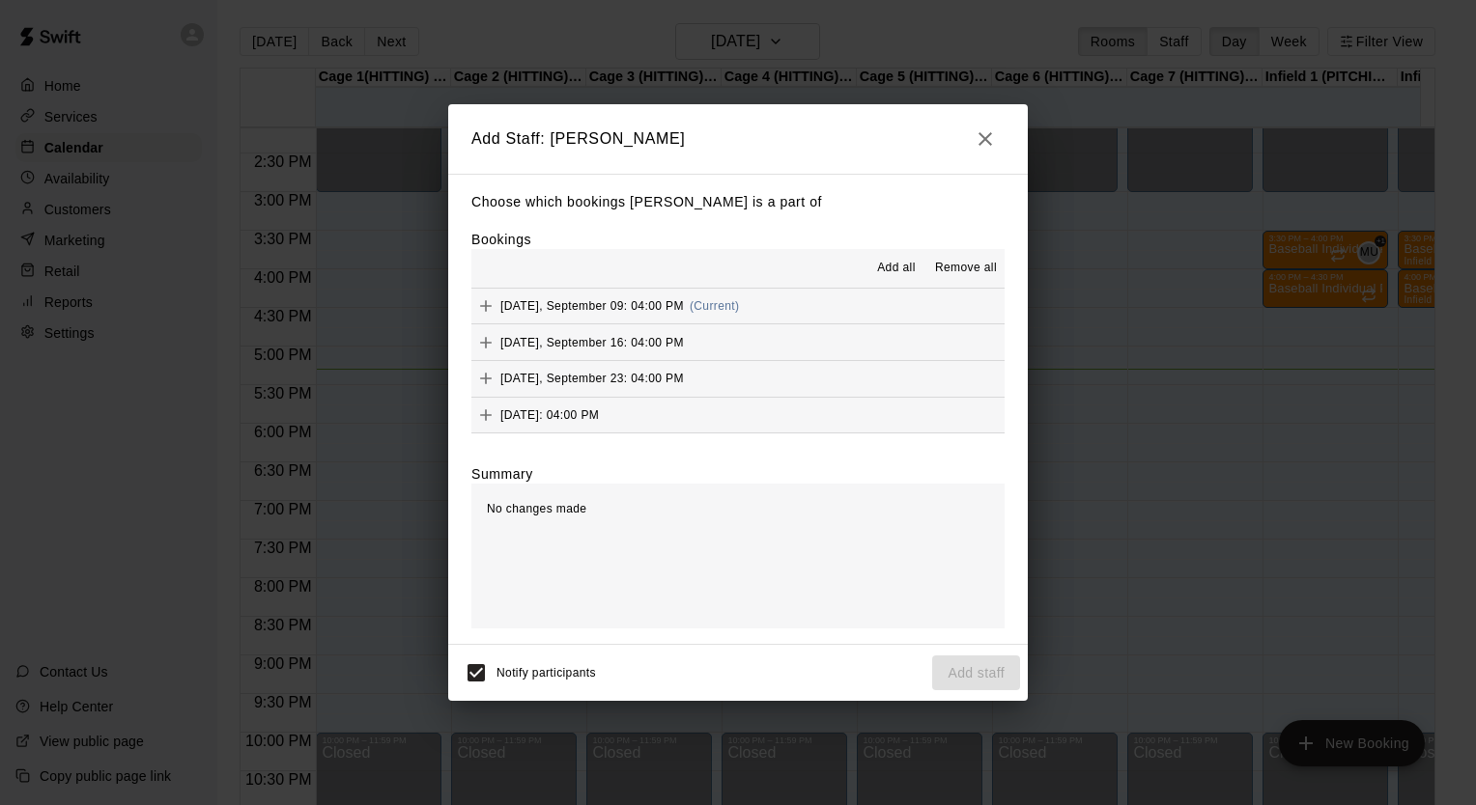
click at [896, 270] on span "Add all" at bounding box center [896, 268] width 39 height 19
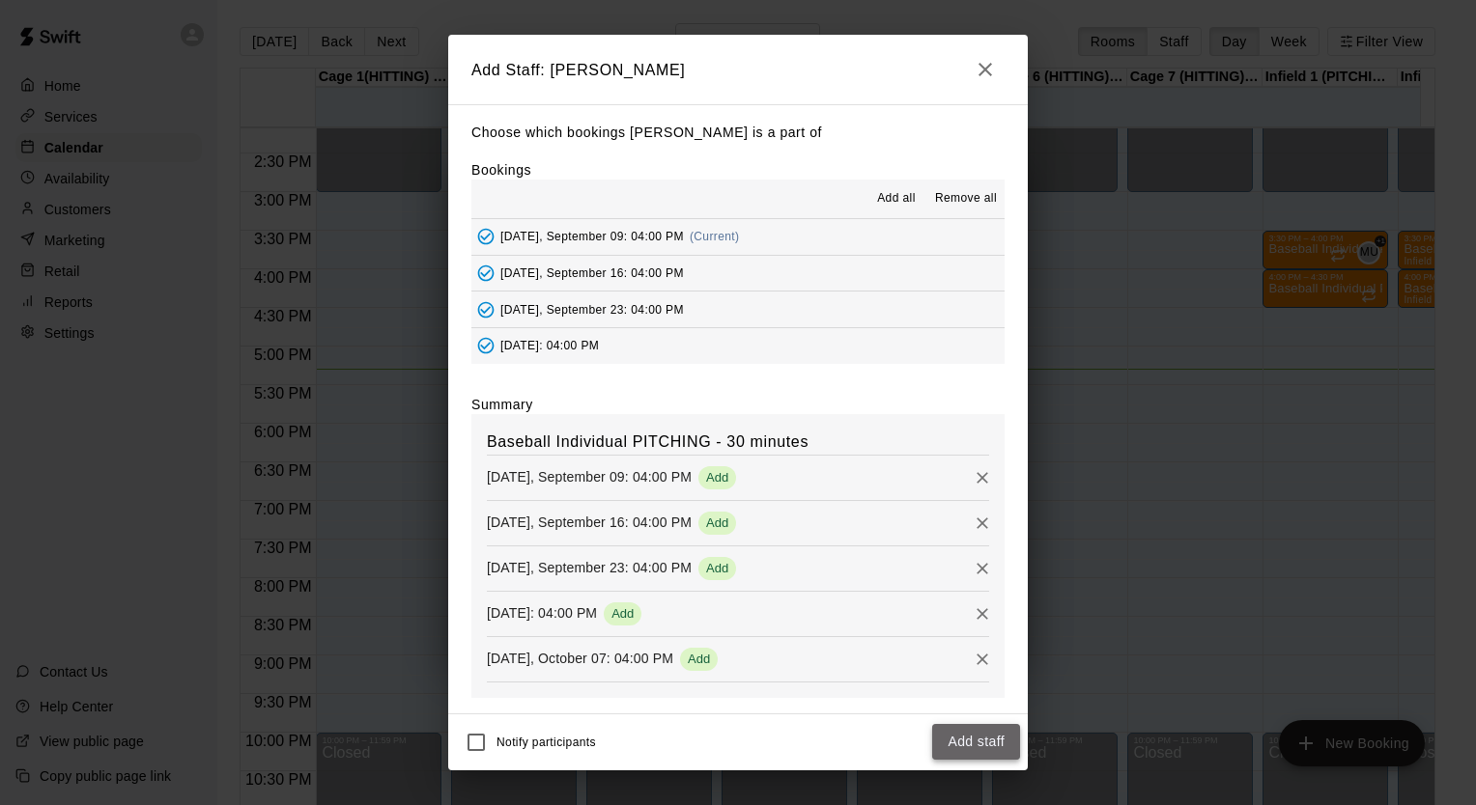
click at [962, 742] on button "Add staff" at bounding box center [976, 742] width 88 height 36
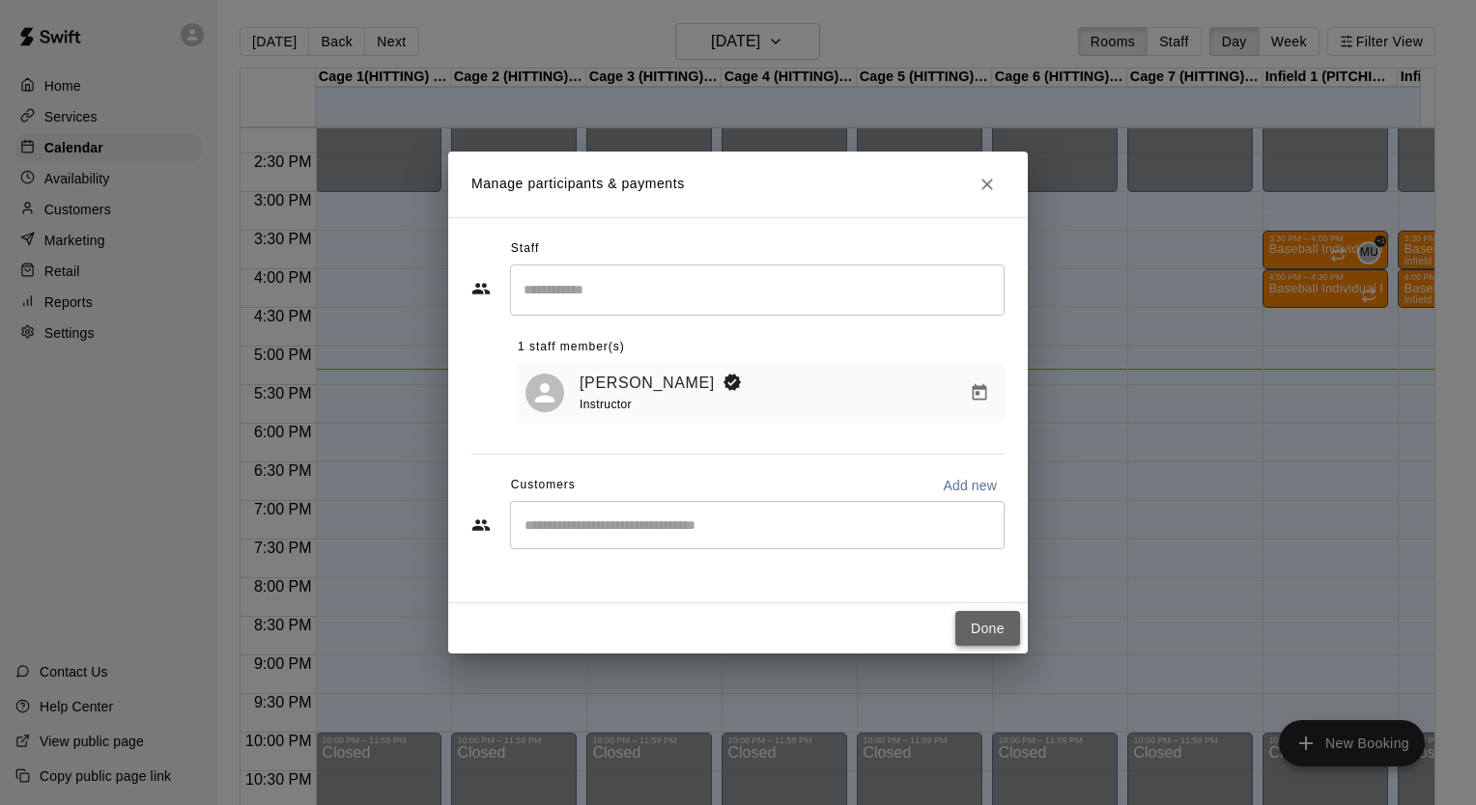
click at [983, 620] on button "Done" at bounding box center [987, 629] width 65 height 36
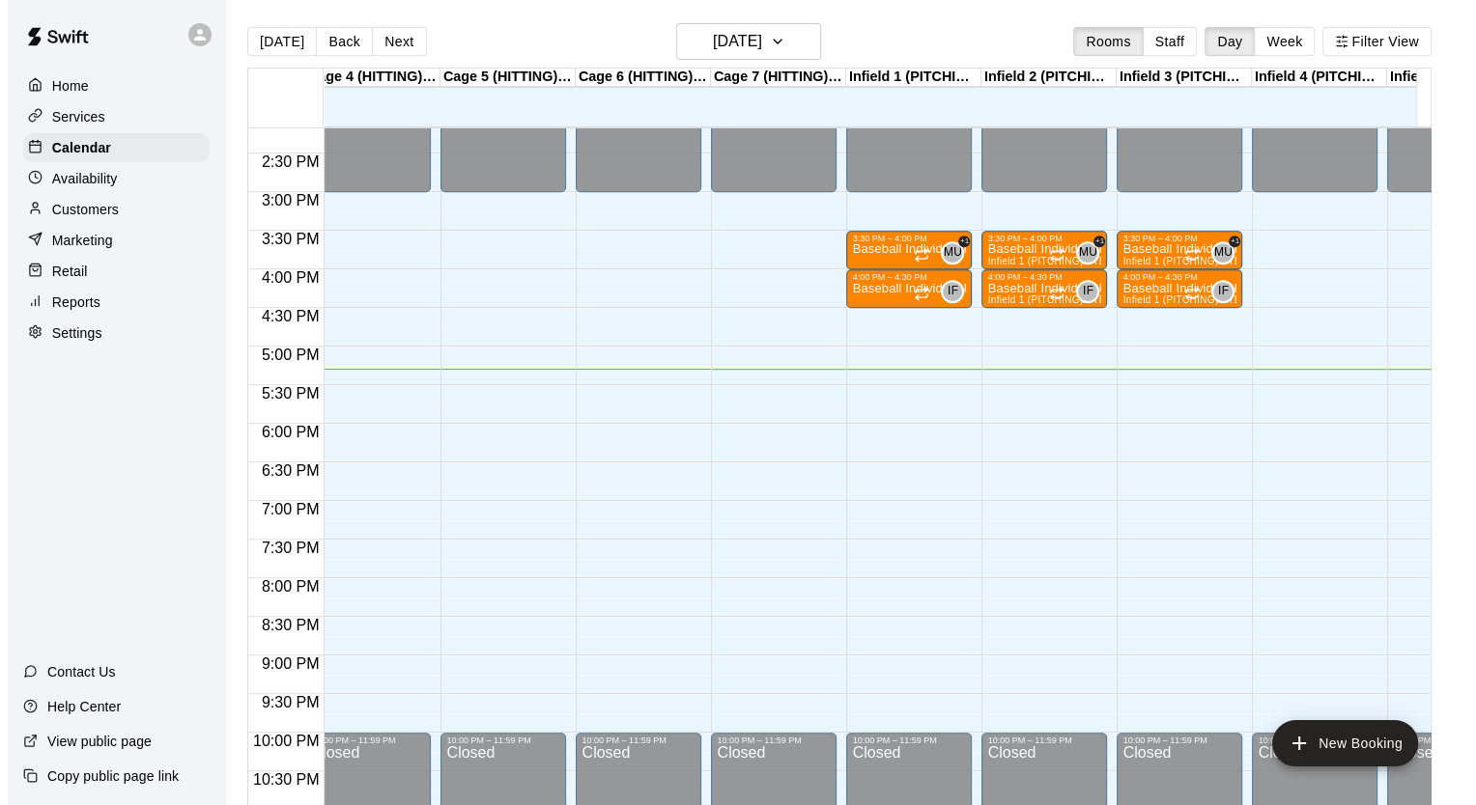
scroll to position [0, 425]
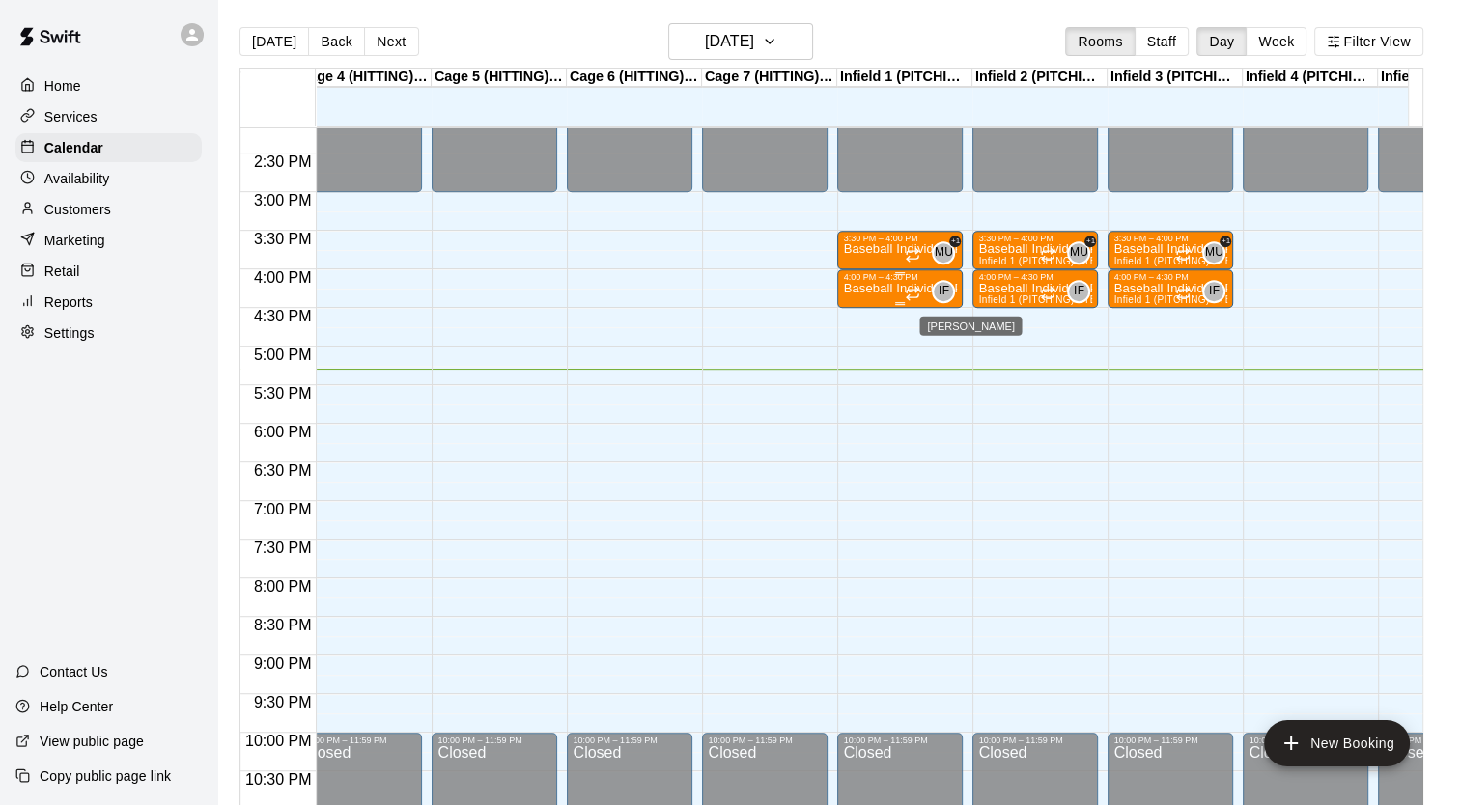
click at [940, 292] on span "IF" at bounding box center [944, 291] width 11 height 19
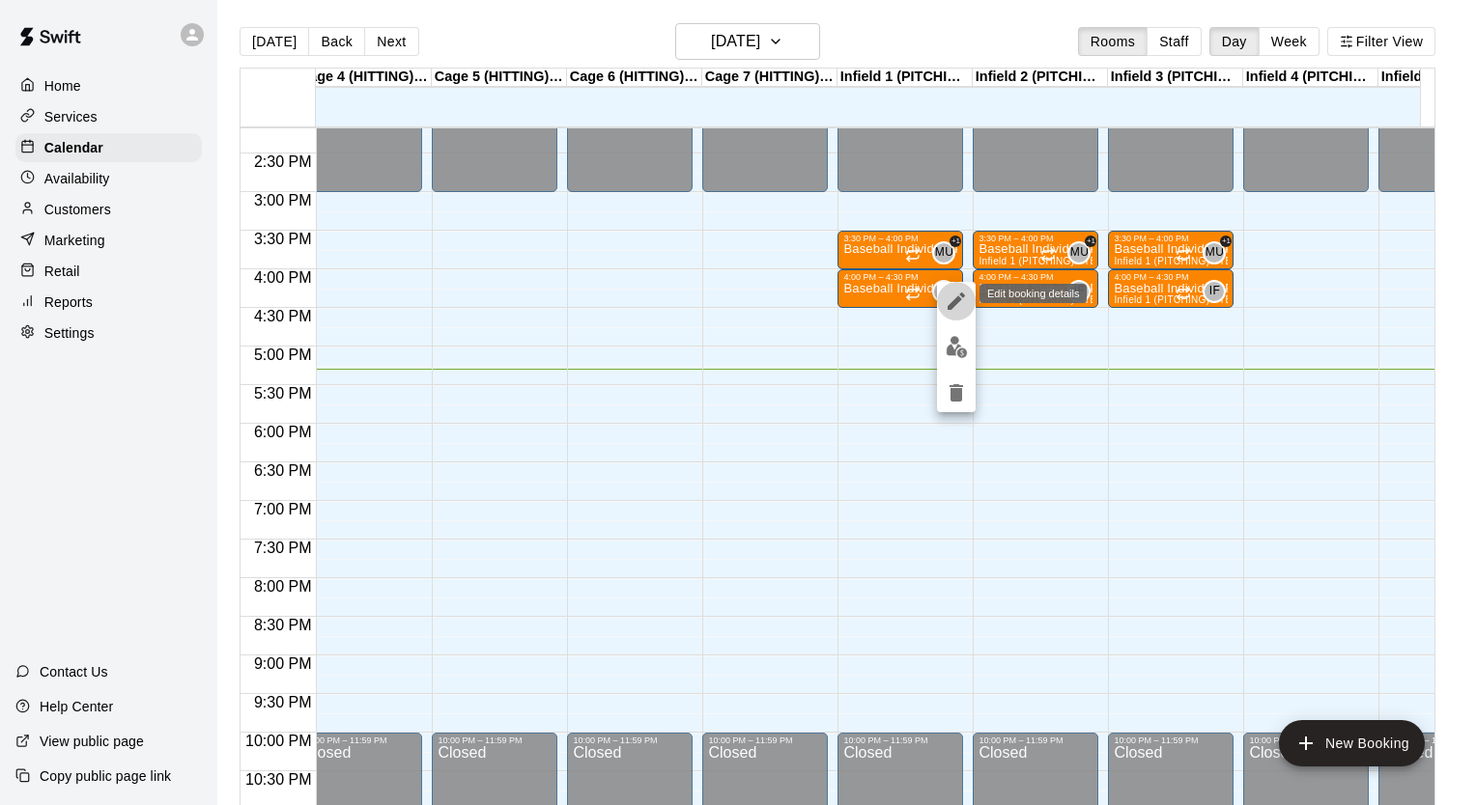
click at [958, 295] on icon "edit" at bounding box center [955, 301] width 23 height 23
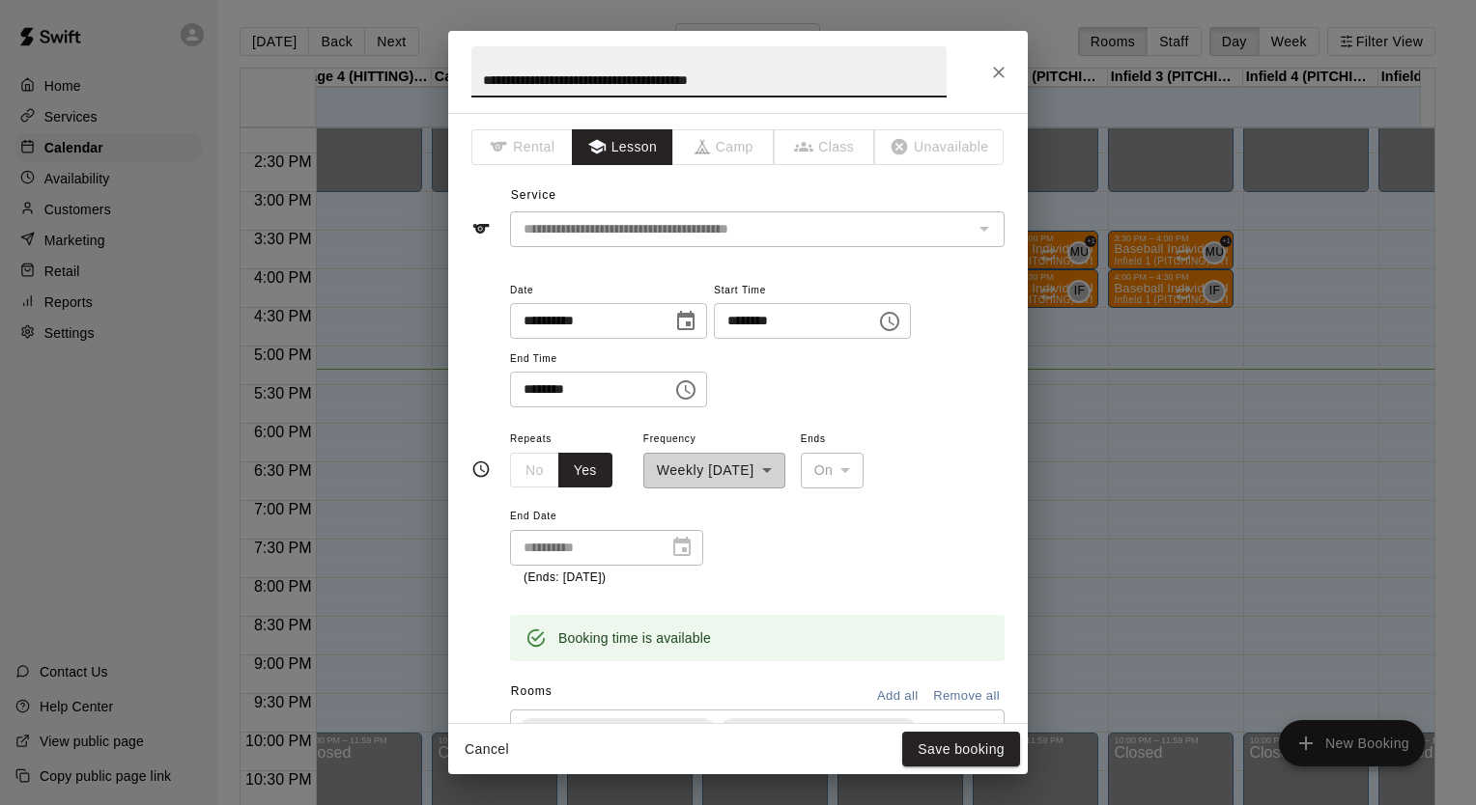
scroll to position [551, 0]
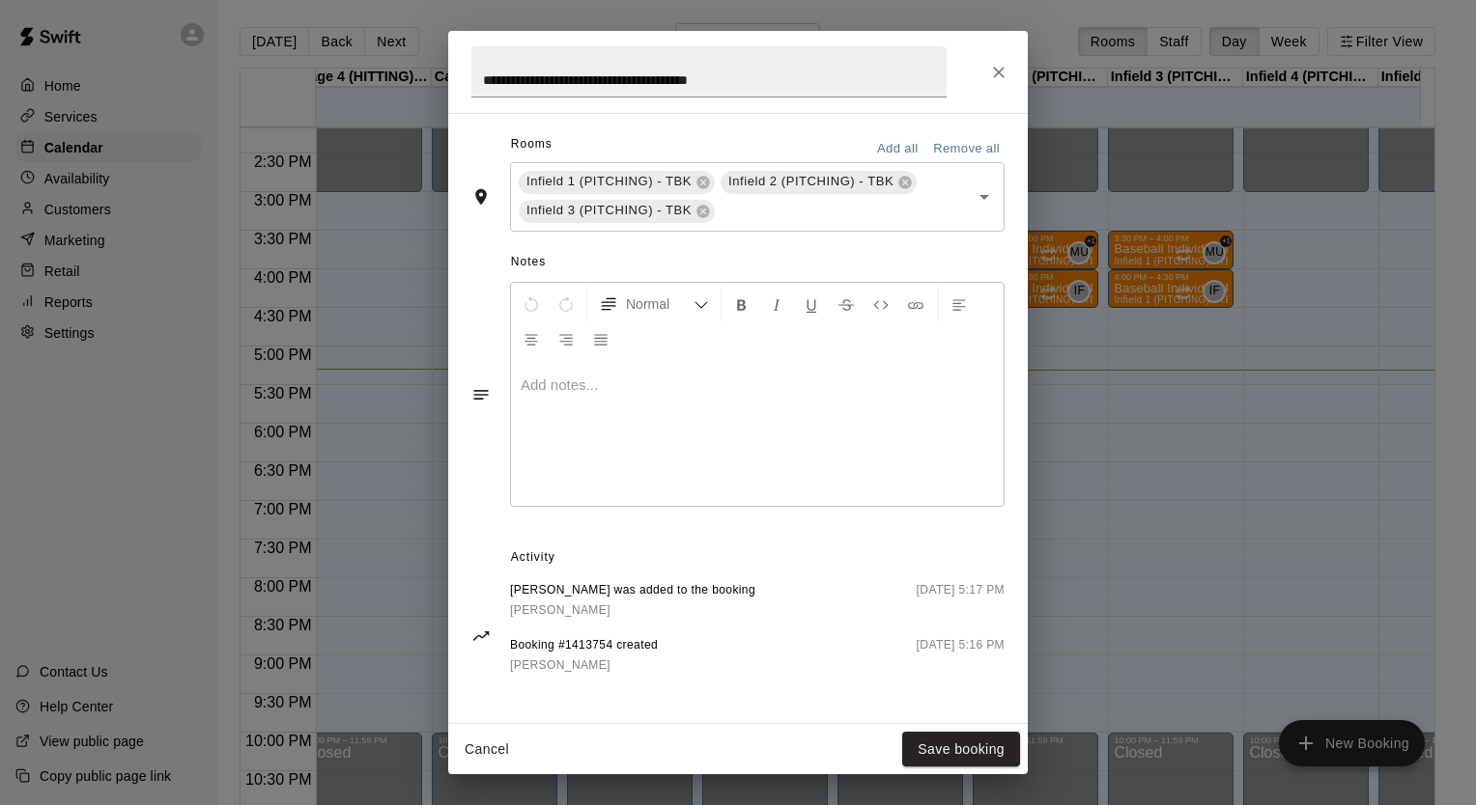
click at [620, 587] on span "Ian Fink was added to the booking" at bounding box center [632, 590] width 245 height 19
click at [950, 741] on button "Save booking" at bounding box center [961, 750] width 118 height 36
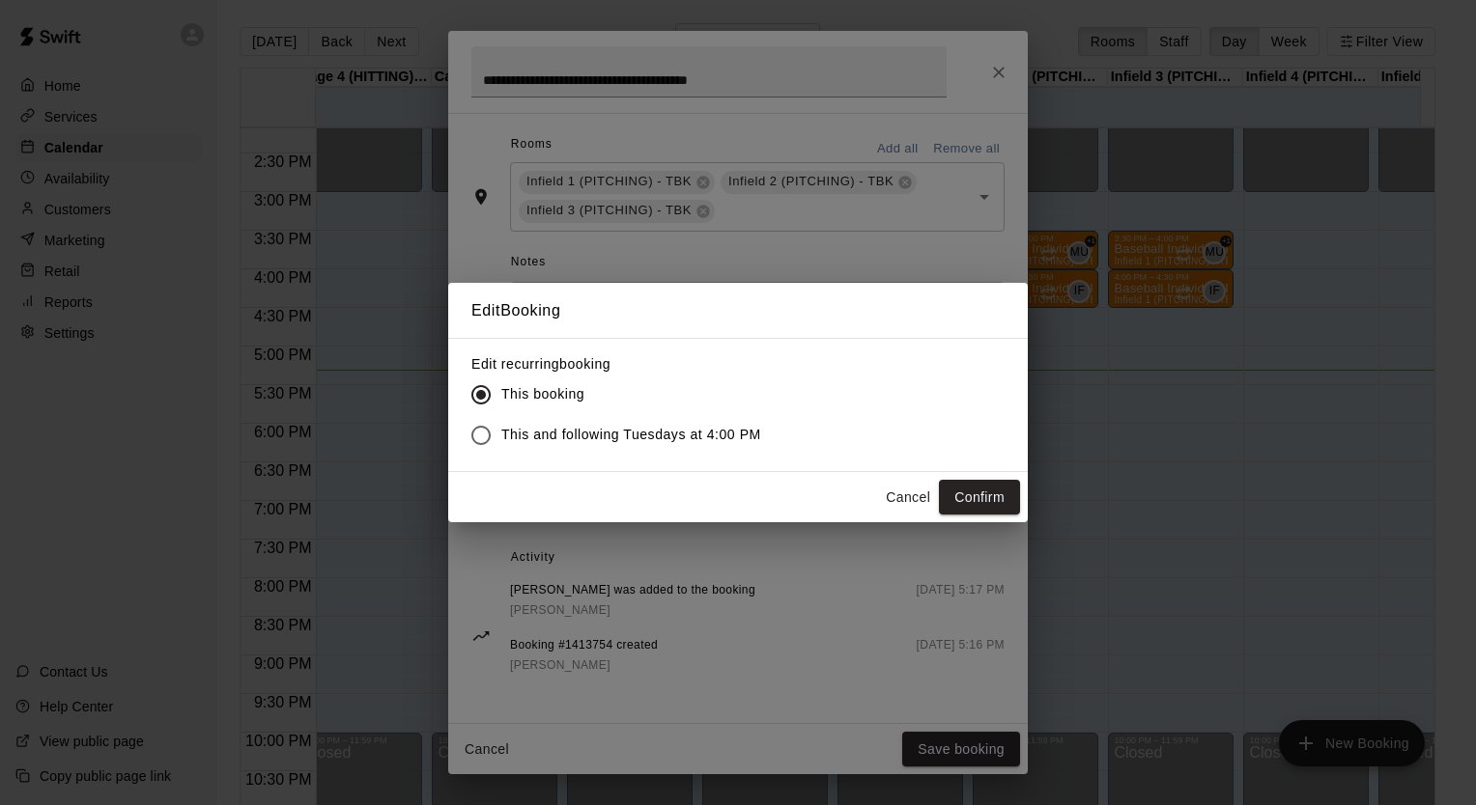
click at [900, 498] on button "Cancel" at bounding box center [908, 498] width 62 height 36
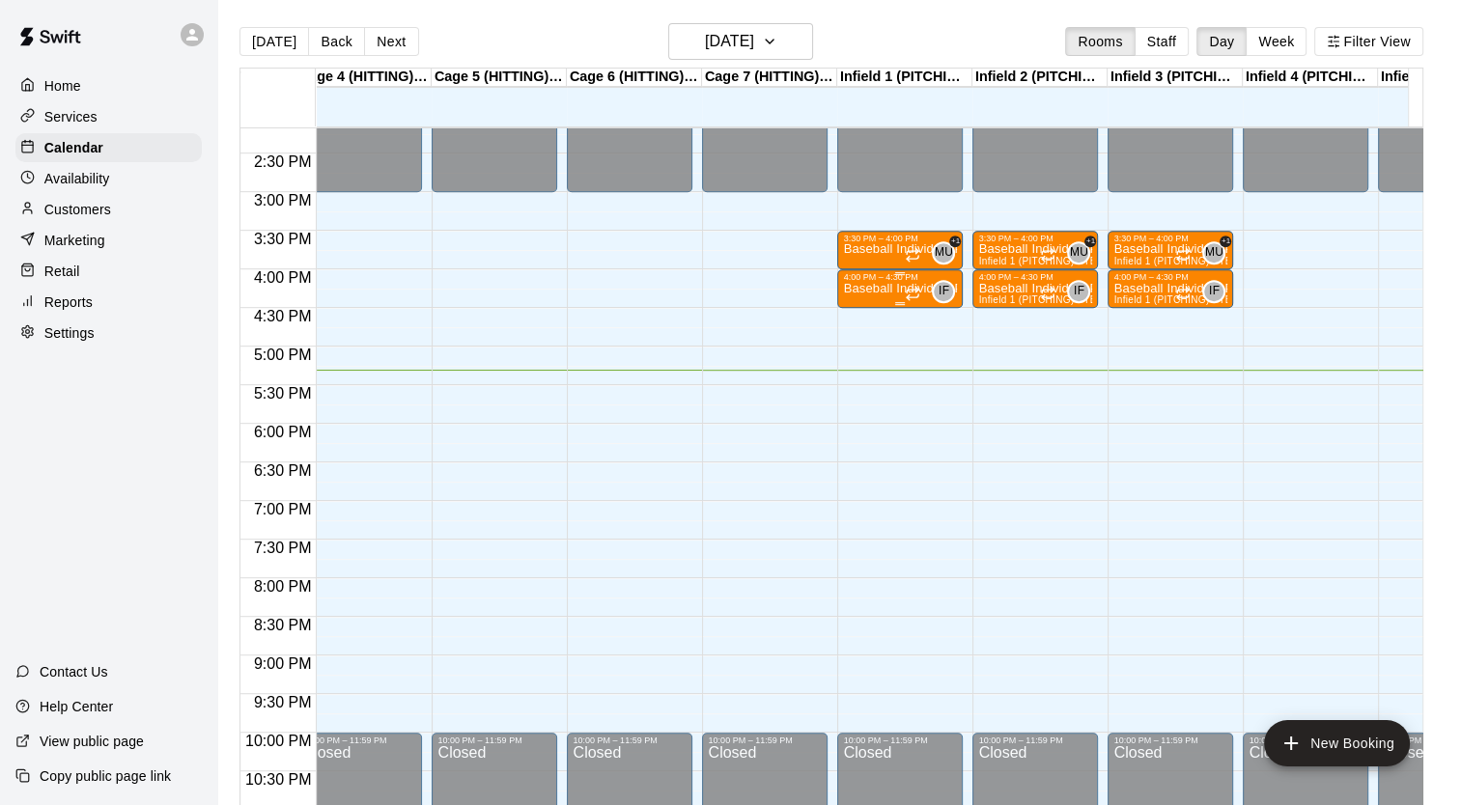
click at [877, 289] on p "Baseball Individual PITCHING - 30 minutes" at bounding box center [900, 289] width 114 height 0
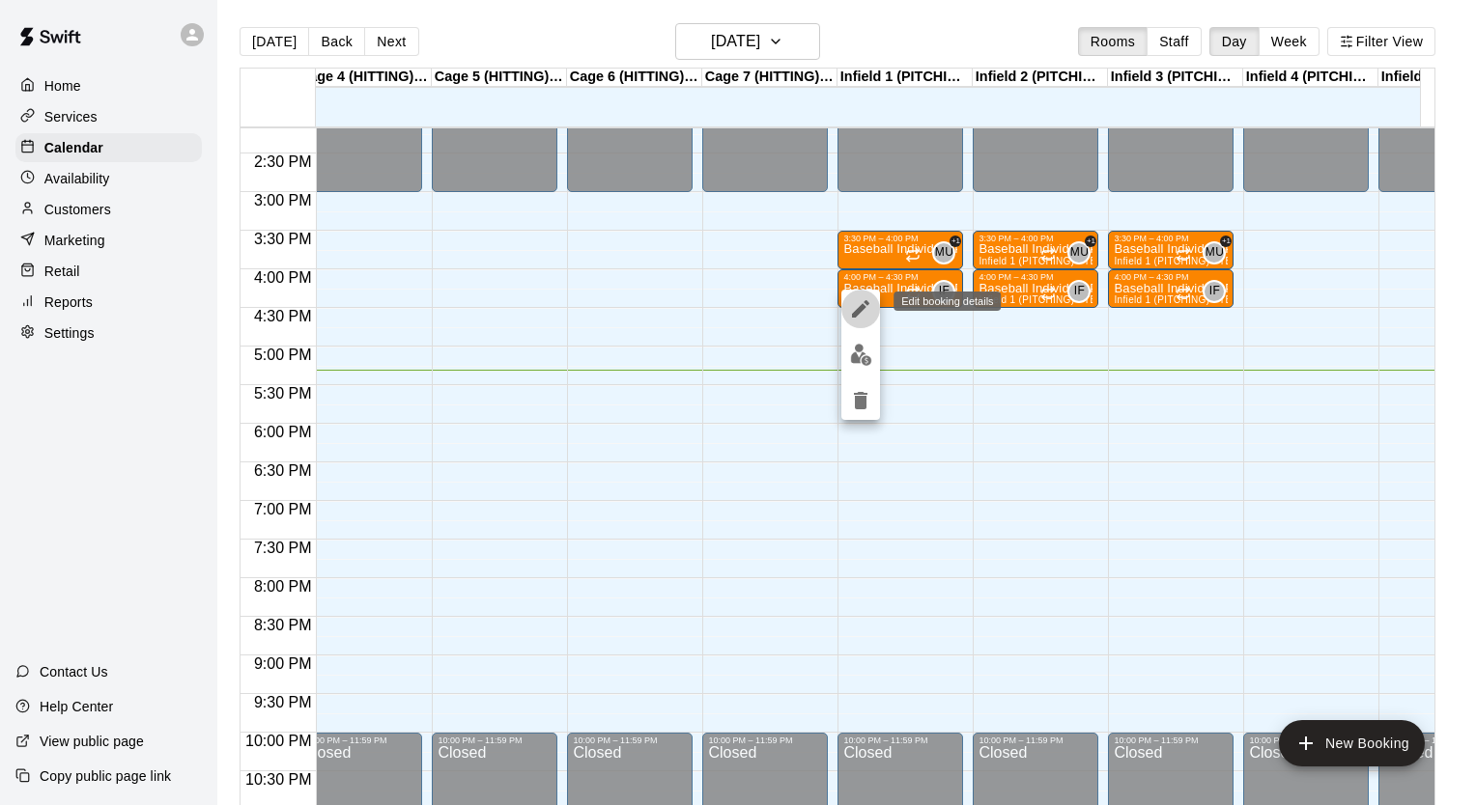
click at [856, 307] on icon "edit" at bounding box center [860, 308] width 23 height 23
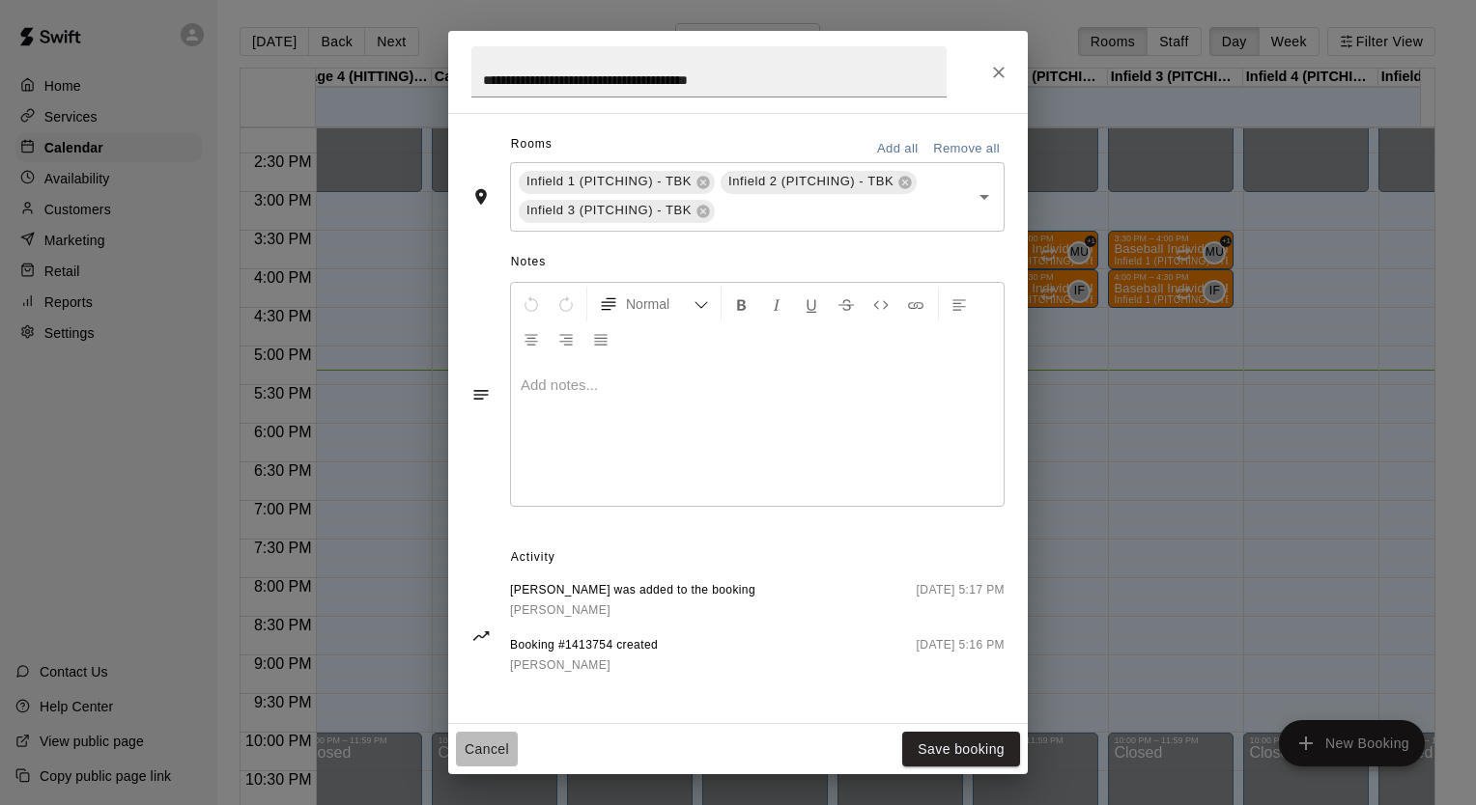
click at [485, 755] on button "Cancel" at bounding box center [487, 750] width 62 height 36
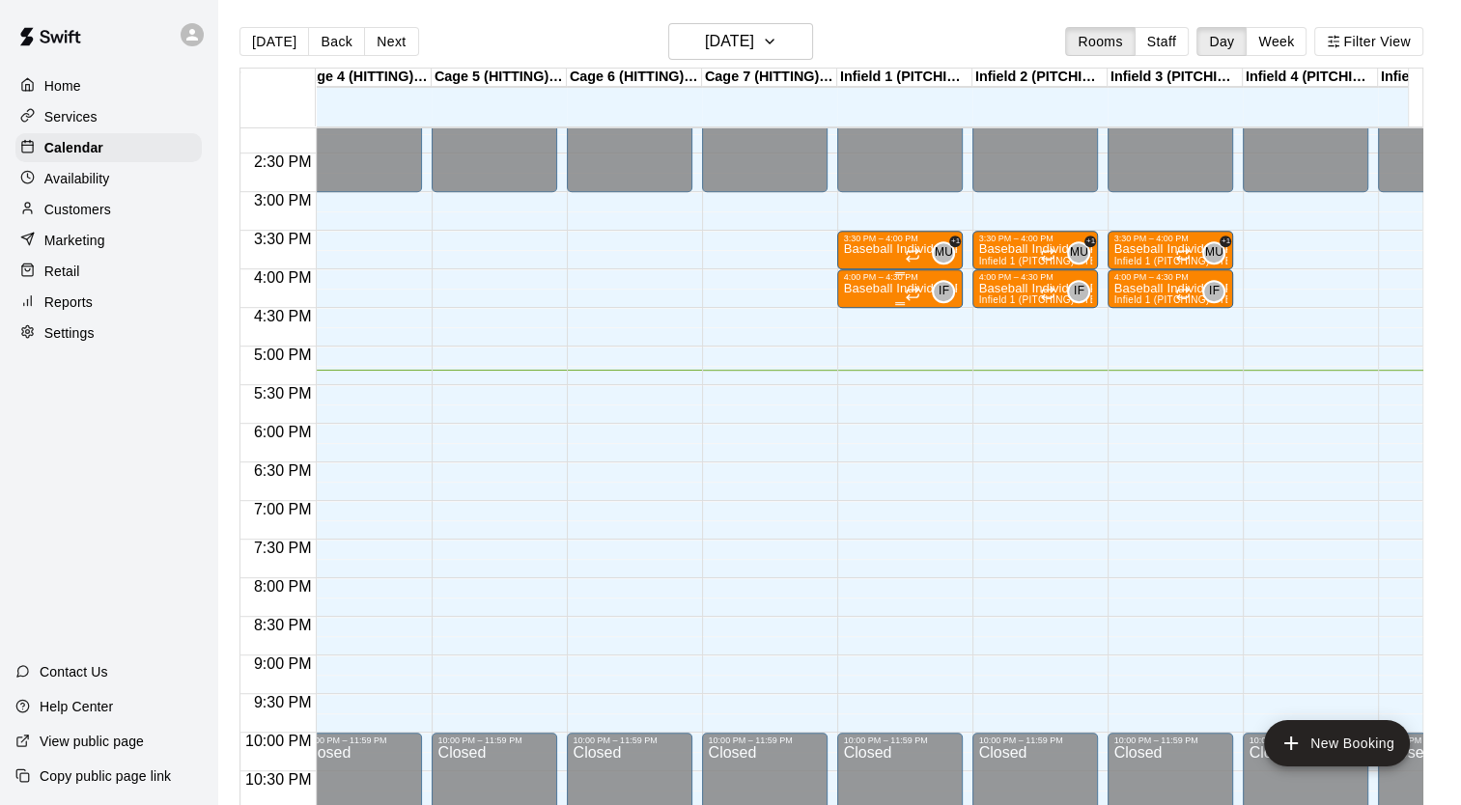
click at [879, 296] on div "Baseball Individual PITCHING - 30 minutes" at bounding box center [900, 684] width 114 height 805
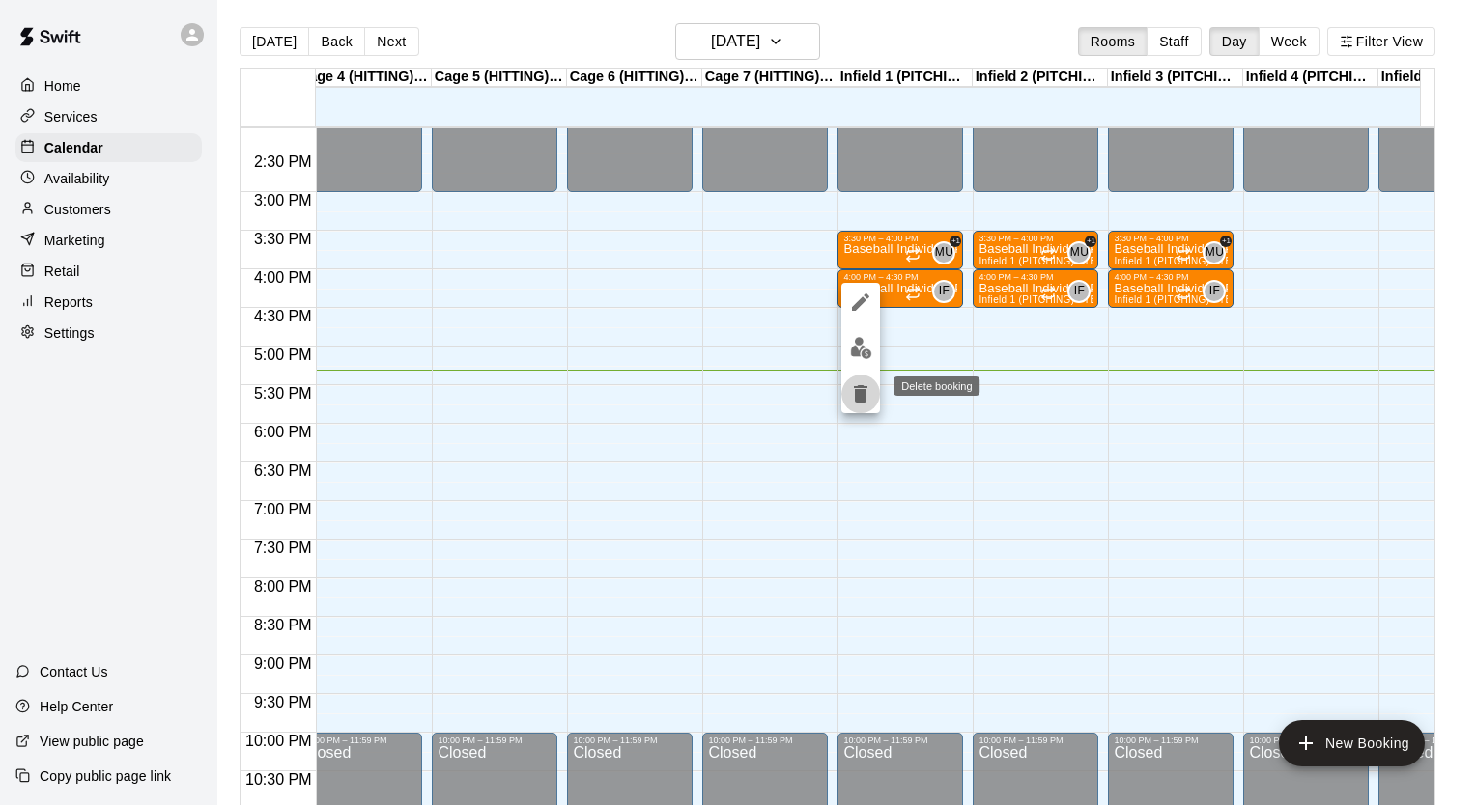
click at [865, 400] on icon "delete" at bounding box center [861, 393] width 14 height 17
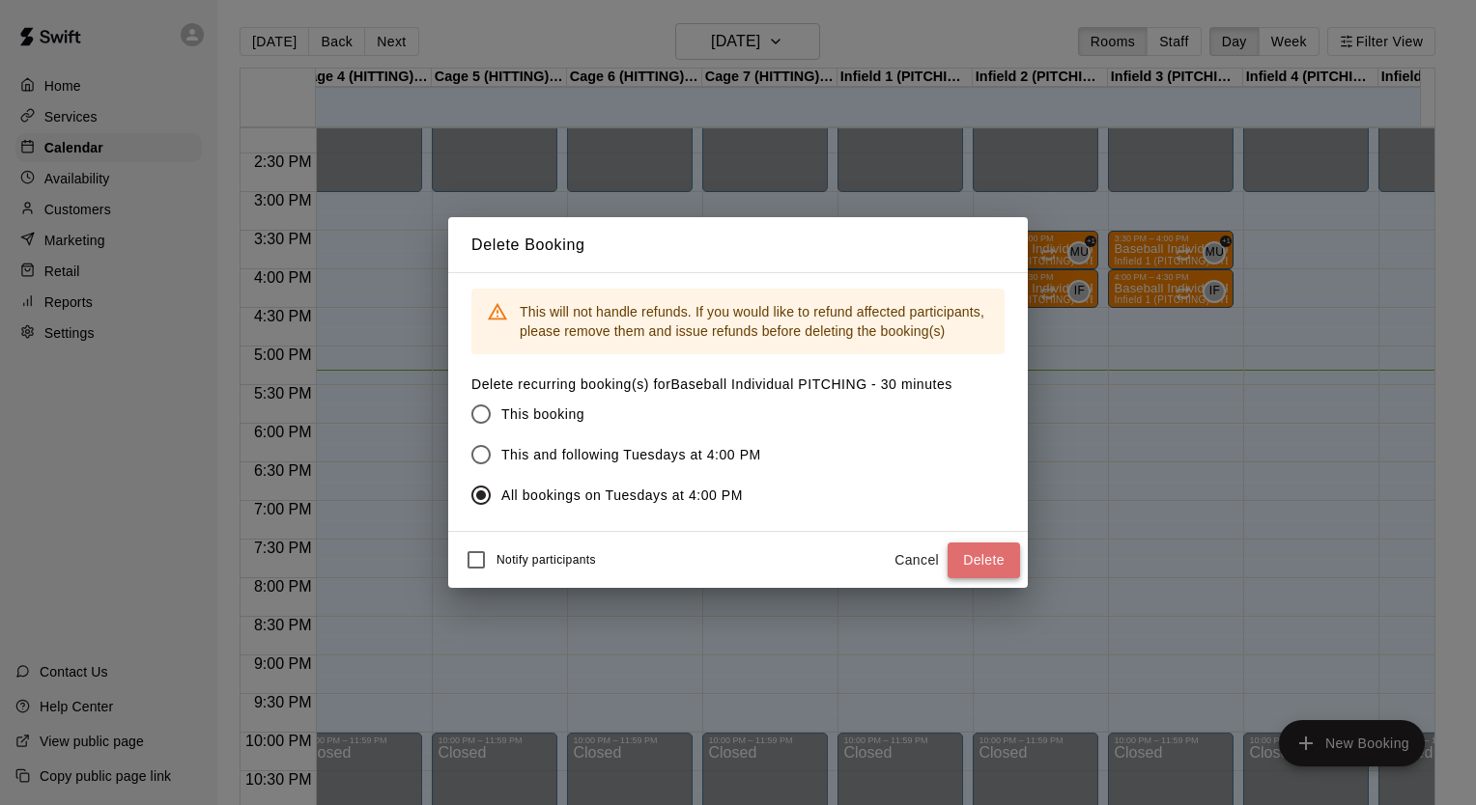
click at [974, 558] on button "Delete" at bounding box center [983, 561] width 72 height 36
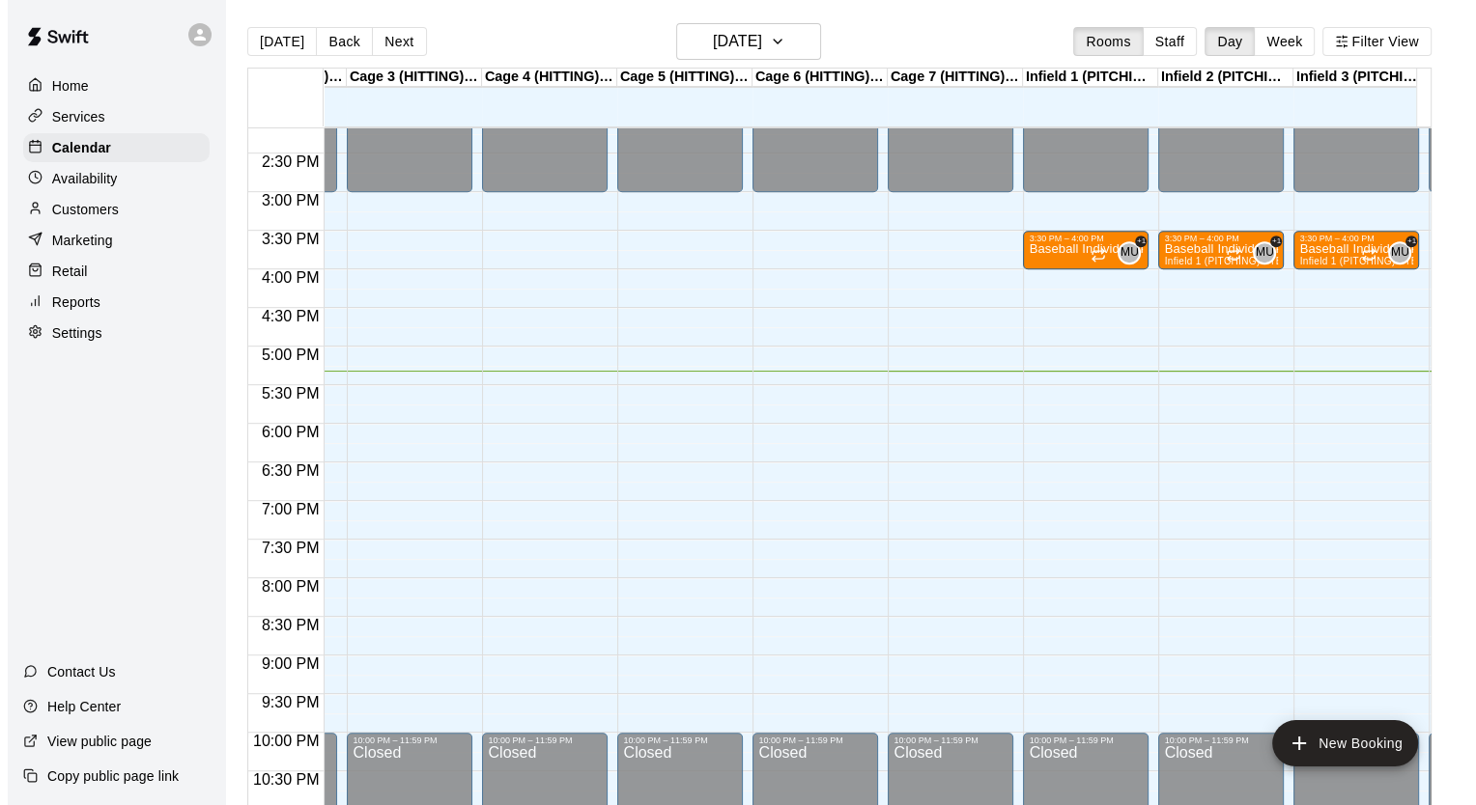
scroll to position [0, 247]
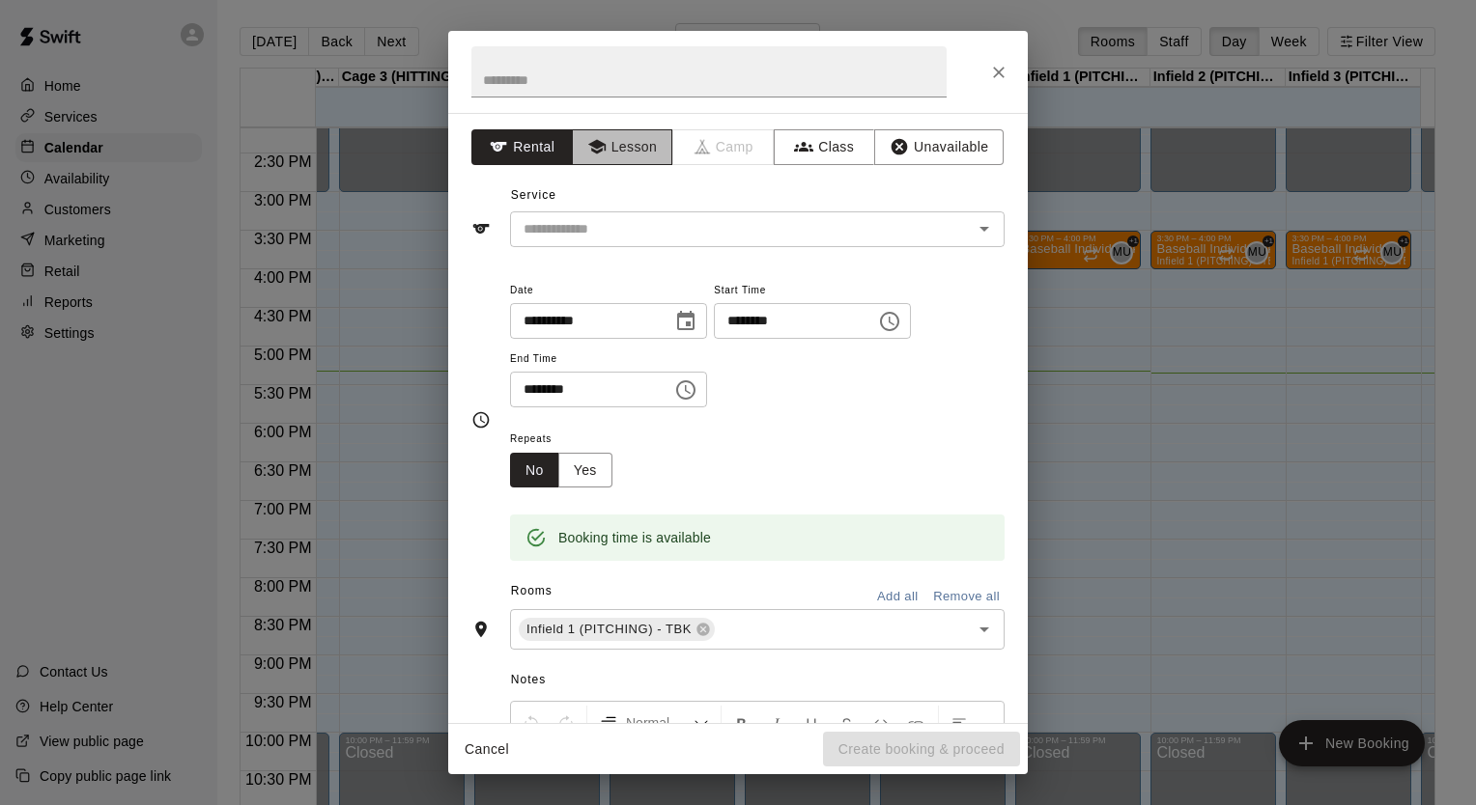
click at [605, 155] on button "Lesson" at bounding box center [622, 147] width 101 height 36
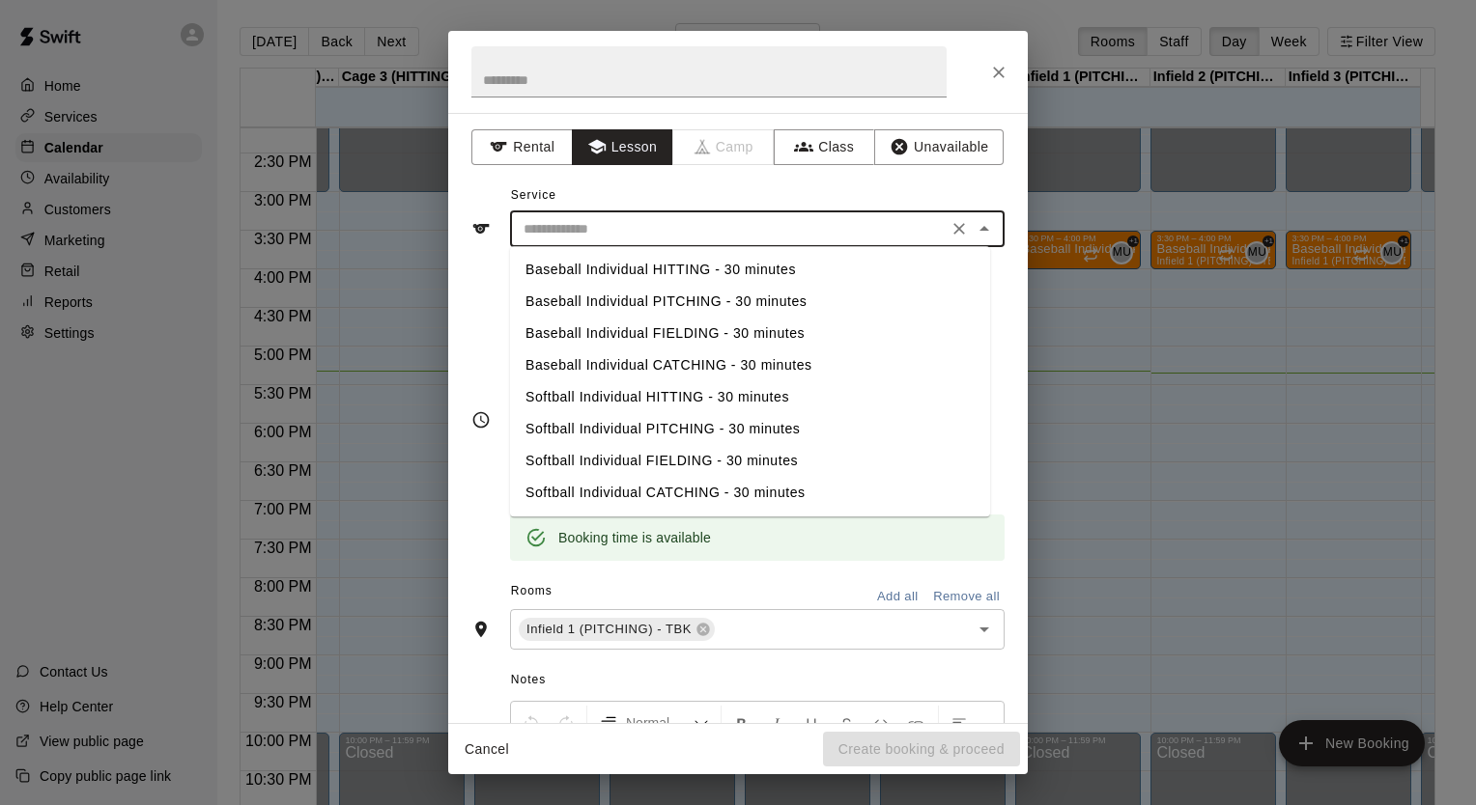
click at [550, 234] on input "text" at bounding box center [729, 229] width 426 height 24
click at [559, 306] on li "Baseball Individual PITCHING - 30 minutes" at bounding box center [750, 302] width 480 height 32
type input "**********"
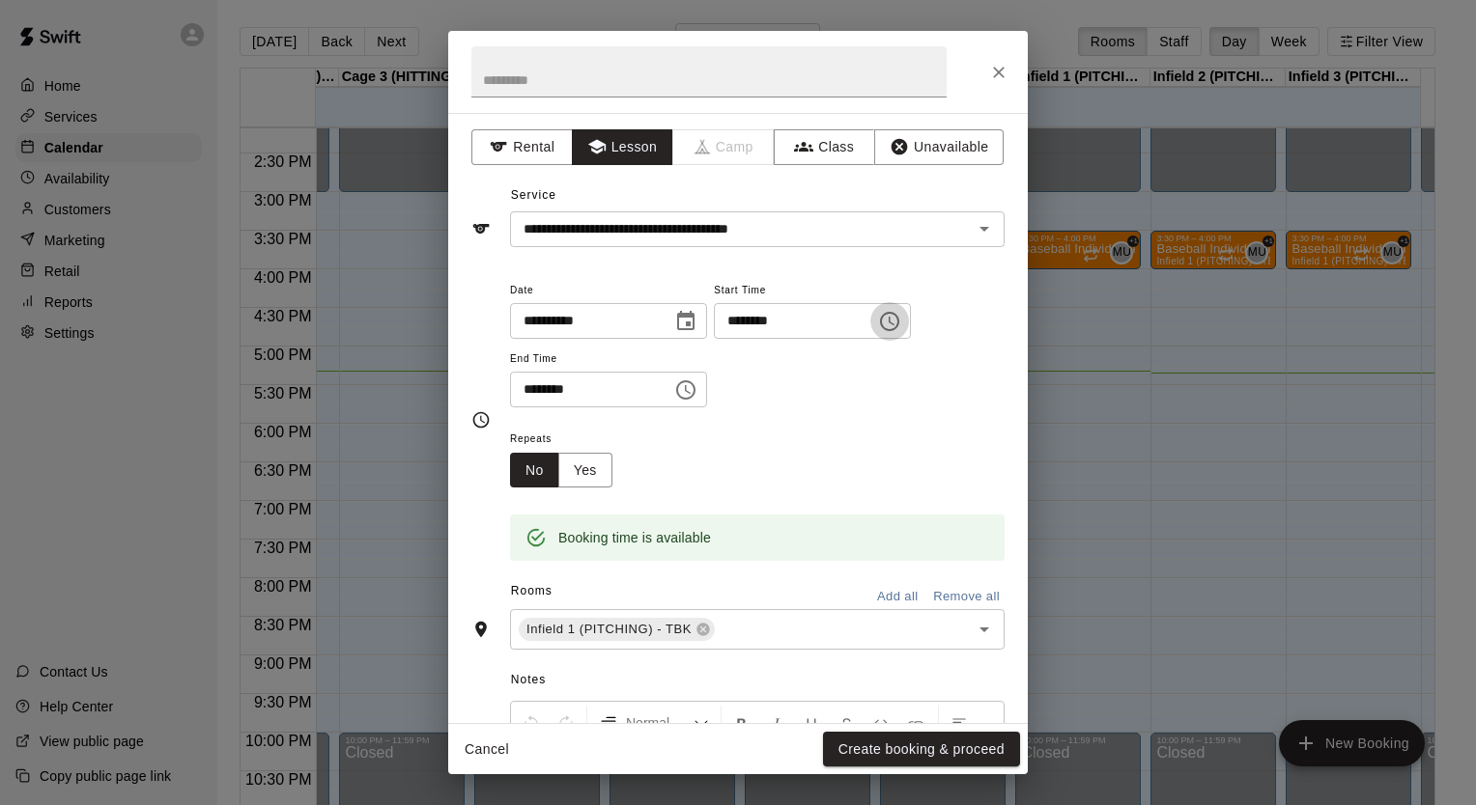
click at [901, 316] on icon "Choose time, selected time is 4:15 PM" at bounding box center [889, 321] width 23 height 23
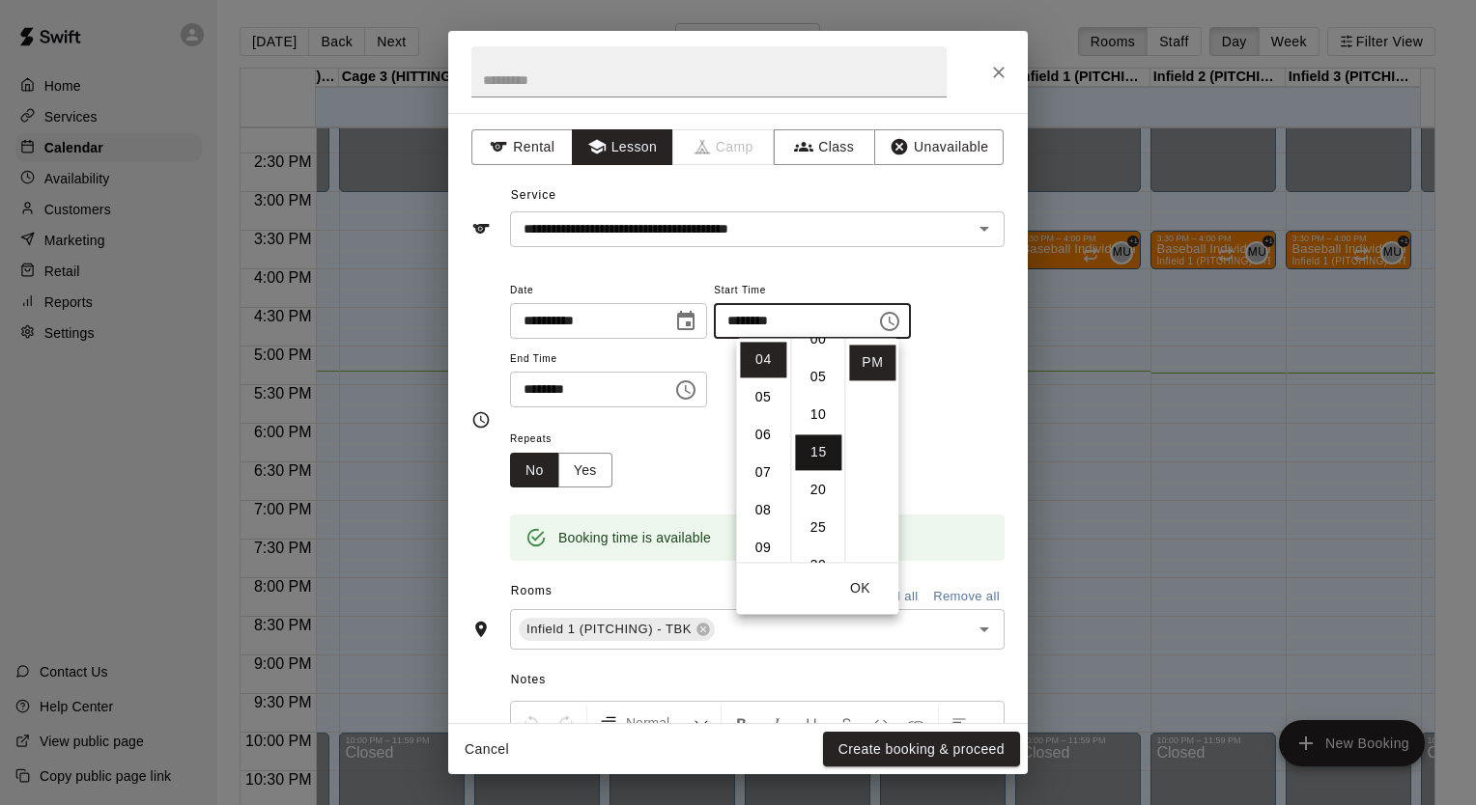
scroll to position [9, 0]
click at [801, 362] on li "00" at bounding box center [818, 351] width 46 height 36
type input "********"
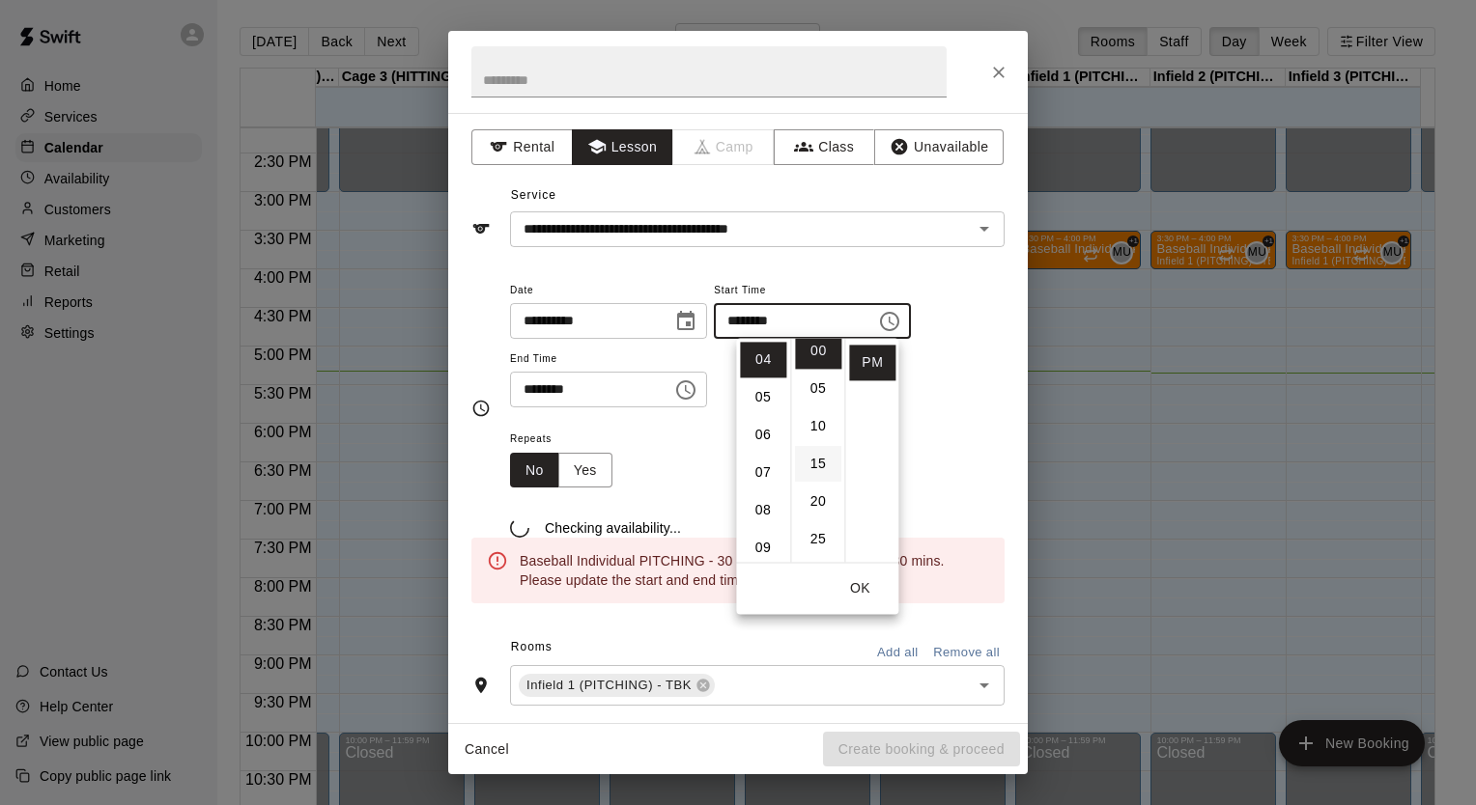
scroll to position [0, 0]
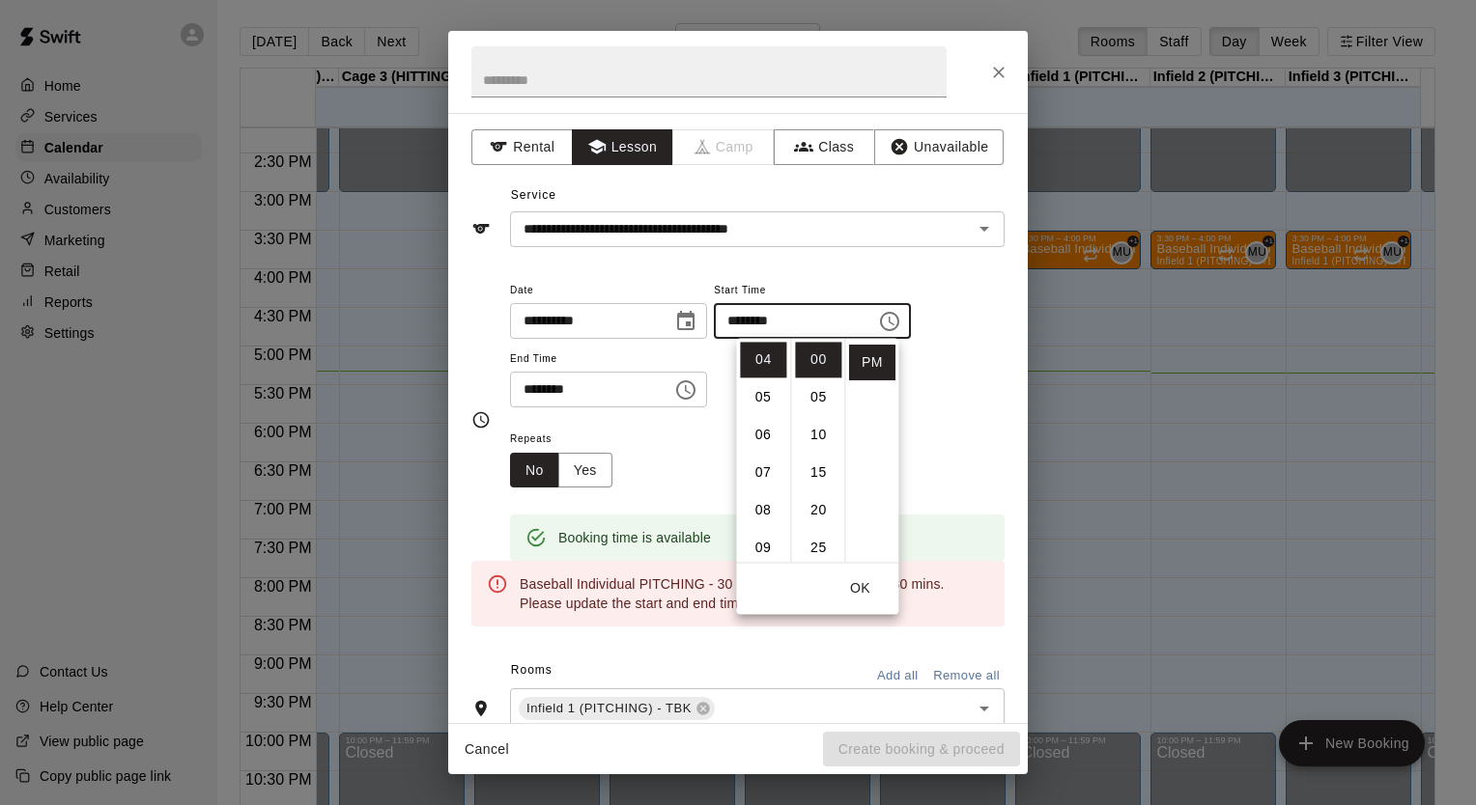
click at [695, 384] on icon "Choose time, selected time is 4:45 PM" at bounding box center [685, 389] width 19 height 19
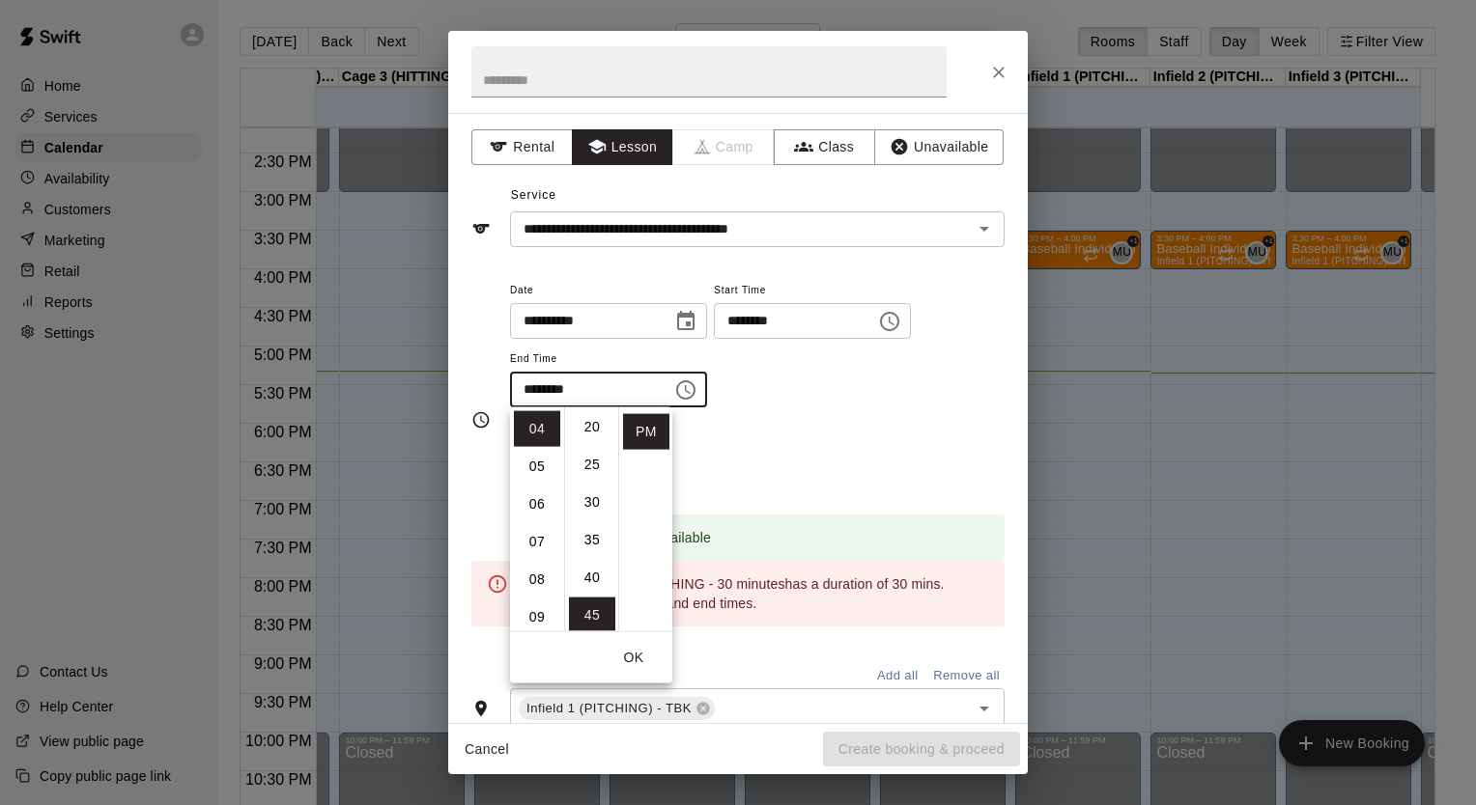
scroll to position [151, 0]
click at [576, 496] on li "30" at bounding box center [592, 505] width 46 height 36
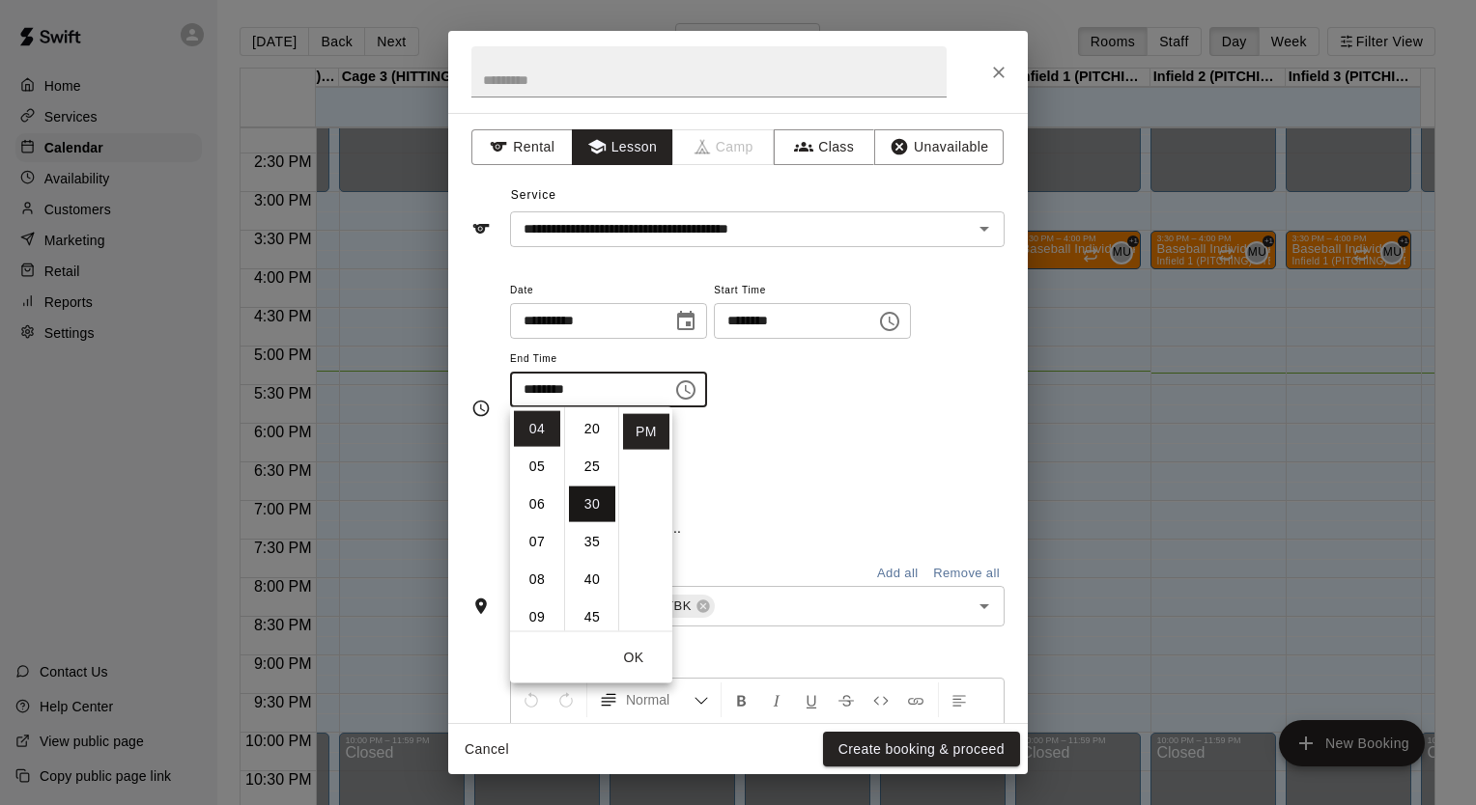
type input "********"
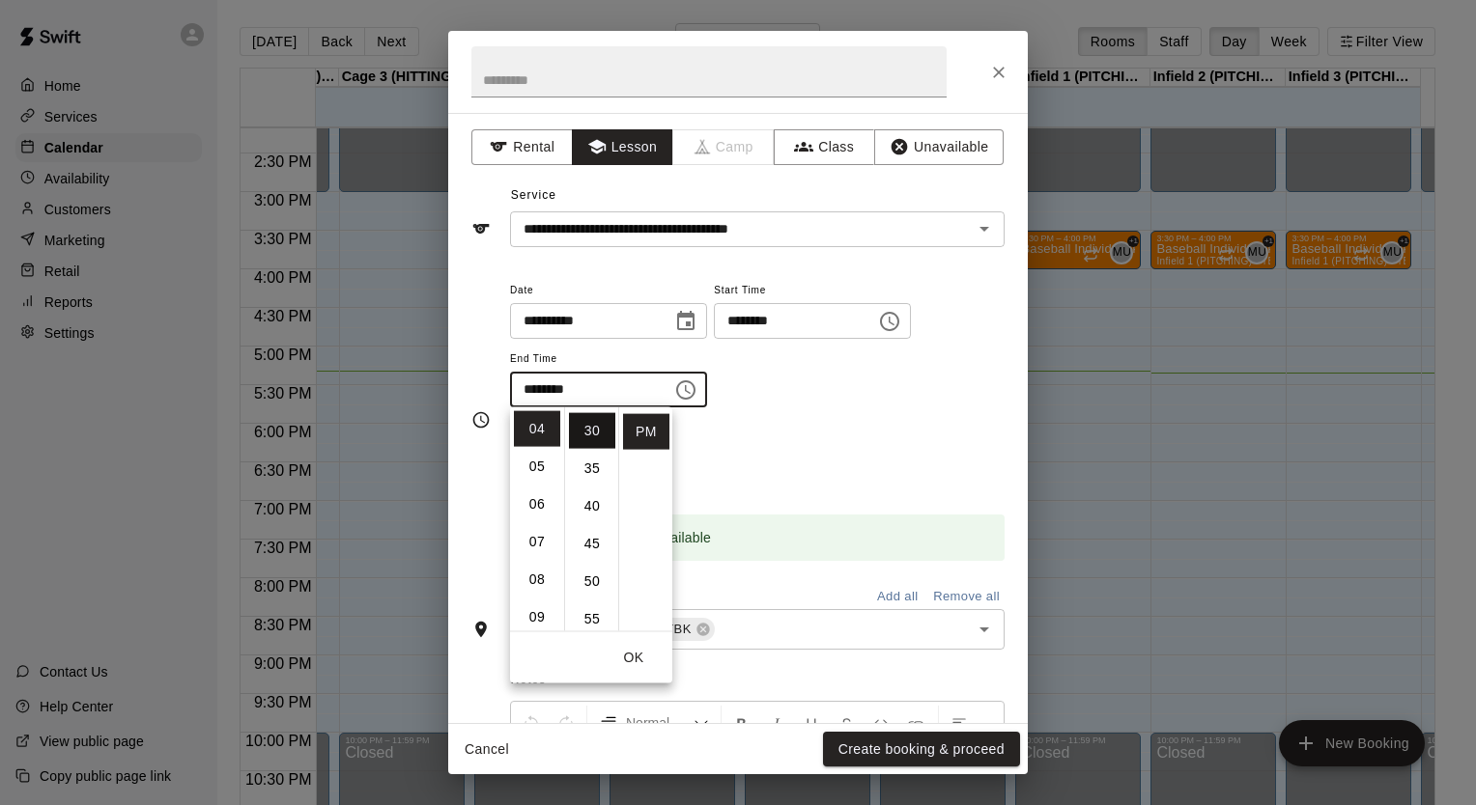
scroll to position [226, 0]
click at [805, 408] on div "**********" at bounding box center [757, 353] width 494 height 150
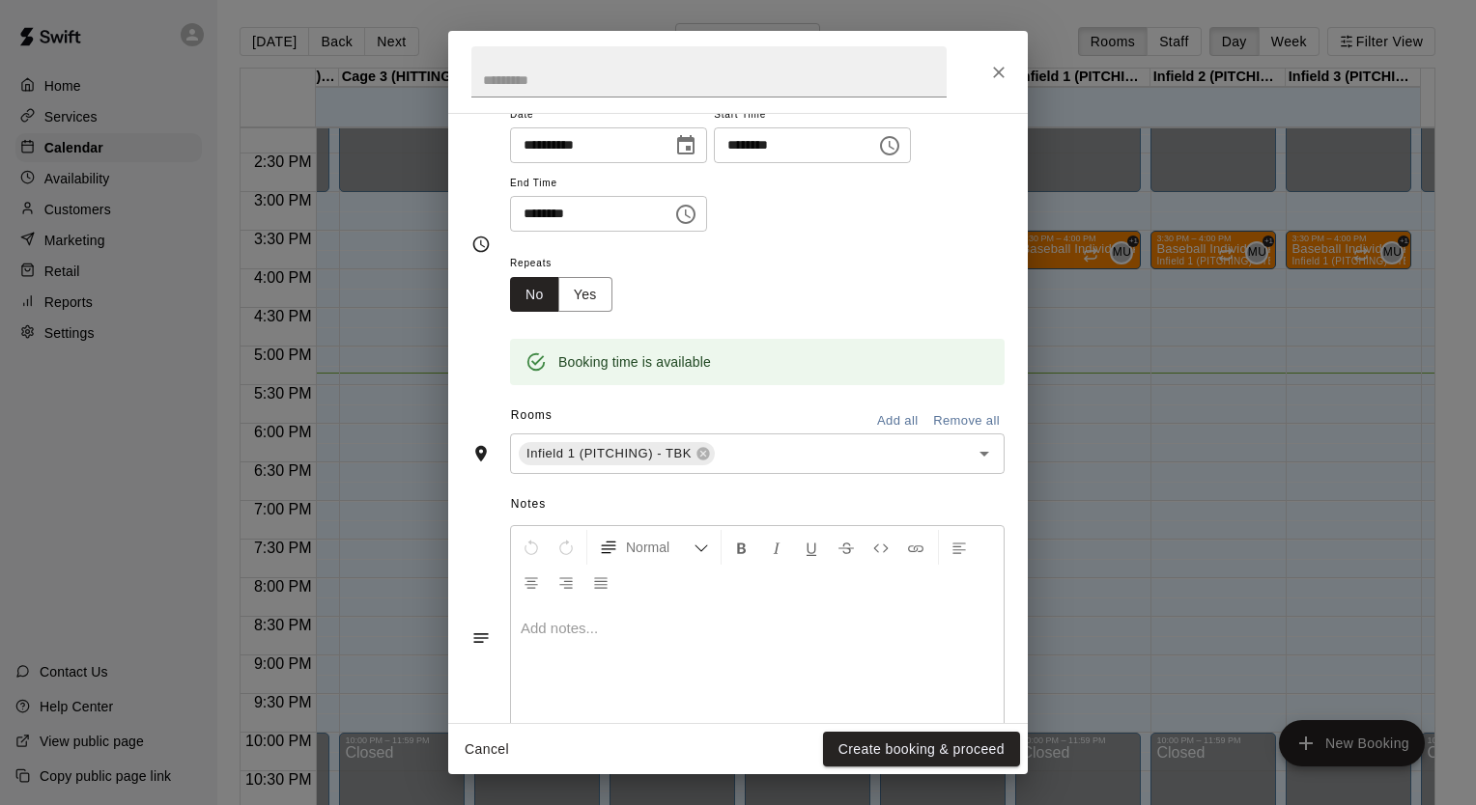
scroll to position [177, 0]
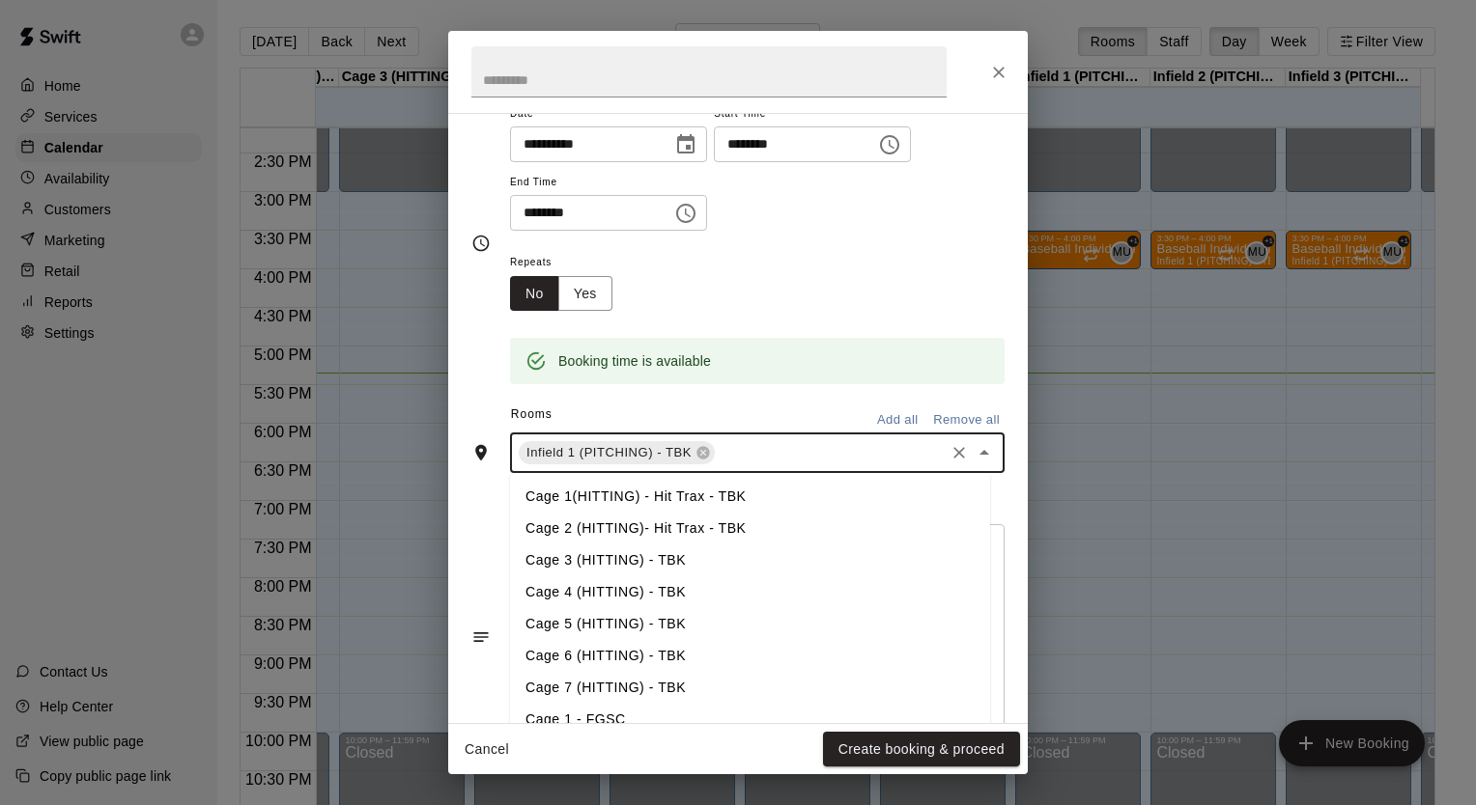
click at [769, 442] on input "text" at bounding box center [829, 453] width 224 height 24
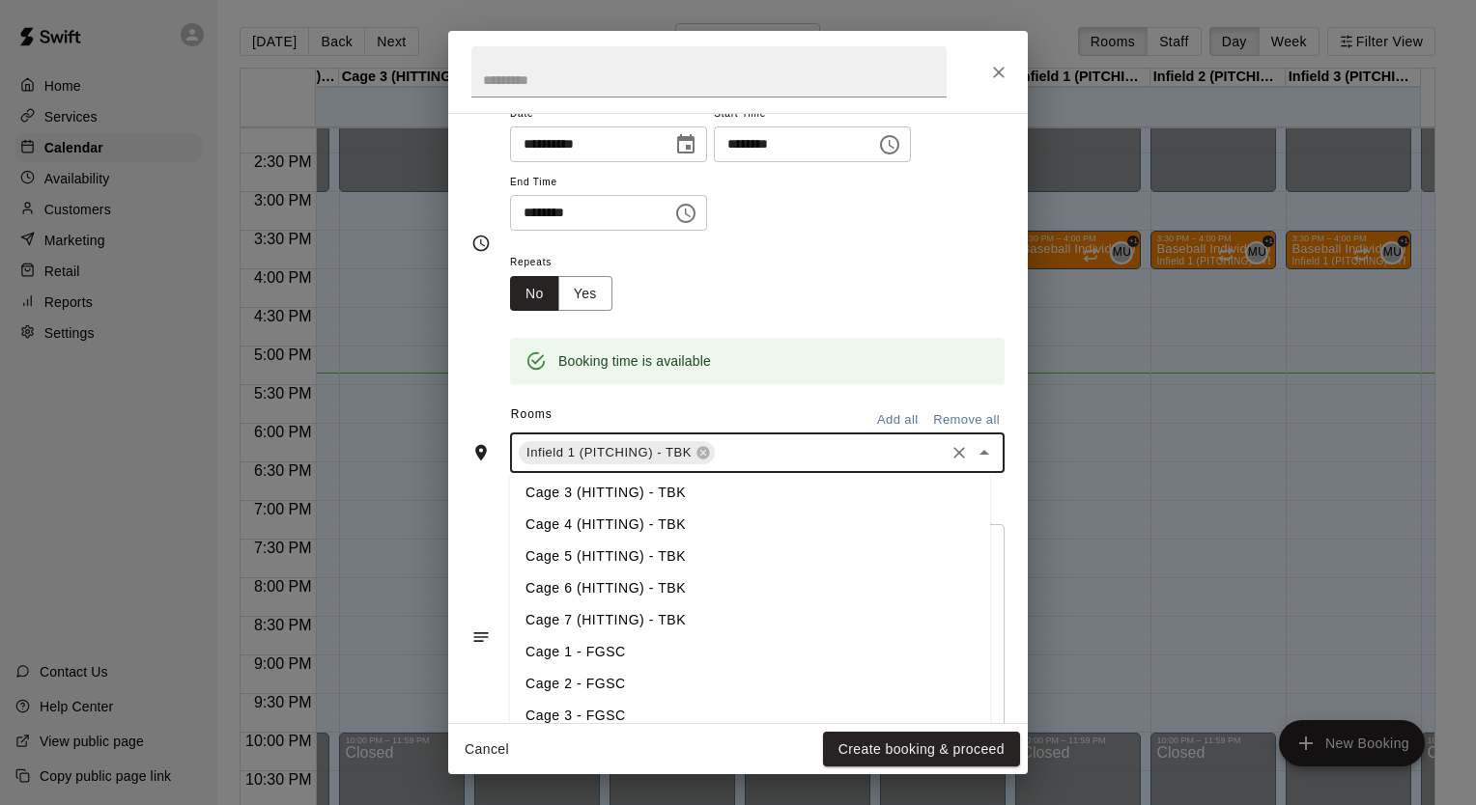
scroll to position [297, 0]
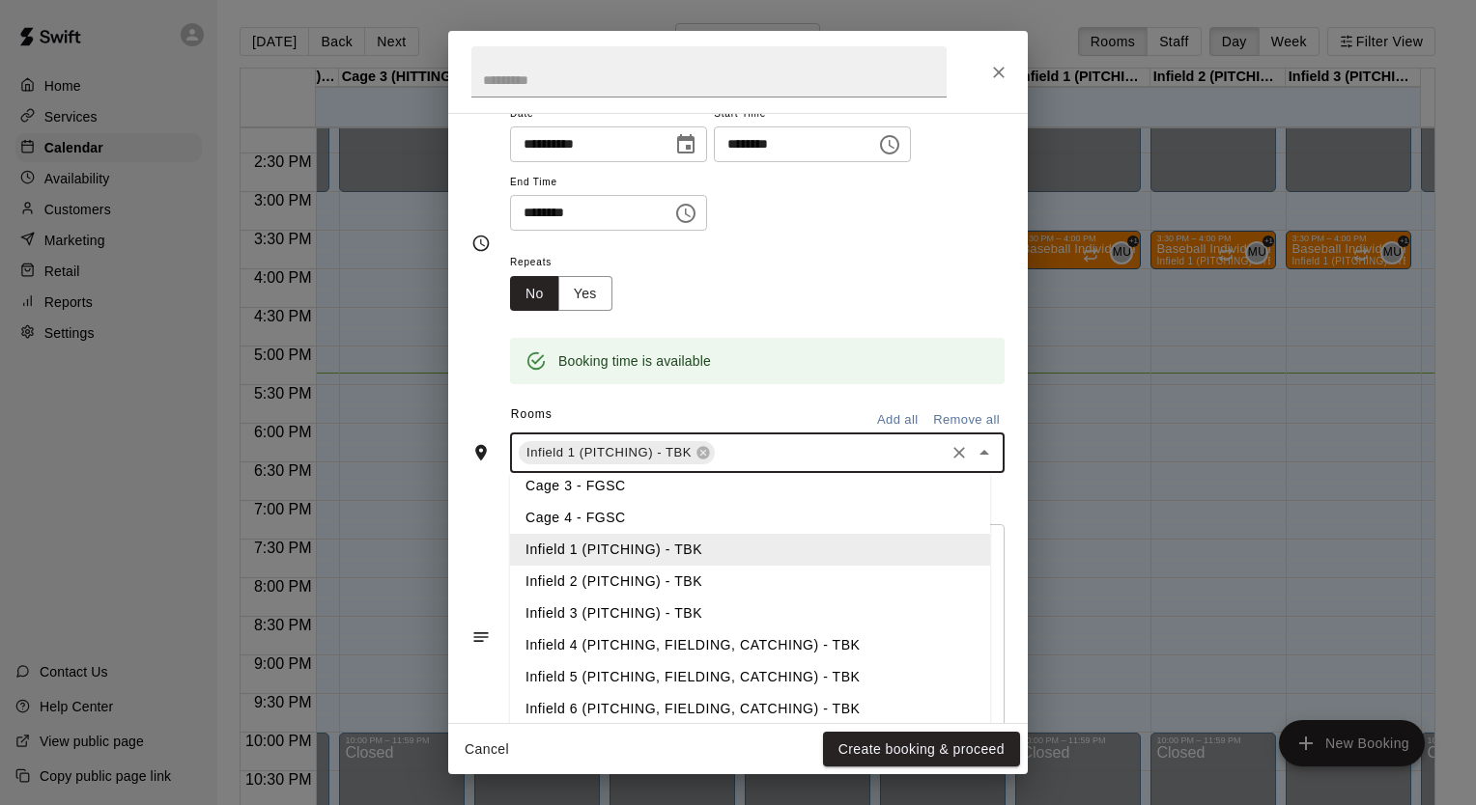
click at [593, 577] on li "Infield 2 (PITCHING) - TBK" at bounding box center [750, 582] width 480 height 32
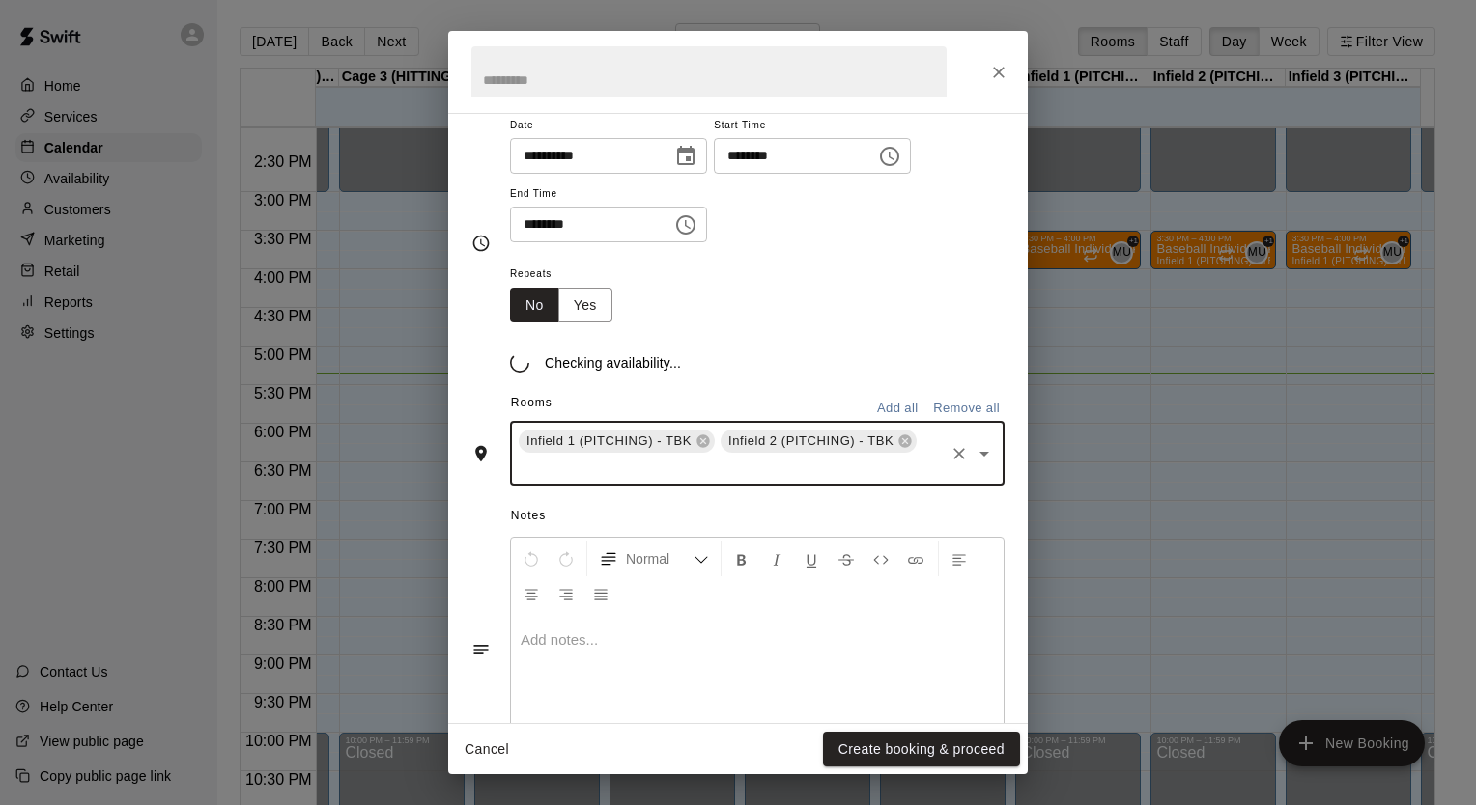
scroll to position [177, 0]
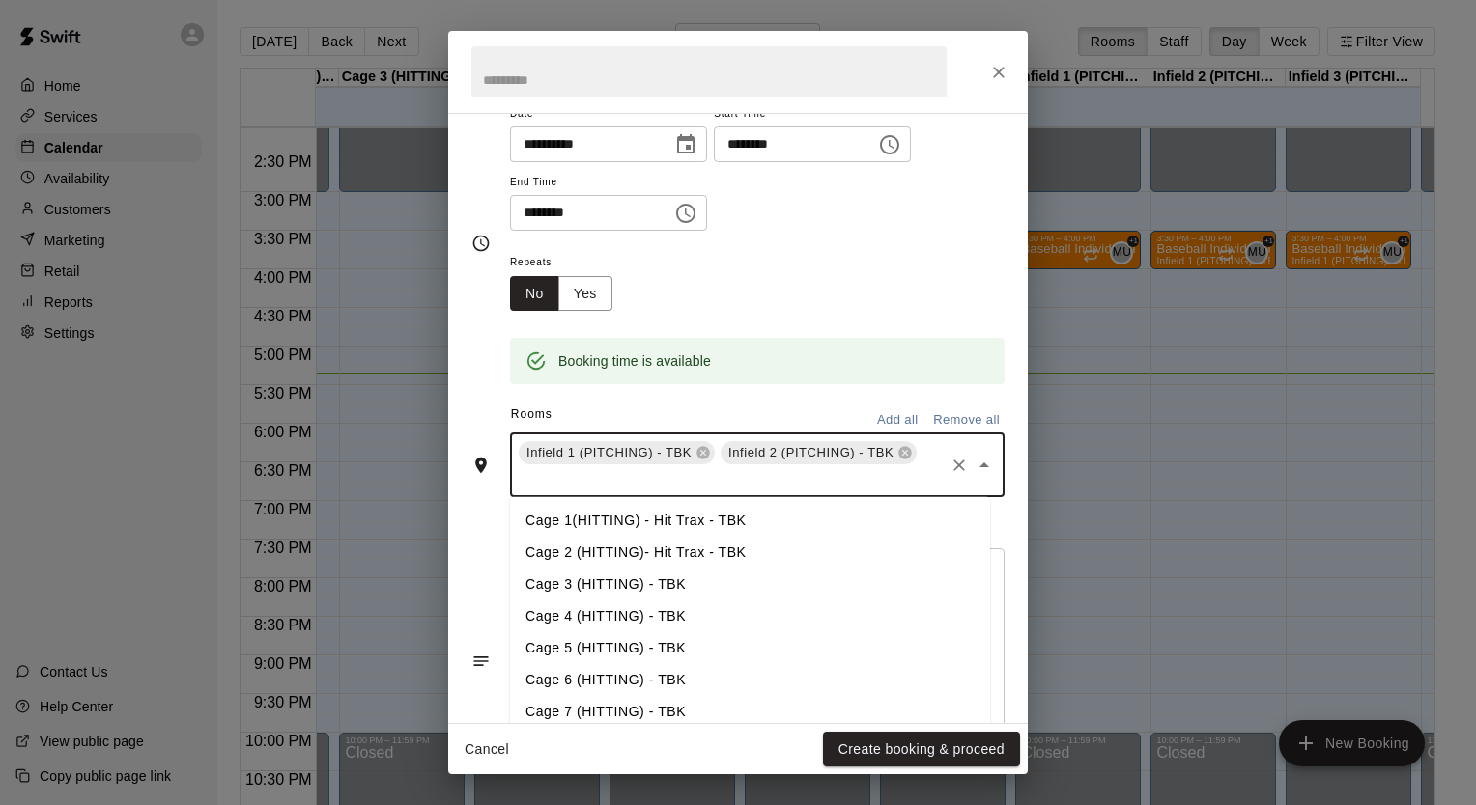
click at [719, 475] on input "text" at bounding box center [729, 479] width 426 height 24
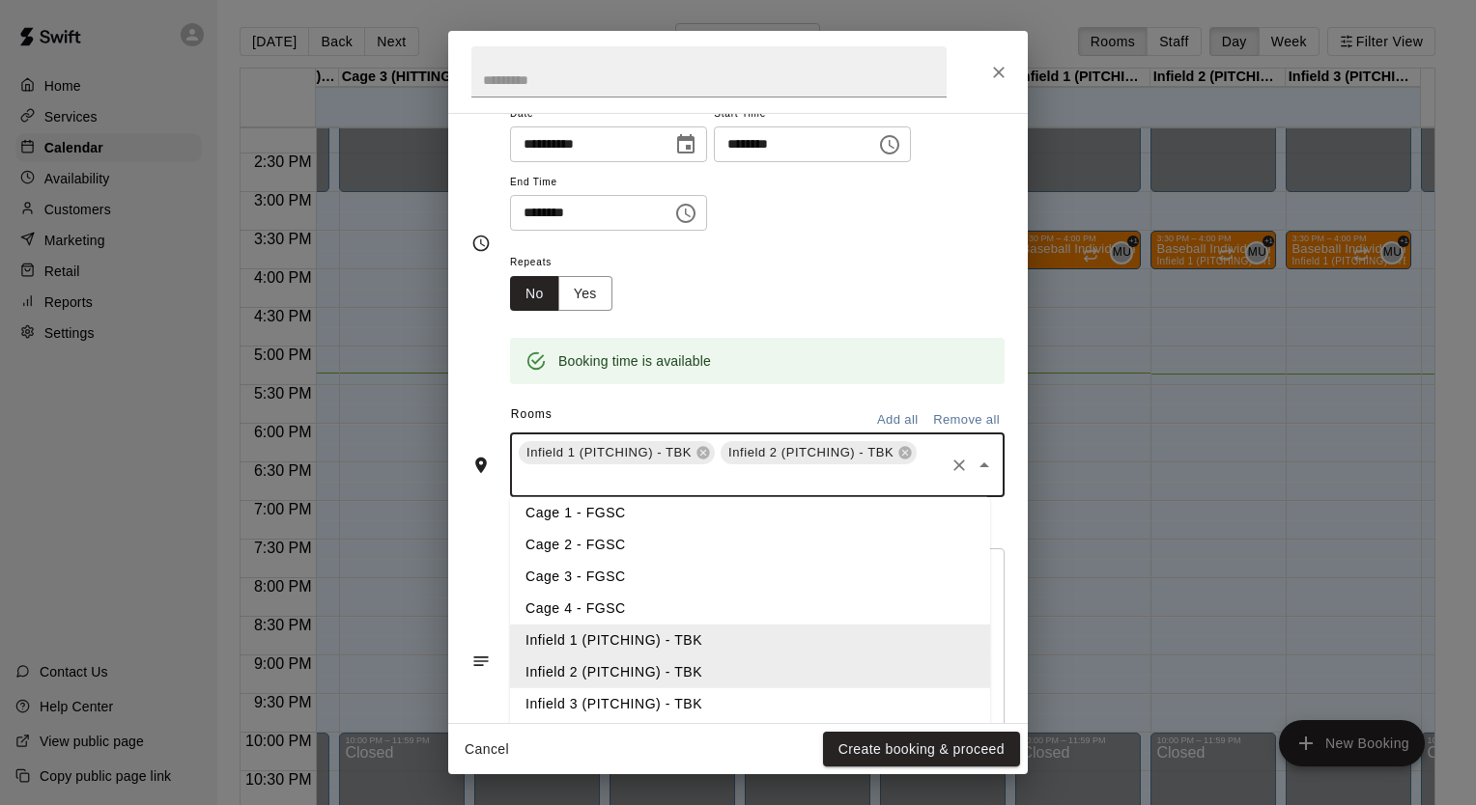
scroll to position [232, 0]
click at [596, 694] on li "Infield 3 (PITCHING) - TBK" at bounding box center [750, 704] width 480 height 32
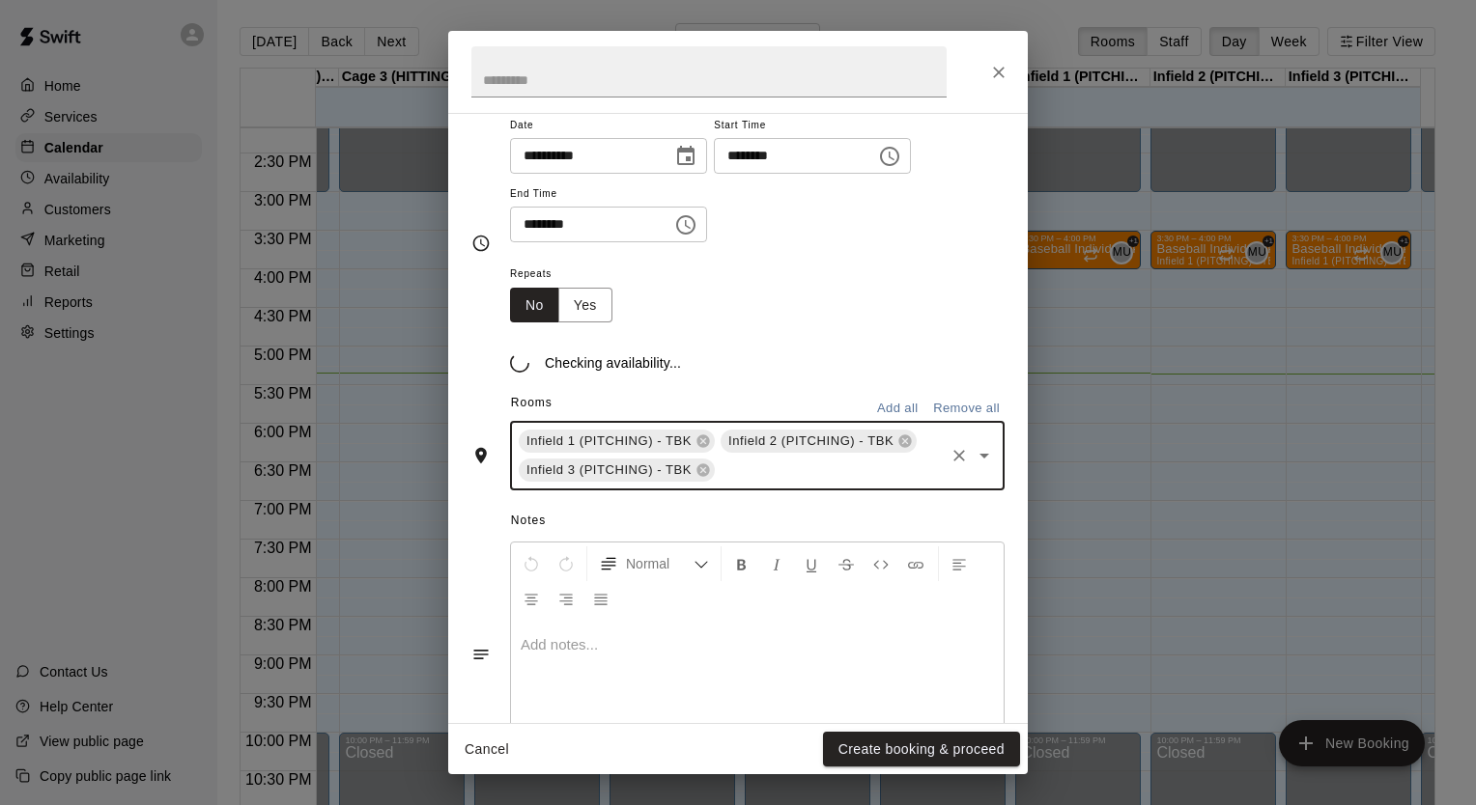
scroll to position [177, 0]
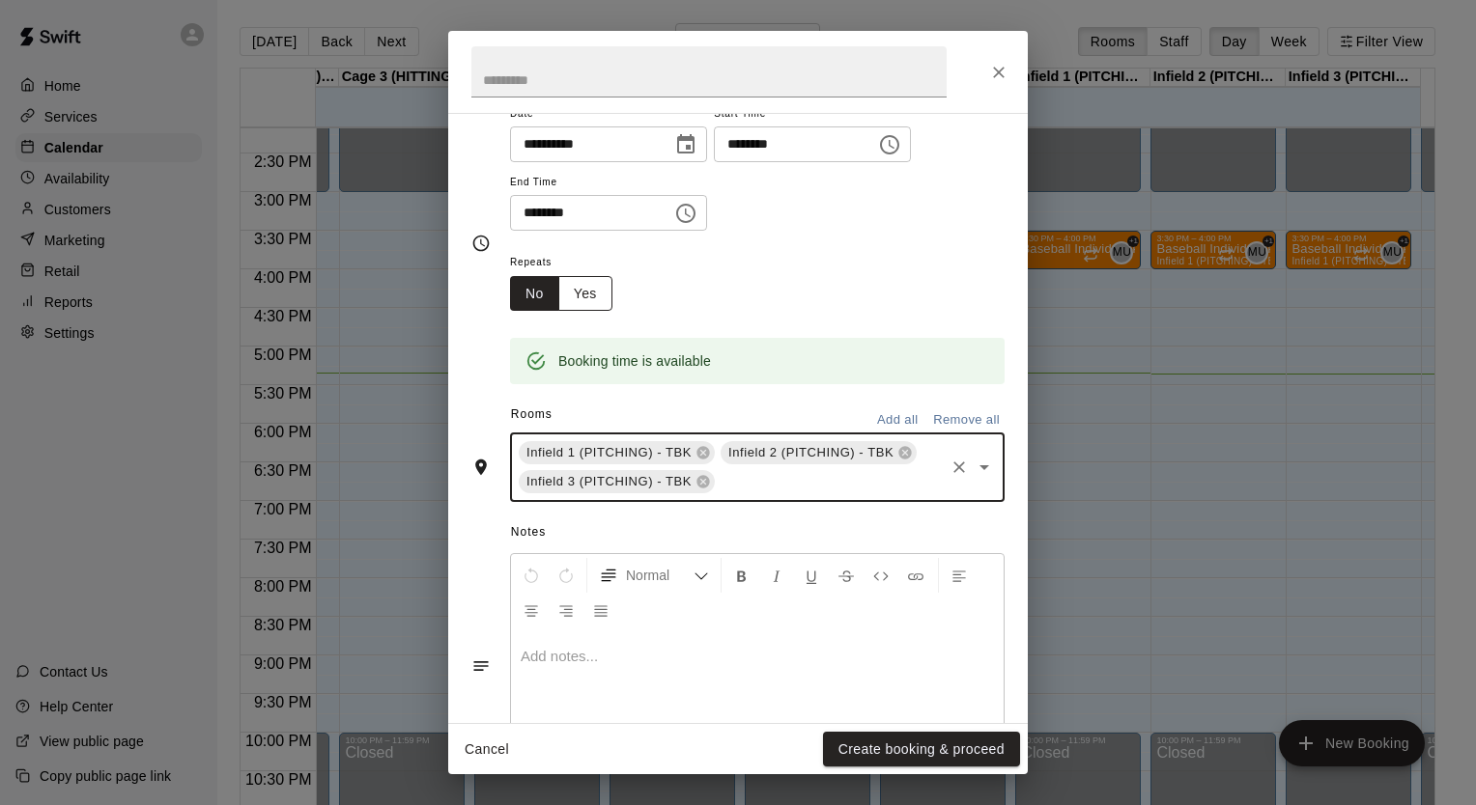
click at [582, 292] on button "Yes" at bounding box center [585, 294] width 54 height 36
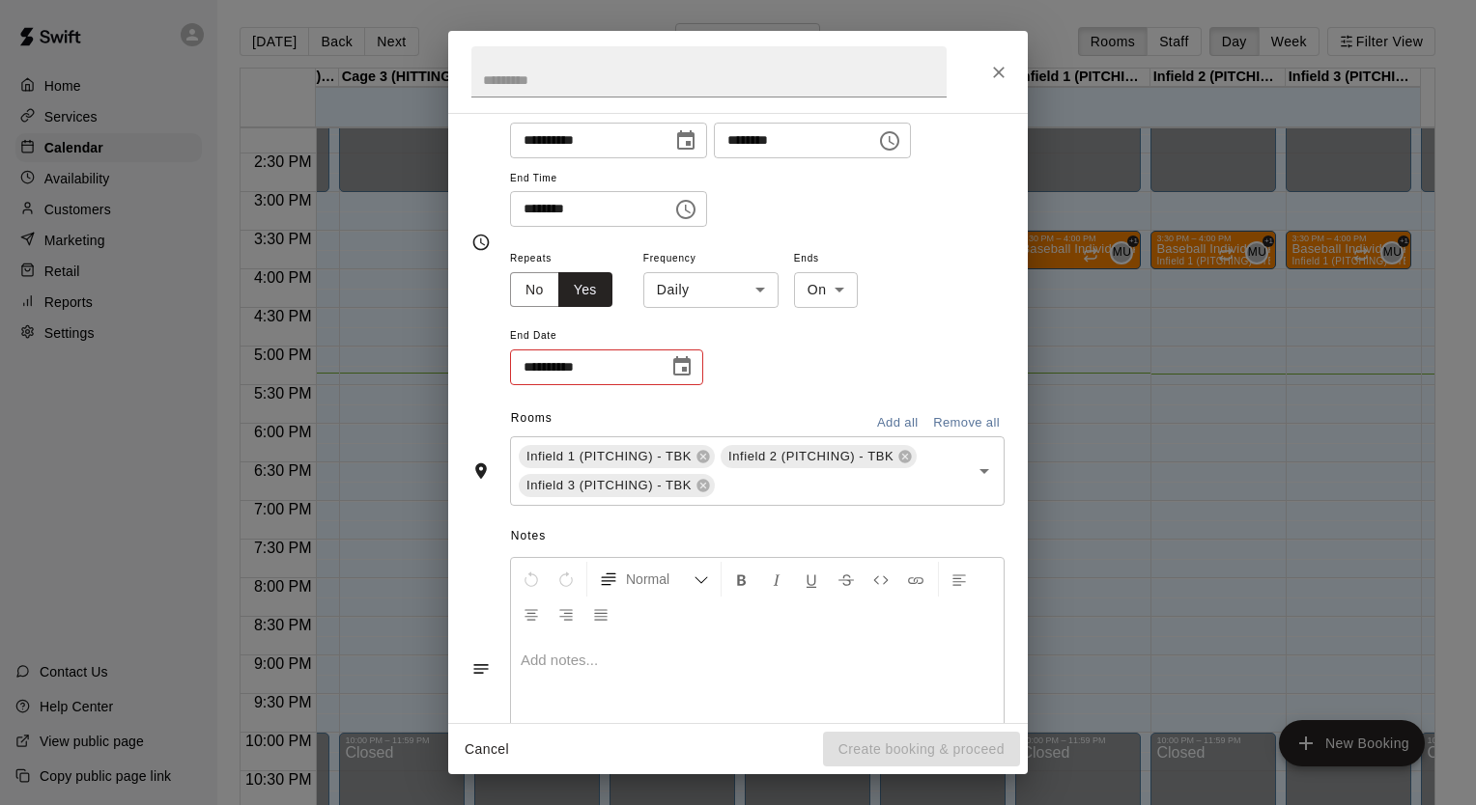
scroll to position [273, 0]
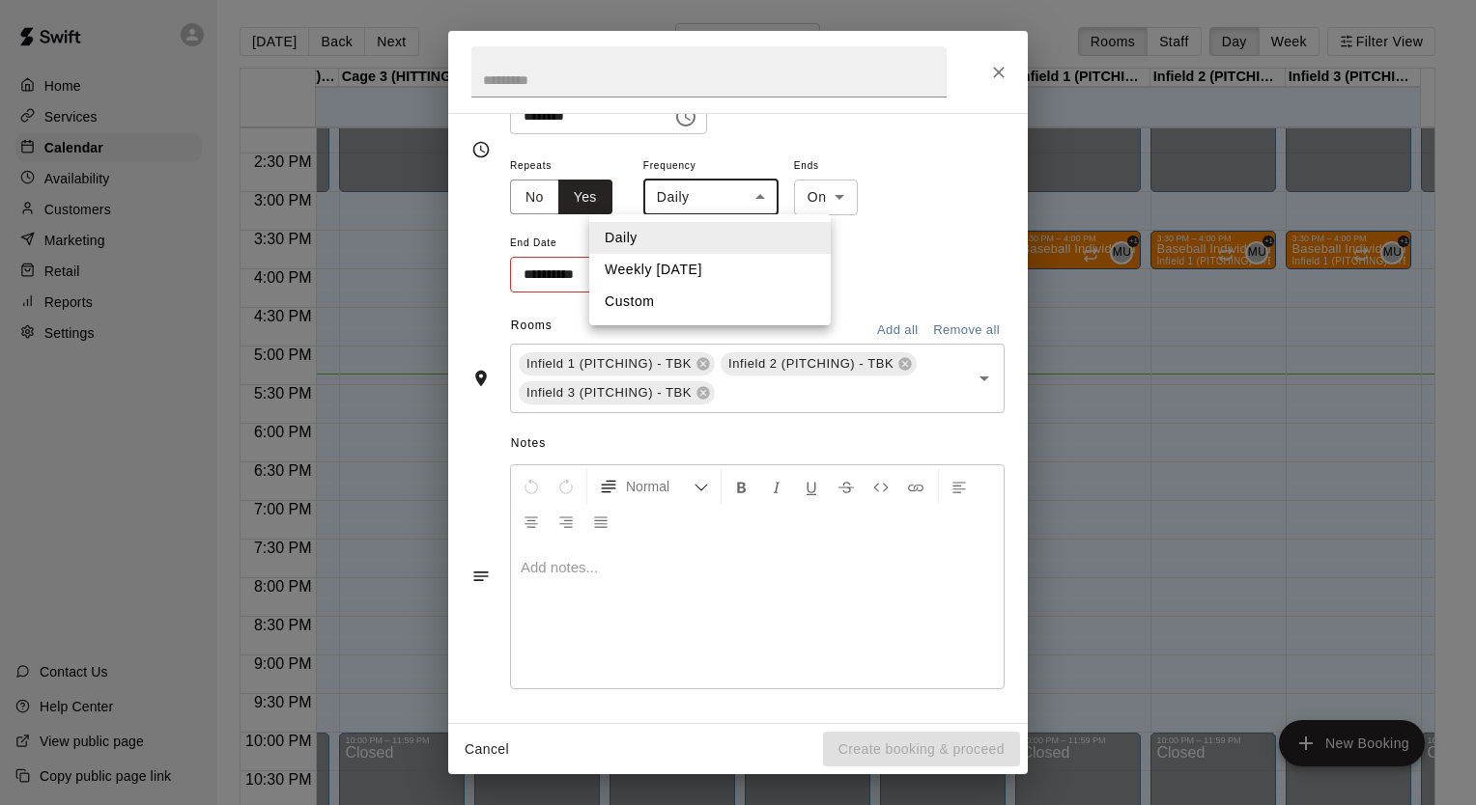
click at [759, 199] on body "Home Services Calendar Availability Customers Marketing Retail Reports Settings…" at bounding box center [738, 418] width 1476 height 836
click at [641, 300] on li "Custom" at bounding box center [709, 302] width 241 height 32
type input "******"
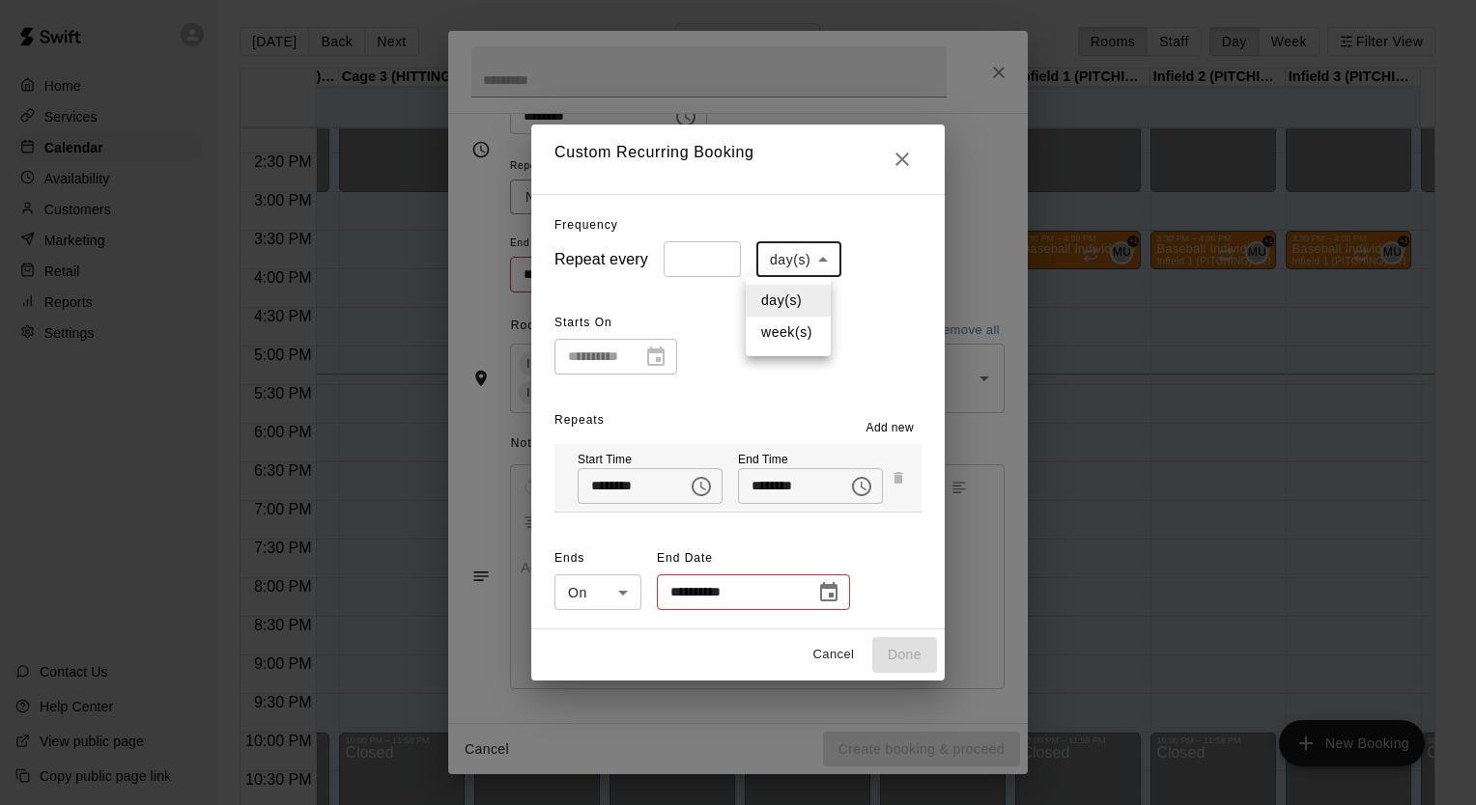
click at [807, 261] on body "Home Services Calendar Availability Customers Marketing Retail Reports Settings…" at bounding box center [738, 418] width 1476 height 836
click at [791, 333] on li "week(s)" at bounding box center [788, 333] width 85 height 32
type input "******"
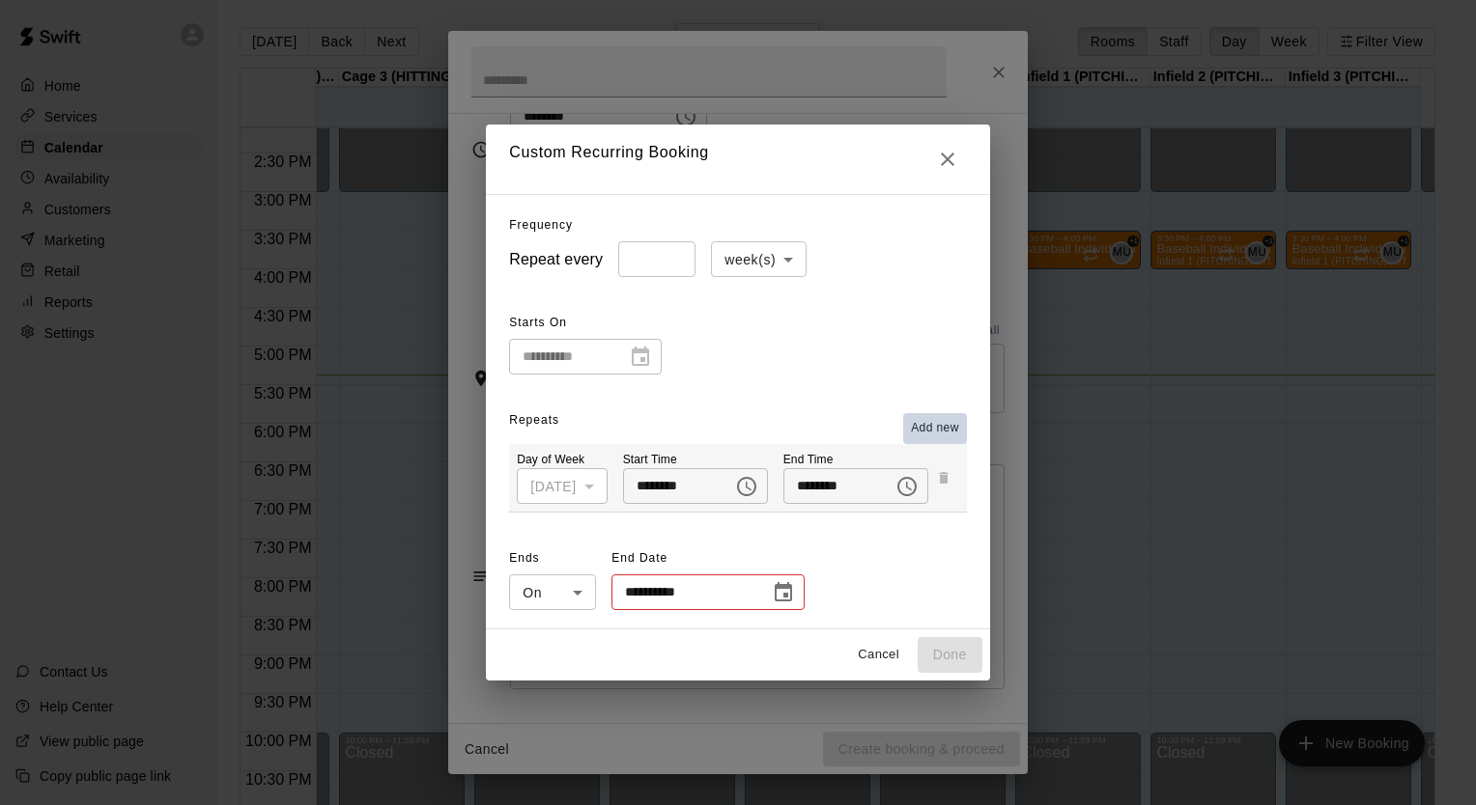
click at [958, 433] on span "Add new" at bounding box center [935, 428] width 48 height 19
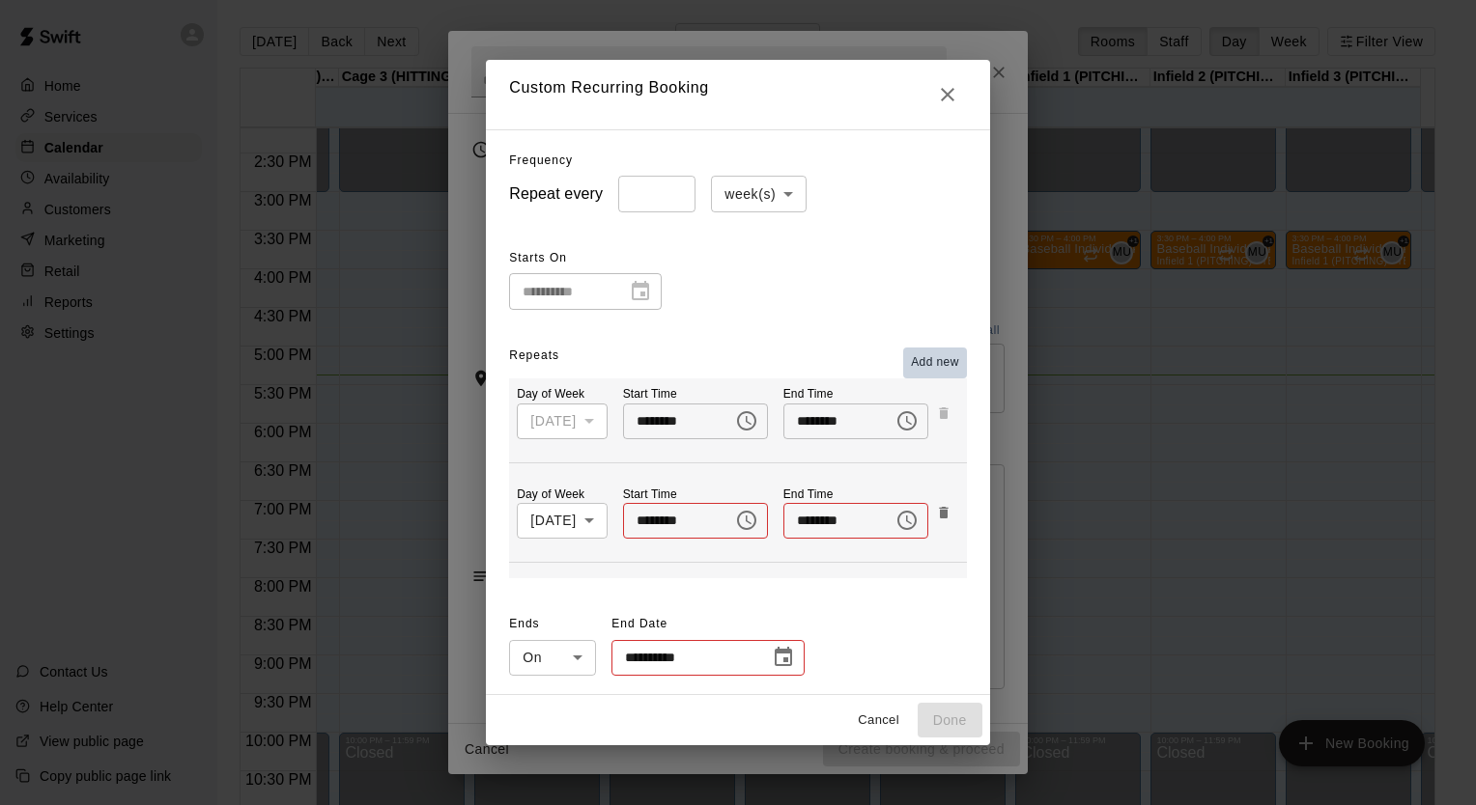
click at [946, 372] on span "Add new" at bounding box center [935, 362] width 48 height 19
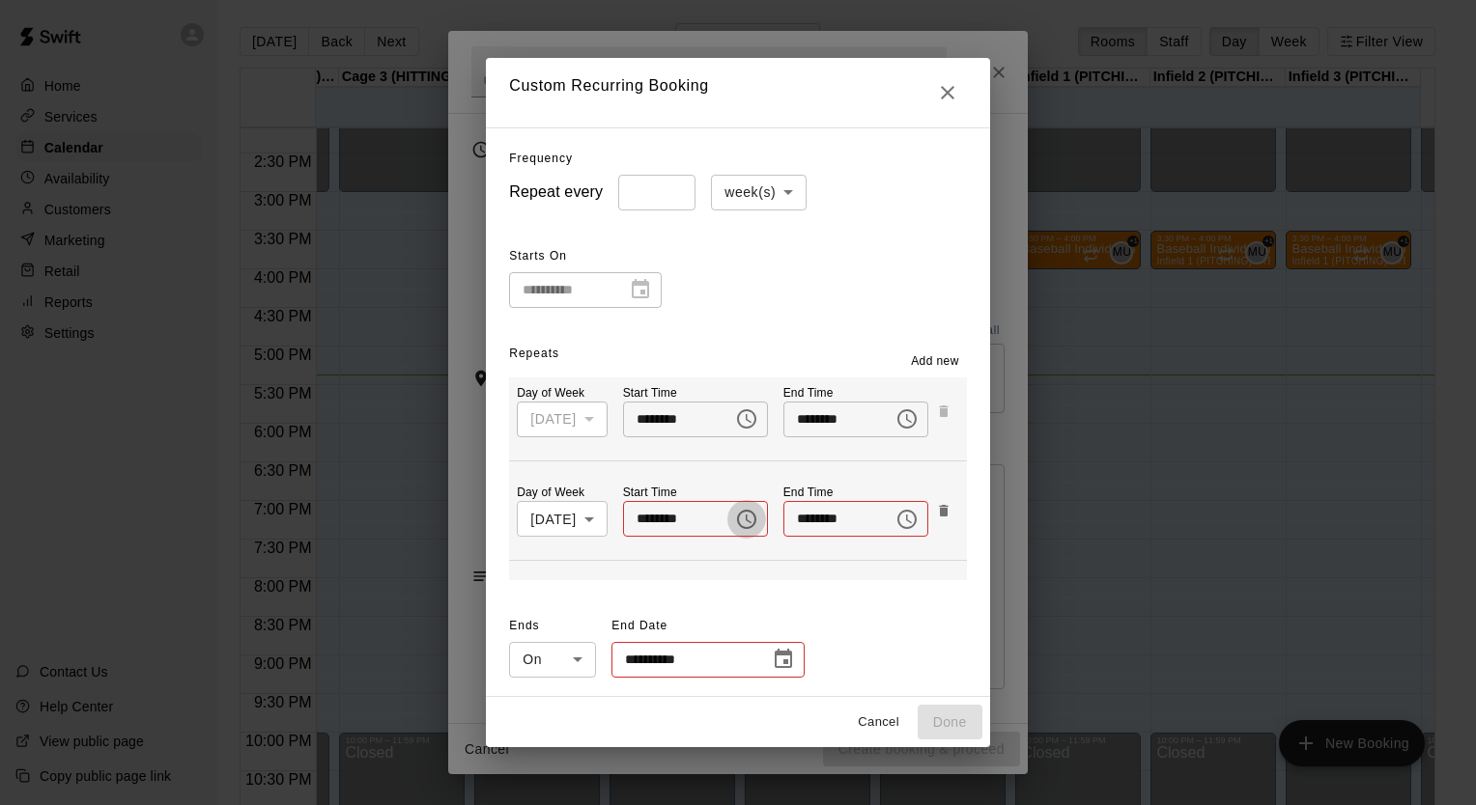
click at [735, 527] on icon "Choose time" at bounding box center [746, 519] width 23 height 23
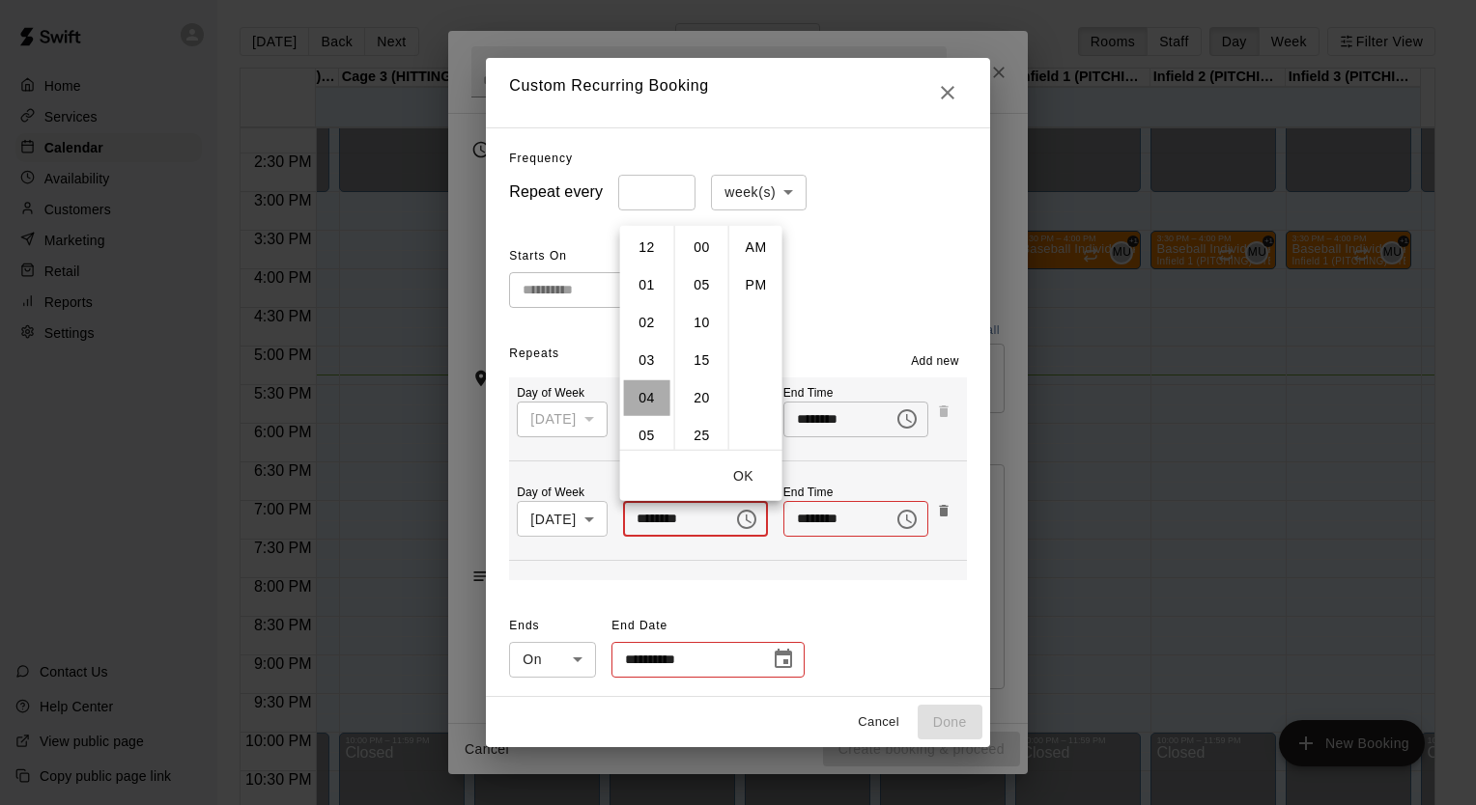
click at [637, 396] on li "04" at bounding box center [647, 398] width 46 height 36
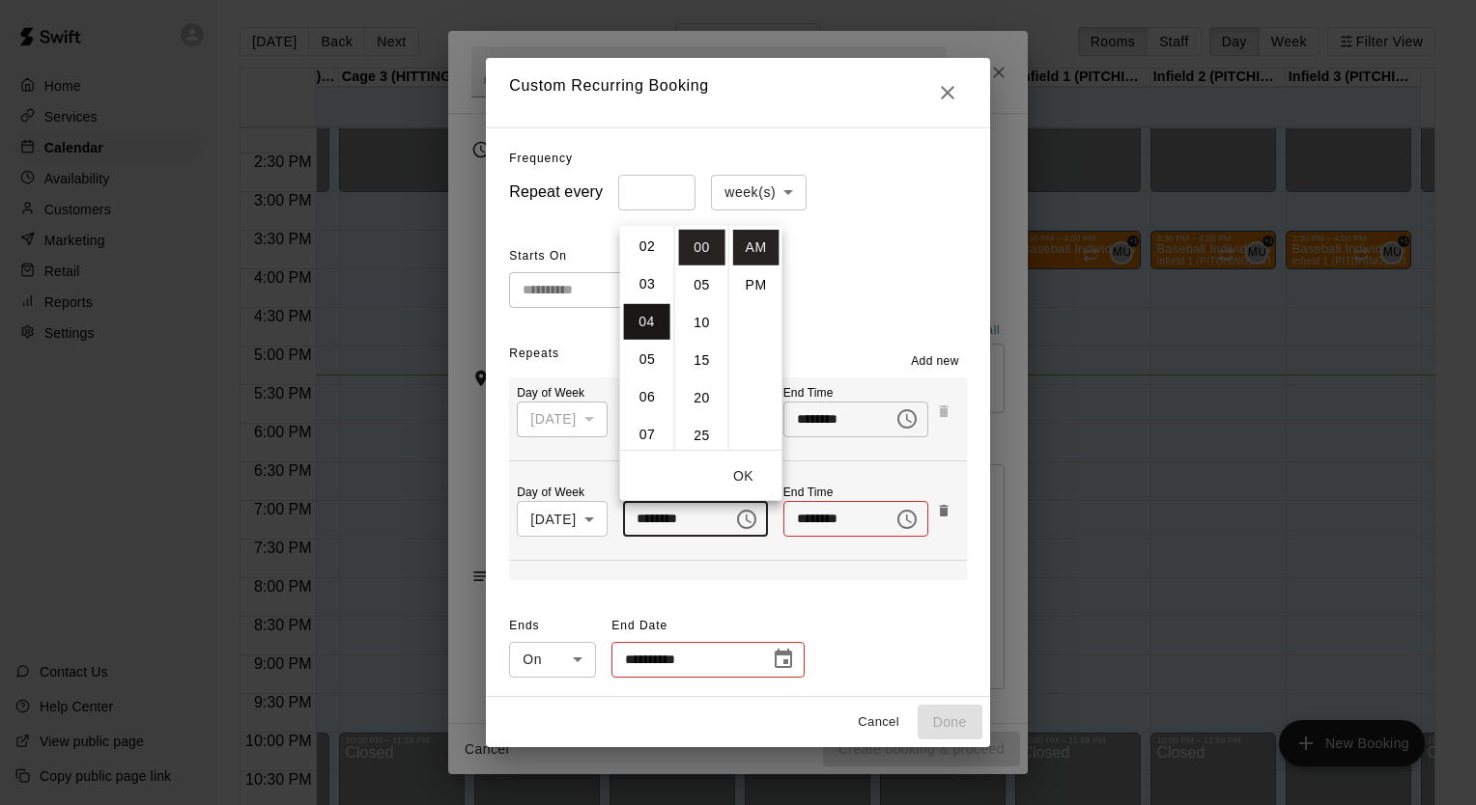
scroll to position [151, 0]
click at [696, 406] on li "30" at bounding box center [702, 392] width 46 height 36
click at [749, 270] on li "PM" at bounding box center [756, 285] width 46 height 36
type input "********"
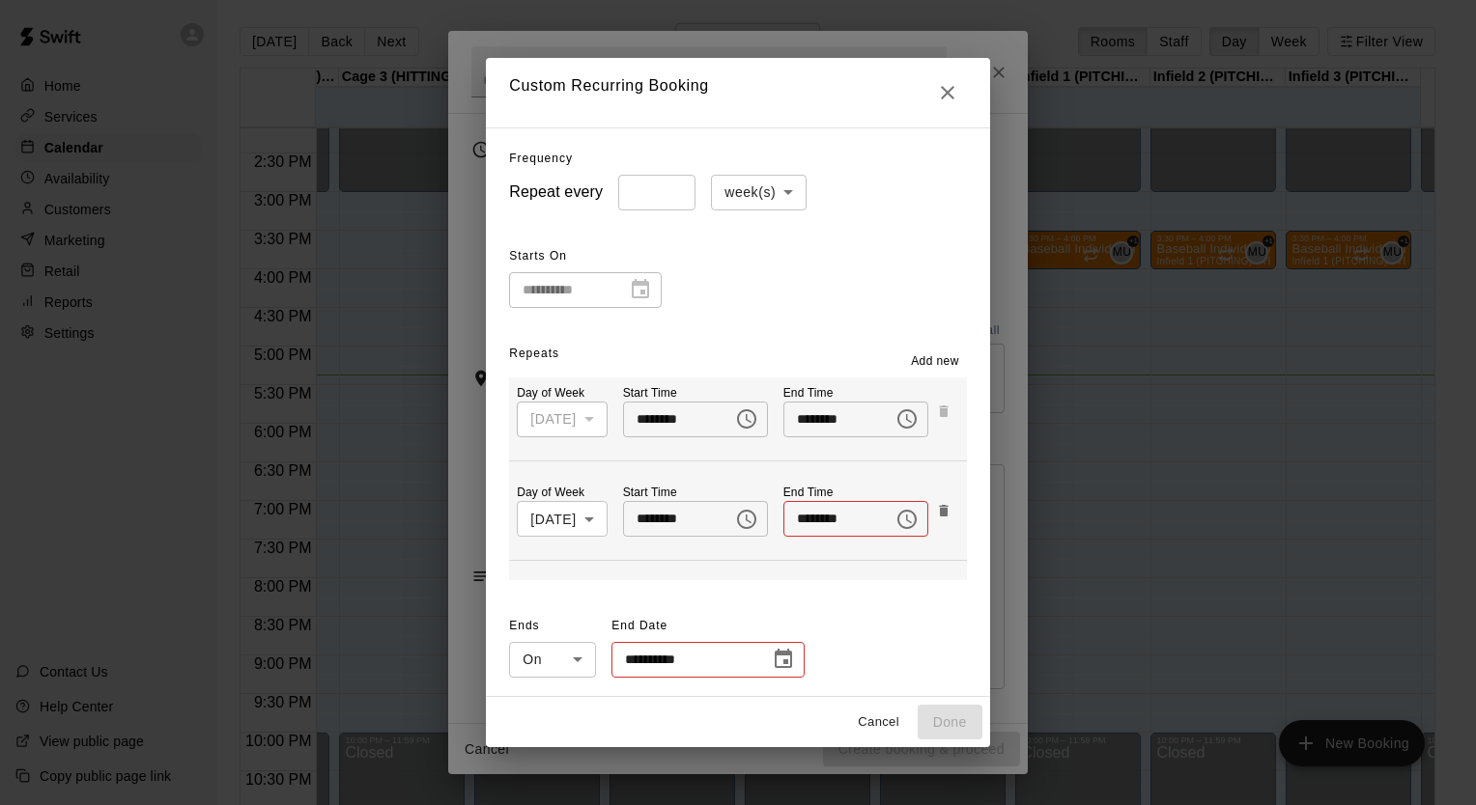
scroll to position [35, 0]
click at [900, 519] on icon "Choose time" at bounding box center [906, 519] width 23 height 23
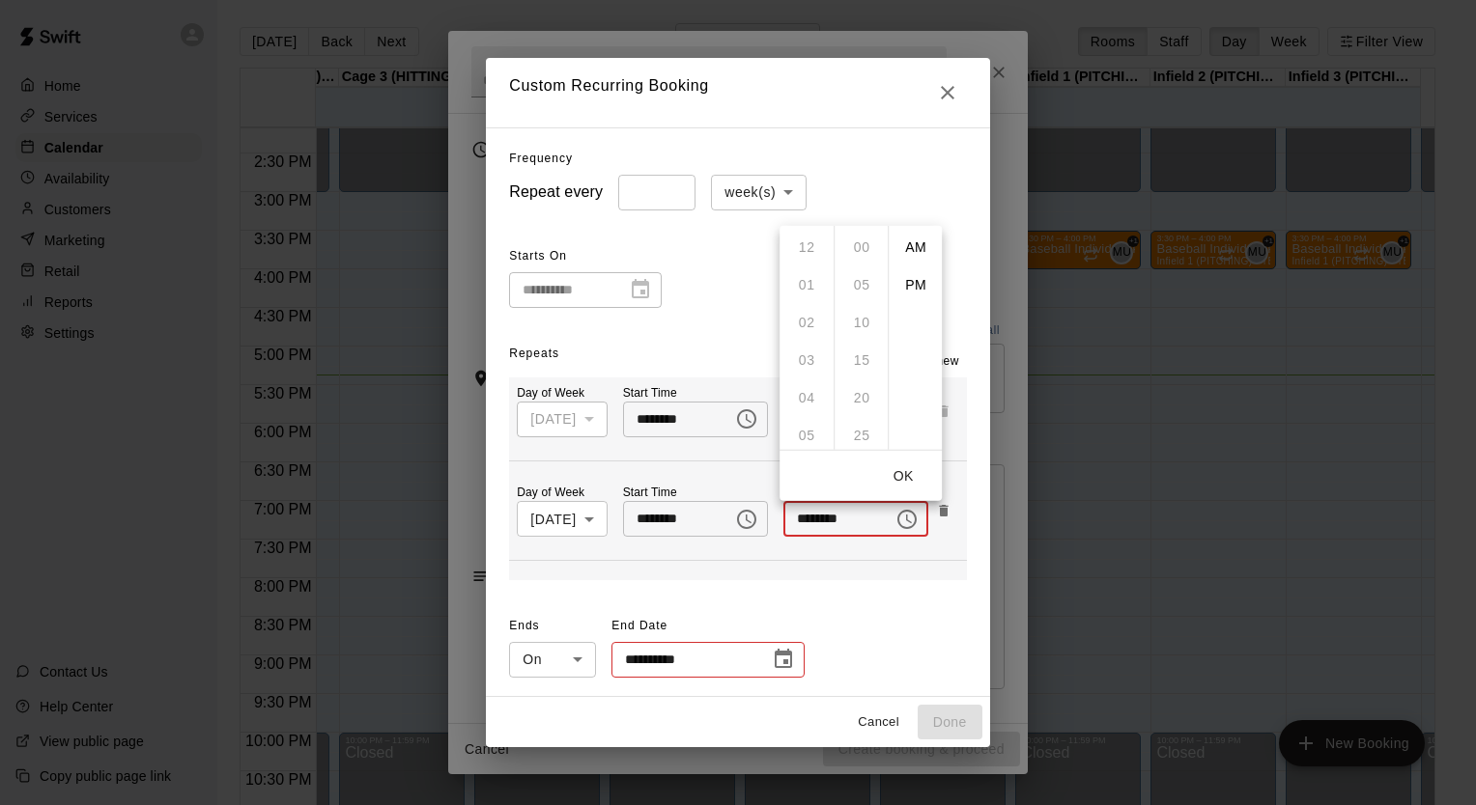
click at [801, 438] on ul "12 01 02 03 04 05 06 07 08 09 10 11" at bounding box center [806, 337] width 54 height 224
click at [902, 285] on li "PM" at bounding box center [915, 285] width 46 height 36
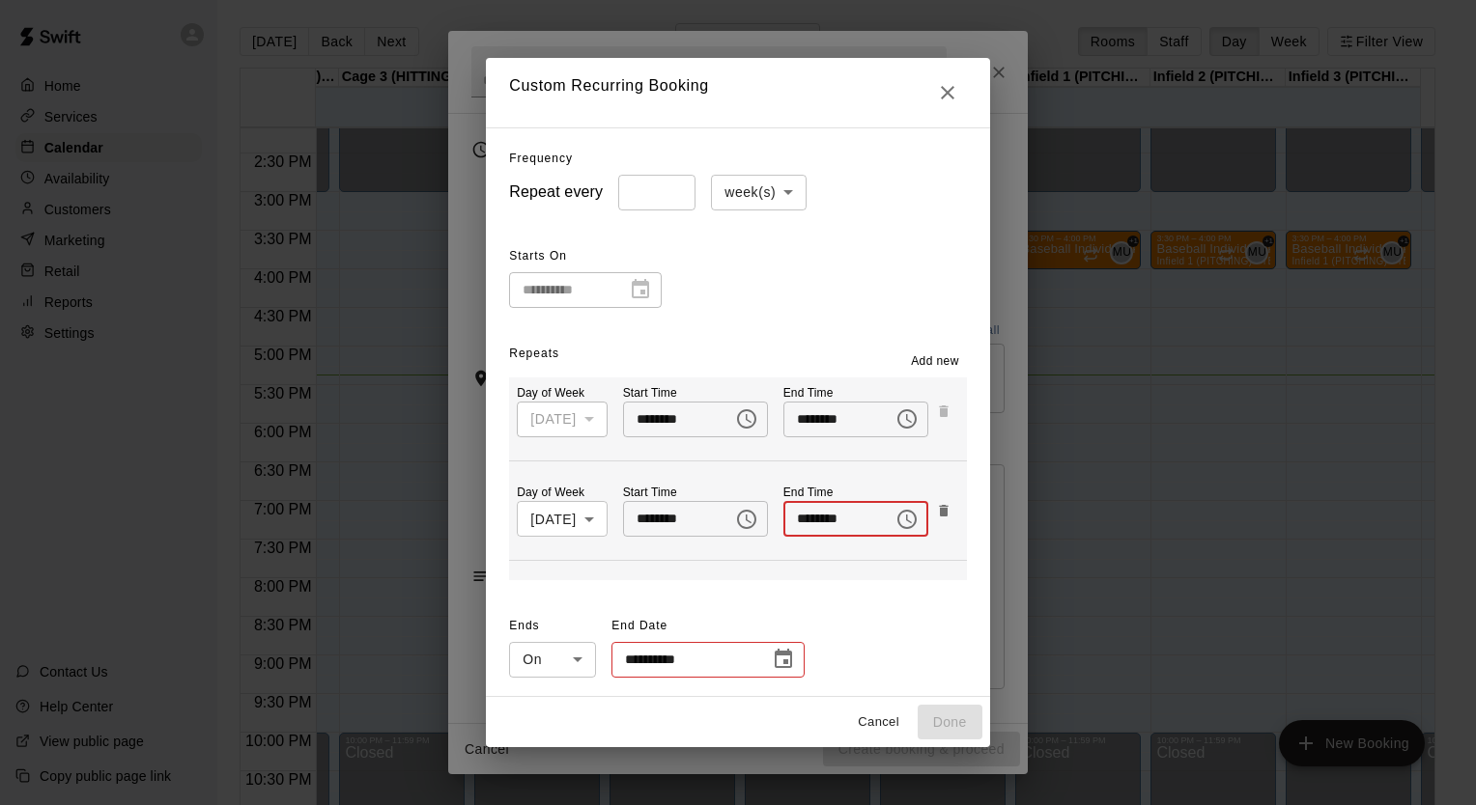
click at [823, 512] on input "********" at bounding box center [831, 519] width 97 height 36
click at [800, 518] on input "********" at bounding box center [831, 519] width 97 height 36
type input "********"
click at [950, 355] on span "Add new" at bounding box center [935, 361] width 48 height 19
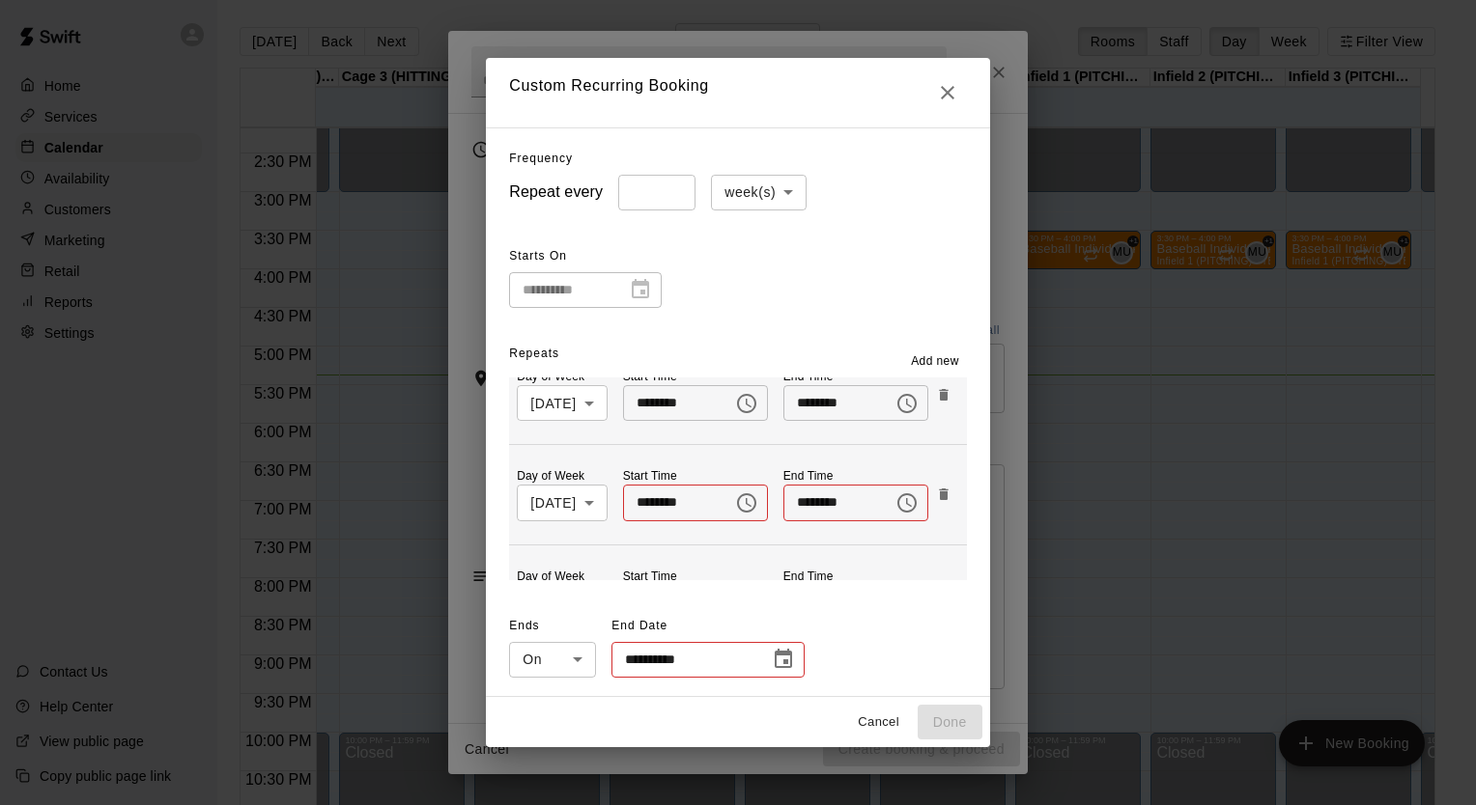
click at [696, 504] on input "********" at bounding box center [671, 503] width 97 height 36
type input "********"
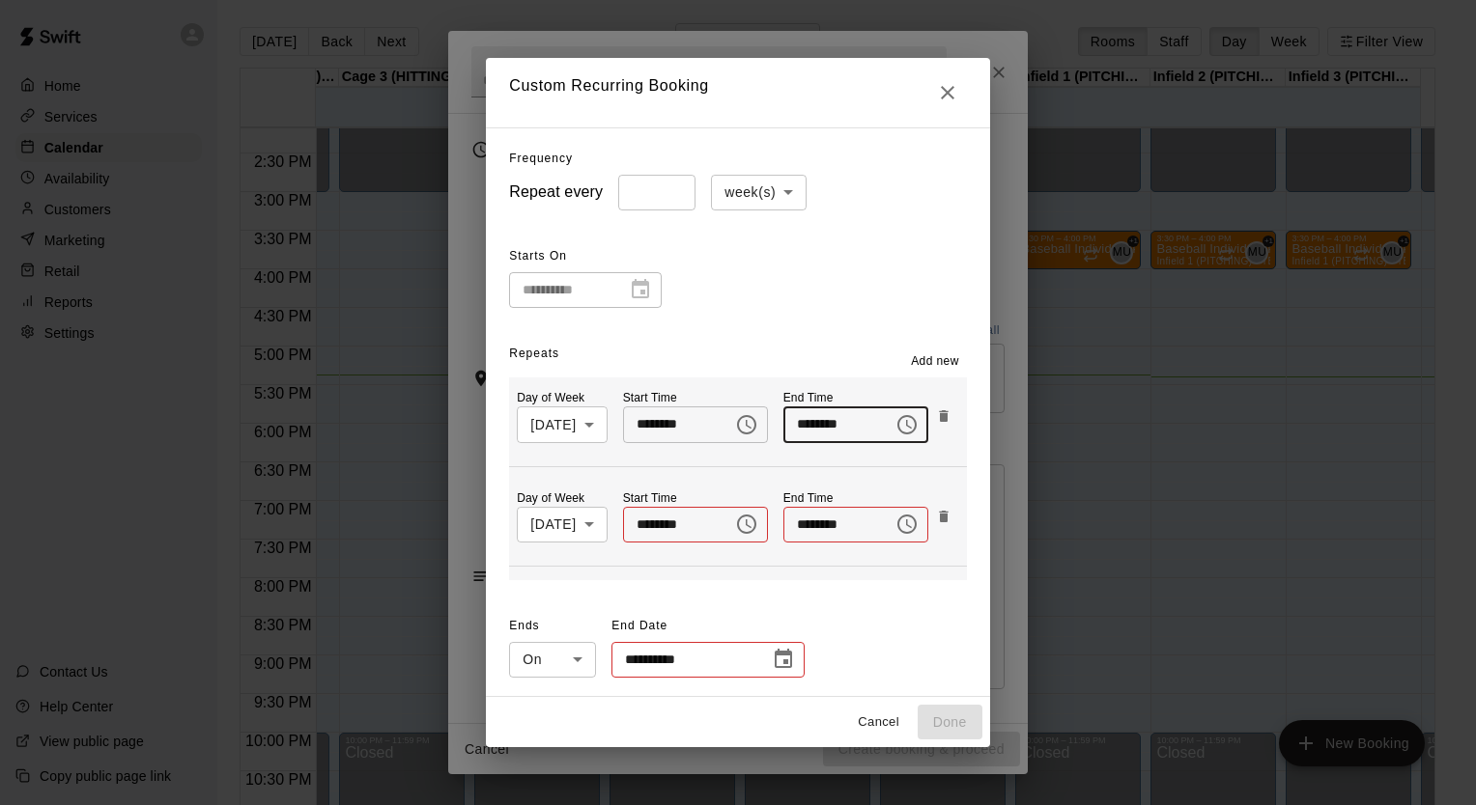
type input "********"
click at [738, 530] on icon "Choose time" at bounding box center [746, 524] width 19 height 19
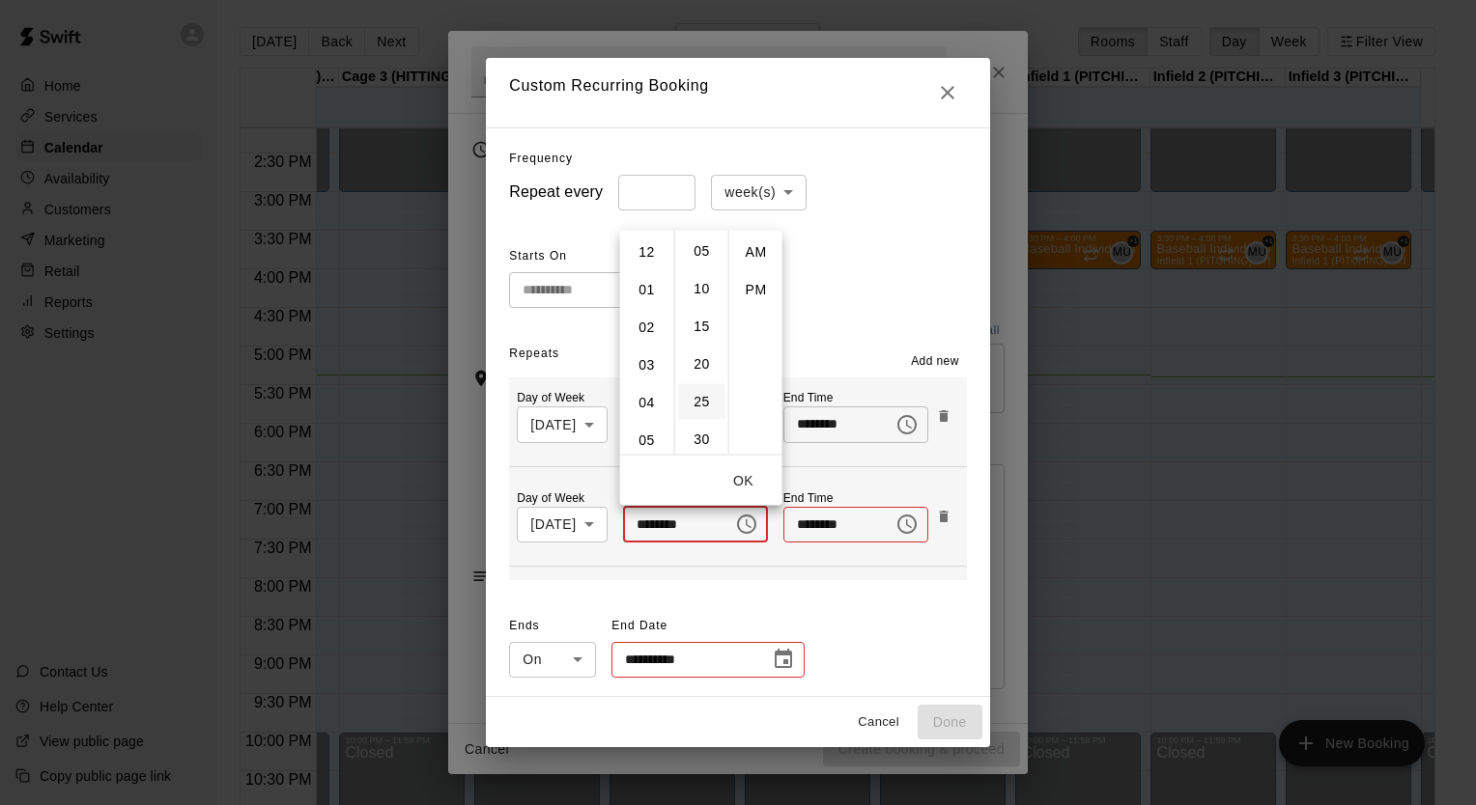
click at [693, 440] on li "30" at bounding box center [702, 439] width 46 height 36
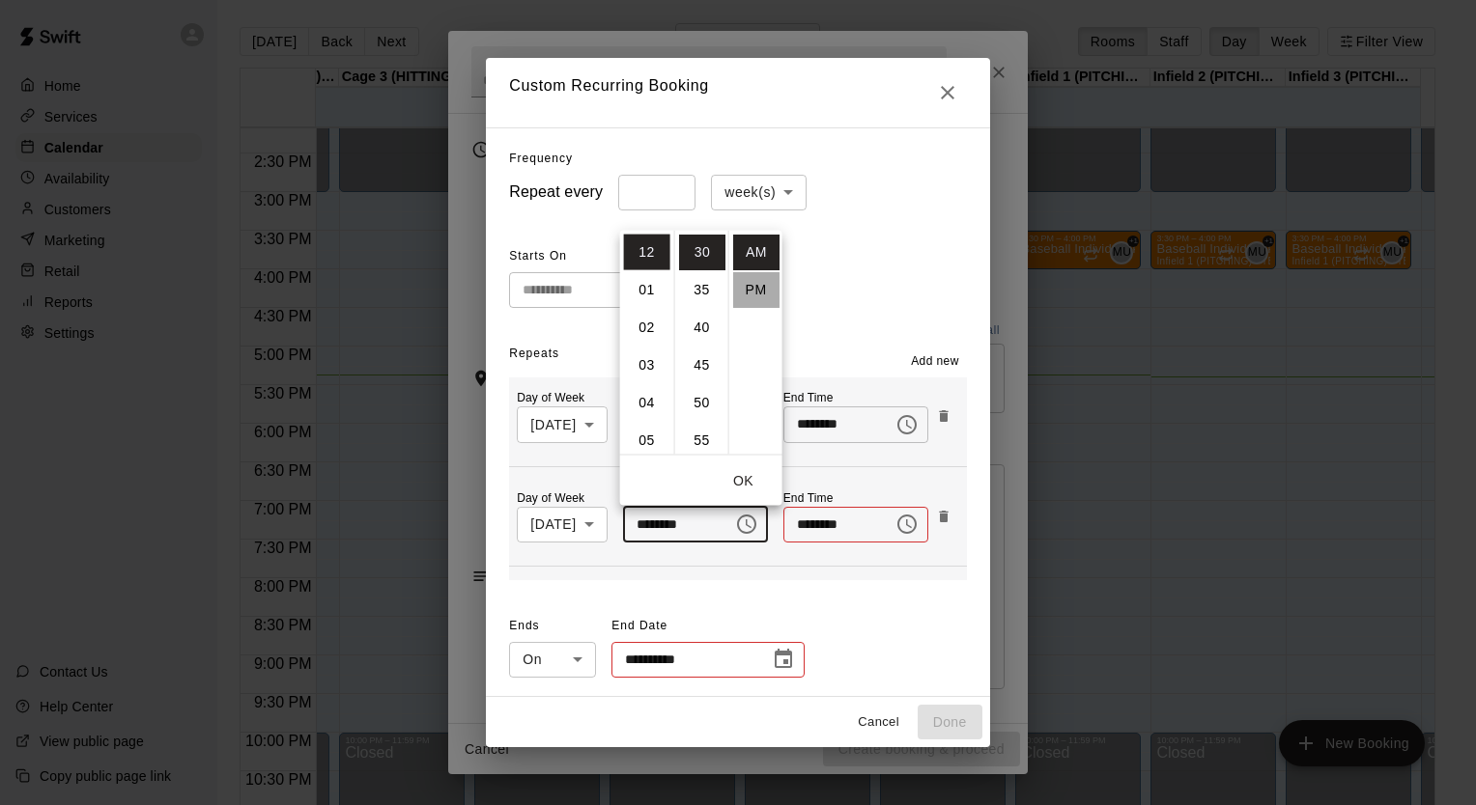
click at [749, 288] on li "PM" at bounding box center [756, 289] width 46 height 36
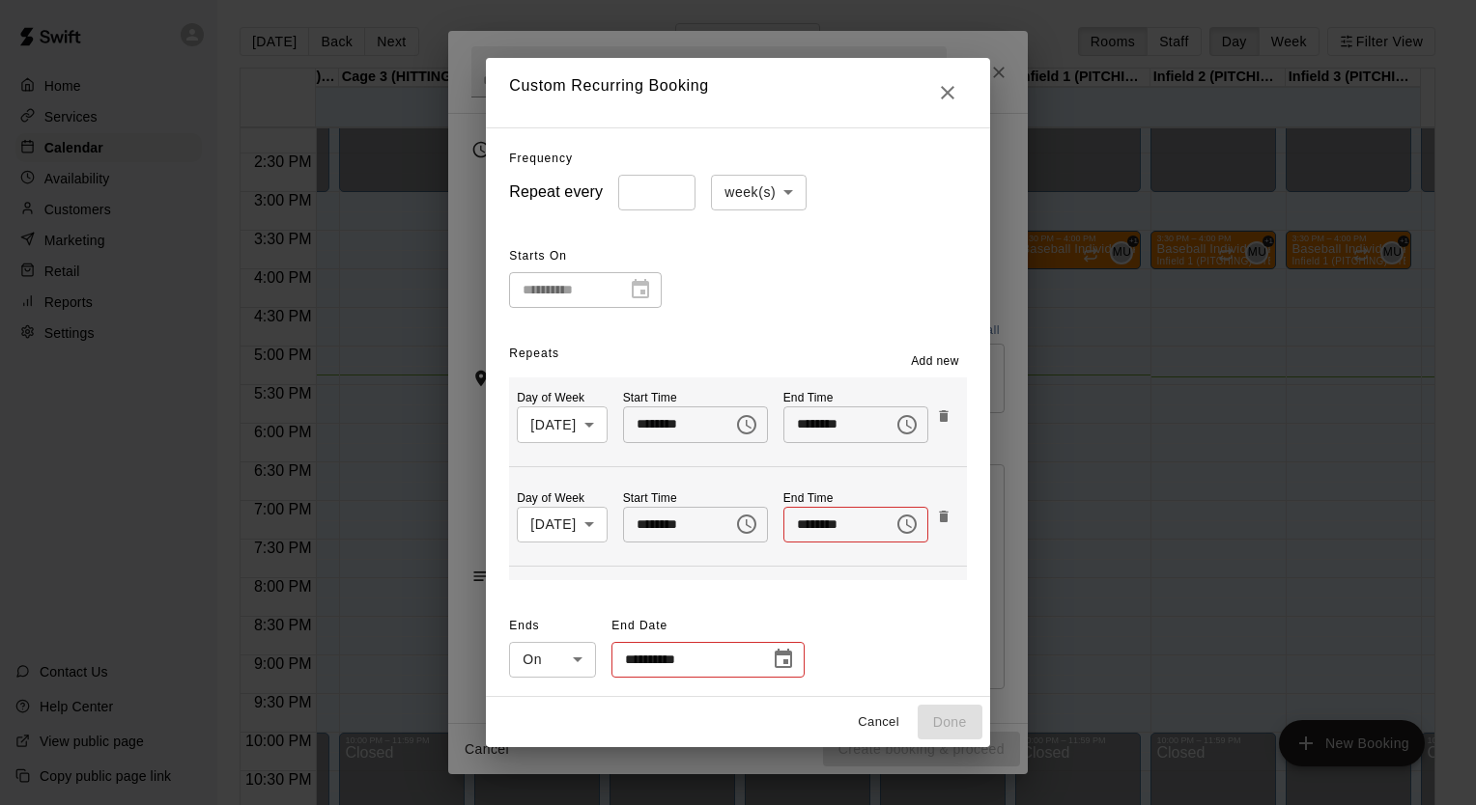
scroll to position [35, 0]
click at [644, 527] on input "********" at bounding box center [671, 525] width 97 height 36
type input "********"
click at [906, 523] on icon "Choose time" at bounding box center [906, 524] width 23 height 23
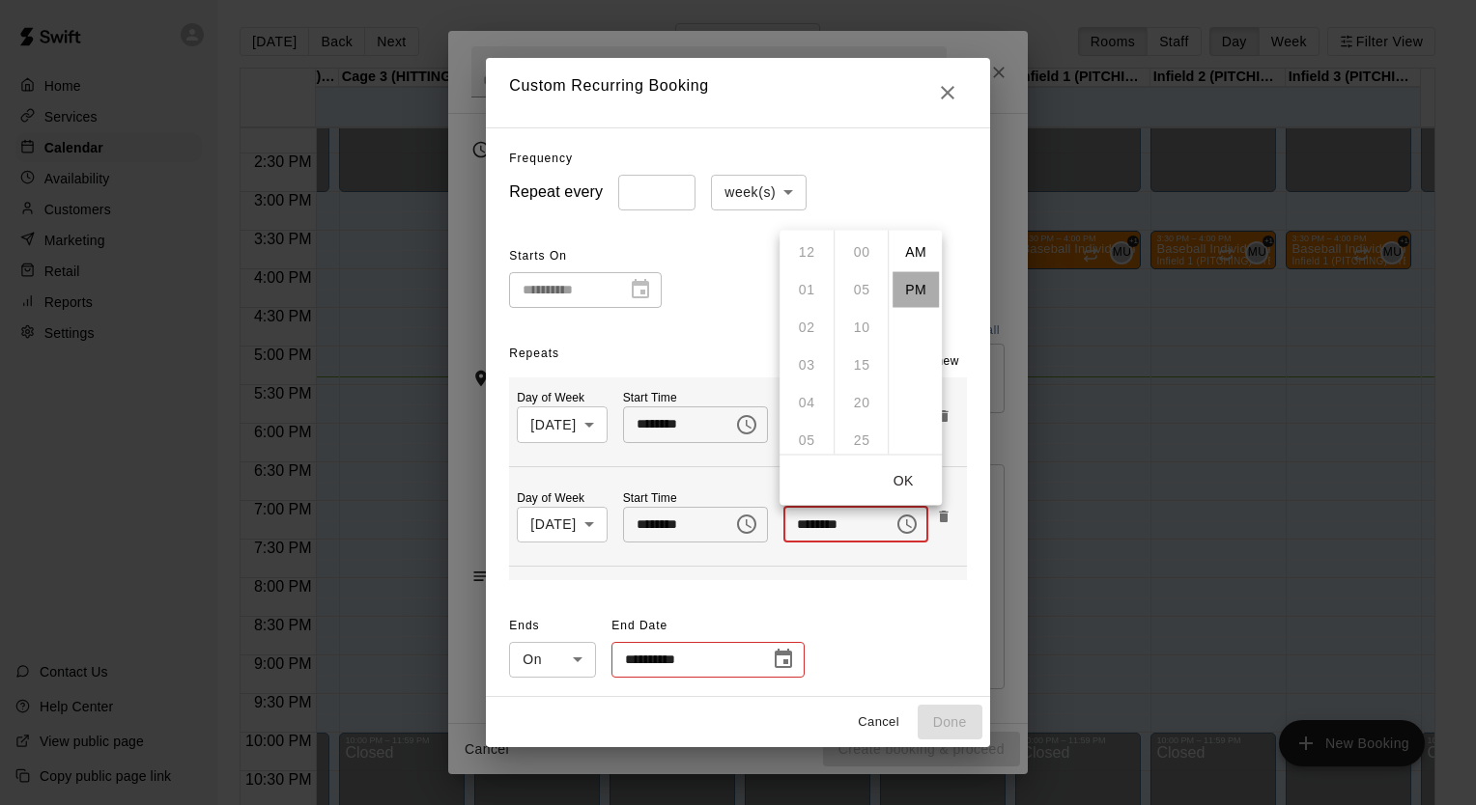
click at [914, 293] on li "PM" at bounding box center [915, 289] width 46 height 36
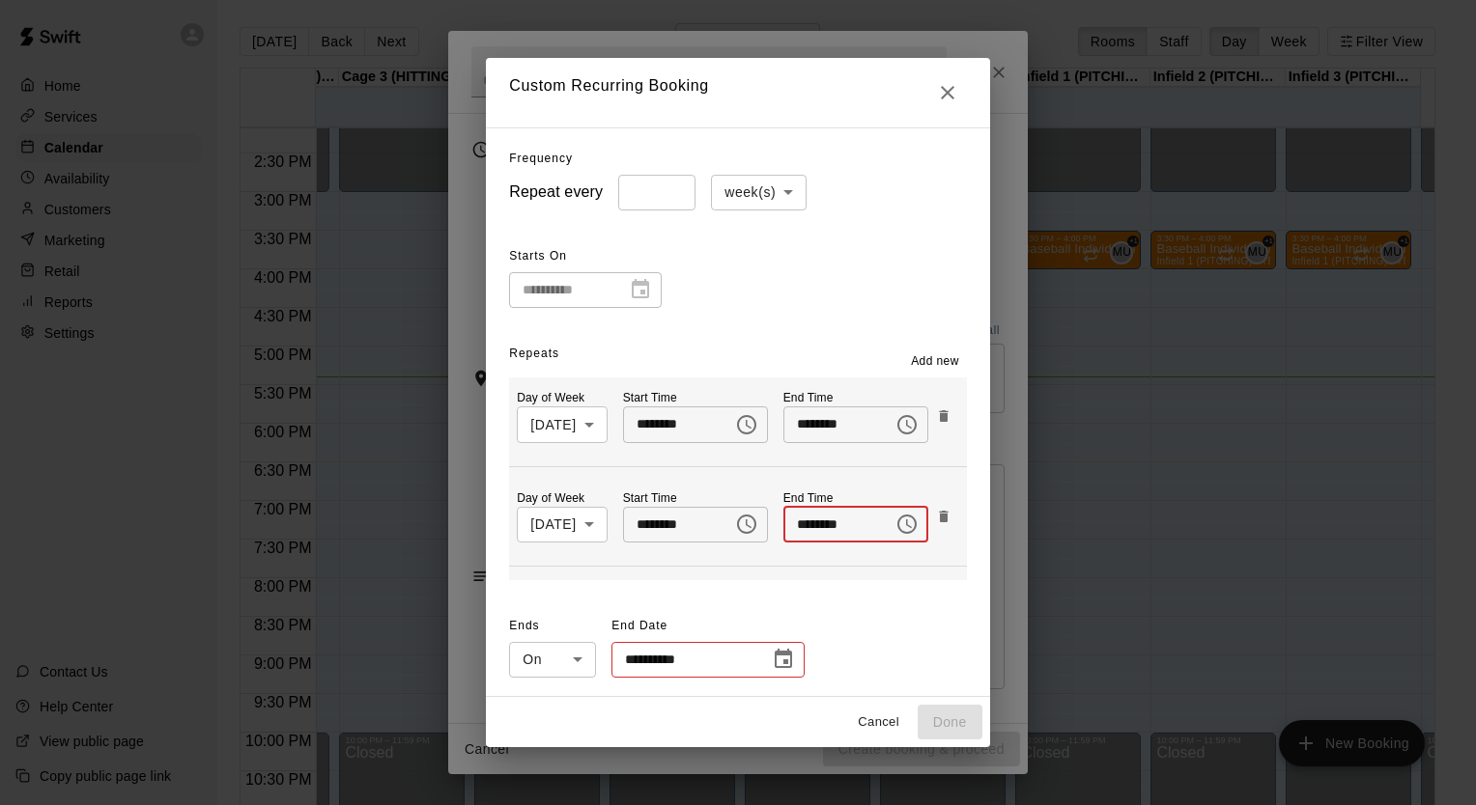
click at [807, 526] on input "********" at bounding box center [831, 525] width 97 height 36
type input "********"
click at [959, 364] on span "Add new" at bounding box center [935, 361] width 48 height 19
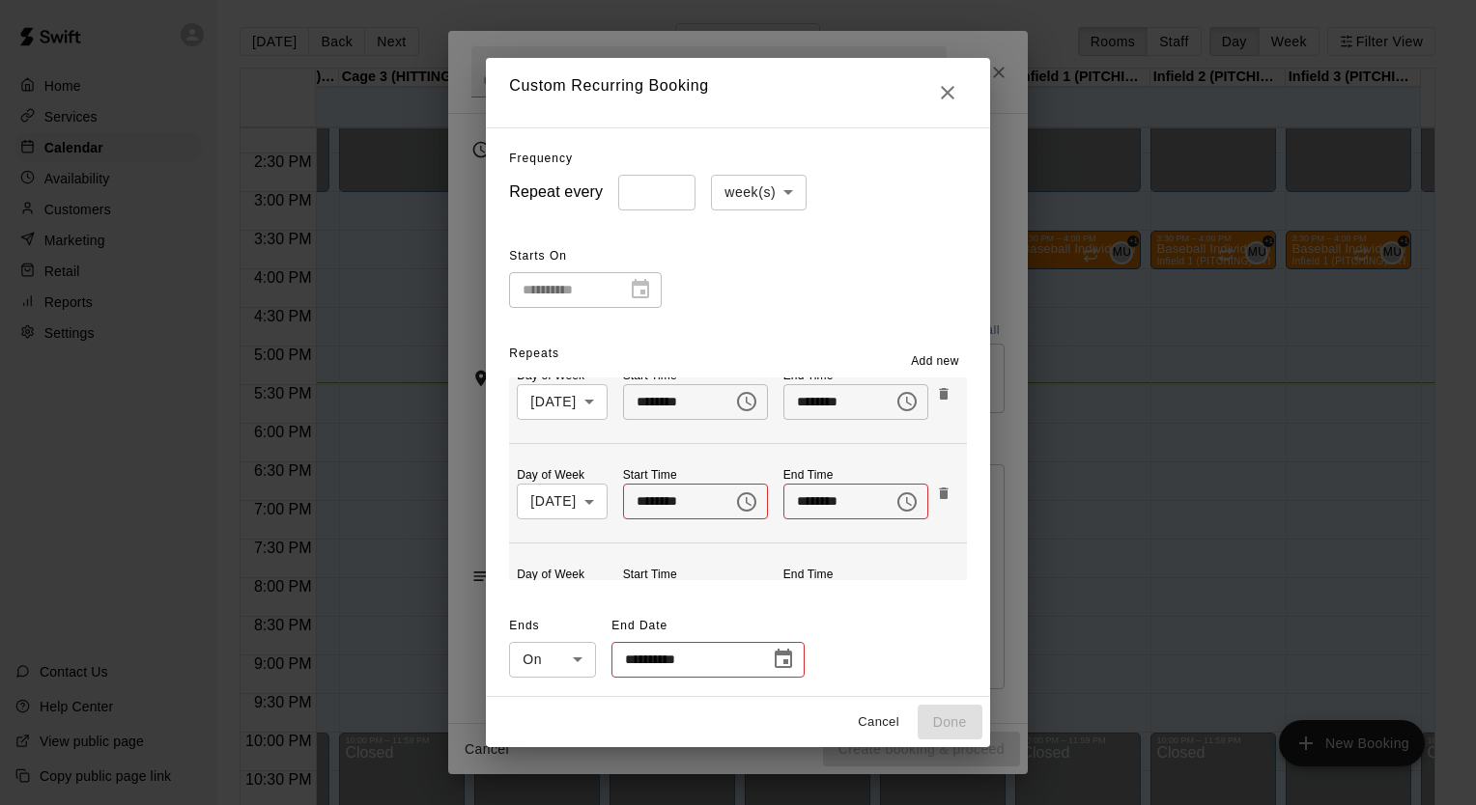
scroll to position [317, 0]
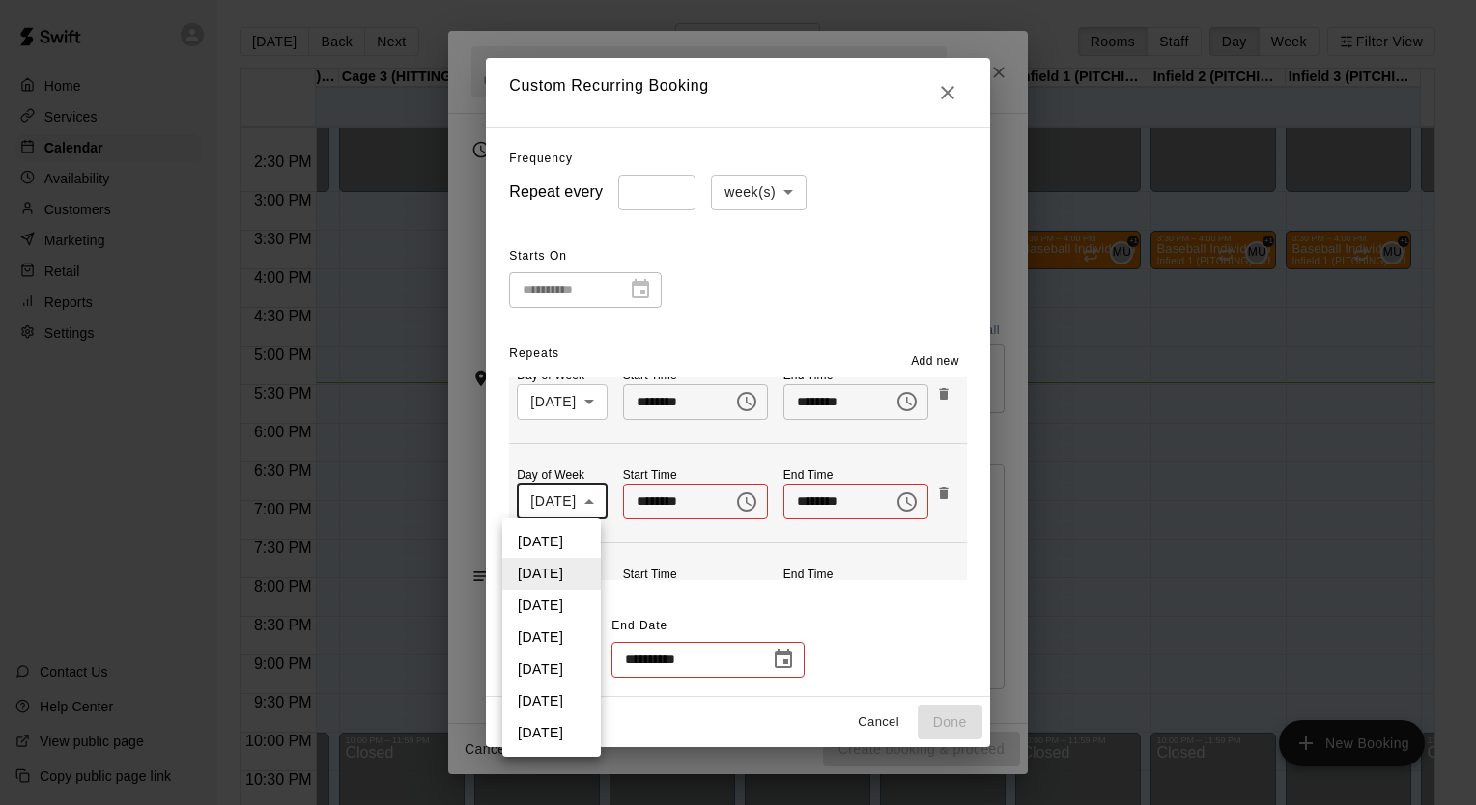
click at [579, 496] on body "Home Services Calendar Availability Customers Marketing Retail Reports Settings…" at bounding box center [738, 418] width 1476 height 836
click at [579, 496] on div at bounding box center [738, 402] width 1476 height 805
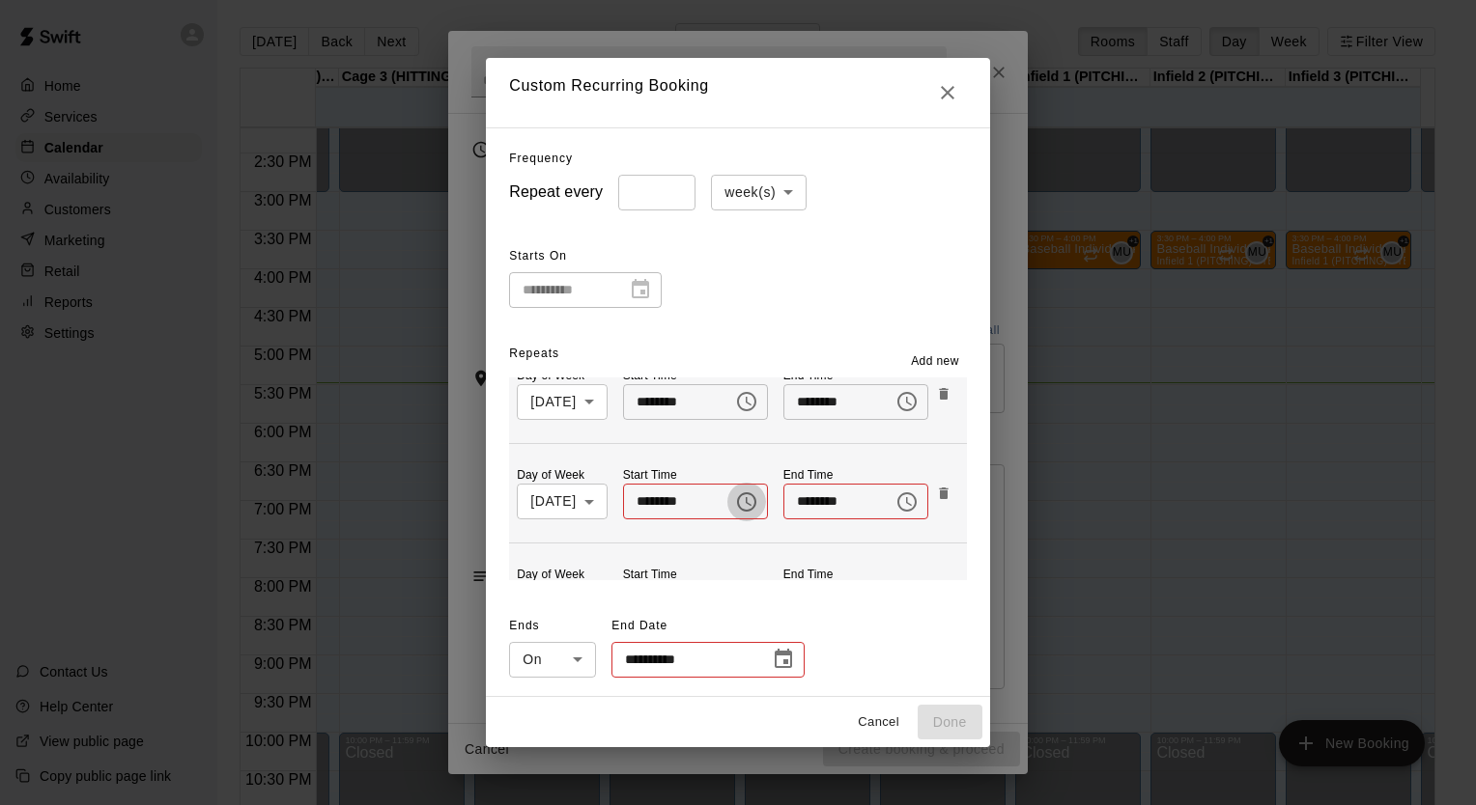
click at [741, 499] on icon "Choose time" at bounding box center [746, 502] width 23 height 23
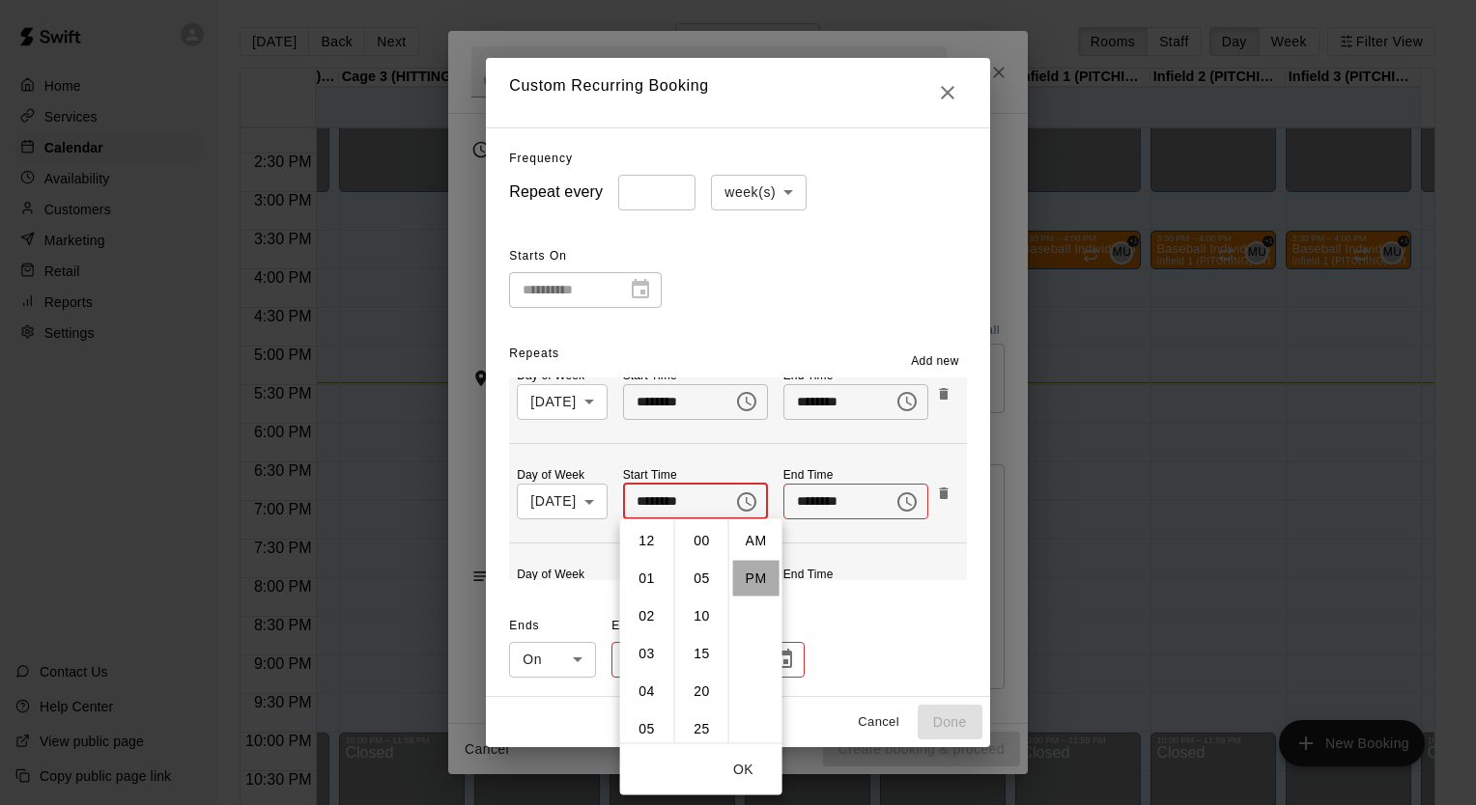
click at [755, 580] on li "PM" at bounding box center [756, 579] width 46 height 36
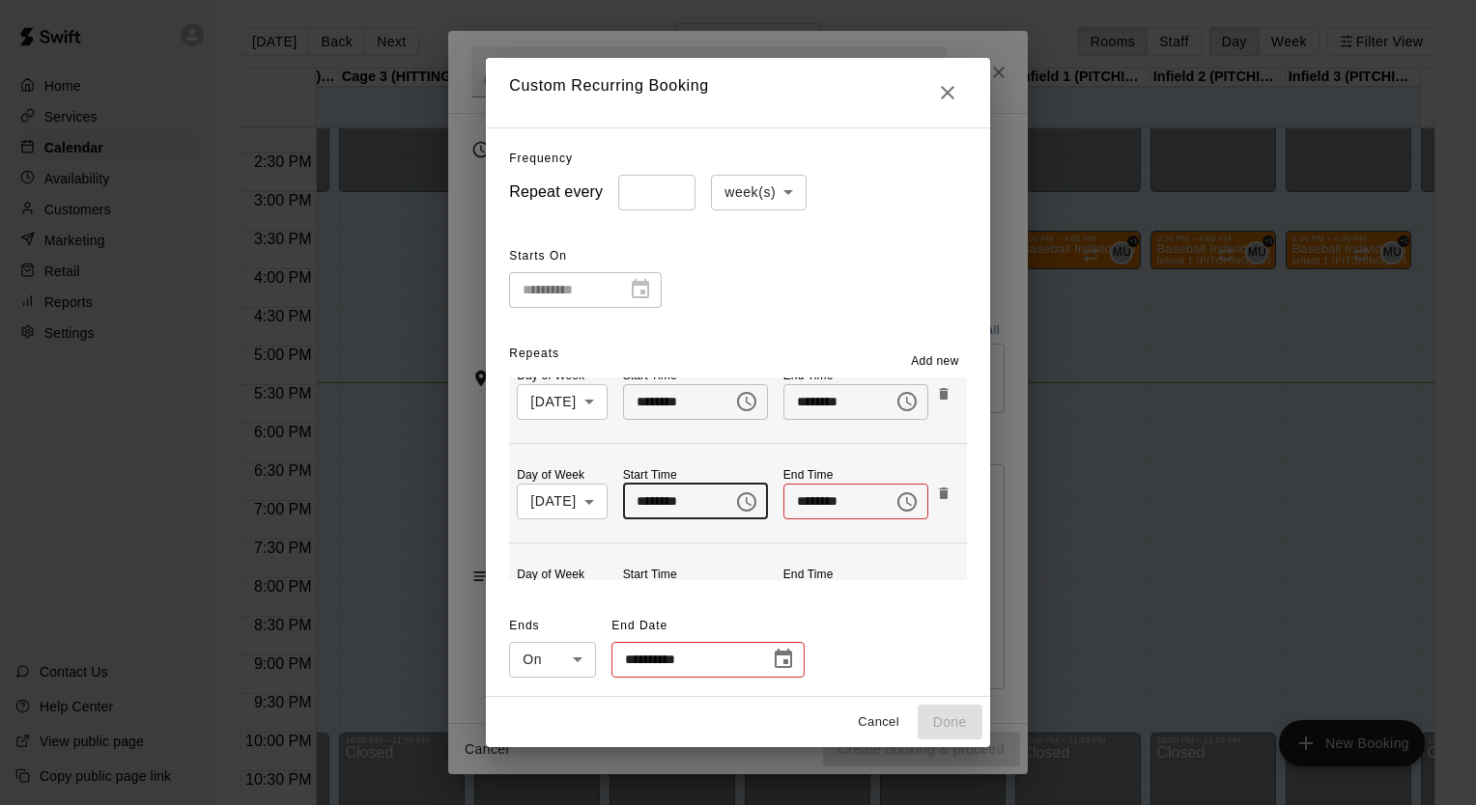
click at [649, 497] on input "********" at bounding box center [671, 502] width 97 height 36
type input "********"
click at [841, 507] on input "********" at bounding box center [831, 502] width 97 height 36
click at [848, 505] on input "********" at bounding box center [831, 502] width 97 height 36
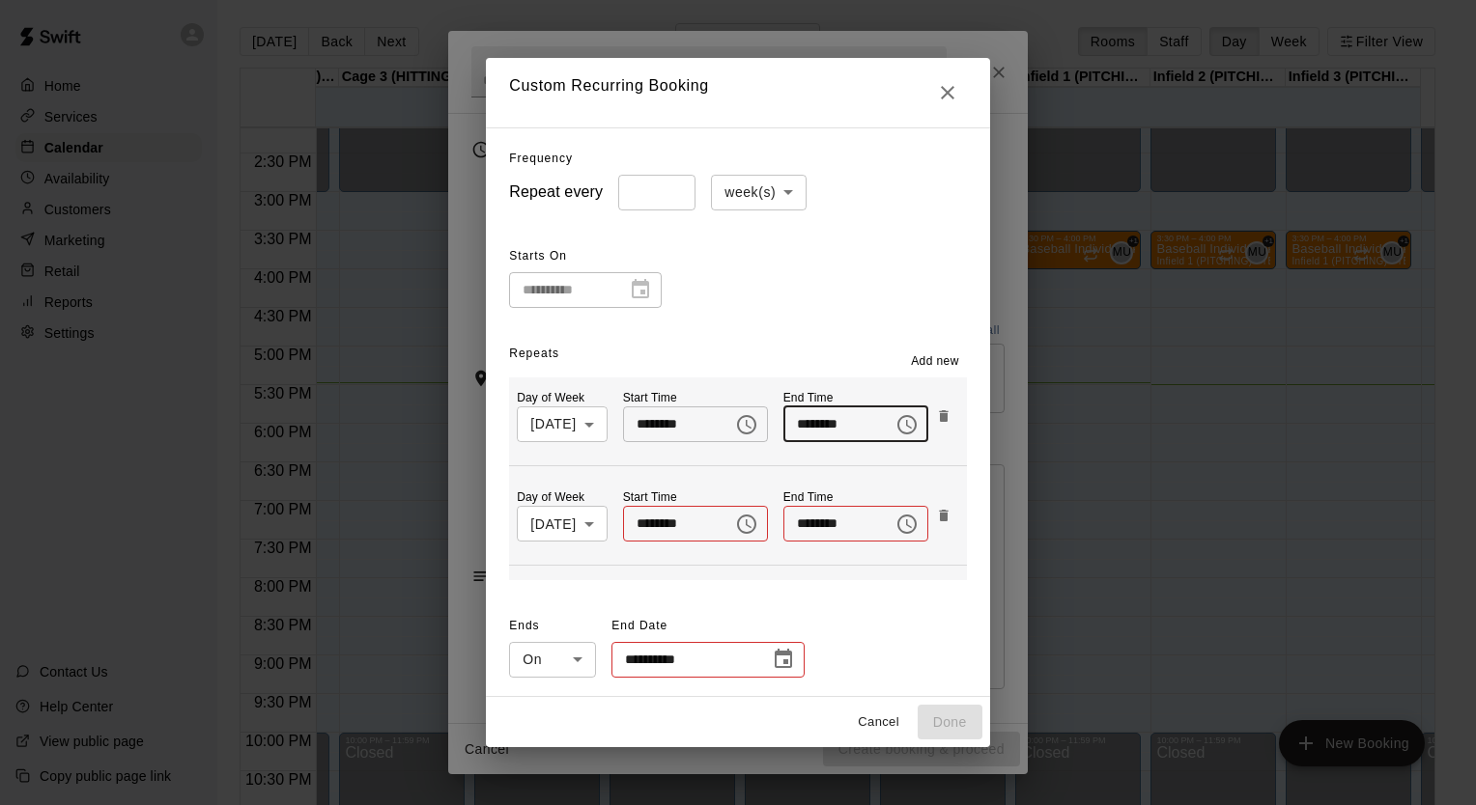
type input "********"
click at [746, 522] on icon "Choose time" at bounding box center [746, 524] width 23 height 23
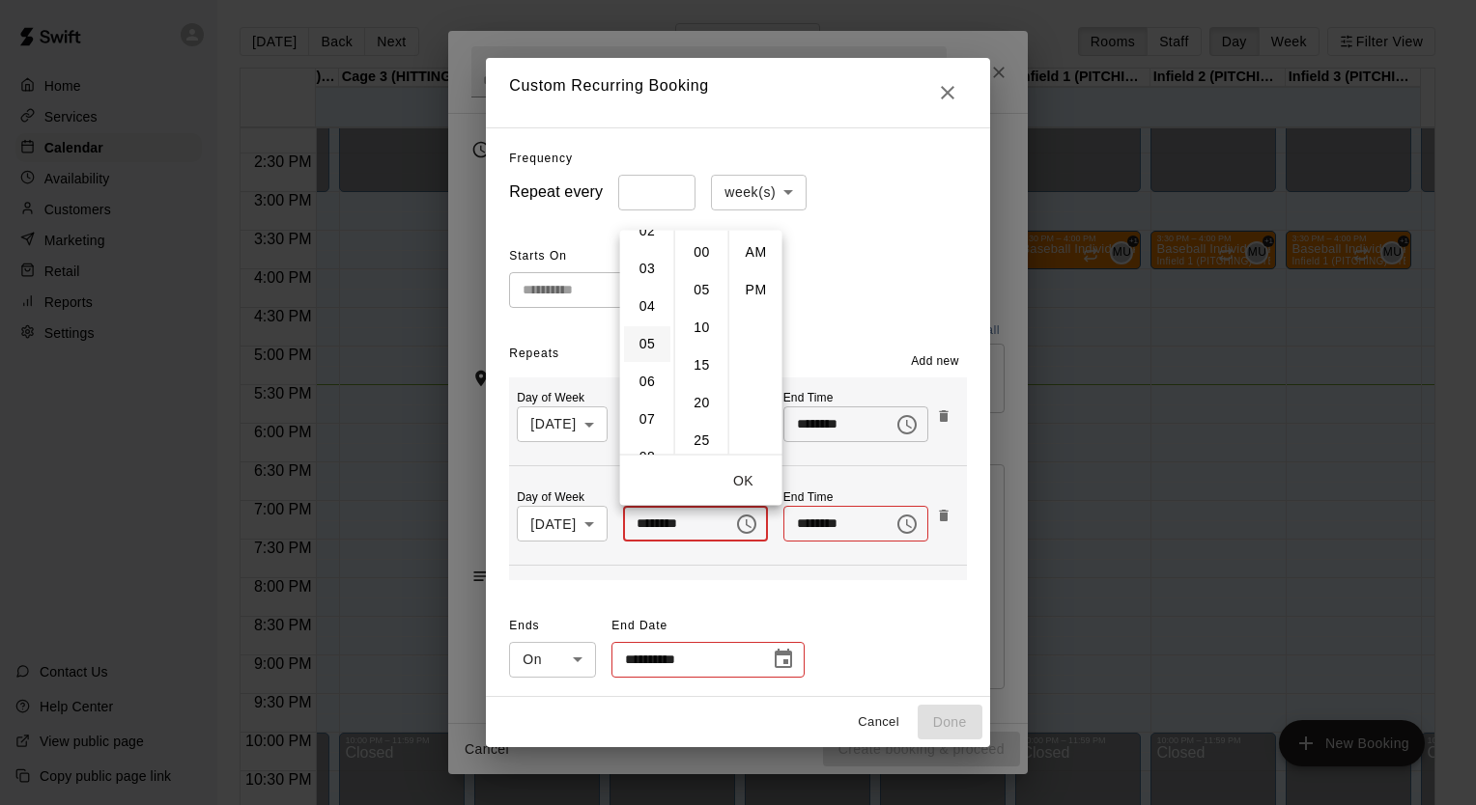
scroll to position [98, 0]
click at [643, 423] on li "07" at bounding box center [647, 417] width 46 height 36
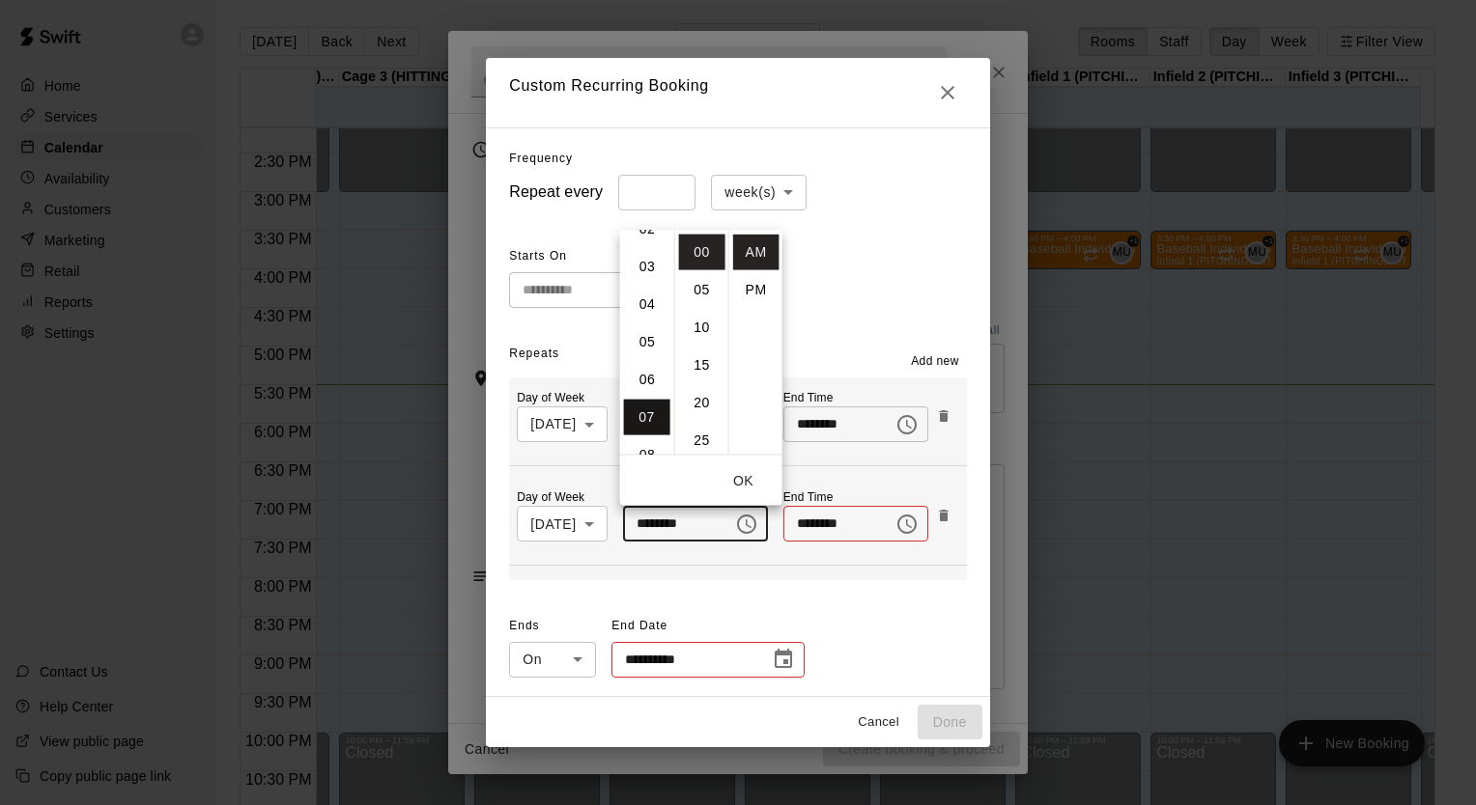
scroll to position [263, 0]
click at [762, 299] on li "PM" at bounding box center [756, 289] width 46 height 36
type input "********"
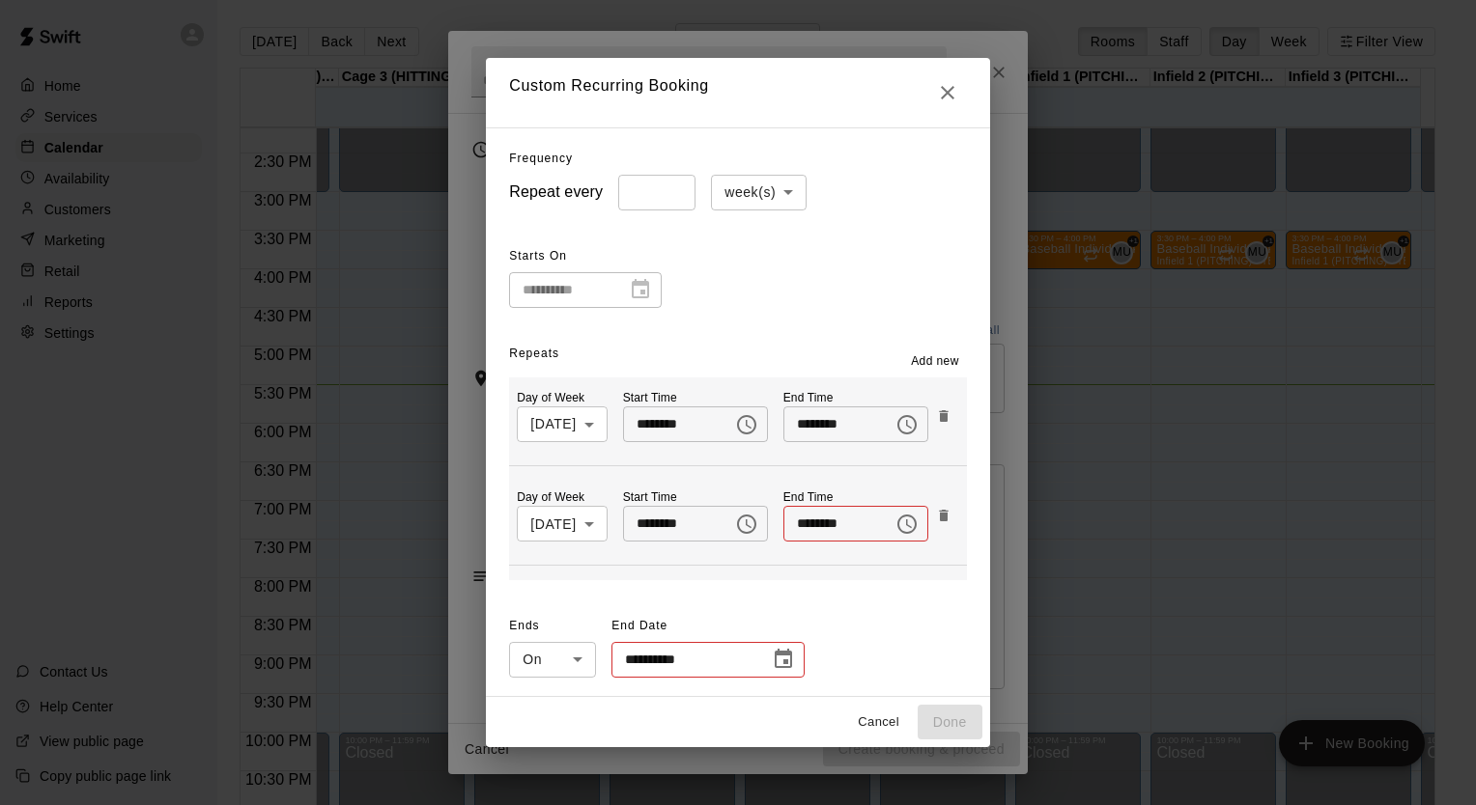
scroll to position [35, 0]
click at [908, 523] on icon "Choose time" at bounding box center [906, 524] width 23 height 23
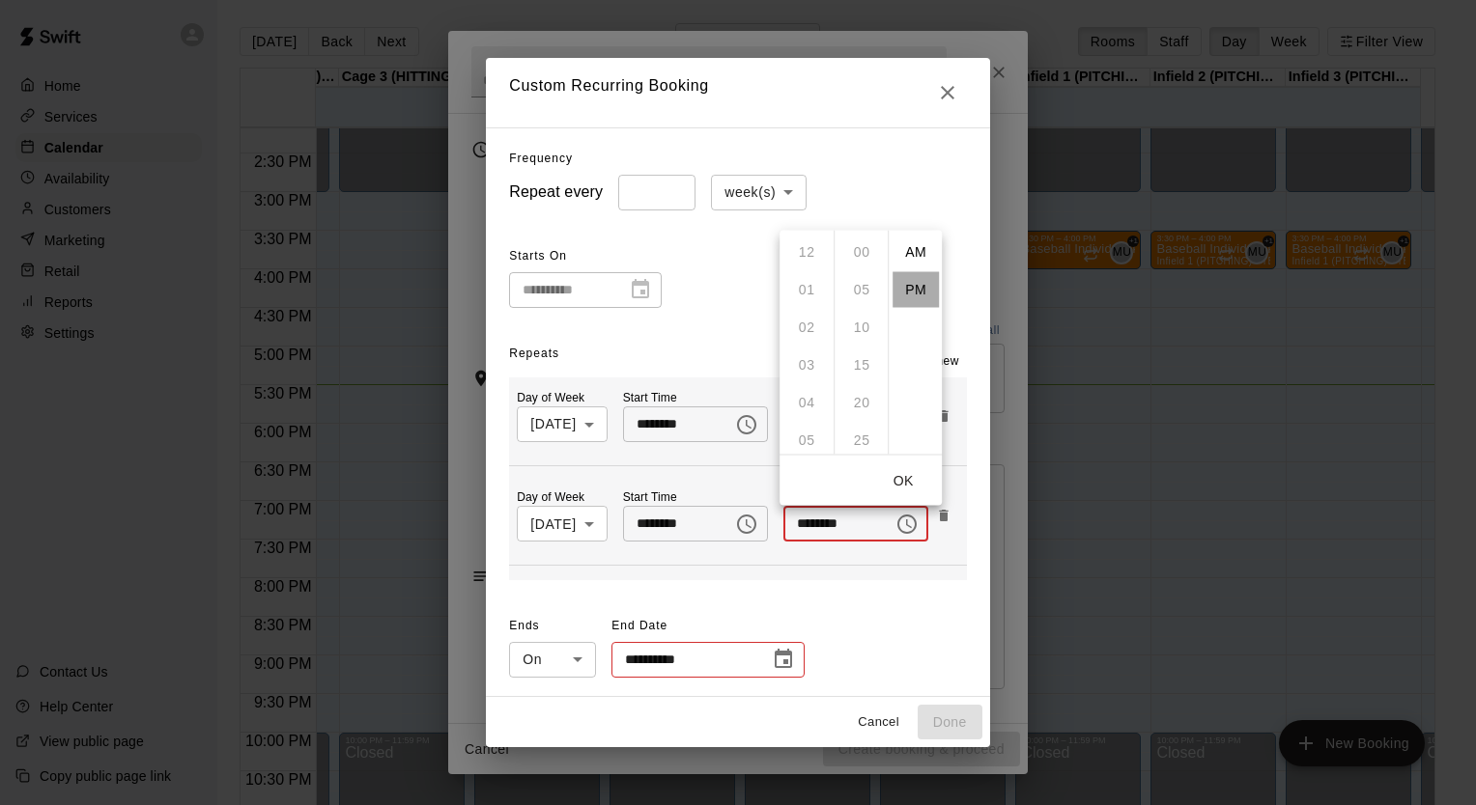
click at [912, 287] on li "PM" at bounding box center [915, 289] width 46 height 36
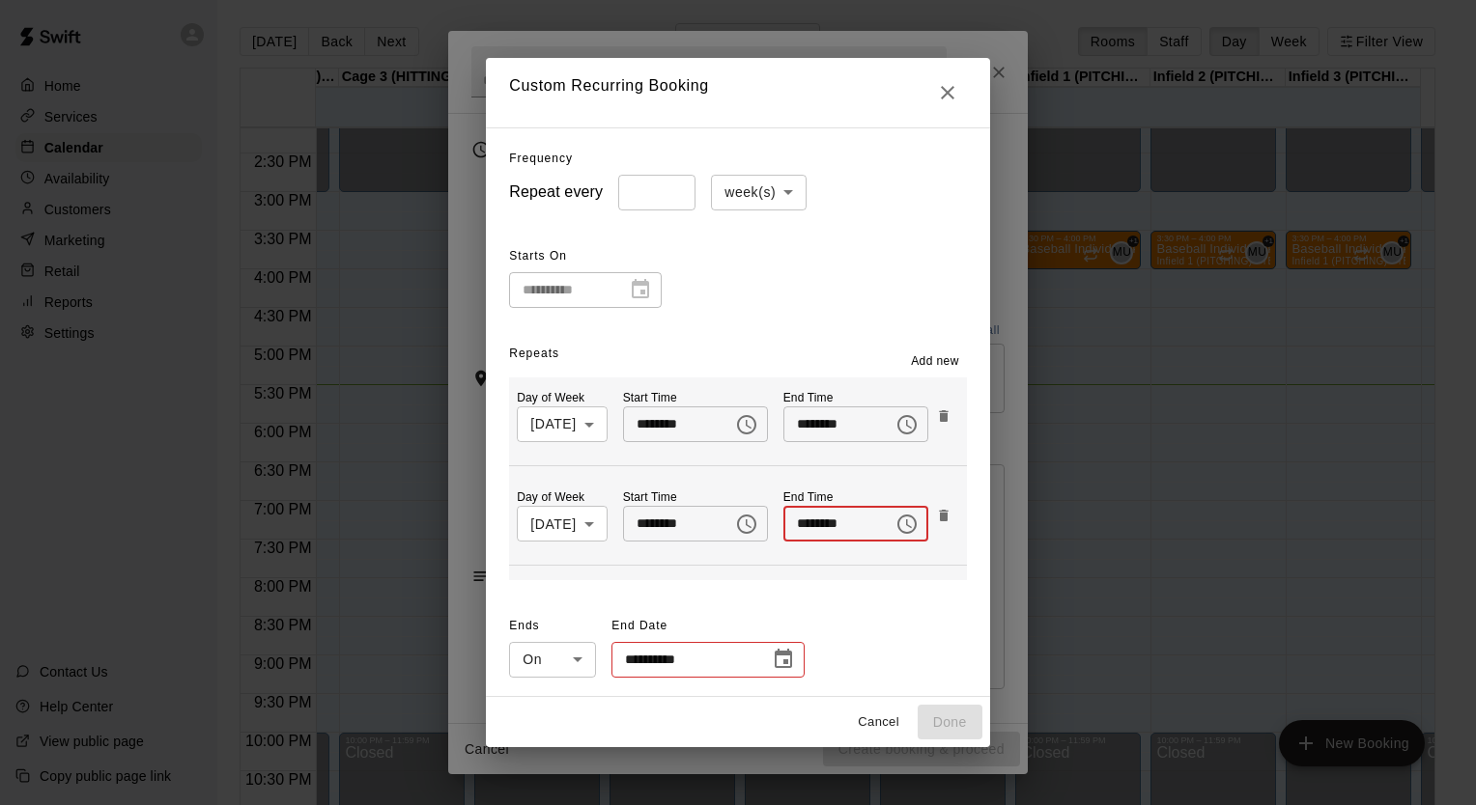
click at [814, 526] on input "********" at bounding box center [831, 524] width 97 height 36
click at [803, 526] on input "********" at bounding box center [831, 524] width 97 height 36
type input "********"
click at [853, 637] on div "**********" at bounding box center [737, 646] width 457 height 70
click at [772, 662] on icon "Choose date" at bounding box center [783, 659] width 23 height 23
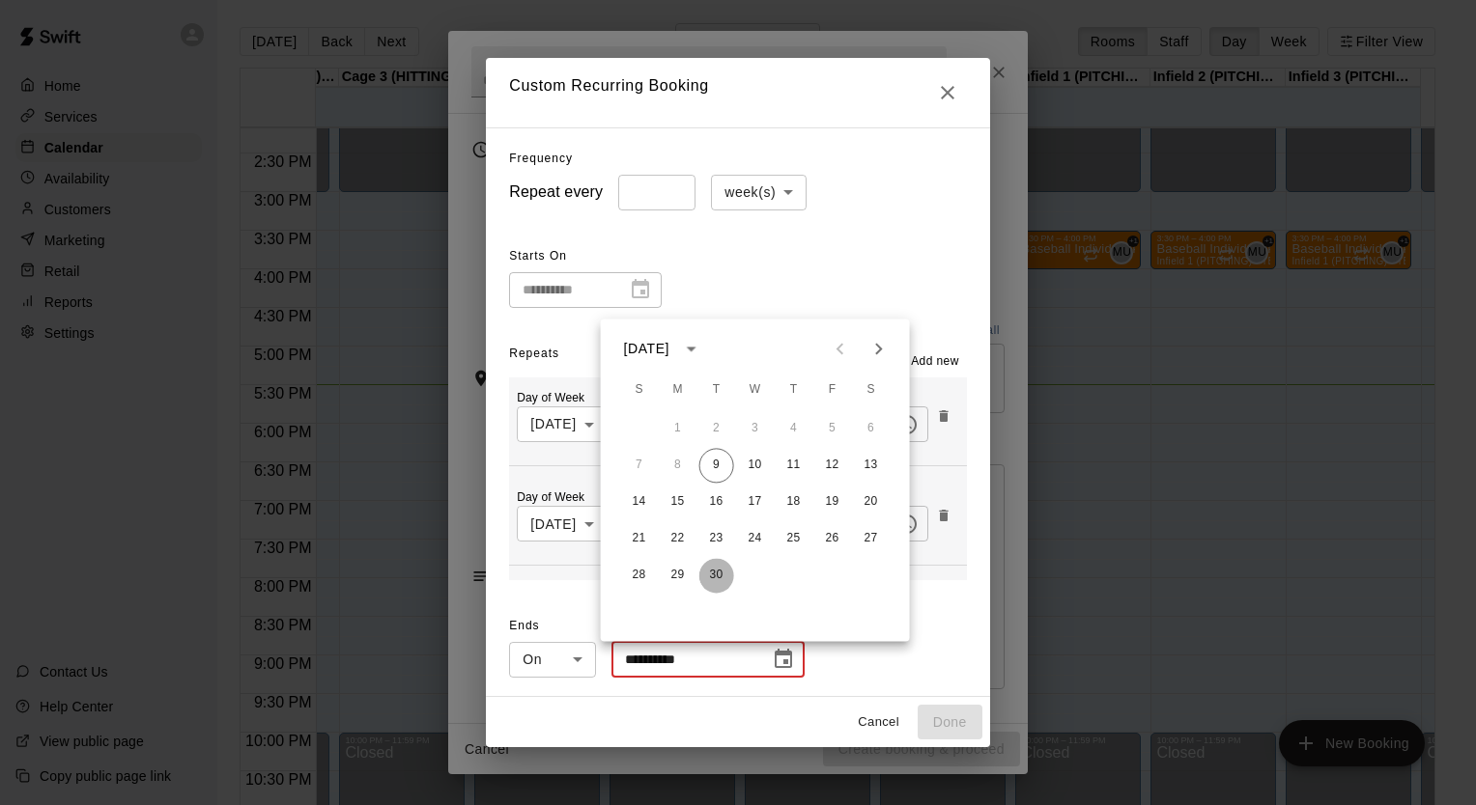
click at [712, 574] on button "30" at bounding box center [716, 575] width 35 height 35
type input "**********"
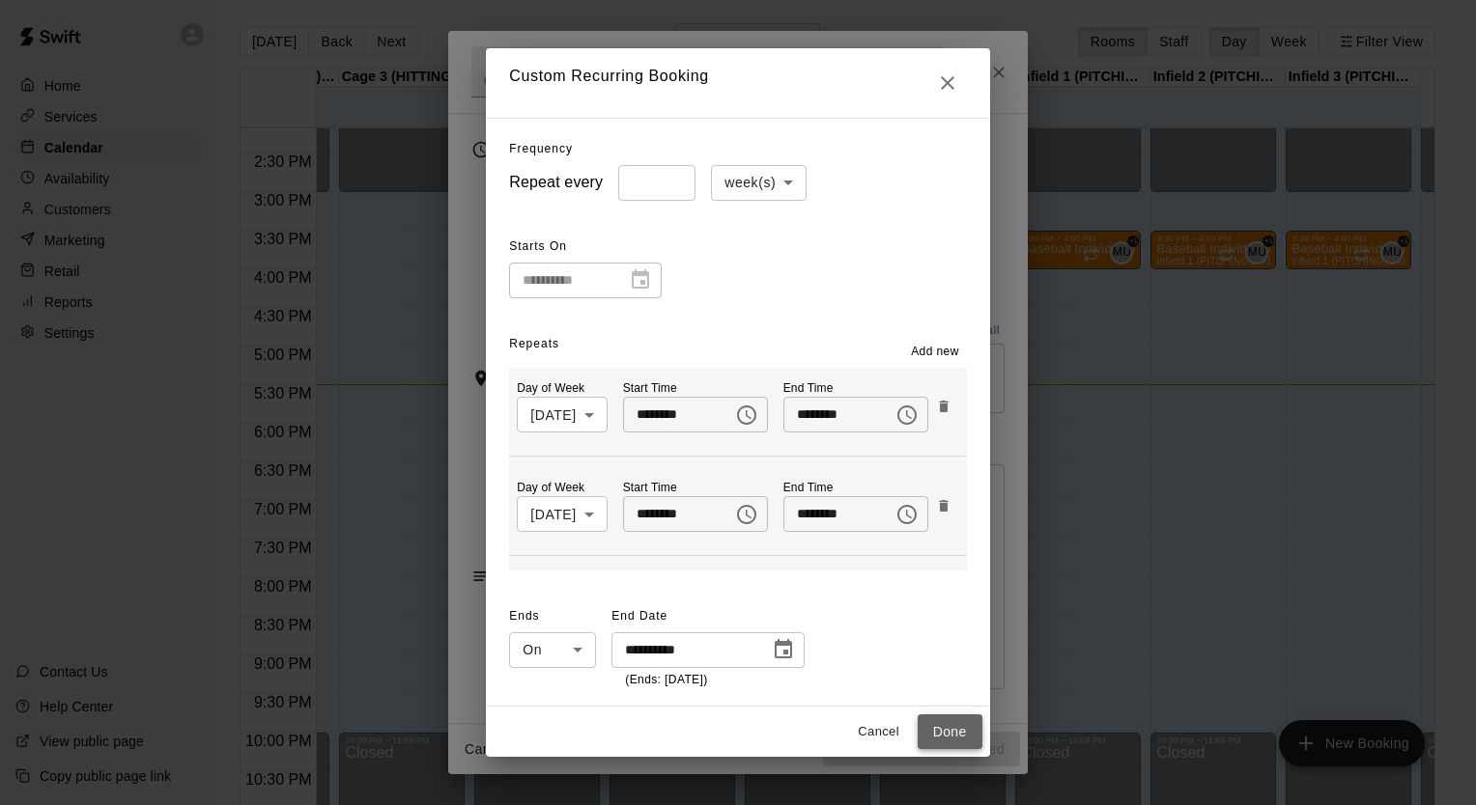
click at [976, 730] on button "Done" at bounding box center [949, 733] width 65 height 36
type input "**********"
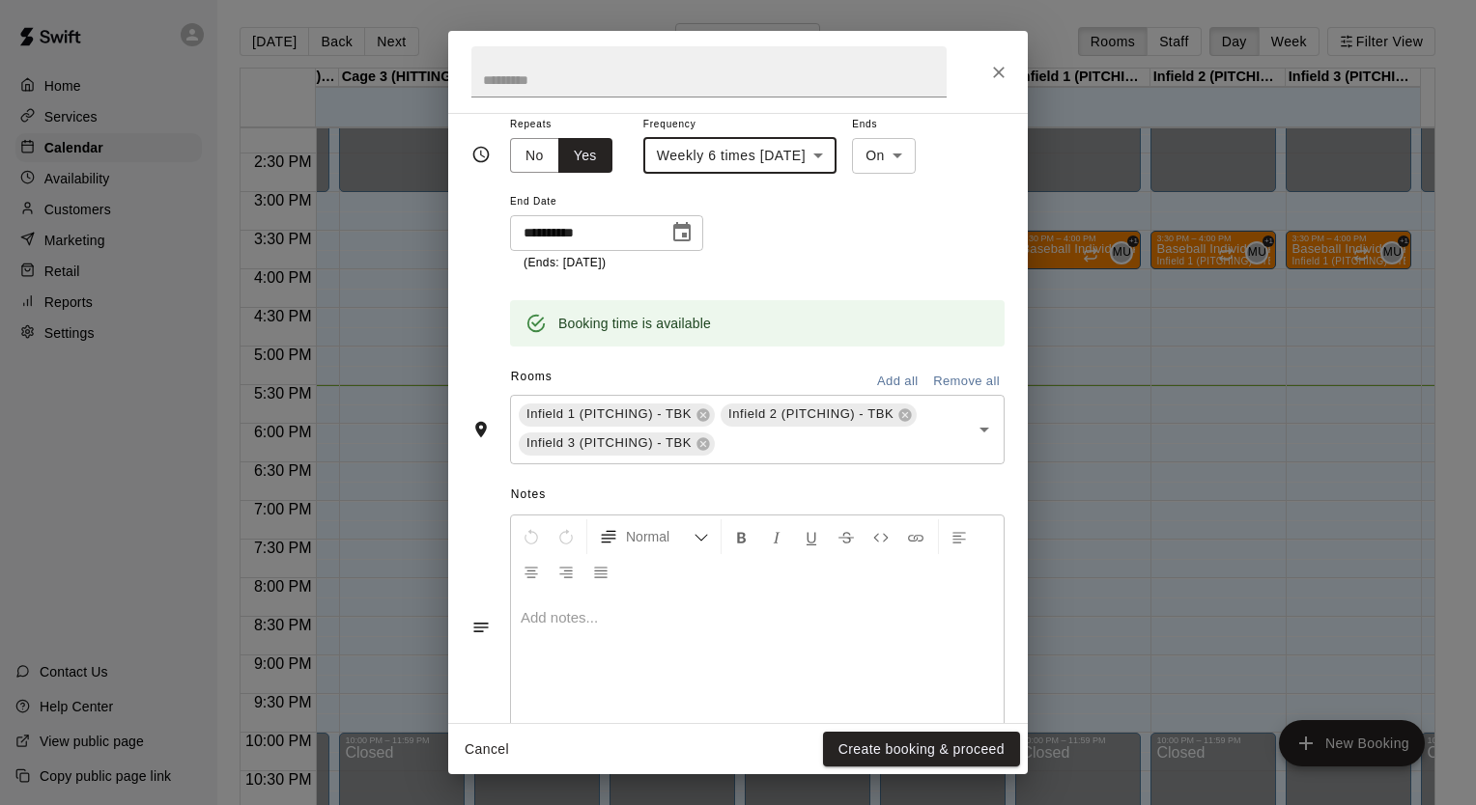
scroll to position [317, 0]
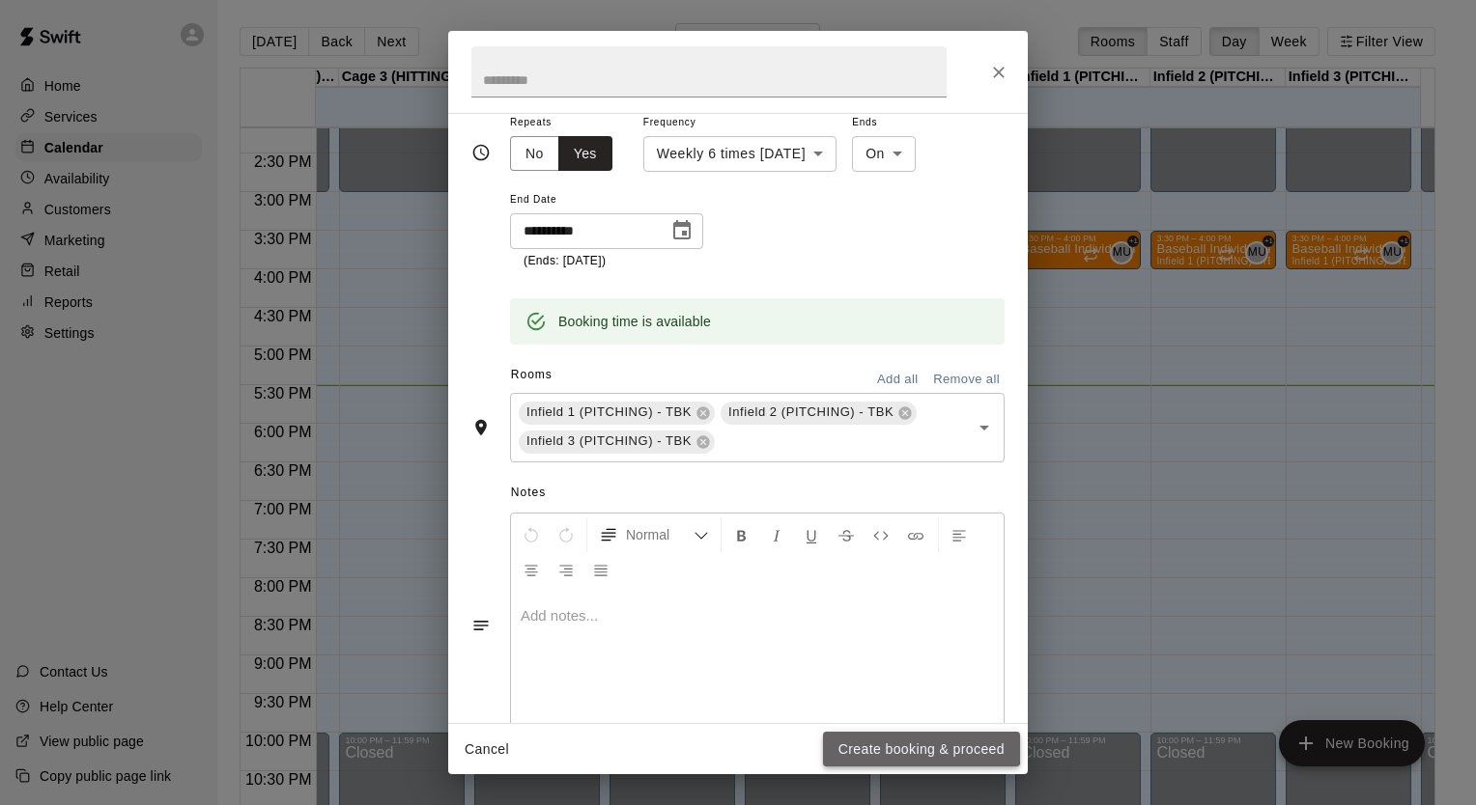
click at [880, 746] on button "Create booking & proceed" at bounding box center [921, 750] width 197 height 36
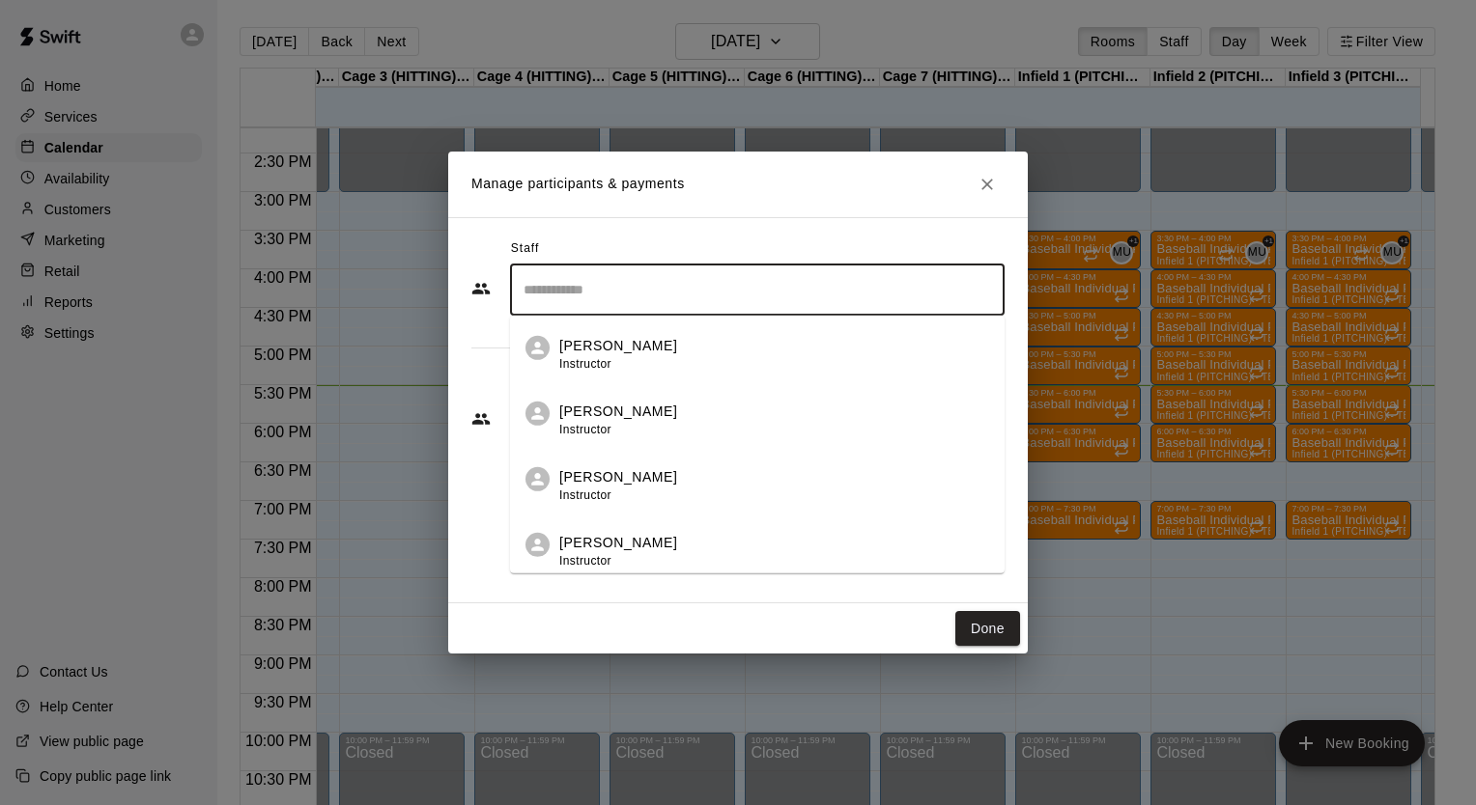
click at [615, 284] on input "Search staff" at bounding box center [757, 290] width 477 height 34
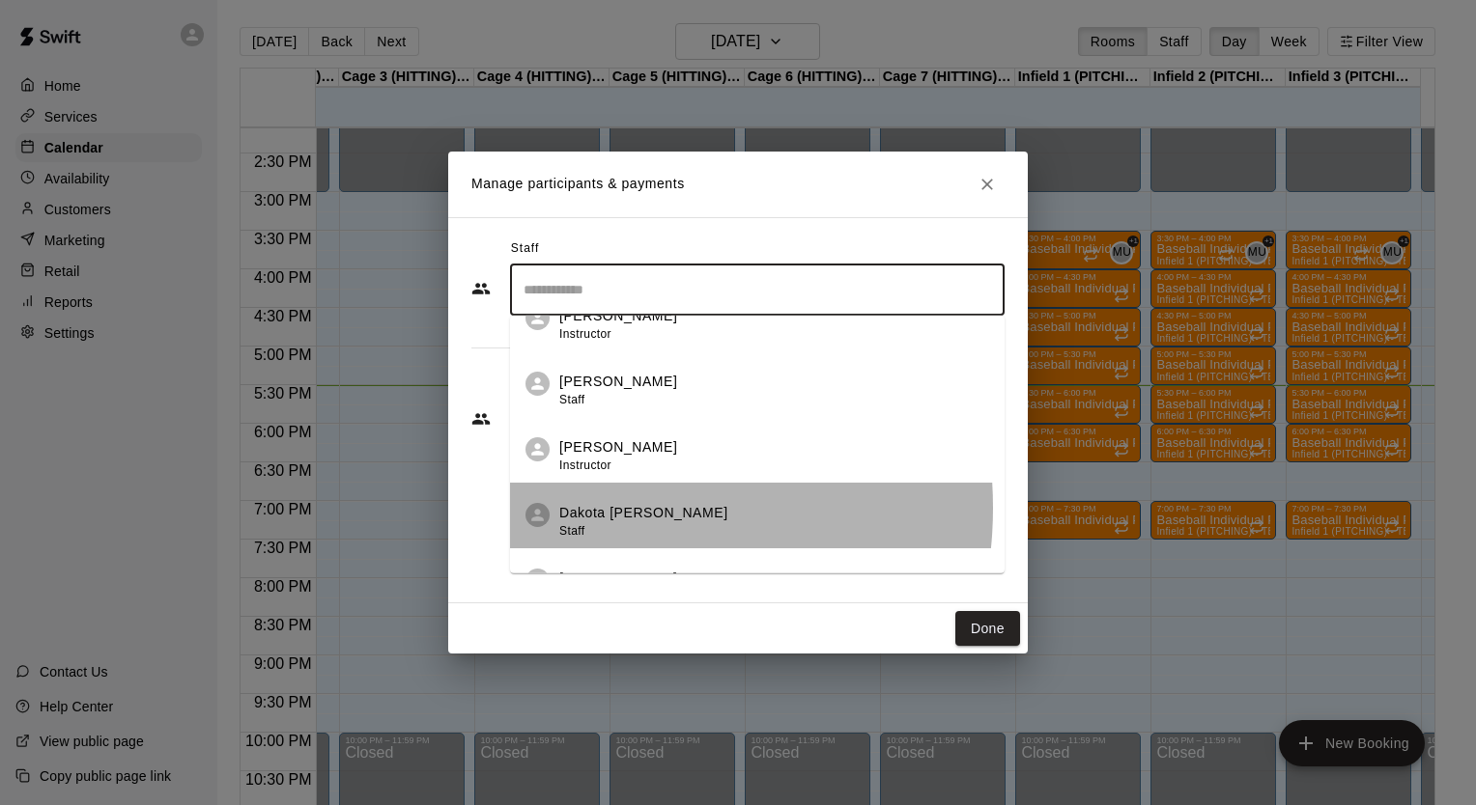
click at [583, 507] on p "Dakota Bacus" at bounding box center [643, 513] width 169 height 20
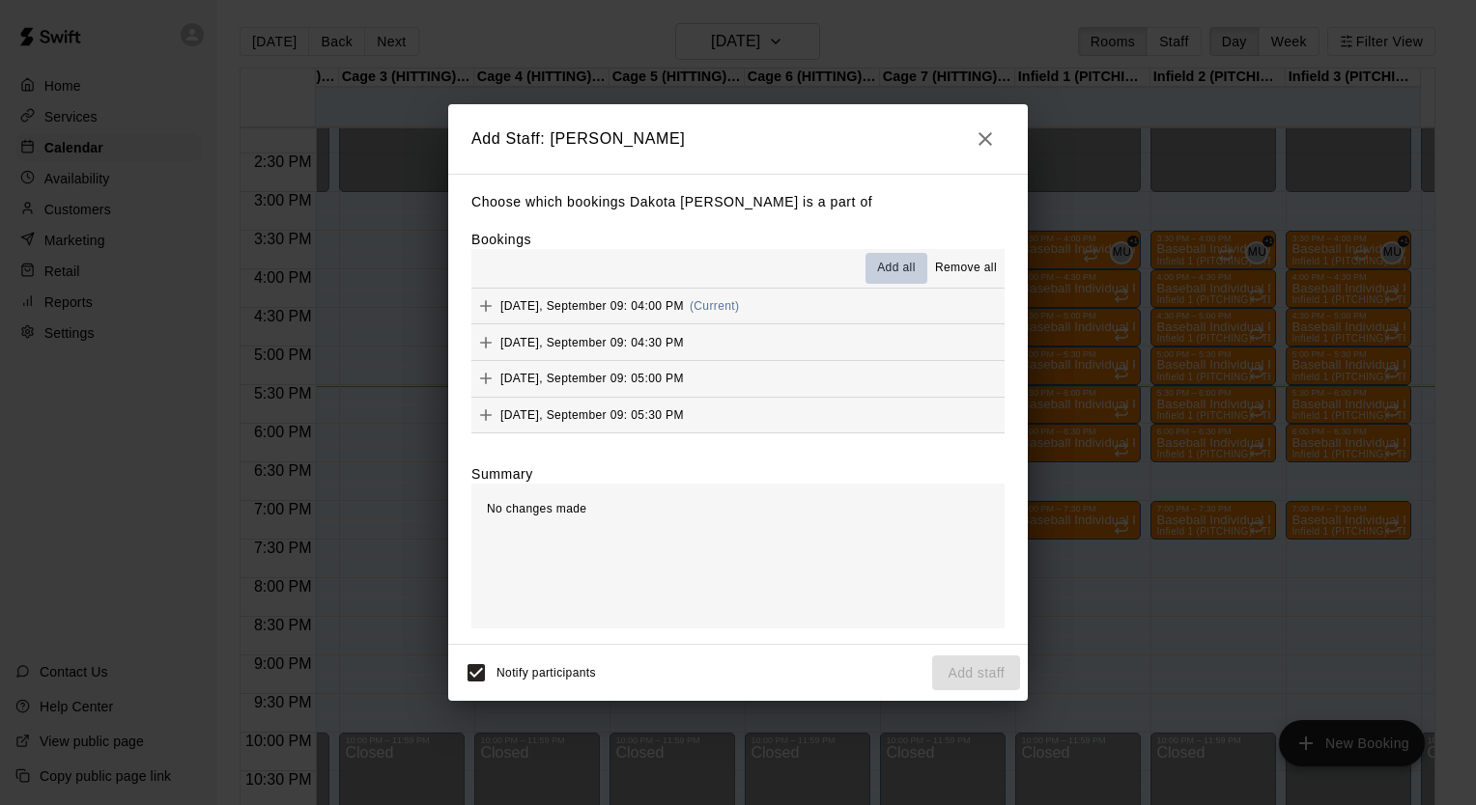
click at [885, 272] on span "Add all" at bounding box center [896, 268] width 39 height 19
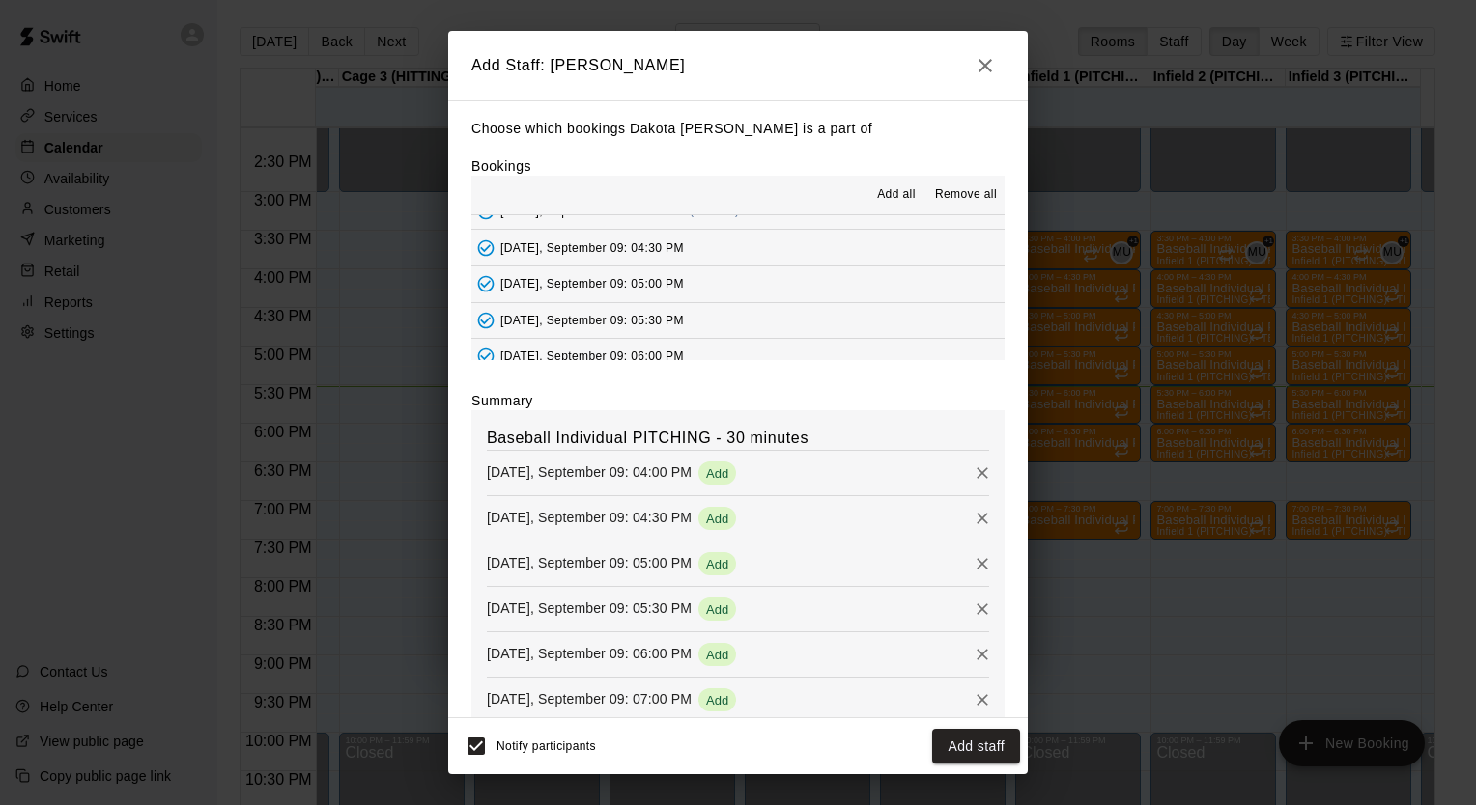
scroll to position [0, 0]
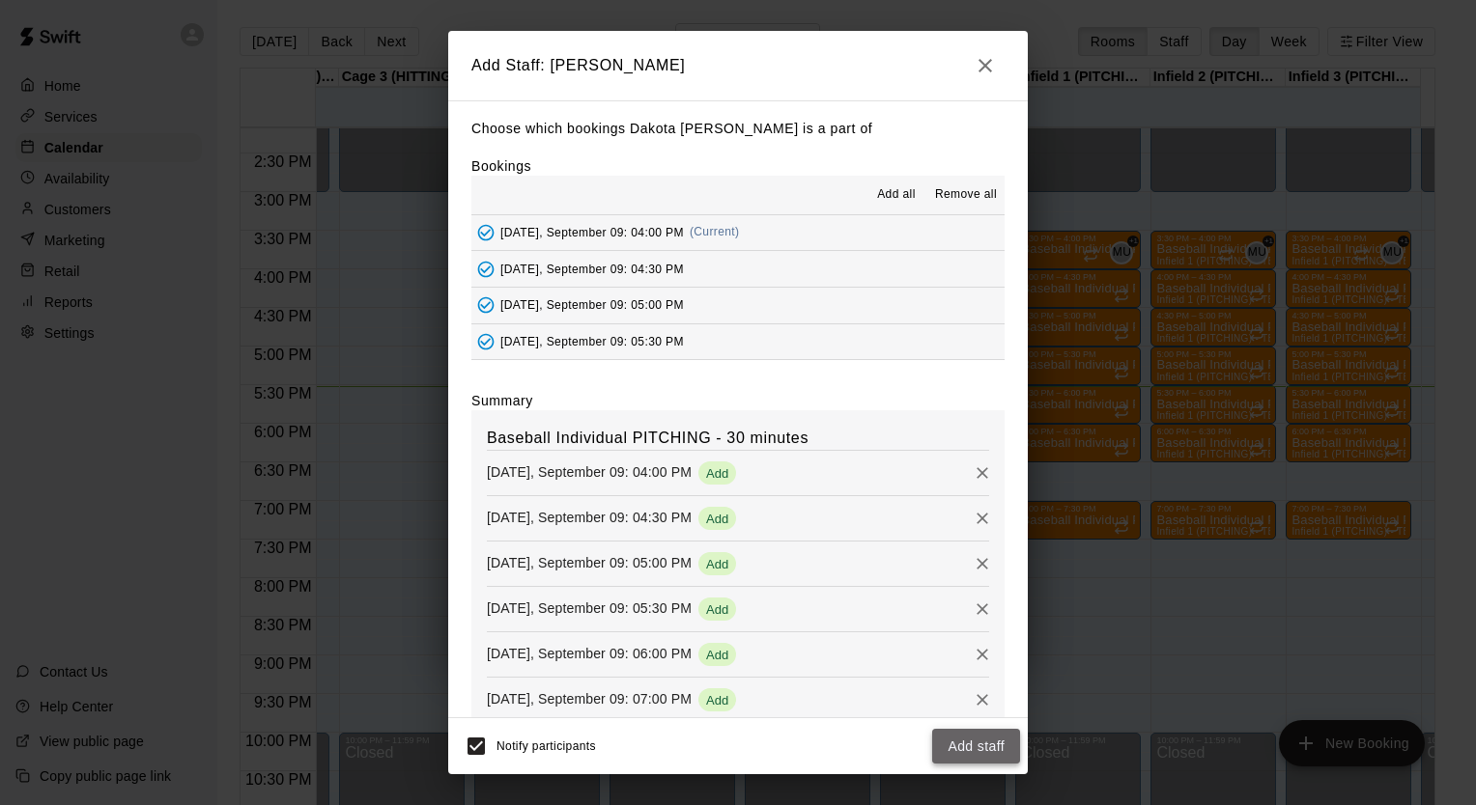
click at [992, 744] on button "Add staff" at bounding box center [976, 747] width 88 height 36
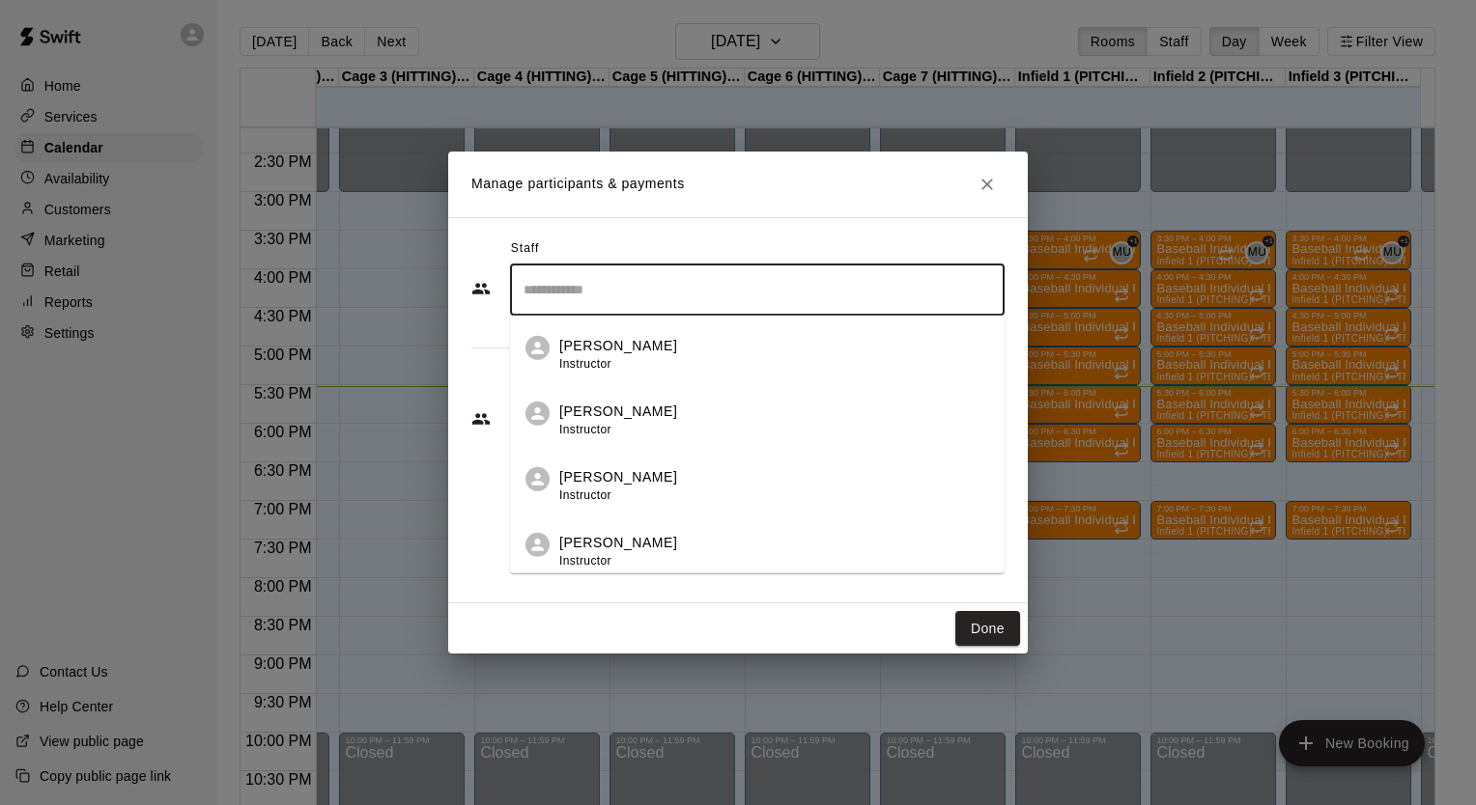
click at [579, 298] on input "Search staff" at bounding box center [757, 290] width 477 height 34
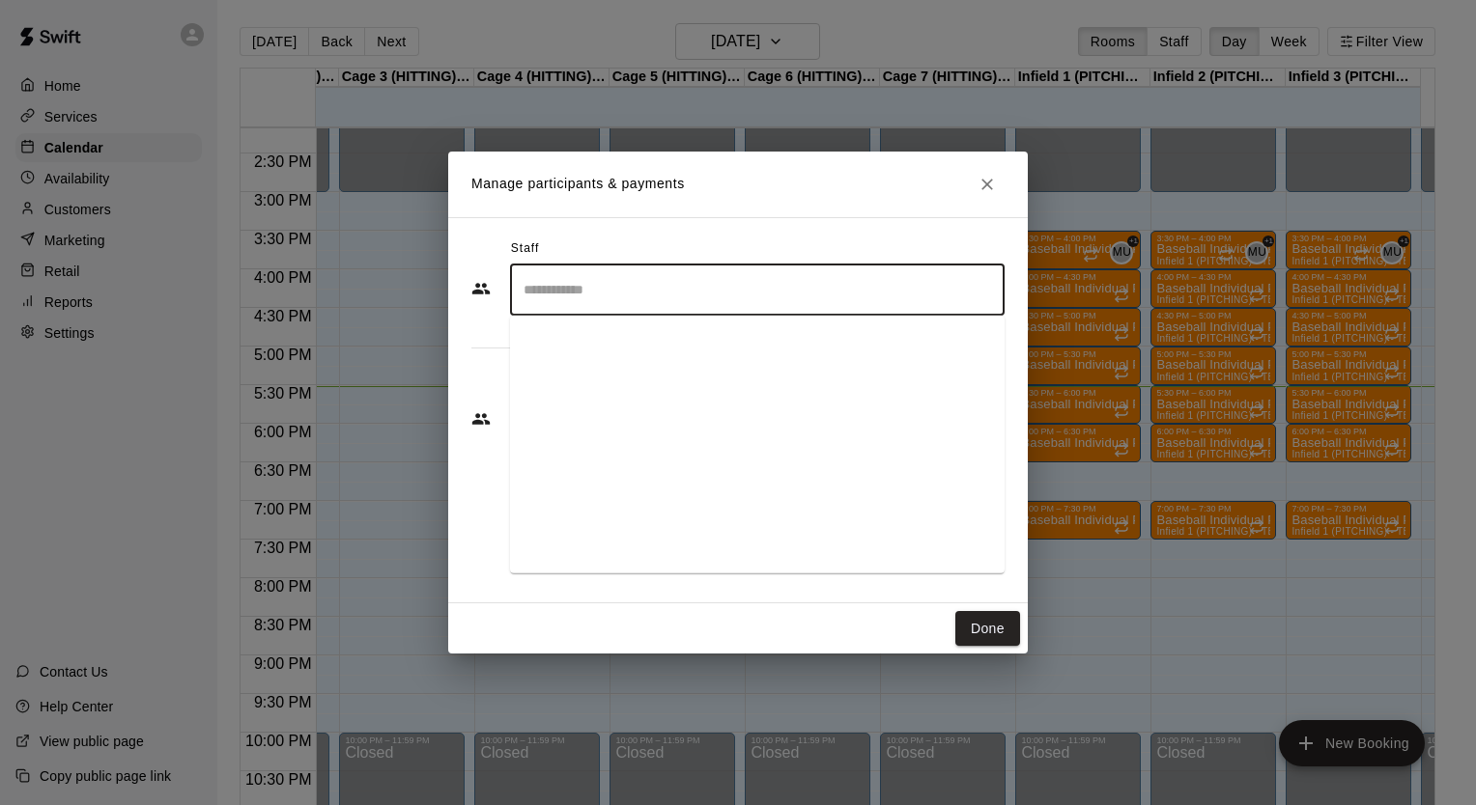
scroll to position [425, 0]
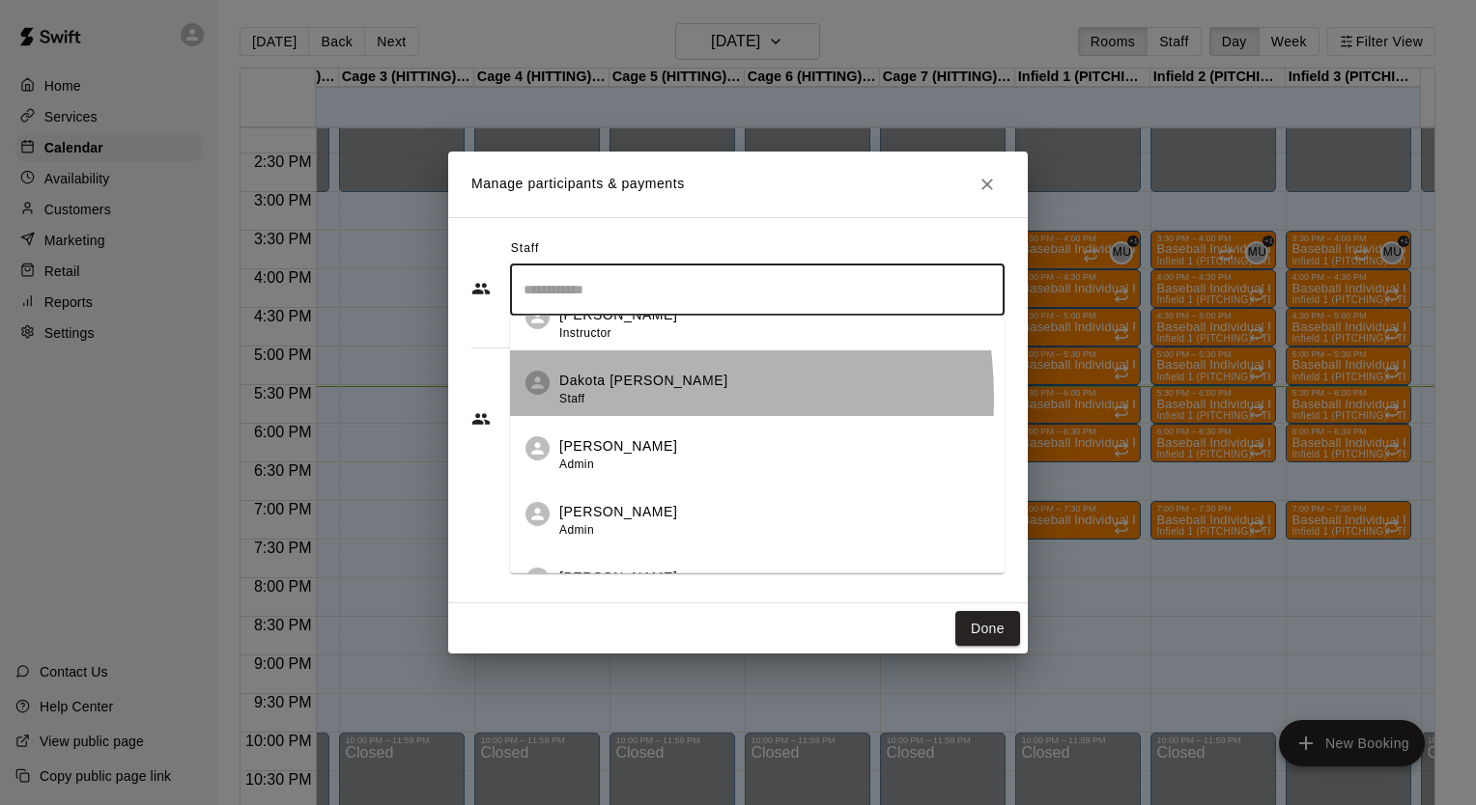
click at [591, 398] on div "Dakota Bacus Staff" at bounding box center [643, 390] width 169 height 38
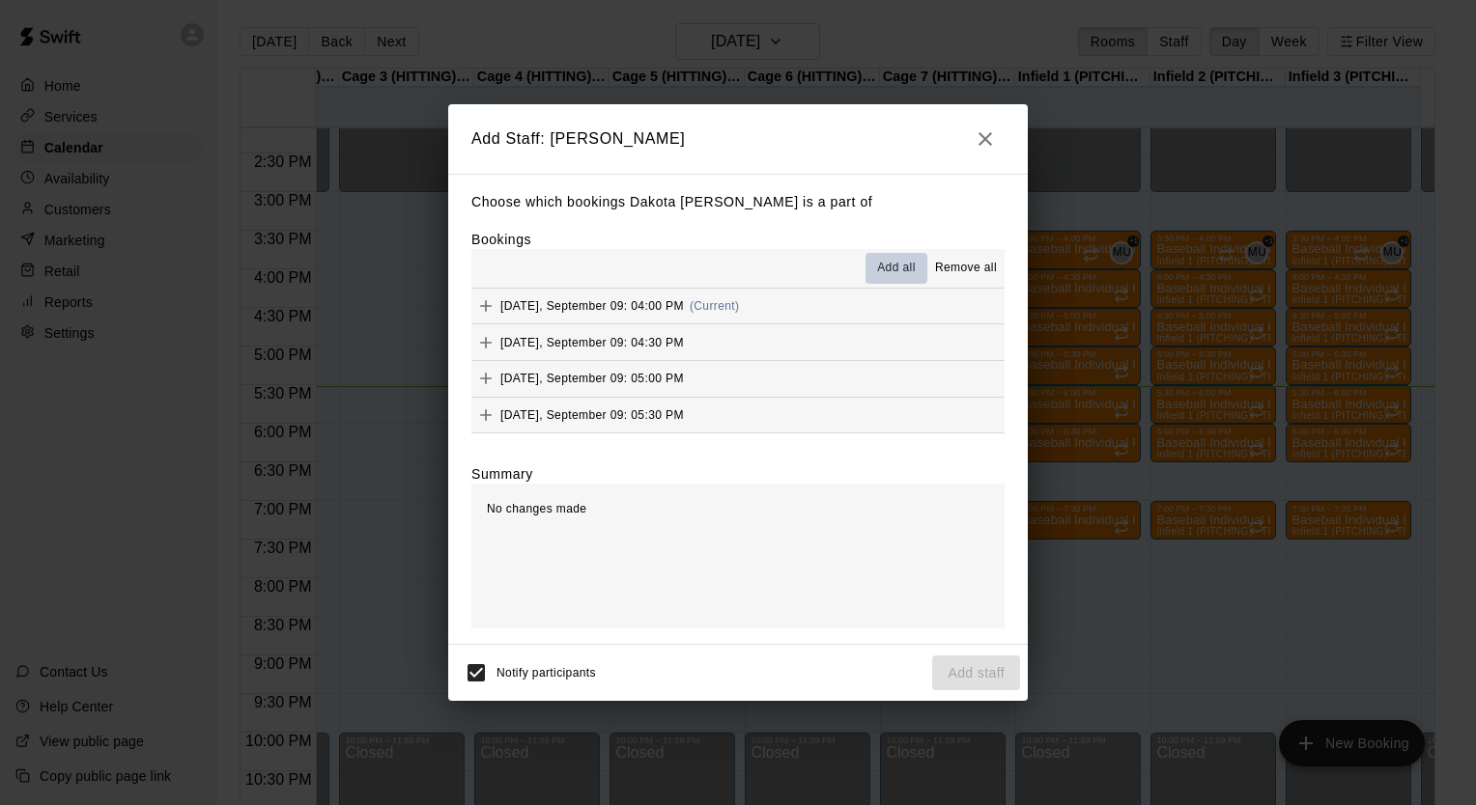
click at [886, 265] on span "Add all" at bounding box center [896, 268] width 39 height 19
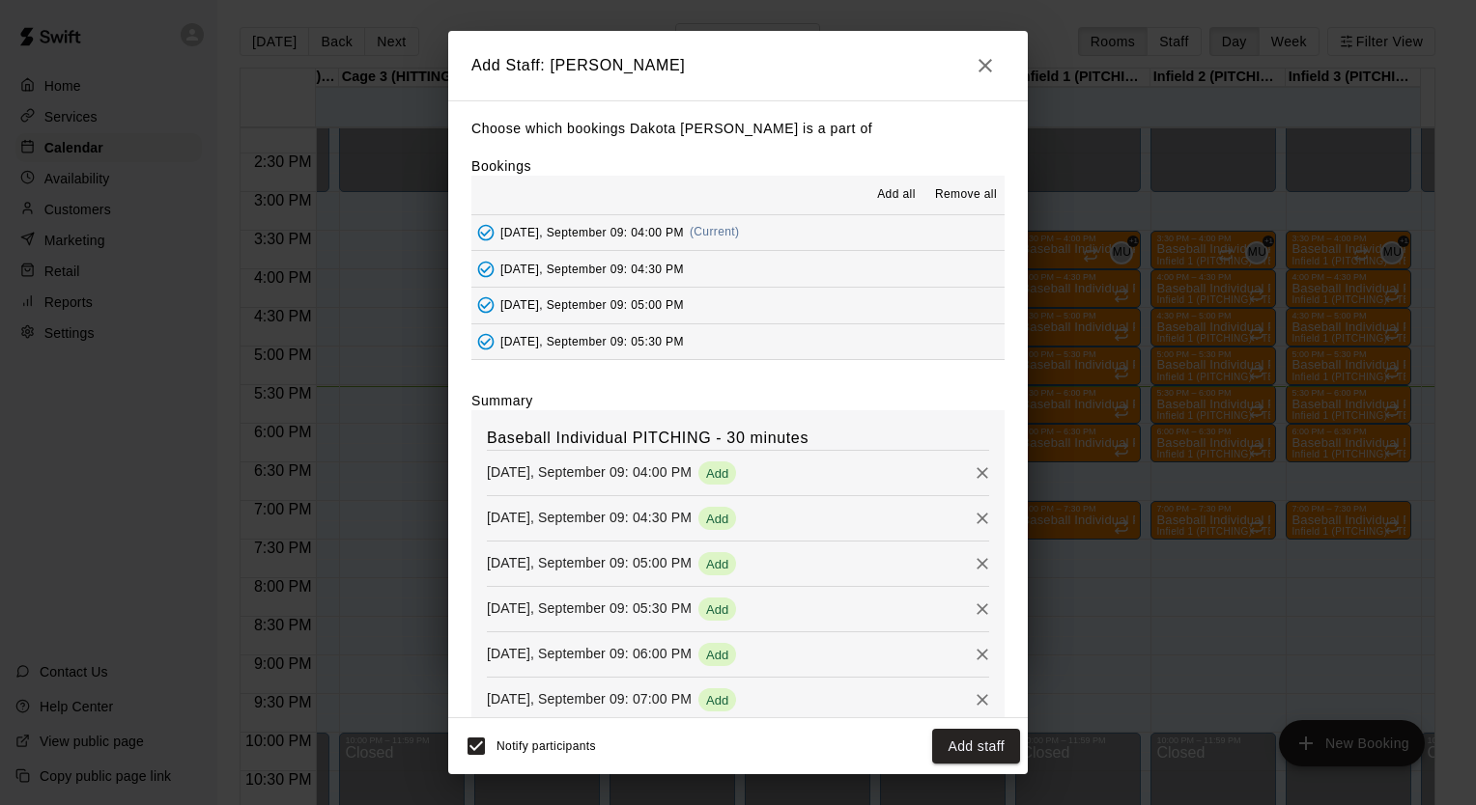
click at [1012, 552] on div "Choose which bookings Dakota Bacus is a part of Bookings Add all Remove all Tue…" at bounding box center [737, 409] width 579 height 618
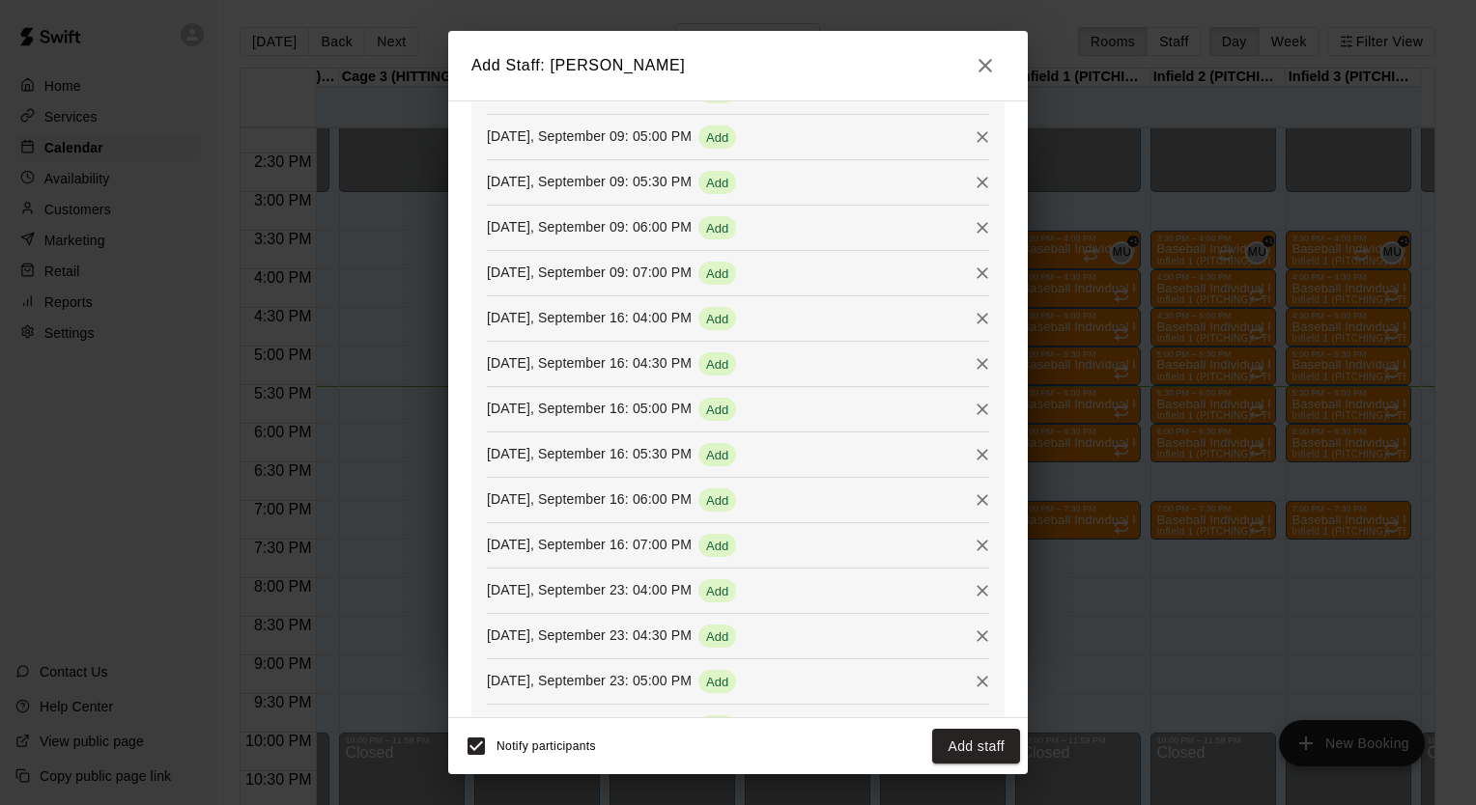
scroll to position [850, 0]
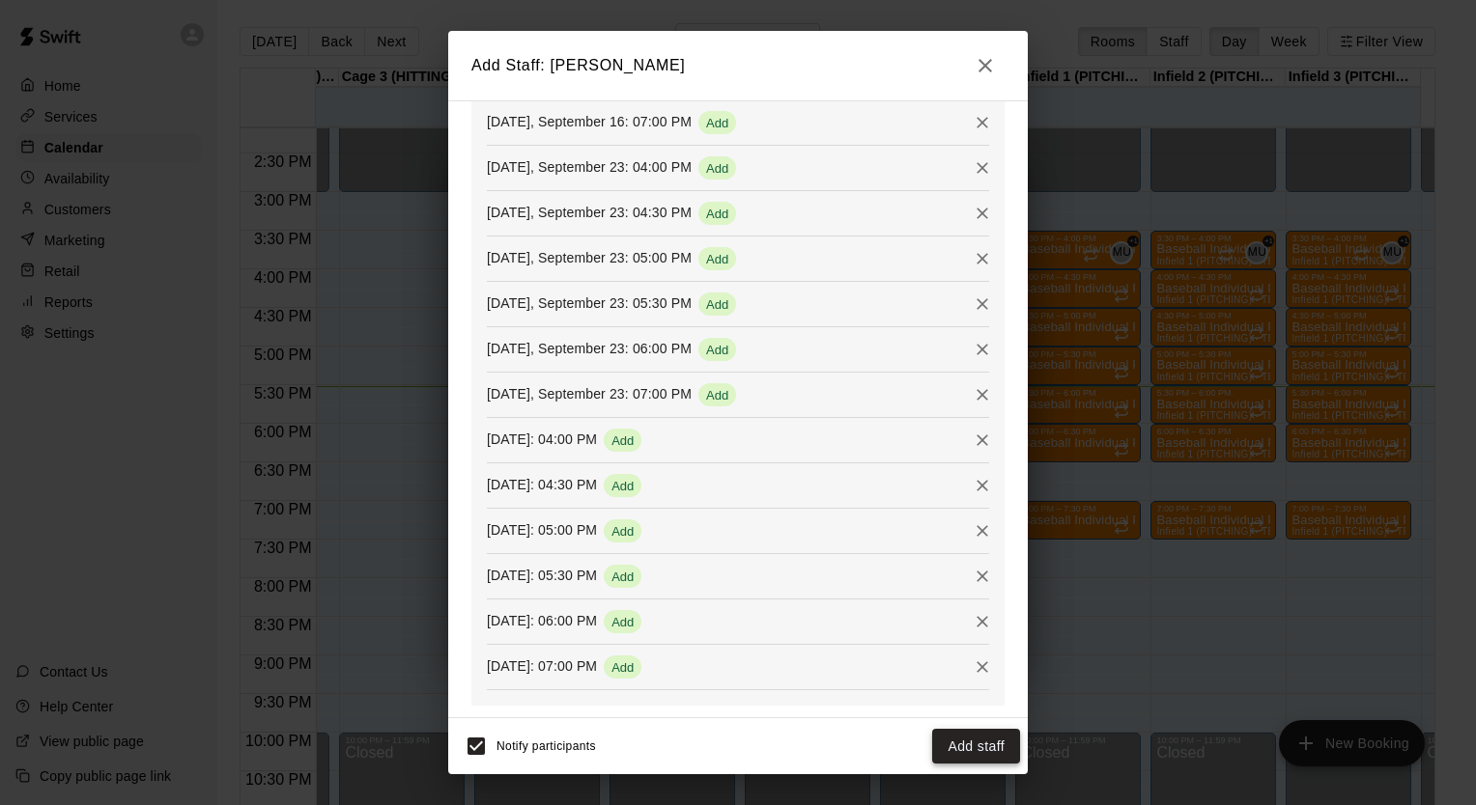
click at [983, 750] on button "Add staff" at bounding box center [976, 747] width 88 height 36
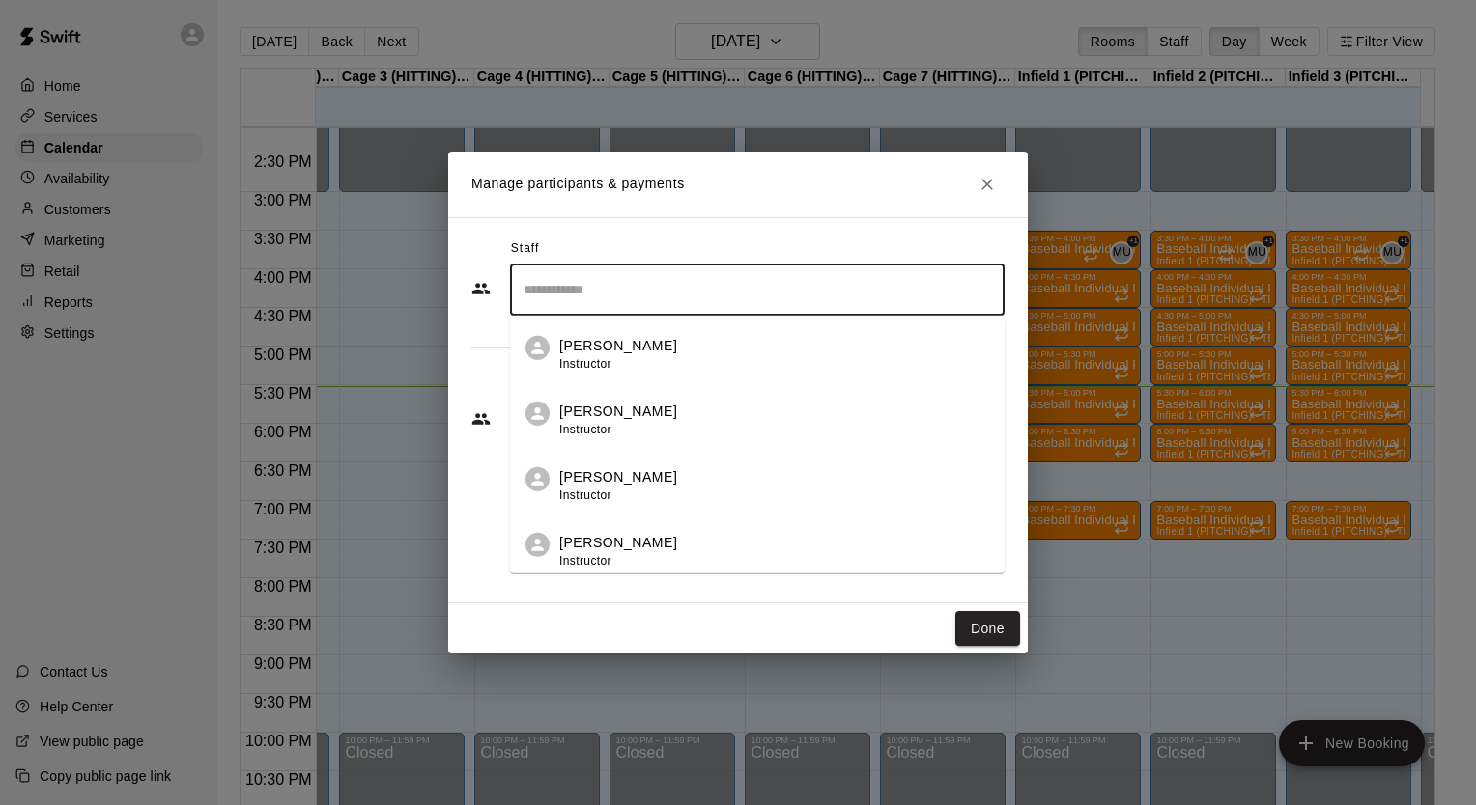
click at [637, 283] on input "Search staff" at bounding box center [757, 290] width 477 height 34
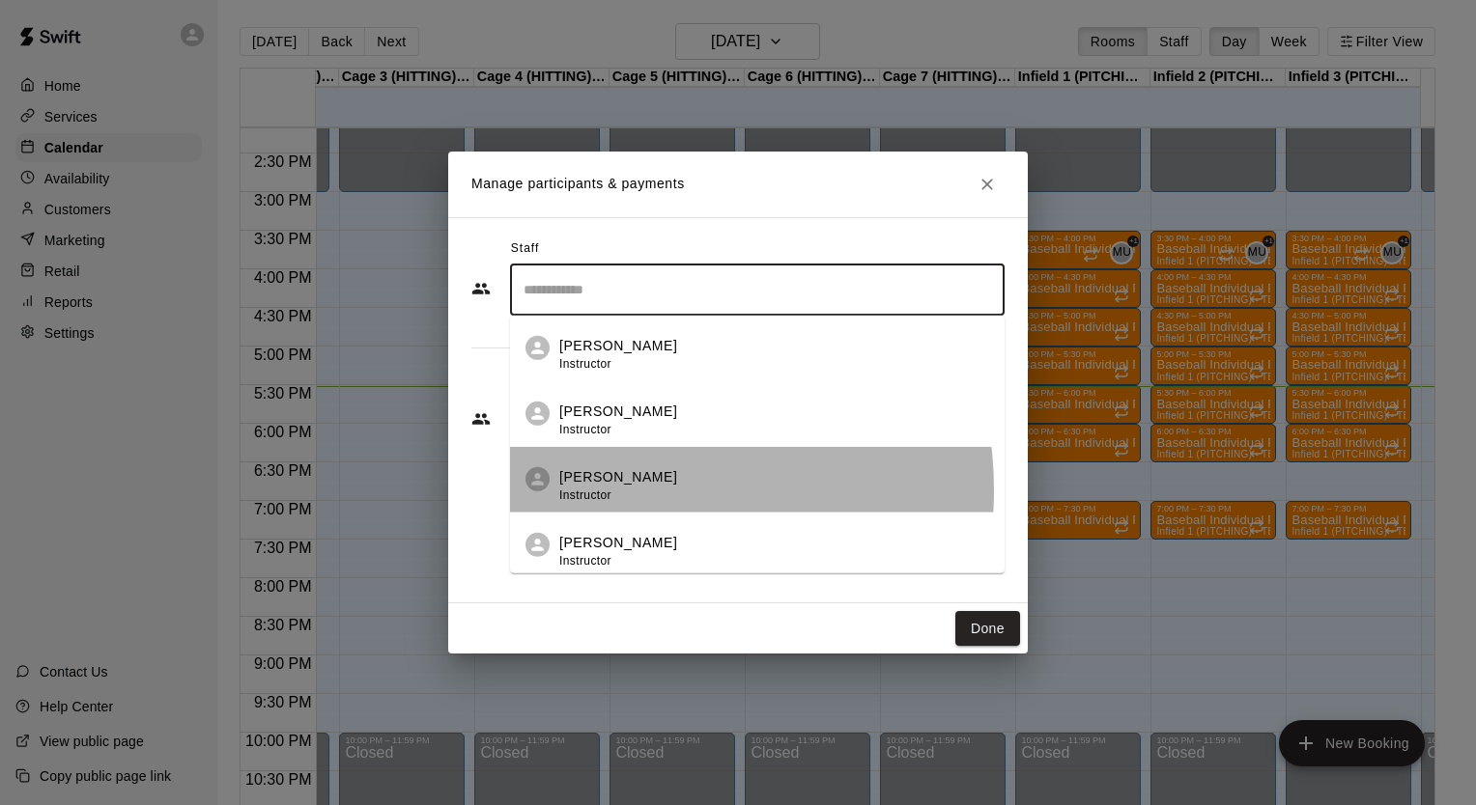
click at [622, 491] on div "Ian Fink Instructor" at bounding box center [774, 486] width 430 height 38
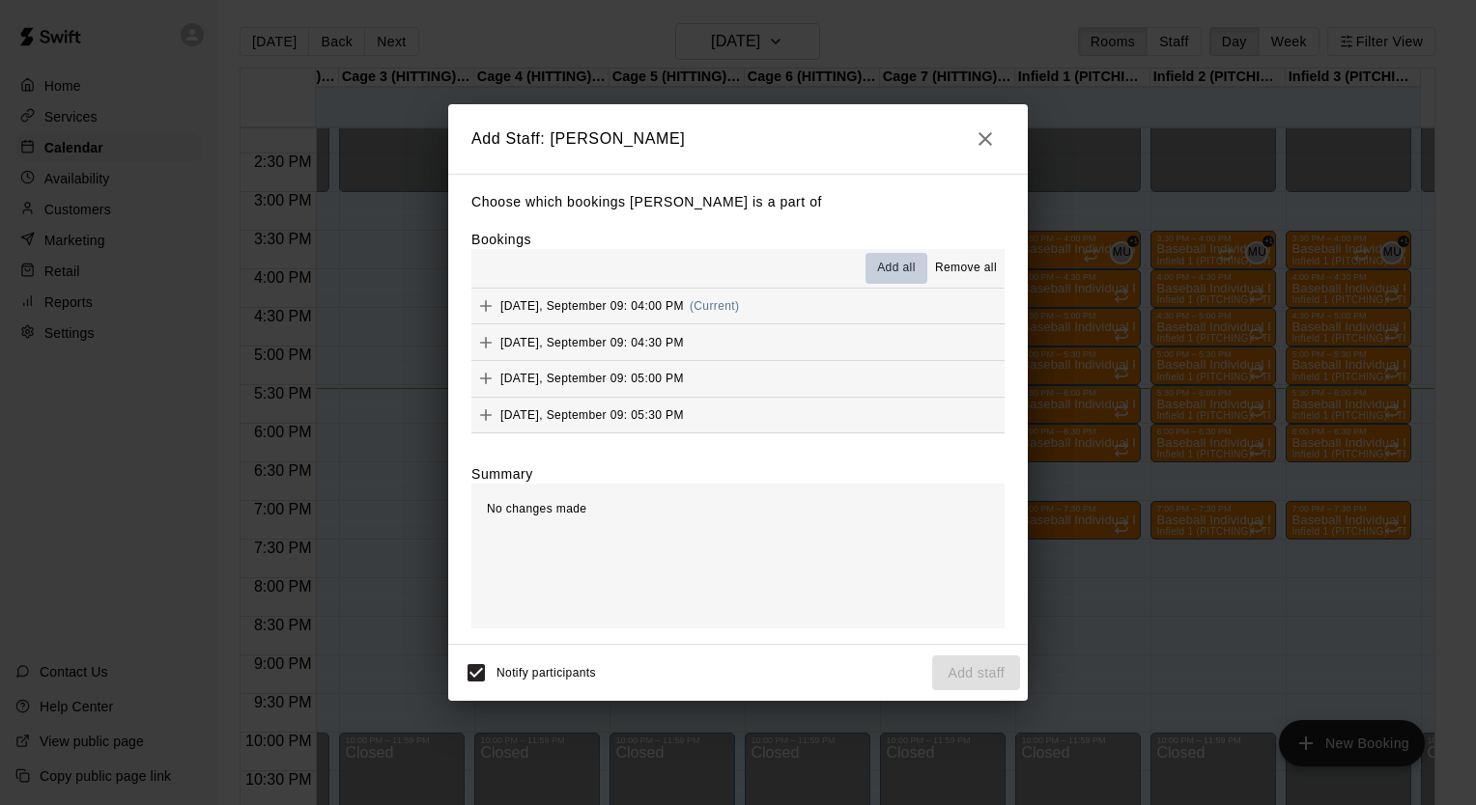
click at [875, 276] on button "Add all" at bounding box center [896, 268] width 62 height 31
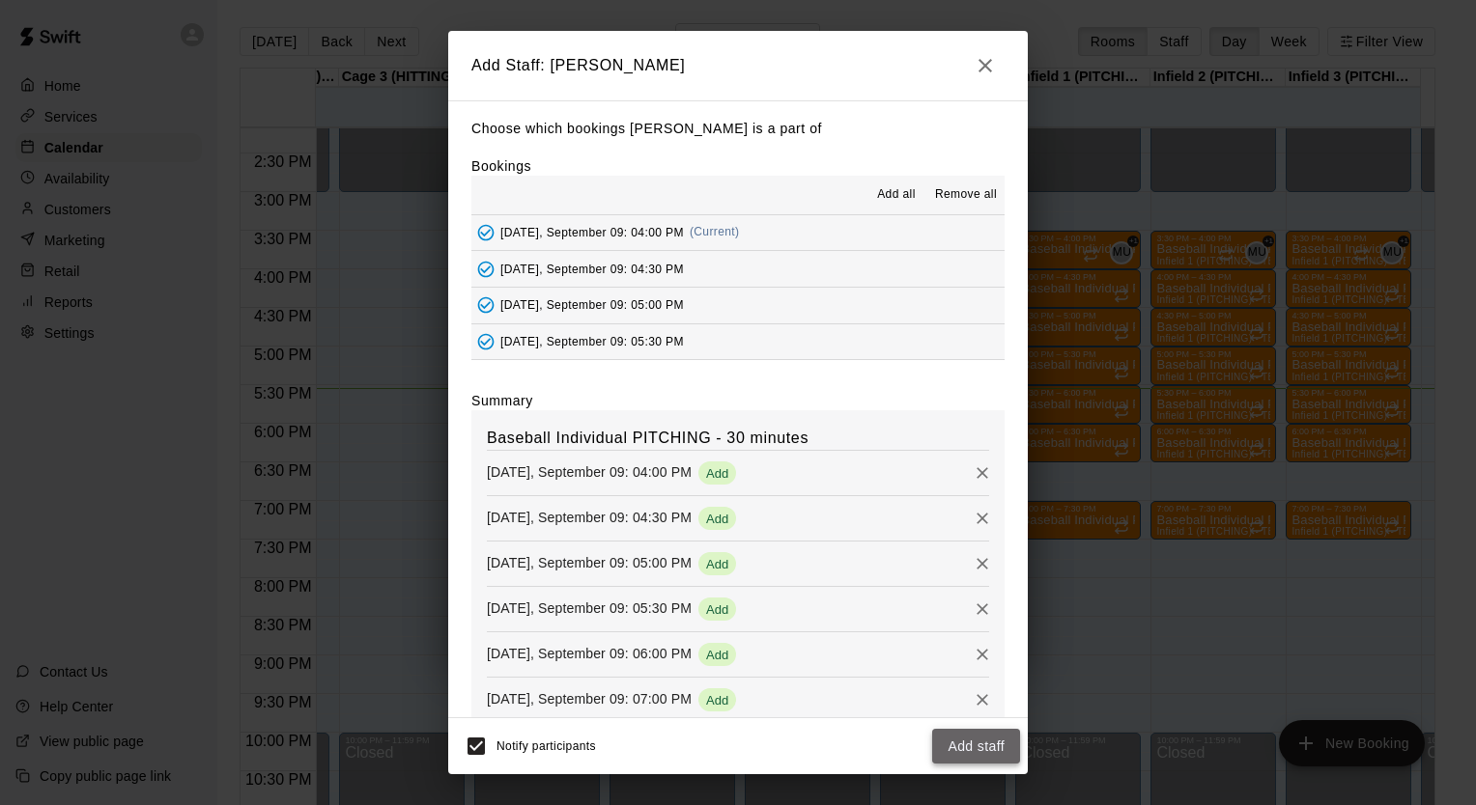
click at [959, 746] on button "Add staff" at bounding box center [976, 747] width 88 height 36
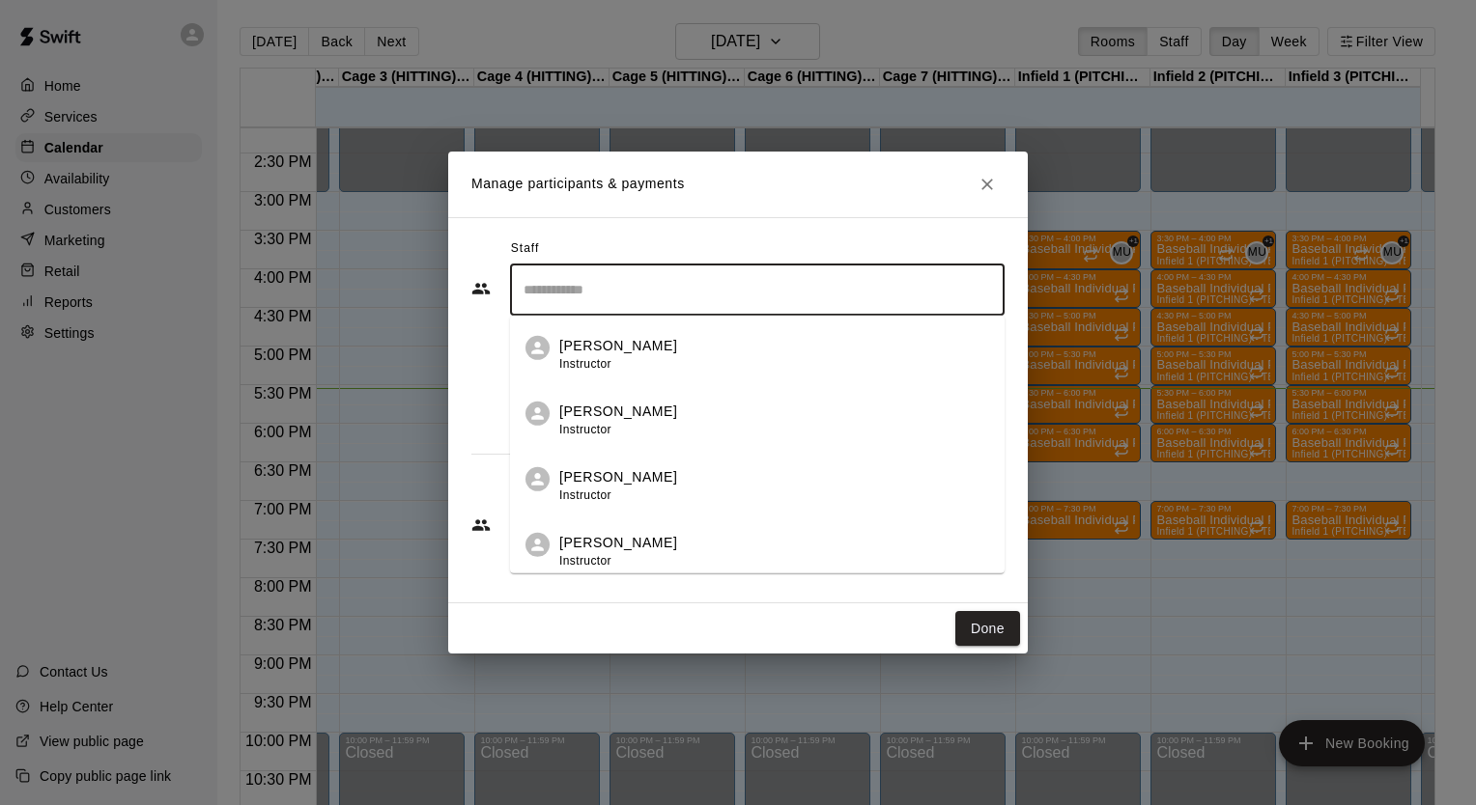
click at [621, 294] on input "Search staff" at bounding box center [757, 290] width 477 height 34
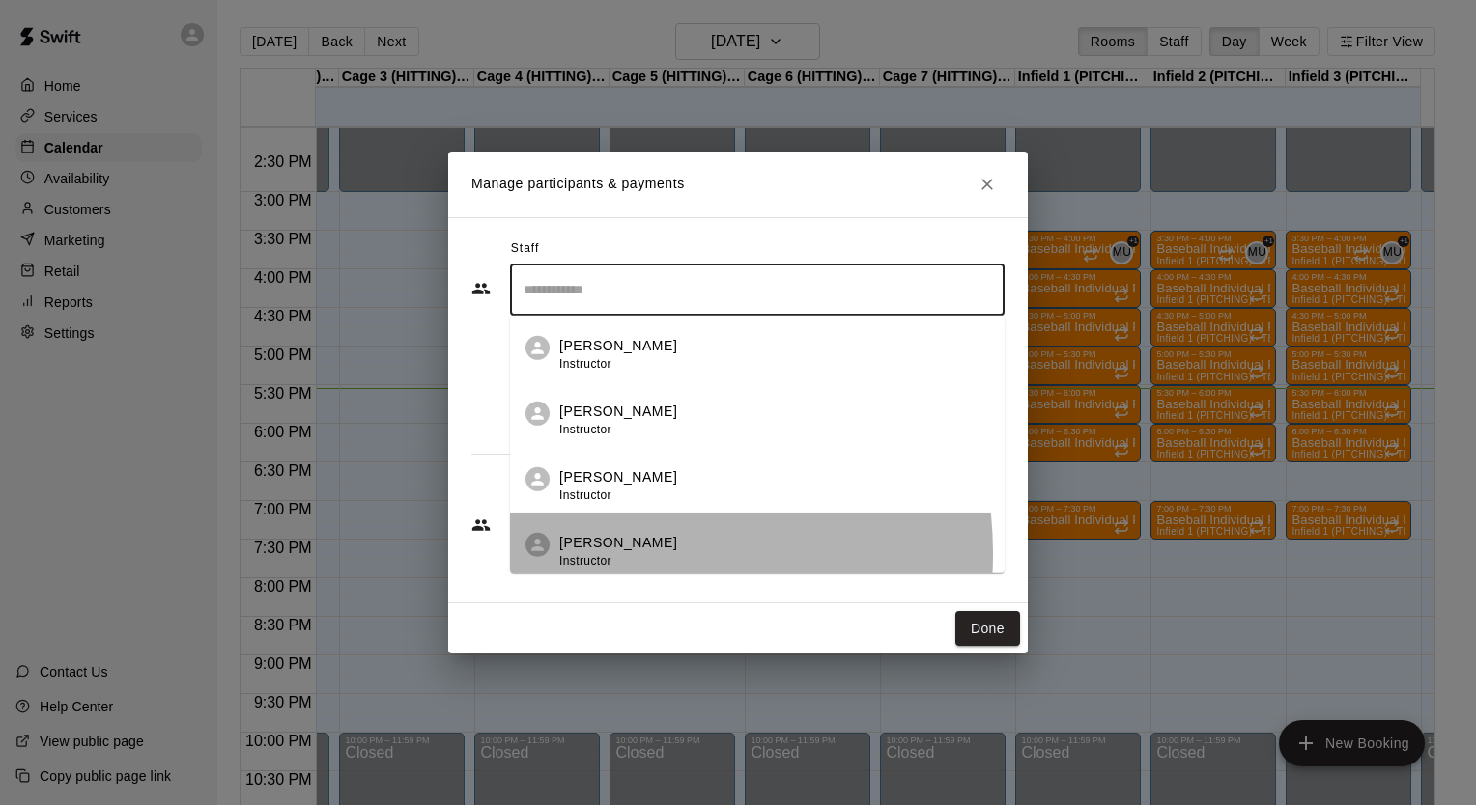
click at [609, 554] on span "Instructor" at bounding box center [585, 560] width 52 height 14
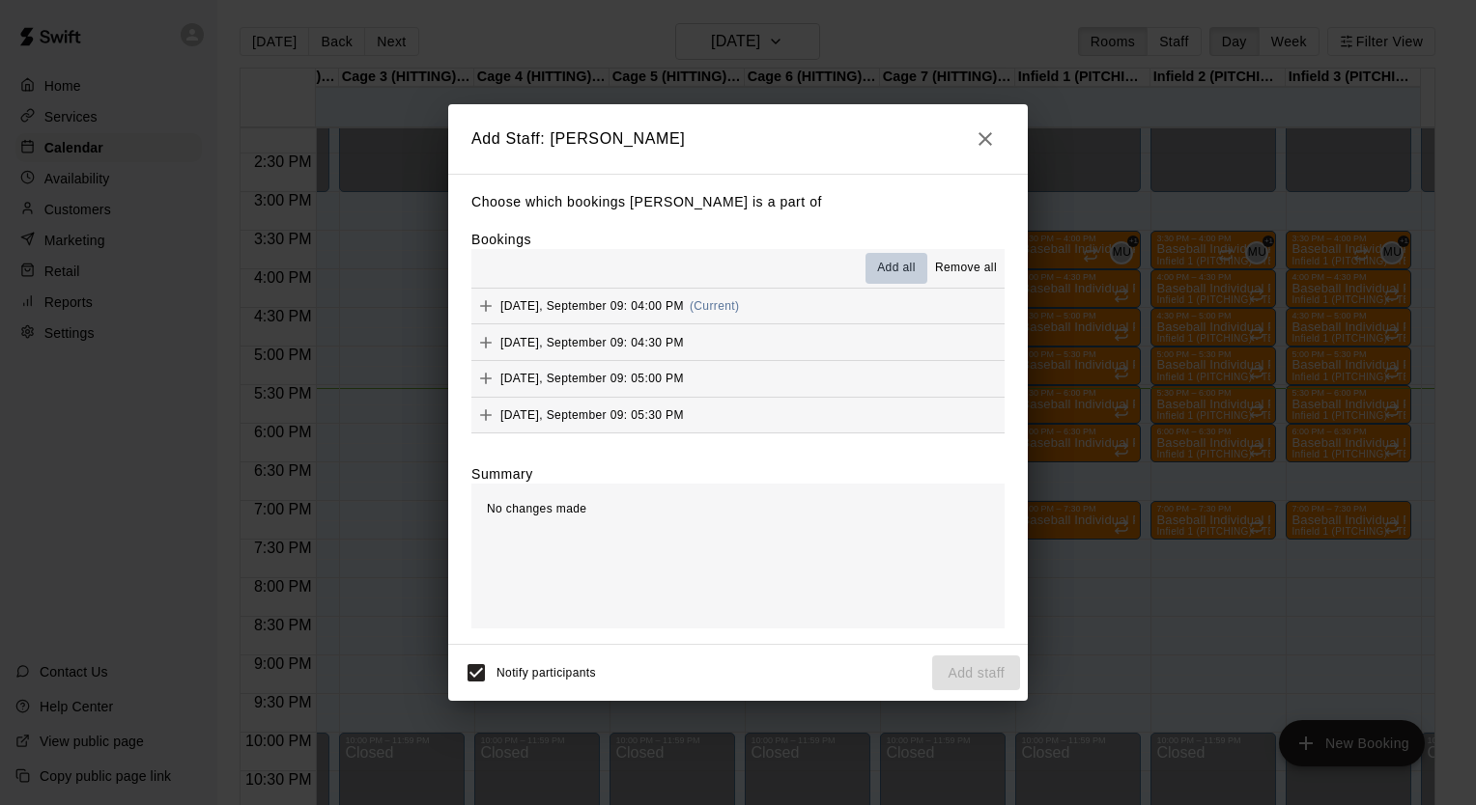
click at [890, 268] on span "Add all" at bounding box center [896, 268] width 39 height 19
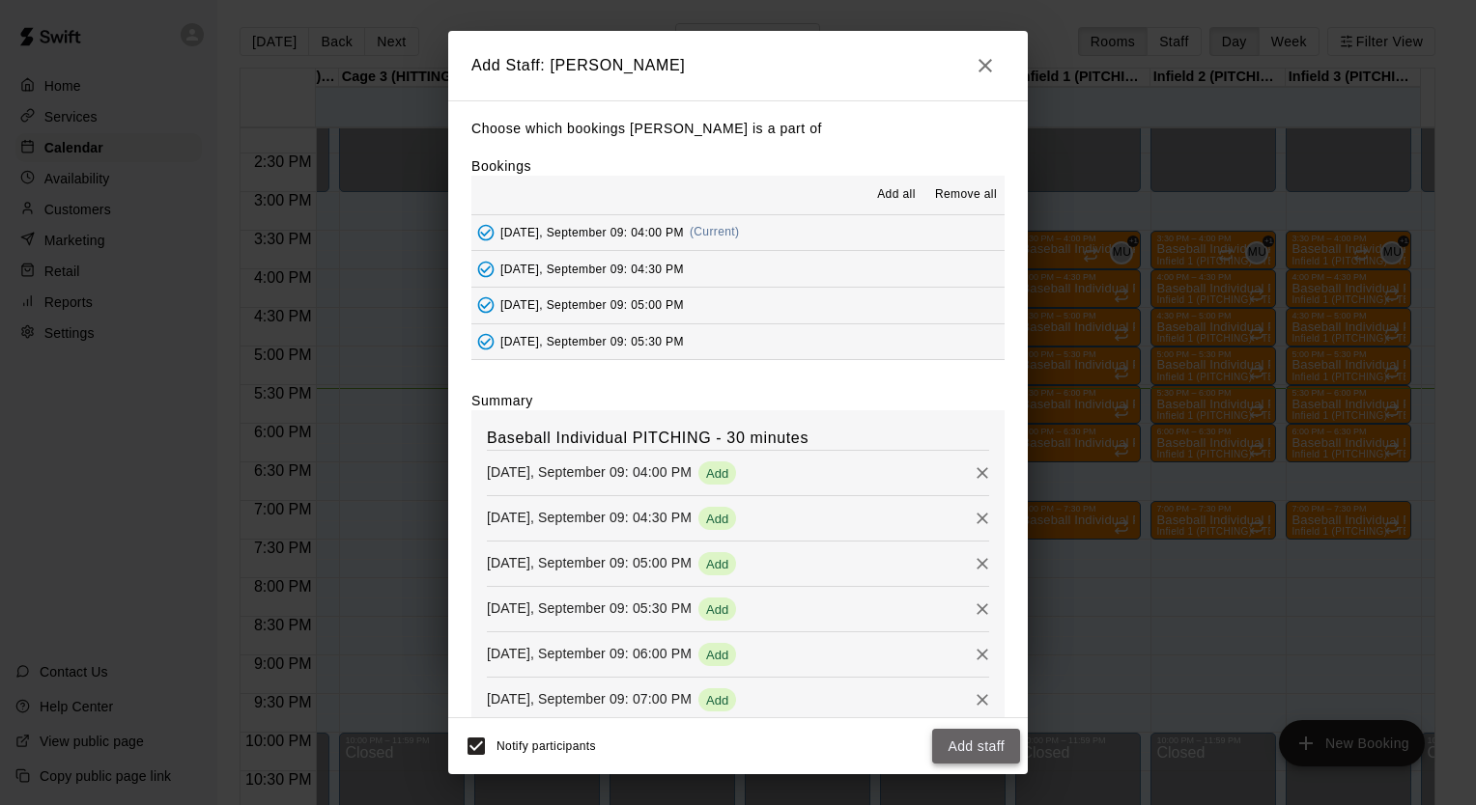
click at [999, 752] on button "Add staff" at bounding box center [976, 747] width 88 height 36
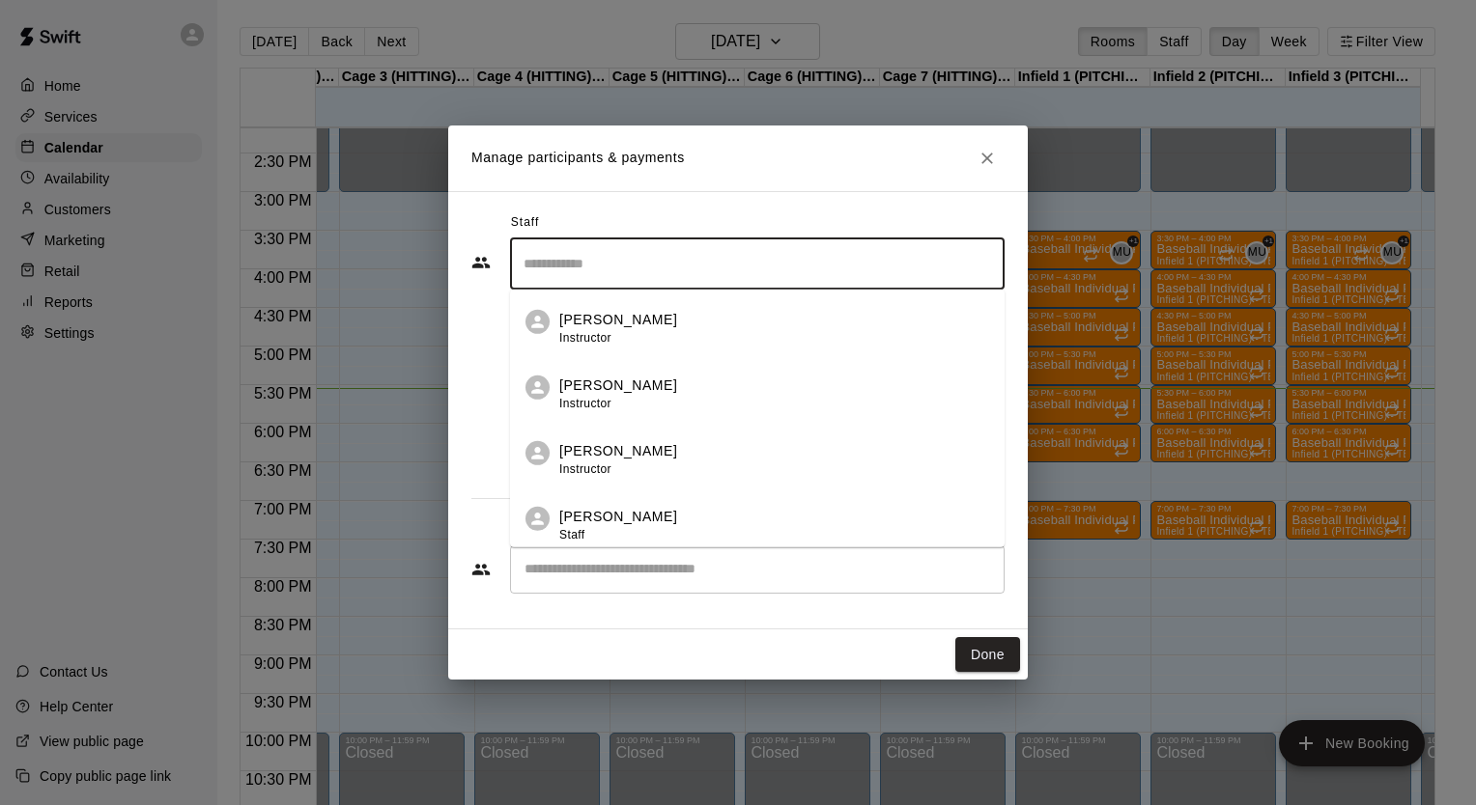
click at [728, 270] on input "Search staff" at bounding box center [757, 264] width 477 height 34
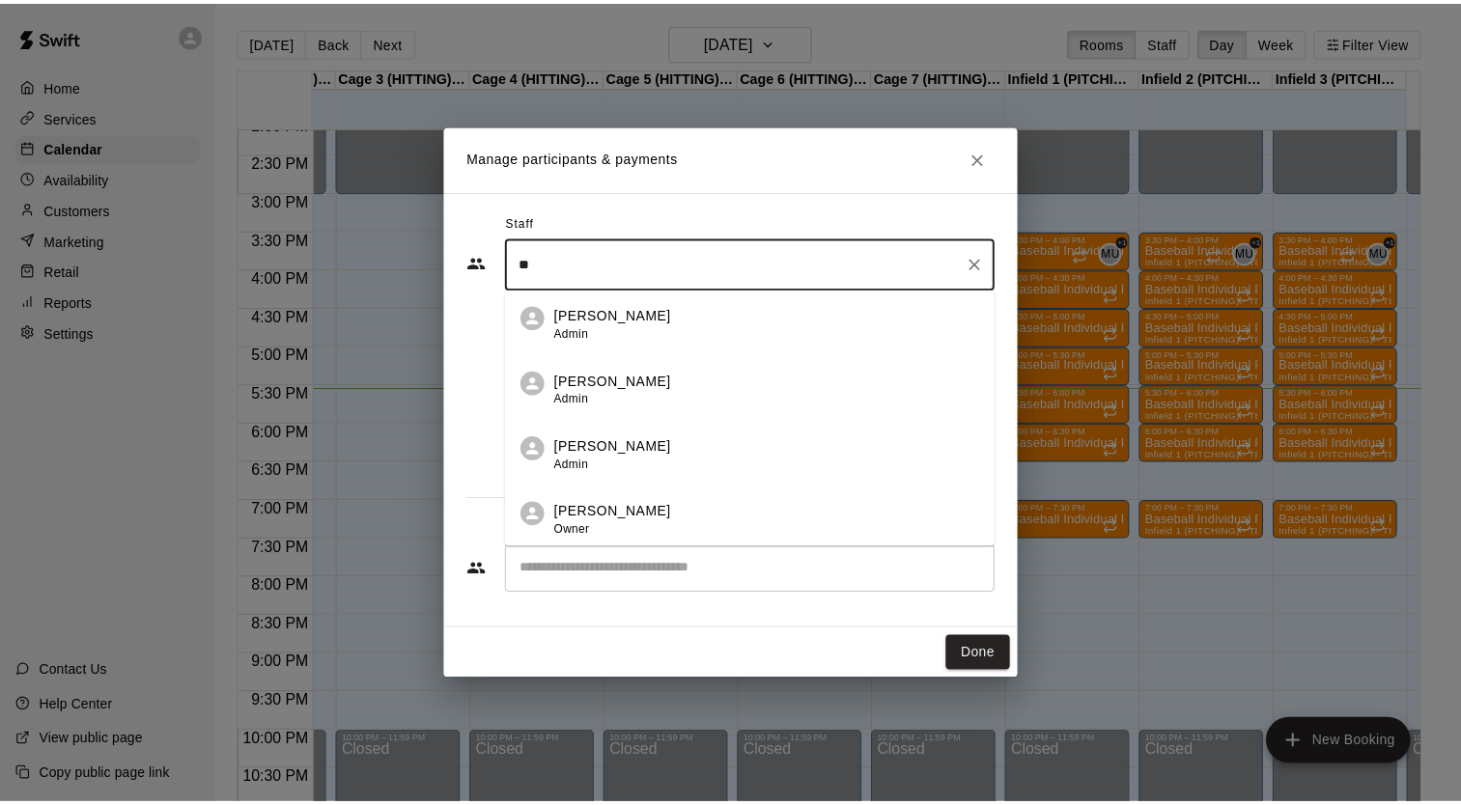
scroll to position [0, 0]
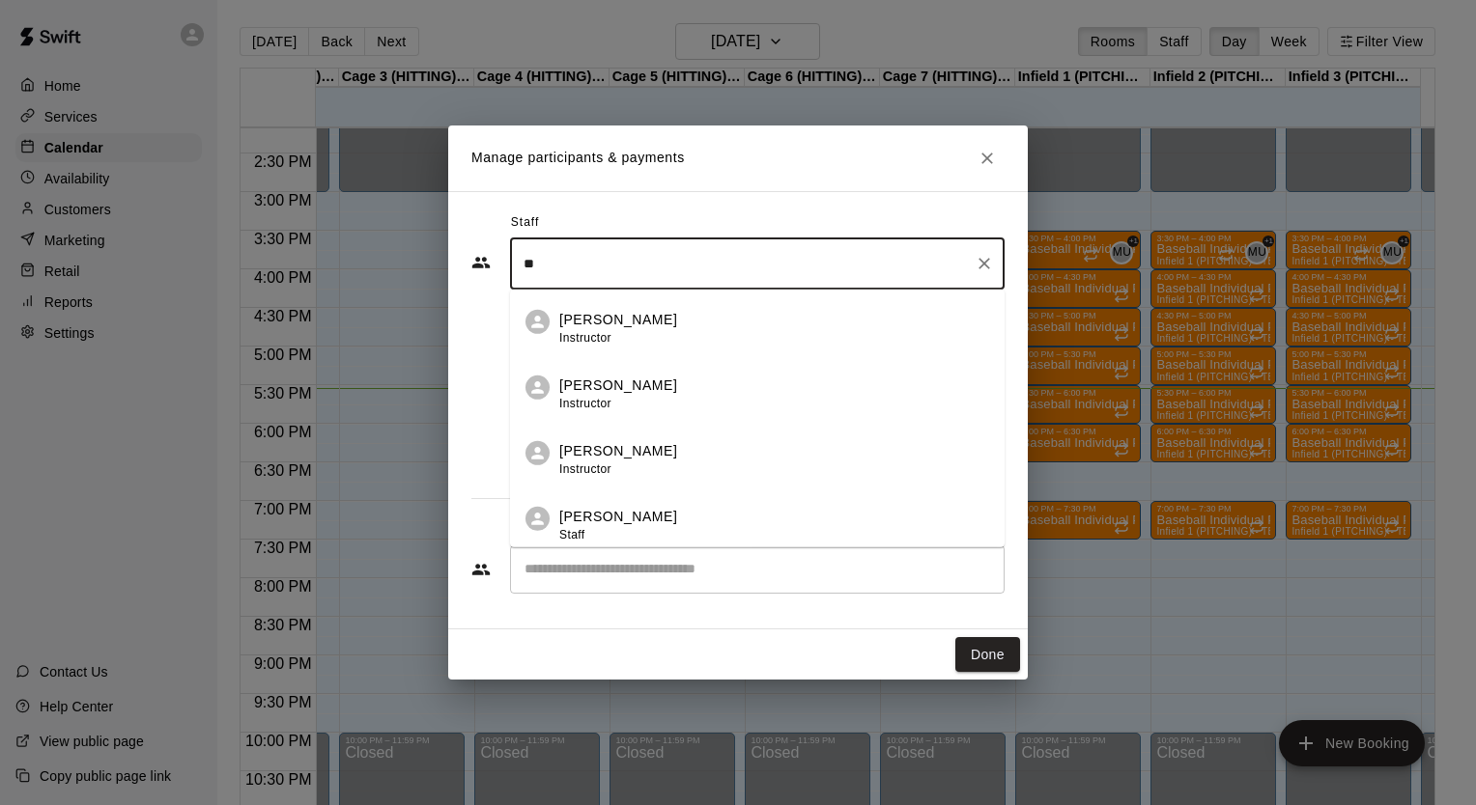
type input "*"
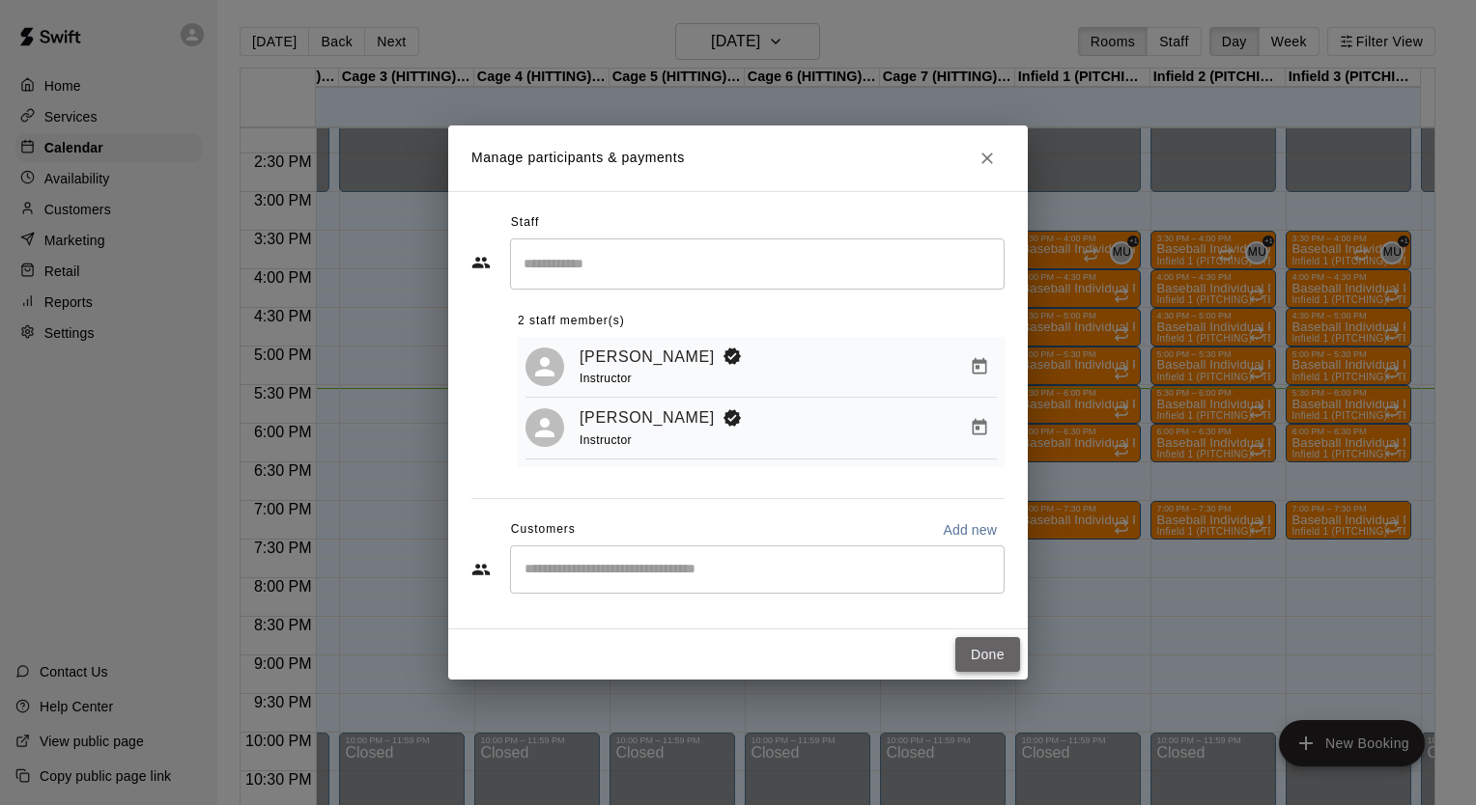
click at [1005, 659] on button "Done" at bounding box center [987, 655] width 65 height 36
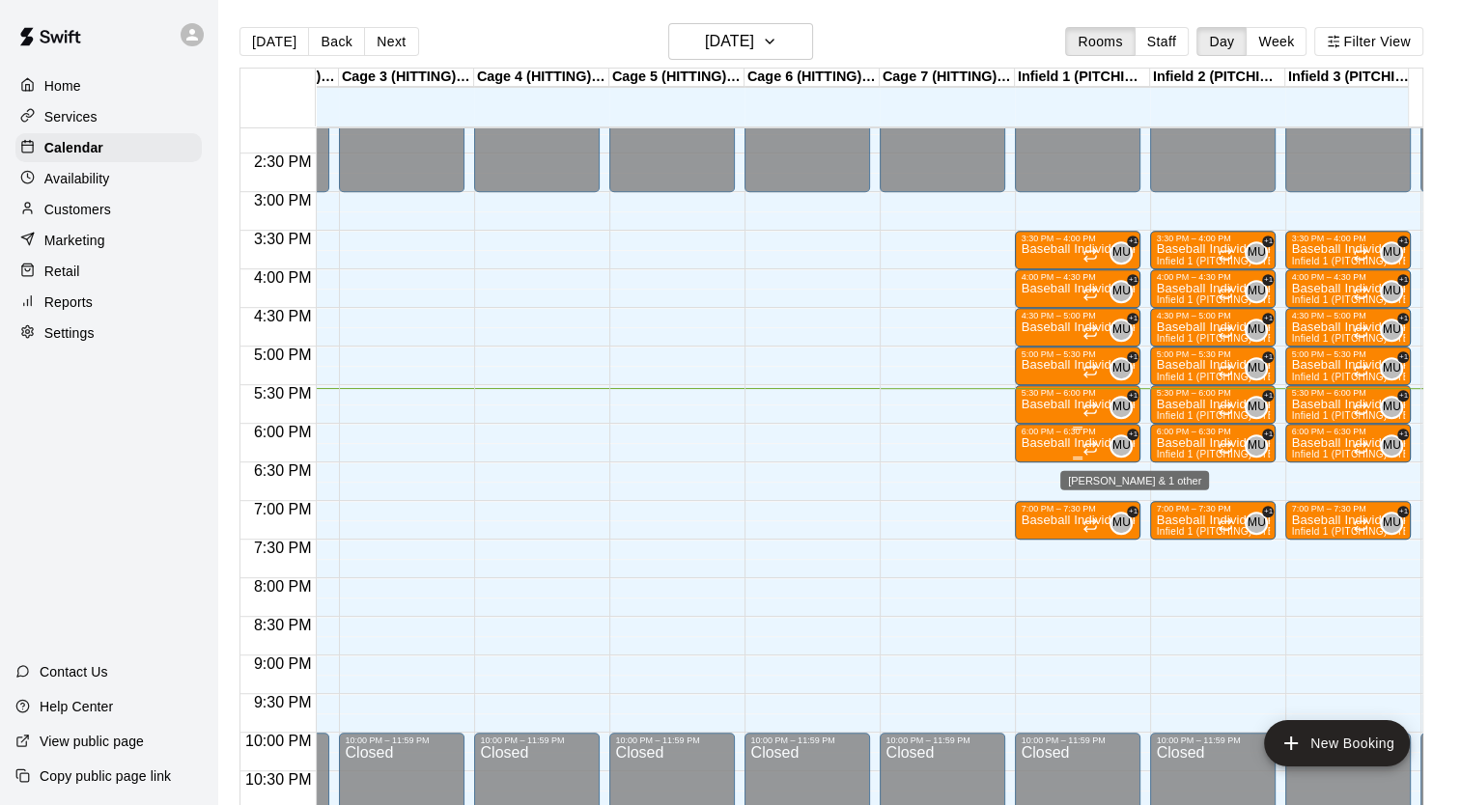
click at [1122, 437] on span "MU" at bounding box center [1121, 445] width 18 height 19
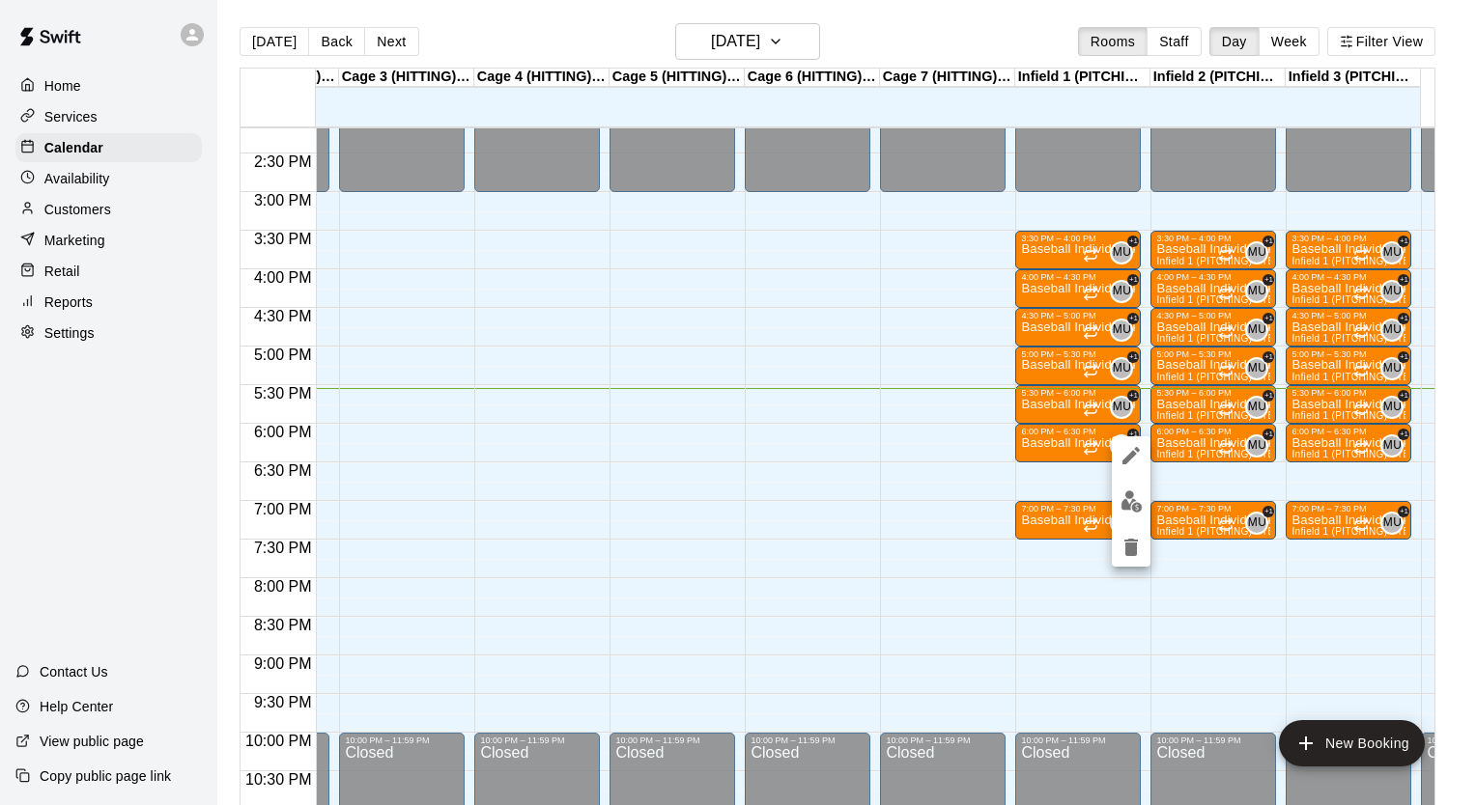
click at [1181, 38] on div at bounding box center [738, 402] width 1476 height 805
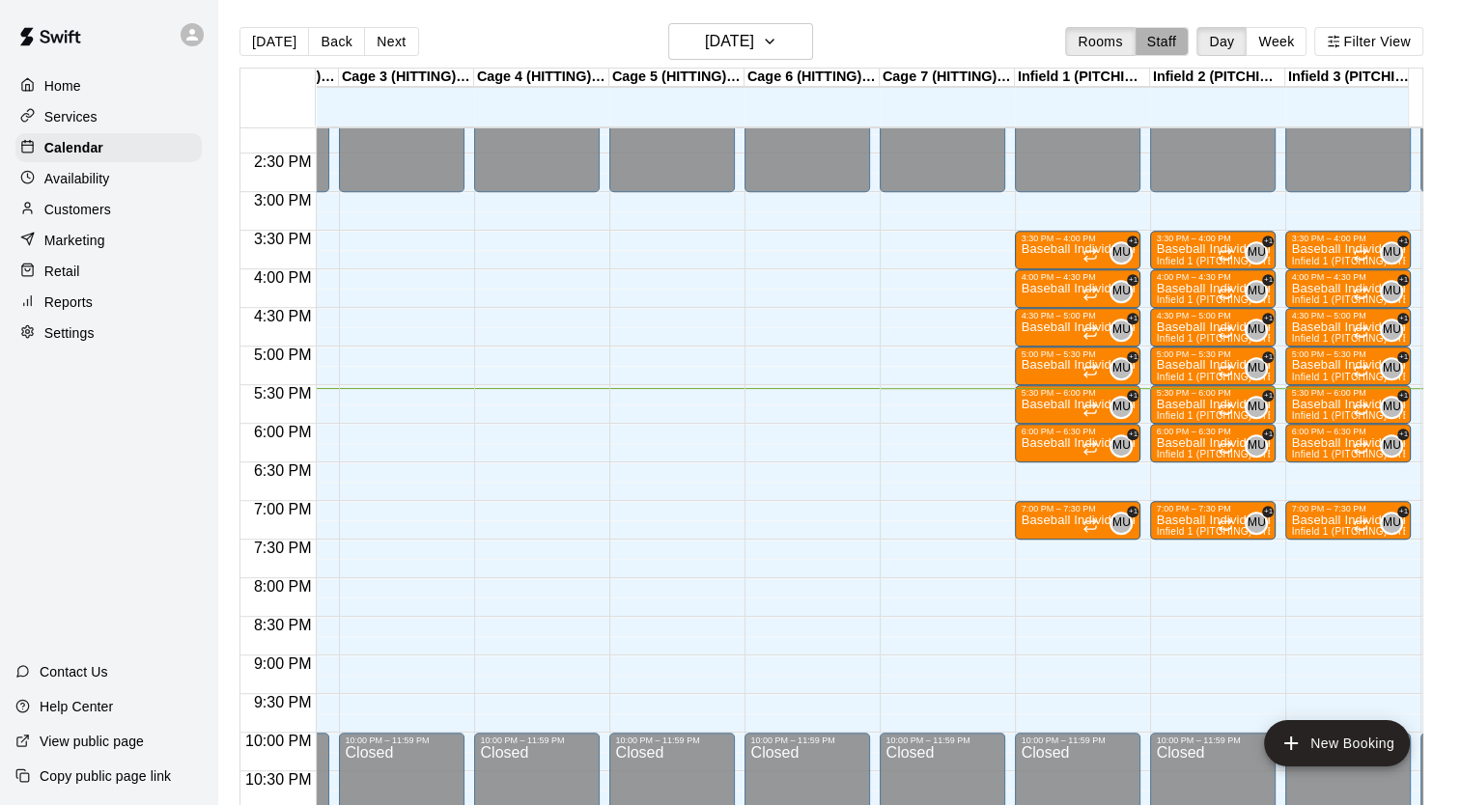
click at [1181, 38] on button "Staff" at bounding box center [1162, 41] width 55 height 29
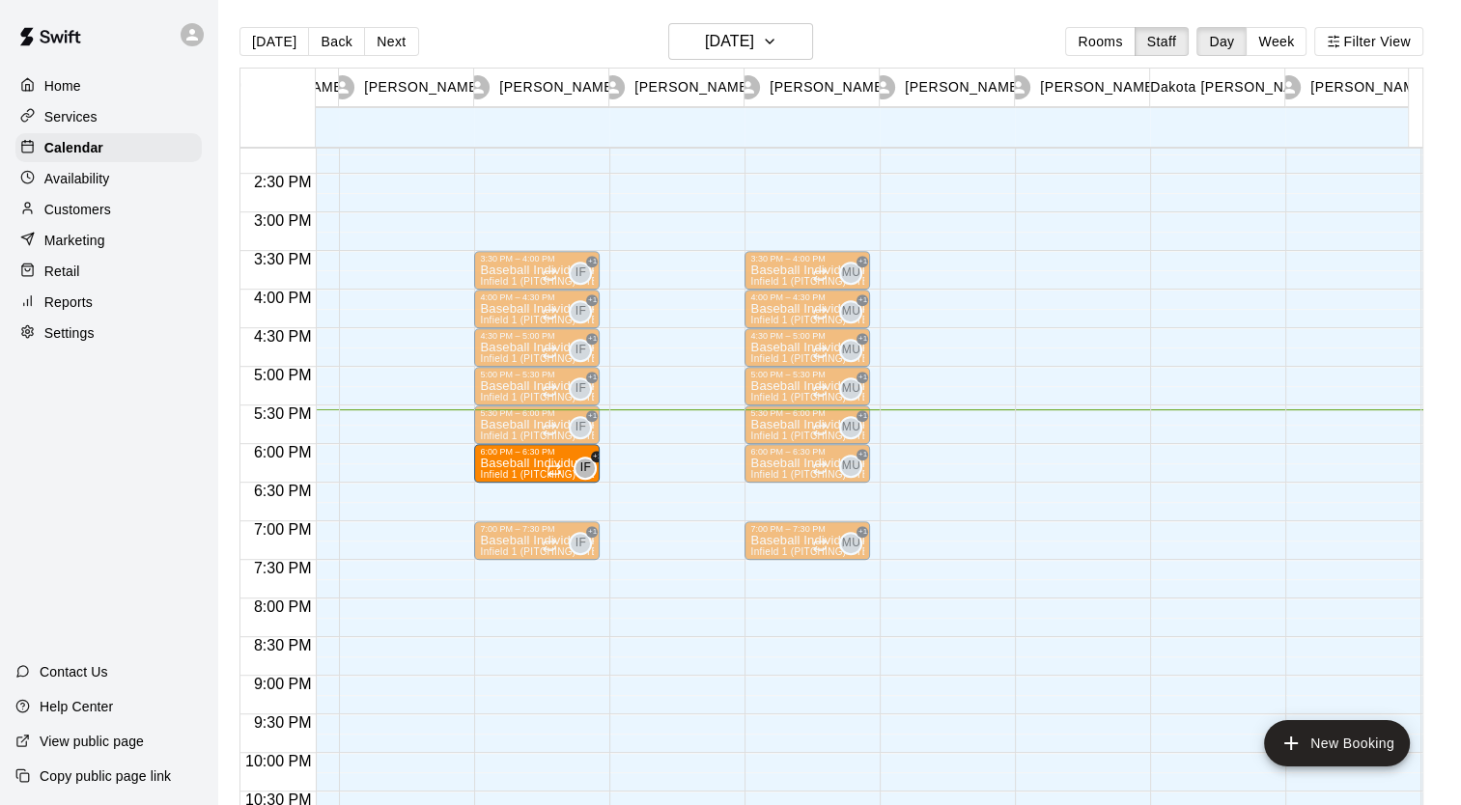
drag, startPoint x: 540, startPoint y: 453, endPoint x: 527, endPoint y: 458, distance: 13.5
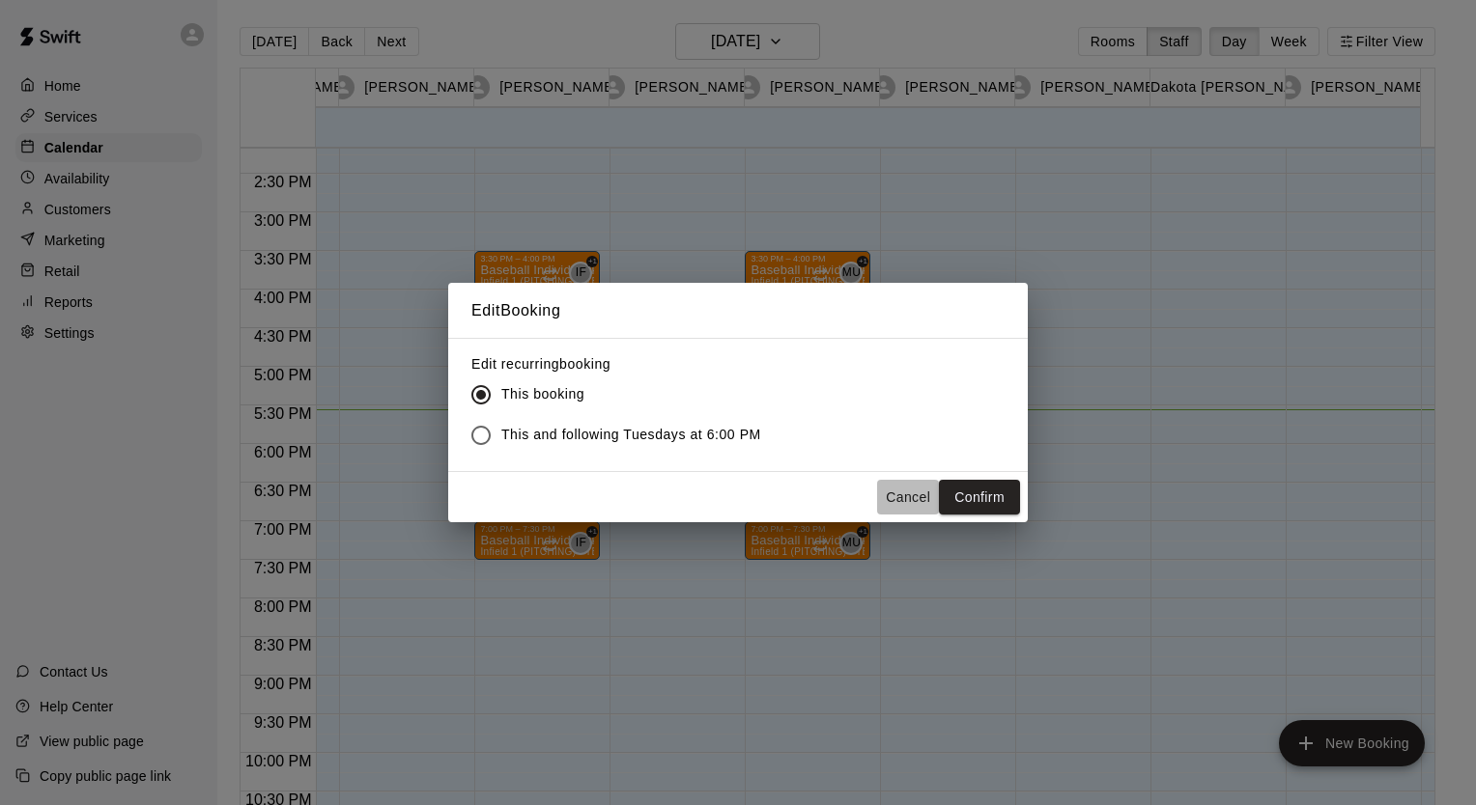
click at [901, 489] on button "Cancel" at bounding box center [908, 498] width 62 height 36
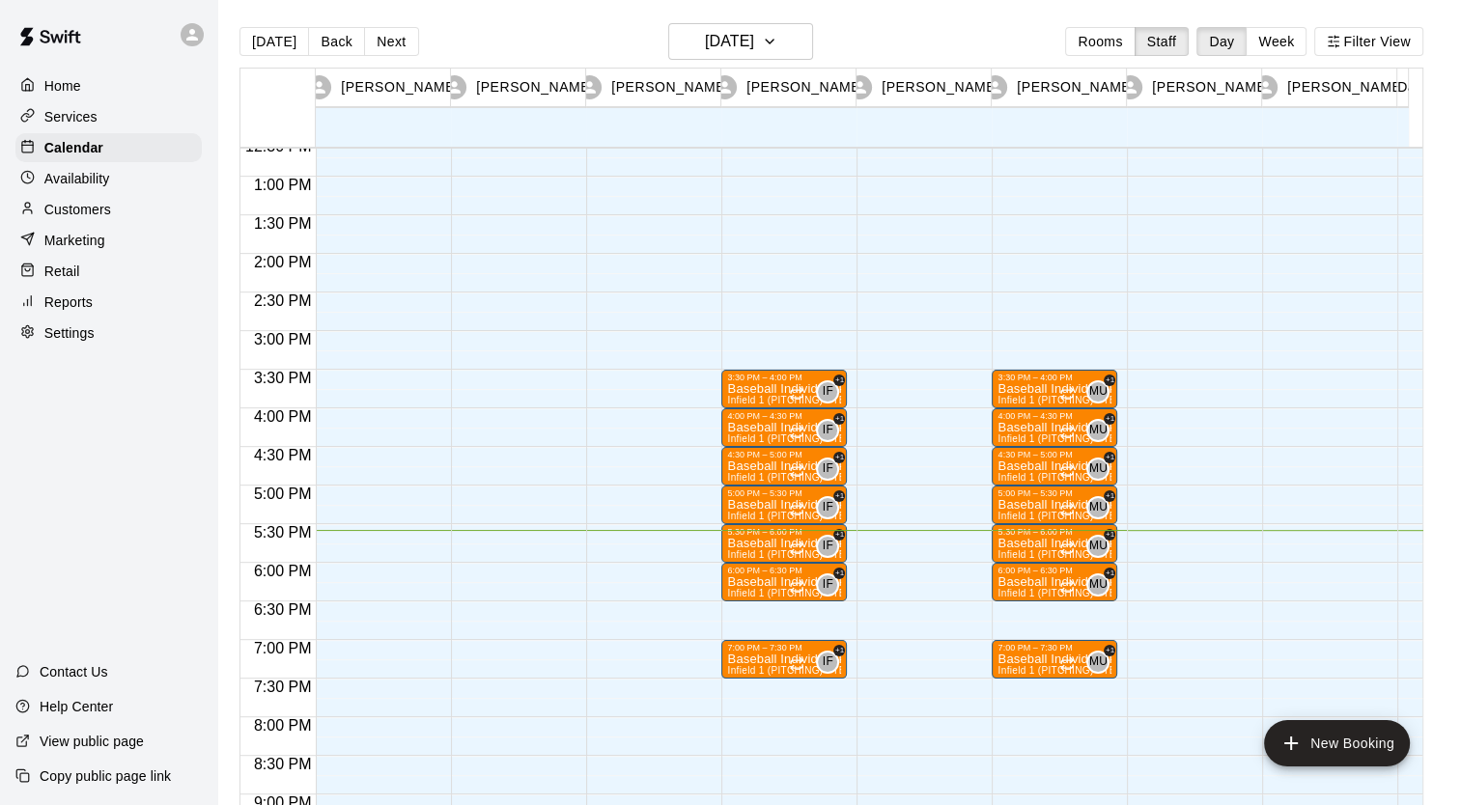
click at [1178, 425] on div at bounding box center [1190, 99] width 126 height 1854
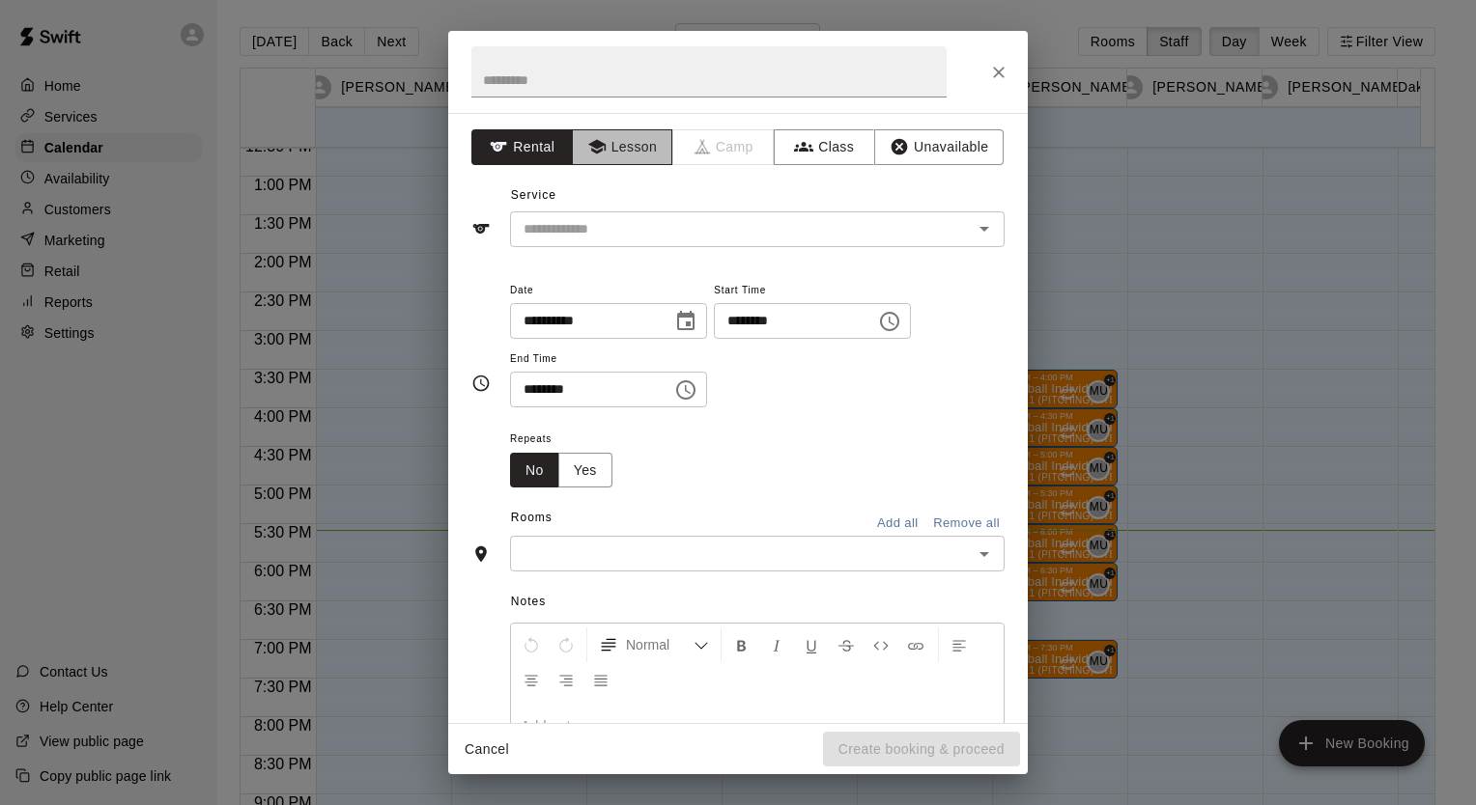
click at [626, 145] on button "Lesson" at bounding box center [622, 147] width 101 height 36
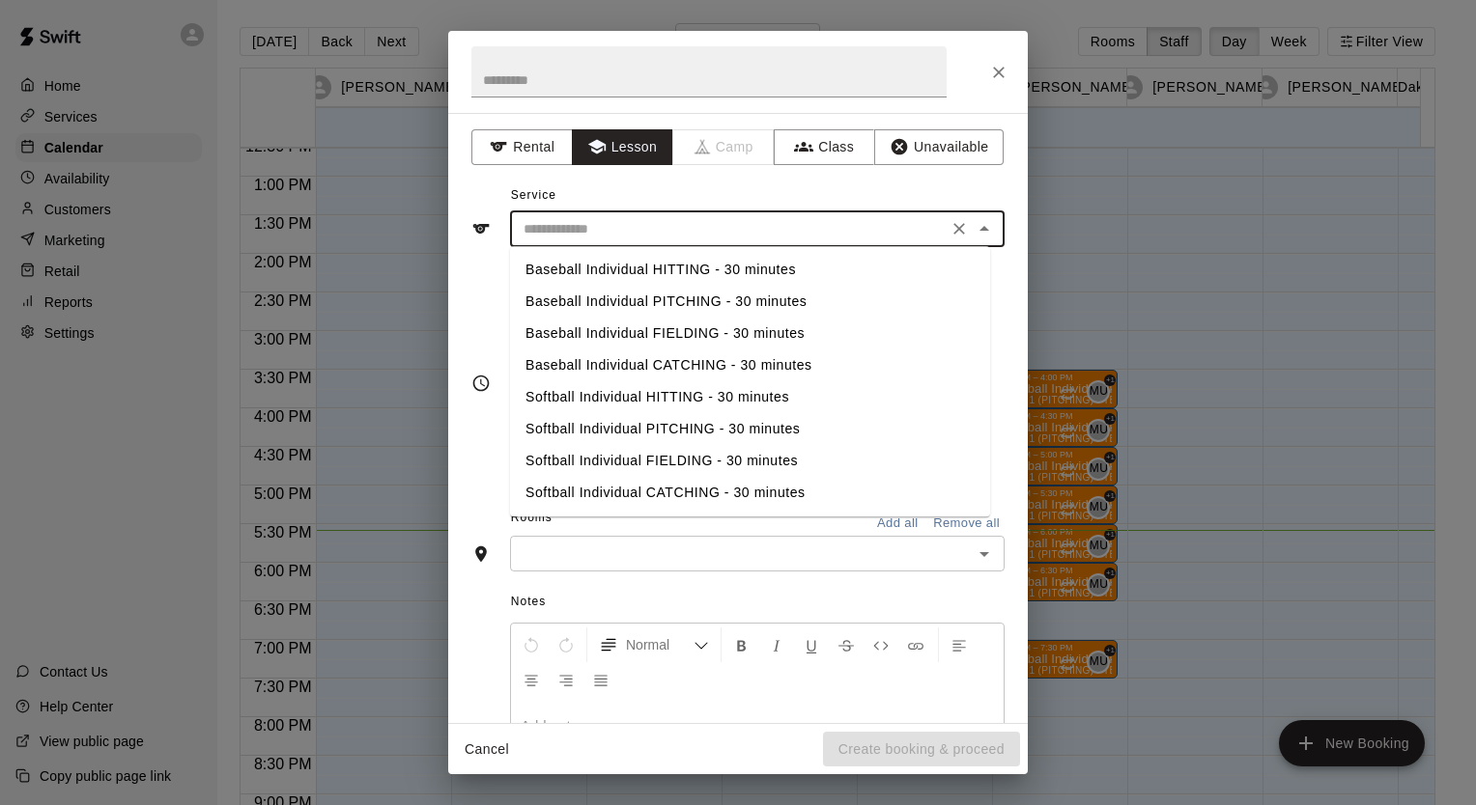
click at [566, 220] on input "text" at bounding box center [729, 229] width 426 height 24
click at [610, 274] on li "Baseball Individual HITTING - 30 minutes" at bounding box center [750, 270] width 480 height 32
type input "**********"
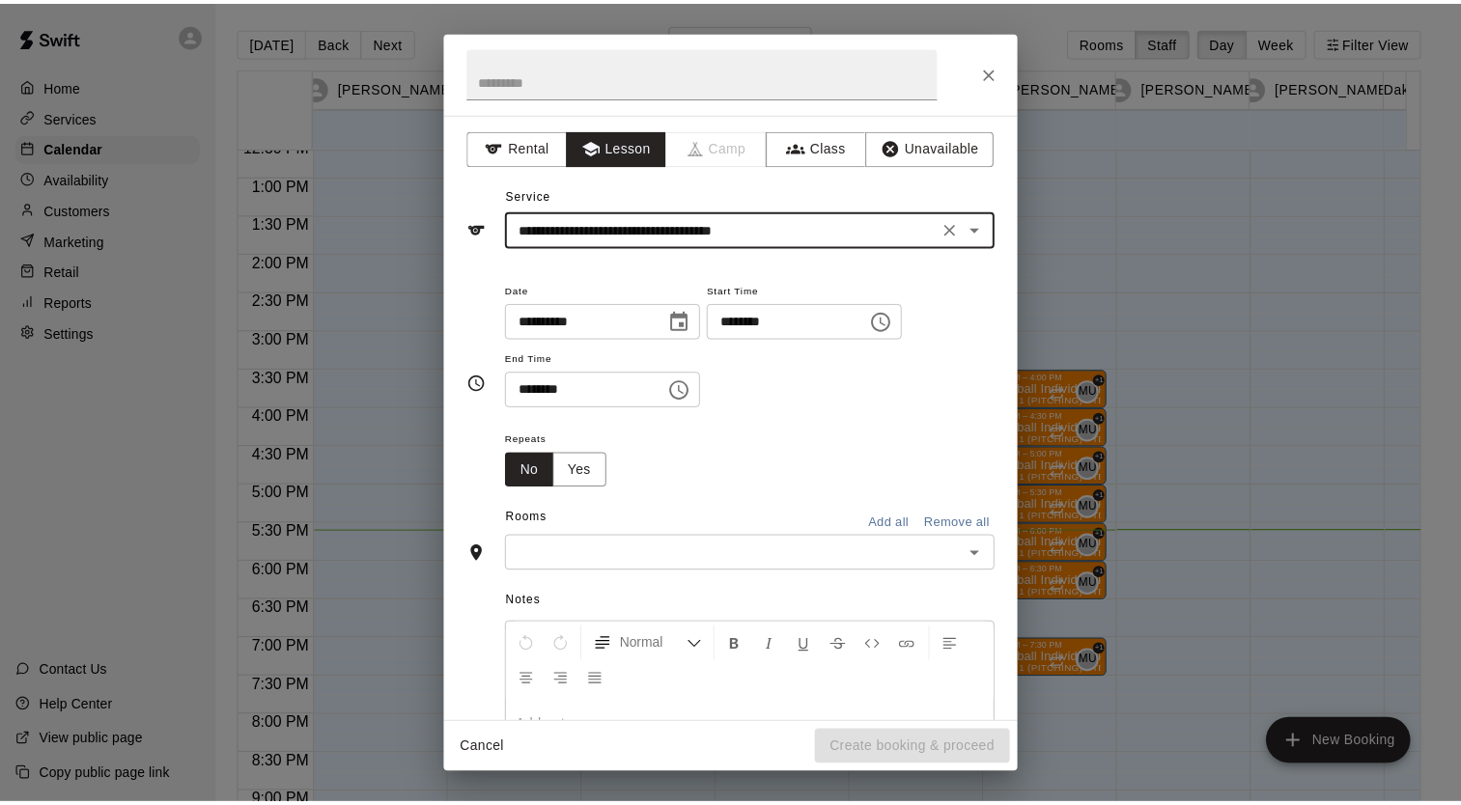
scroll to position [158, 0]
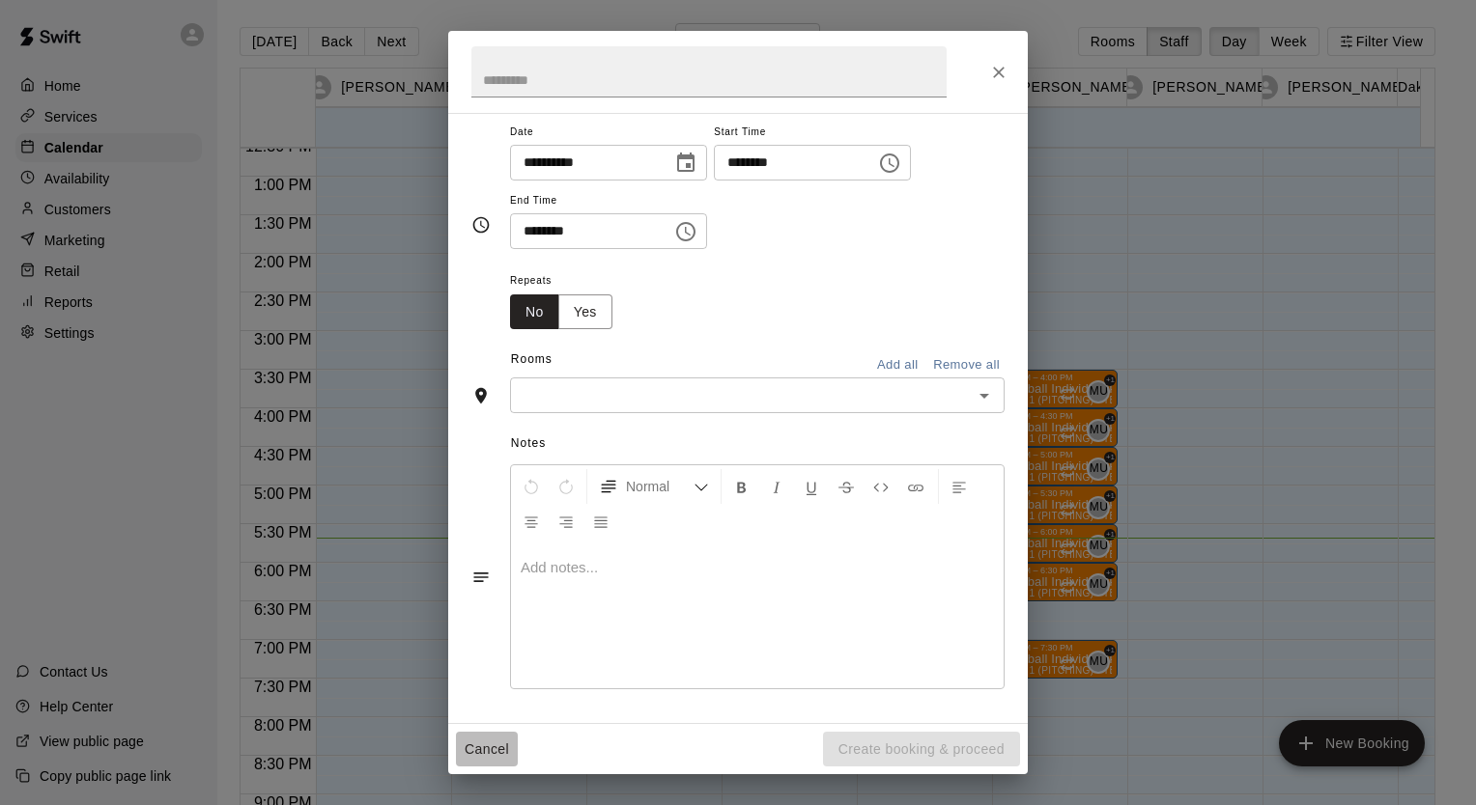
click at [487, 746] on button "Cancel" at bounding box center [487, 750] width 62 height 36
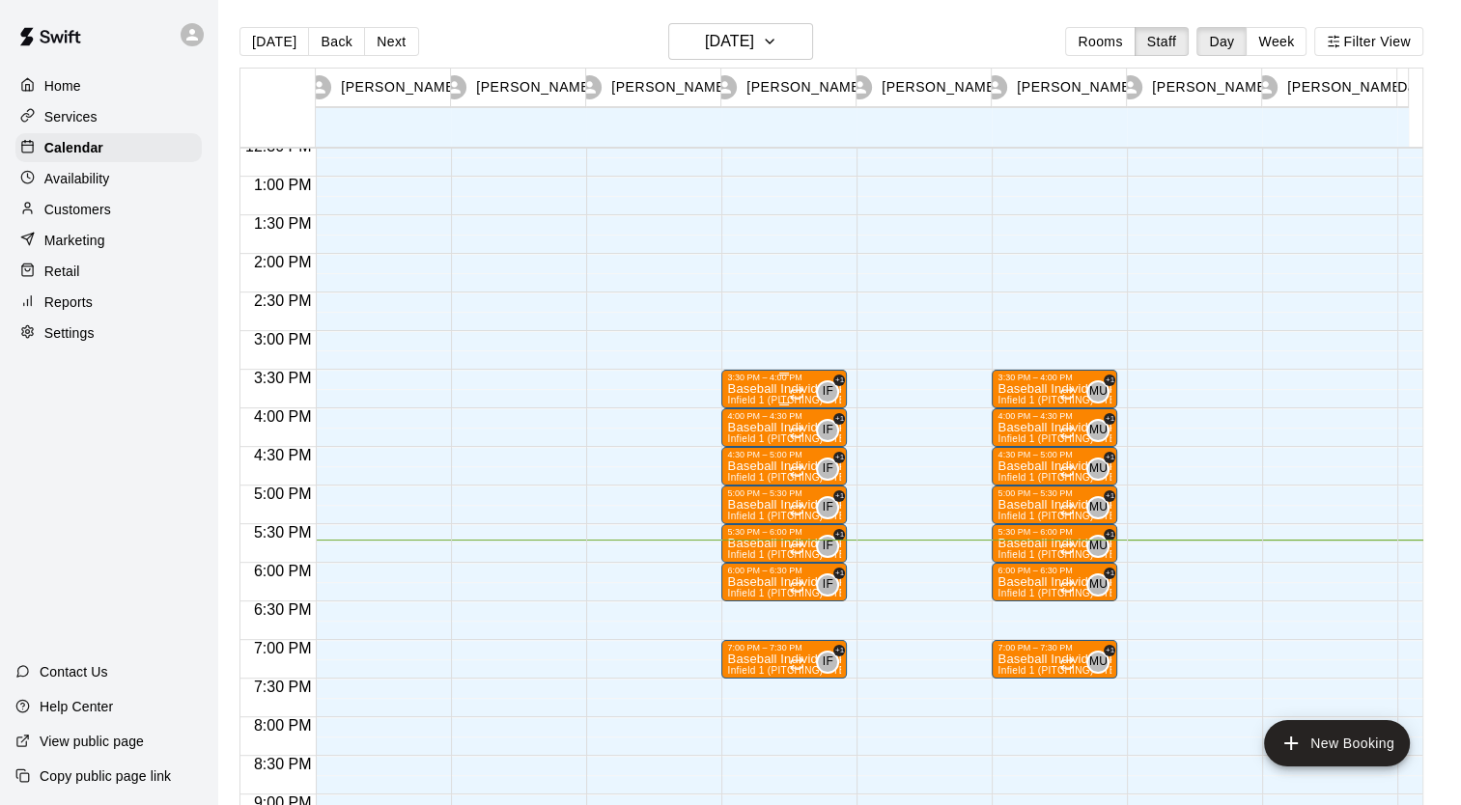
click at [738, 375] on div "3:30 PM – 4:00 PM" at bounding box center [784, 378] width 114 height 10
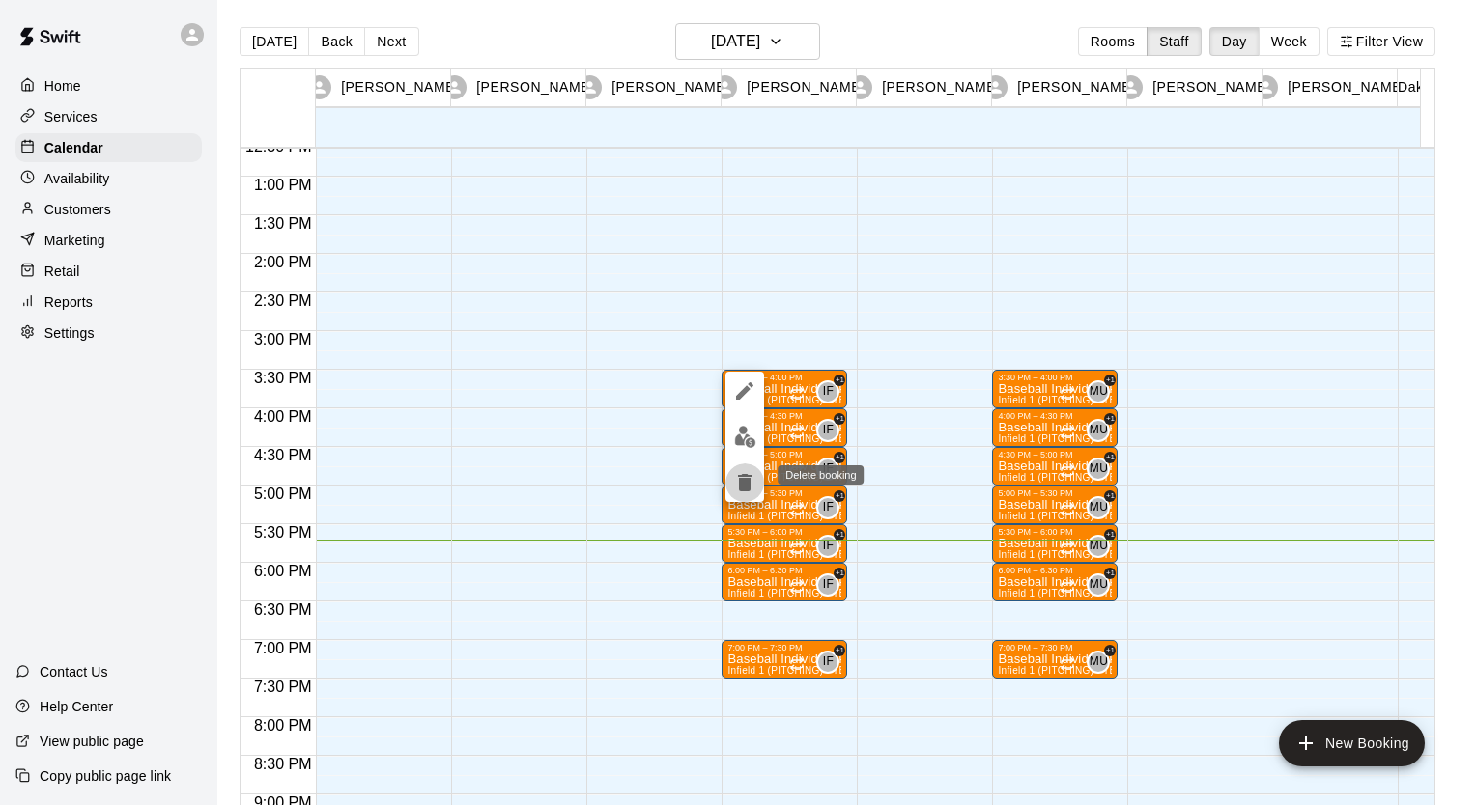
click at [741, 469] on button "delete" at bounding box center [744, 483] width 39 height 39
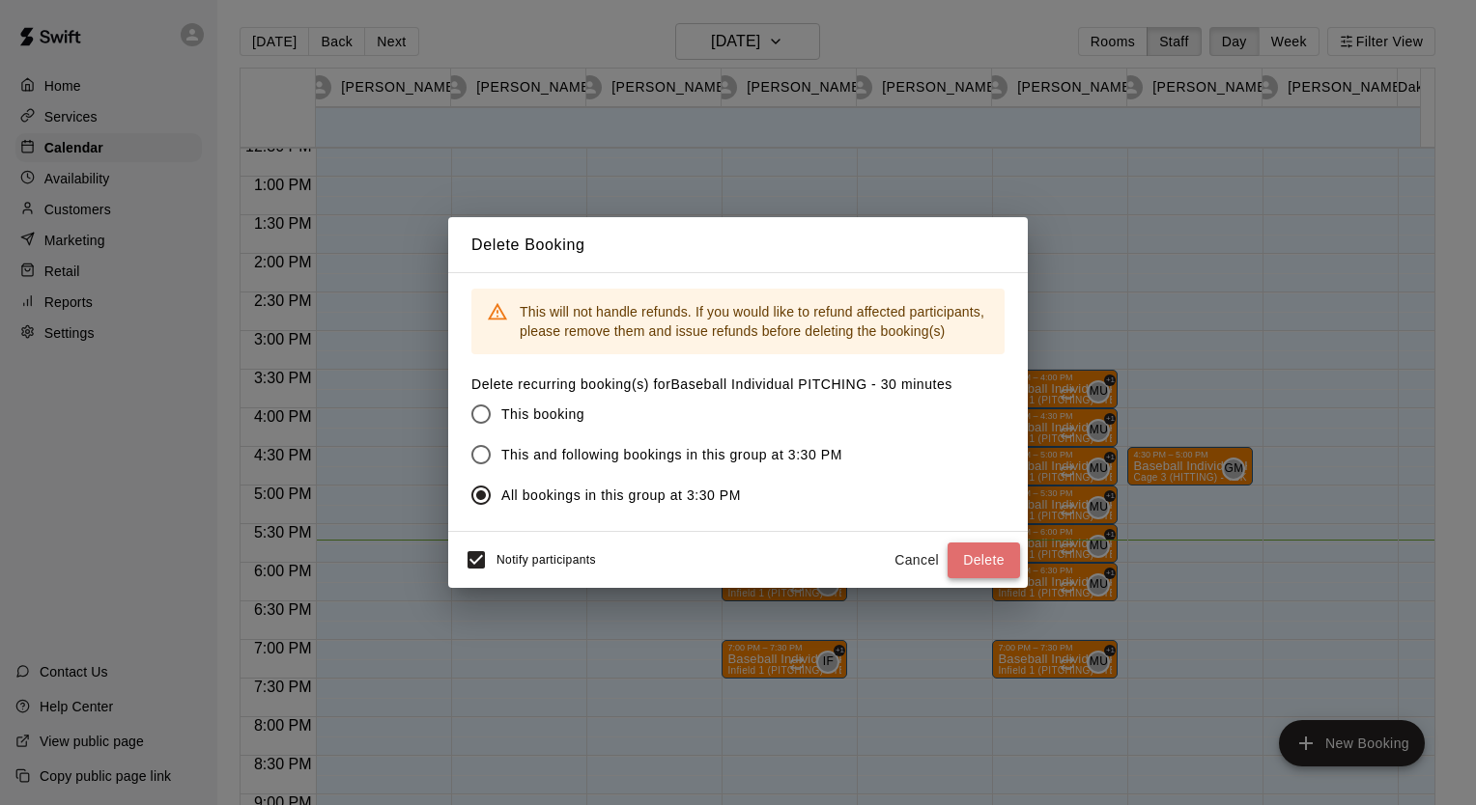
click at [1003, 553] on button "Delete" at bounding box center [983, 561] width 72 height 36
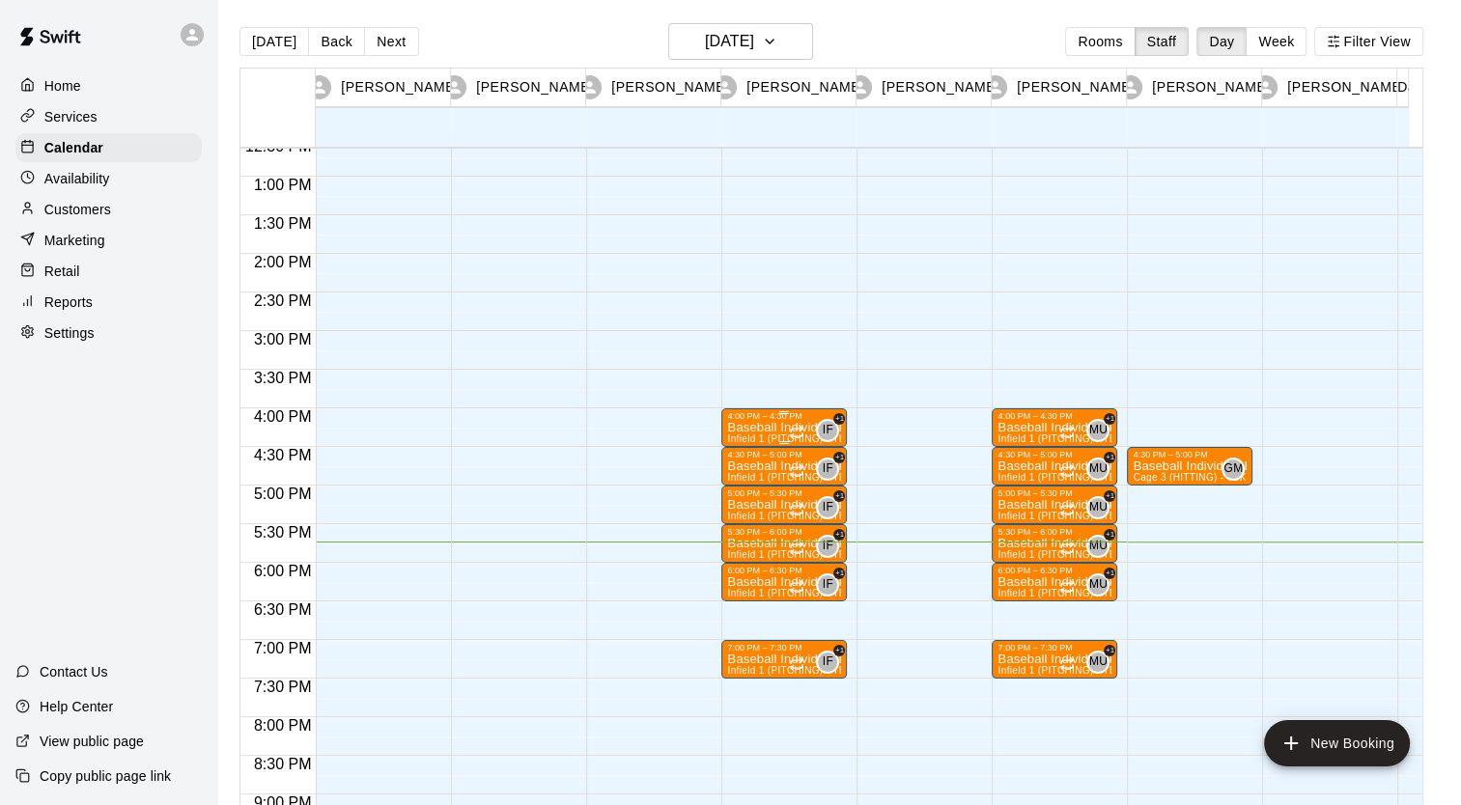
click at [775, 428] on p "Baseball Individual PITCHING - 30 minutes" at bounding box center [784, 428] width 114 height 0
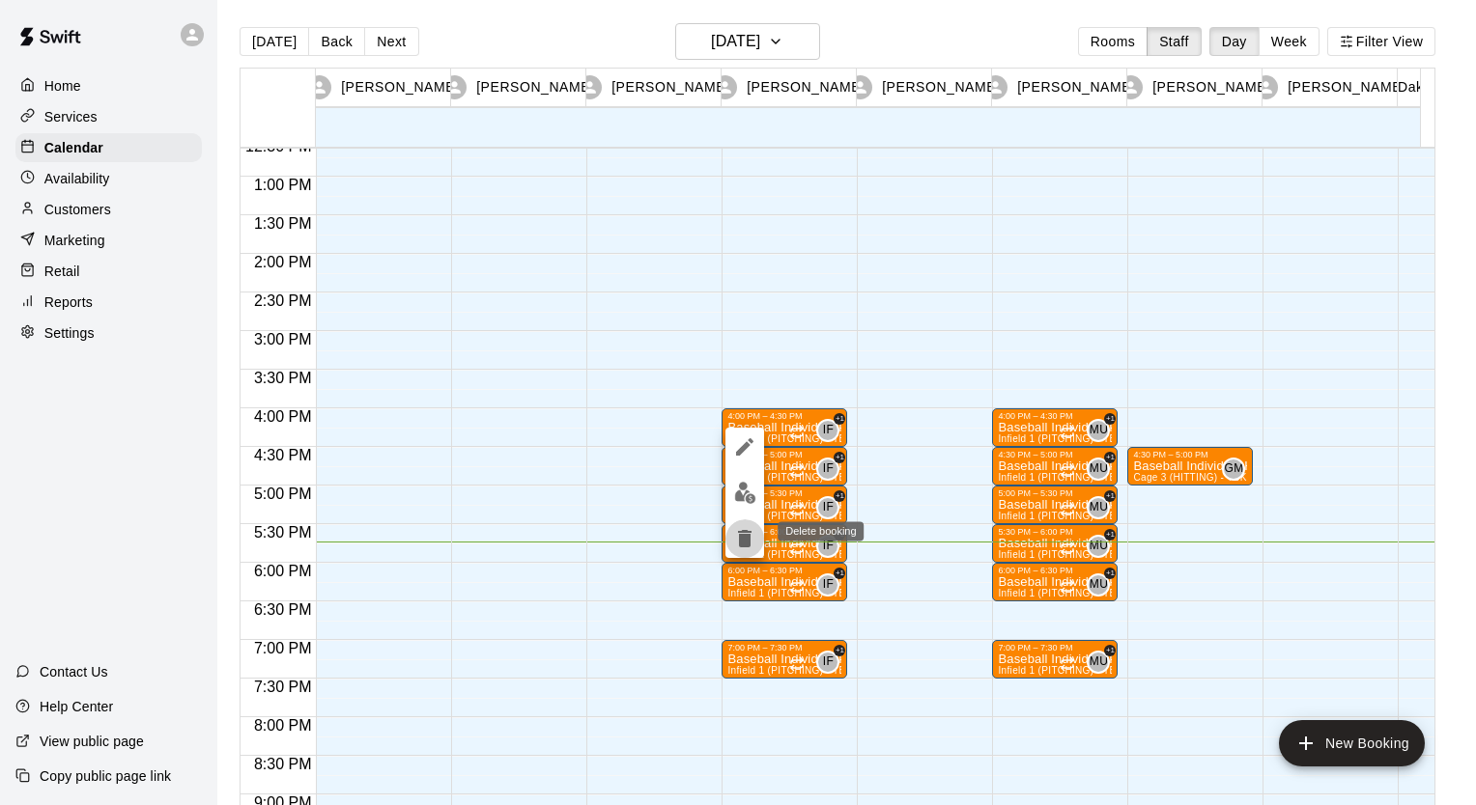
click at [746, 542] on icon "delete" at bounding box center [745, 538] width 14 height 17
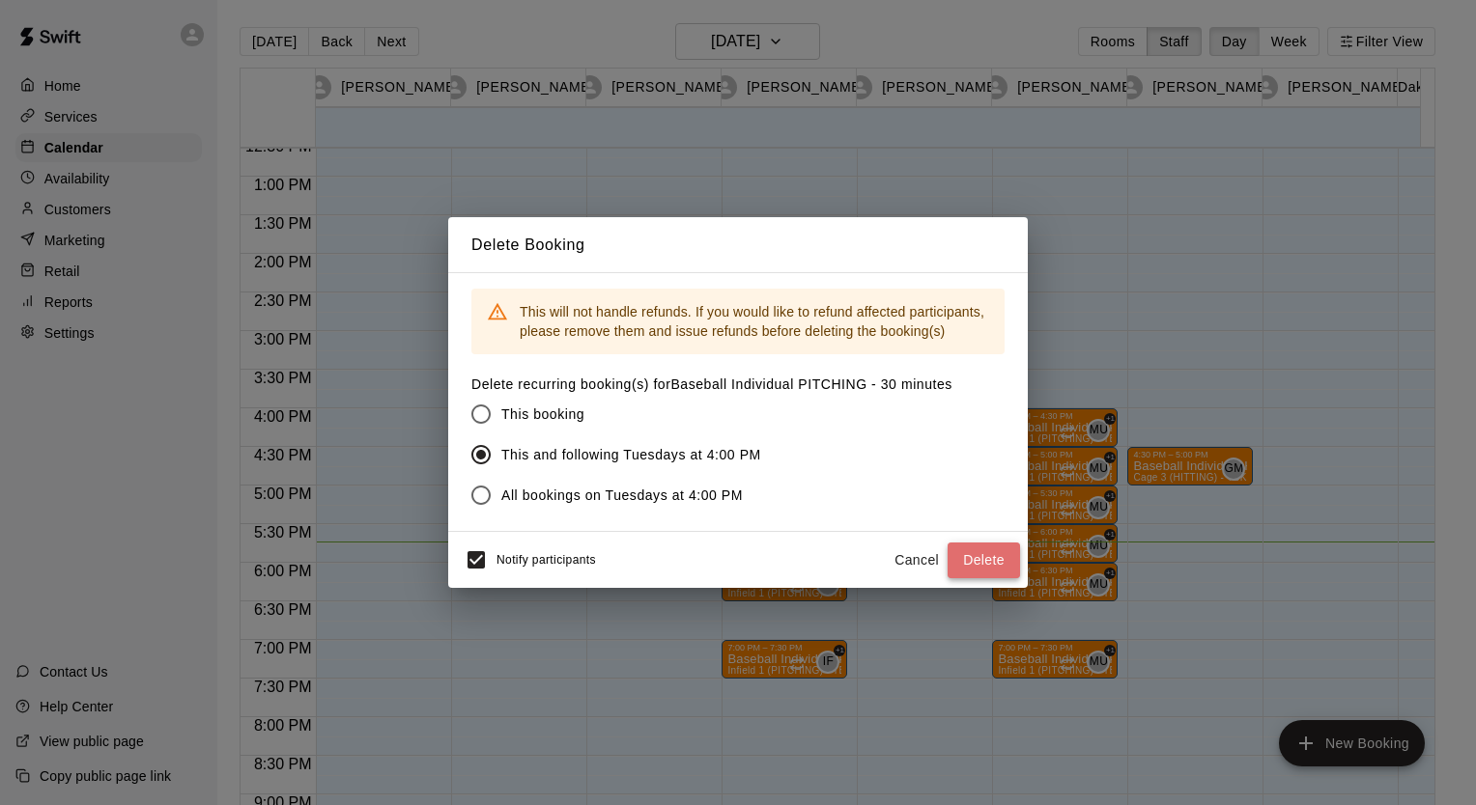
click at [989, 562] on button "Delete" at bounding box center [983, 561] width 72 height 36
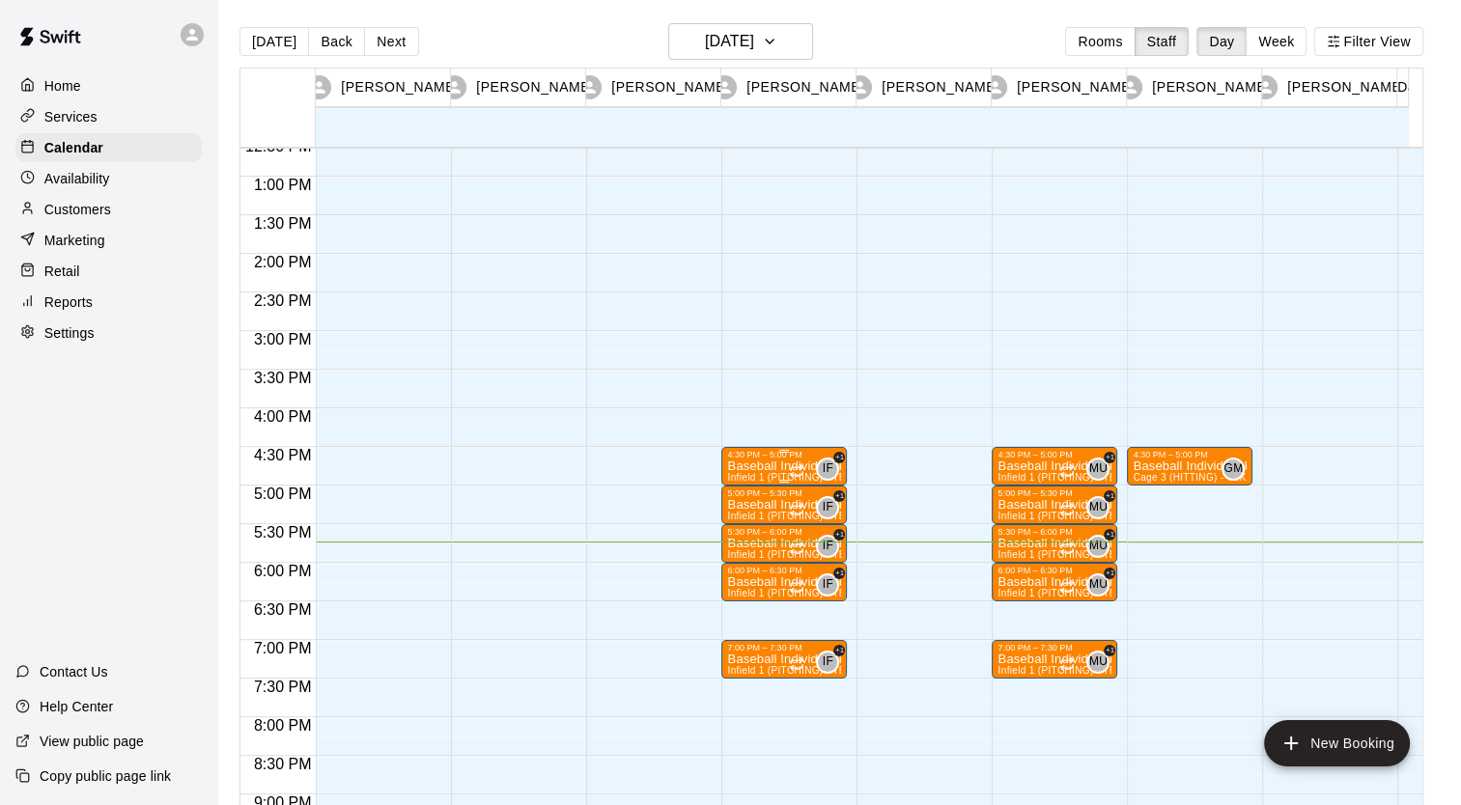
click at [763, 466] on p "Baseball Individual PITCHING - 30 minutes" at bounding box center [784, 466] width 114 height 0
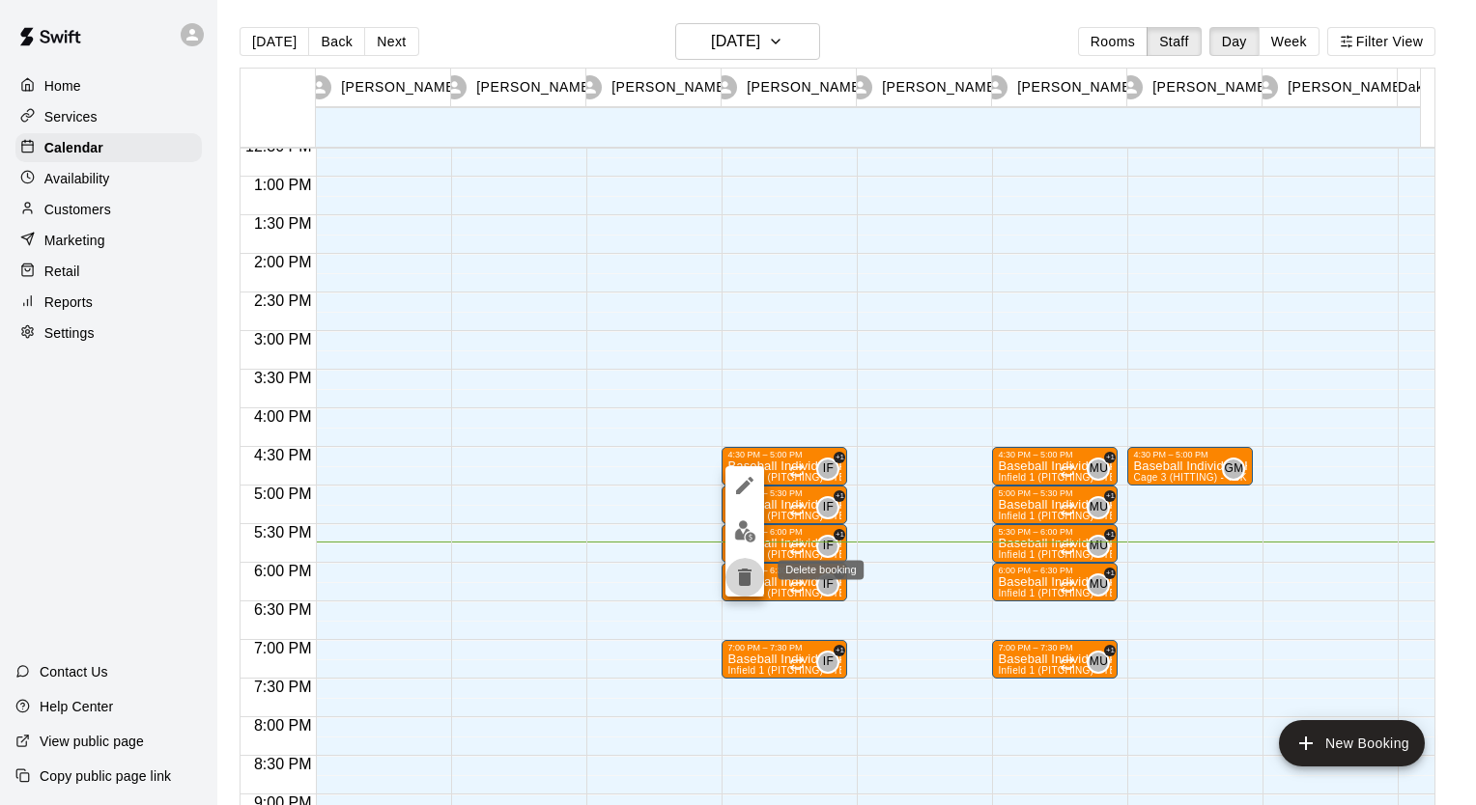
click at [750, 577] on icon "delete" at bounding box center [744, 577] width 23 height 23
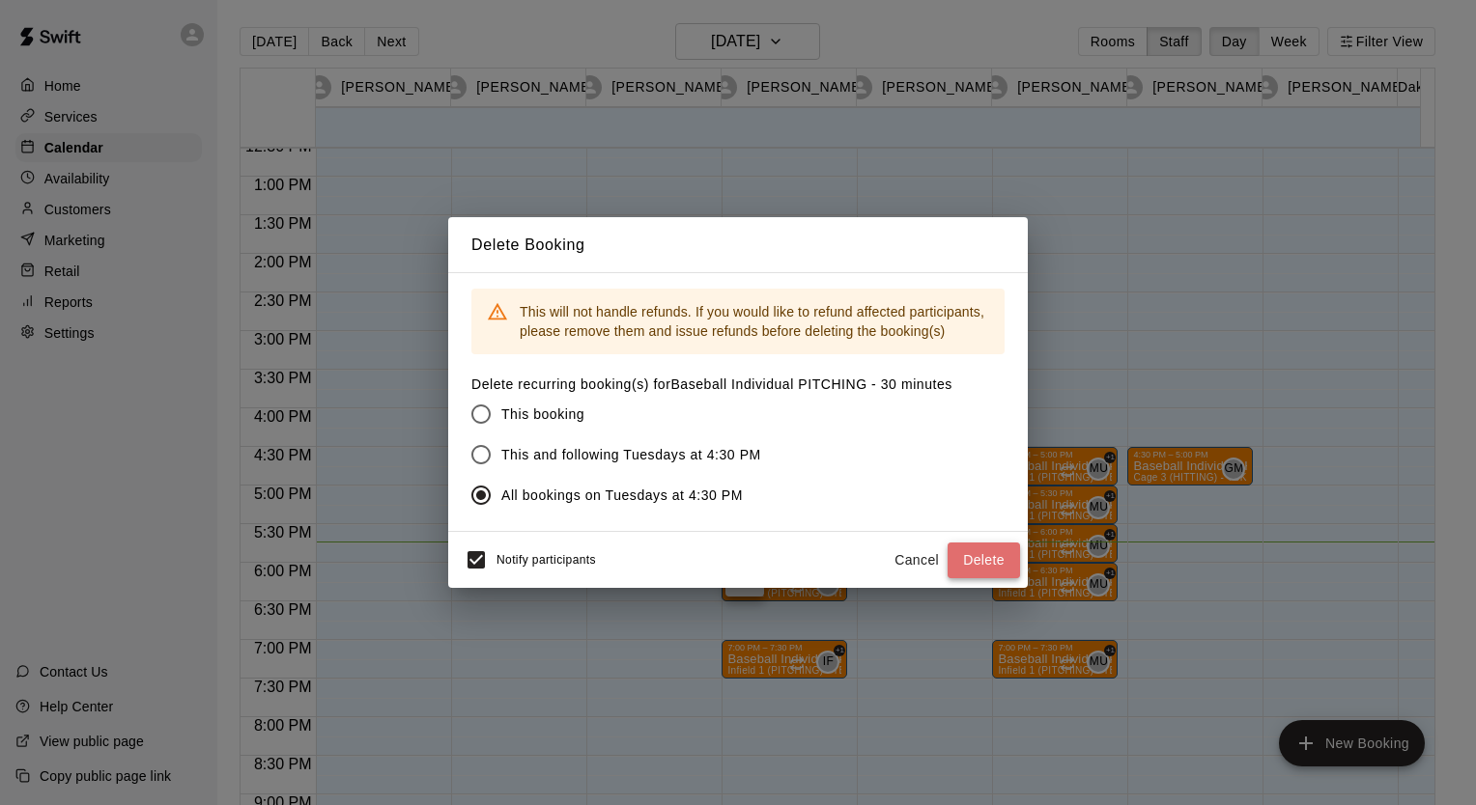
click at [976, 562] on button "Delete" at bounding box center [983, 561] width 72 height 36
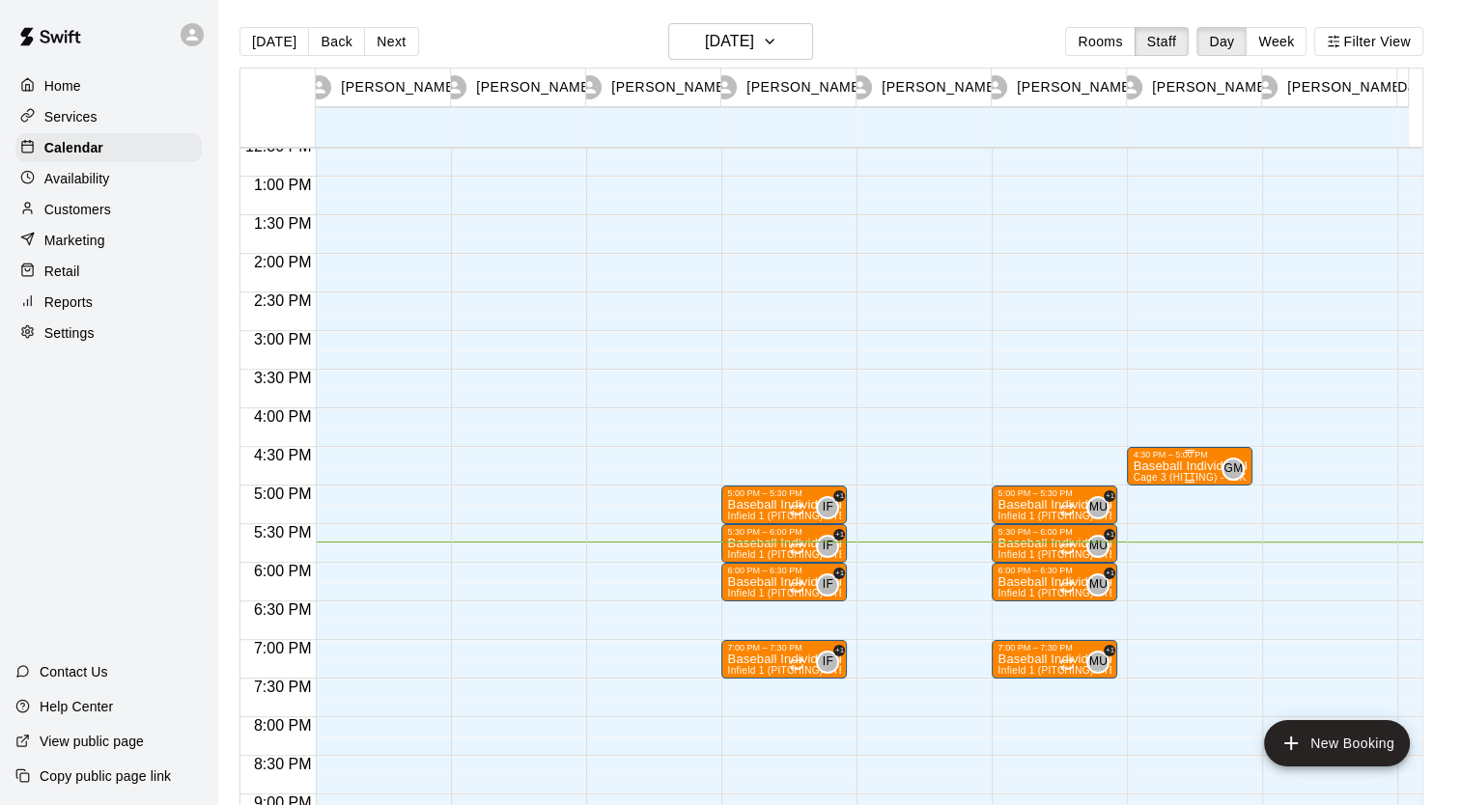
click at [1159, 474] on span "Cage 3 (HITTING) - TBK" at bounding box center [1189, 477] width 113 height 11
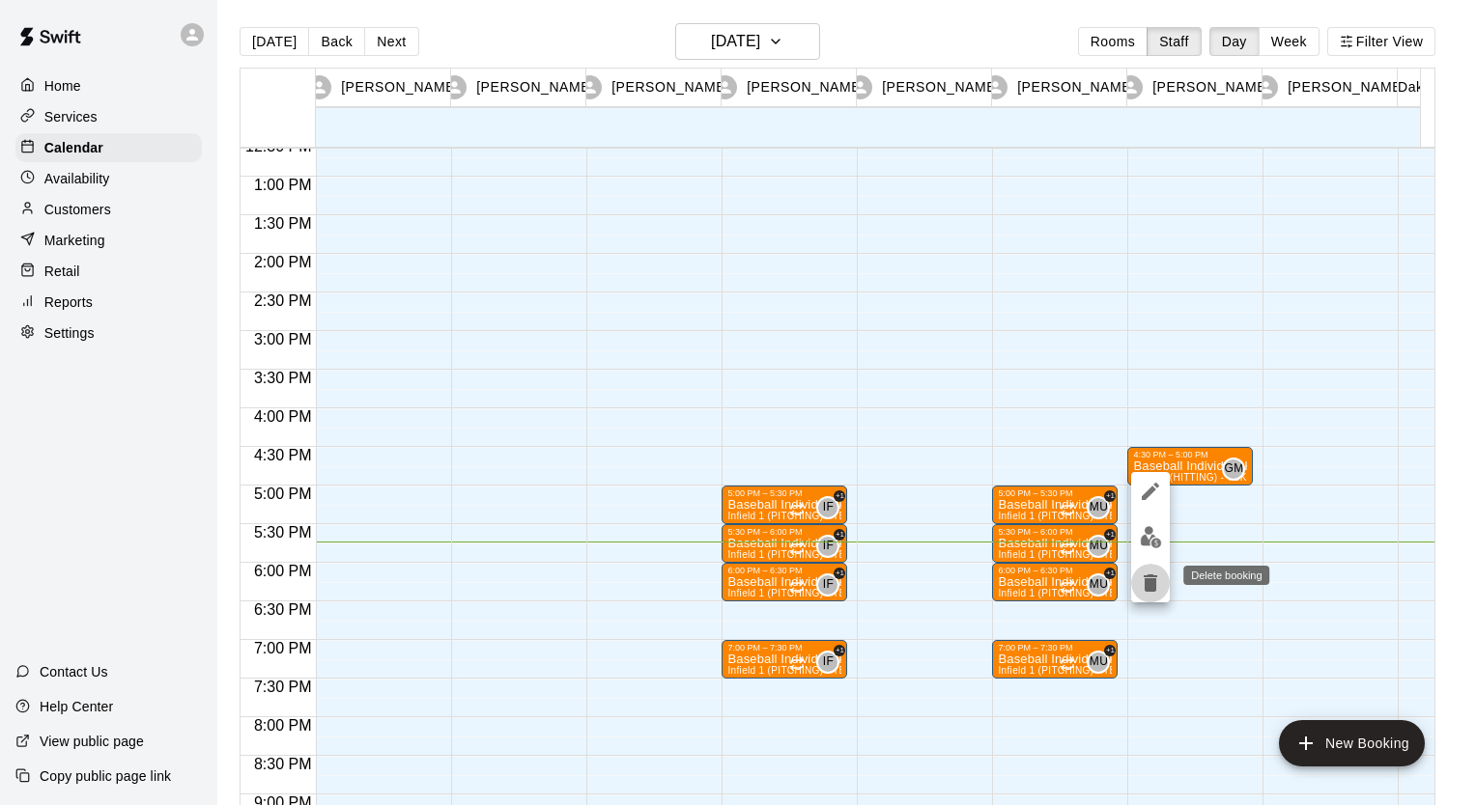
click at [1146, 591] on icon "delete" at bounding box center [1150, 583] width 14 height 17
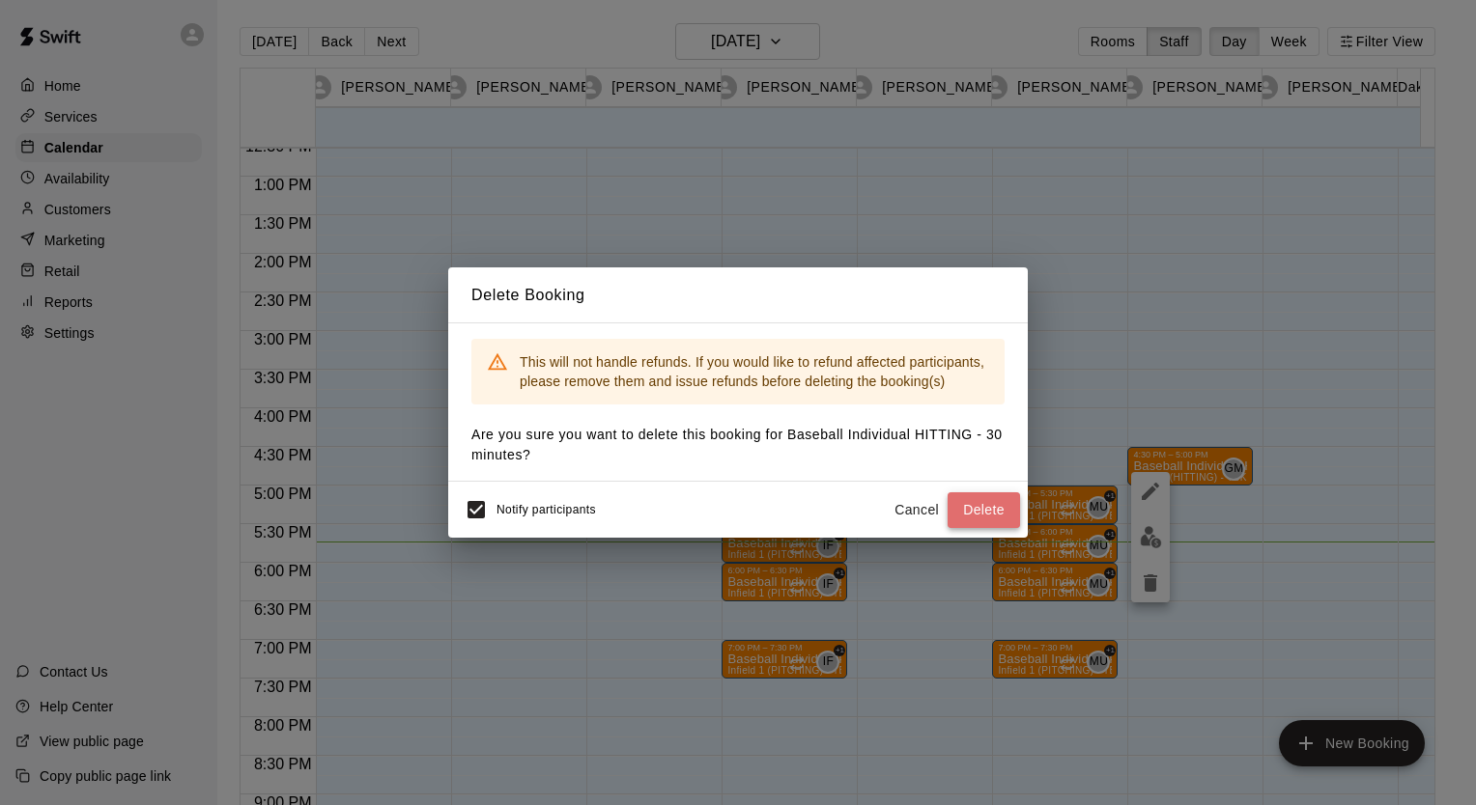
click at [979, 504] on button "Delete" at bounding box center [983, 510] width 72 height 36
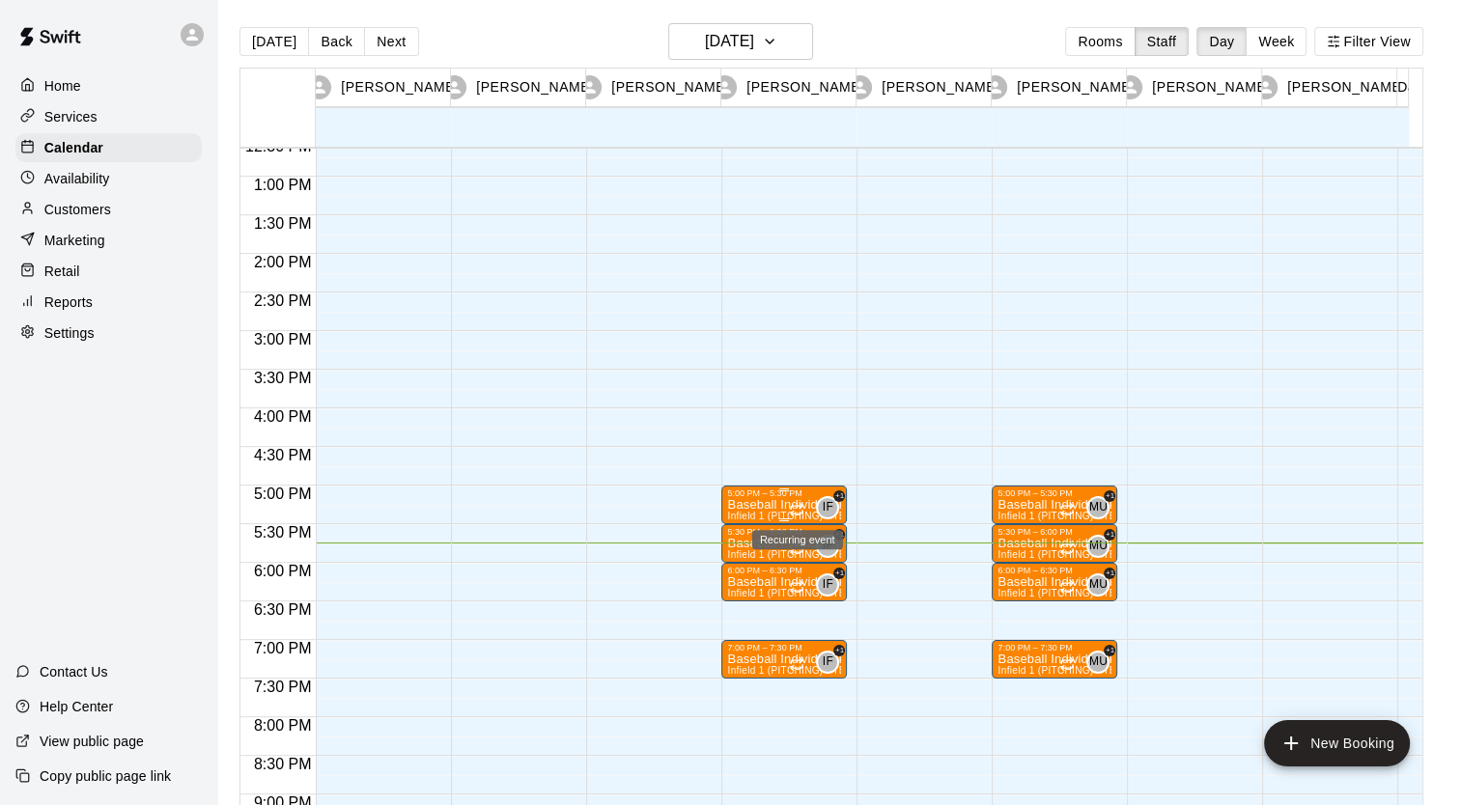
click at [800, 502] on icon "Recurring event" at bounding box center [796, 509] width 15 height 15
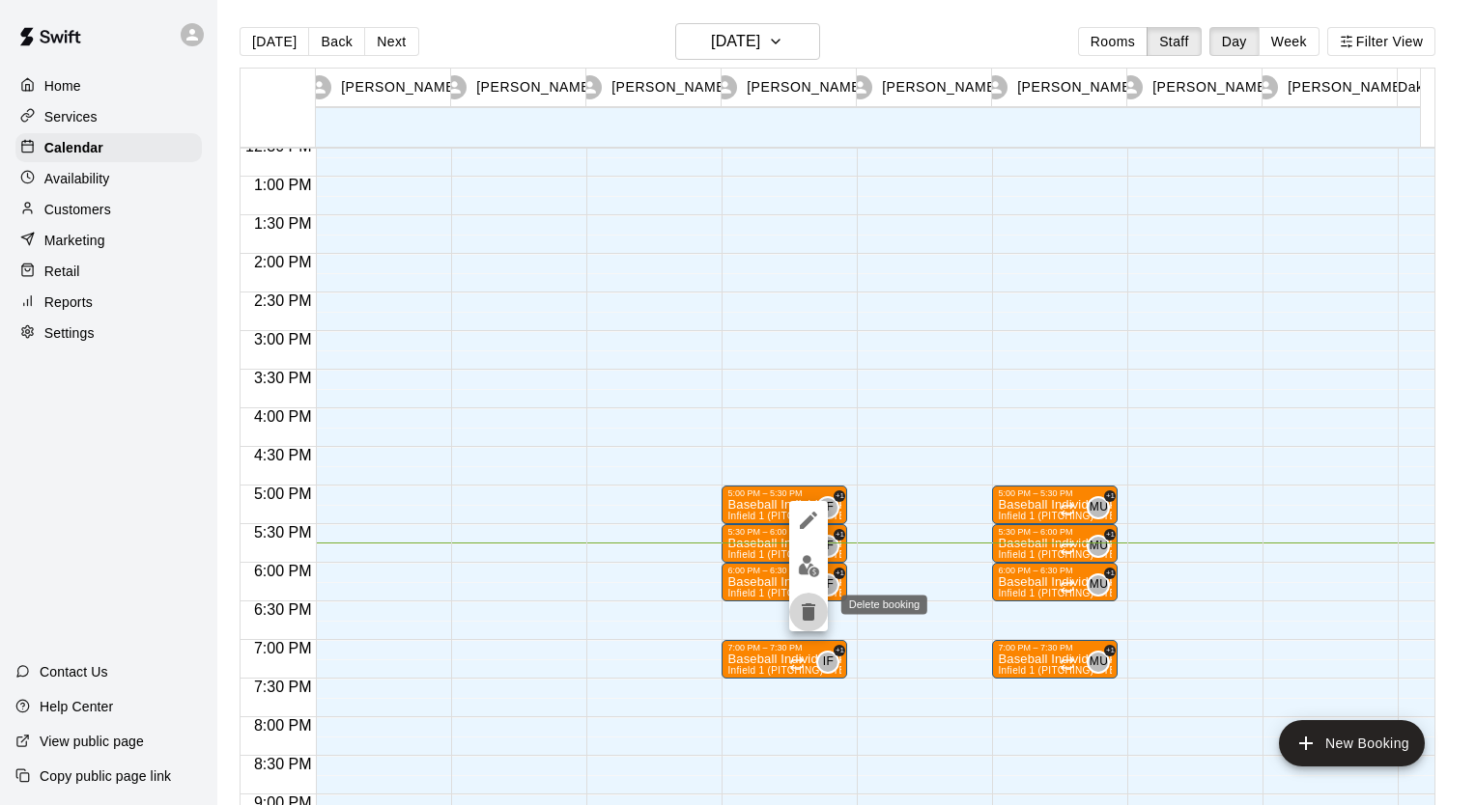
click at [806, 612] on icon "delete" at bounding box center [809, 612] width 14 height 17
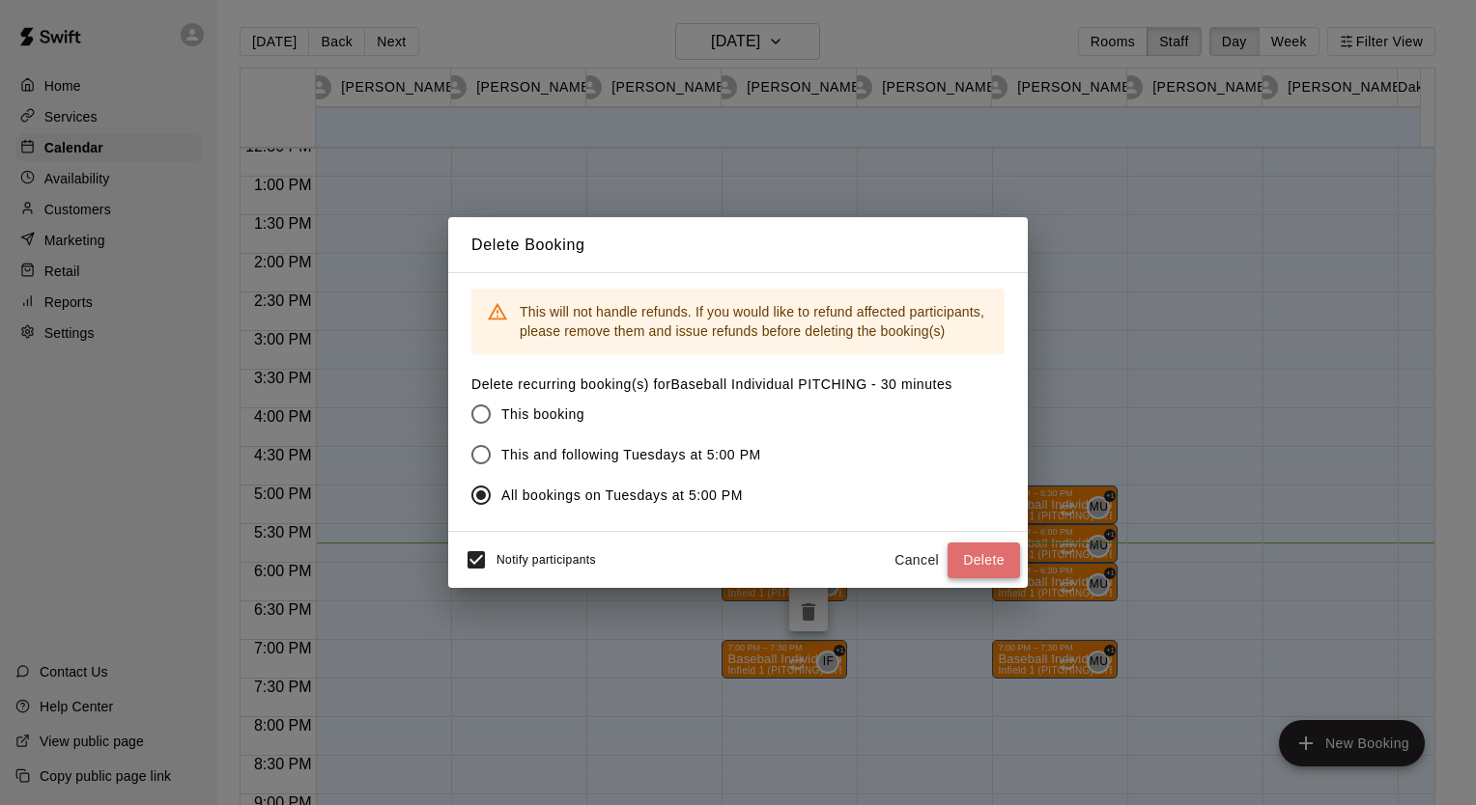
click at [994, 547] on button "Delete" at bounding box center [983, 561] width 72 height 36
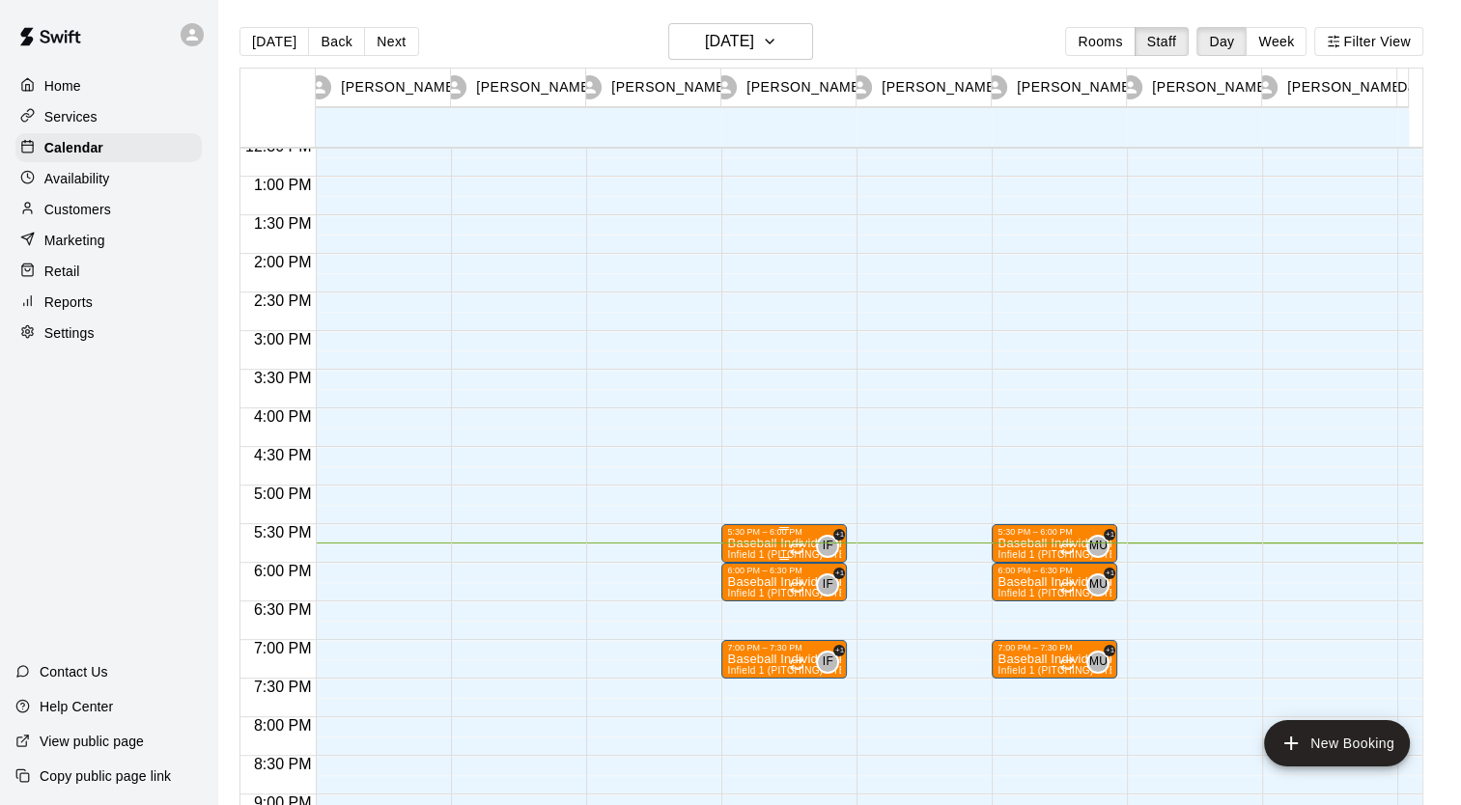
click at [774, 544] on p "Baseball Individual PITCHING - 30 minutes" at bounding box center [784, 544] width 114 height 0
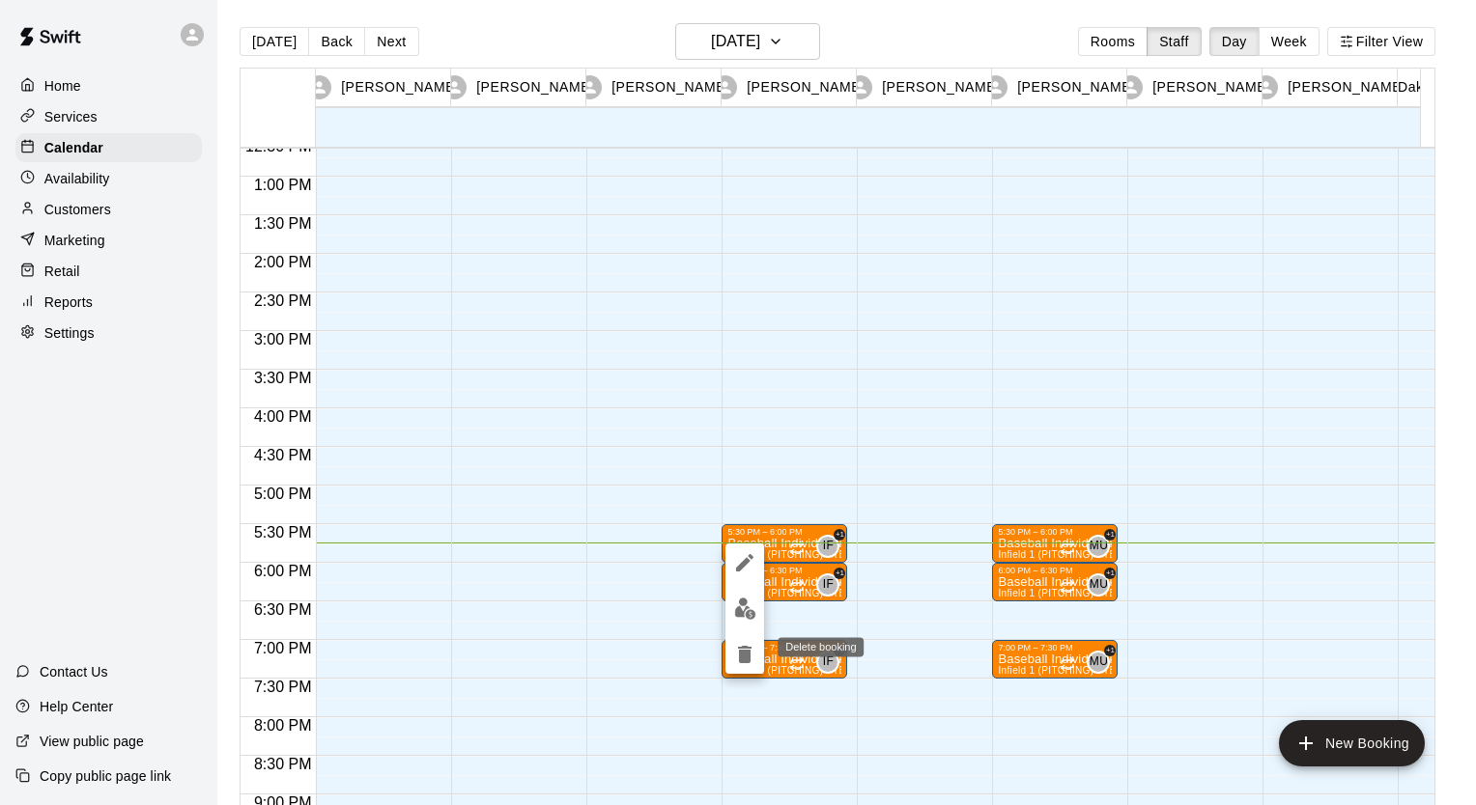
click at [746, 665] on icon "delete" at bounding box center [744, 654] width 23 height 23
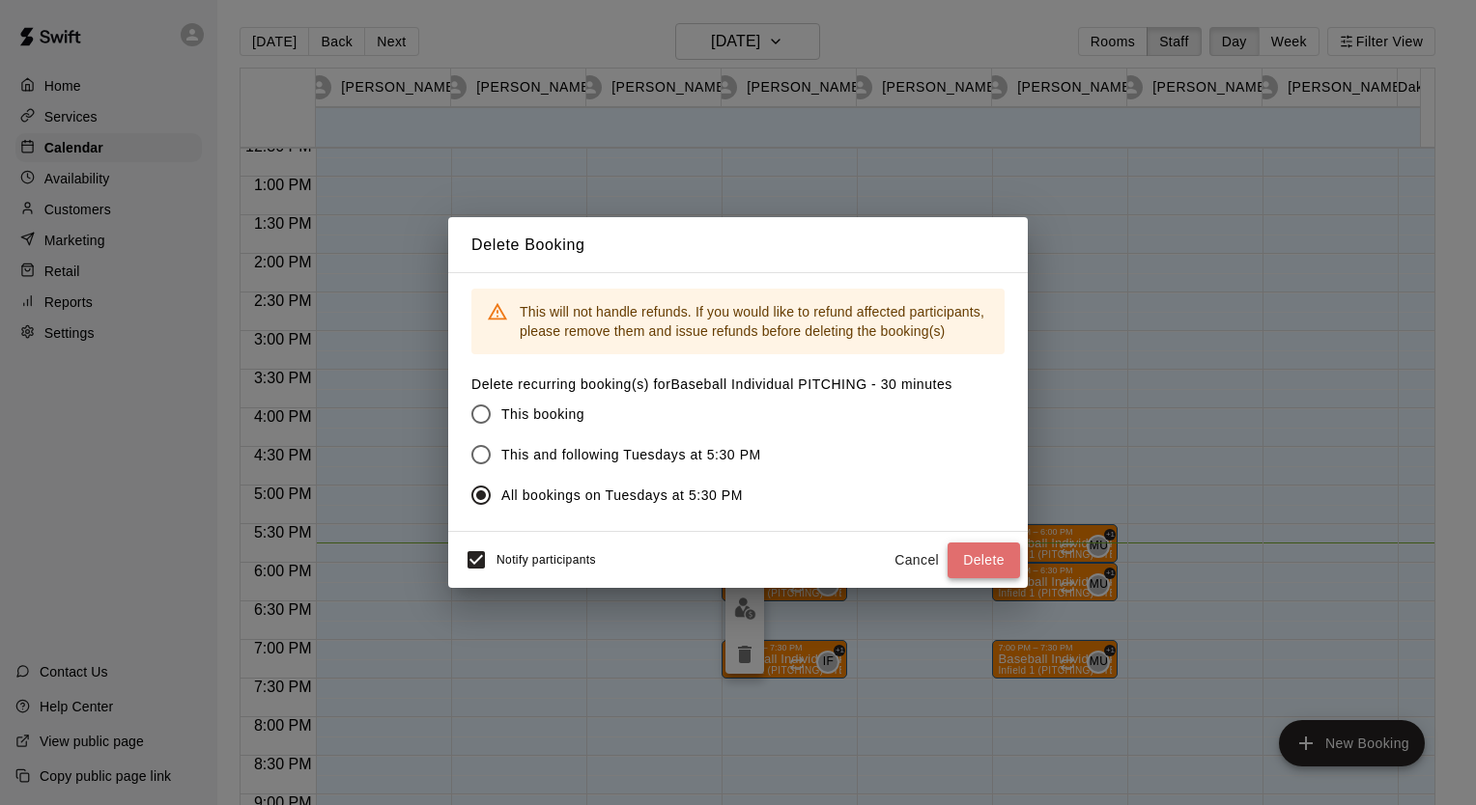
click at [986, 554] on button "Delete" at bounding box center [983, 561] width 72 height 36
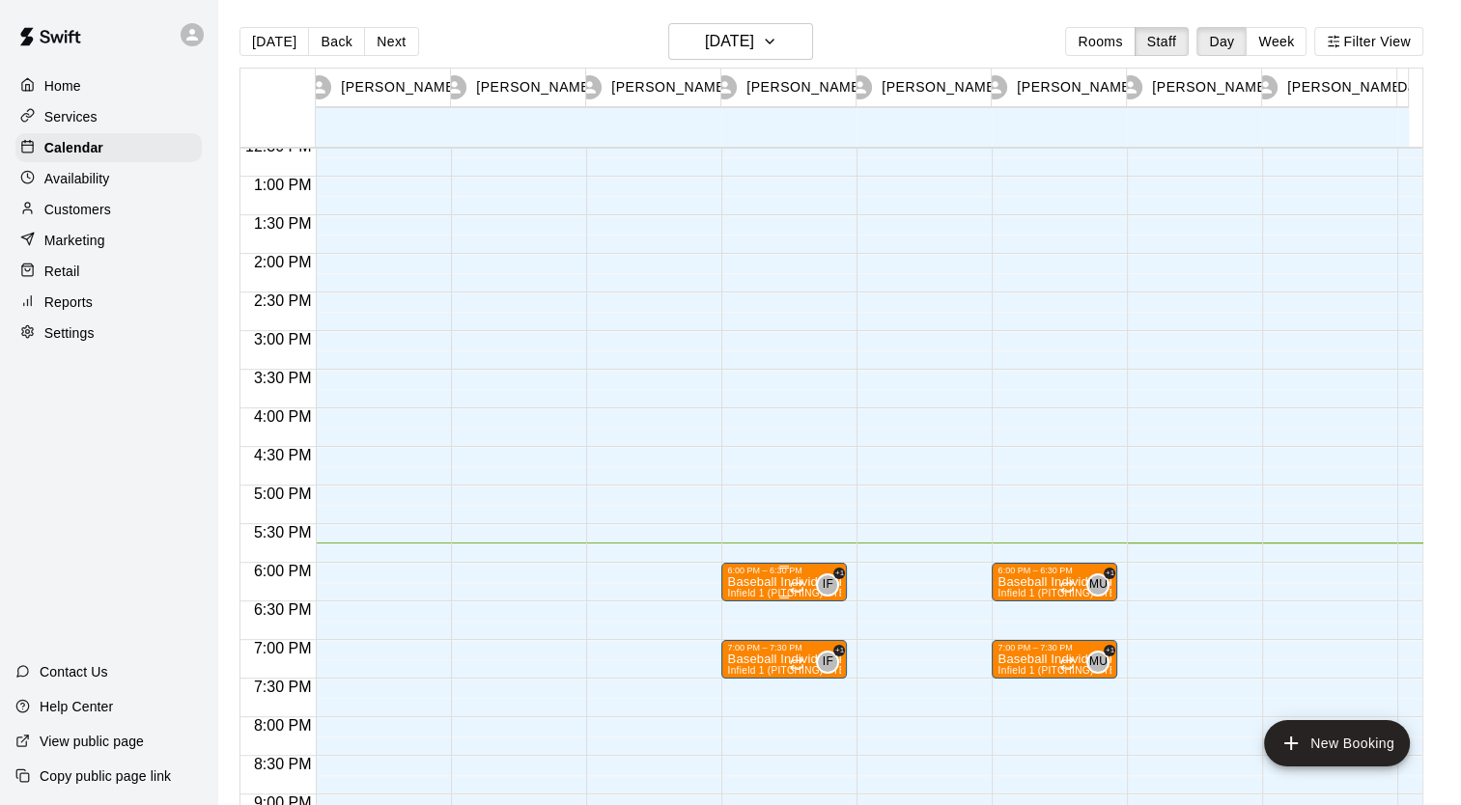
click at [777, 589] on span "Infield 1 (PITCHING) - TBK, Infield 2 (PITCHING) - TBK, Infield 3 (PITCHING) - …" at bounding box center [1116, 593] width 779 height 11
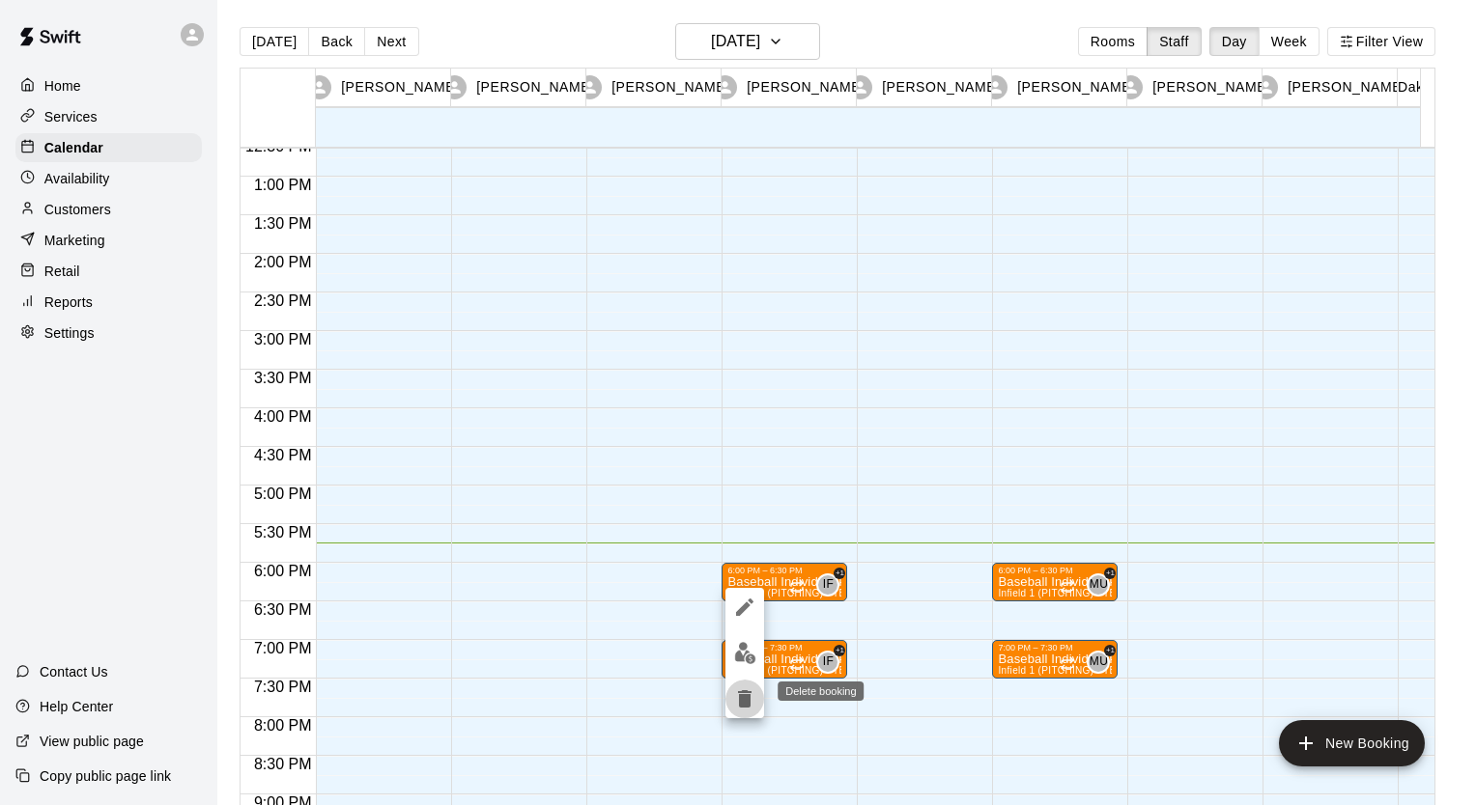
click at [741, 697] on icon "delete" at bounding box center [745, 698] width 14 height 17
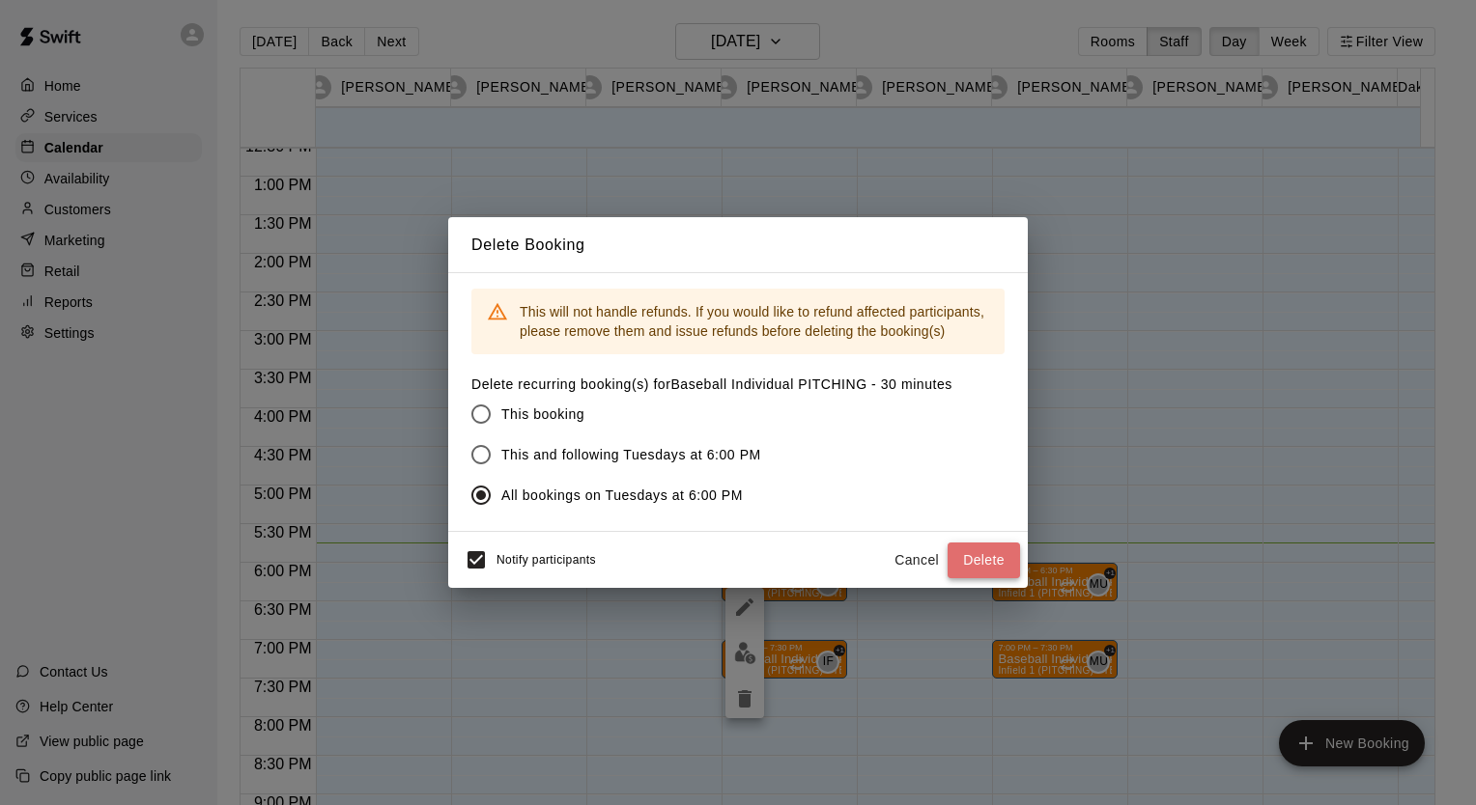
click at [977, 553] on button "Delete" at bounding box center [983, 561] width 72 height 36
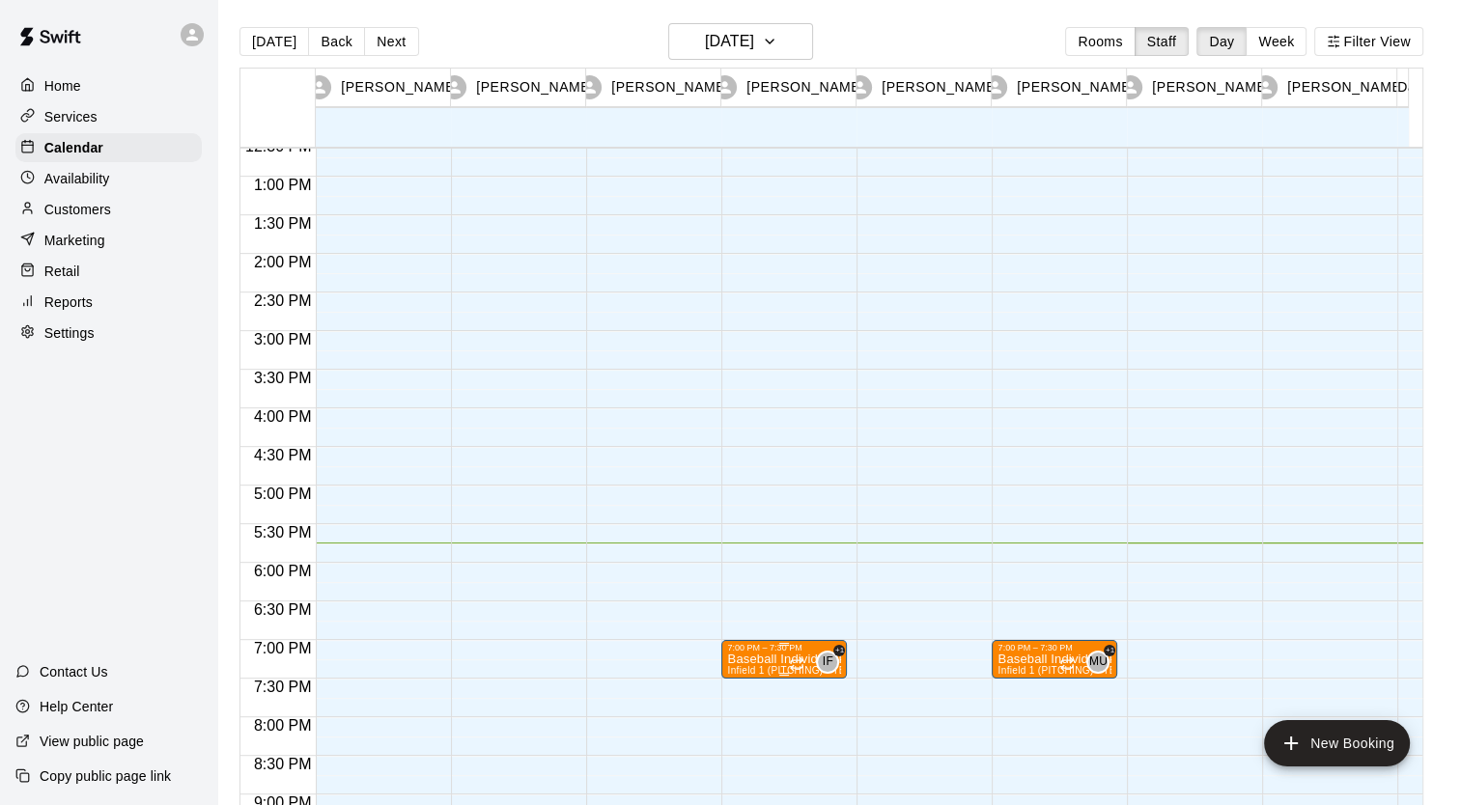
click at [776, 652] on div "7:00 PM – 7:30 PM" at bounding box center [784, 648] width 114 height 10
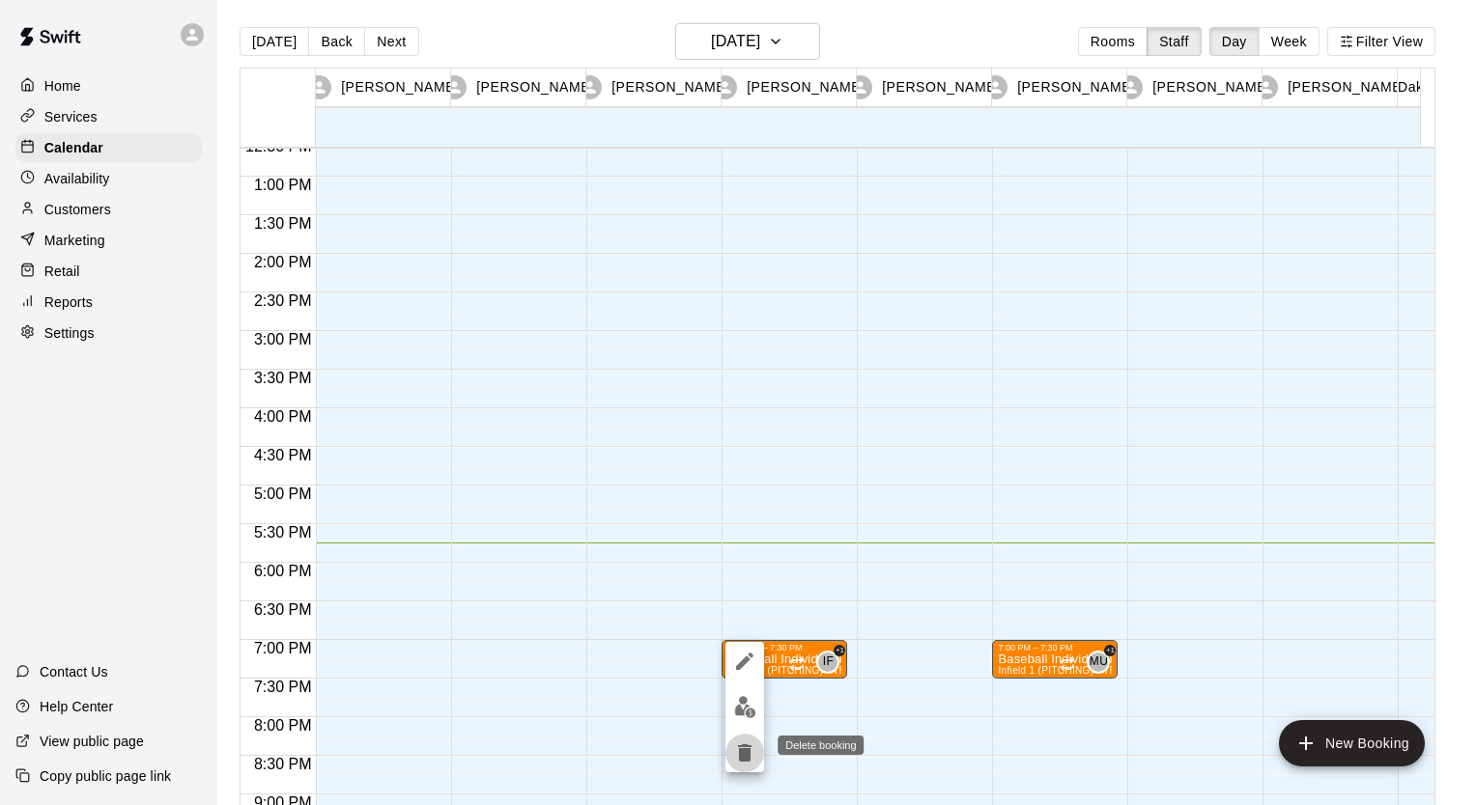
click at [747, 753] on icon "delete" at bounding box center [745, 753] width 14 height 17
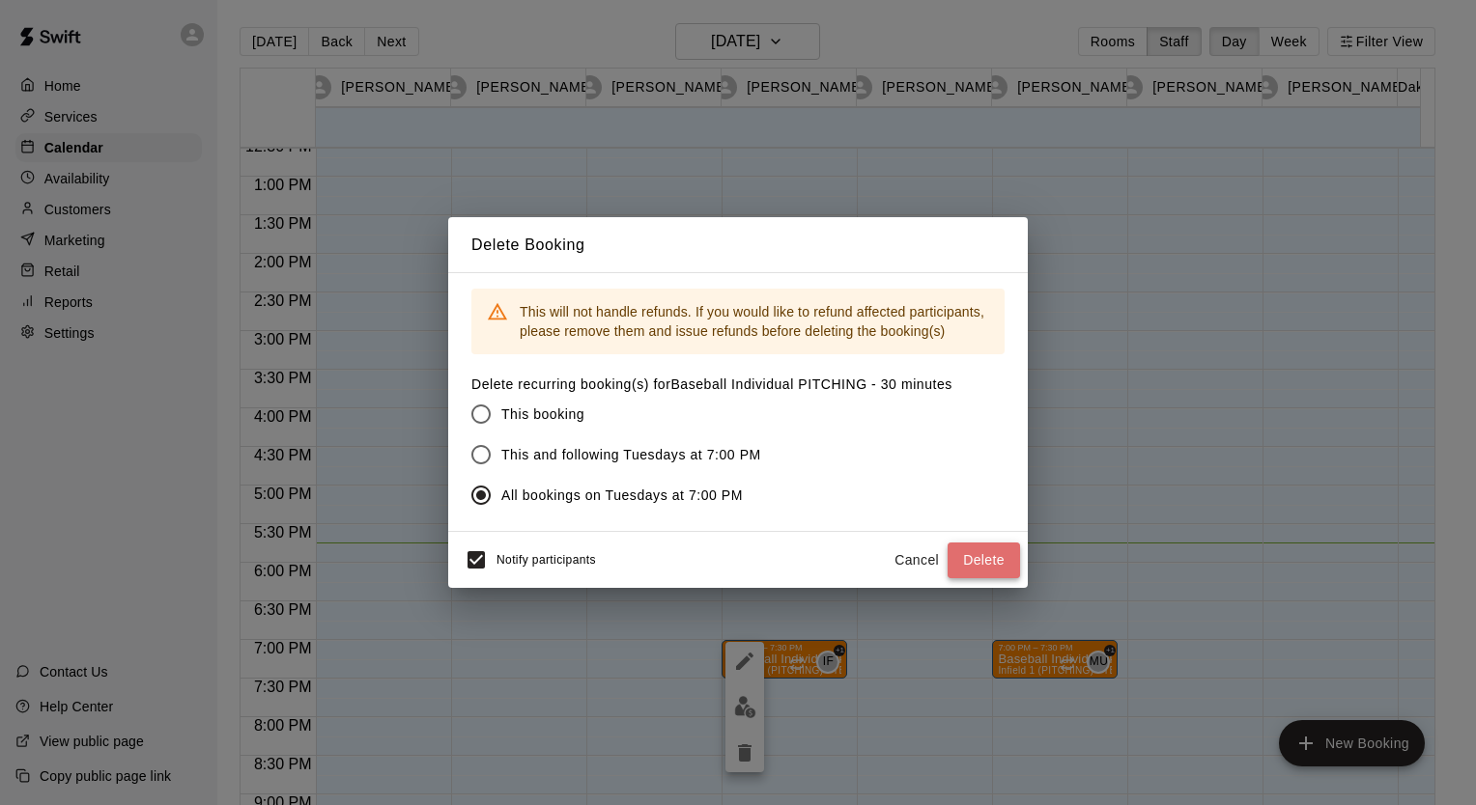
click at [998, 555] on button "Delete" at bounding box center [983, 561] width 72 height 36
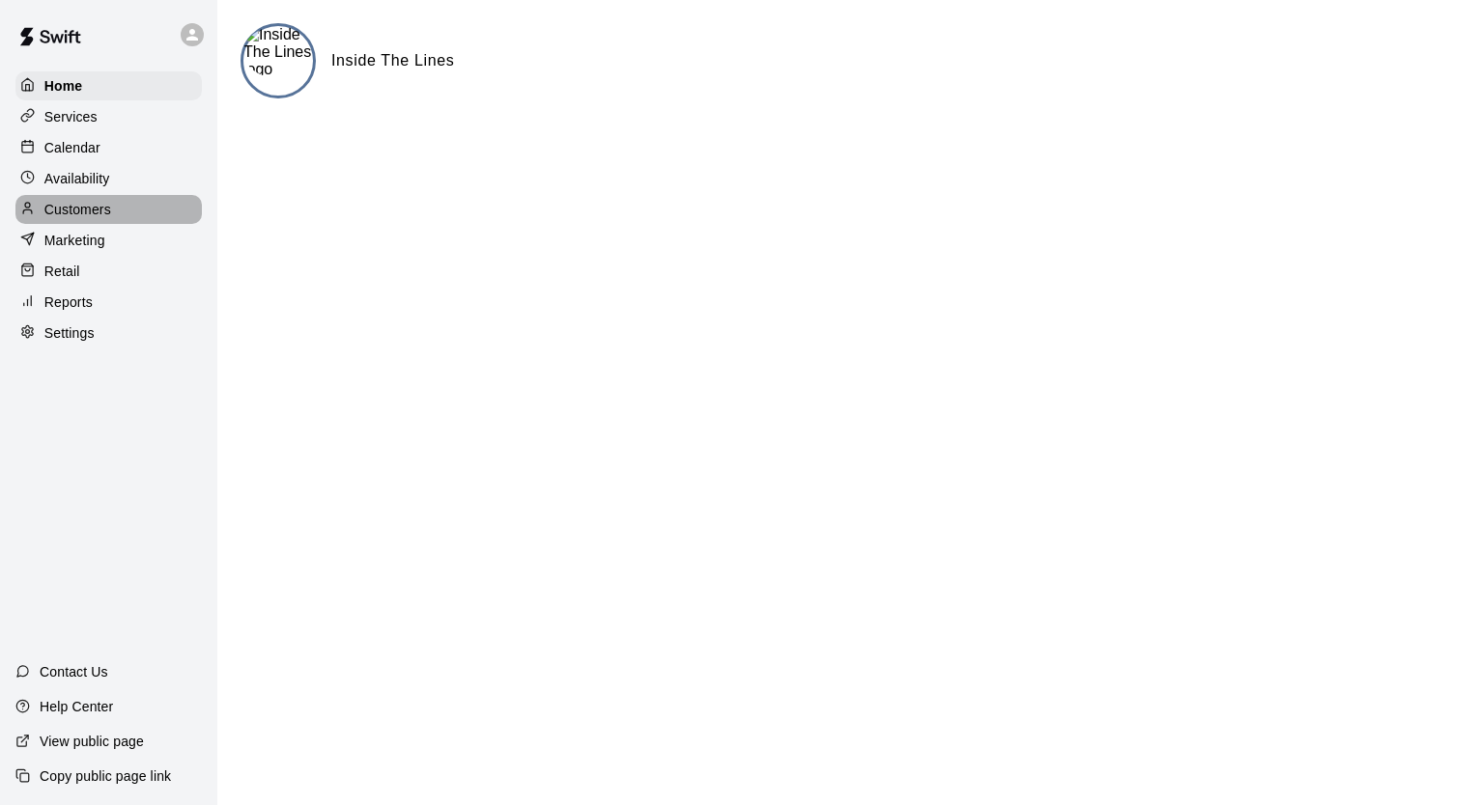
click at [68, 216] on p "Customers" at bounding box center [77, 209] width 67 height 19
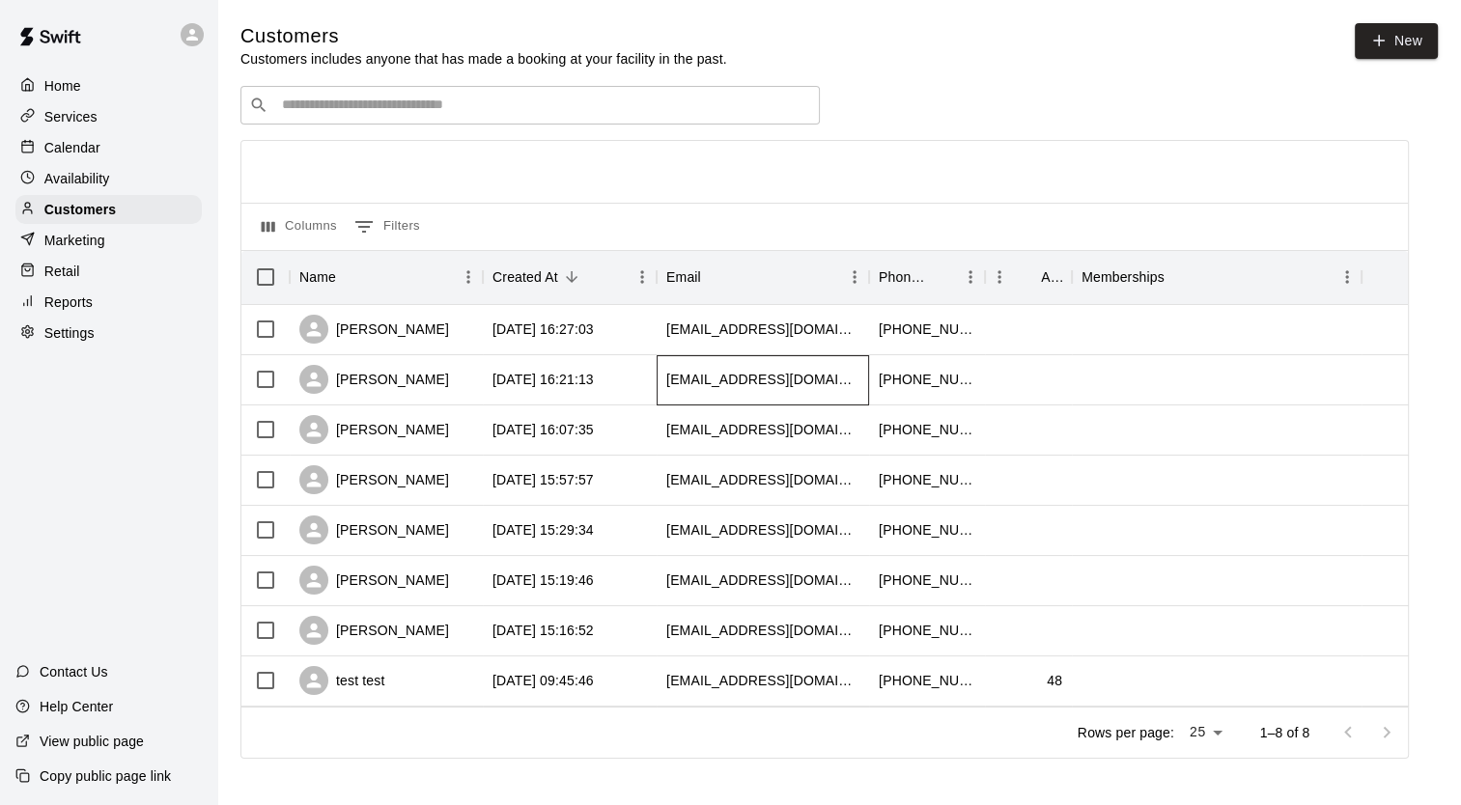
click at [706, 385] on div "[EMAIL_ADDRESS][DOMAIN_NAME]" at bounding box center [762, 379] width 193 height 19
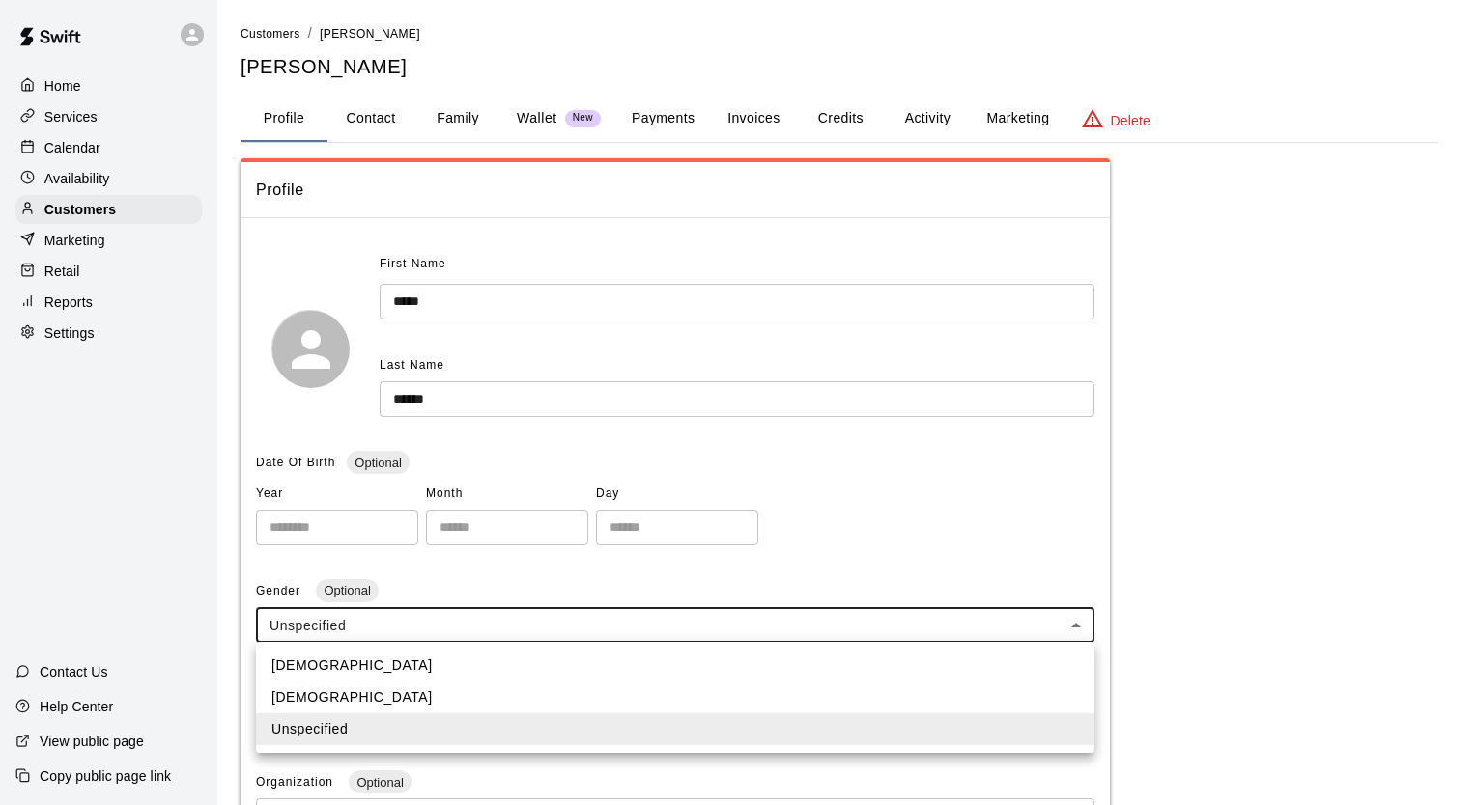
click at [521, 633] on body "**********" at bounding box center [738, 643] width 1476 height 1286
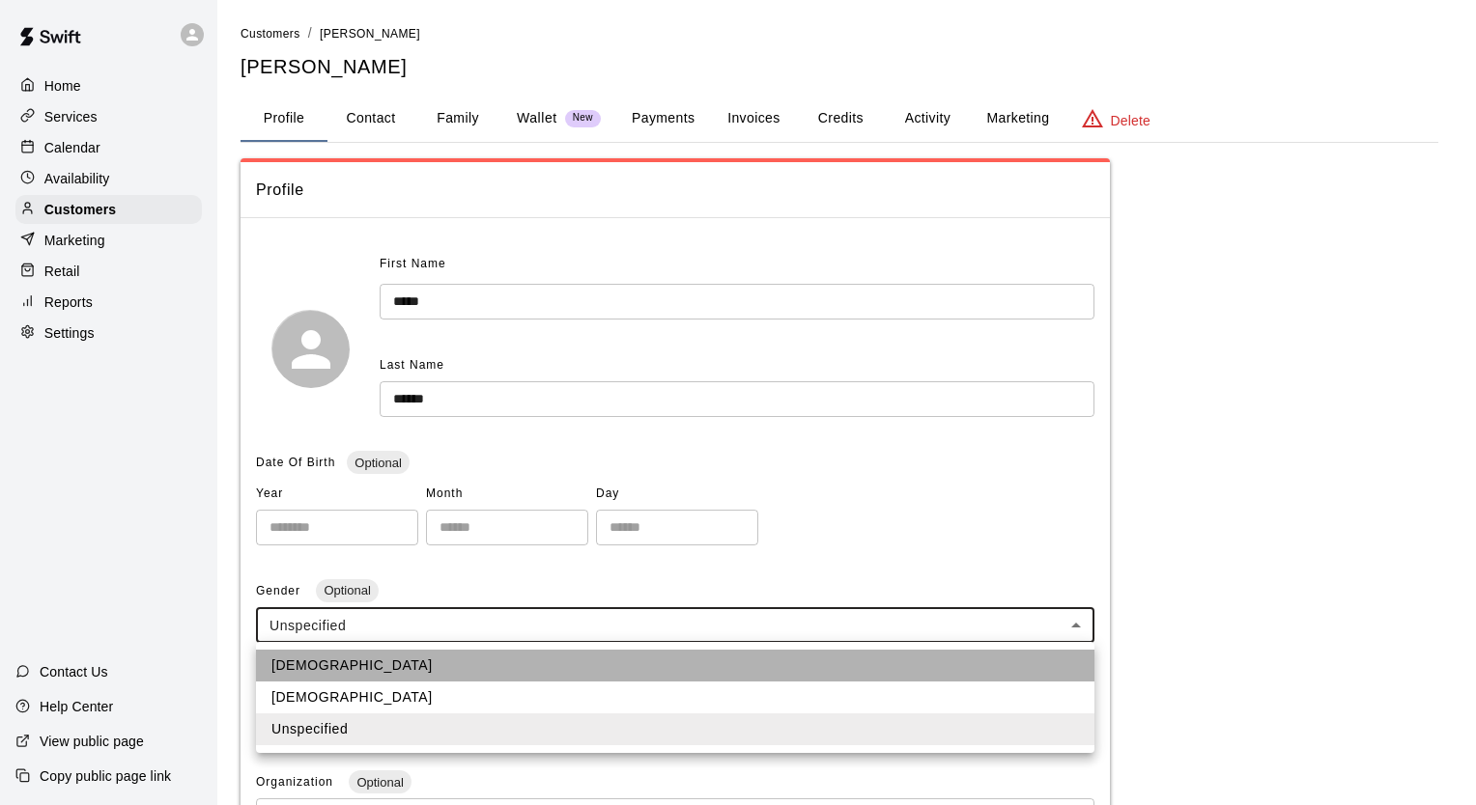
click at [444, 659] on li "[DEMOGRAPHIC_DATA]" at bounding box center [675, 666] width 838 height 32
type input "****"
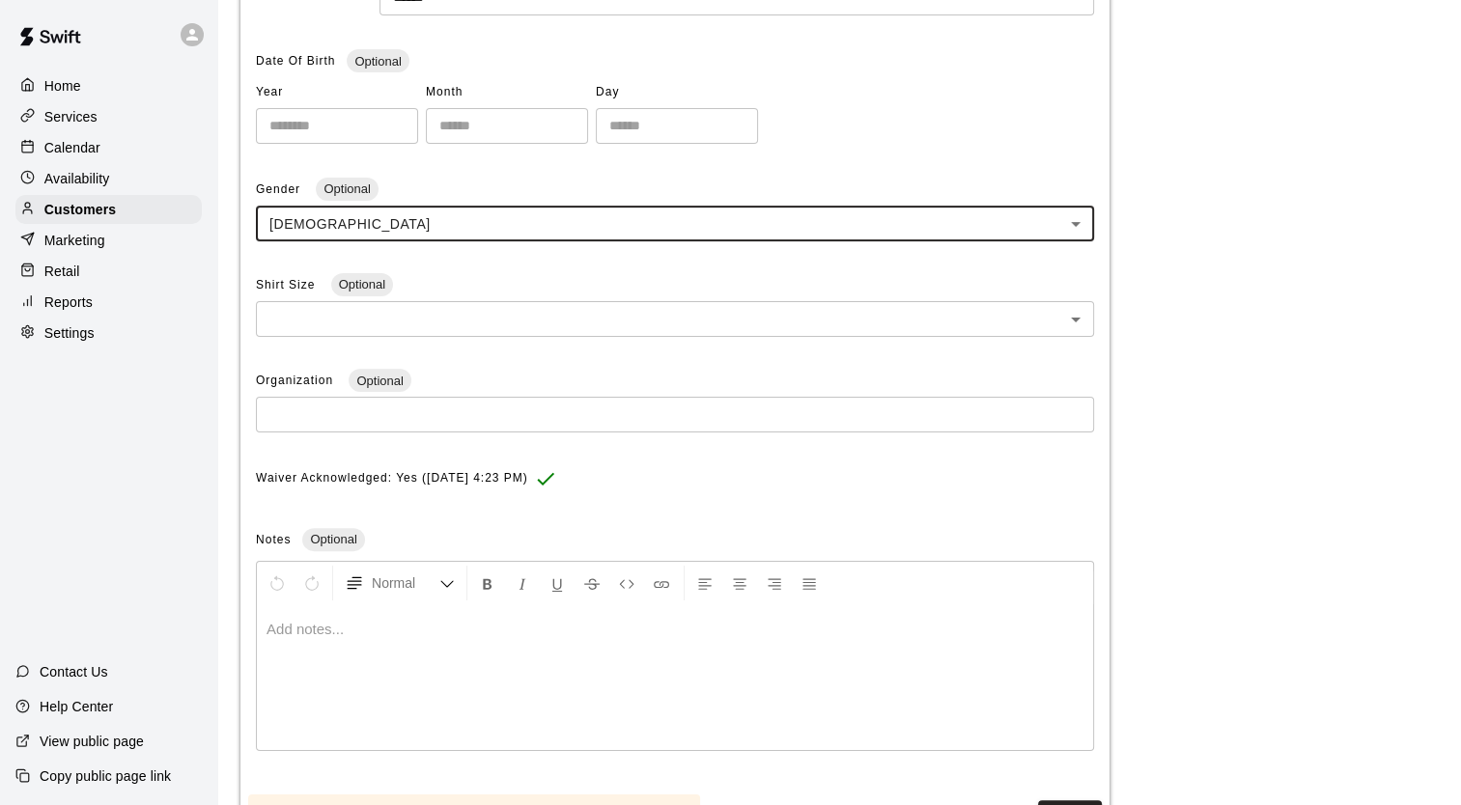
scroll to position [490, 0]
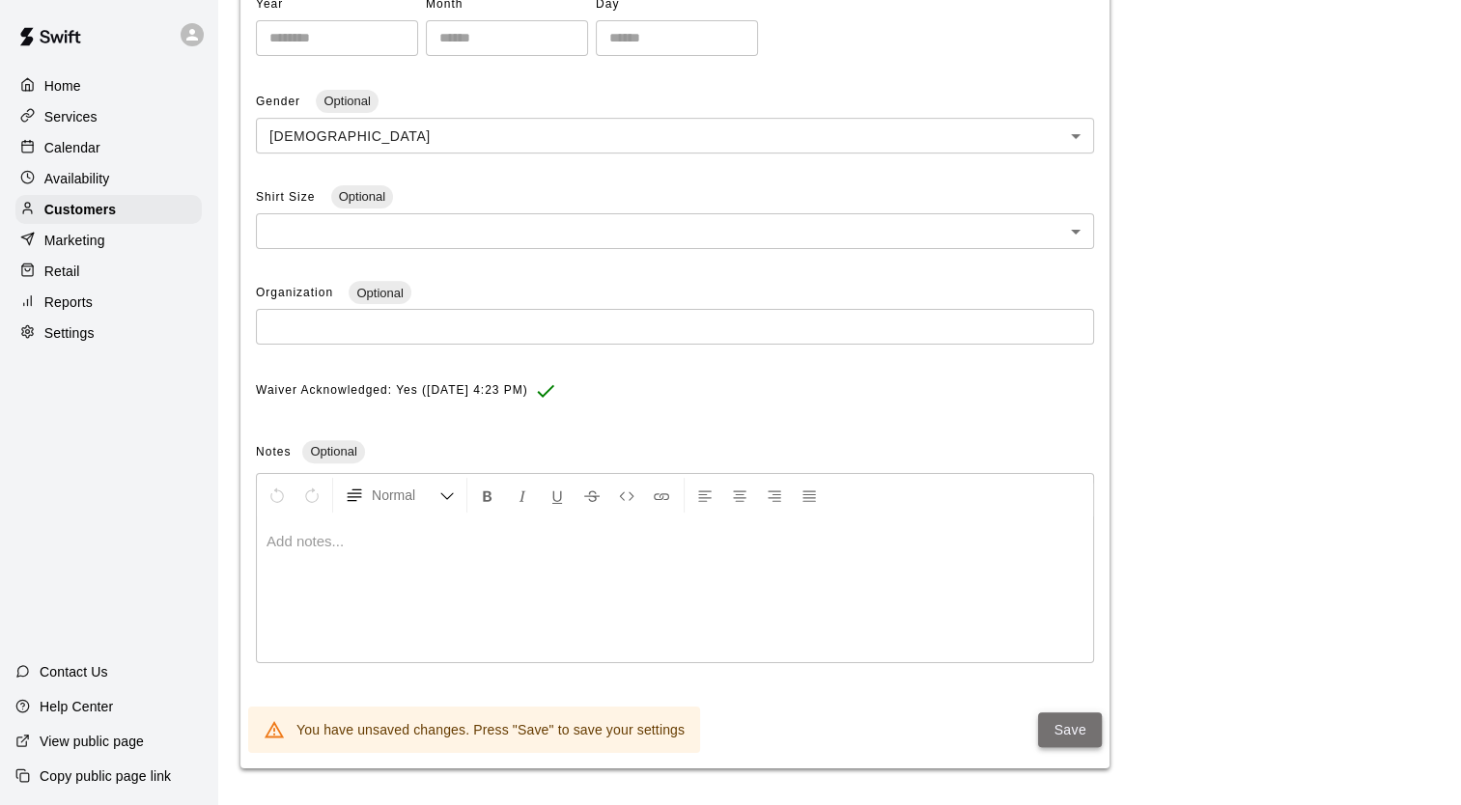
click at [1100, 729] on button "Save" at bounding box center [1070, 731] width 64 height 36
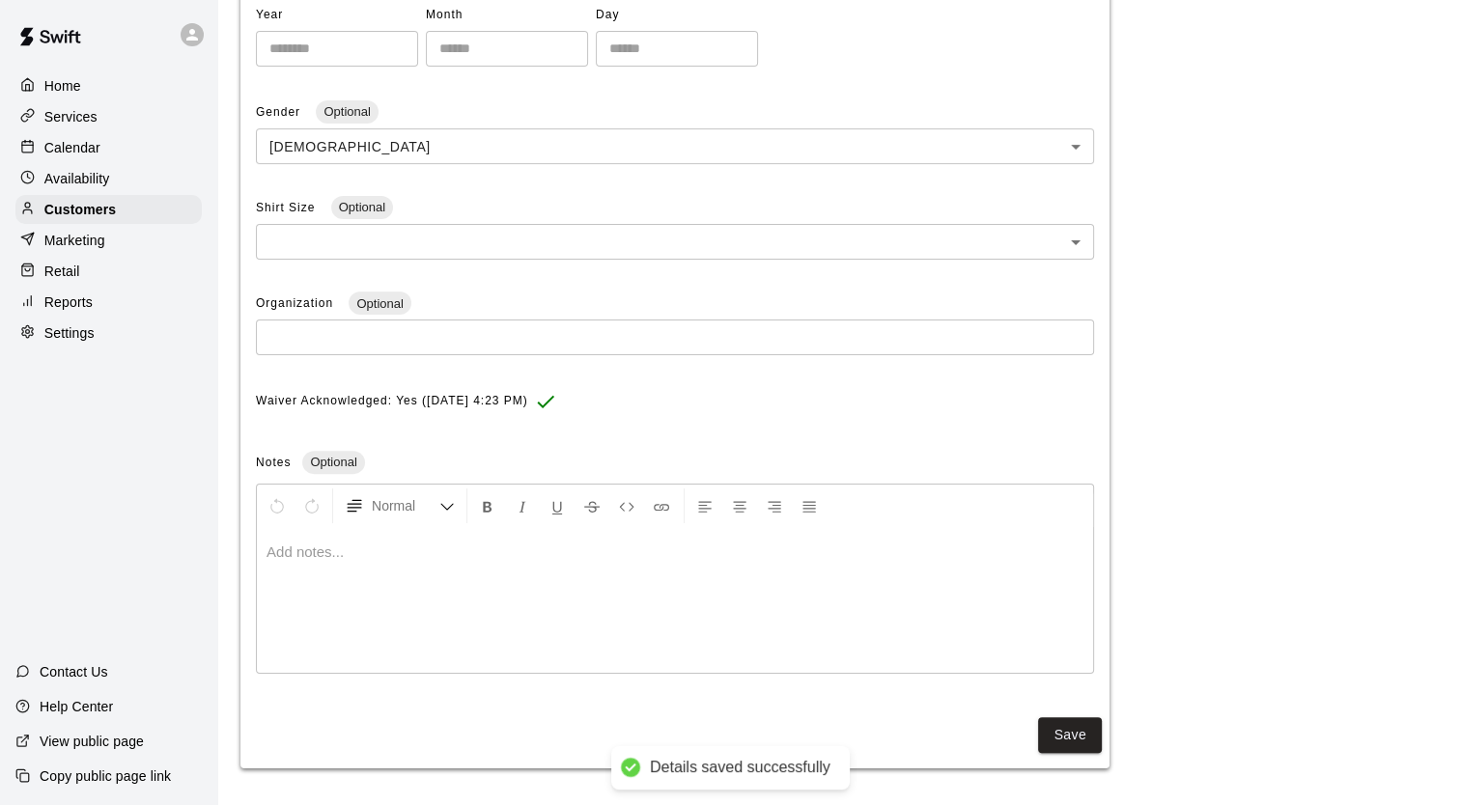
scroll to position [0, 0]
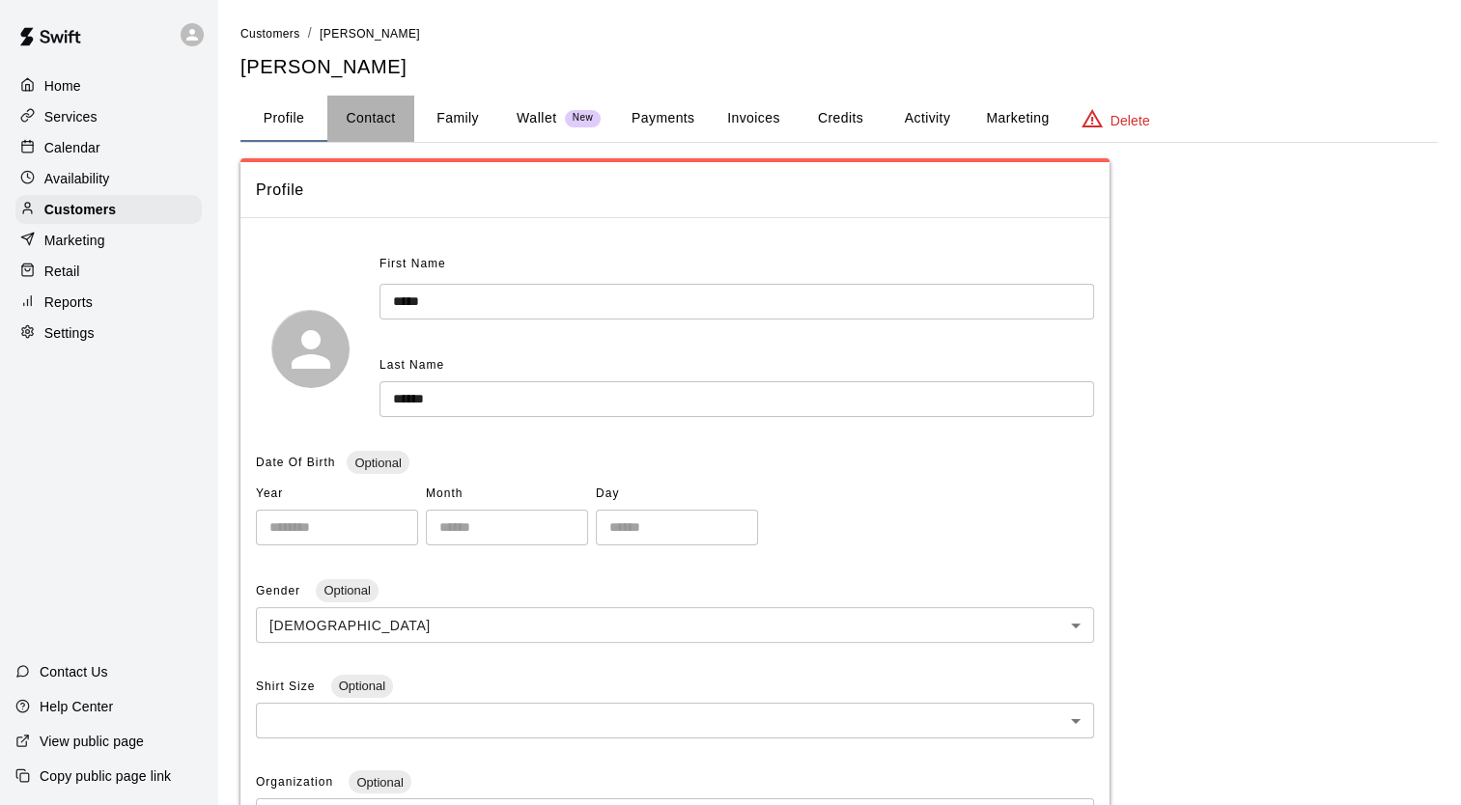
click at [376, 121] on button "Contact" at bounding box center [370, 119] width 87 height 46
select select "**"
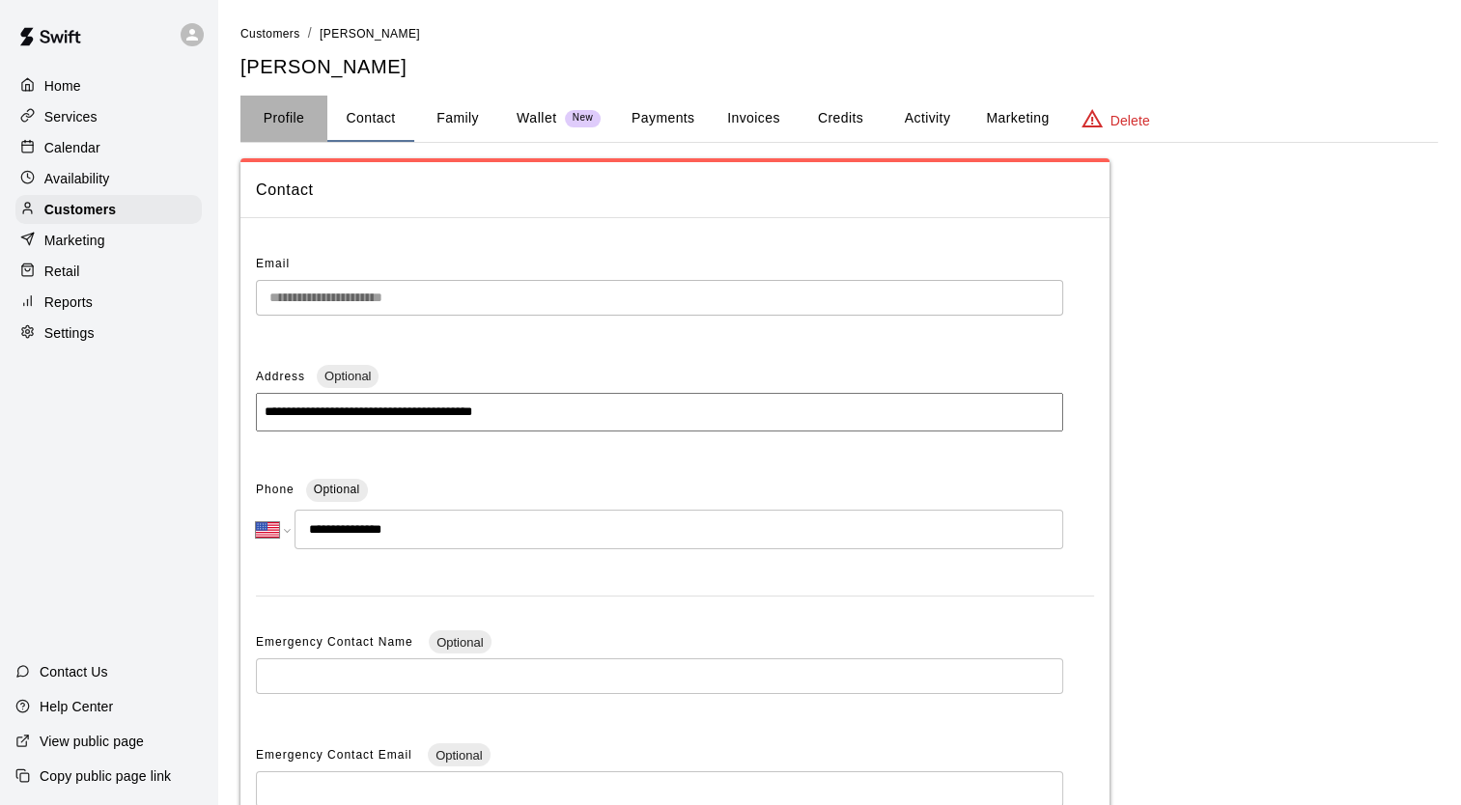
click at [292, 115] on button "Profile" at bounding box center [283, 119] width 87 height 46
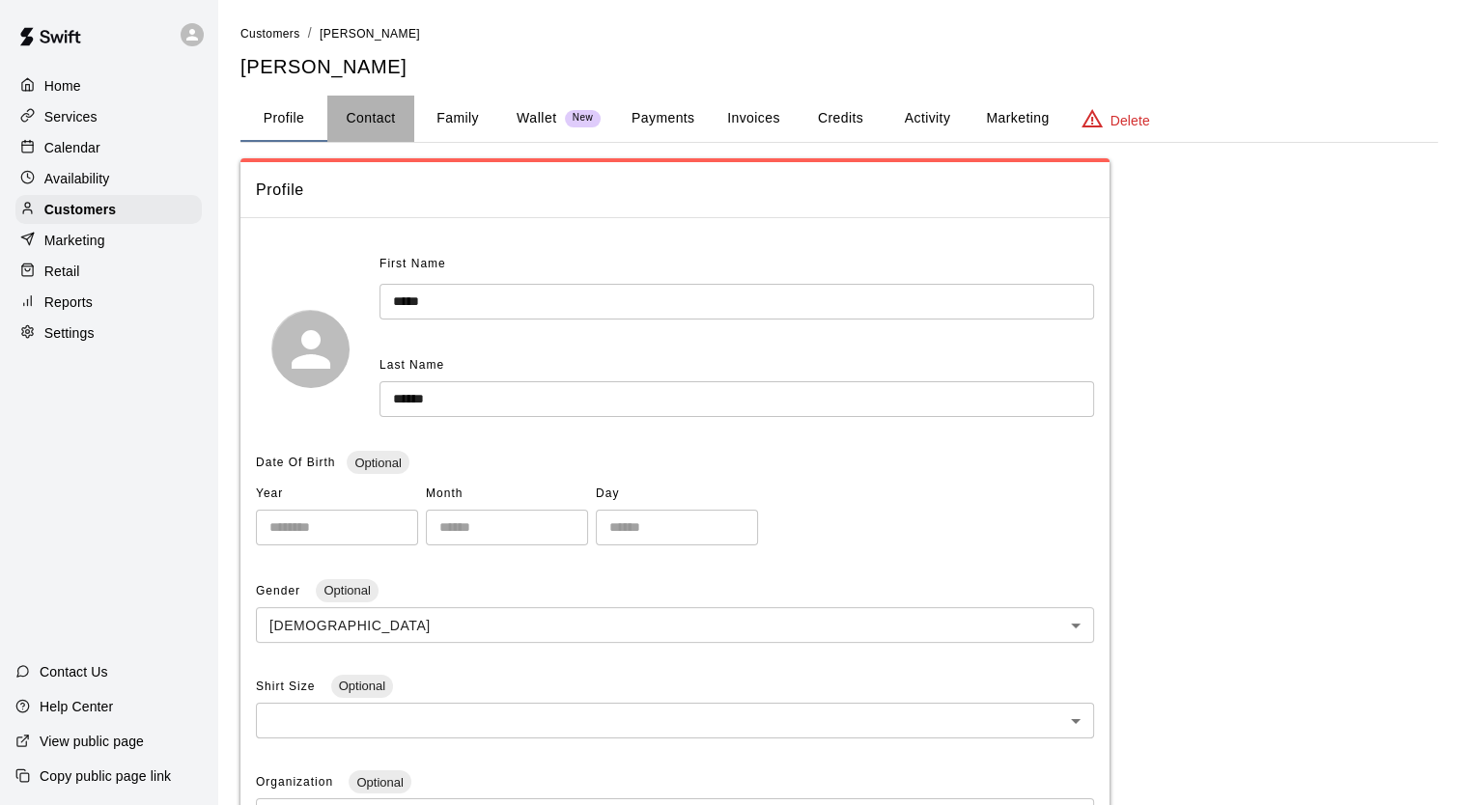
click at [358, 127] on button "Contact" at bounding box center [370, 119] width 87 height 46
select select "**"
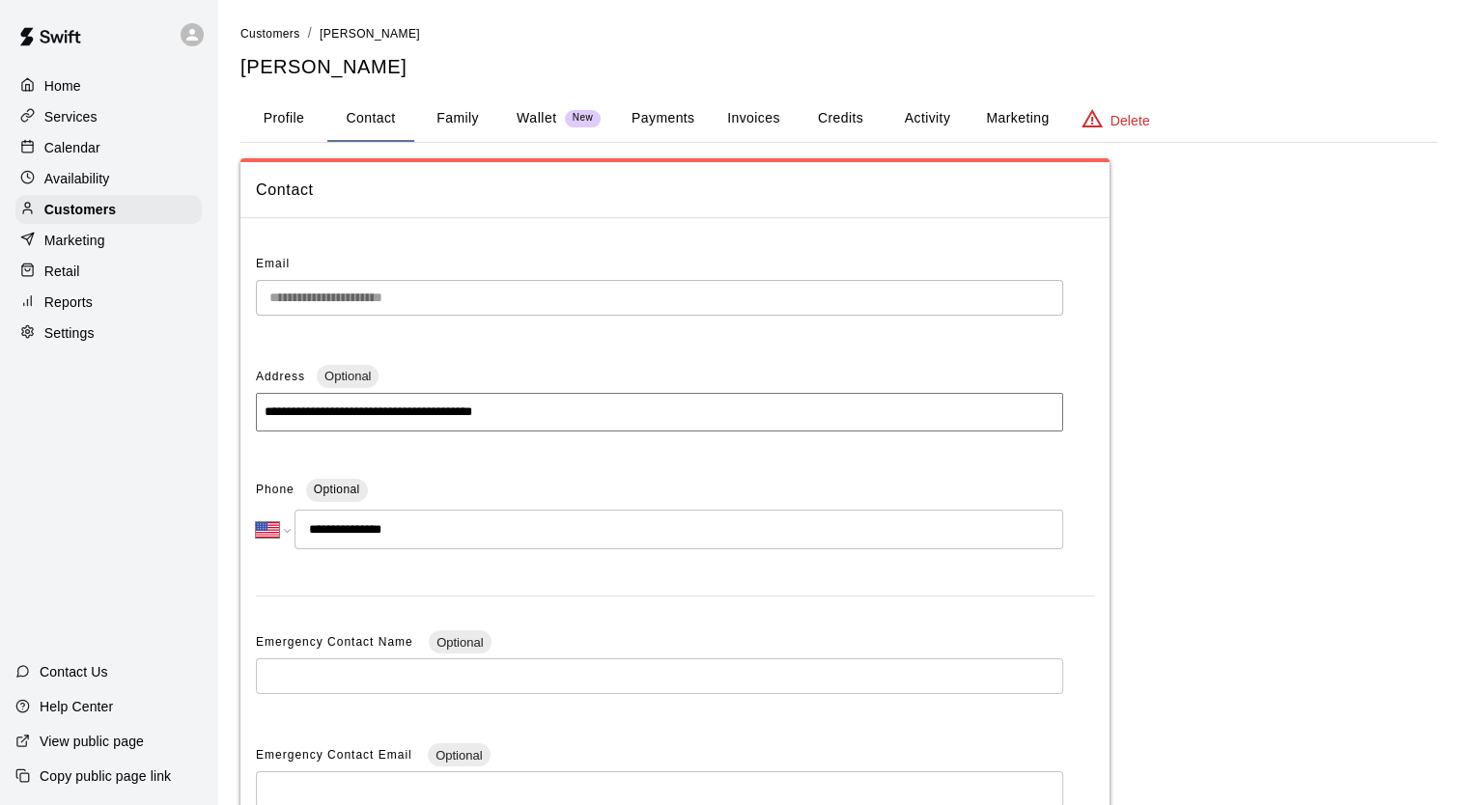
click at [1178, 396] on div "**********" at bounding box center [838, 611] width 1197 height 906
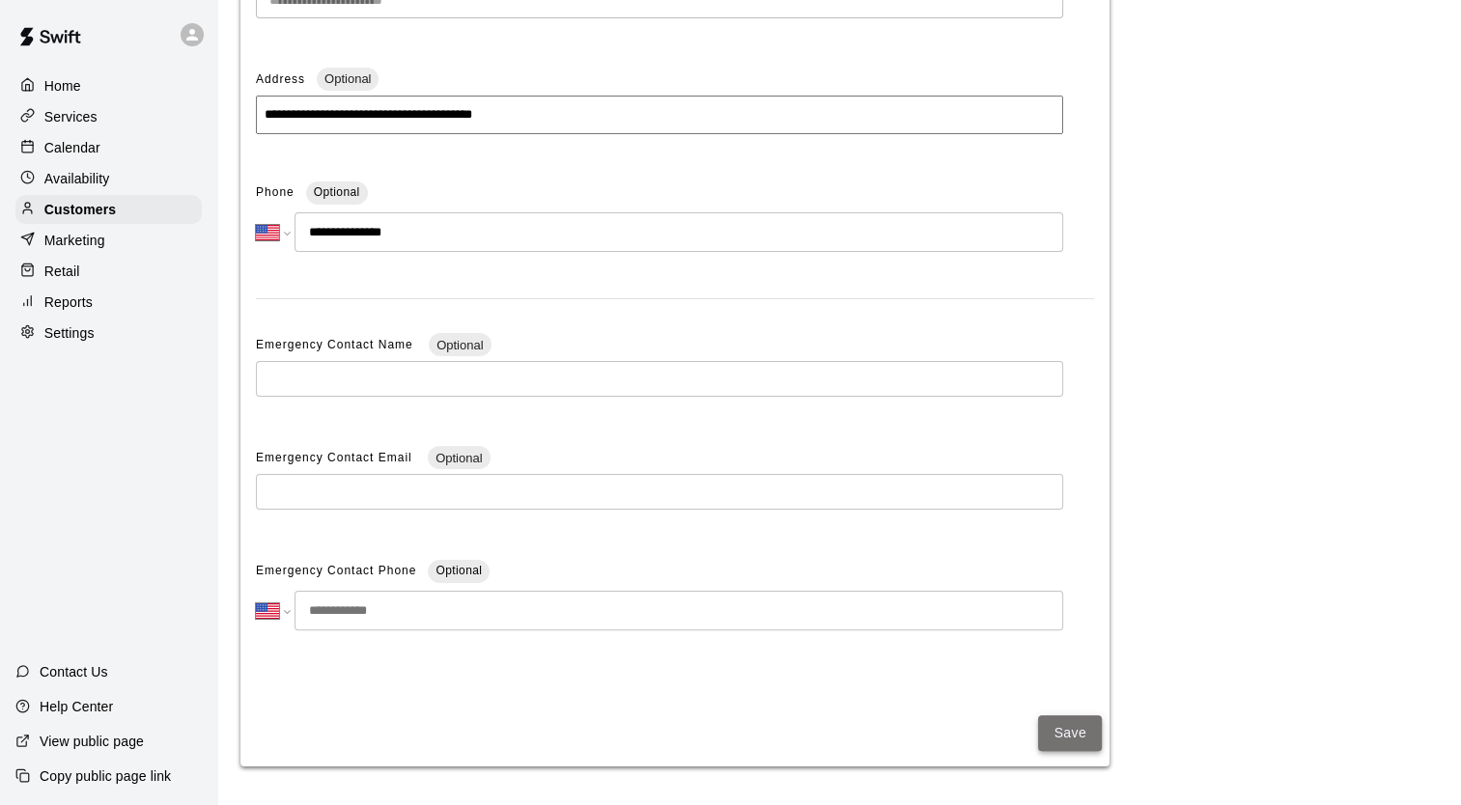
click at [1078, 740] on button "Save" at bounding box center [1070, 734] width 64 height 36
click at [83, 86] on div "Home" at bounding box center [108, 85] width 186 height 29
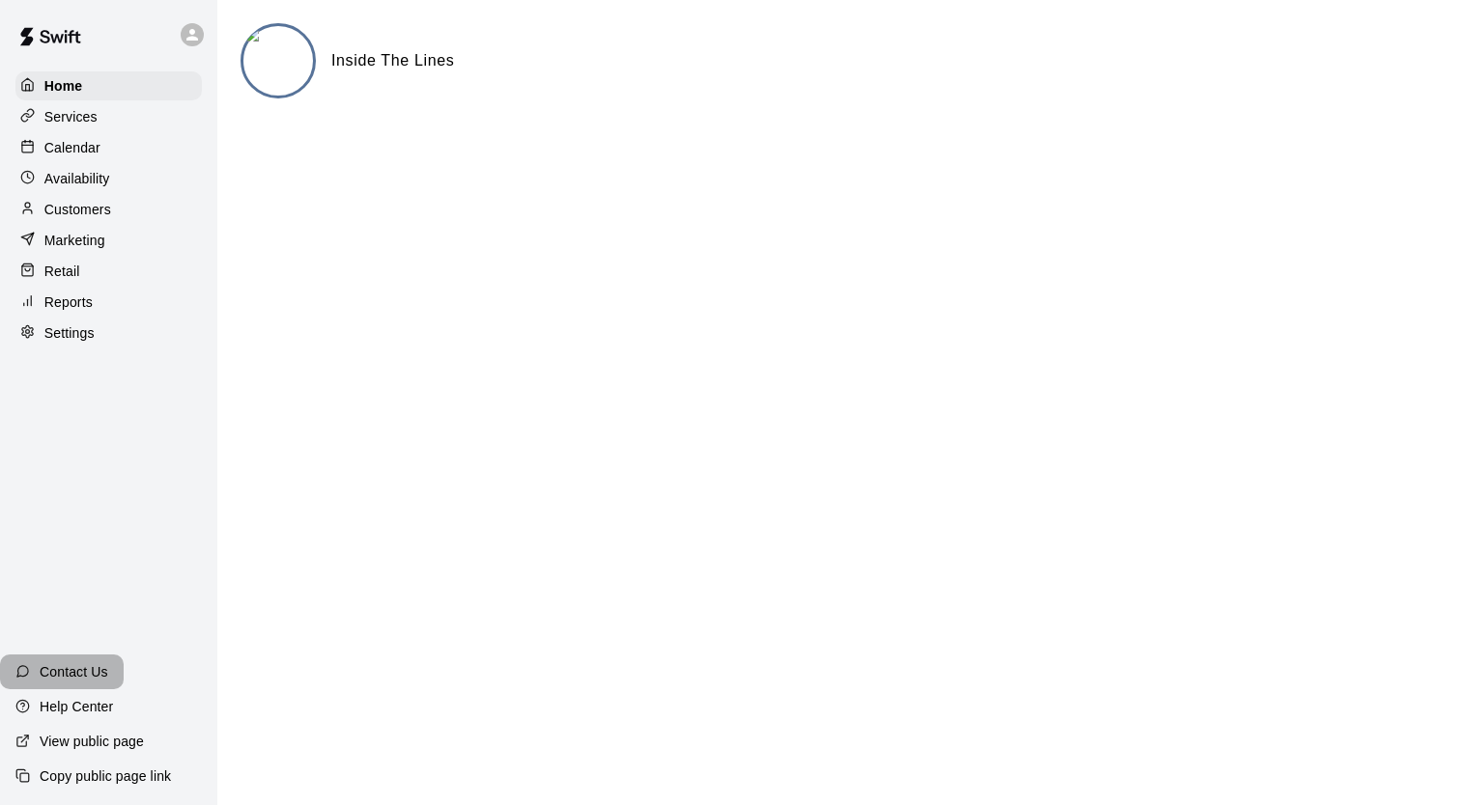
click at [46, 680] on p "Contact Us" at bounding box center [74, 671] width 69 height 19
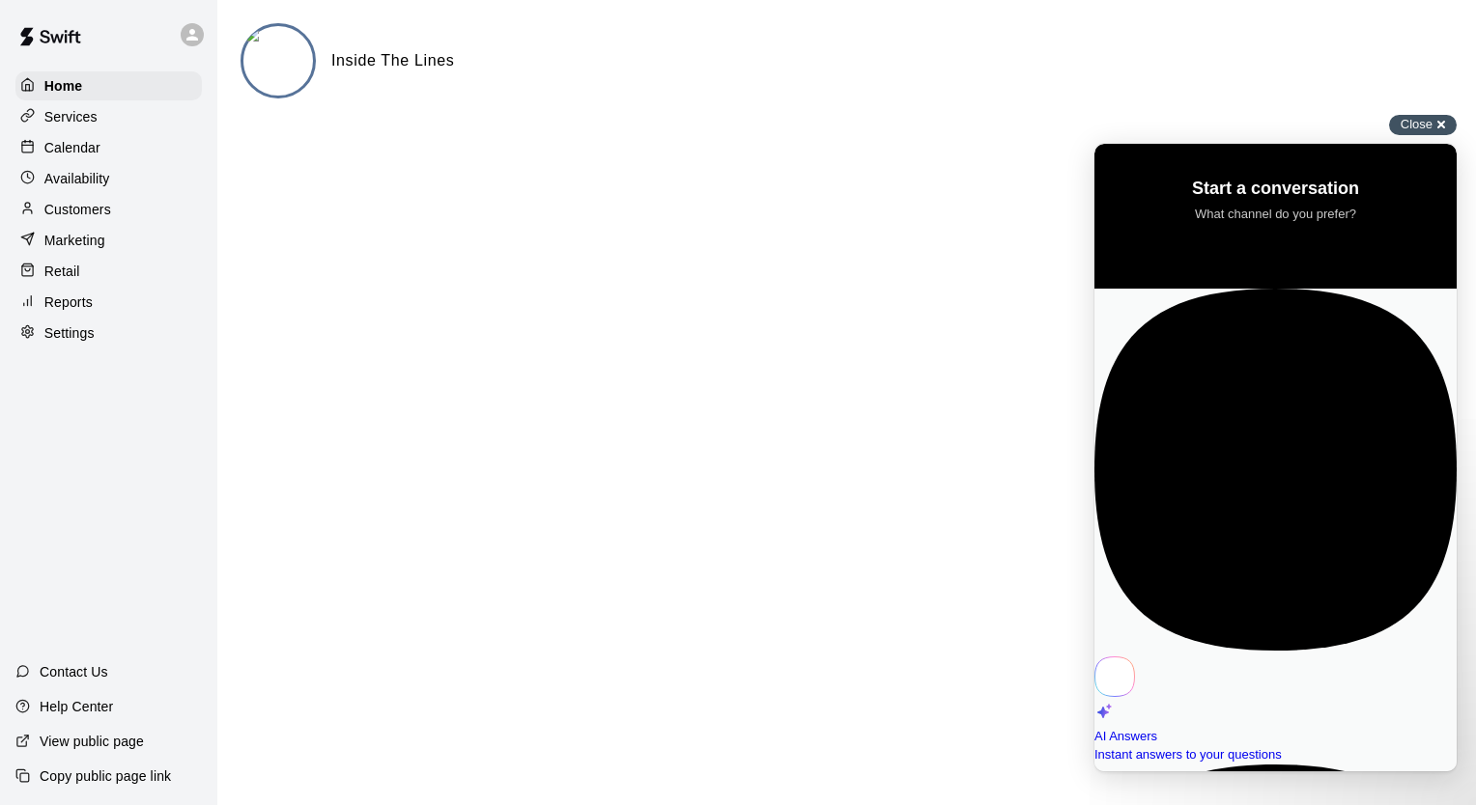
click at [1449, 122] on div "Close cross-small" at bounding box center [1423, 125] width 68 height 20
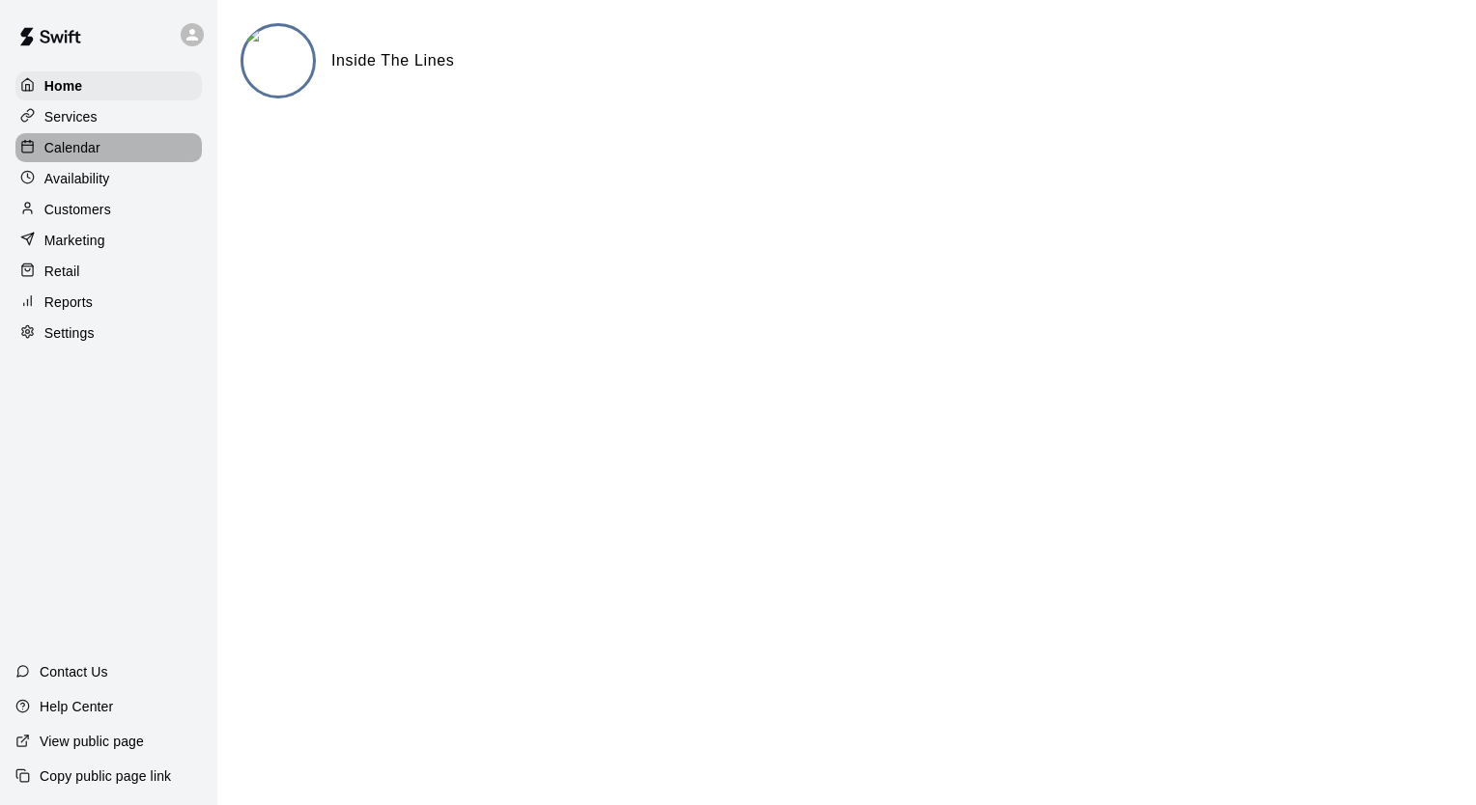
click at [77, 145] on p "Calendar" at bounding box center [72, 147] width 56 height 19
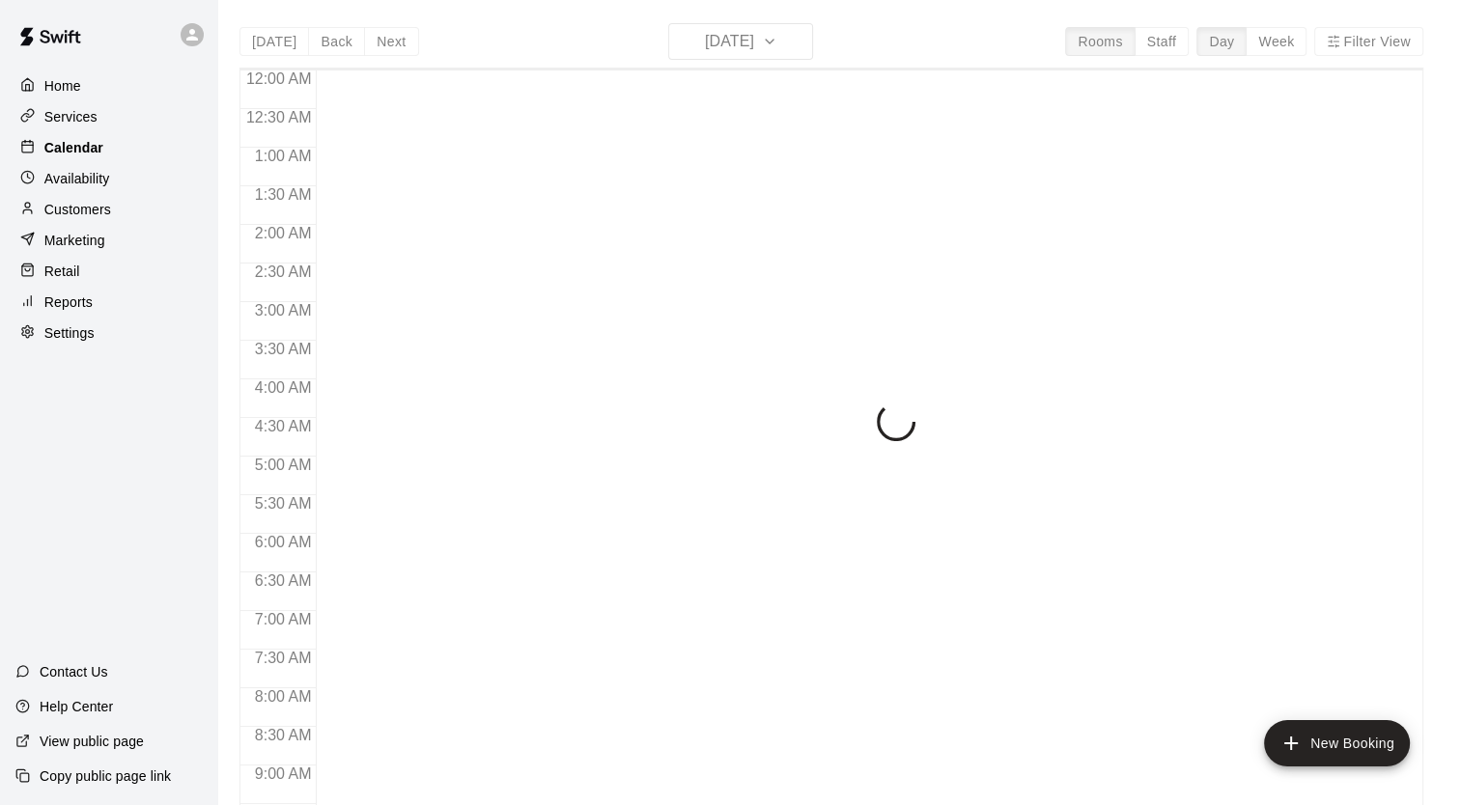
scroll to position [1095, 0]
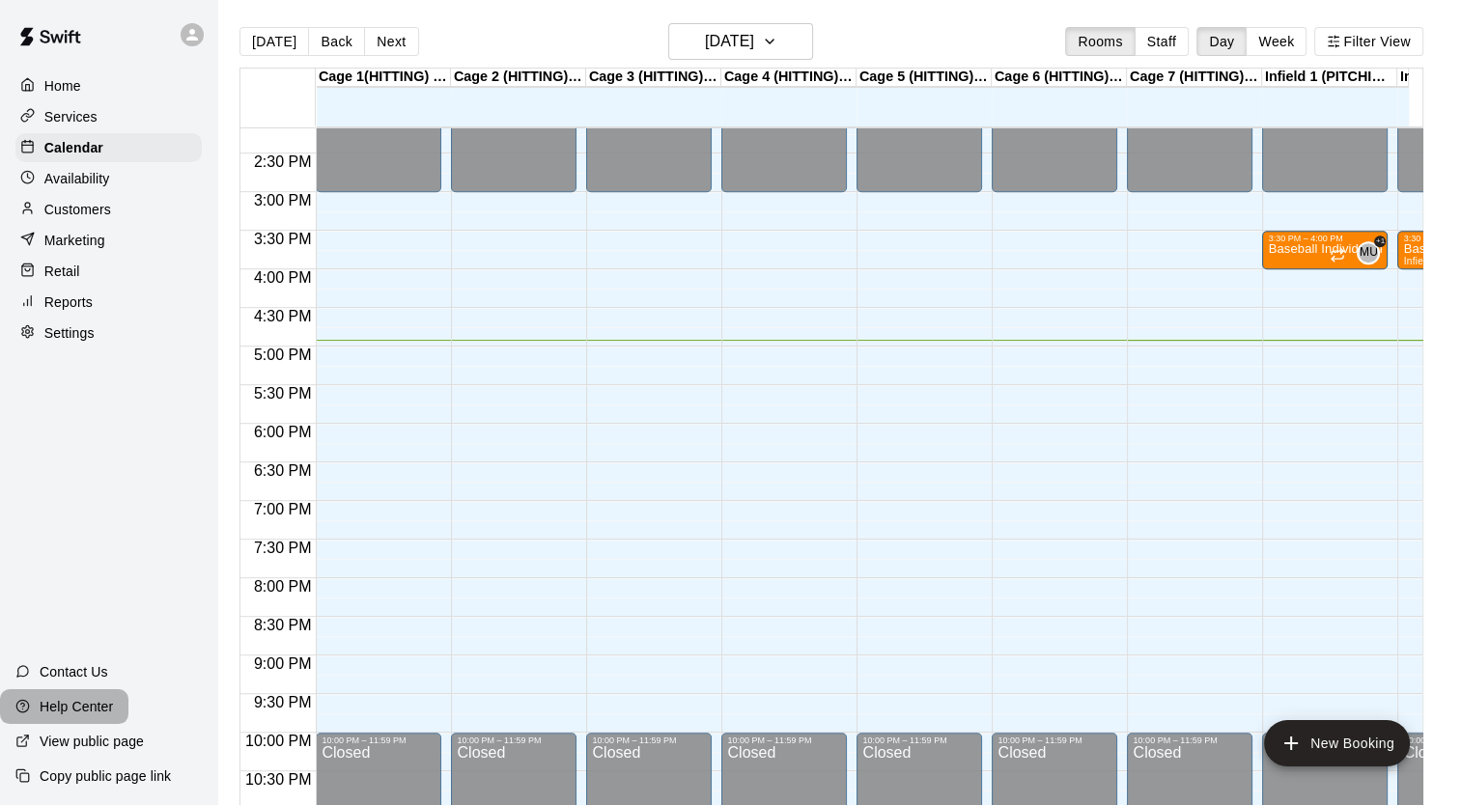
click at [70, 709] on p "Help Center" at bounding box center [76, 706] width 73 height 19
click at [58, 339] on p "Settings" at bounding box center [69, 333] width 50 height 19
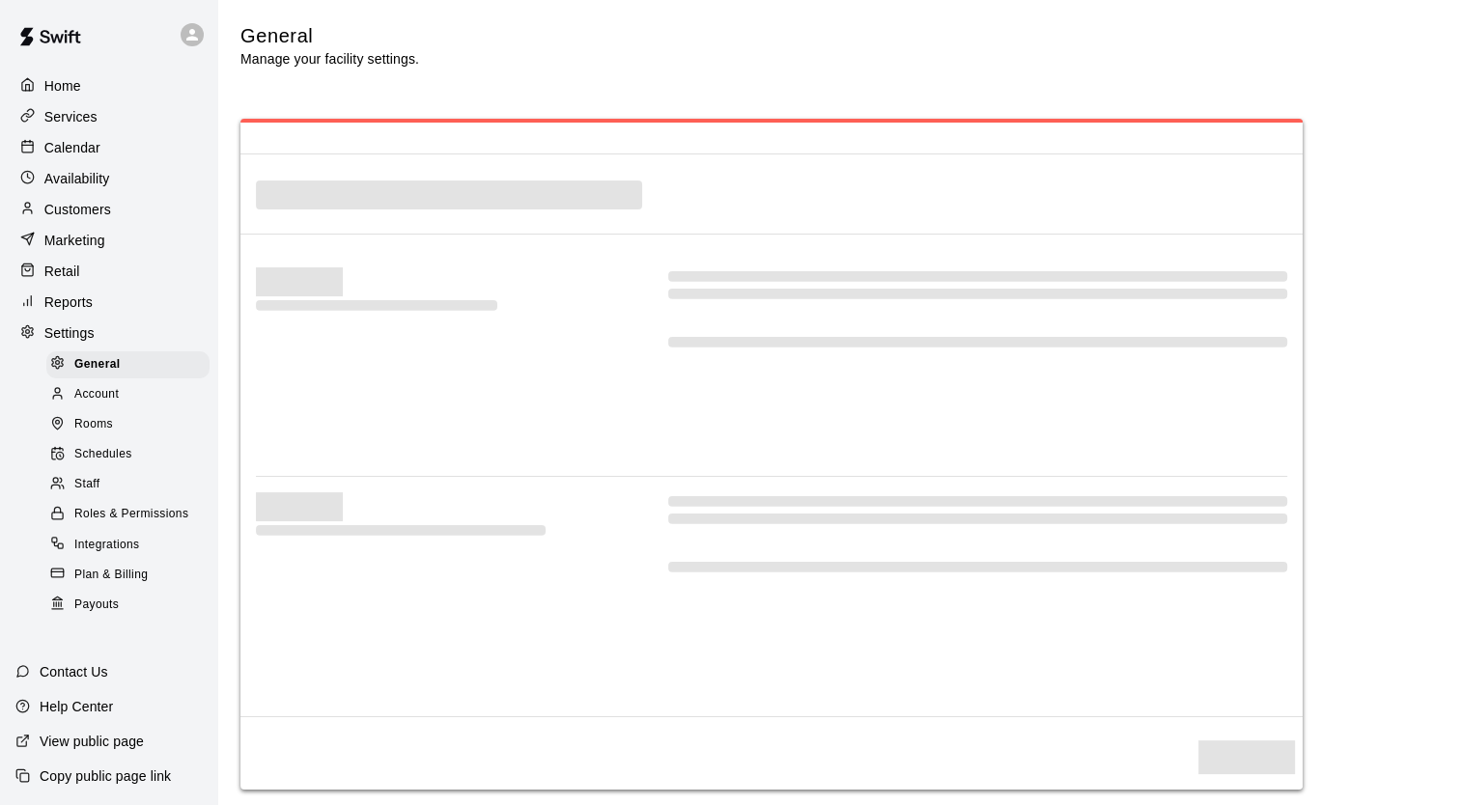
select select "**"
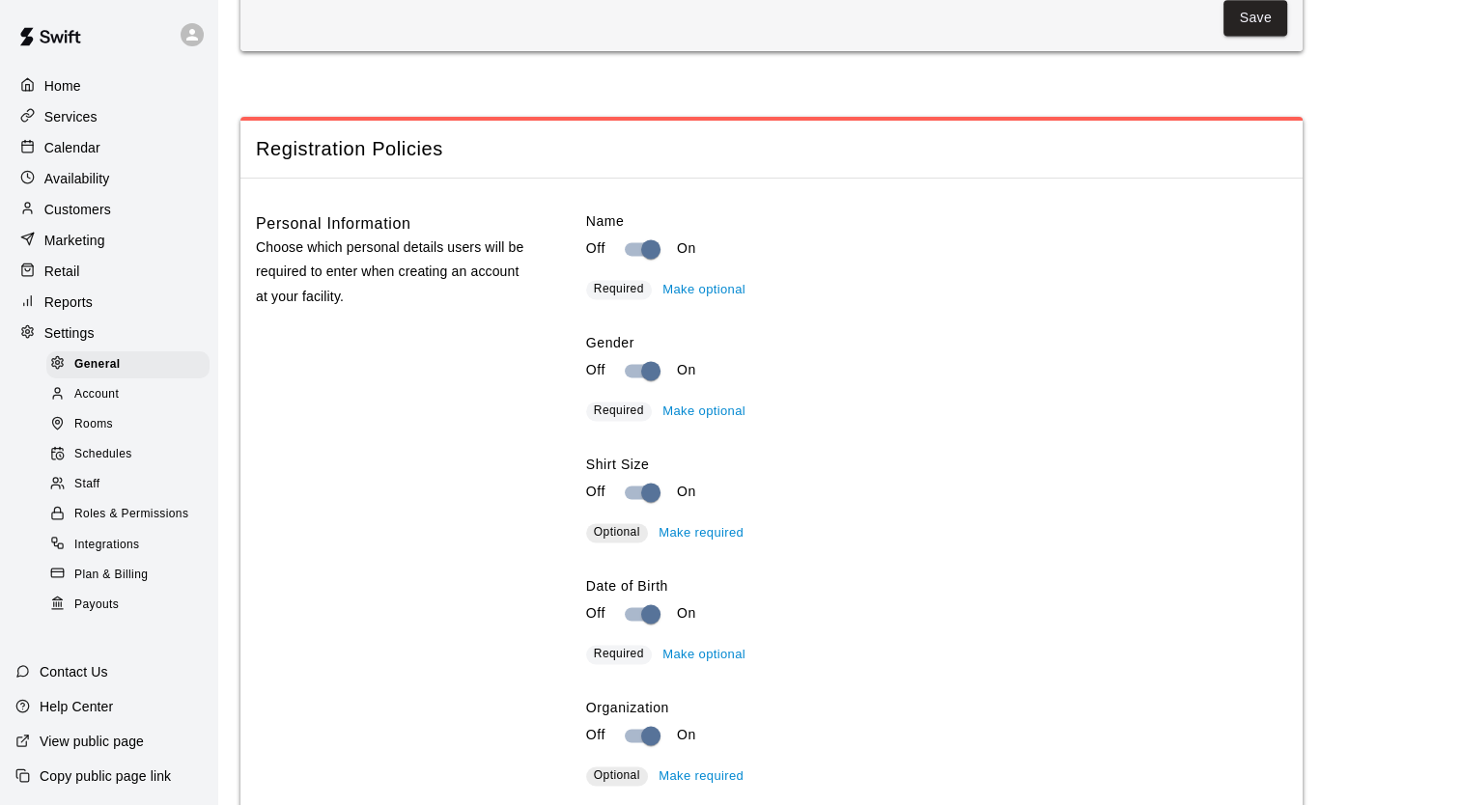
scroll to position [2708, 0]
click at [119, 464] on span "Schedules" at bounding box center [103, 454] width 58 height 19
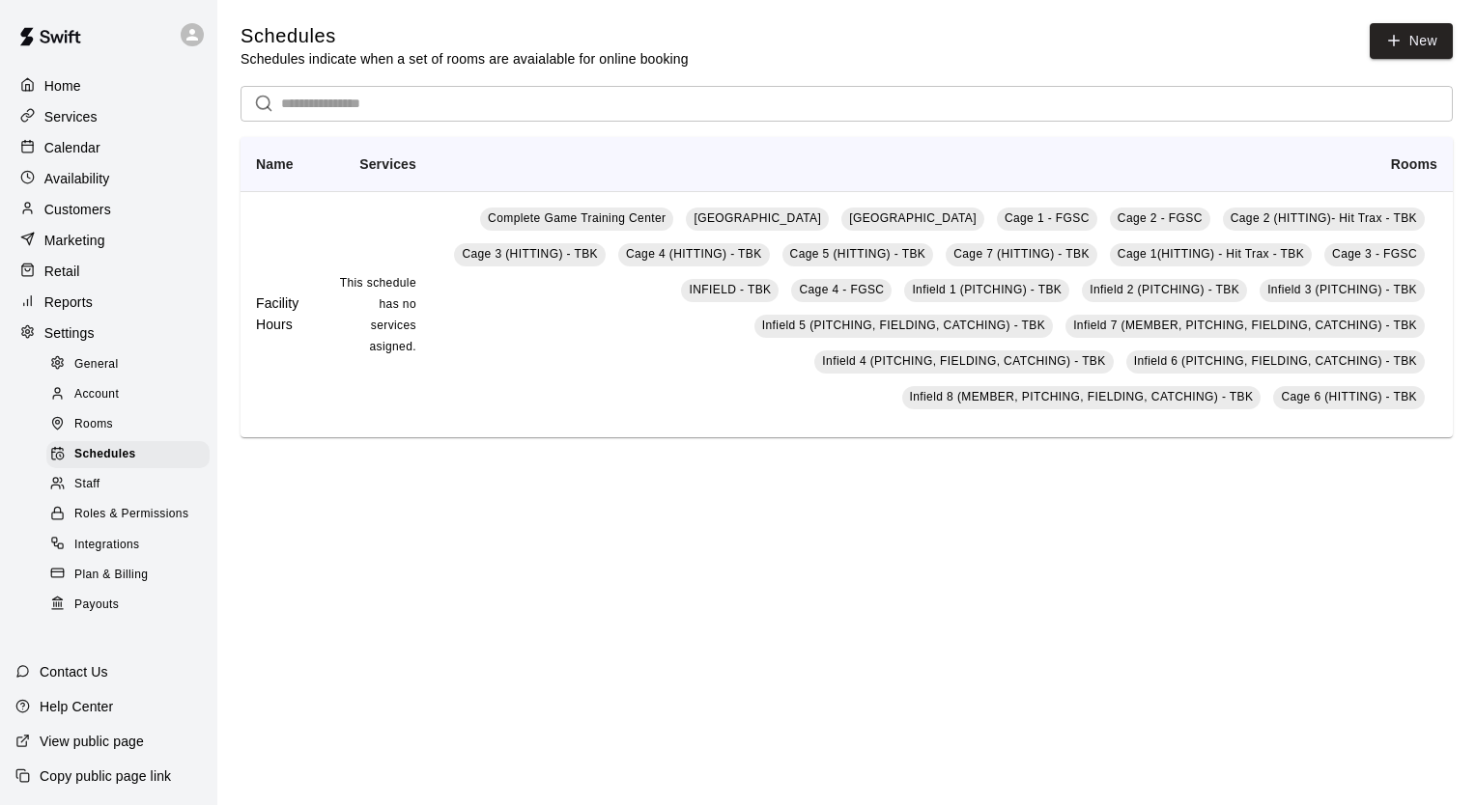
click at [98, 494] on span "Staff" at bounding box center [86, 484] width 25 height 19
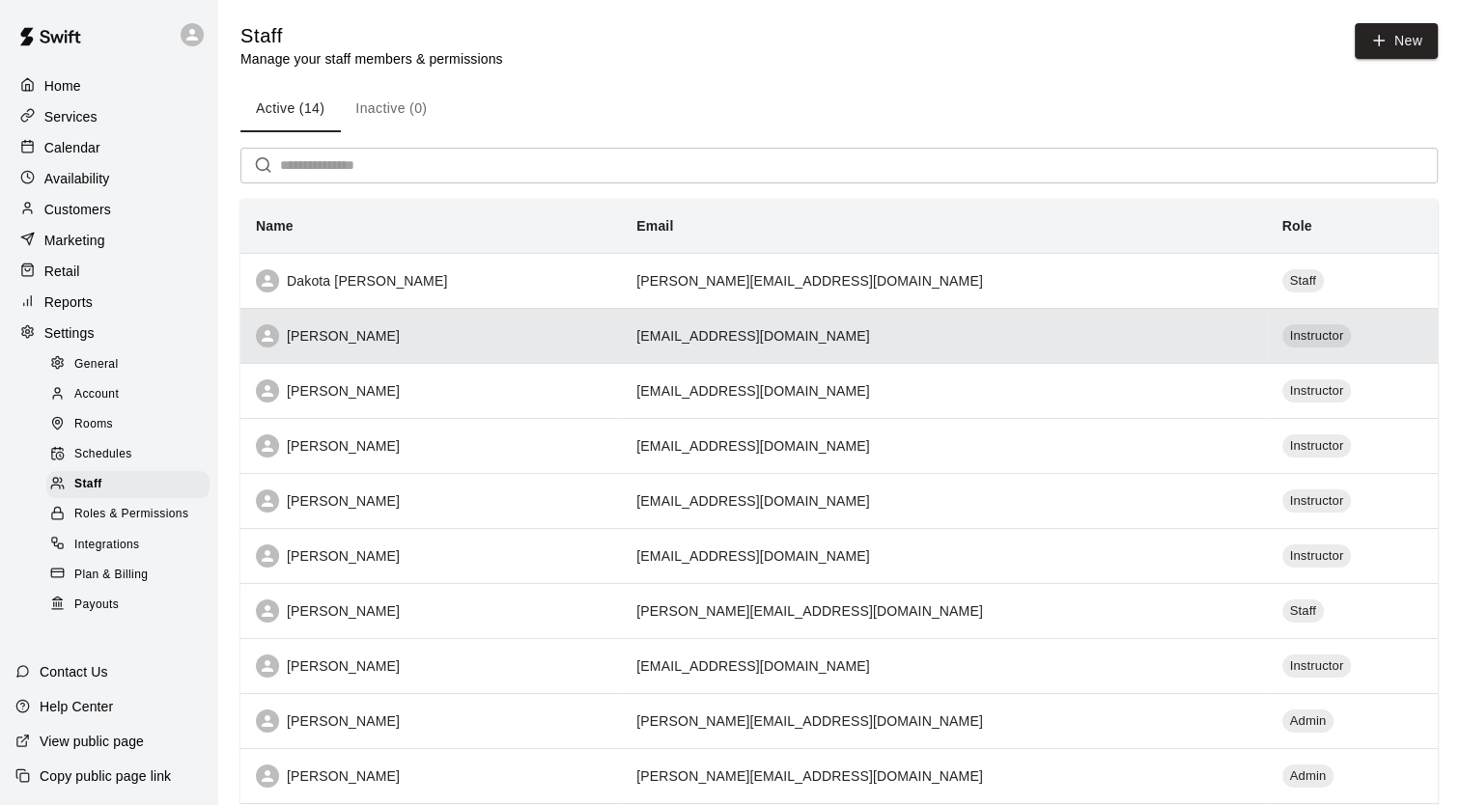
click at [337, 337] on div "[PERSON_NAME]" at bounding box center [431, 335] width 350 height 23
select select "**"
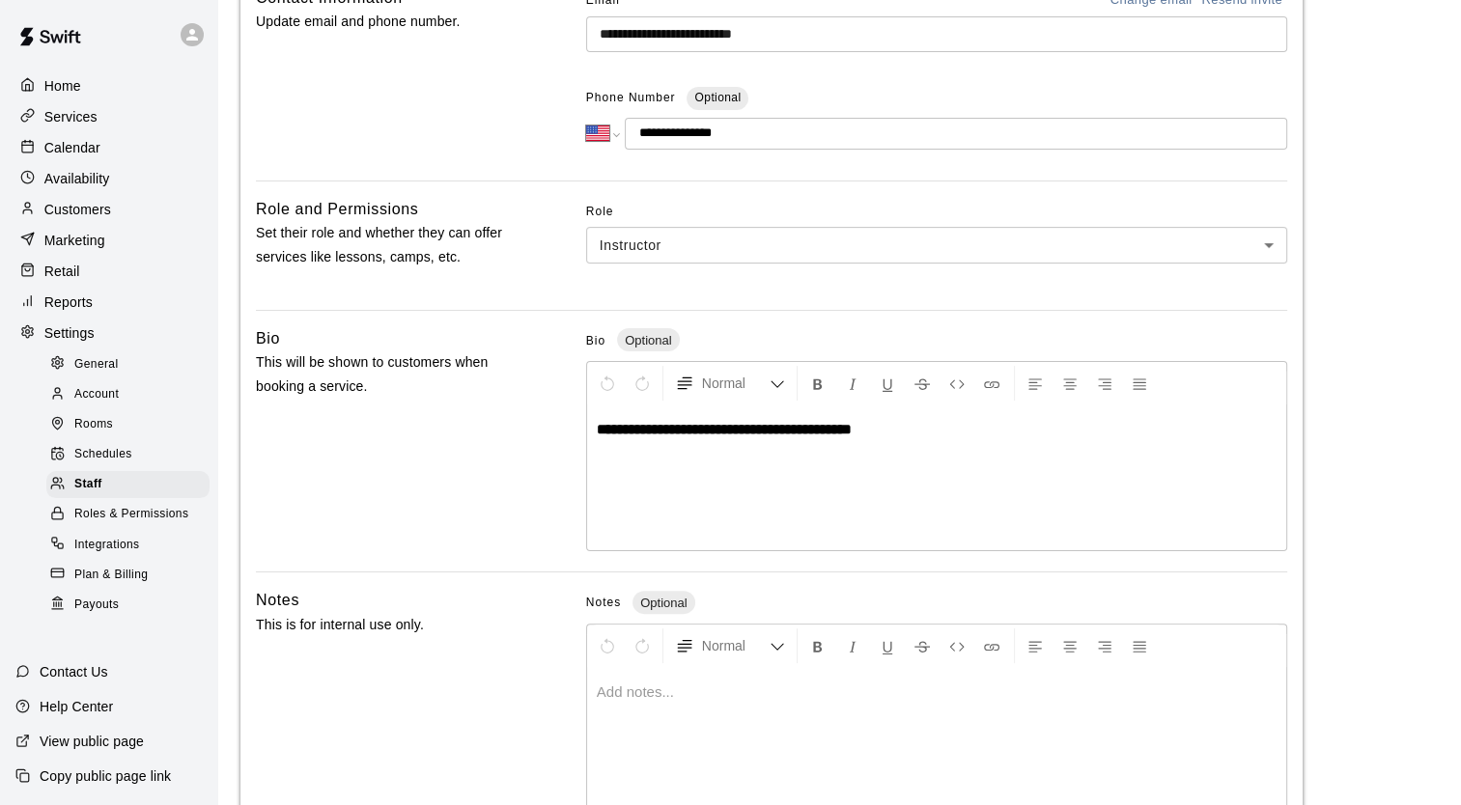
scroll to position [464, 0]
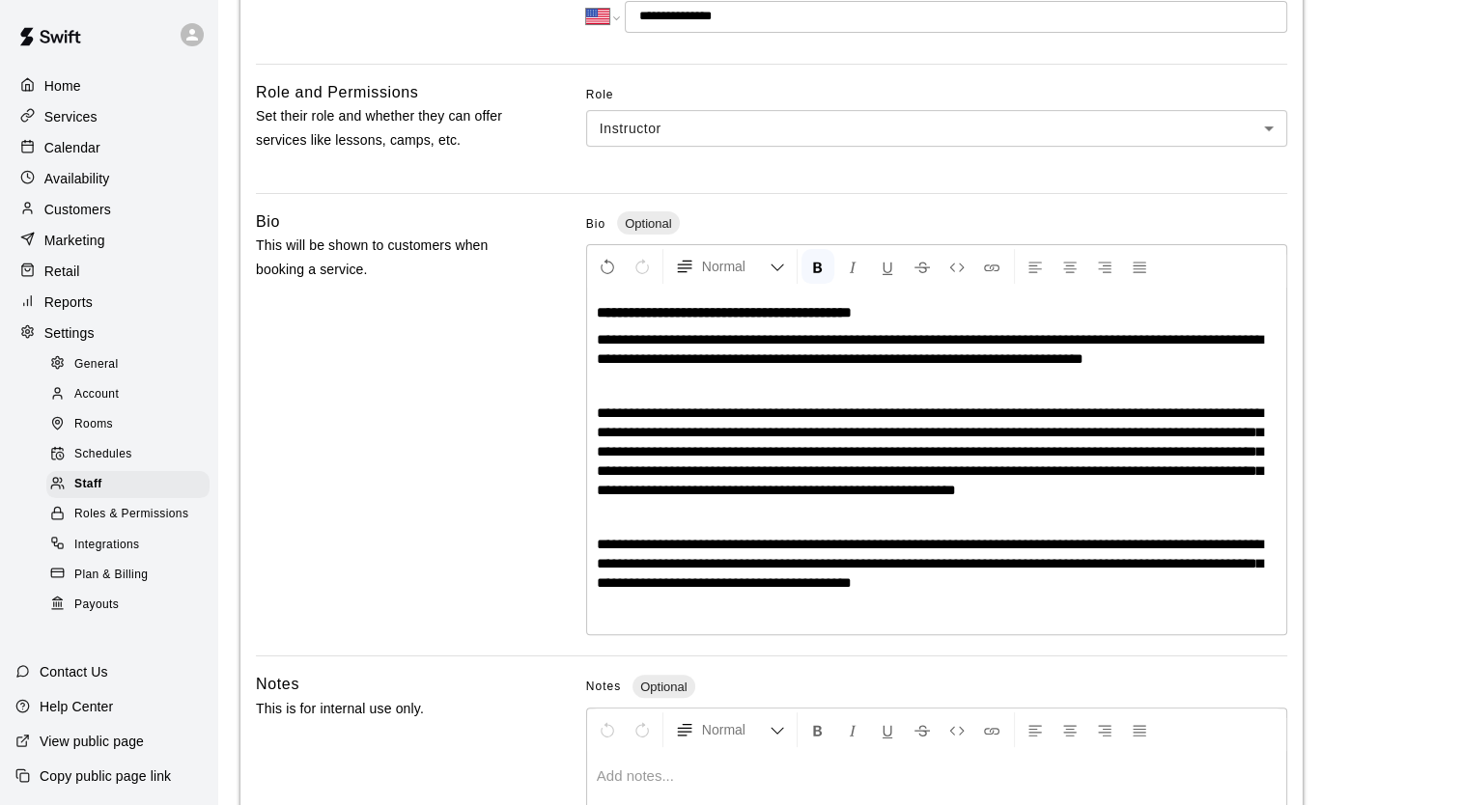
click at [852, 314] on strong "**********" at bounding box center [724, 312] width 255 height 14
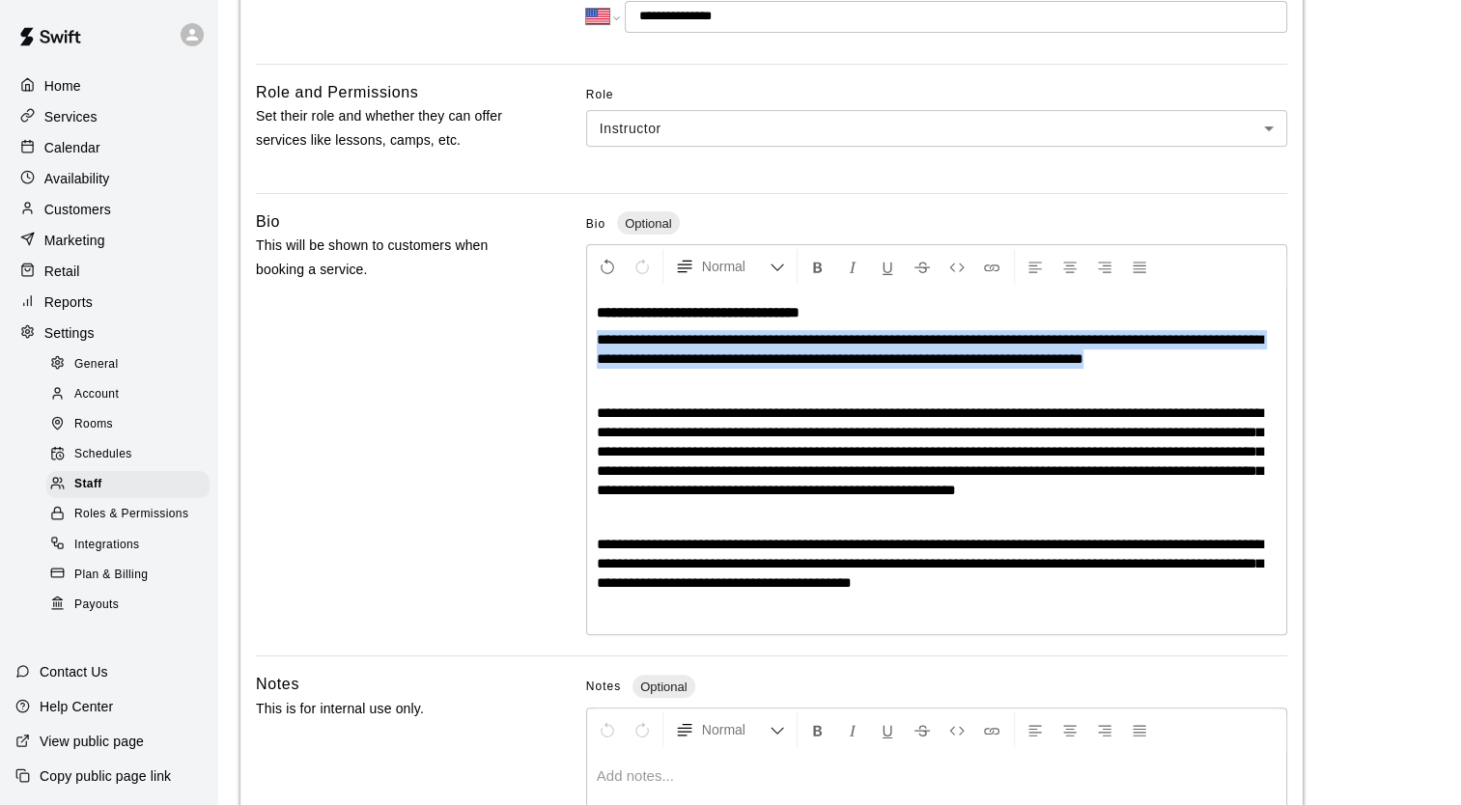
drag, startPoint x: 1118, startPoint y: 357, endPoint x: 595, endPoint y: 337, distance: 523.8
click at [595, 337] on div "**********" at bounding box center [936, 462] width 699 height 346
copy span "**********"
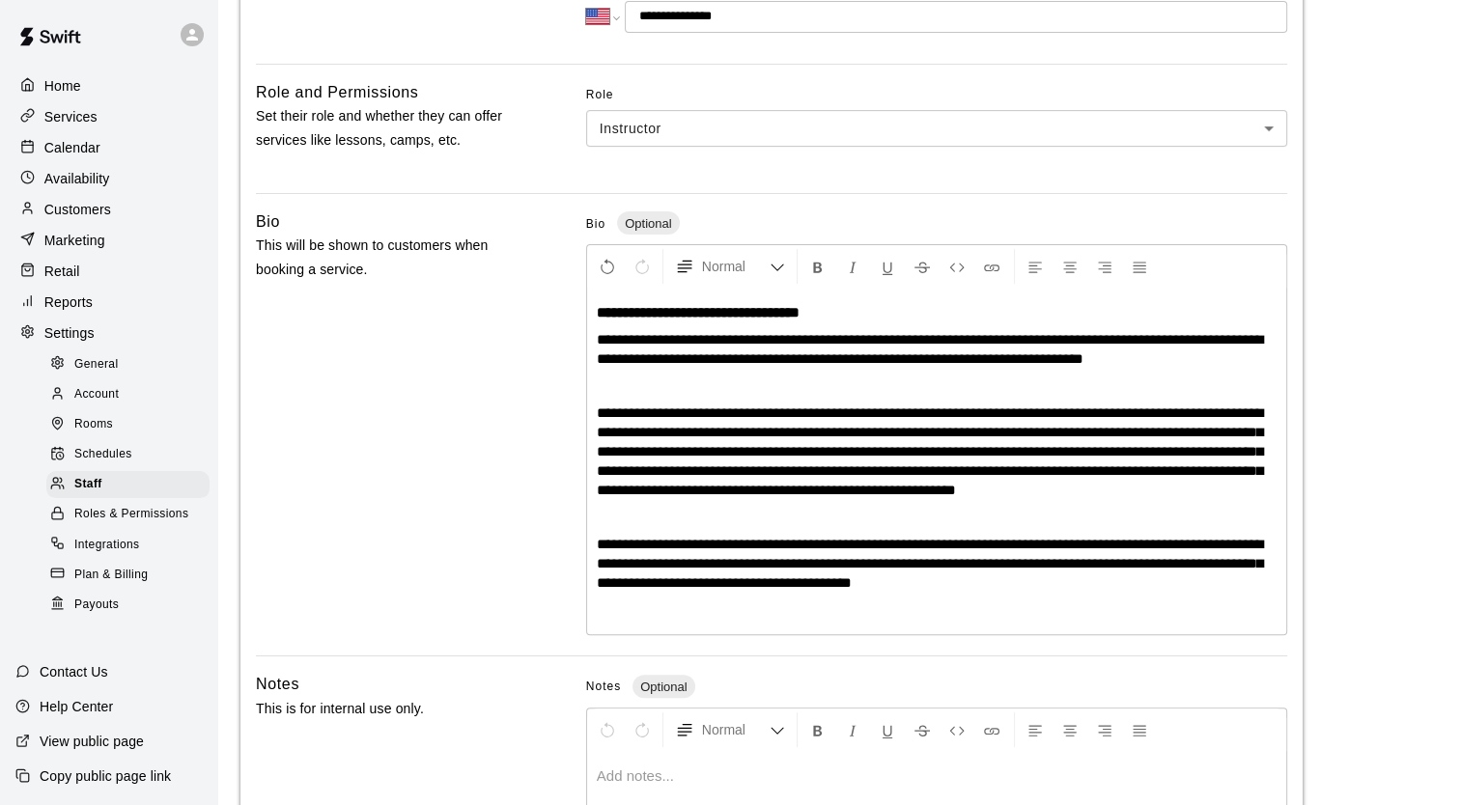
click at [603, 383] on p at bounding box center [937, 386] width 680 height 19
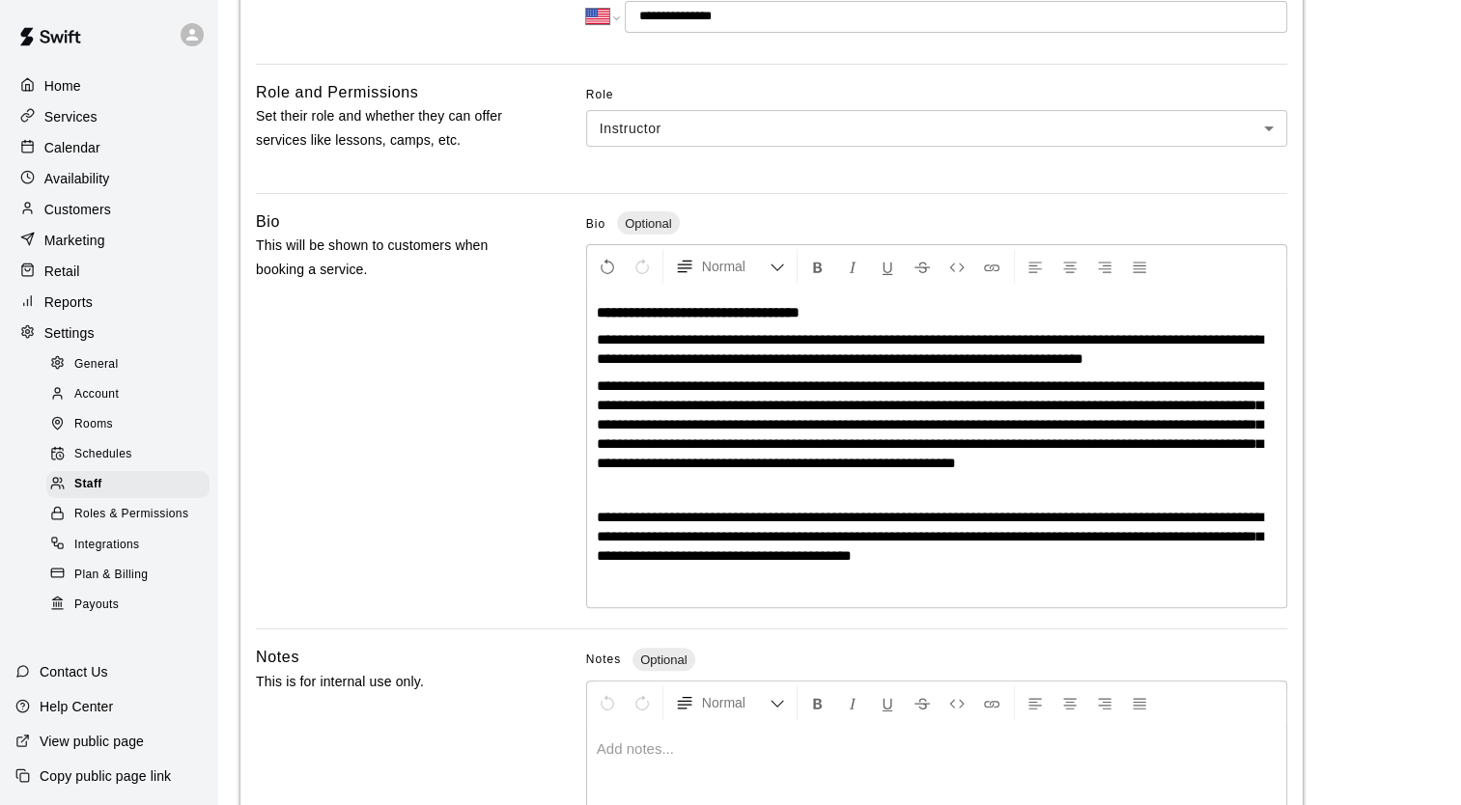
click at [664, 500] on p at bounding box center [937, 490] width 680 height 19
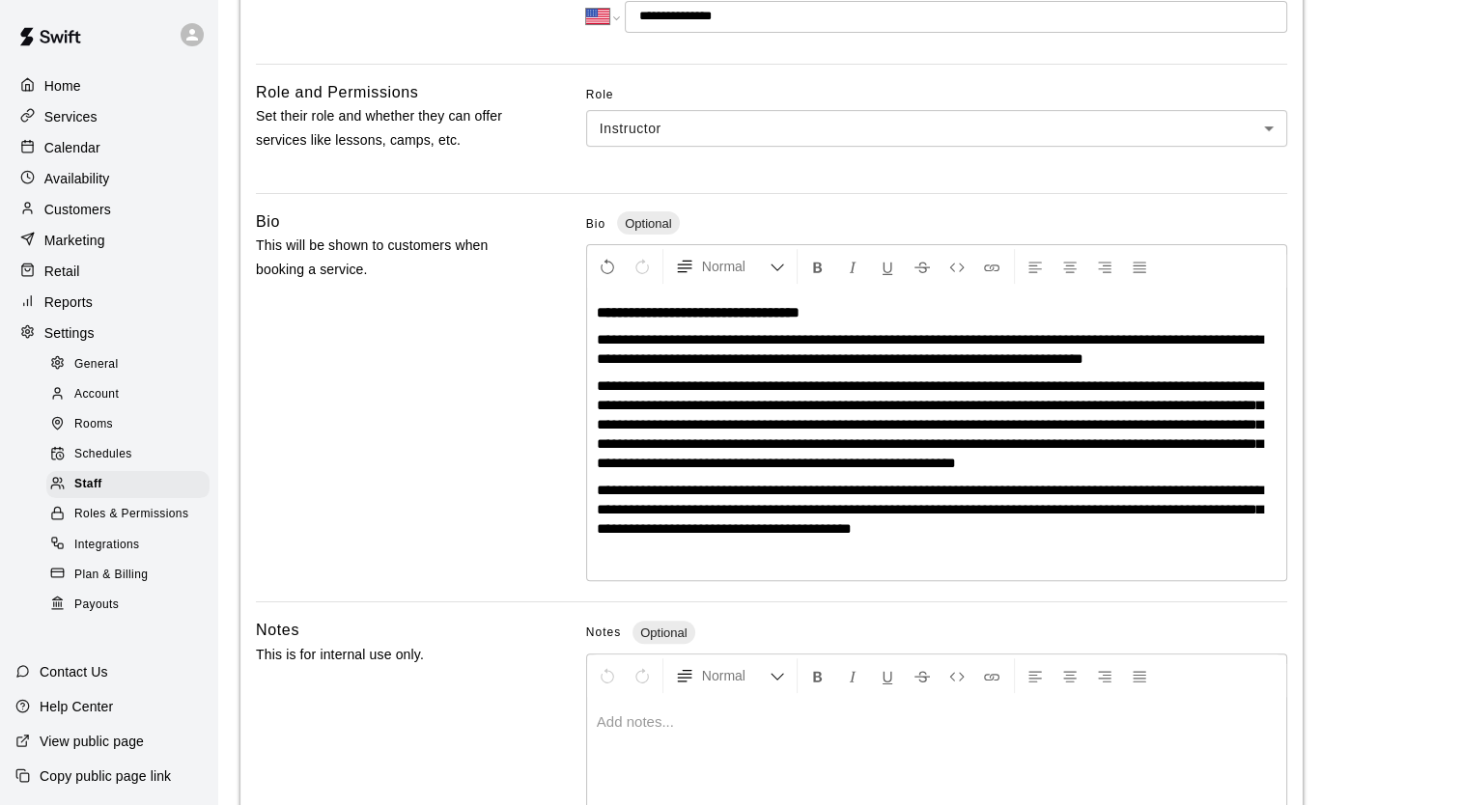
scroll to position [630, 0]
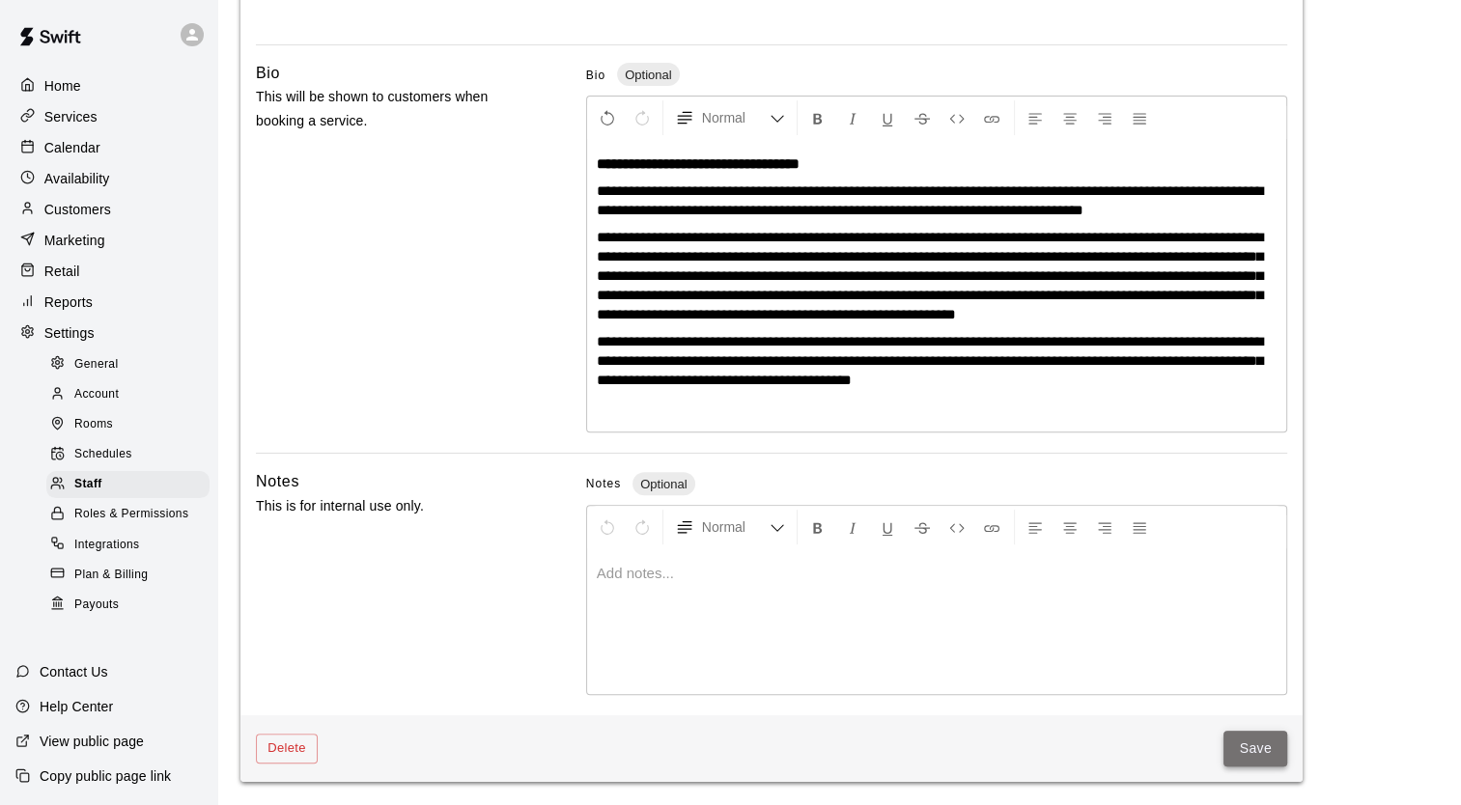
click at [1248, 749] on button "Save" at bounding box center [1256, 749] width 64 height 36
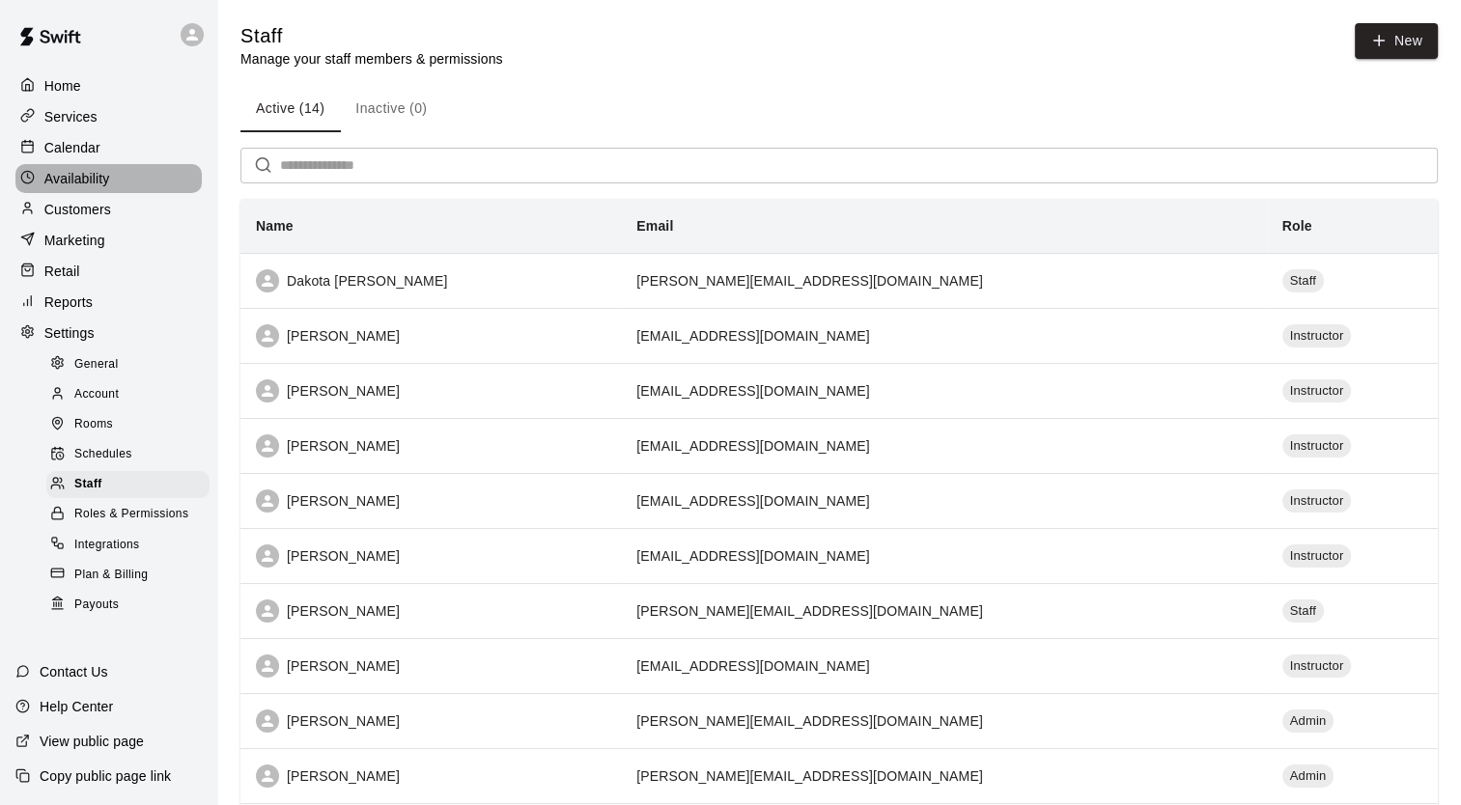
click at [70, 183] on p "Availability" at bounding box center [77, 178] width 66 height 19
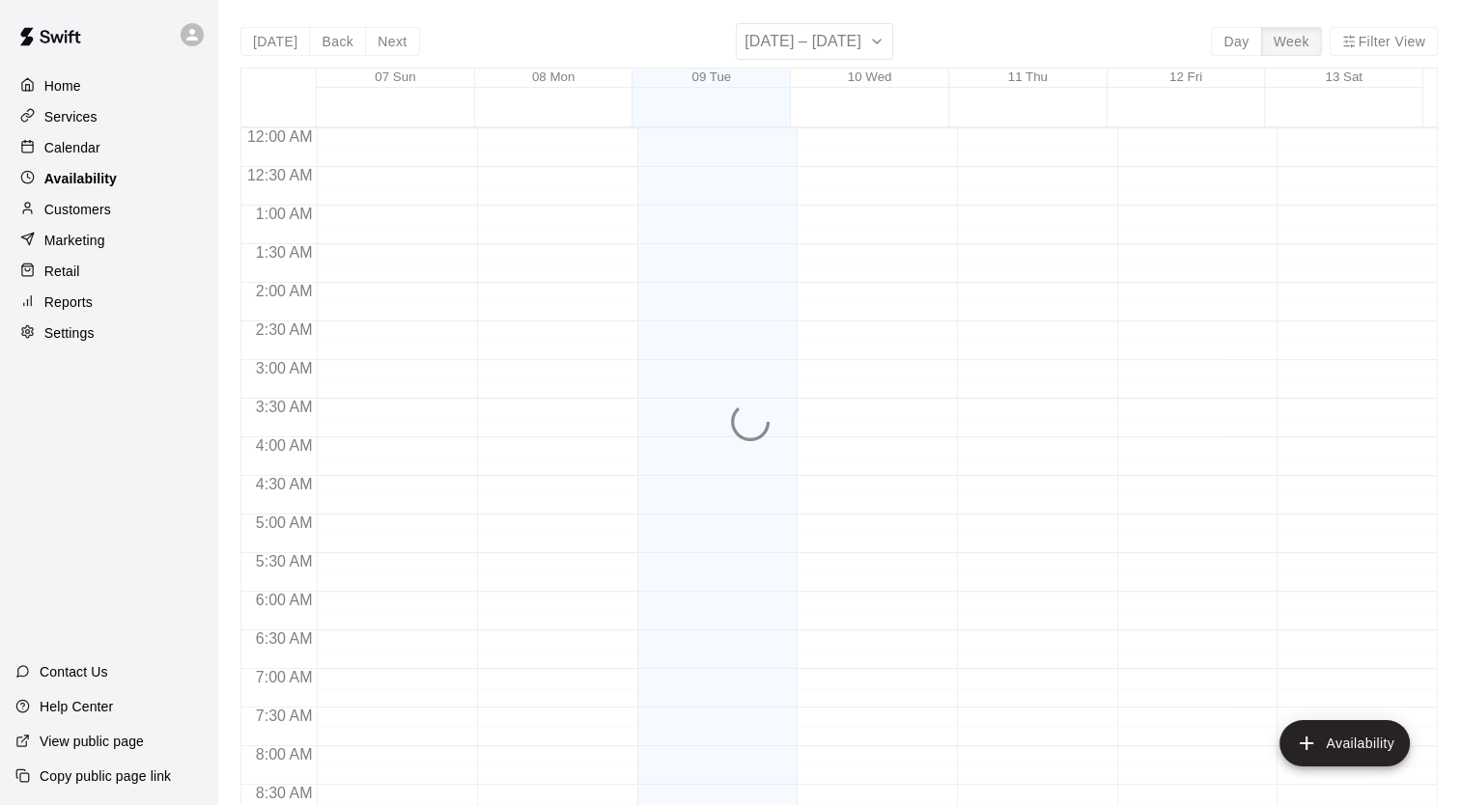
scroll to position [1153, 0]
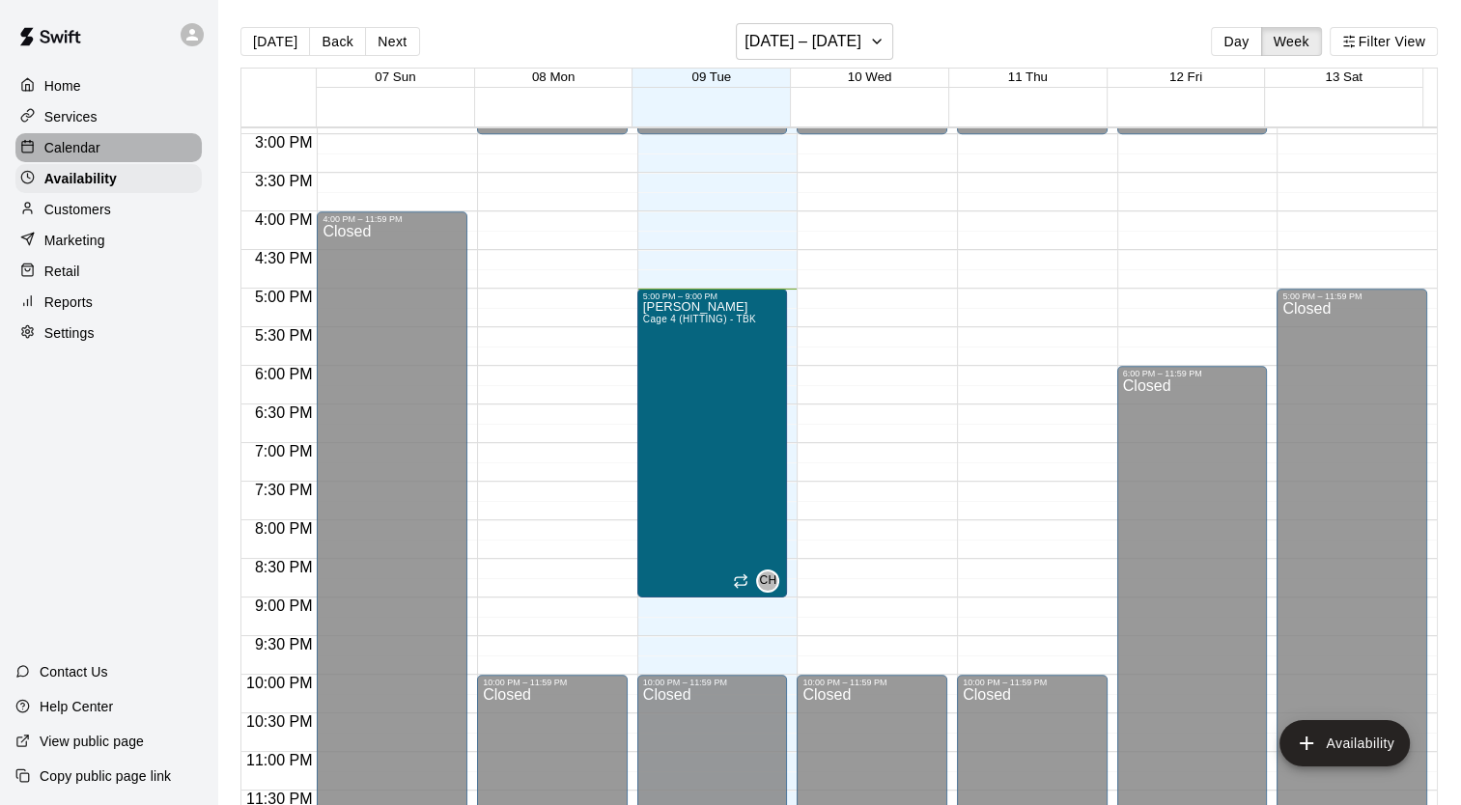
click at [56, 151] on p "Calendar" at bounding box center [72, 147] width 56 height 19
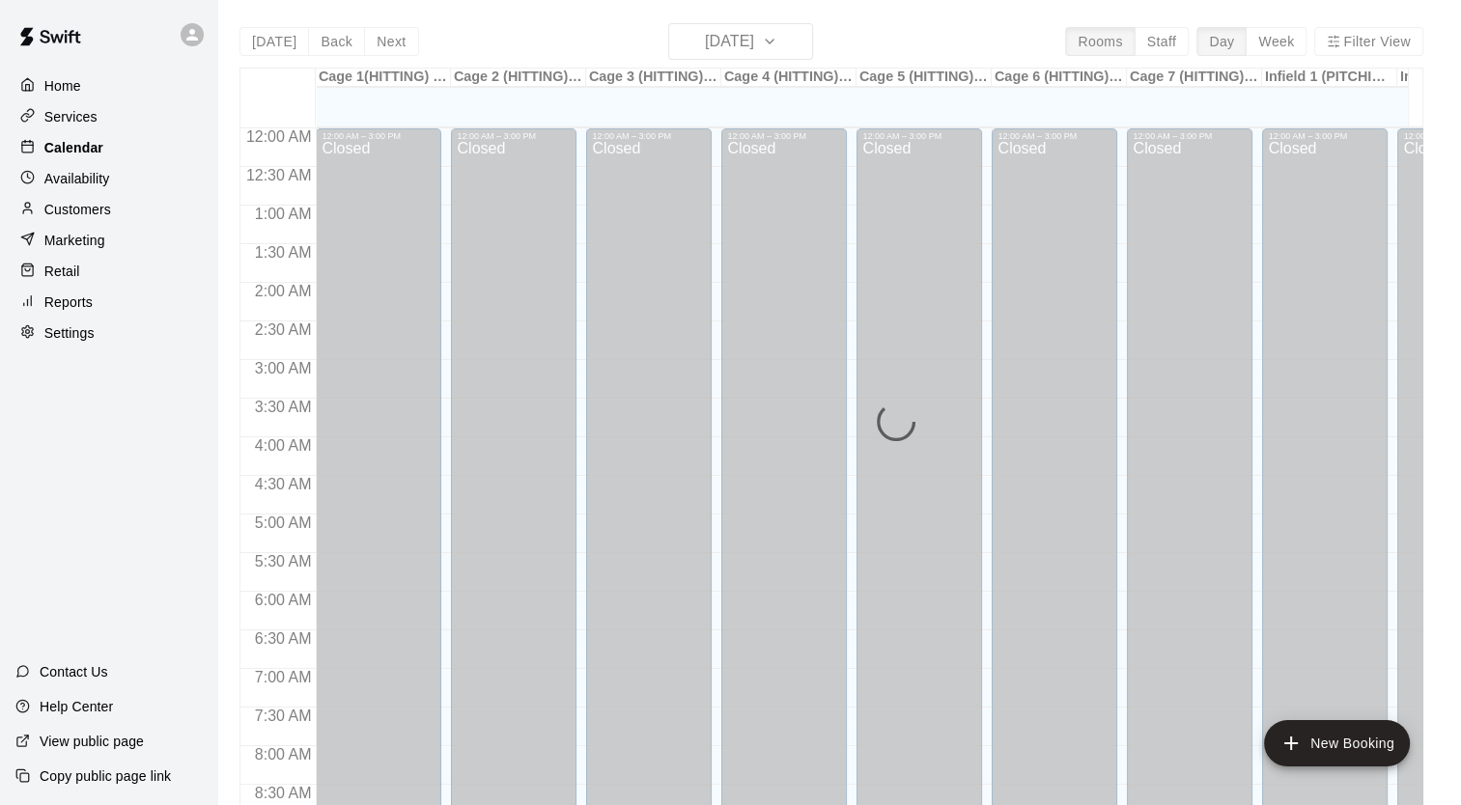
scroll to position [1095, 0]
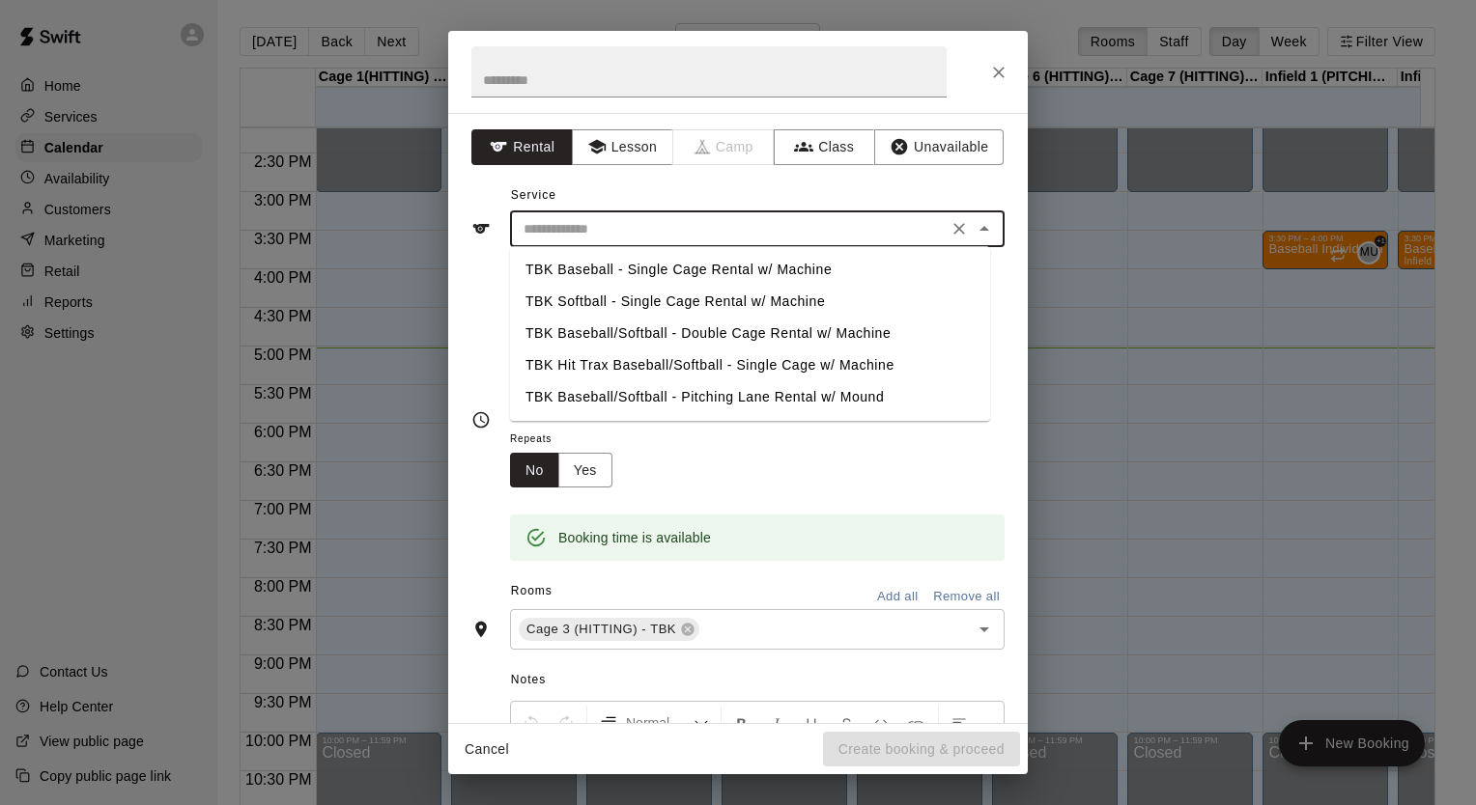
click at [583, 230] on input "text" at bounding box center [729, 229] width 426 height 24
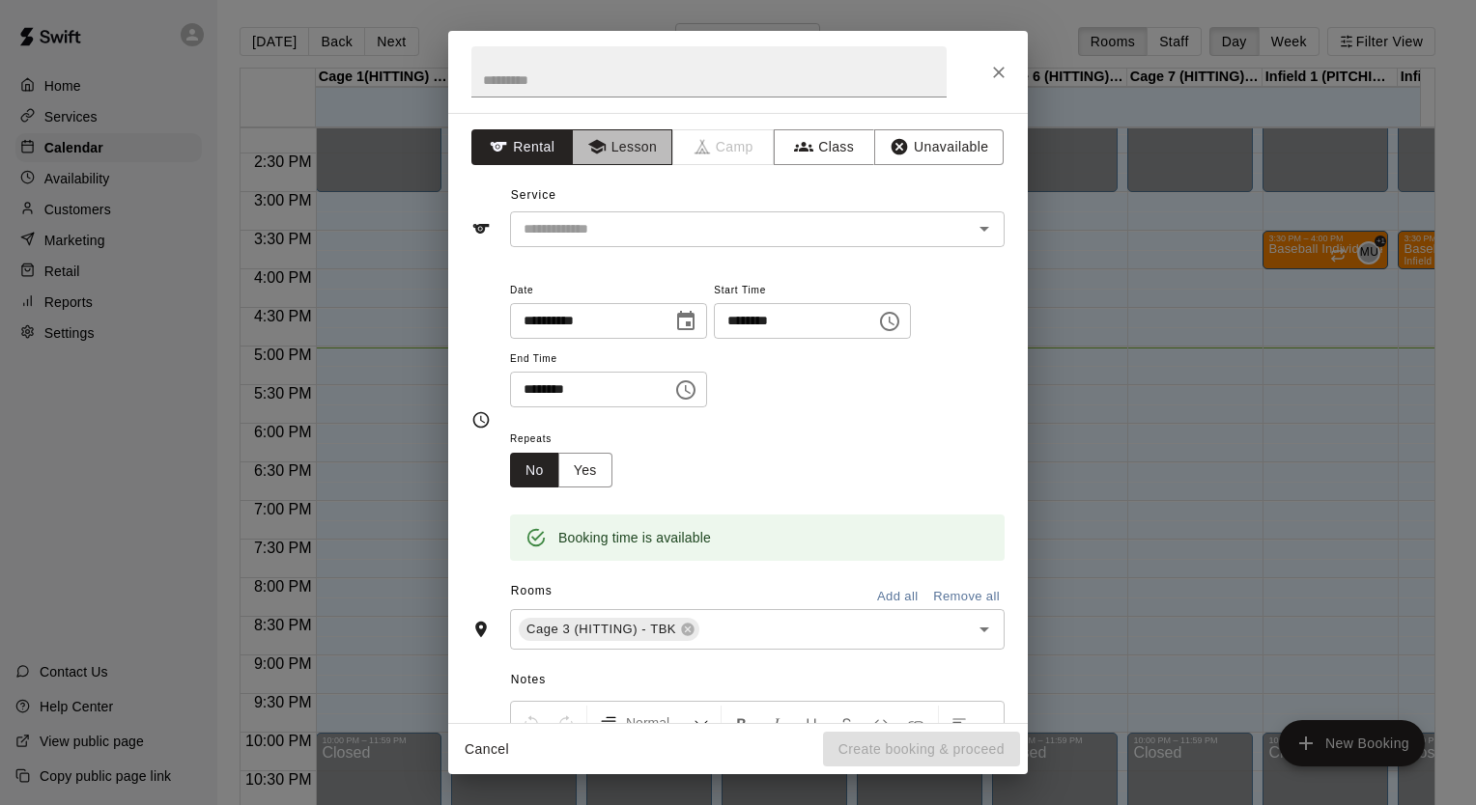
click at [622, 149] on button "Lesson" at bounding box center [622, 147] width 101 height 36
click at [587, 239] on input "text" at bounding box center [729, 229] width 426 height 24
click at [996, 74] on icon "Close" at bounding box center [999, 73] width 12 height 12
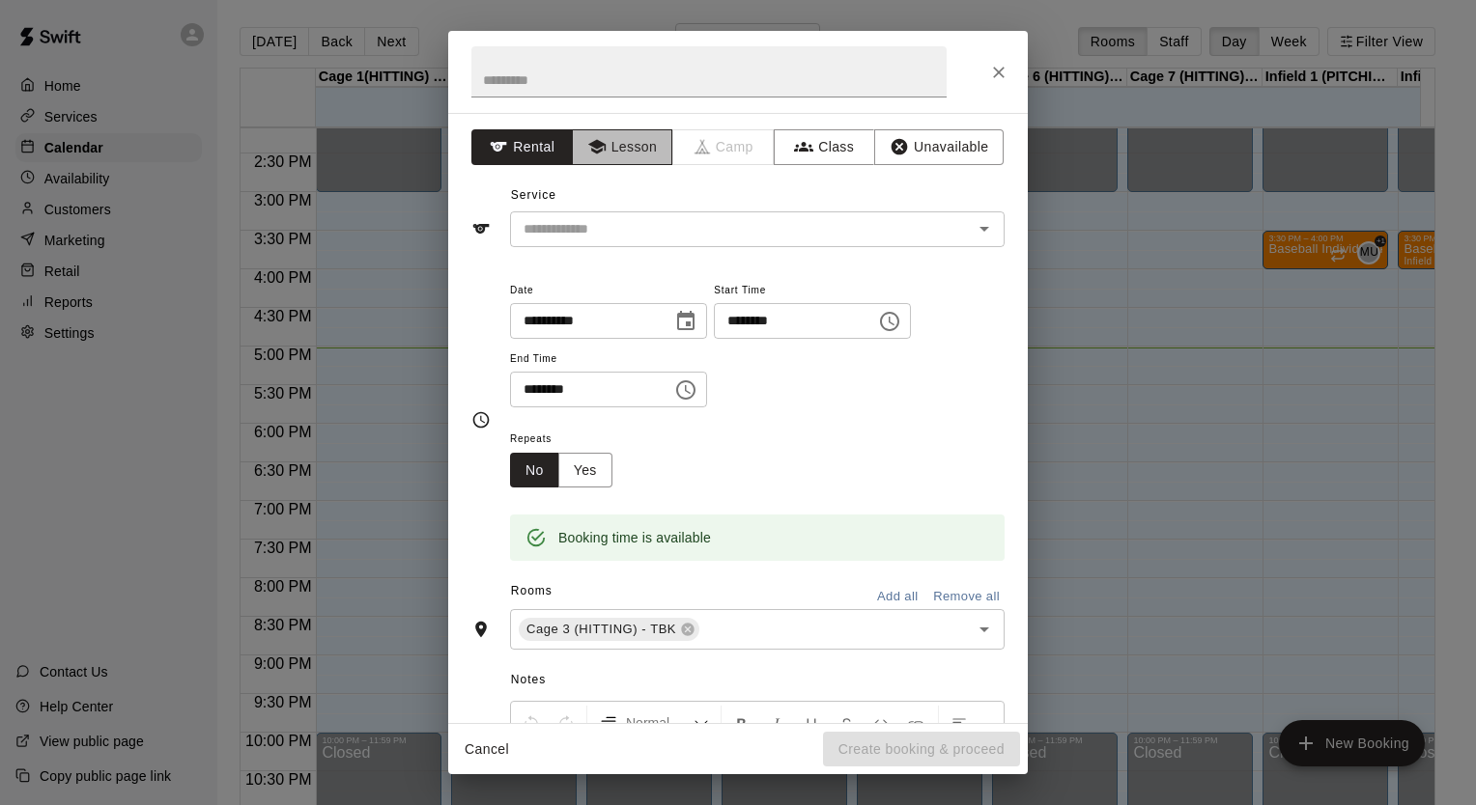
click at [611, 149] on button "Lesson" at bounding box center [622, 147] width 101 height 36
click at [999, 73] on icon "Close" at bounding box center [999, 73] width 12 height 12
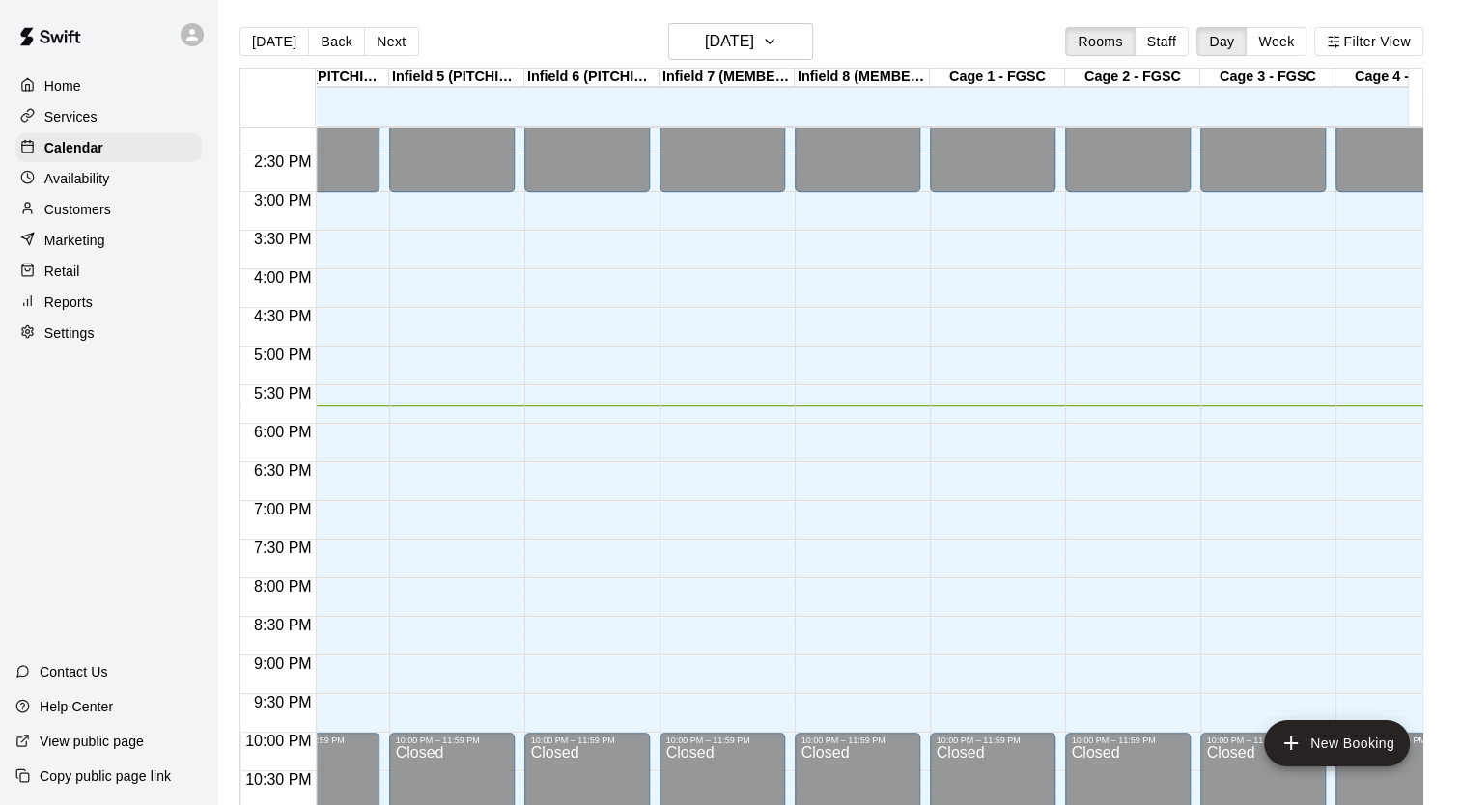
scroll to position [0, 1460]
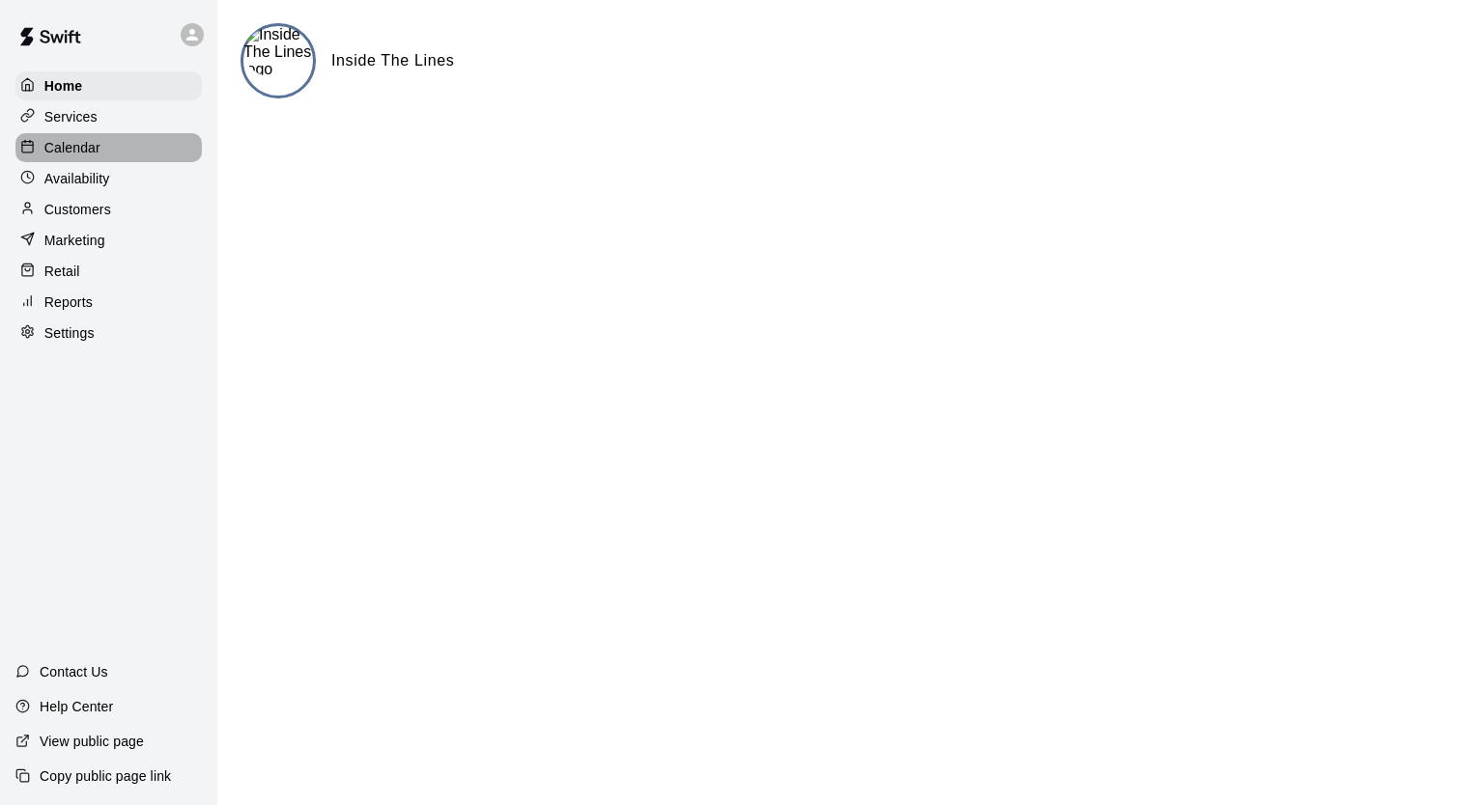
click at [63, 156] on p "Calendar" at bounding box center [72, 147] width 56 height 19
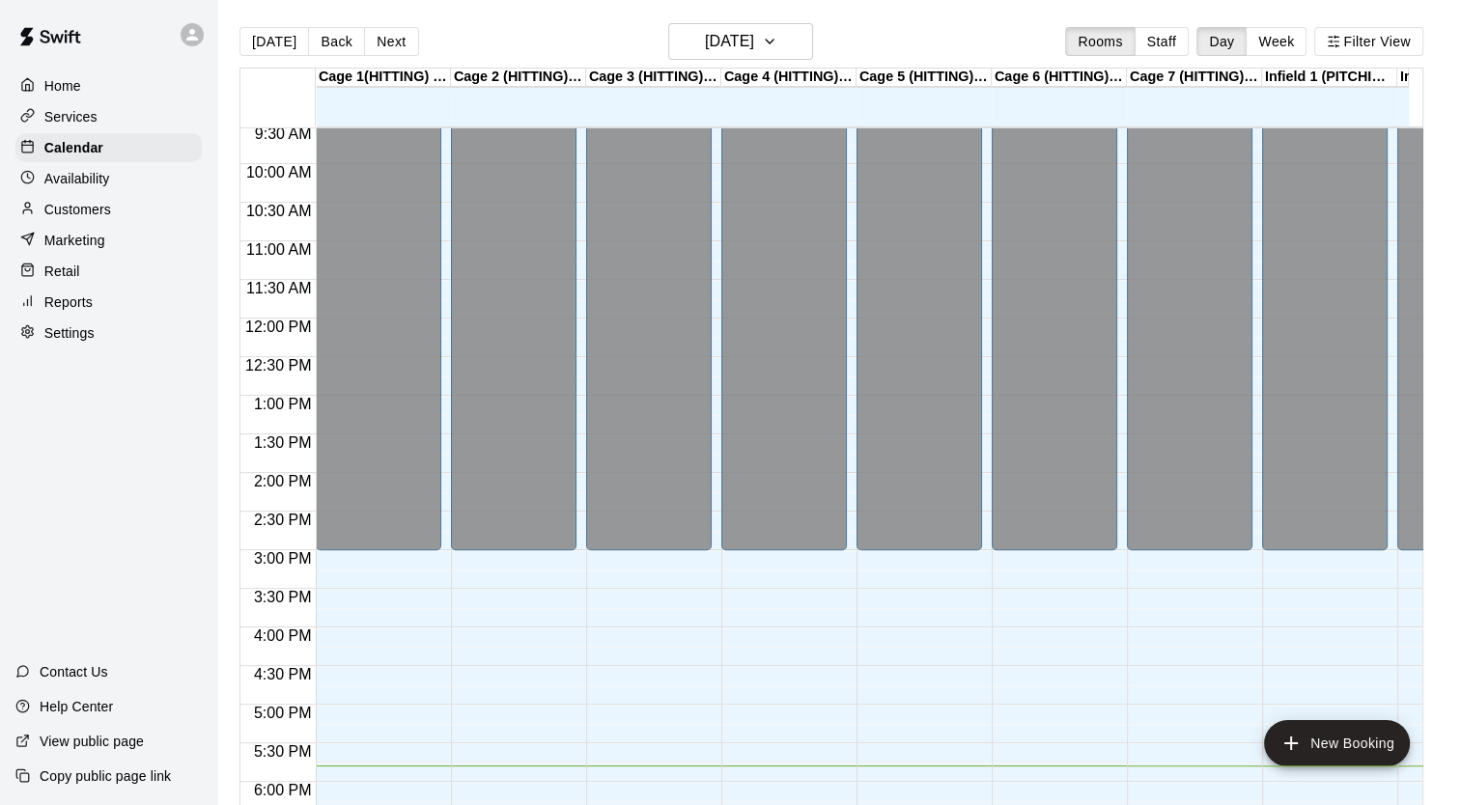
scroll to position [1168, 0]
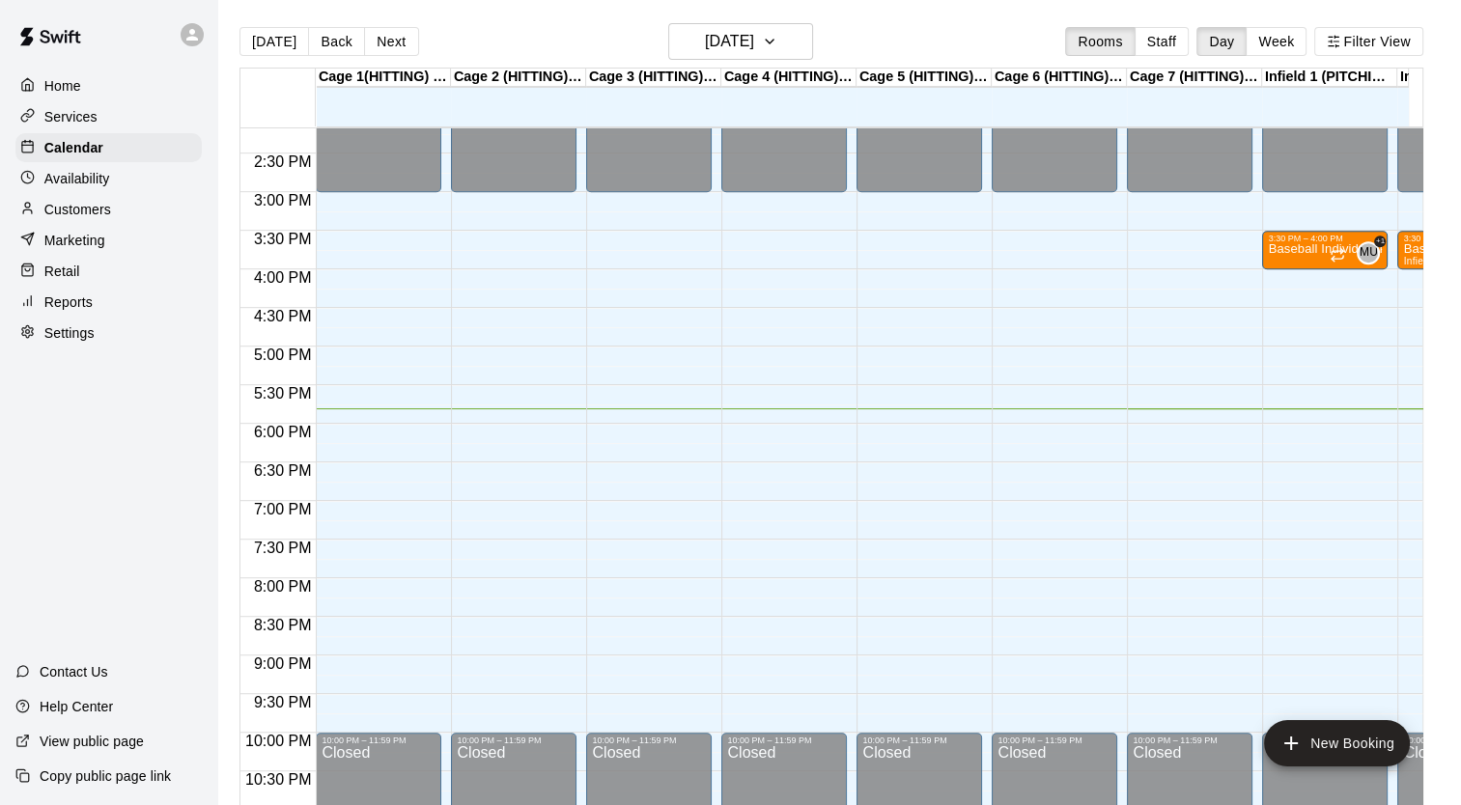
scroll to position [0, 446]
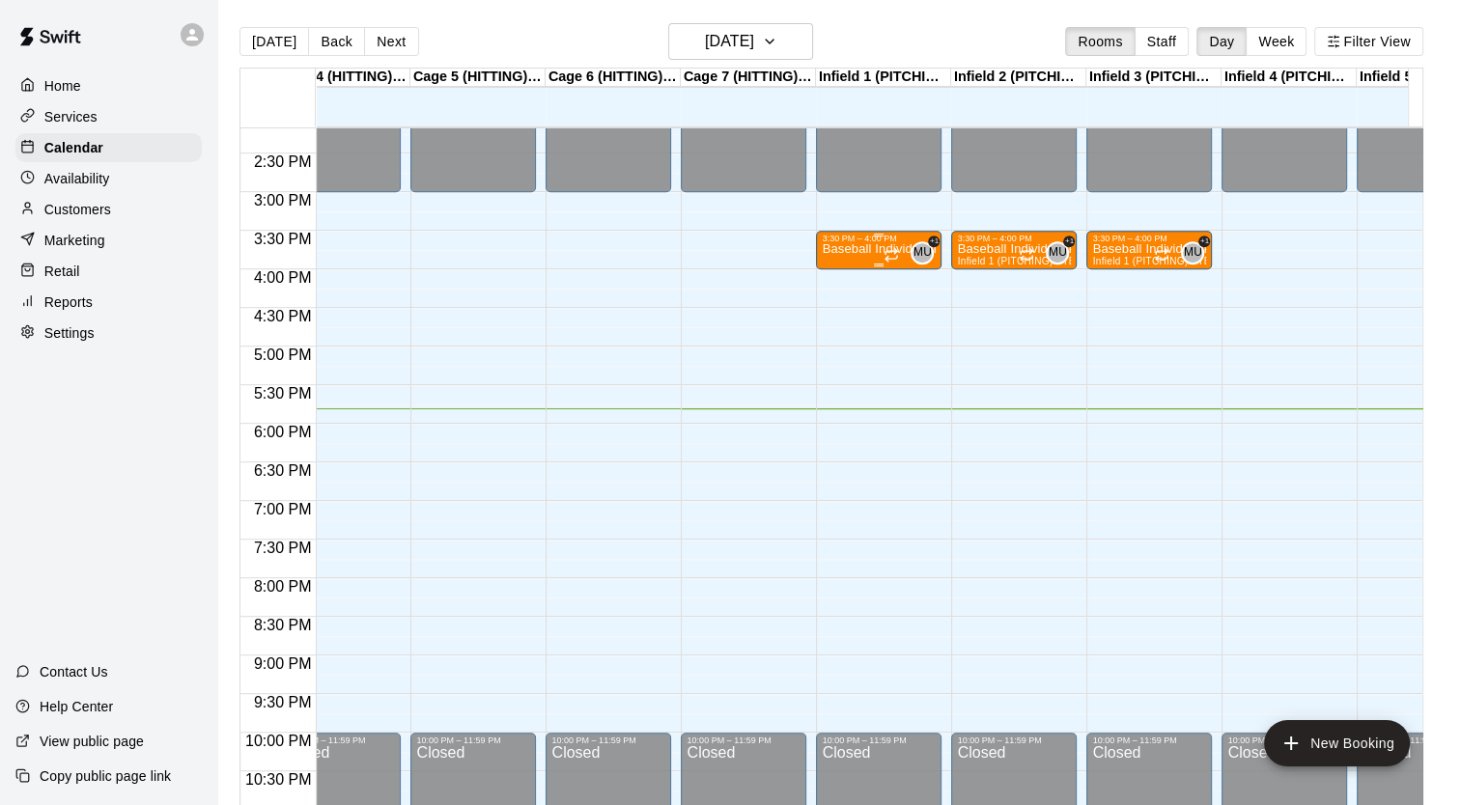
click at [870, 249] on p "Baseball Individual PITCHING - 30 minutes" at bounding box center [879, 249] width 114 height 0
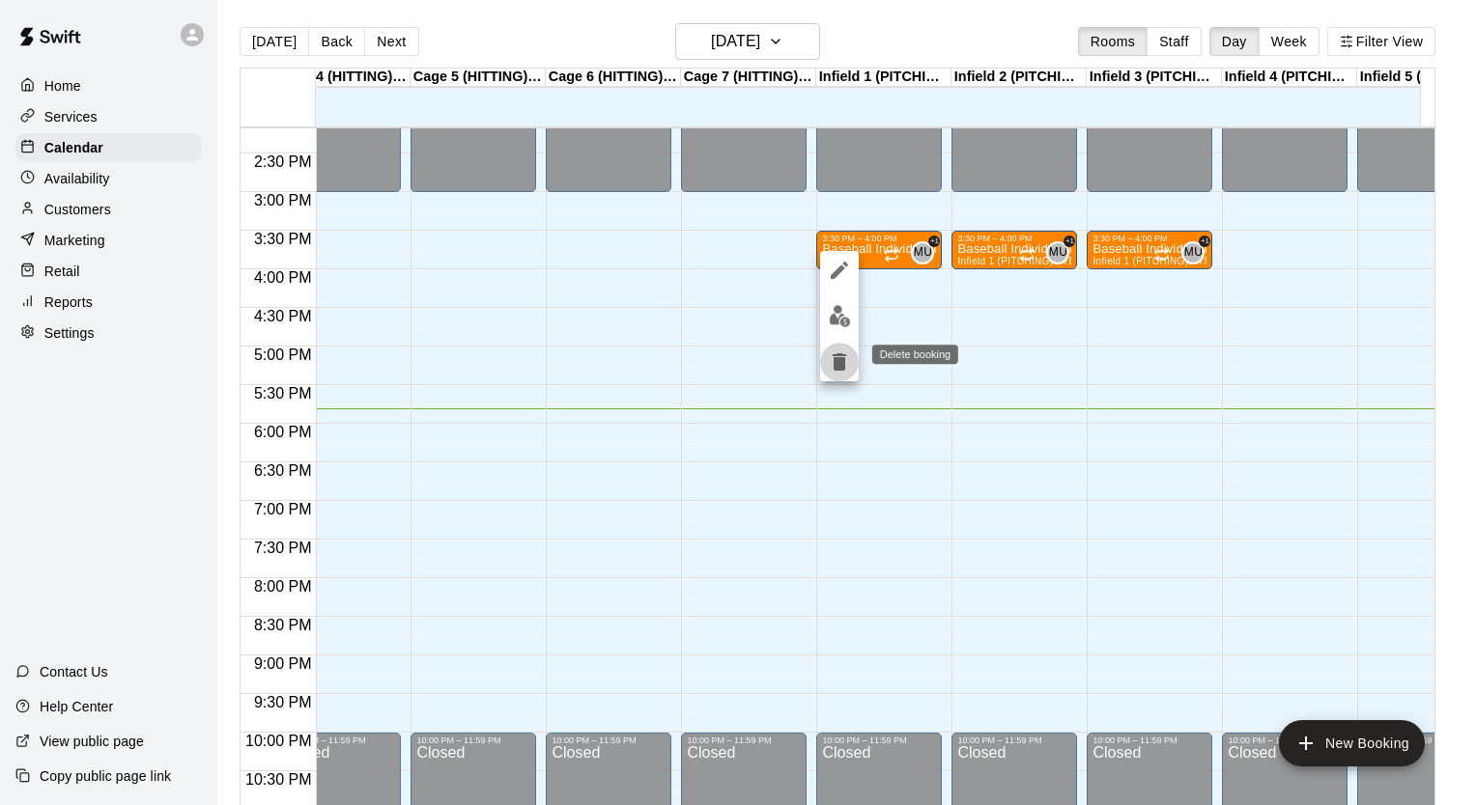
click at [837, 360] on icon "delete" at bounding box center [839, 361] width 14 height 17
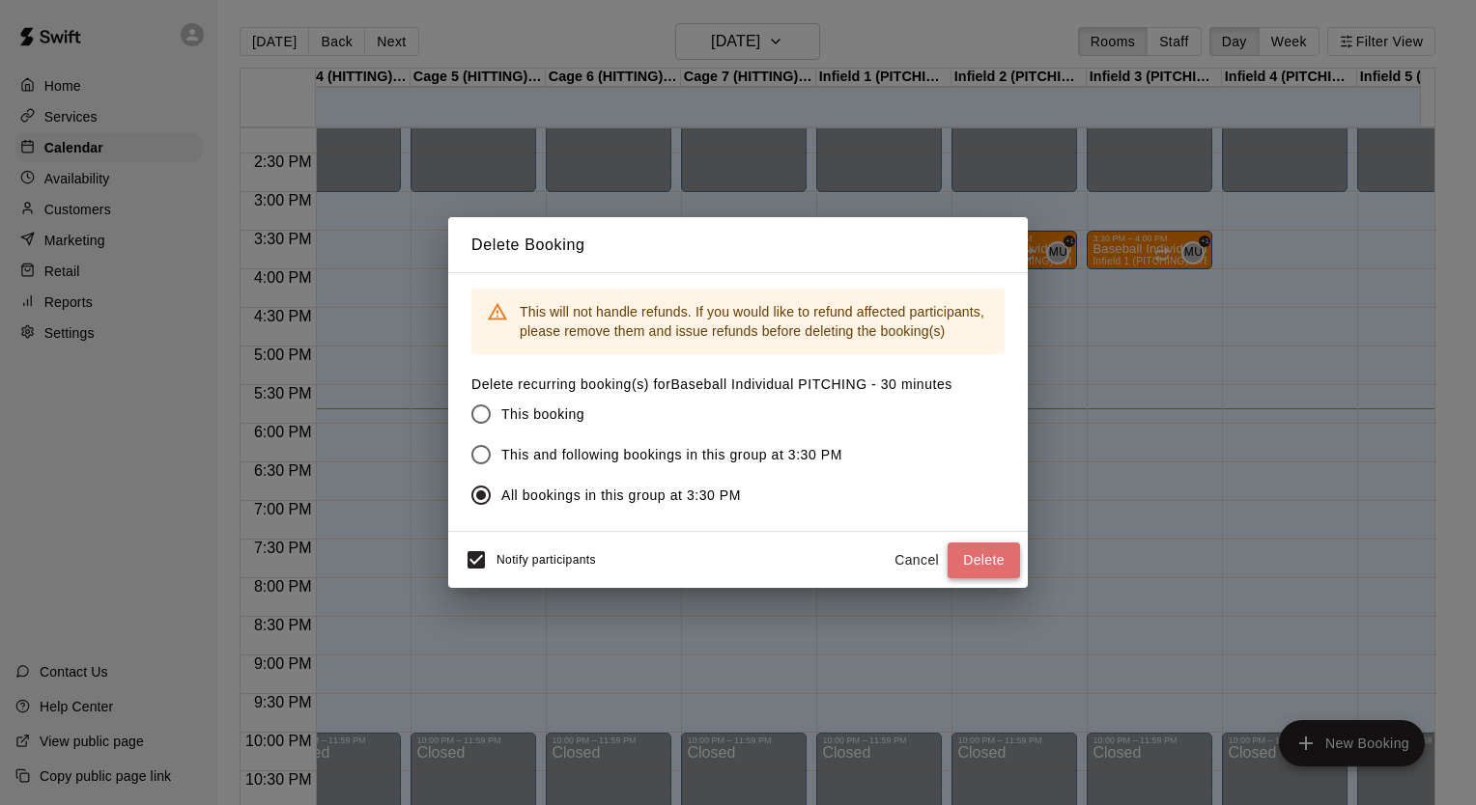
click at [989, 558] on button "Delete" at bounding box center [983, 561] width 72 height 36
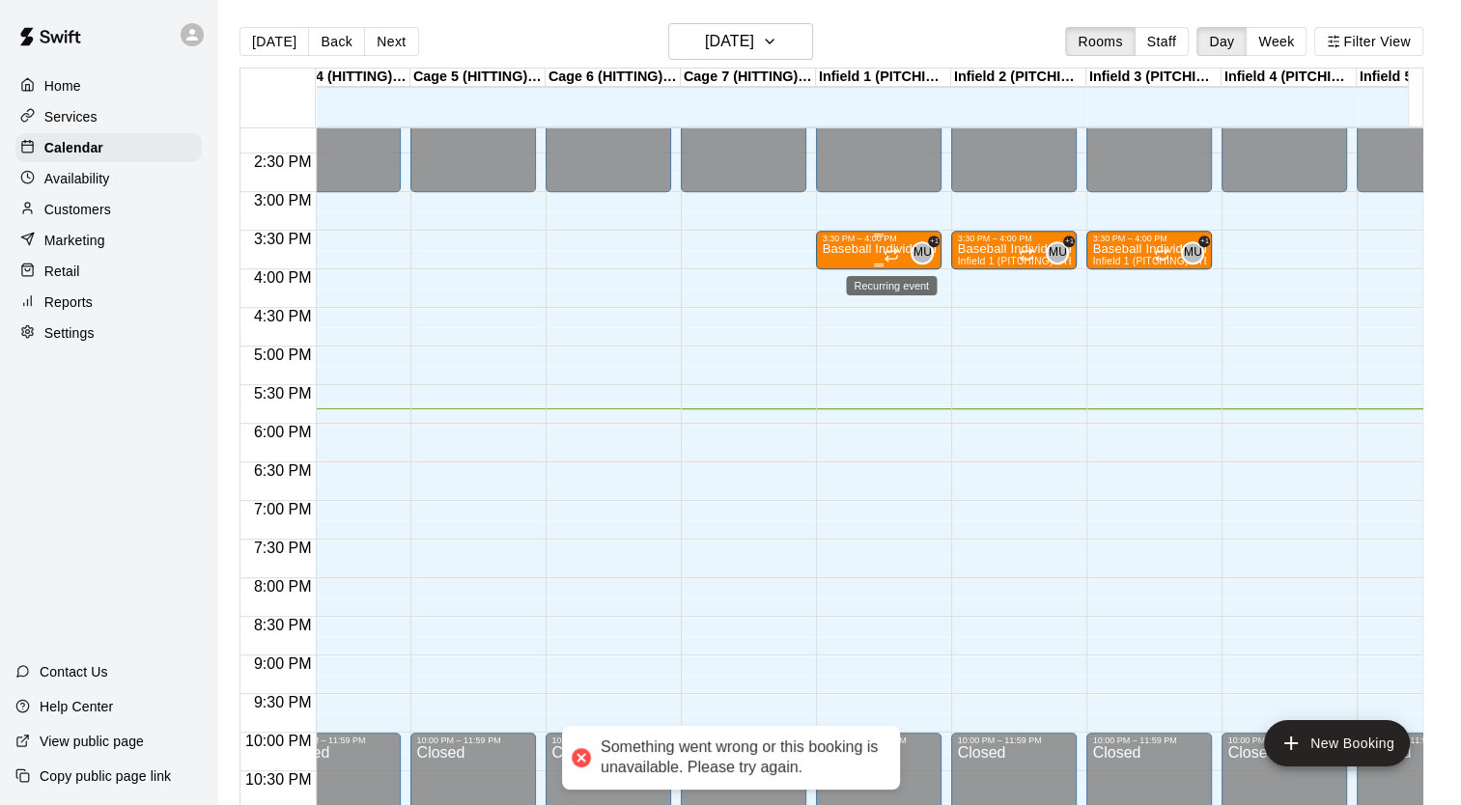
click at [892, 253] on icon "Recurring event" at bounding box center [891, 254] width 15 height 15
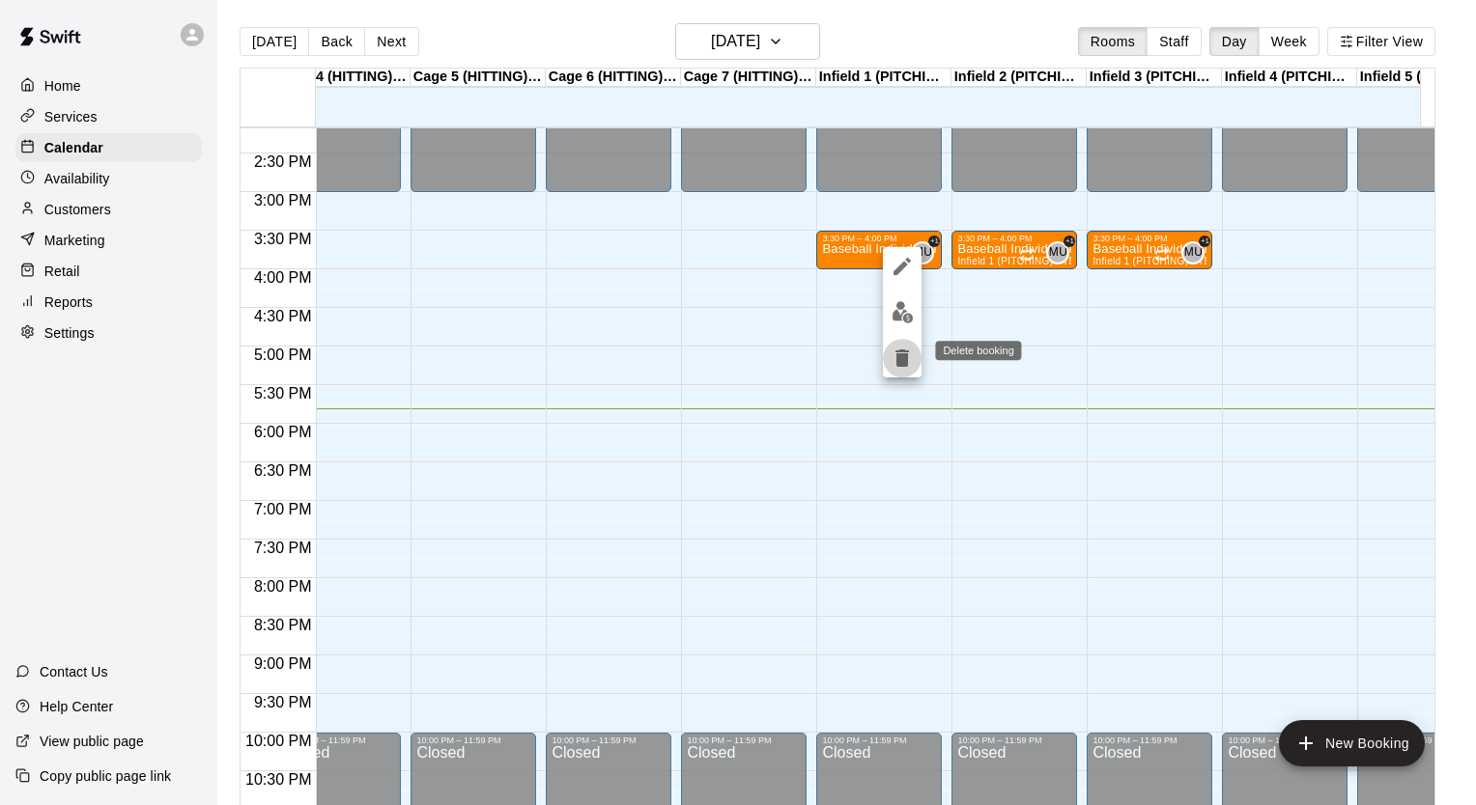
click at [908, 360] on icon "delete" at bounding box center [901, 358] width 23 height 23
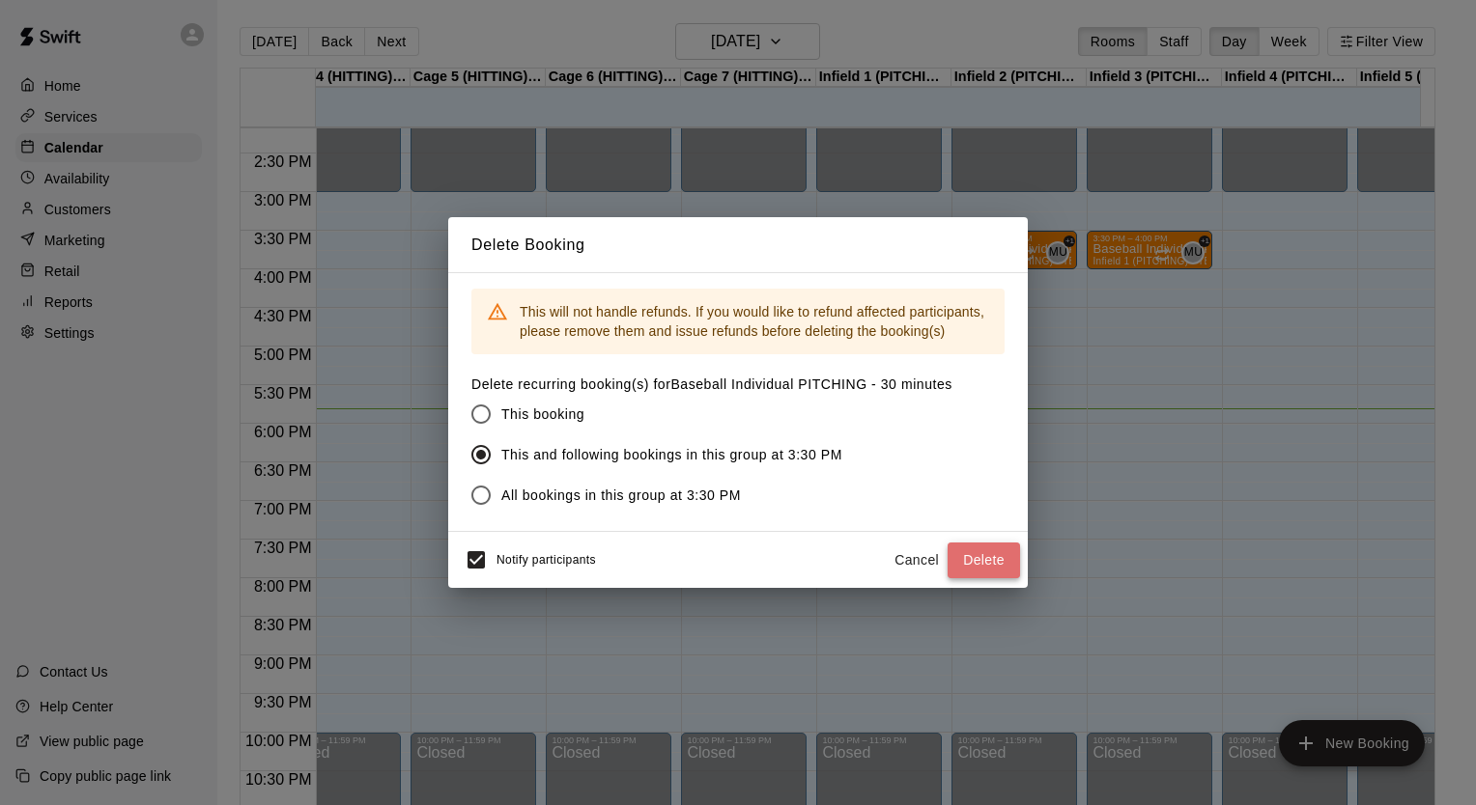
click at [979, 571] on button "Delete" at bounding box center [983, 561] width 72 height 36
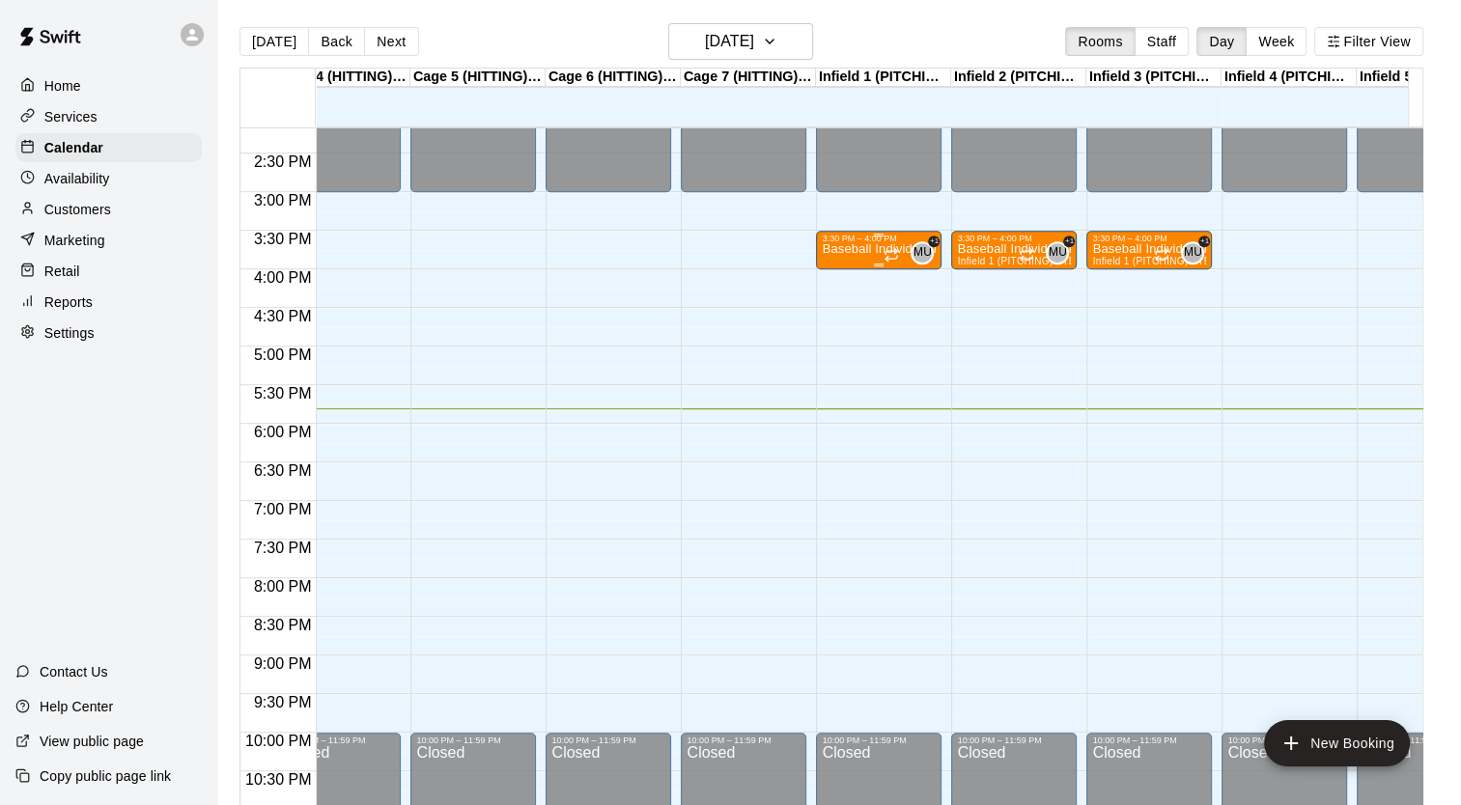
click at [884, 245] on div at bounding box center [893, 254] width 19 height 19
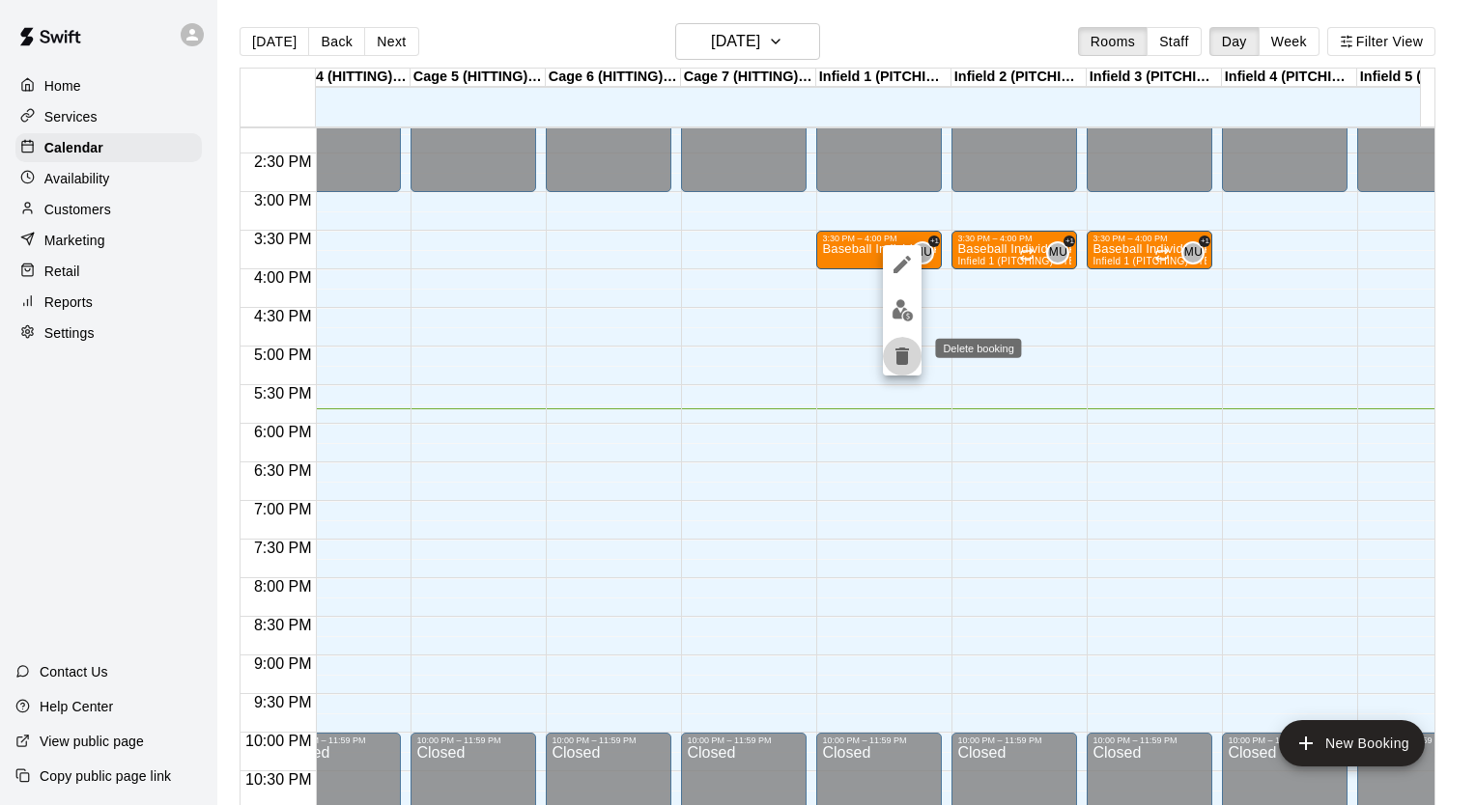
click at [904, 355] on icon "delete" at bounding box center [902, 356] width 14 height 17
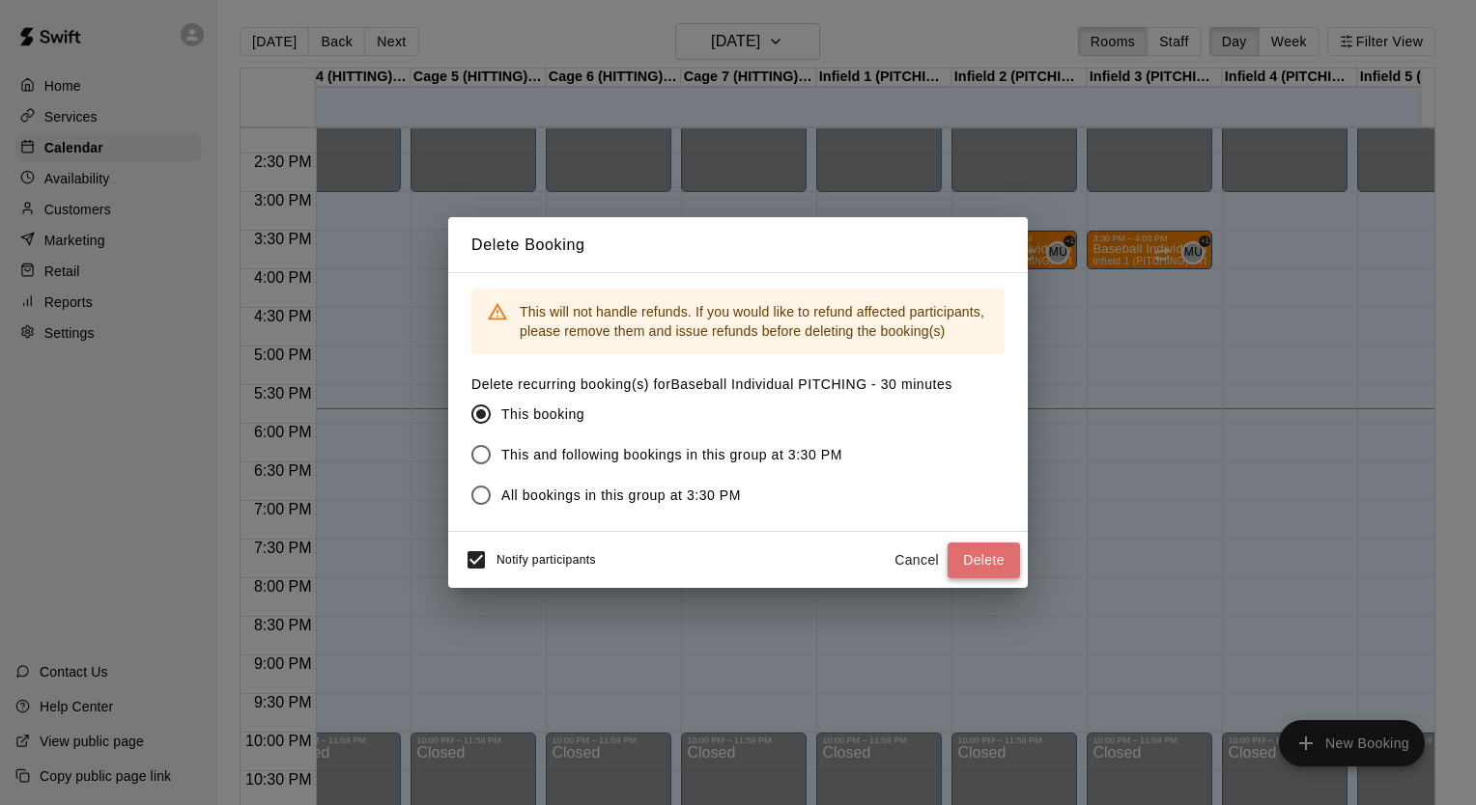
click at [994, 561] on button "Delete" at bounding box center [983, 561] width 72 height 36
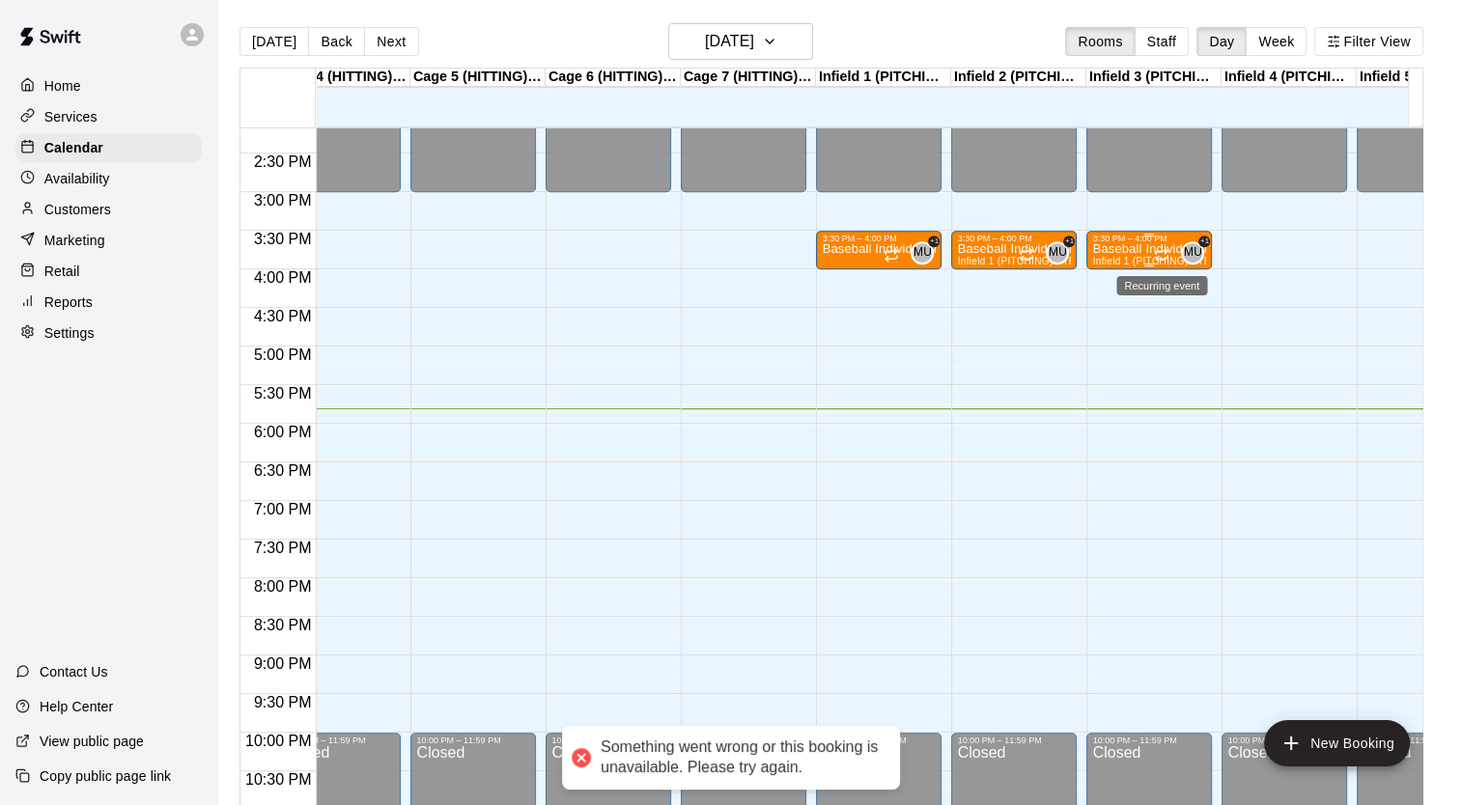
click at [1154, 248] on icon "Recurring event" at bounding box center [1161, 254] width 15 height 15
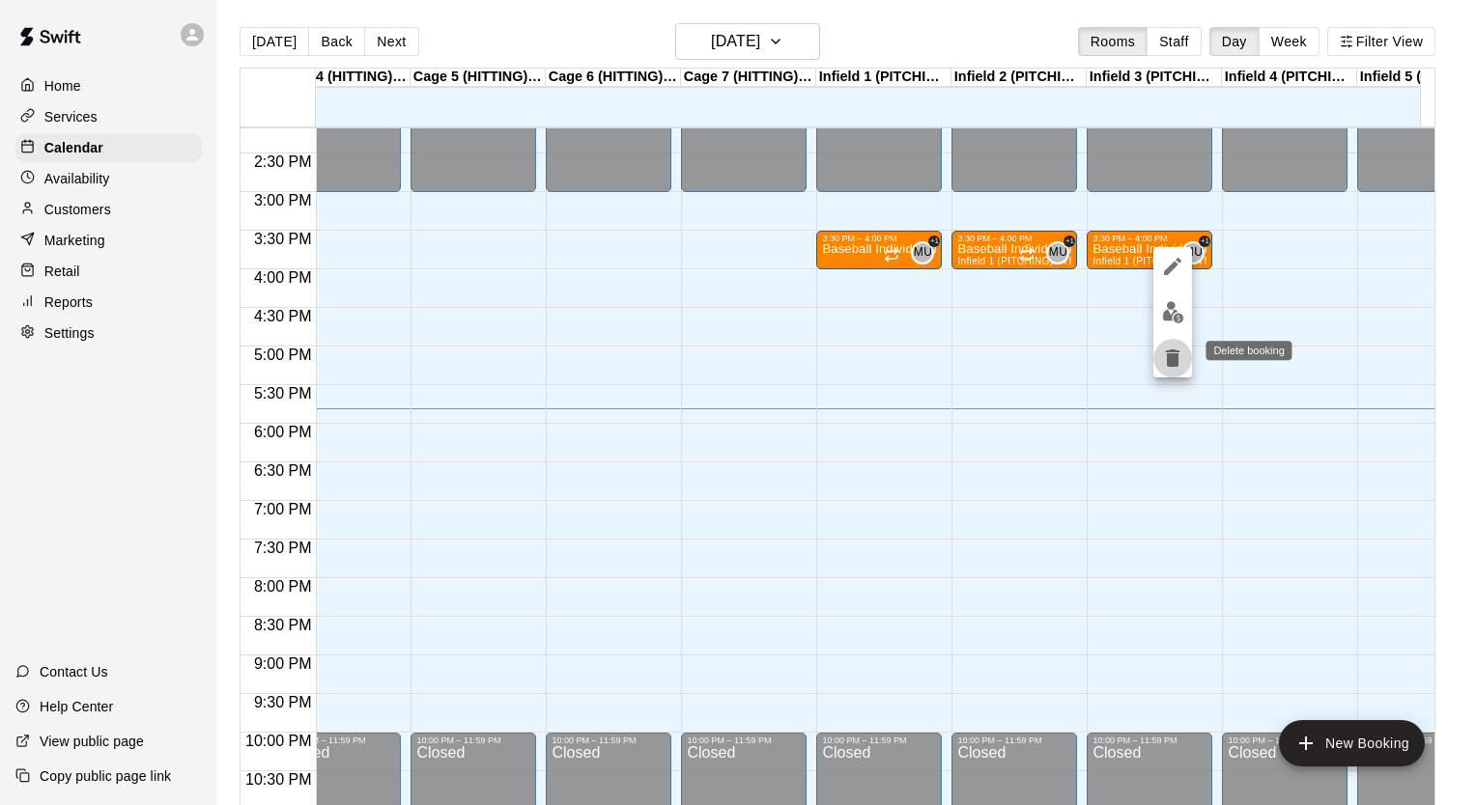
click at [1174, 366] on icon "delete" at bounding box center [1173, 358] width 14 height 17
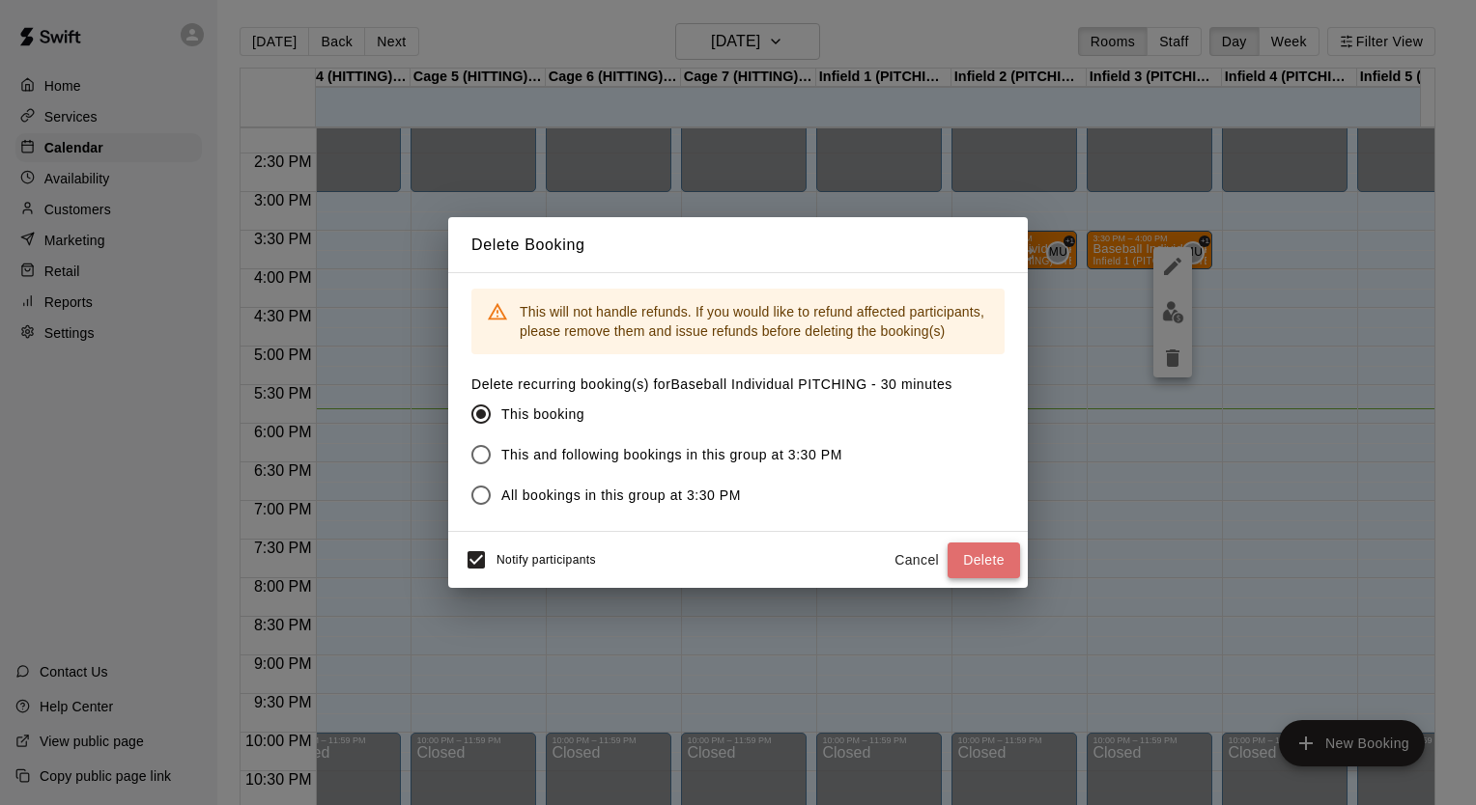
click at [999, 550] on button "Delete" at bounding box center [983, 561] width 72 height 36
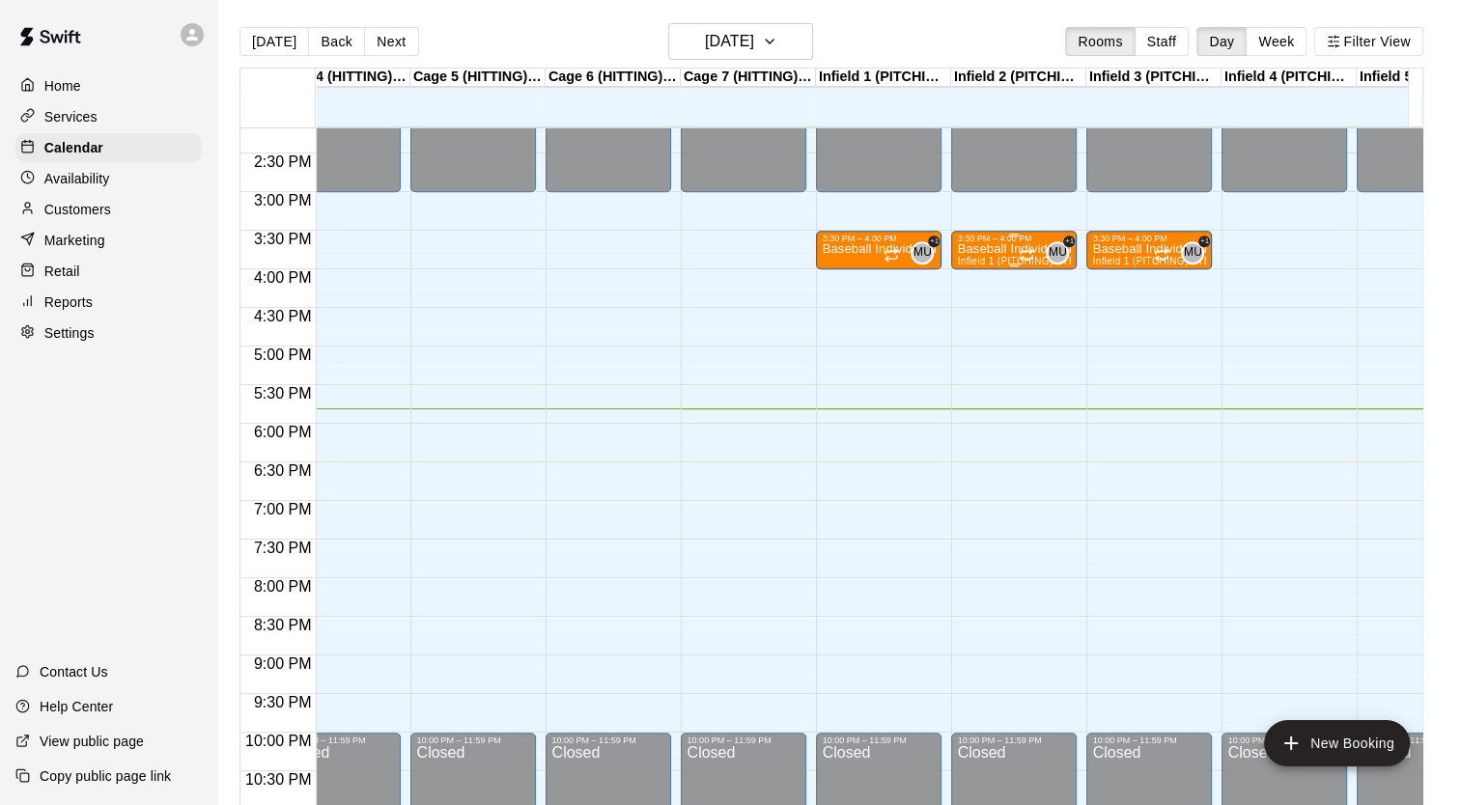
click at [998, 241] on div "3:30 PM – 4:00 PM" at bounding box center [1014, 239] width 114 height 10
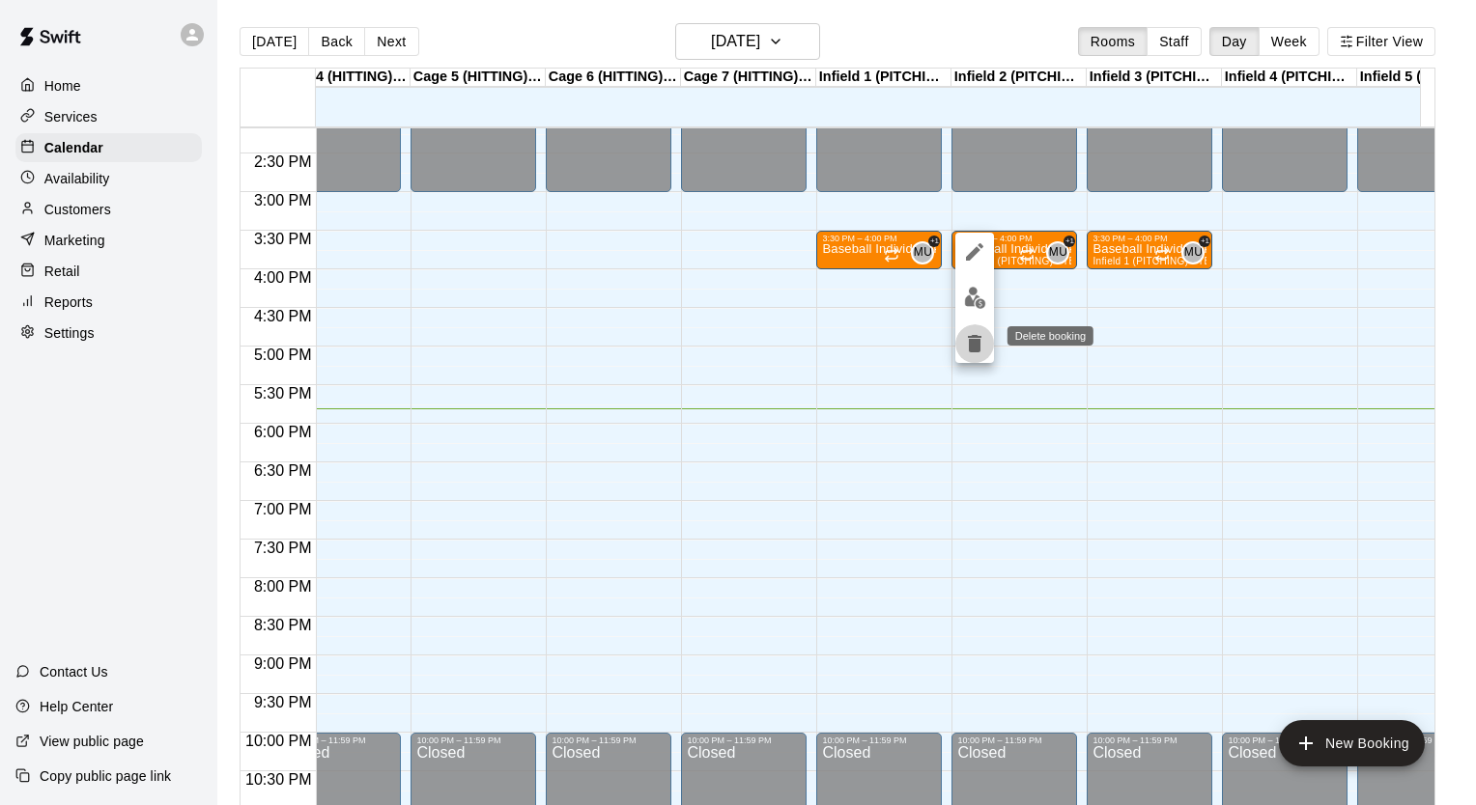
click at [974, 344] on icon "delete" at bounding box center [975, 343] width 14 height 17
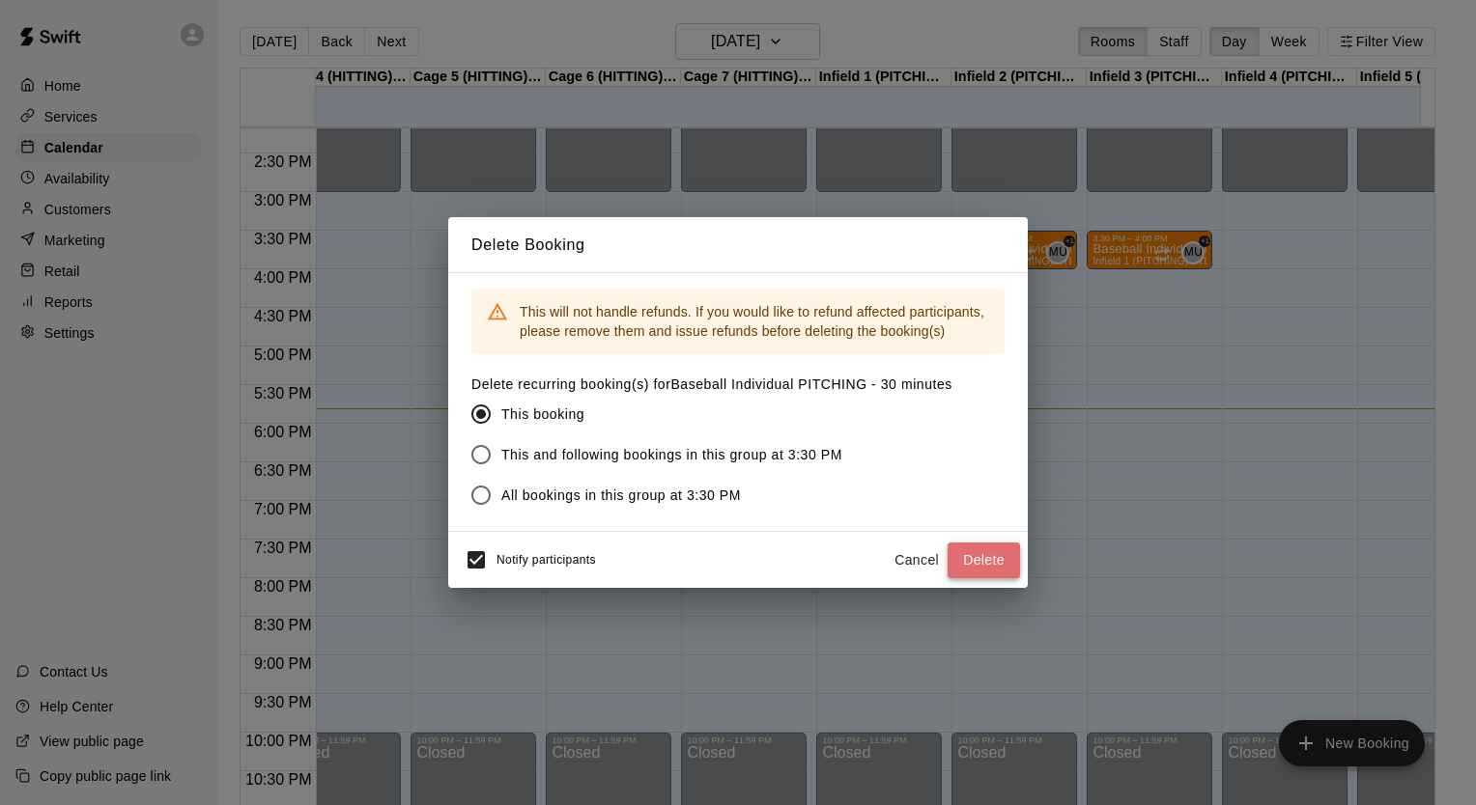
click at [977, 558] on button "Delete" at bounding box center [983, 561] width 72 height 36
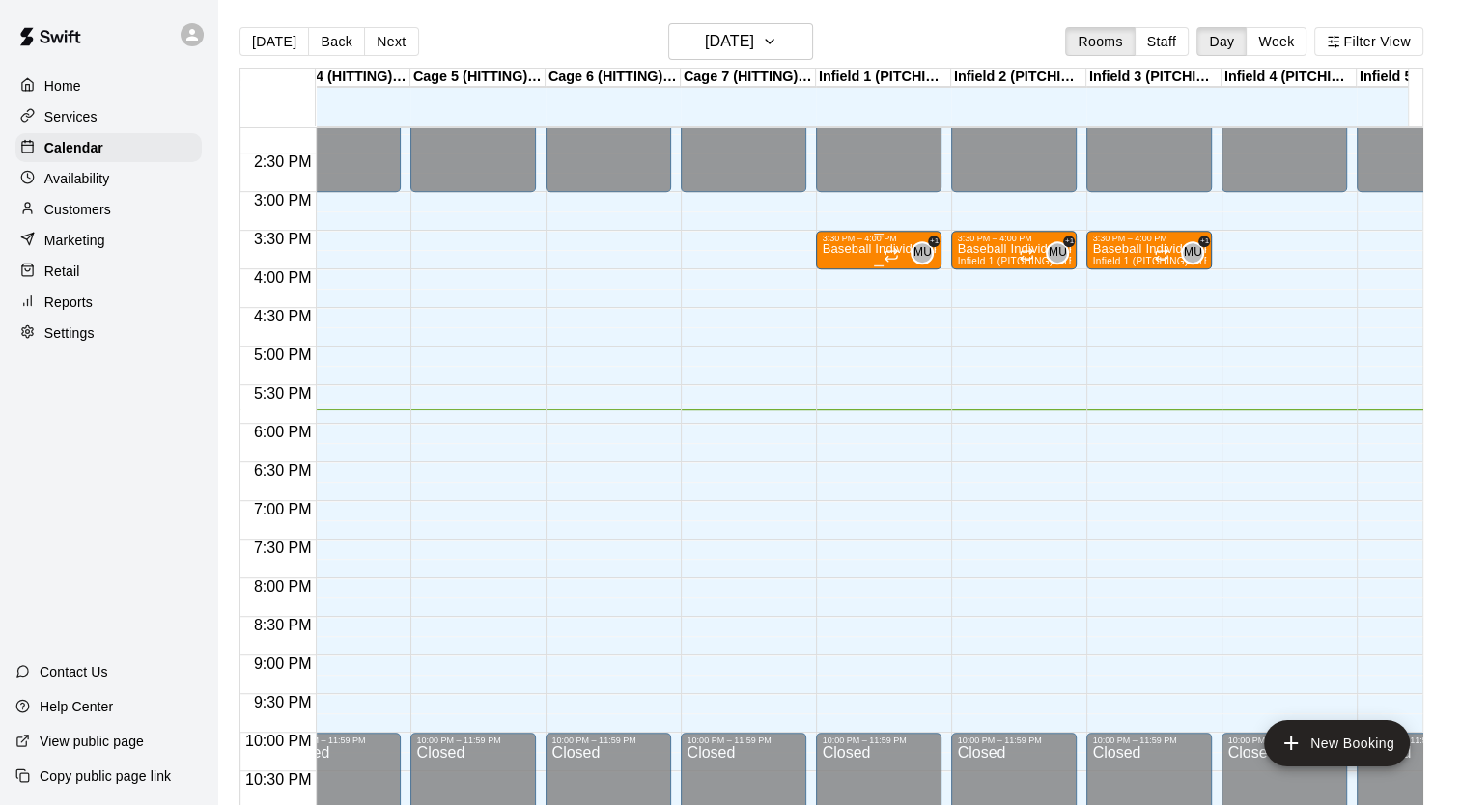
click at [884, 245] on div at bounding box center [893, 254] width 19 height 19
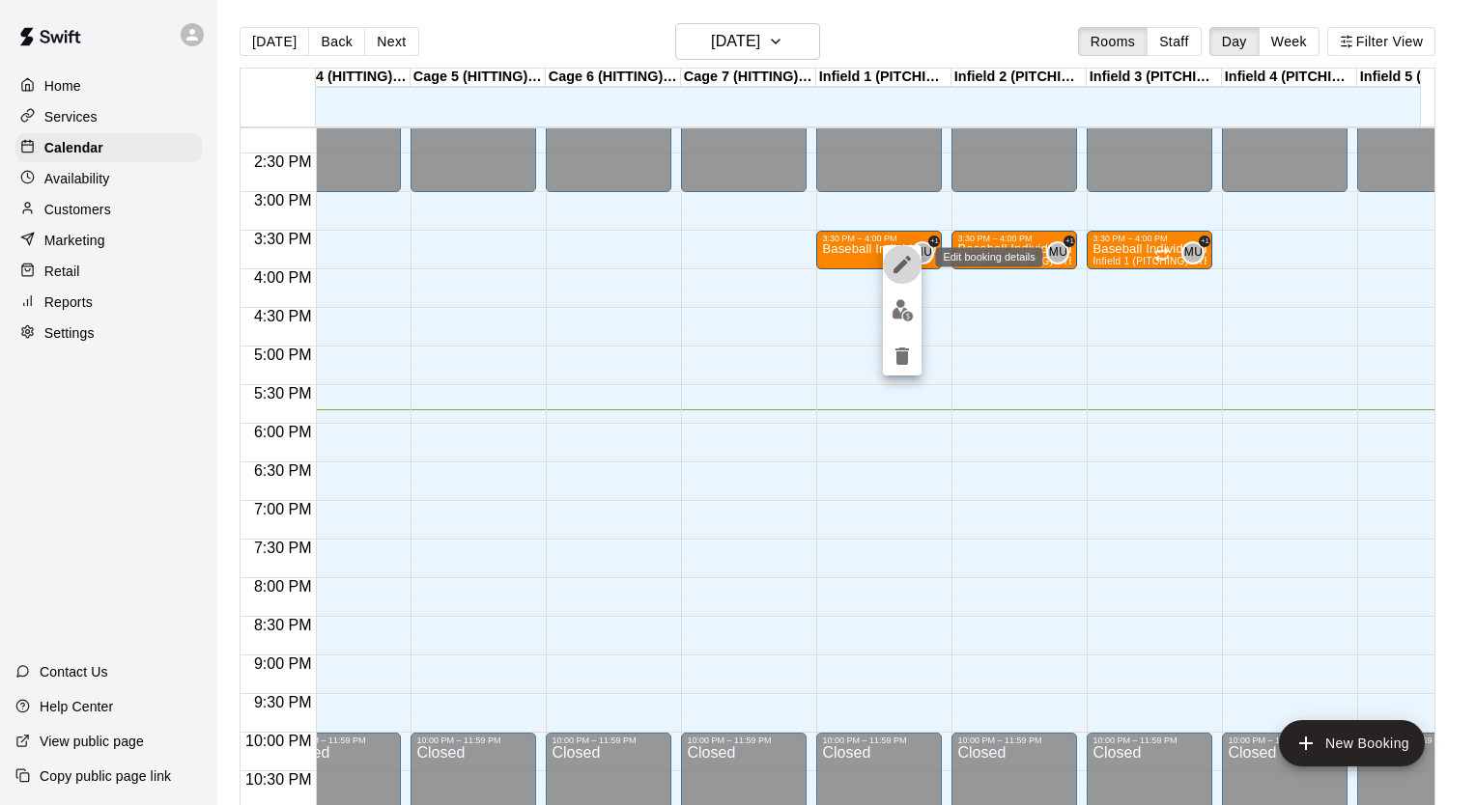
click at [898, 266] on icon "edit" at bounding box center [901, 264] width 17 height 17
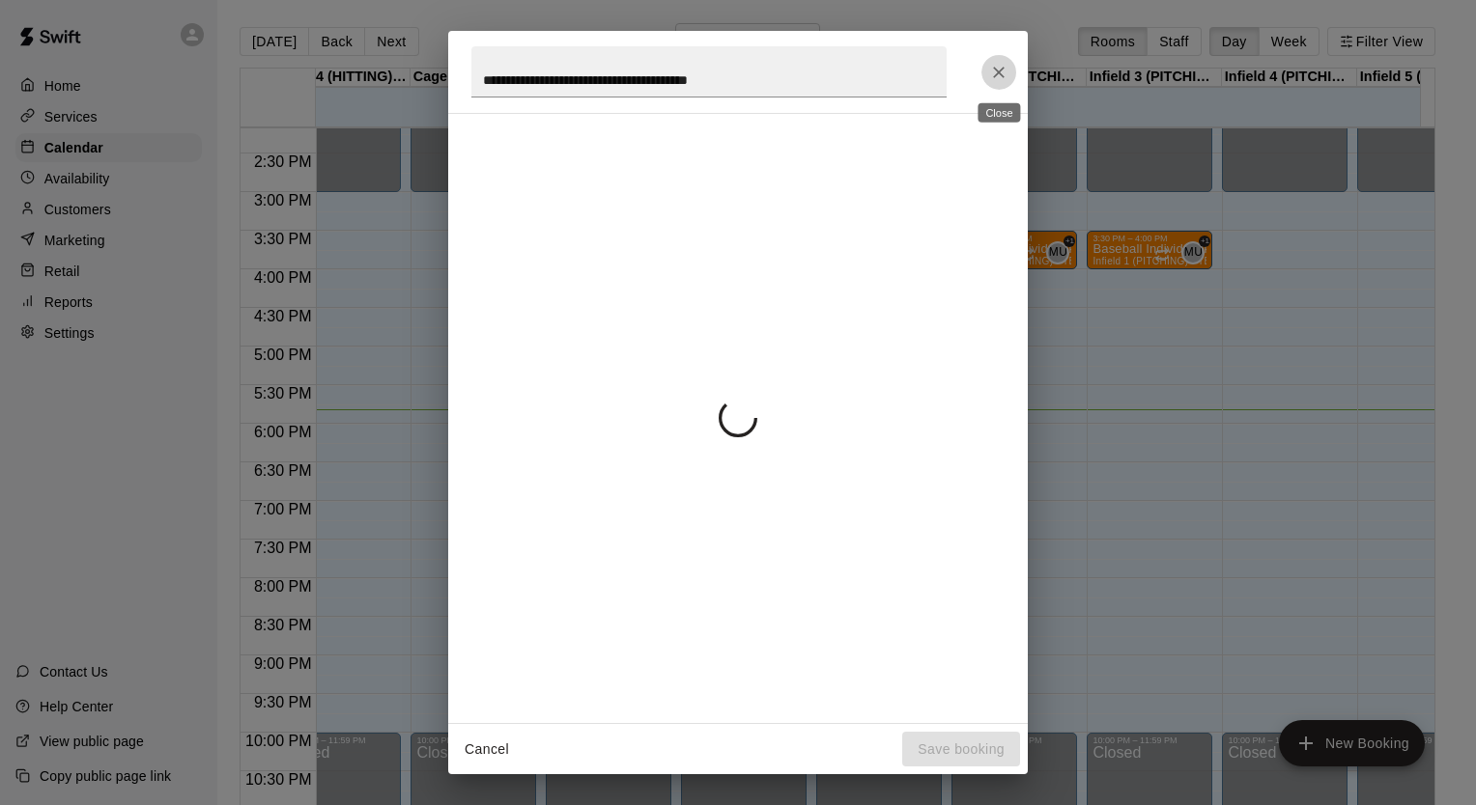
click at [1000, 71] on icon "Close" at bounding box center [998, 72] width 19 height 19
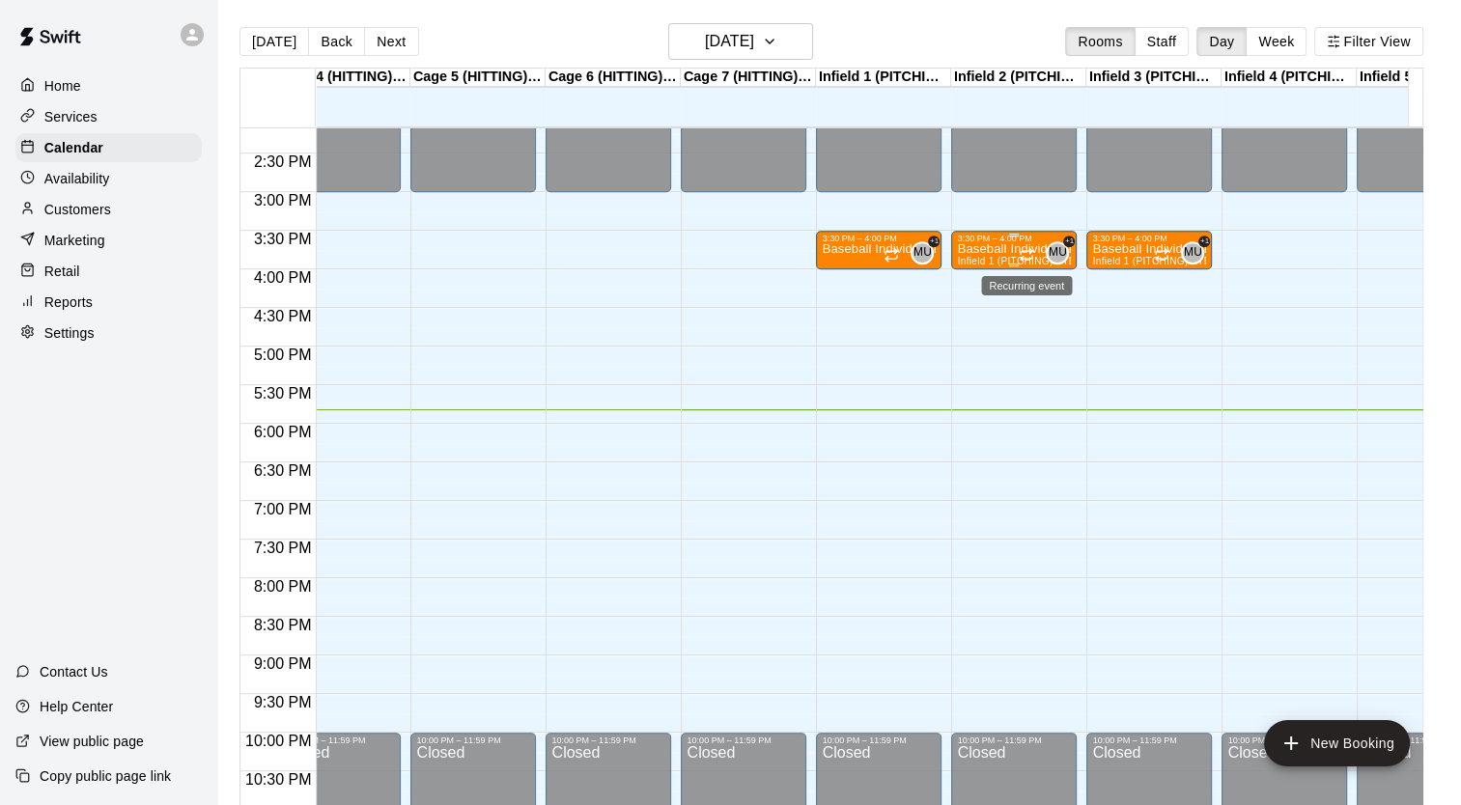
click at [1021, 251] on icon "Recurring event" at bounding box center [1027, 252] width 12 height 3
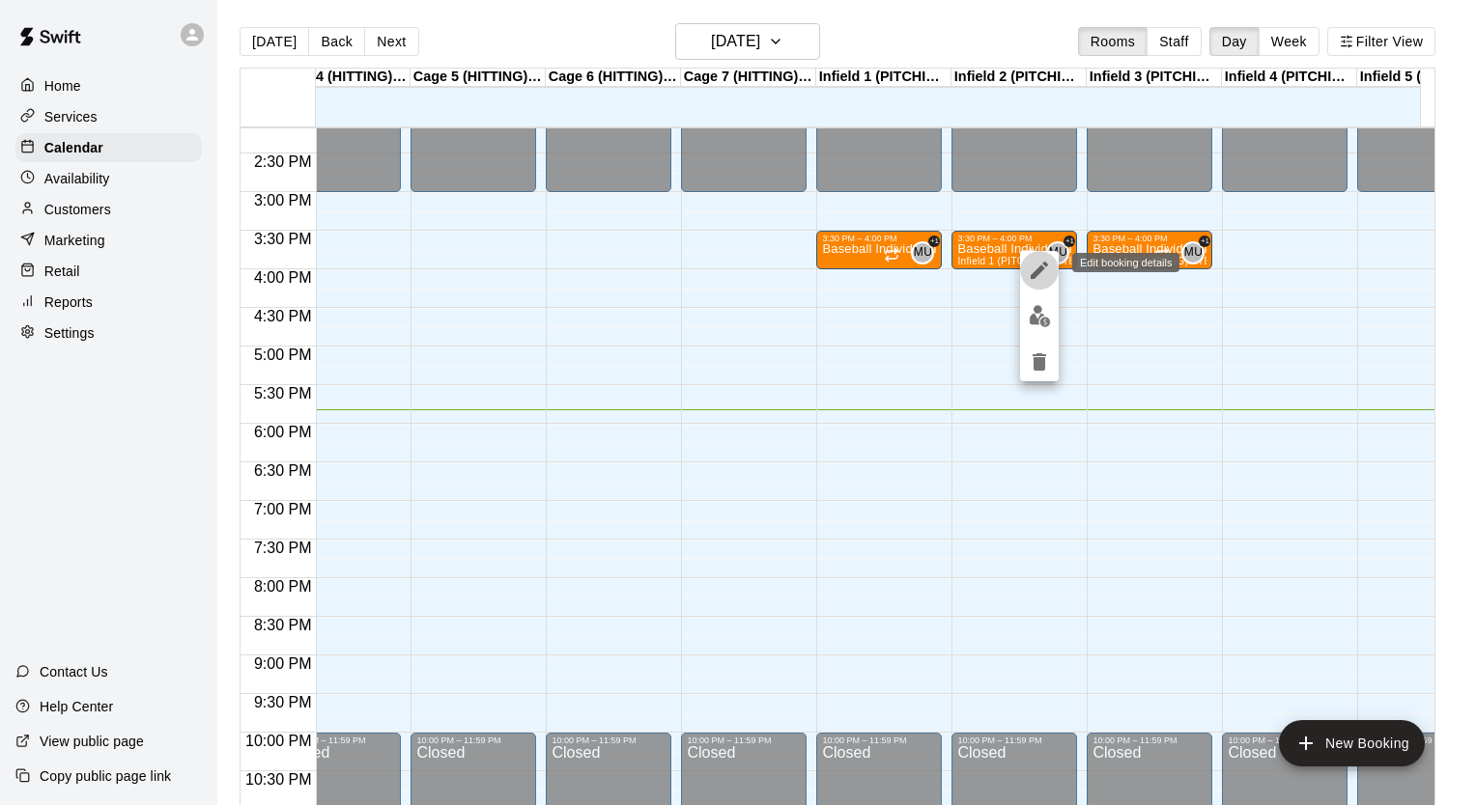
click at [1031, 272] on icon "edit" at bounding box center [1038, 270] width 23 height 23
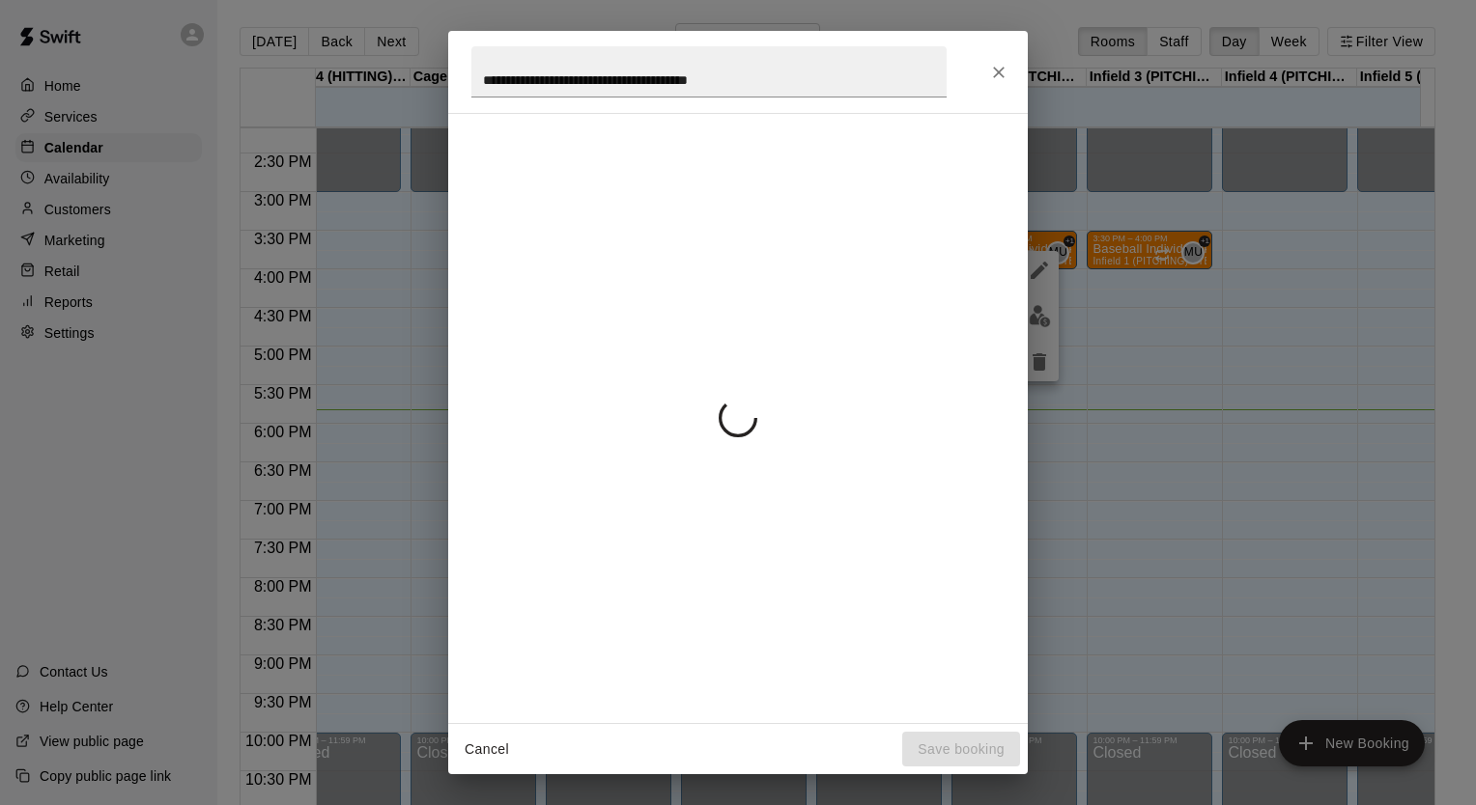
click at [816, 214] on div at bounding box center [737, 417] width 533 height 577
click at [780, 87] on input "**********" at bounding box center [708, 71] width 475 height 51
click at [1000, 71] on icon "Close" at bounding box center [998, 72] width 19 height 19
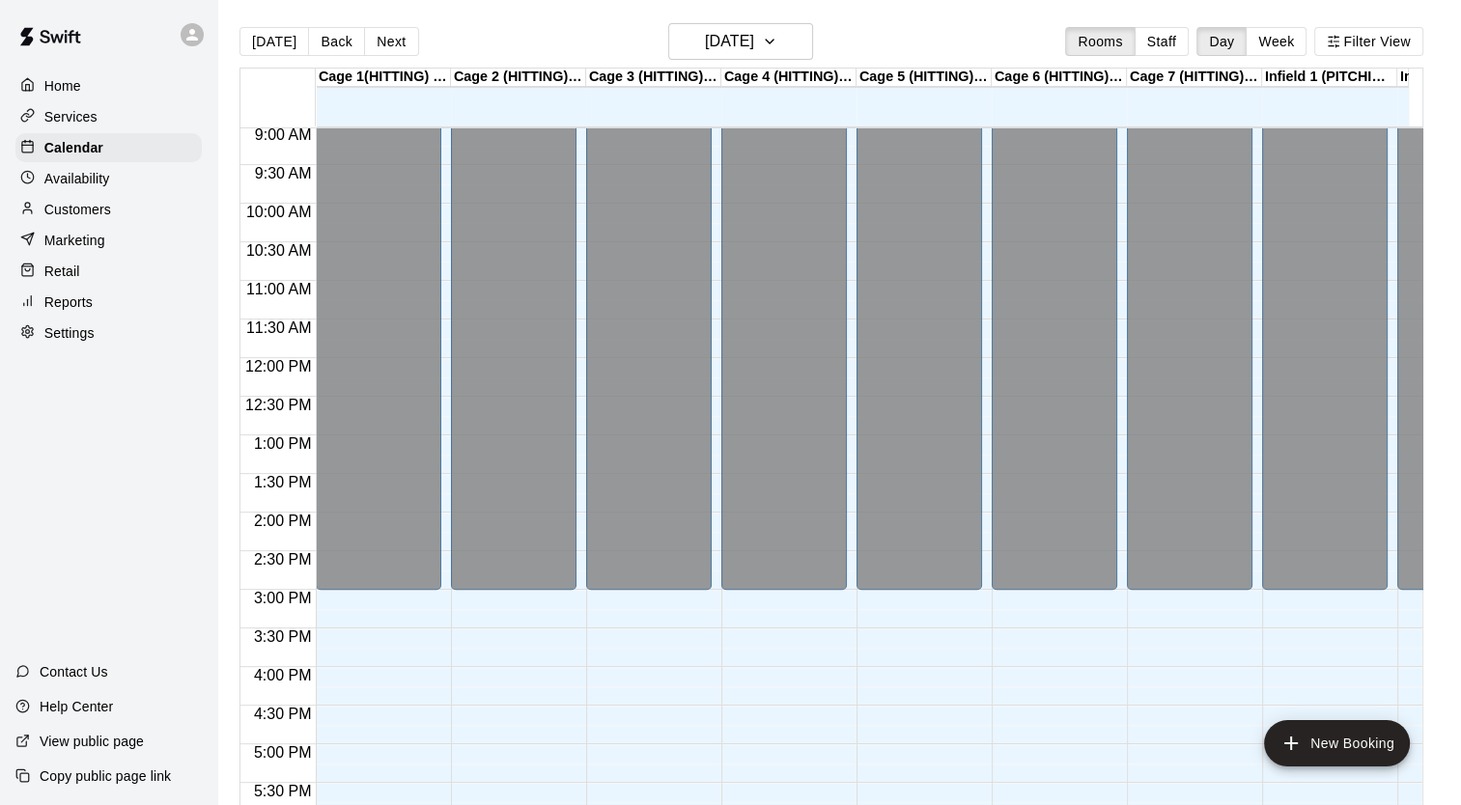
scroll to position [698, 0]
